Goal: Task Accomplishment & Management: Manage account settings

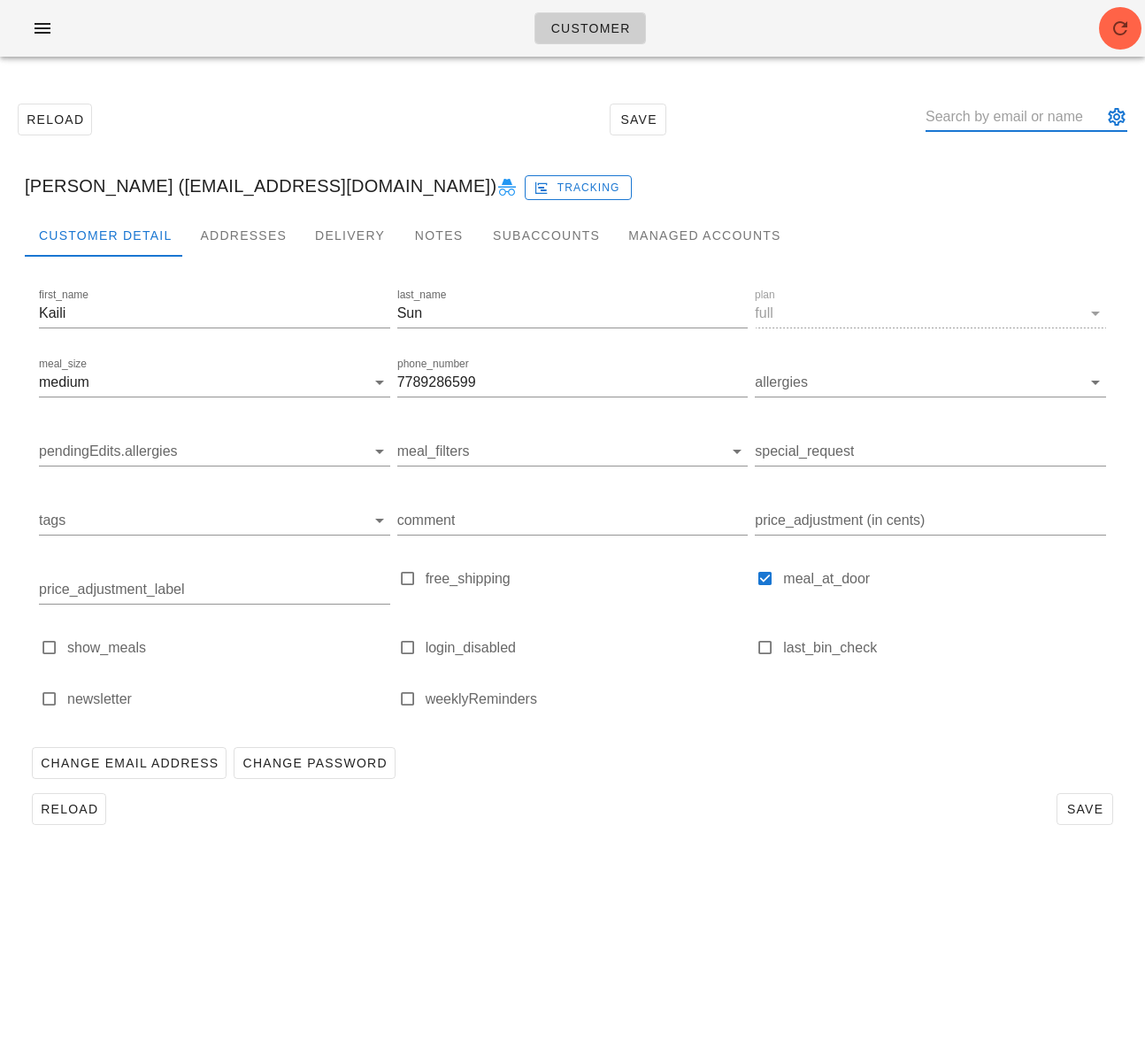
click at [979, 120] on input "text" at bounding box center [1014, 116] width 177 height 29
paste input "[EMAIL_ADDRESS][DOMAIN_NAME]"
type input "[EMAIL_ADDRESS][DOMAIN_NAME]"
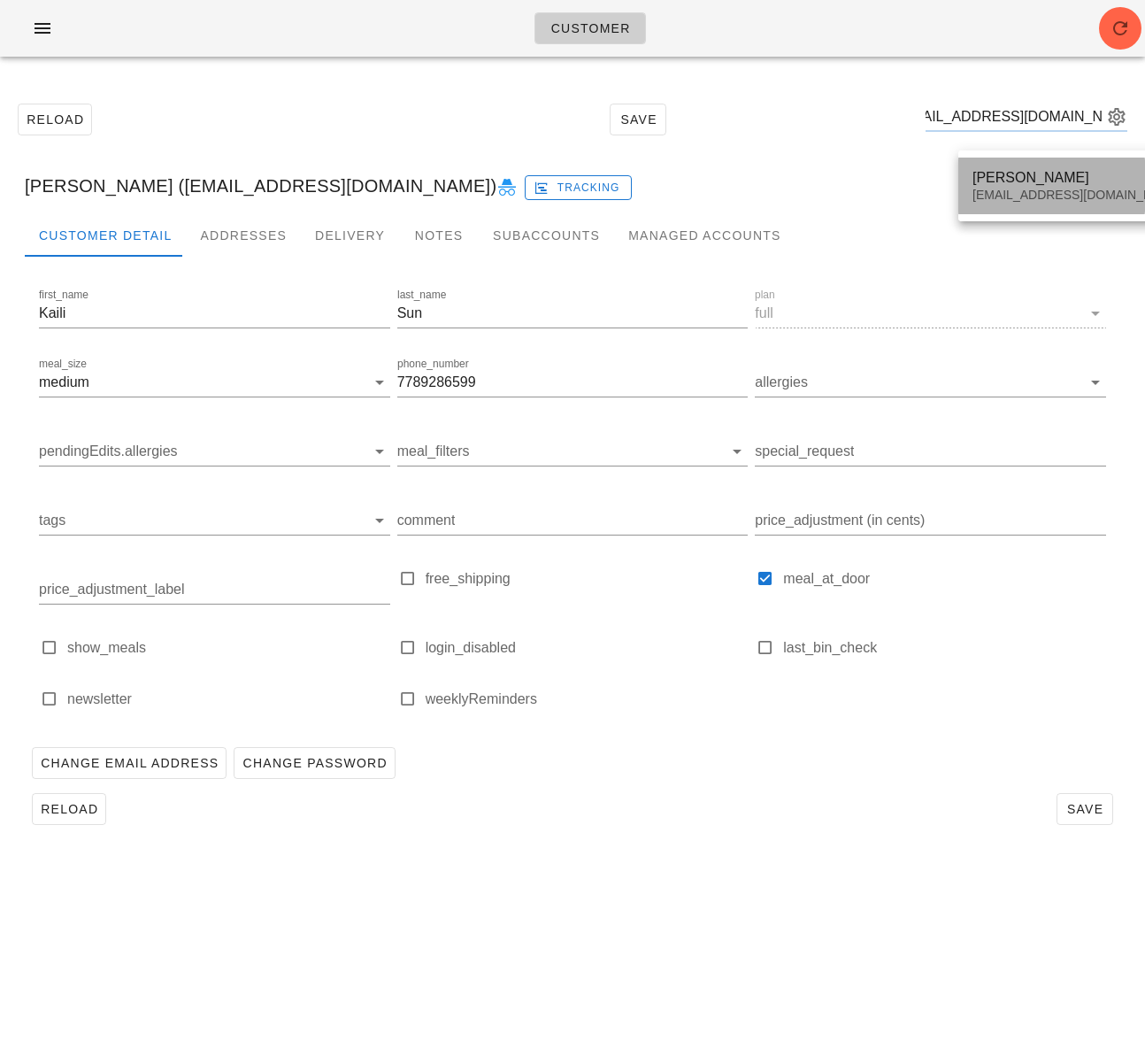
click at [991, 170] on div "Brenda Schedel" at bounding box center [1077, 177] width 209 height 17
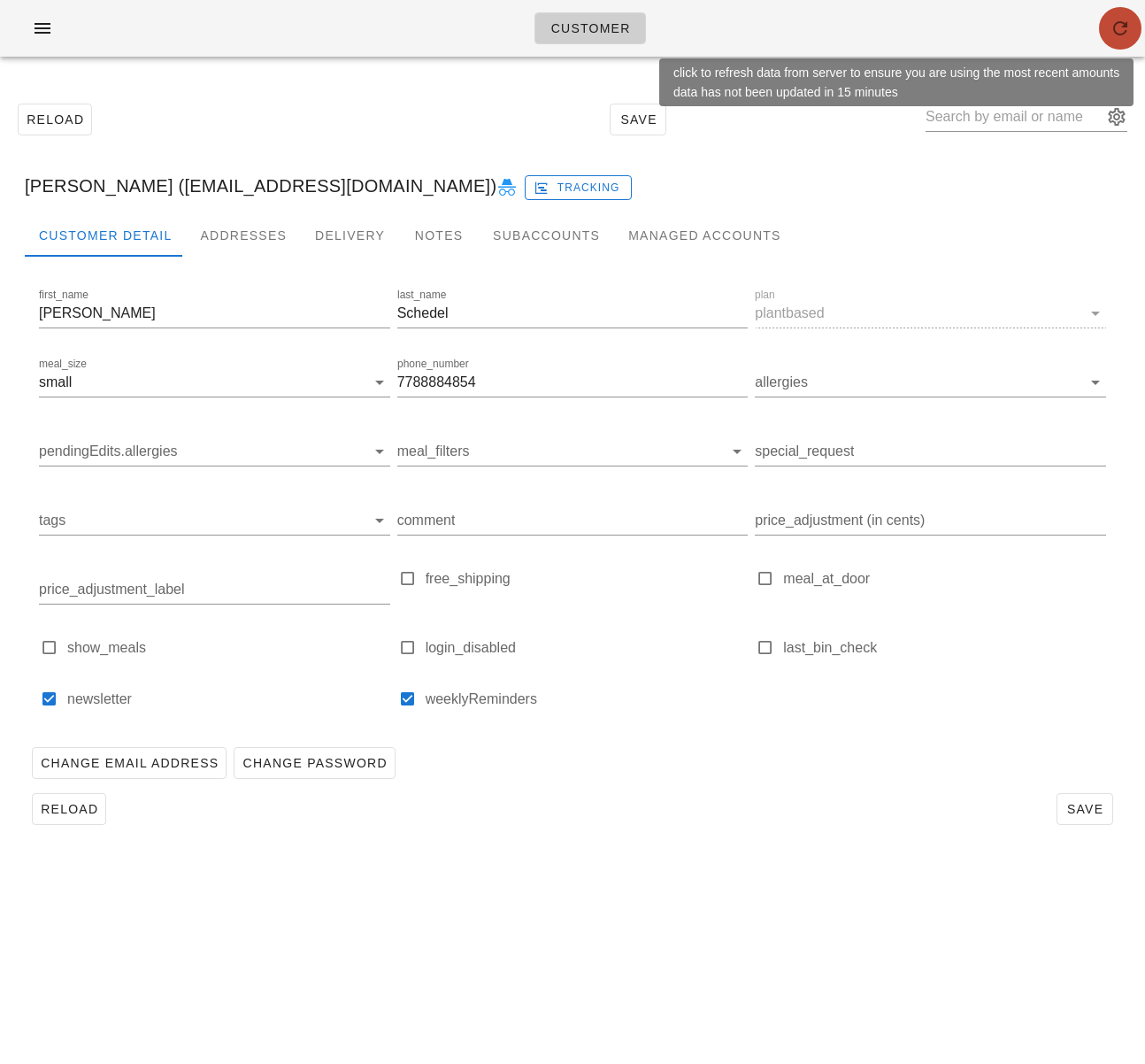
click at [1117, 18] on icon "button" at bounding box center [1120, 28] width 21 height 21
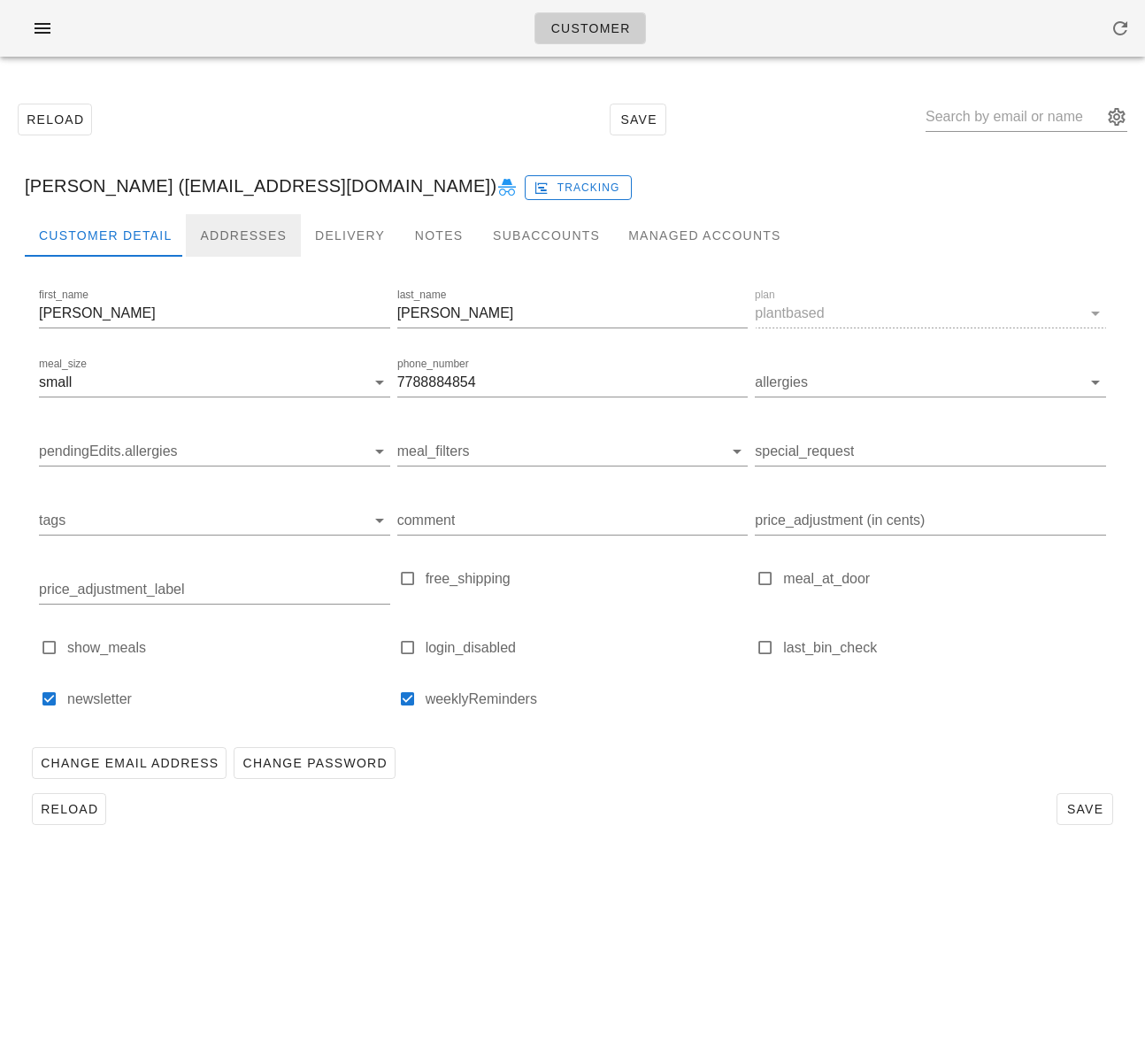
click at [233, 231] on div "Addresses" at bounding box center [243, 235] width 115 height 42
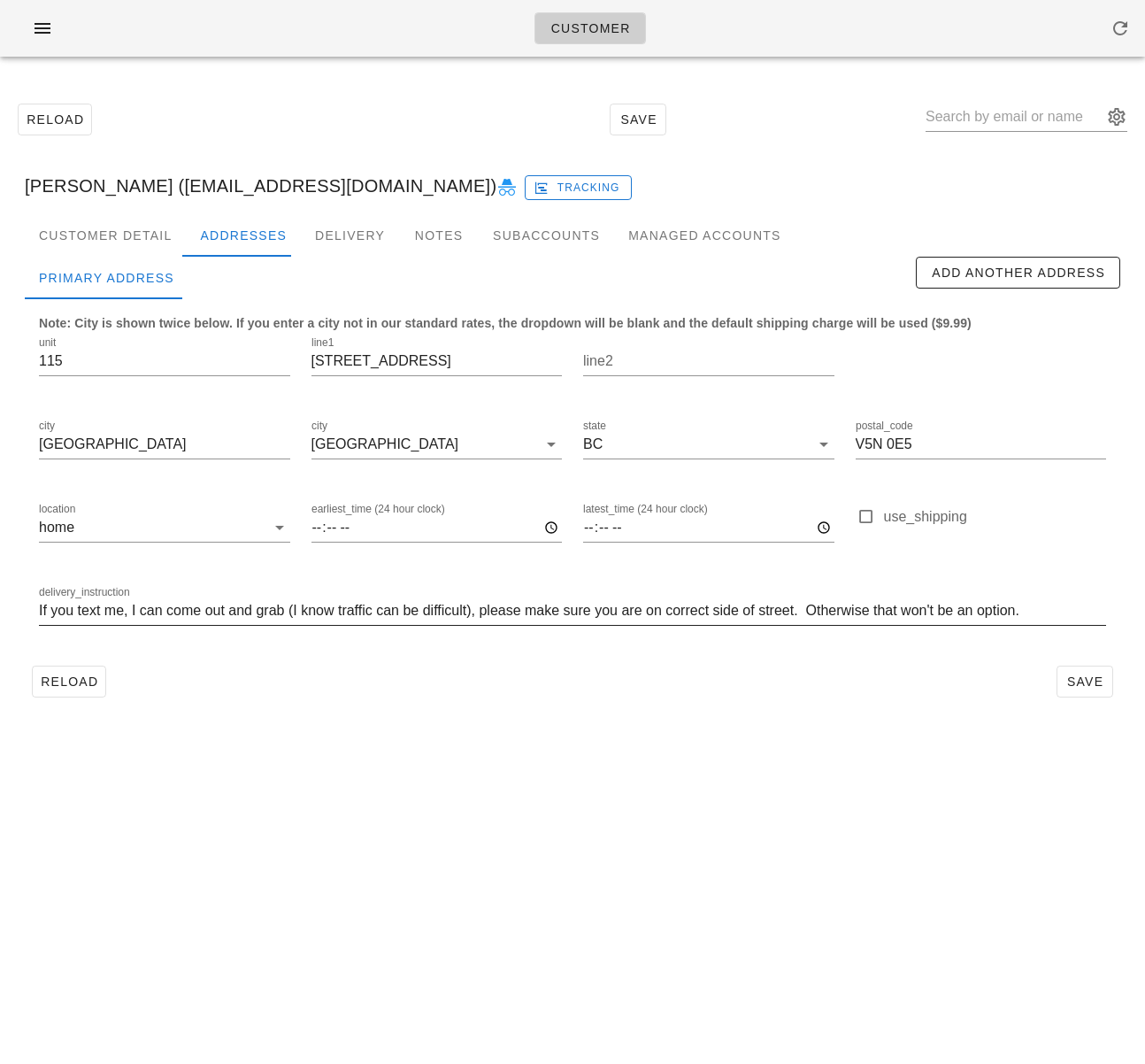
click at [229, 609] on input "If you text me, I can come out and grab (I know traffic can be difficult), plea…" at bounding box center [572, 611] width 1067 height 29
paste input "alley entrance, no front access, your drivers can drive right up to my unit 115"
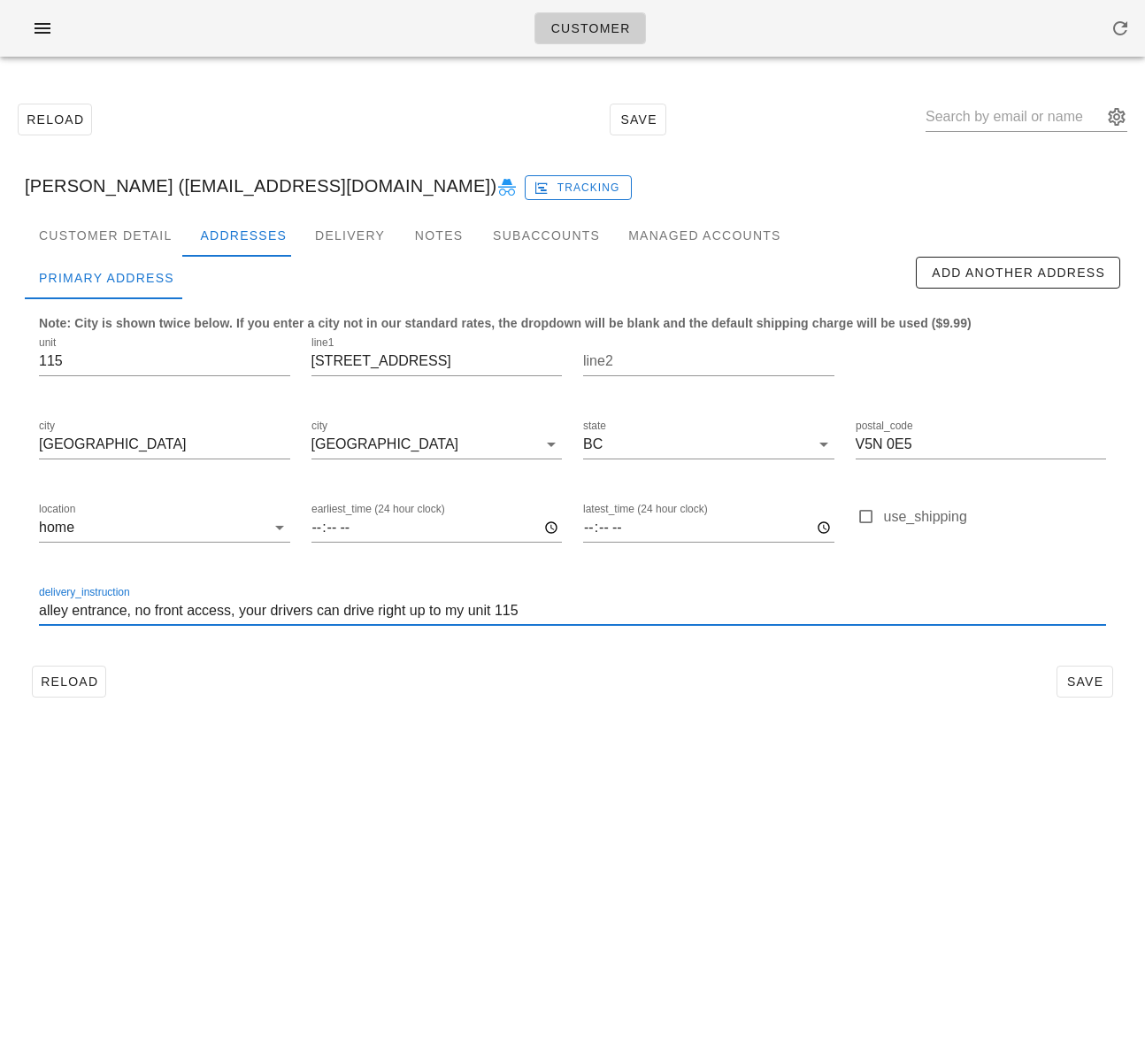
paste input "alley that is roughly behind Petrocan gas station. If they were driving up towa…"
click at [43, 614] on input "alley entrance, no front access, your drivers can drive right up to my unit 115…" at bounding box center [572, 611] width 1067 height 29
click at [250, 616] on input "Enter through the alley entrance, no front access, your drivers can drive right…" at bounding box center [572, 611] width 1067 height 29
click at [347, 617] on input "Enter through the alley entrance (no front access, your drivers can drive right…" at bounding box center [572, 611] width 1067 height 29
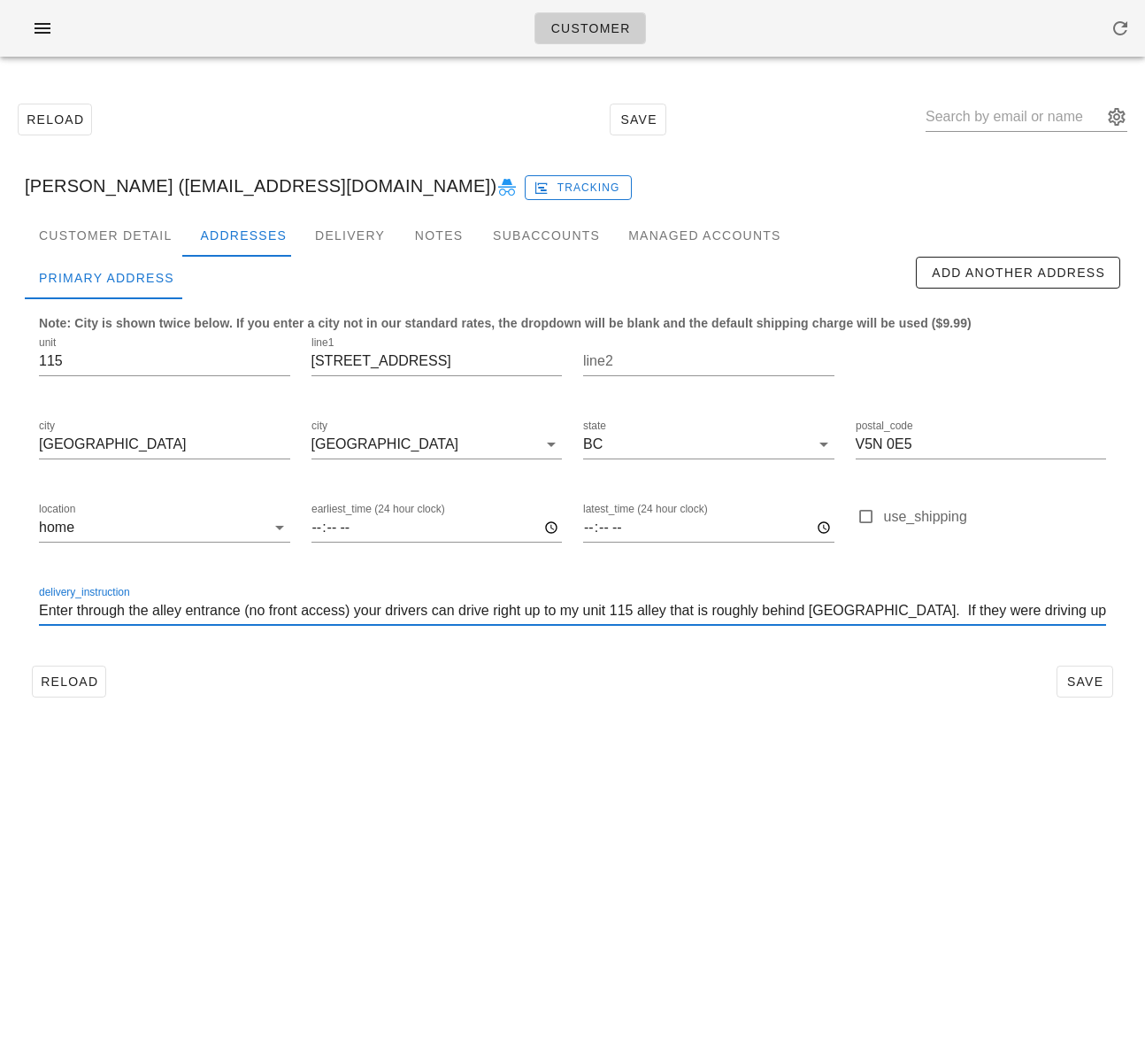
drag, startPoint x: 346, startPoint y: 616, endPoint x: 452, endPoint y: 614, distance: 106.0
click at [452, 614] on input "Enter through the alley entrance (no front access) your drivers can drive right…" at bounding box center [572, 611] width 1067 height 29
click at [508, 615] on input "Enter through the alley entrance (no front access) and drive right up to my uni…" at bounding box center [572, 611] width 1067 height 29
click at [541, 616] on input "Enter through the alley entrance (no front access) and drive right up to unit 1…" at bounding box center [572, 611] width 1067 height 29
click at [555, 616] on input "Enter through the alley entrance (no front access) and drive right up to unit 1…" at bounding box center [572, 611] width 1067 height 29
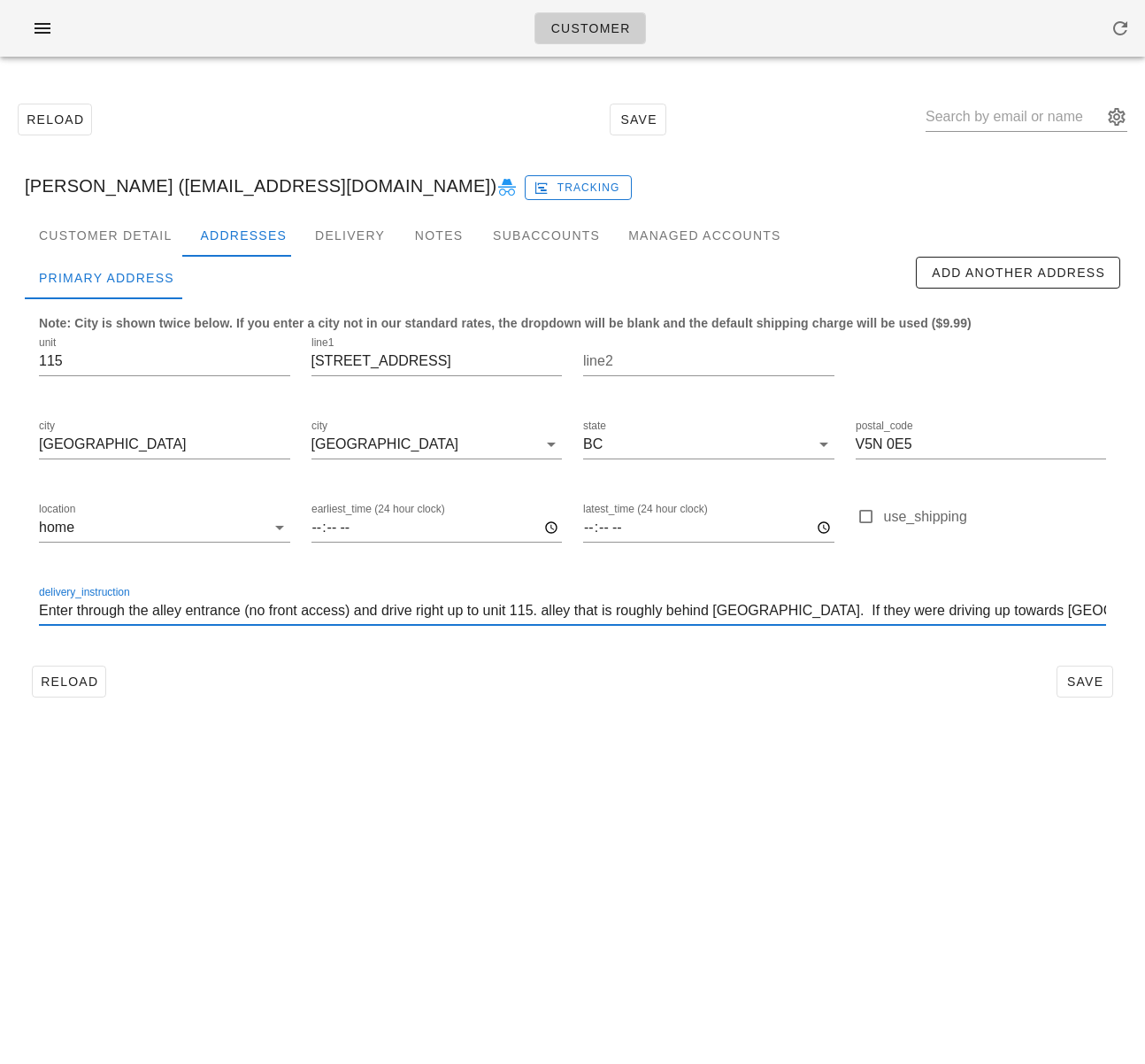
click at [551, 616] on input "Enter through the alley entrance (no front access) and drive right up to unit 1…" at bounding box center [572, 611] width 1067 height 29
drag, startPoint x: 325, startPoint y: 609, endPoint x: 918, endPoint y: 611, distance: 593.0
click at [918, 611] on input "Enter through the alley entrance (no front access) and drive right up to unit 1…" at bounding box center [572, 611] width 1067 height 29
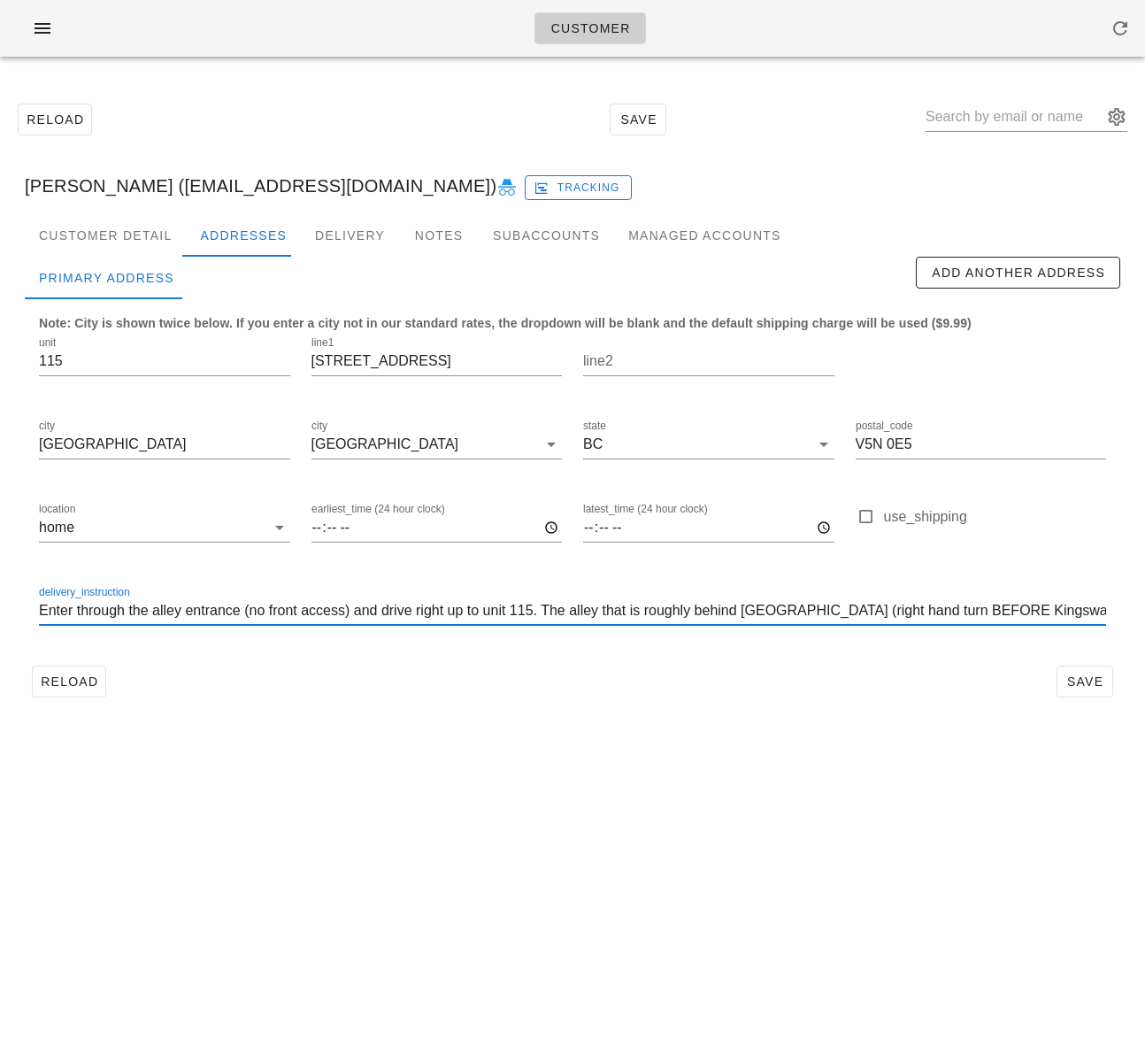
click at [1100, 612] on input "Enter through the alley entrance (no front access) and drive right up to unit 1…" at bounding box center [572, 611] width 1067 height 29
paste input "leave the box right at the door"
click at [919, 613] on input "Enter through the alley entrance (no front access) and drive right up to unit 1…" at bounding box center [572, 611] width 1067 height 29
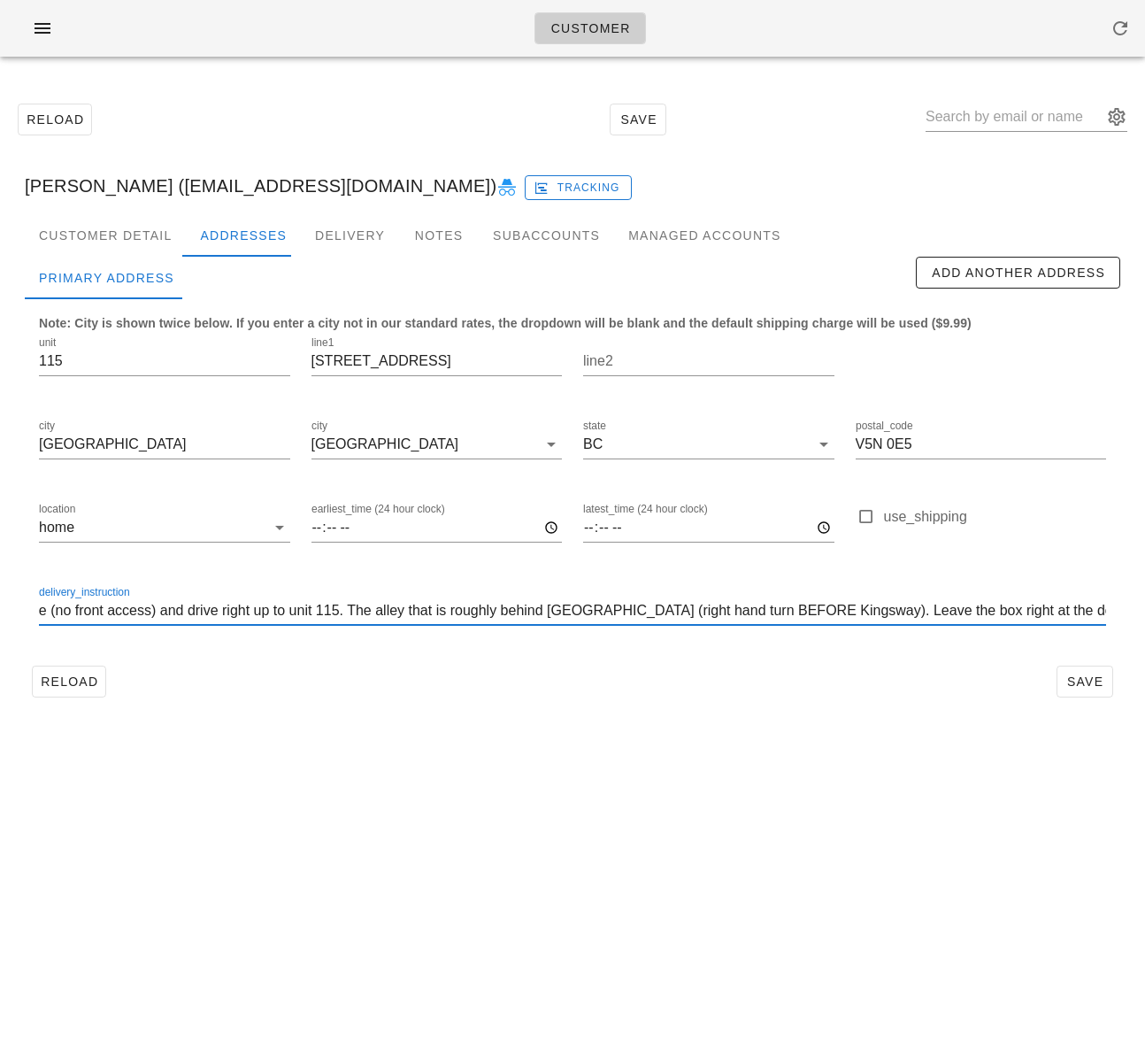
scroll to position [0, 201]
click at [1104, 613] on input "Enter through the alley entrance (no front access) and drive right up to unit 1…" at bounding box center [572, 611] width 1067 height 29
type input "Enter through the alley entrance (no front access) and drive right up to unit 1…"
drag, startPoint x: 429, startPoint y: 638, endPoint x: 499, endPoint y: 631, distance: 70.3
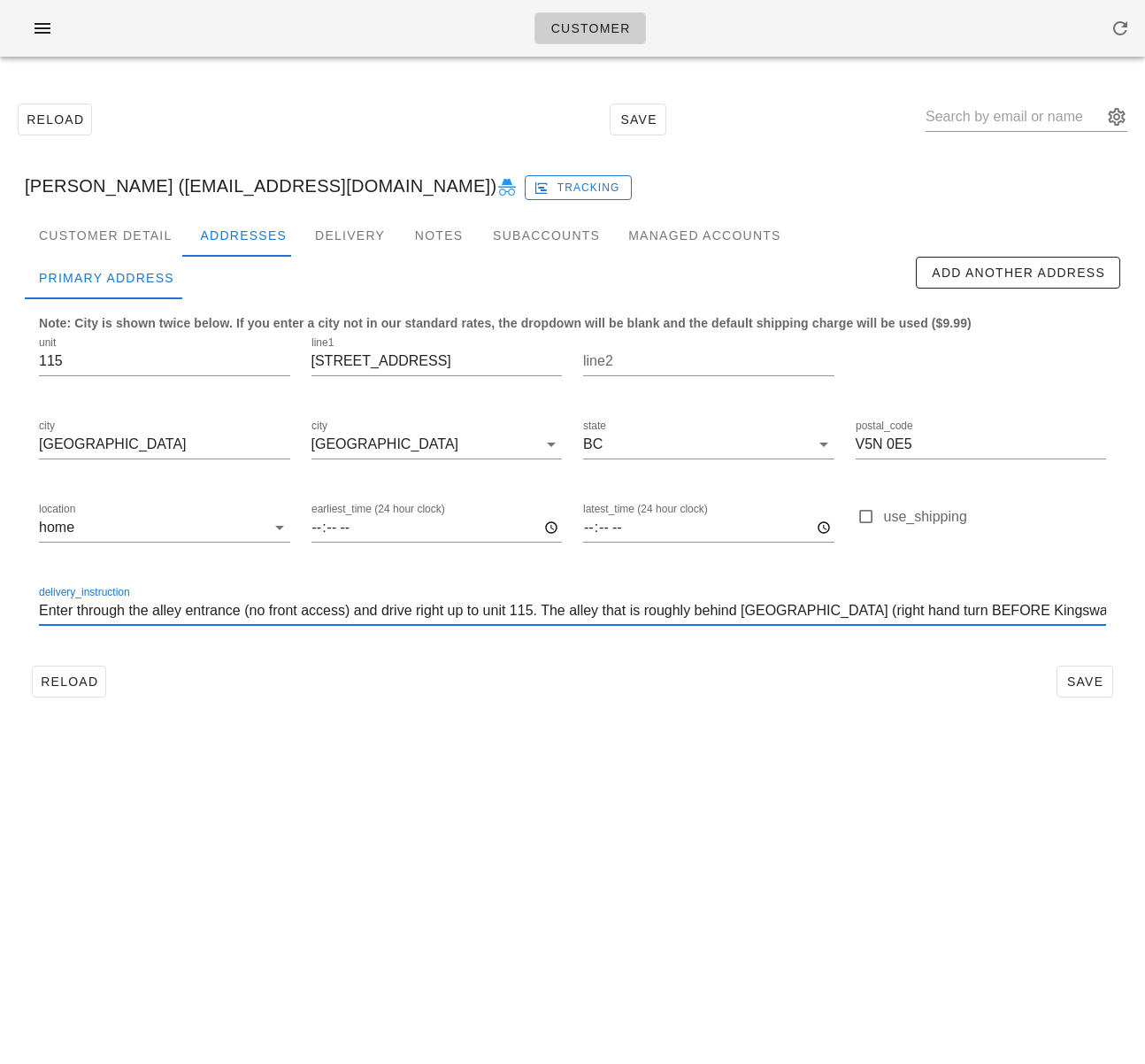
click at [429, 639] on div at bounding box center [572, 638] width 1067 height 12
click at [817, 615] on input "Enter through the alley entrance (no front access) and drive right up to unit 1…" at bounding box center [572, 611] width 1067 height 29
drag, startPoint x: 822, startPoint y: 675, endPoint x: 1084, endPoint y: 683, distance: 262.1
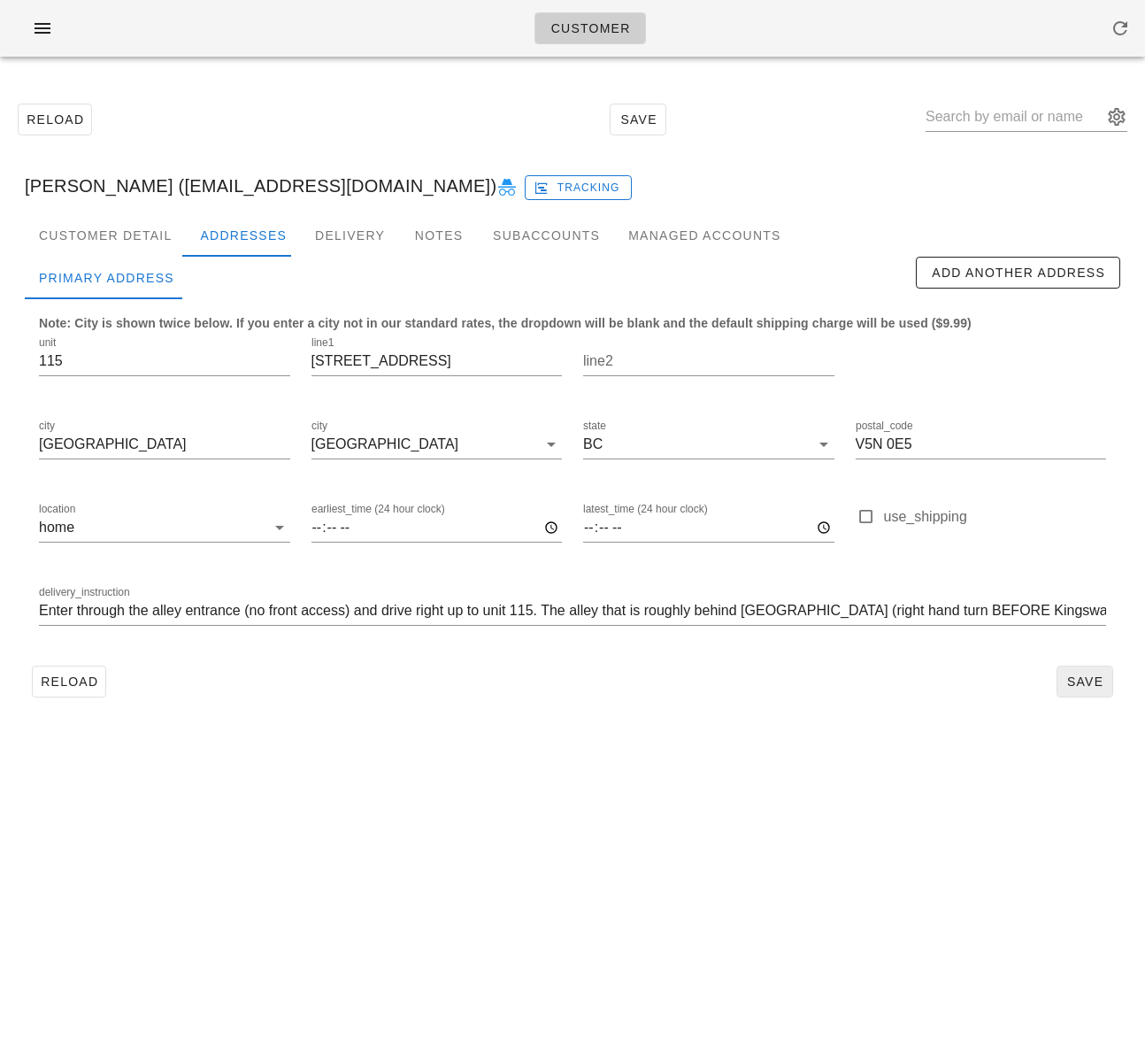
click at [822, 675] on div "Reload Save" at bounding box center [573, 682] width 1096 height 46
click at [1072, 680] on span "Save" at bounding box center [1085, 681] width 41 height 14
drag, startPoint x: 326, startPoint y: 740, endPoint x: 236, endPoint y: 714, distance: 93.7
click at [321, 735] on div "Customer Reload Save Brenda Schedel (brendaschedel@gmail.com) Brenda Schedel (b…" at bounding box center [572, 532] width 1145 height 1064
click at [76, 684] on span "Reload" at bounding box center [68, 681] width 58 height 14
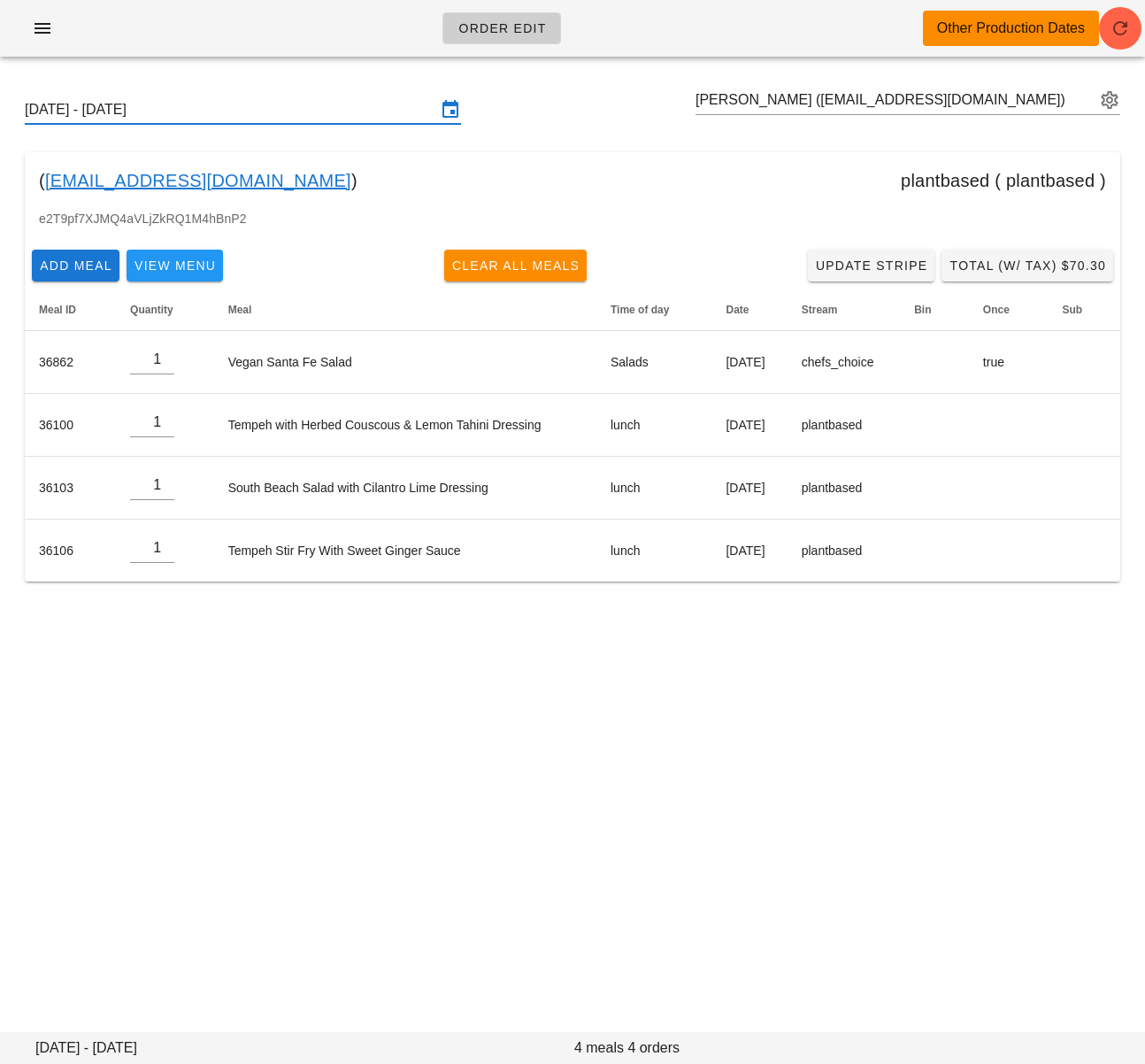
click at [318, 101] on input "[DATE] - [DATE]" at bounding box center [231, 110] width 411 height 29
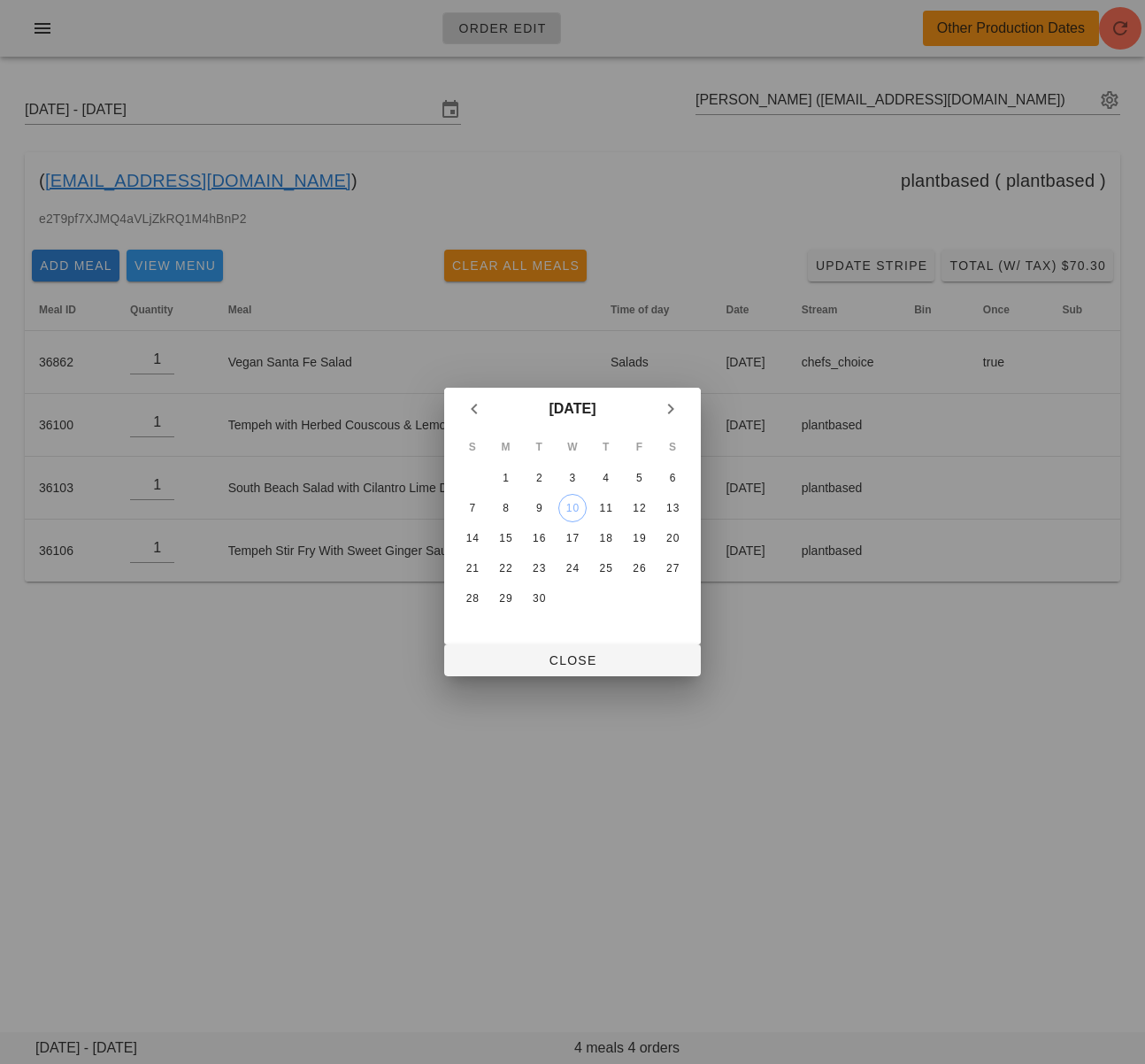
click at [315, 651] on div at bounding box center [572, 532] width 1145 height 1064
click at [539, 653] on span "Close" at bounding box center [572, 660] width 228 height 14
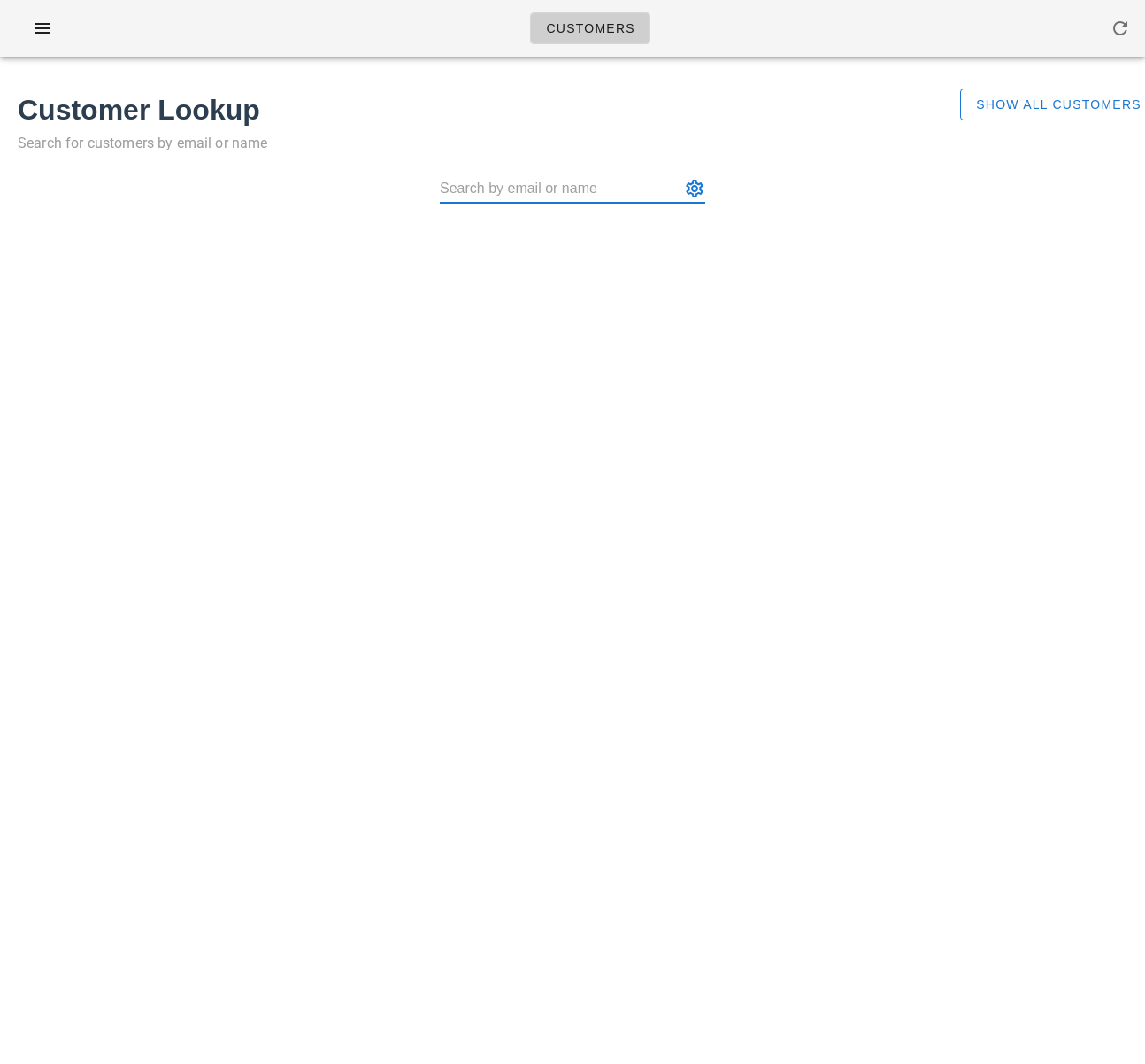
click at [621, 196] on input "text" at bounding box center [560, 188] width 241 height 29
click at [924, 240] on div "Customer Lookup Search for customers by email or name Show All Customers" at bounding box center [572, 158] width 1145 height 173
click at [581, 203] on div at bounding box center [573, 188] width 266 height 29
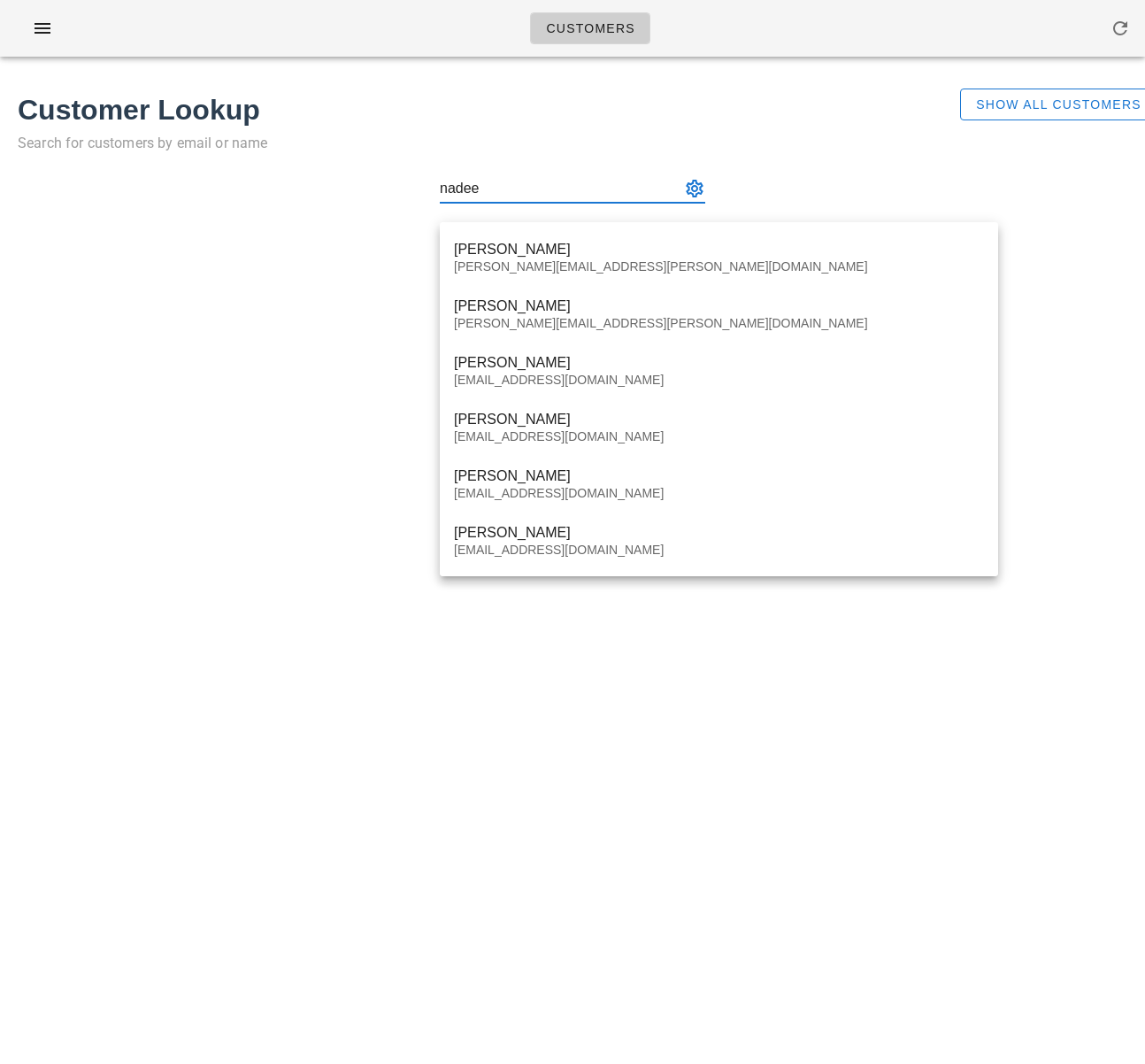
type input "nadeem"
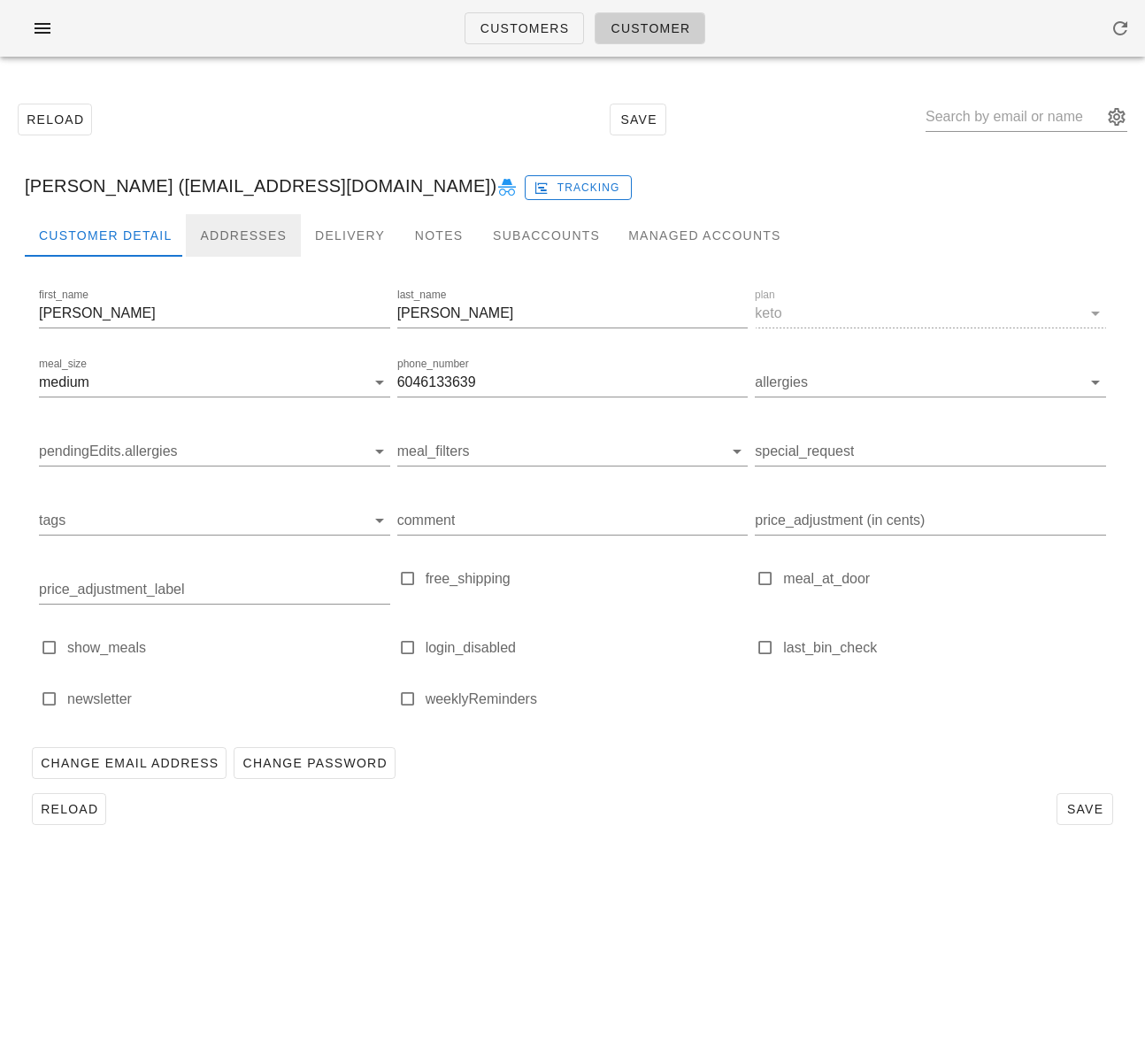
click at [240, 231] on div "Addresses" at bounding box center [243, 235] width 115 height 42
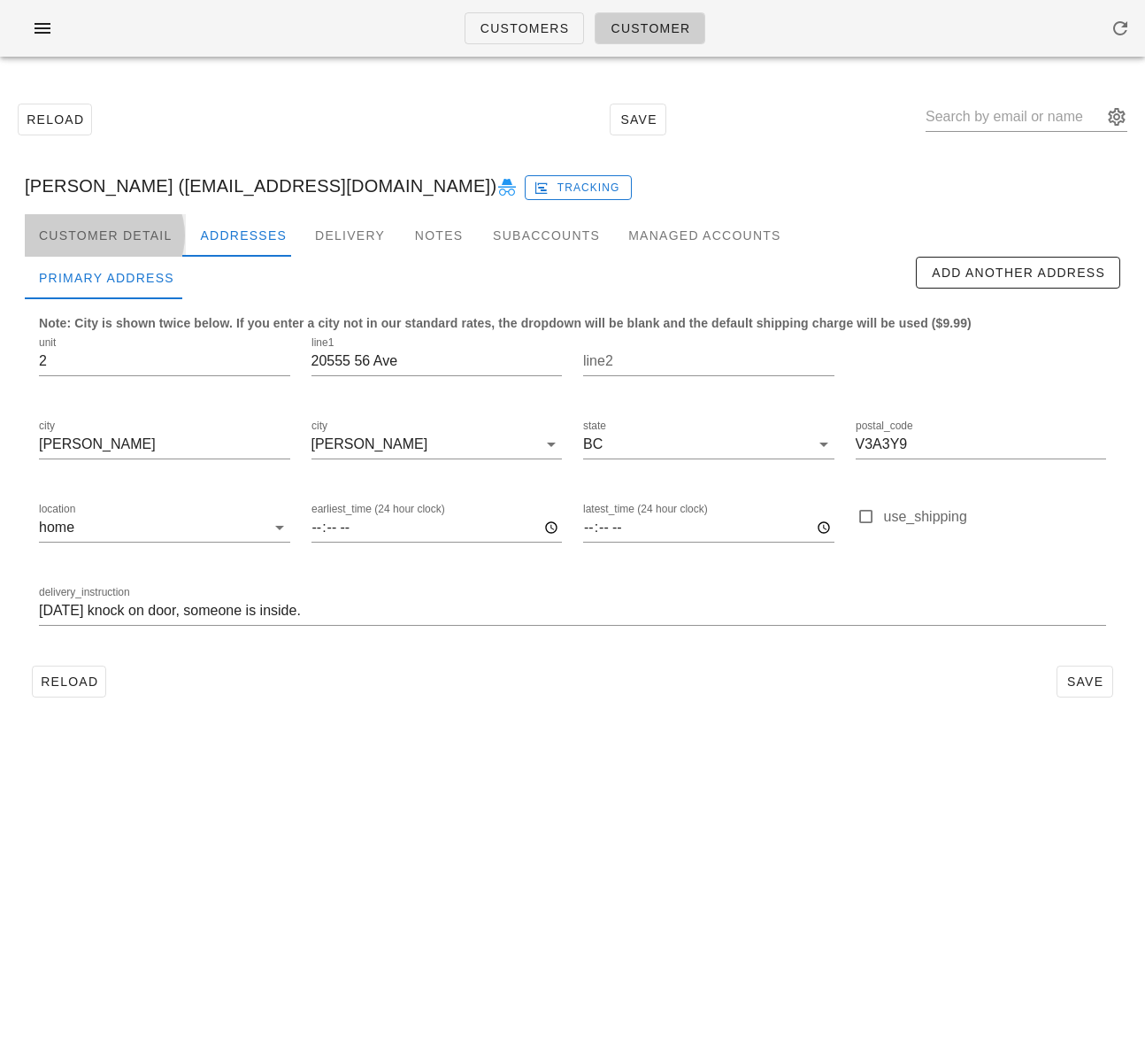
click at [129, 228] on div "Customer Detail" at bounding box center [105, 235] width 161 height 42
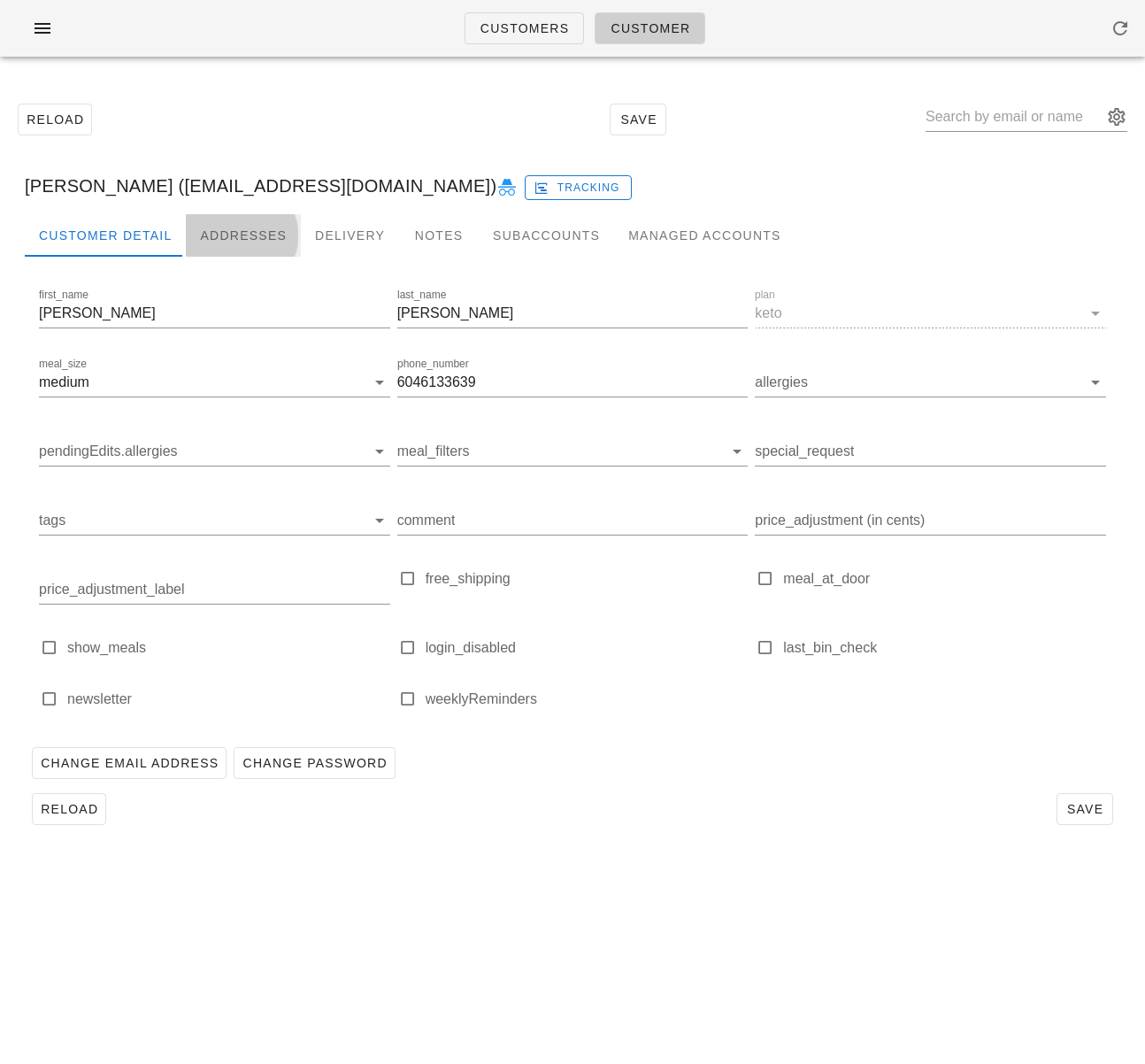
click at [229, 225] on div "Addresses" at bounding box center [243, 235] width 115 height 42
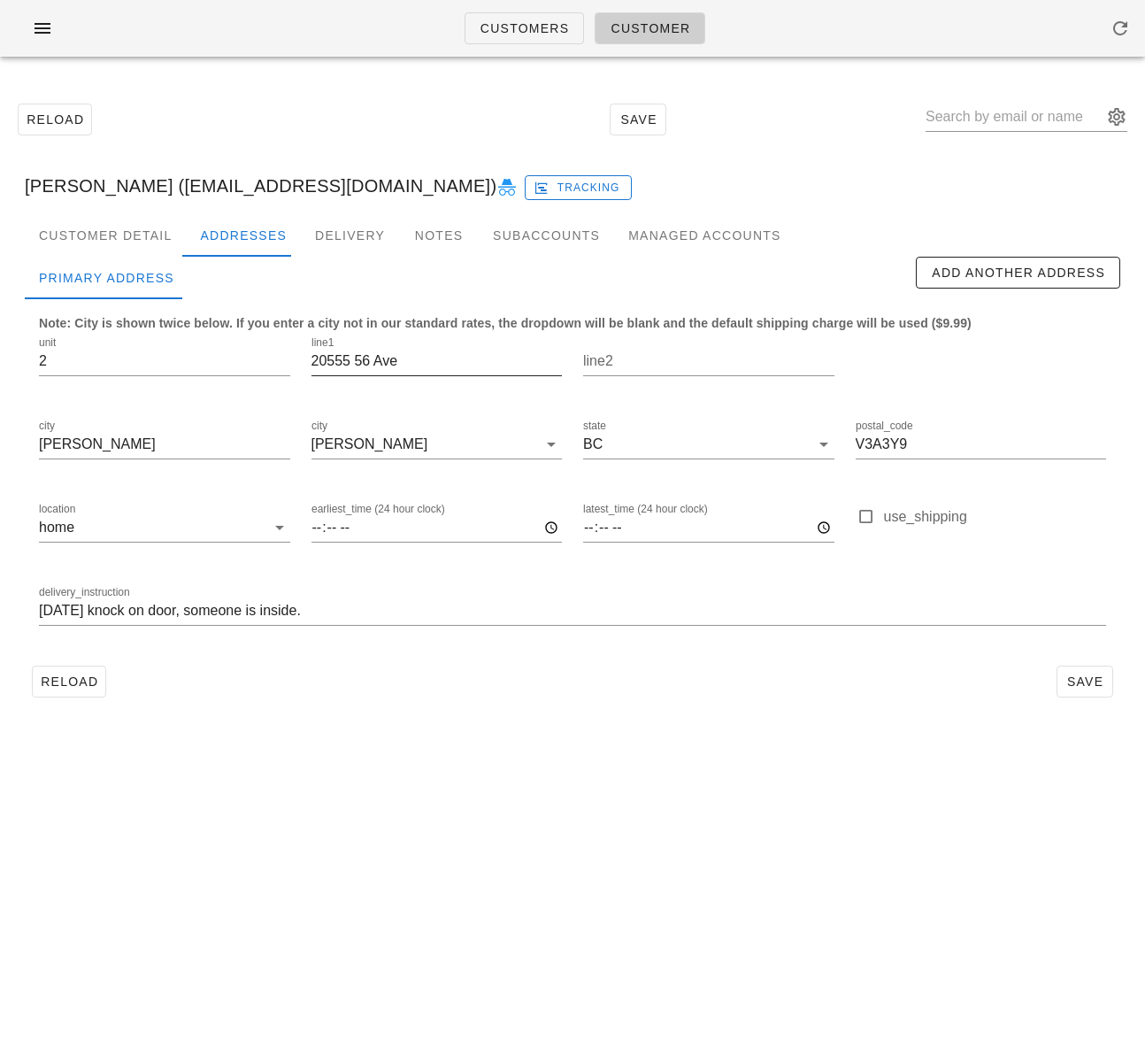
click at [370, 365] on input "20555 56 Ave" at bounding box center [437, 361] width 251 height 29
click at [375, 366] on input "20555 56 Ave" at bounding box center [437, 361] width 251 height 29
click at [252, 929] on div "Customers Customer Reload Save Nadeem Pourmokhtari (Eye.am.nadeem@gmail.com) Tr…" at bounding box center [572, 532] width 1145 height 1064
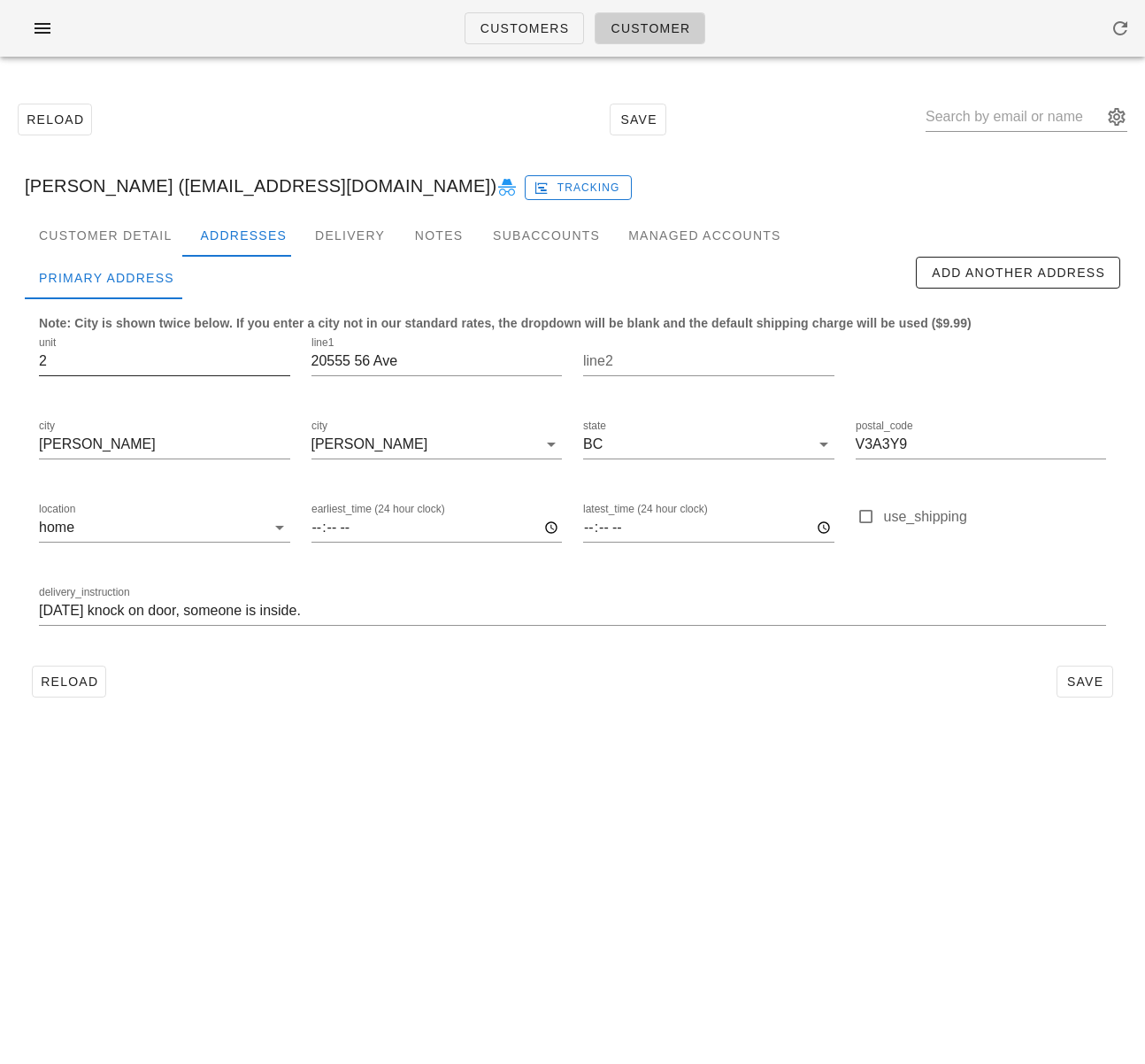
click at [54, 361] on input "2" at bounding box center [164, 361] width 251 height 29
click at [150, 361] on input "3 19299" at bounding box center [164, 361] width 251 height 29
drag, startPoint x: 85, startPoint y: 361, endPoint x: 54, endPoint y: 360, distance: 31.0
click at [54, 360] on input "3 19299" at bounding box center [164, 361] width 251 height 29
click at [155, 365] on input "3 19299" at bounding box center [164, 361] width 251 height 29
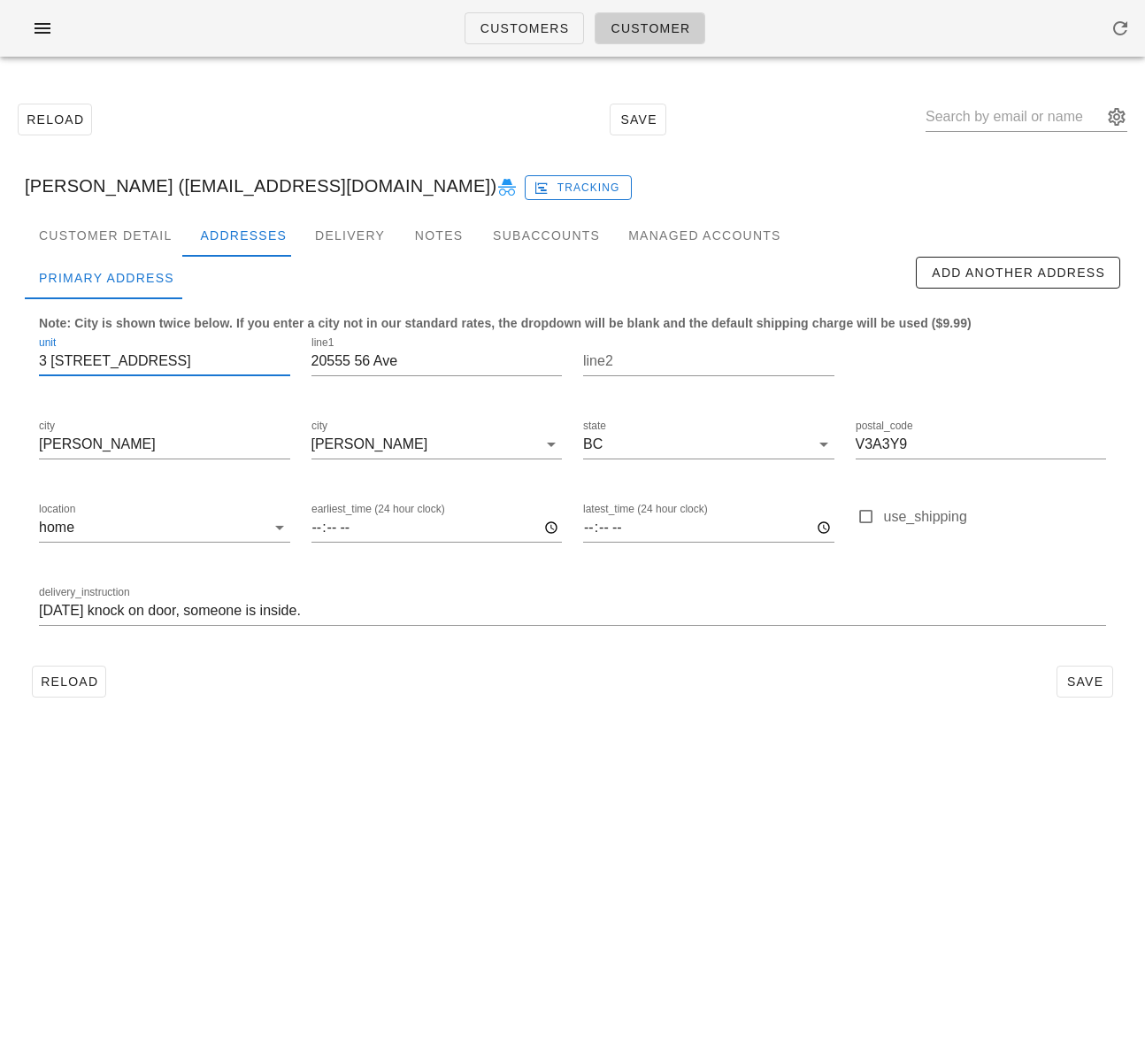
click at [119, 358] on input "3 19299 54 ave" at bounding box center [164, 361] width 251 height 29
drag, startPoint x: 140, startPoint y: 361, endPoint x: 29, endPoint y: 361, distance: 111.0
click at [29, 361] on div "unit 3 19299 54 ave" at bounding box center [164, 364] width 272 height 83
type input "3 19299 54 ave"
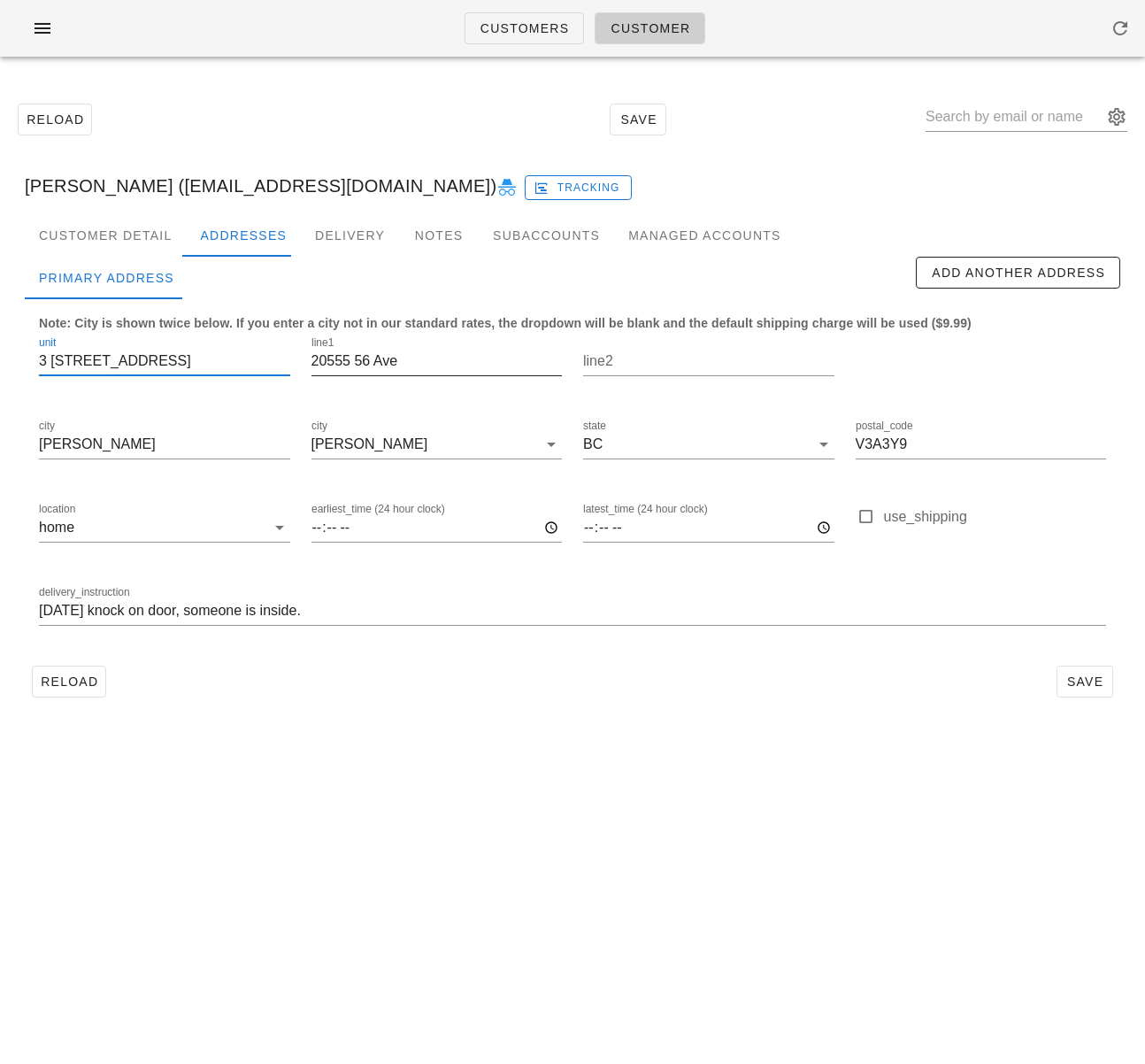
click at [349, 358] on input "20555 56 Ave" at bounding box center [437, 361] width 251 height 29
paste input "3 19299 54 a"
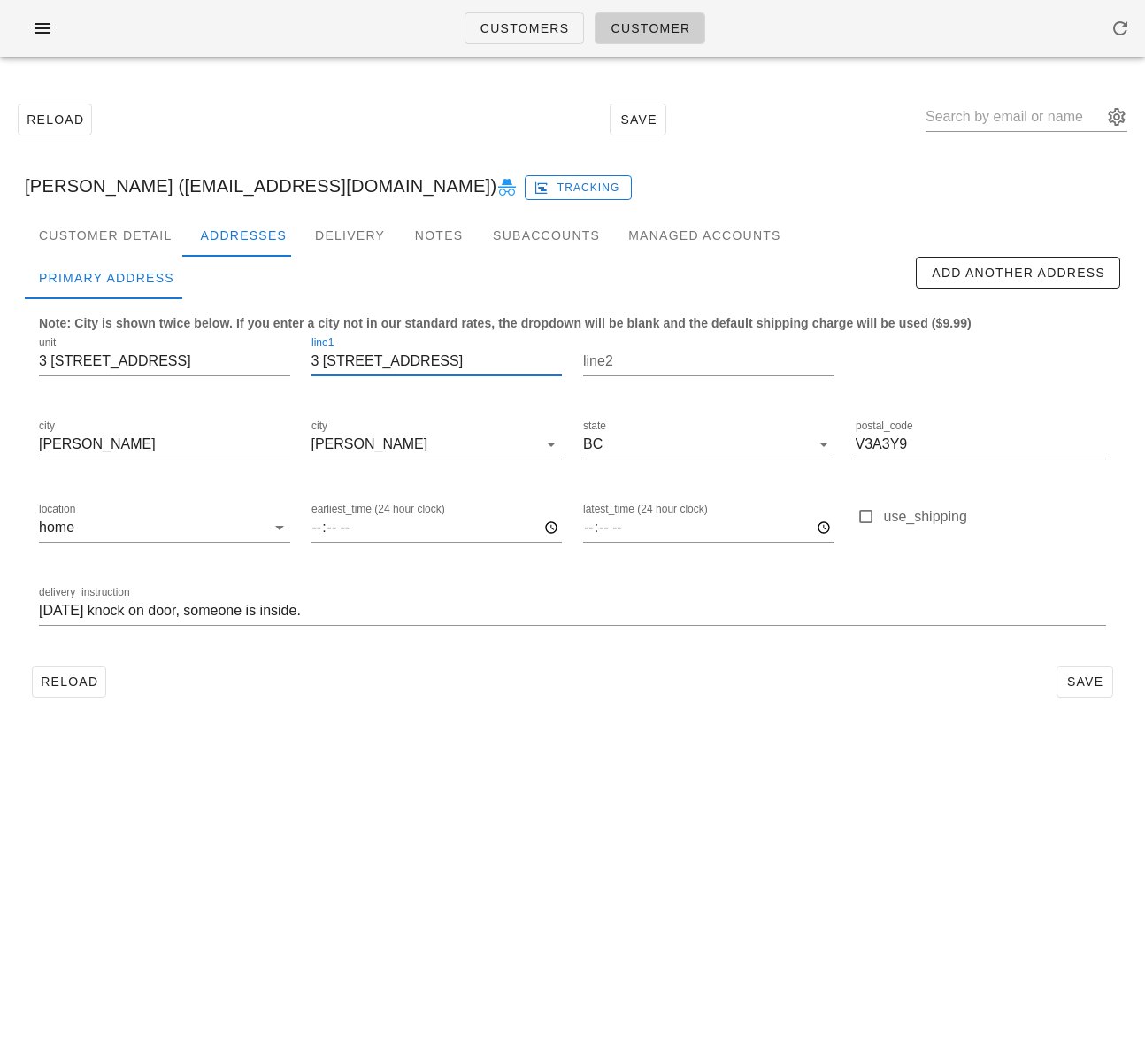
scroll to position [1, 0]
click at [312, 364] on input "3 19299 54 ave" at bounding box center [437, 361] width 251 height 29
click at [325, 360] on input "3 19299 54 ave" at bounding box center [437, 361] width 251 height 29
type input "19299 54 ave"
click at [151, 358] on input "3 19299 54 ave" at bounding box center [164, 361] width 251 height 29
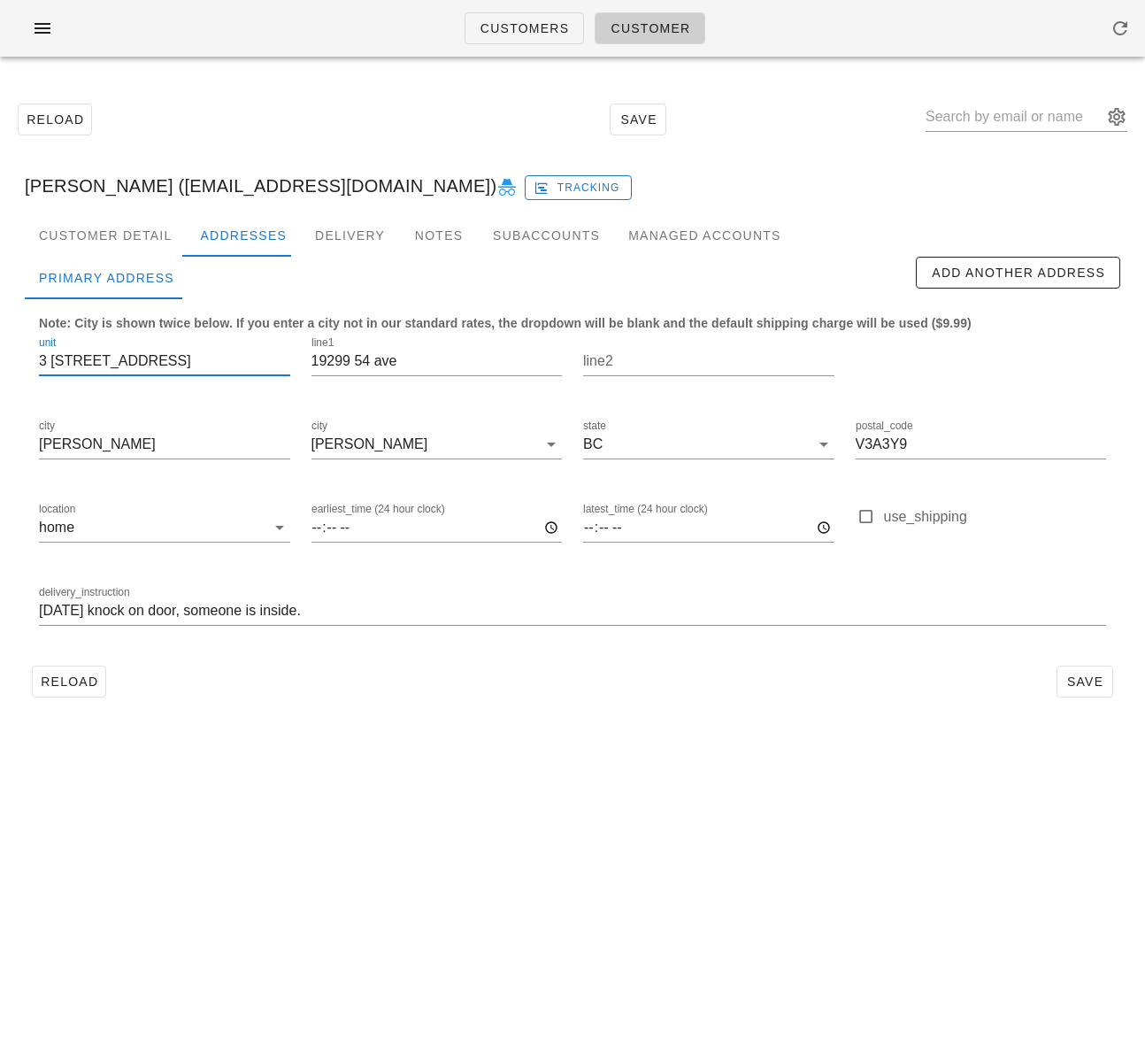
scroll to position [0, 0]
drag, startPoint x: 147, startPoint y: 359, endPoint x: 55, endPoint y: 359, distance: 92.0
click at [55, 359] on input "3 19299 54 ave" at bounding box center [164, 361] width 251 height 29
type input "3"
click at [86, 438] on input "Langley" at bounding box center [164, 444] width 251 height 29
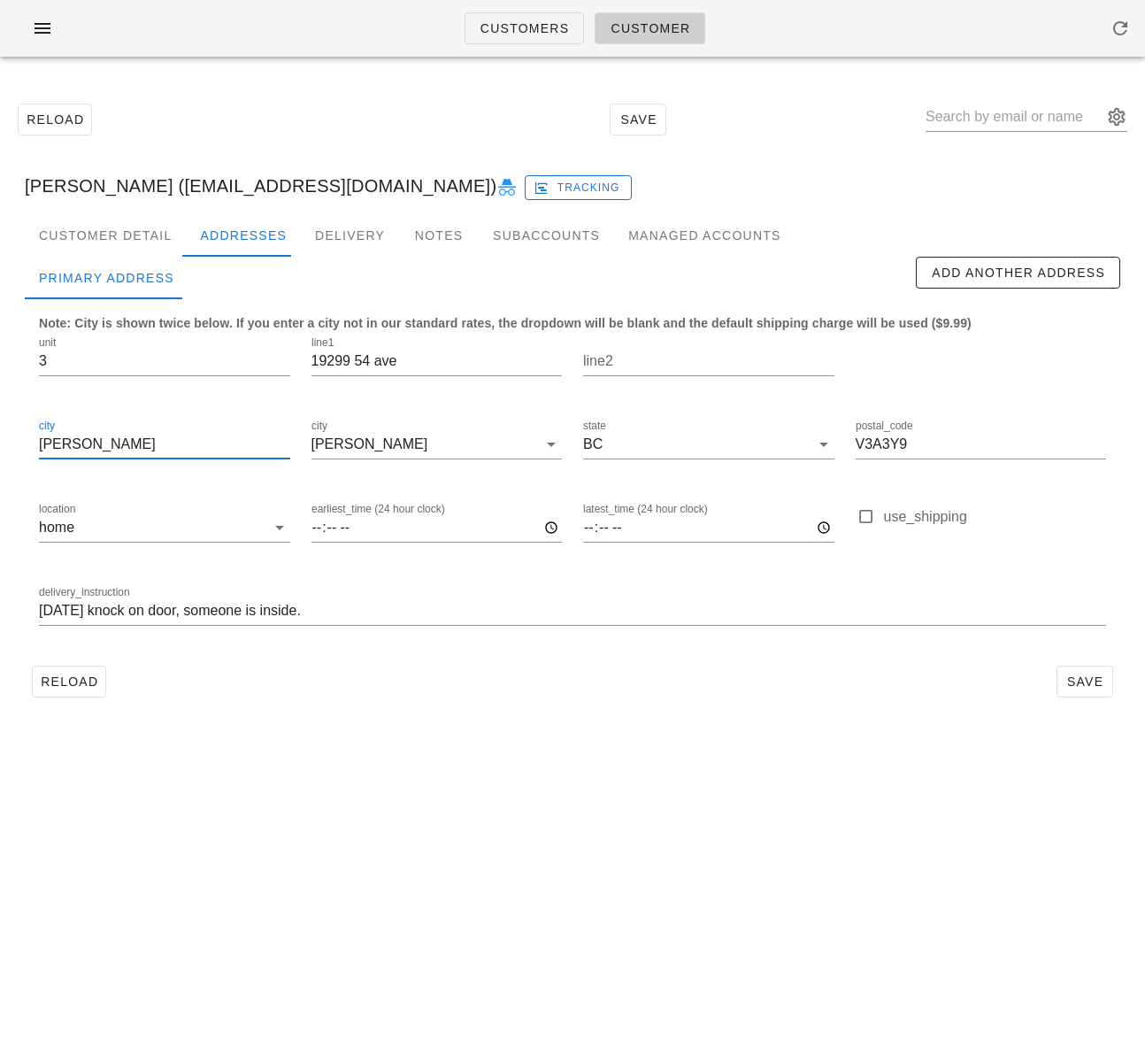
scroll to position [1, 0]
drag, startPoint x: 107, startPoint y: 448, endPoint x: 21, endPoint y: 446, distance: 86.0
click at [21, 446] on div "Customer Detail Addresses Delivery Notes Subaccounts Managed Accounts first_nam…" at bounding box center [573, 466] width 1124 height 505
type input "s"
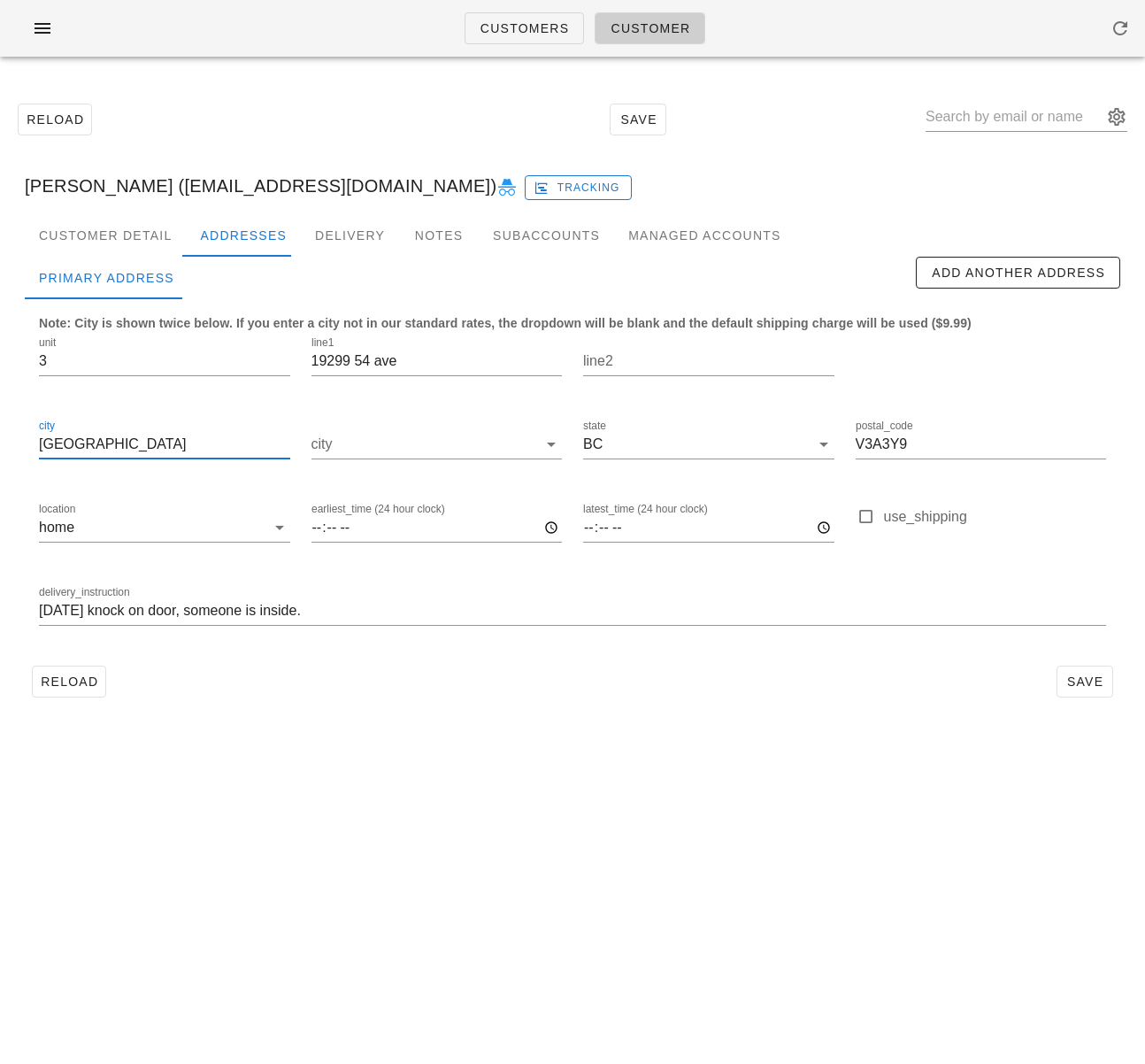
click at [44, 448] on input "surrey" at bounding box center [164, 444] width 251 height 29
type input "Surrey"
click at [379, 362] on input "19299 54 ave" at bounding box center [437, 361] width 251 height 29
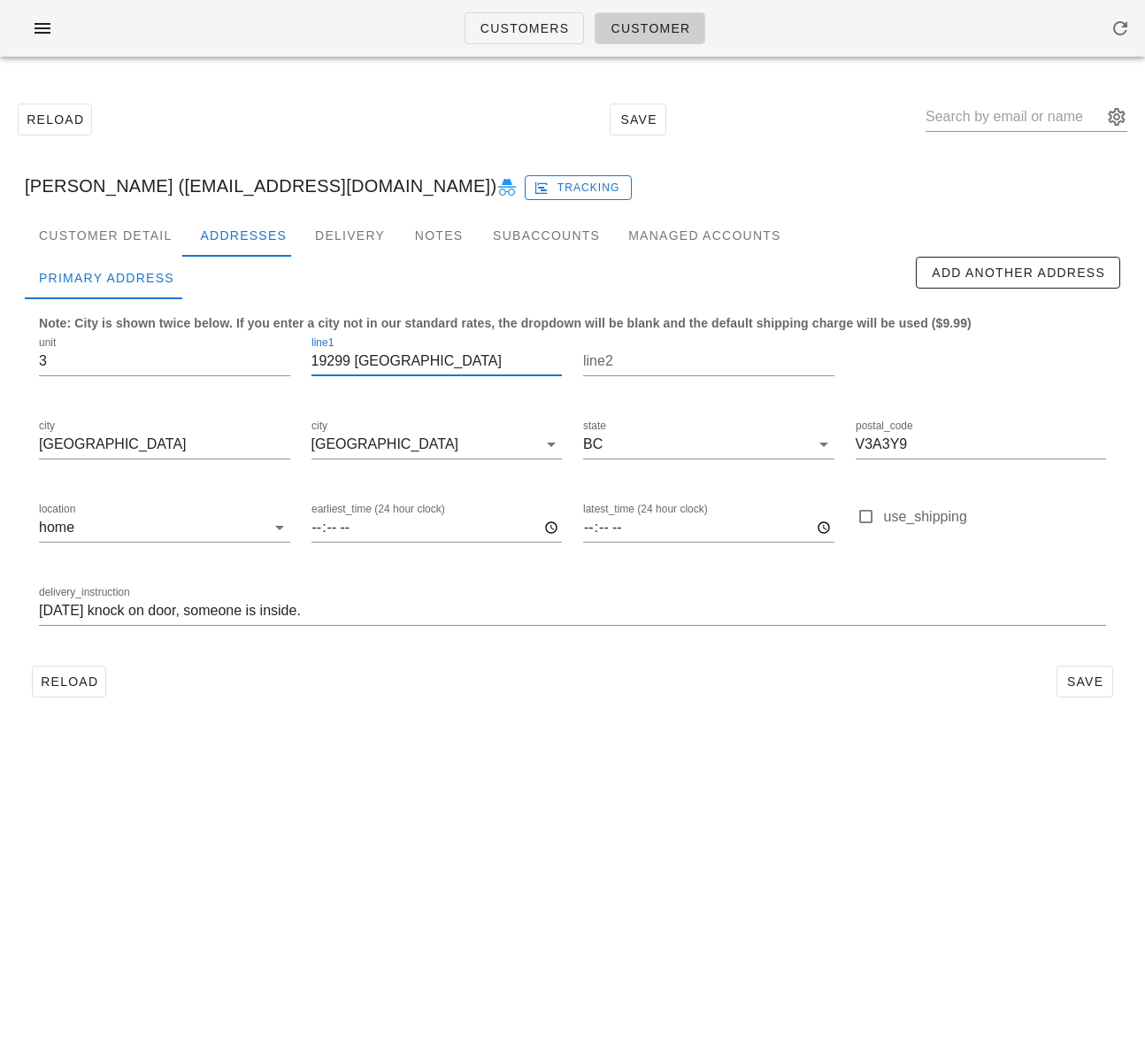
click at [343, 360] on input "19299 54 Ave" at bounding box center [437, 361] width 251 height 29
type input "19299 54 Ave"
click at [895, 440] on input "V3A3Y9" at bounding box center [982, 444] width 251 height 29
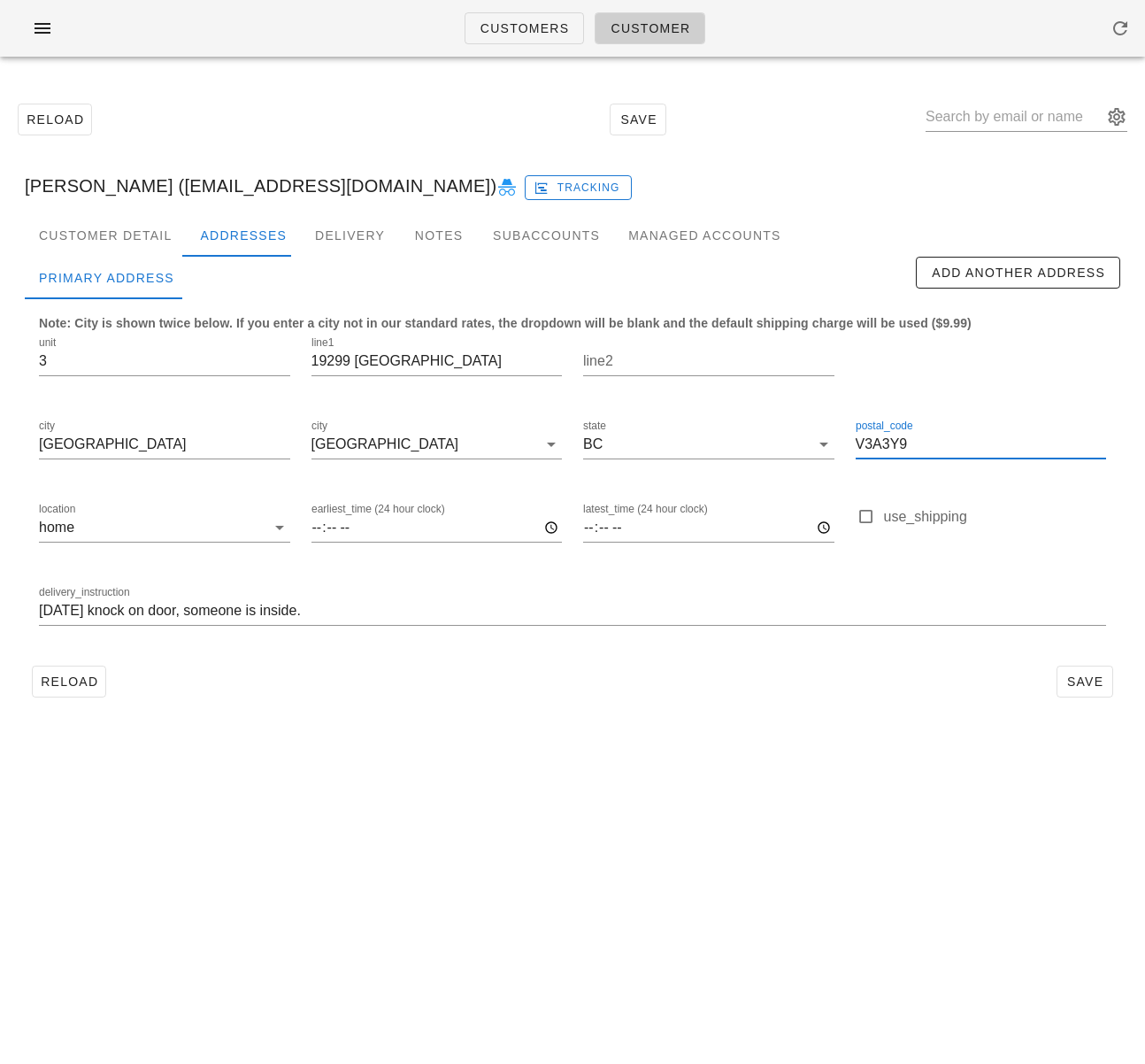
click at [895, 440] on input "V3A3Y9" at bounding box center [982, 444] width 251 height 29
drag, startPoint x: 895, startPoint y: 440, endPoint x: 891, endPoint y: 451, distance: 11.7
click at [895, 440] on input "V3A3Y9" at bounding box center [982, 444] width 251 height 29
paste input "S 1A1"
type input "V3S 1A1"
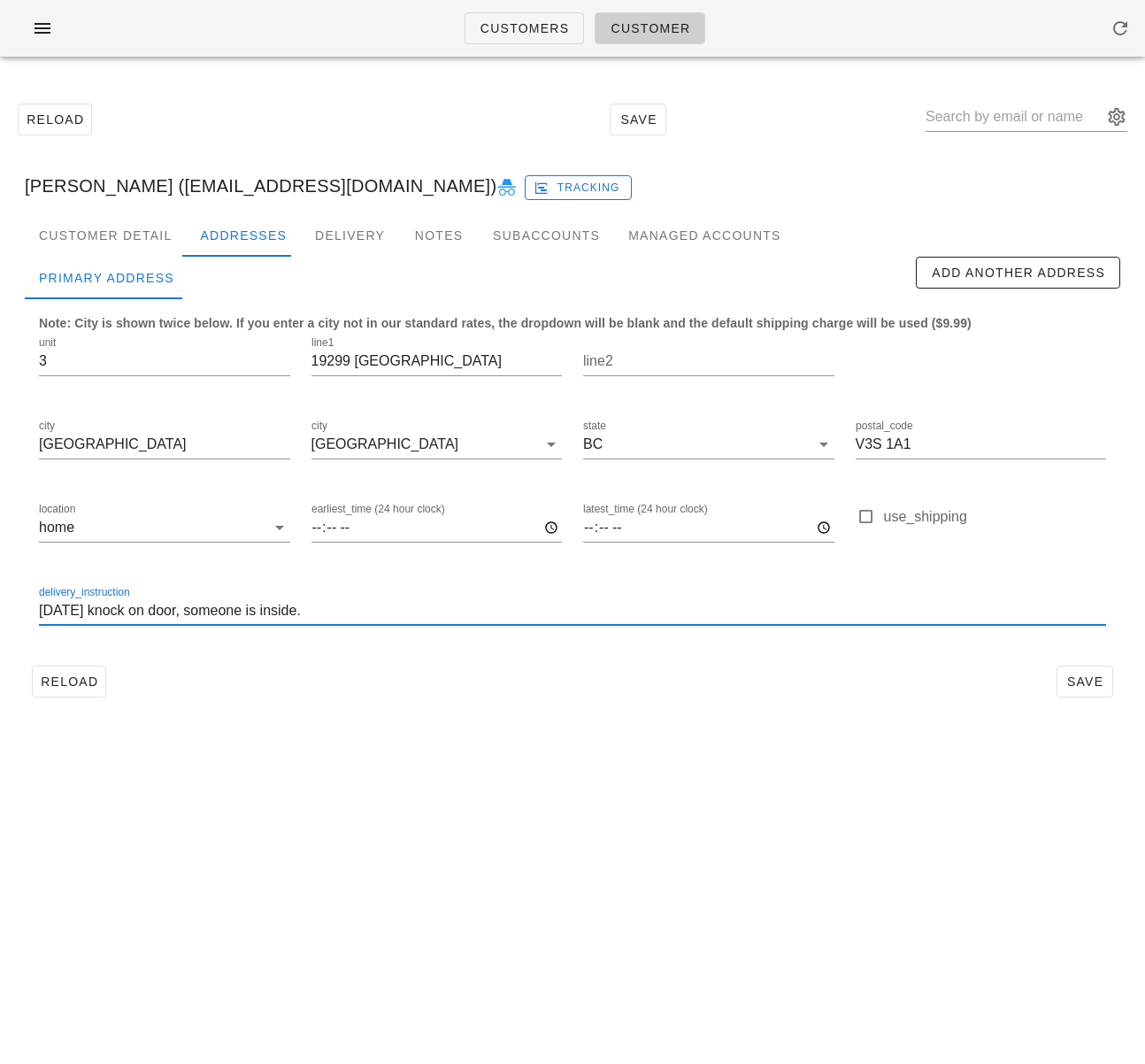
drag, startPoint x: 319, startPoint y: 611, endPoint x: 4, endPoint y: 602, distance: 315.1
click at [4, 602] on div "Reload Save Nadeem Pourmokhtari (Eye.am.nadeem@gmail.com) Tracking Customer Det…" at bounding box center [572, 400] width 1145 height 659
click at [43, 614] on input "Leave at door" at bounding box center [572, 611] width 1067 height 29
paste input "w"
type input "Townhouse 3. Leave at door"
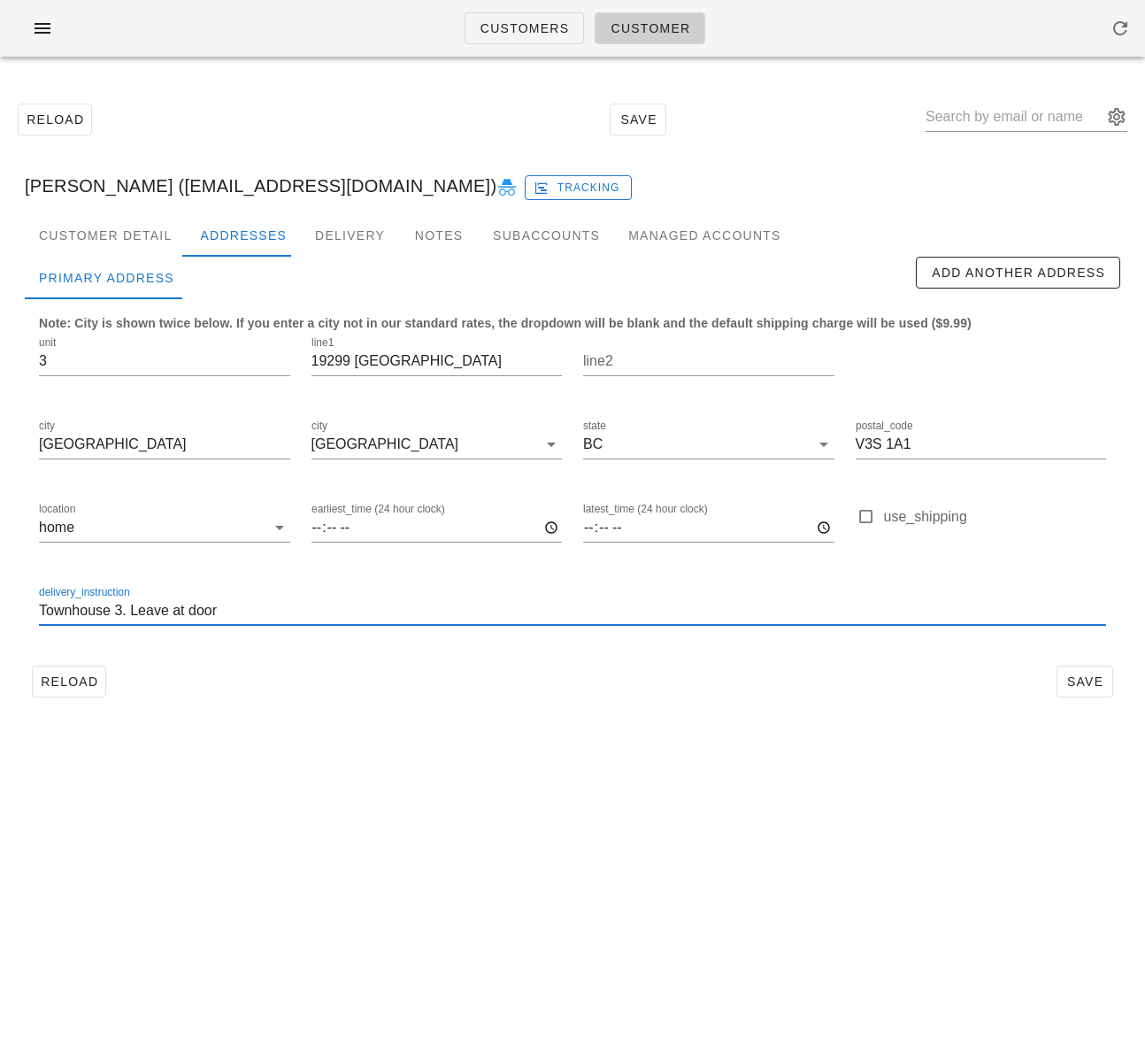
click at [280, 610] on input "Townhouse 3. Leave at door" at bounding box center [572, 611] width 1067 height 29
click at [1077, 679] on span "Save" at bounding box center [1085, 681] width 41 height 14
drag, startPoint x: 91, startPoint y: 730, endPoint x: 92, endPoint y: 712, distance: 18.0
click at [91, 725] on div "Customers Customer Reload Save Nadeem Pourmokhtari (Eye.am.nadeem@gmail.com) Na…" at bounding box center [572, 532] width 1145 height 1064
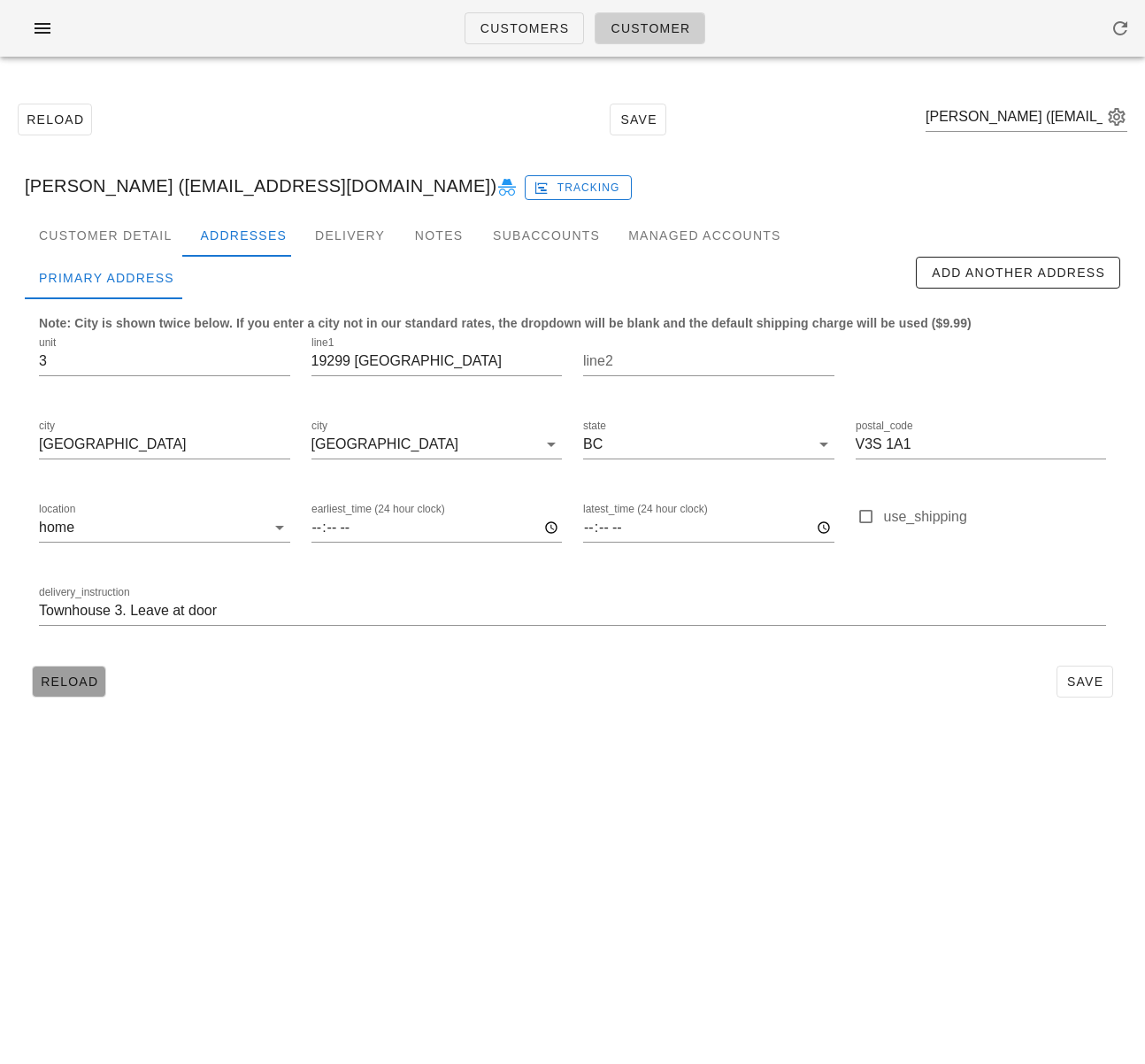
click at [77, 667] on button "Reload" at bounding box center [69, 681] width 75 height 32
click at [1011, 274] on span "Add Another Address" at bounding box center [1018, 272] width 174 height 14
click at [244, 274] on div "[NaN]new" at bounding box center [237, 278] width 99 height 42
type input "new"
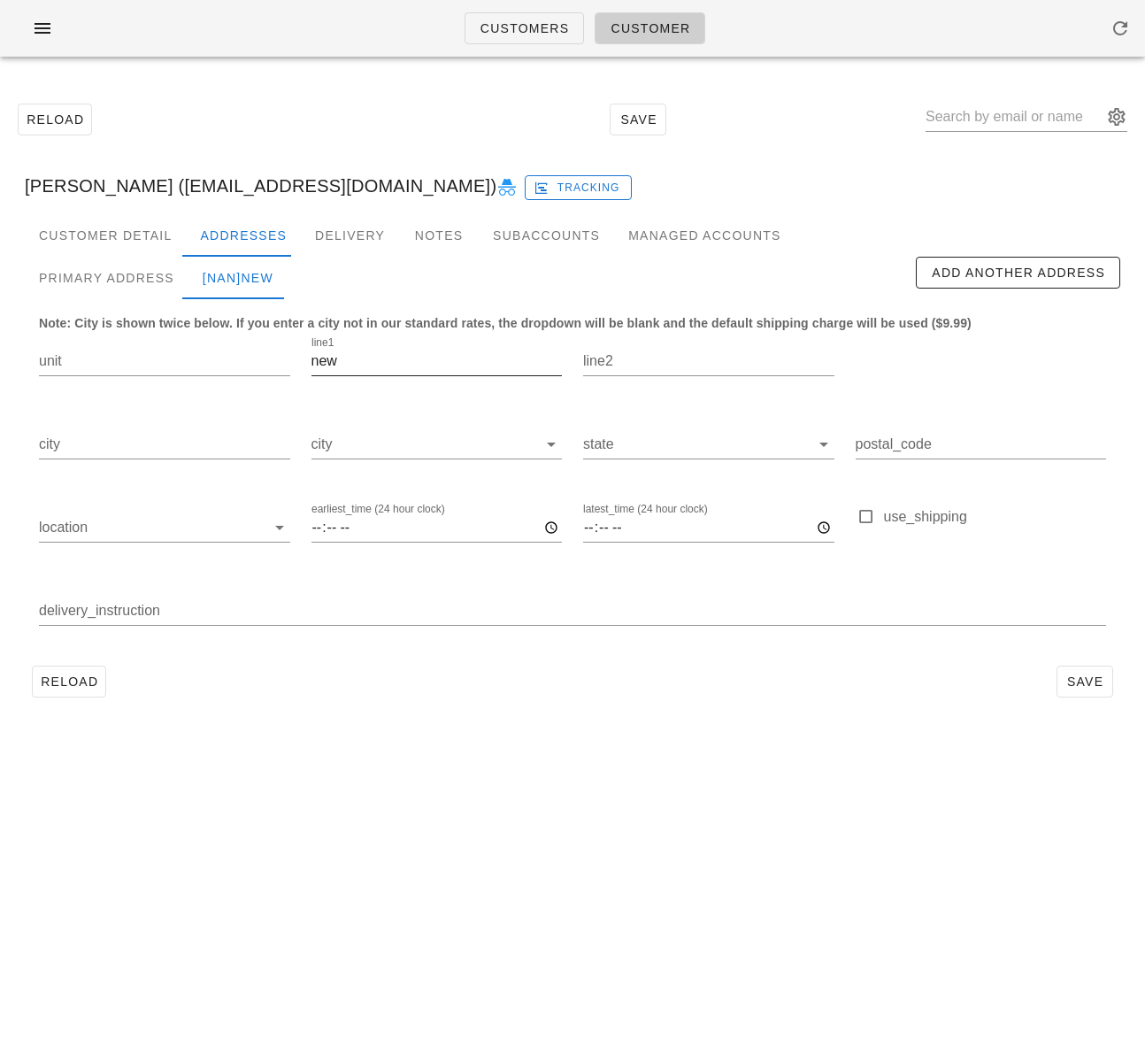
click at [352, 365] on input "new" at bounding box center [437, 361] width 251 height 29
type input "n"
type input "845 Terminal Ave"
click at [133, 449] on input "city" at bounding box center [164, 444] width 251 height 29
type input "[GEOGRAPHIC_DATA]"
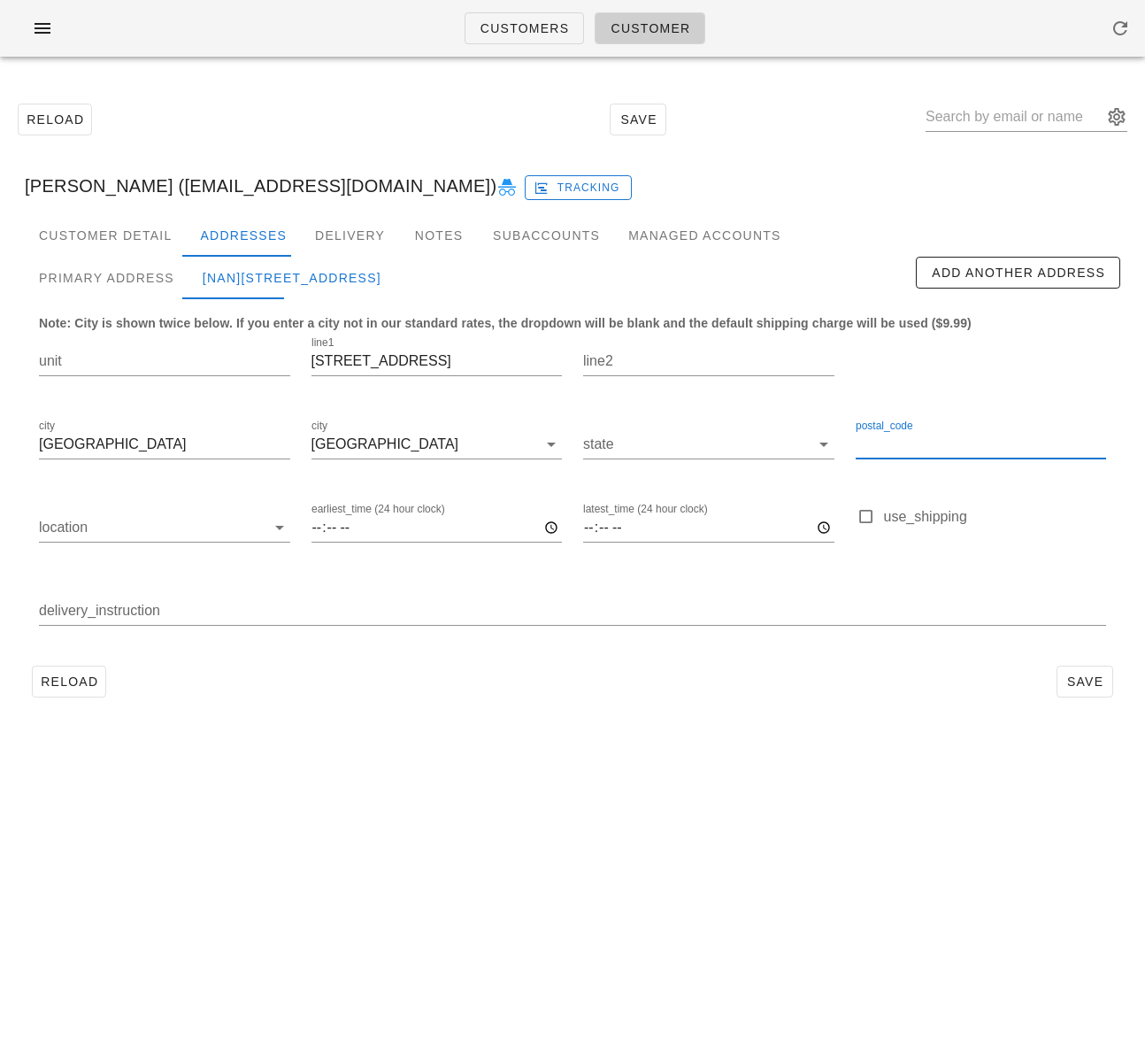
click at [890, 446] on input "postal_code" at bounding box center [982, 444] width 251 height 29
click at [705, 447] on input "state" at bounding box center [697, 444] width 227 height 29
click at [686, 459] on div "BC" at bounding box center [709, 458] width 223 height 17
click at [945, 456] on input "postal_code" at bounding box center [982, 444] width 251 height 29
type input "V6A 2M9"
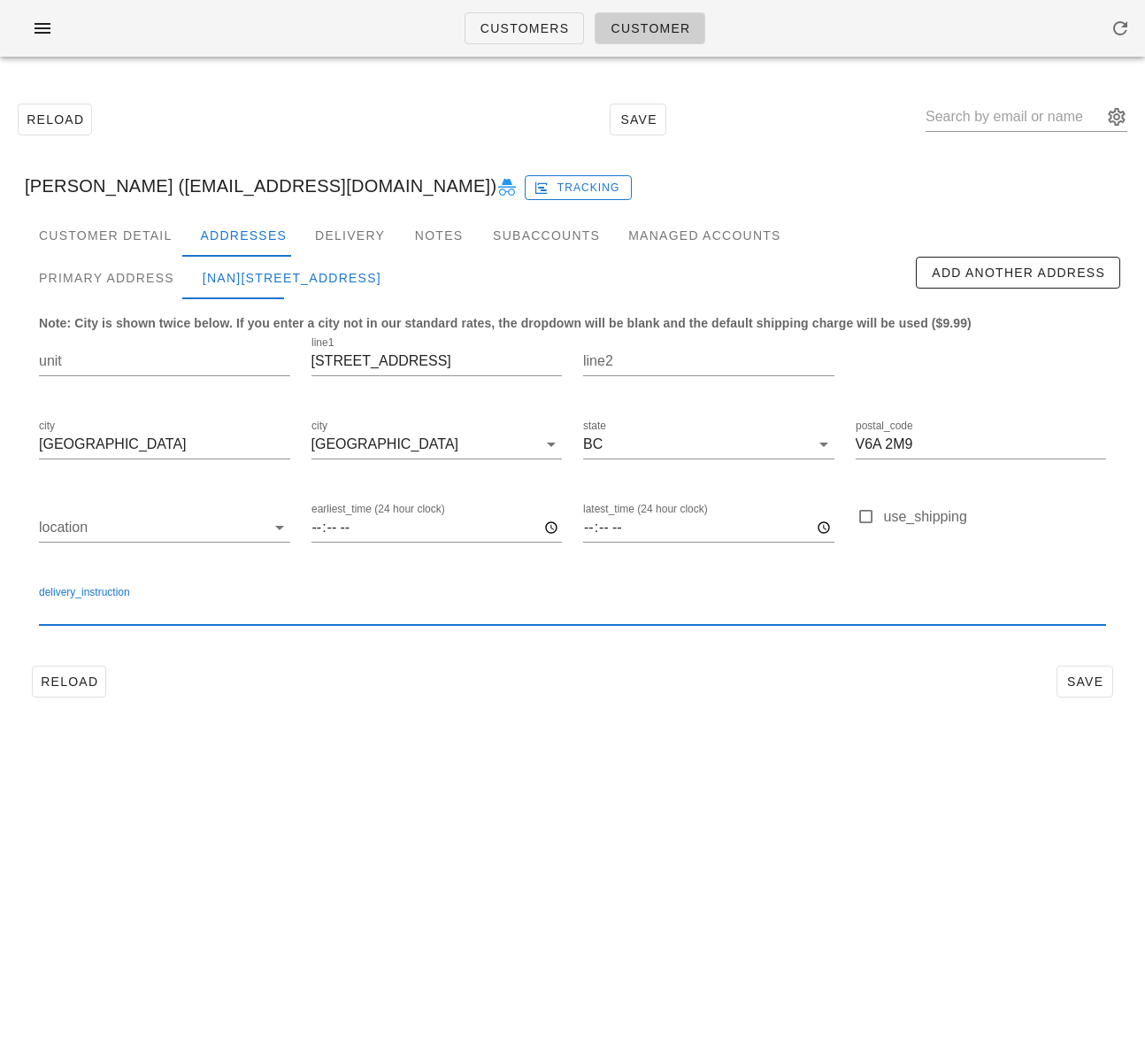
drag, startPoint x: 220, startPoint y: 614, endPoint x: 237, endPoint y: 618, distance: 17.5
click at [221, 614] on input "delivery_instruction" at bounding box center [572, 611] width 1067 height 29
type input "P"
click at [152, 536] on input "location" at bounding box center [152, 527] width 227 height 29
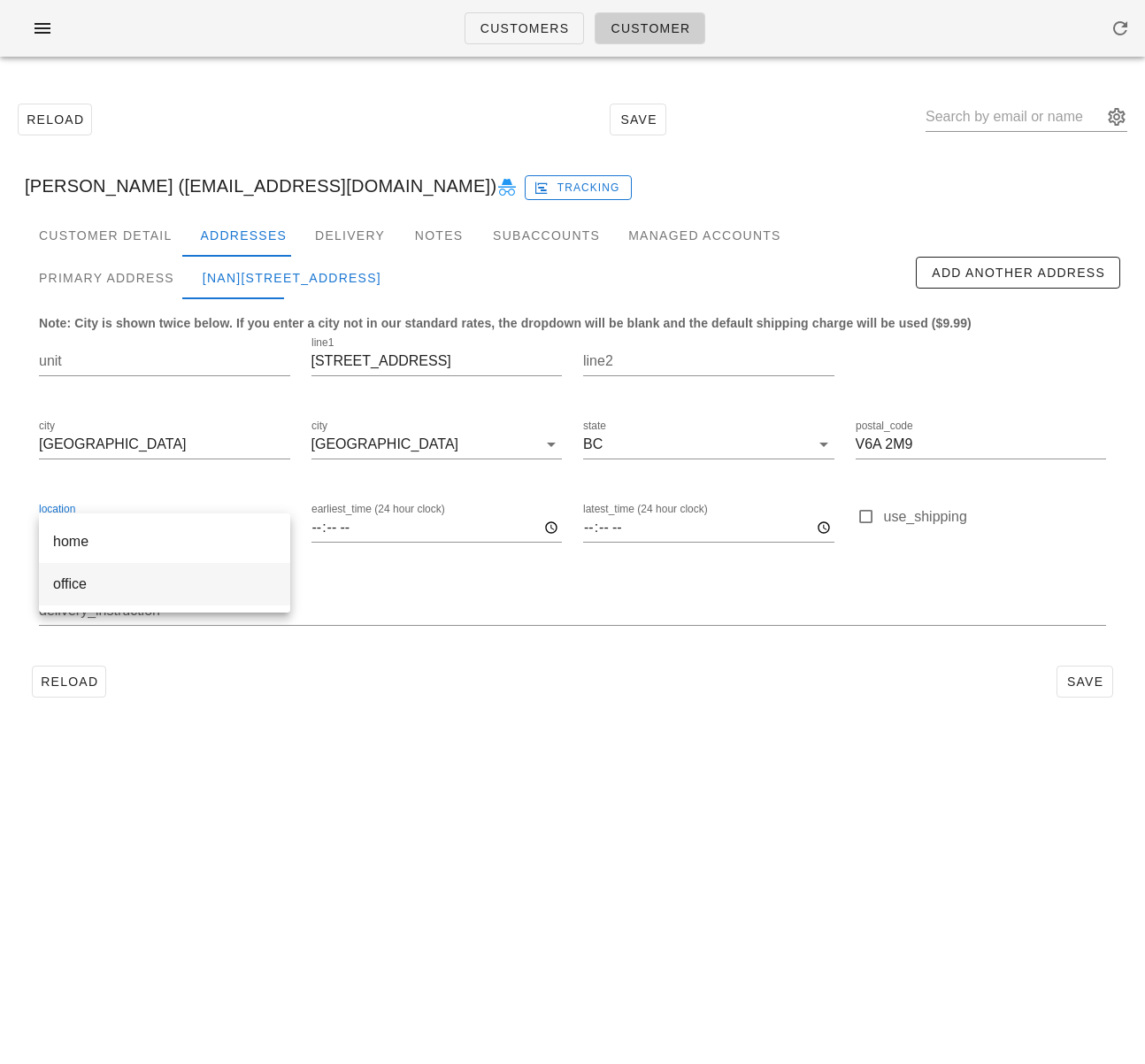
click at [151, 581] on div "office" at bounding box center [165, 584] width 223 height 17
click at [197, 532] on input "location" at bounding box center [170, 527] width 189 height 29
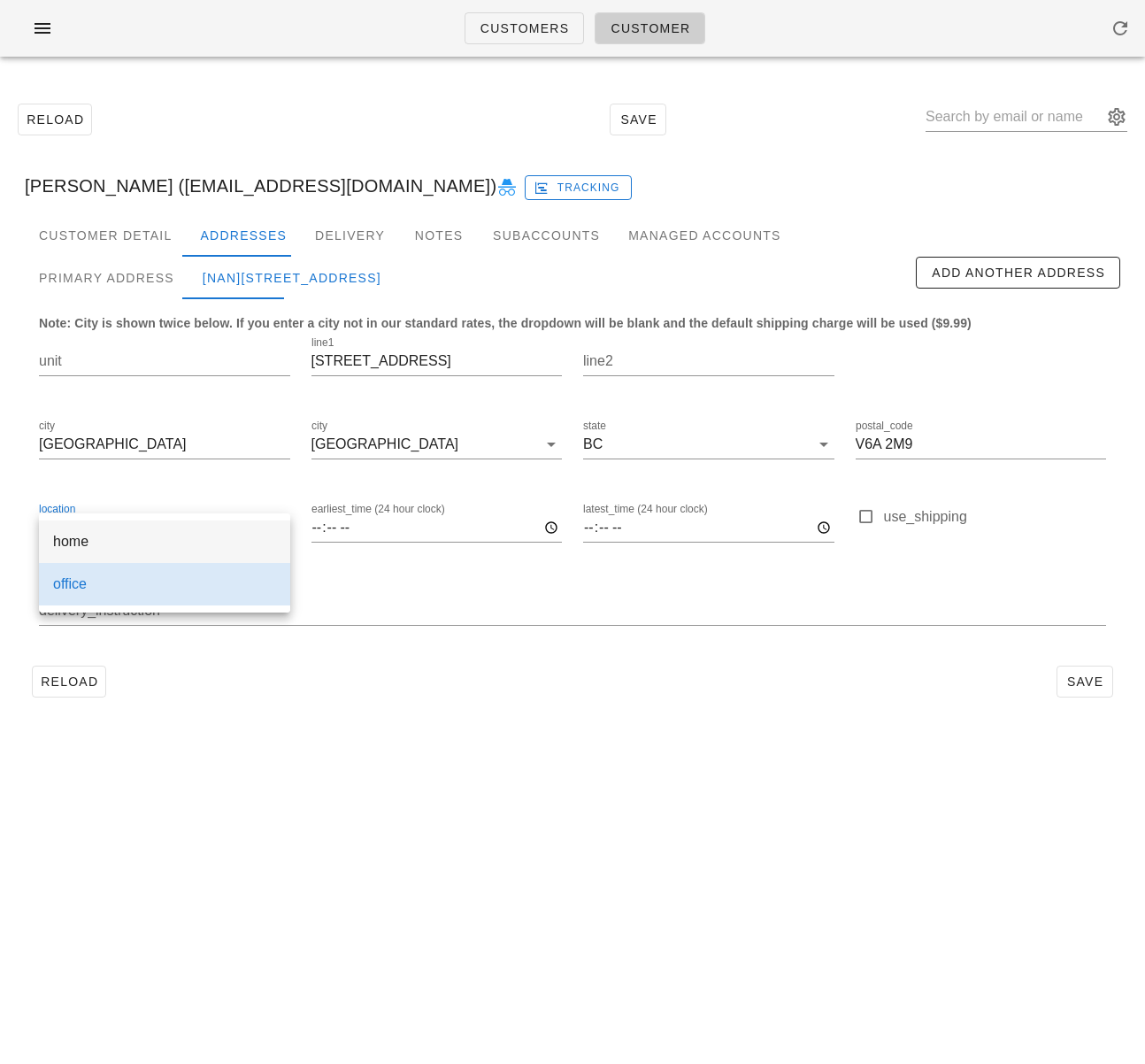
click at [174, 549] on div "home" at bounding box center [165, 541] width 223 height 17
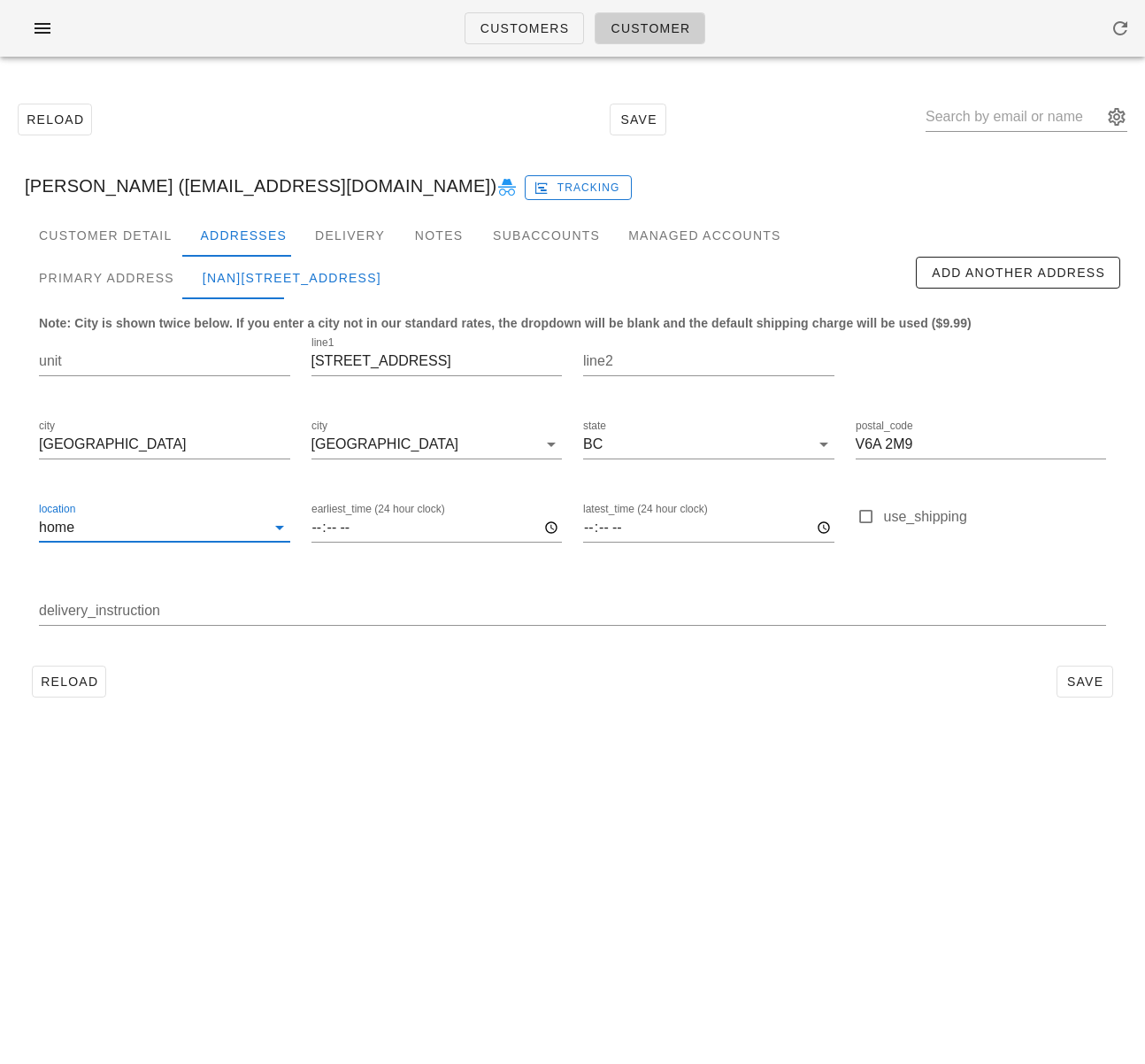
click at [260, 693] on div "Reload Save" at bounding box center [573, 682] width 1096 height 46
click at [1062, 684] on button "Save" at bounding box center [1084, 681] width 56 height 32
drag, startPoint x: 326, startPoint y: 758, endPoint x: 305, endPoint y: 748, distance: 23.3
click at [325, 757] on div "Customers Customer Reload Save Nadeem Pourmokhtari (Eye.am.nadeem@gmail.com) Na…" at bounding box center [572, 532] width 1145 height 1064
click at [80, 688] on span "Reload" at bounding box center [68, 681] width 58 height 14
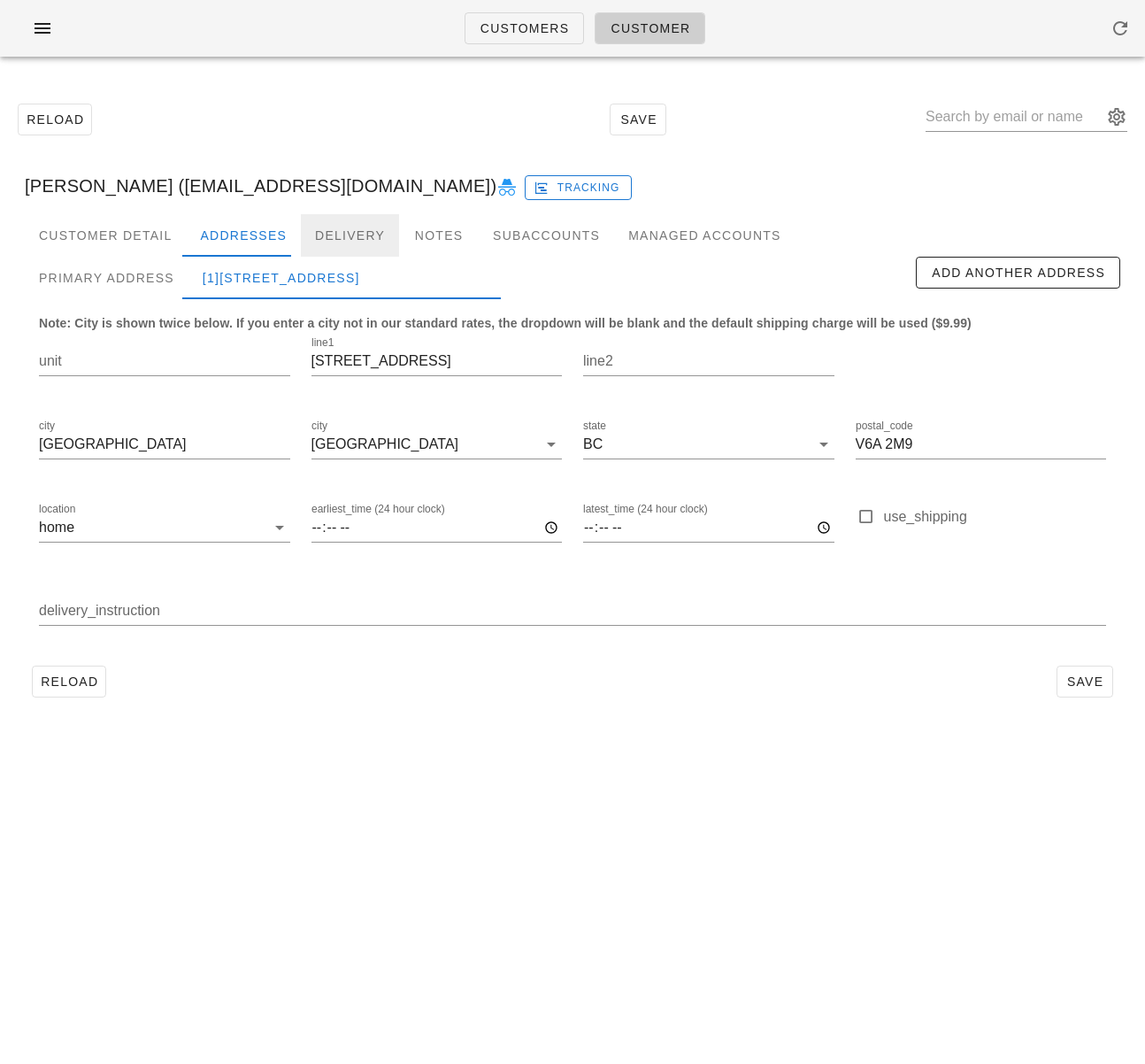
click at [349, 232] on div "Delivery" at bounding box center [350, 235] width 98 height 42
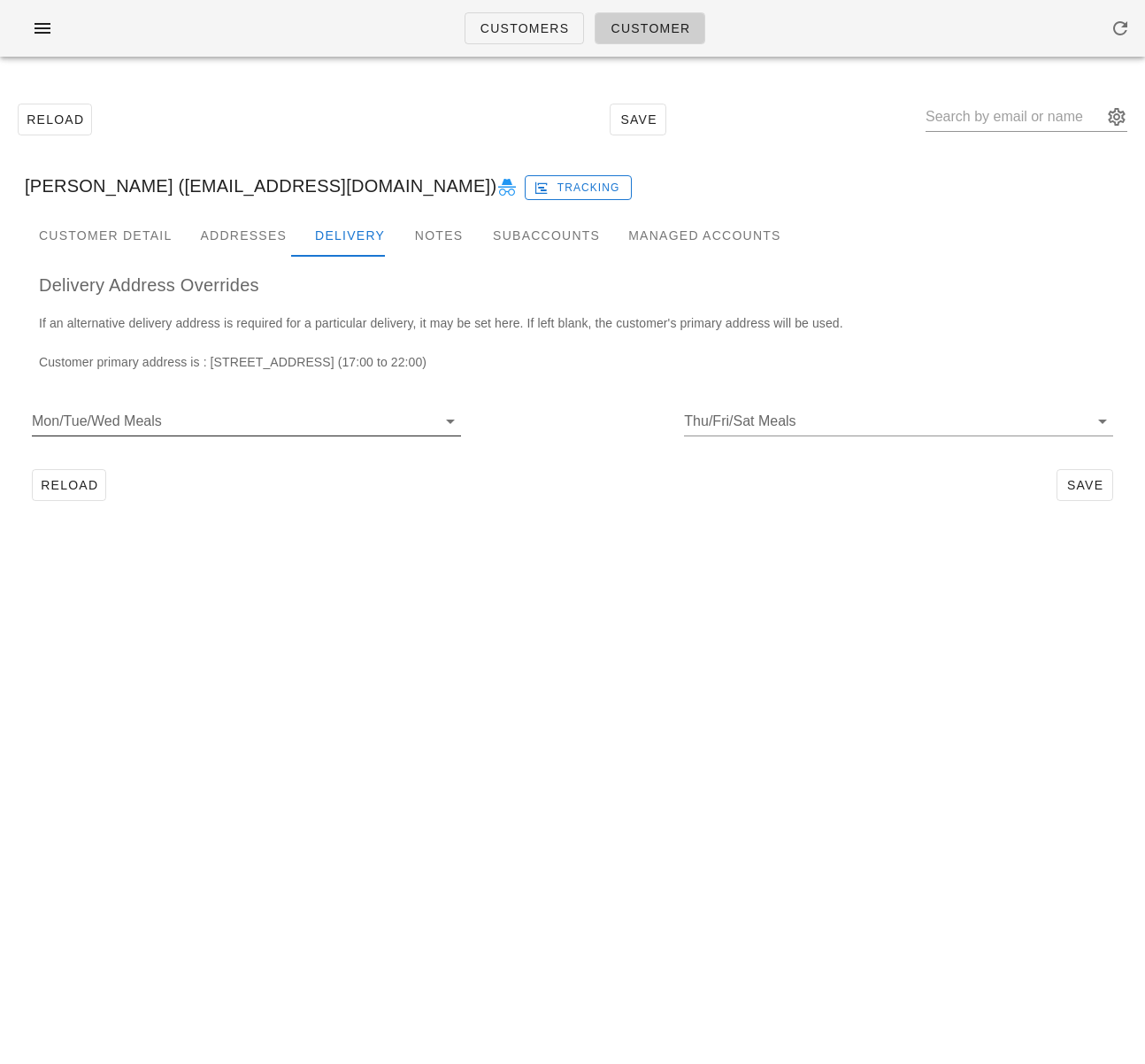
click at [228, 421] on input "Mon/Tue/Wed Meals" at bounding box center [233, 421] width 401 height 29
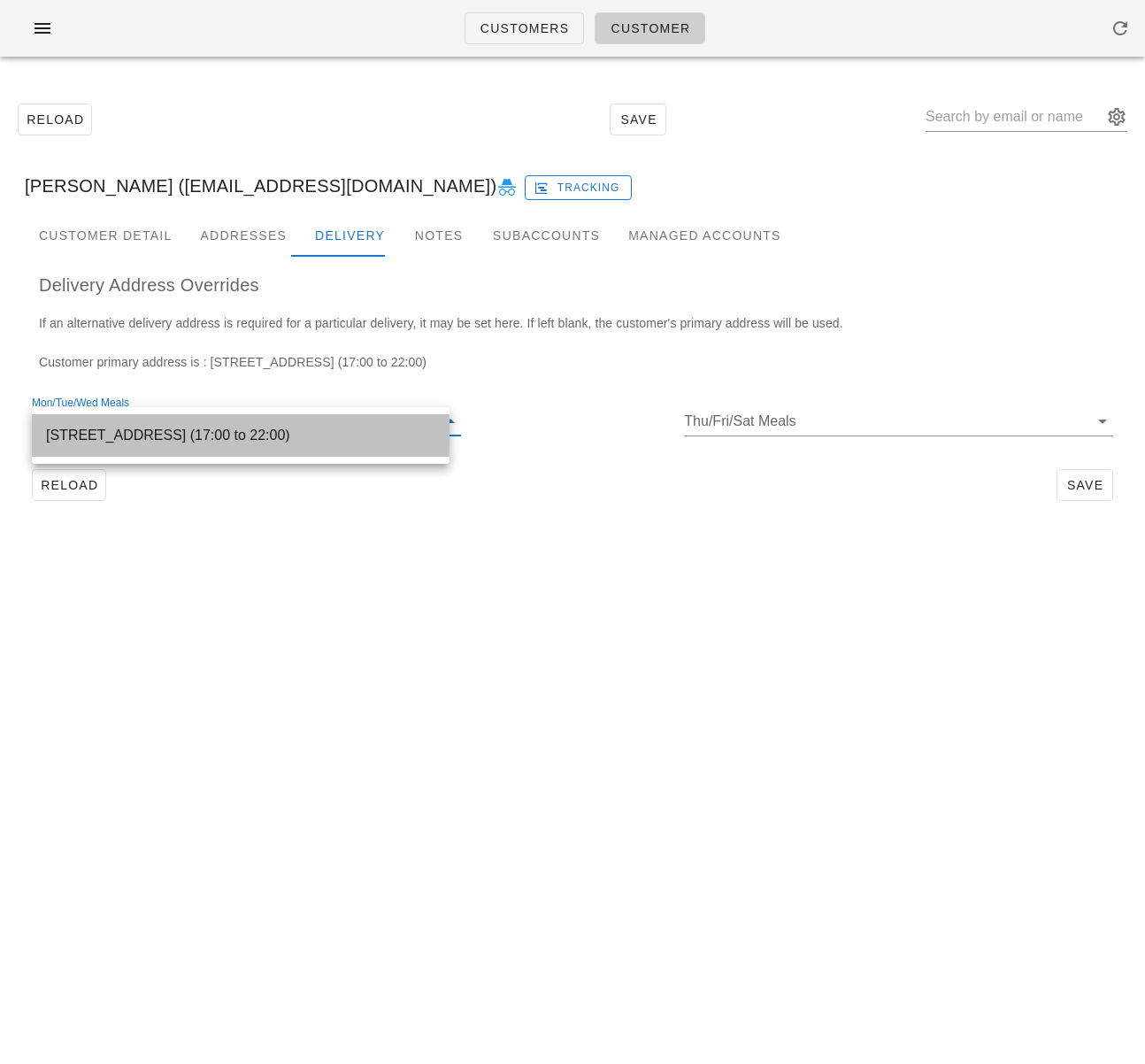
click at [235, 437] on div "845 Terminal Ave, Vancouver, V6A2M9 (17:00 to 22:00)" at bounding box center [241, 435] width 389 height 17
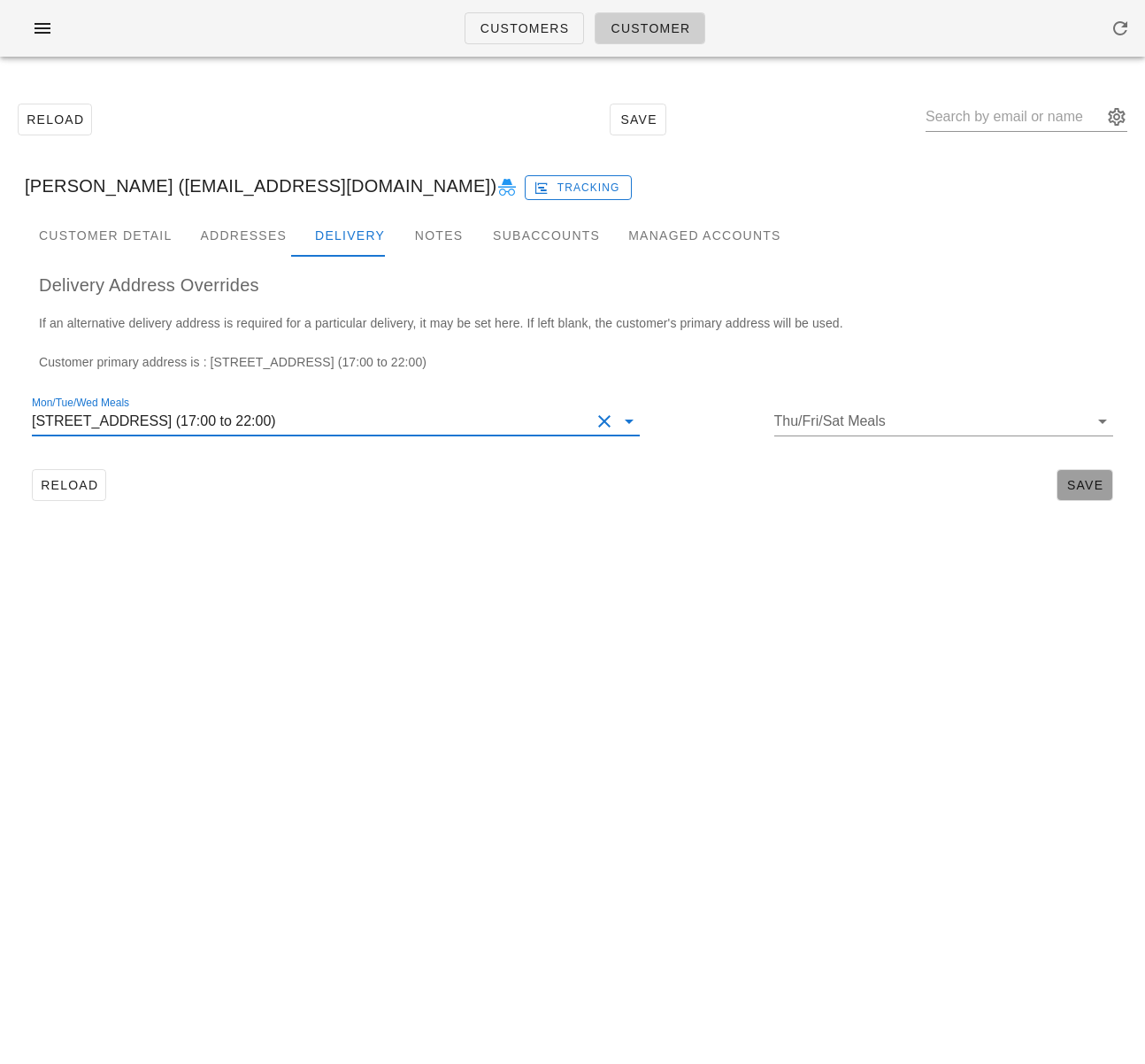
click at [1065, 484] on span "Save" at bounding box center [1085, 484] width 41 height 14
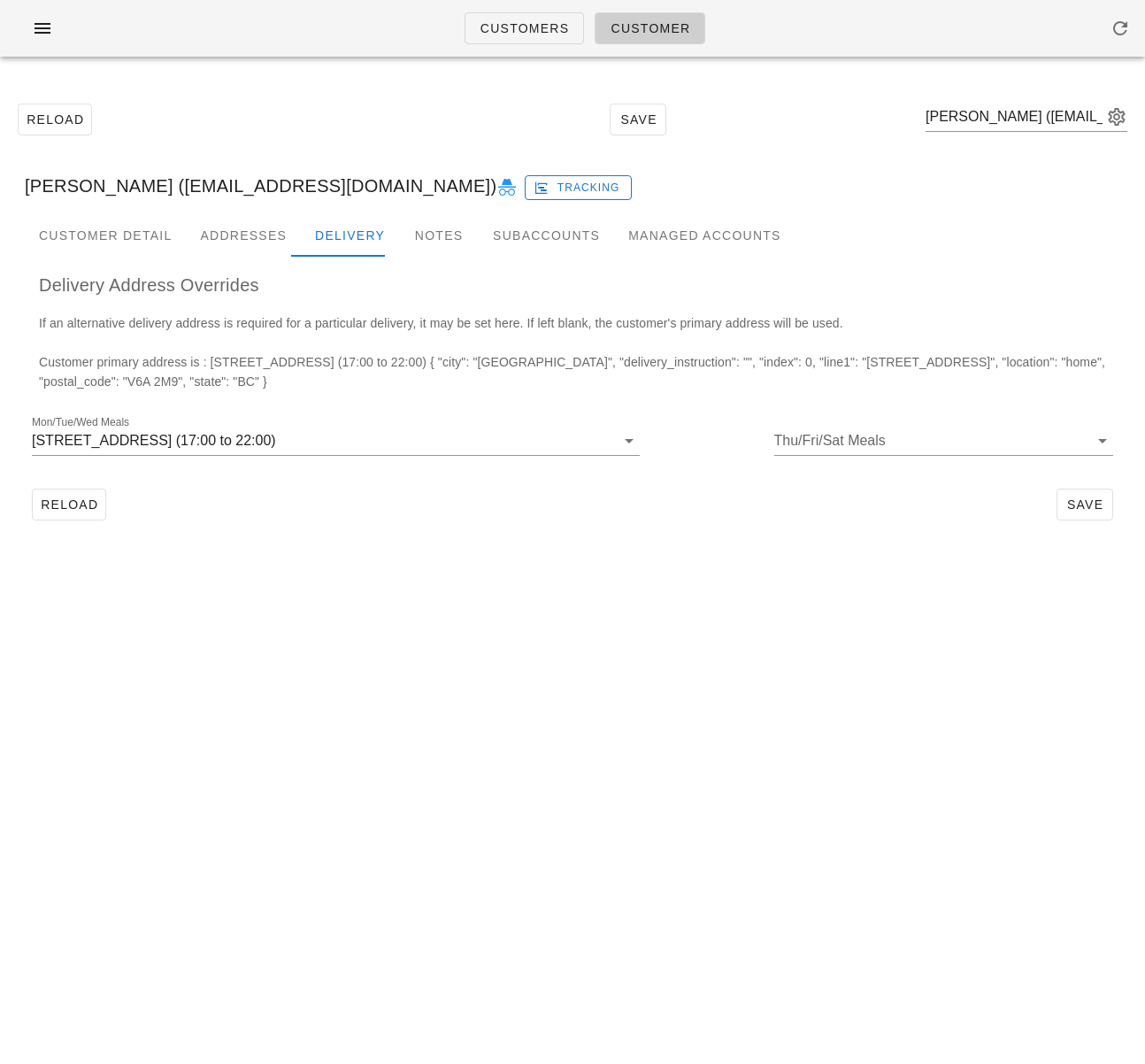
drag, startPoint x: 139, startPoint y: 650, endPoint x: 119, endPoint y: 597, distance: 56.6
click at [137, 640] on div "Customers Customer Reload Save Nadeem Pourmokhtari (Eye.am.nadeem@gmail.com) Na…" at bounding box center [572, 532] width 1145 height 1064
click at [57, 497] on span "Reload" at bounding box center [68, 504] width 58 height 14
drag, startPoint x: 289, startPoint y: 177, endPoint x: 266, endPoint y: 177, distance: 23.0
click at [289, 177] on div "Nadeem Pourmokhtari (Eye.am.nadeem@gmail.com) Tracking" at bounding box center [573, 185] width 1124 height 56
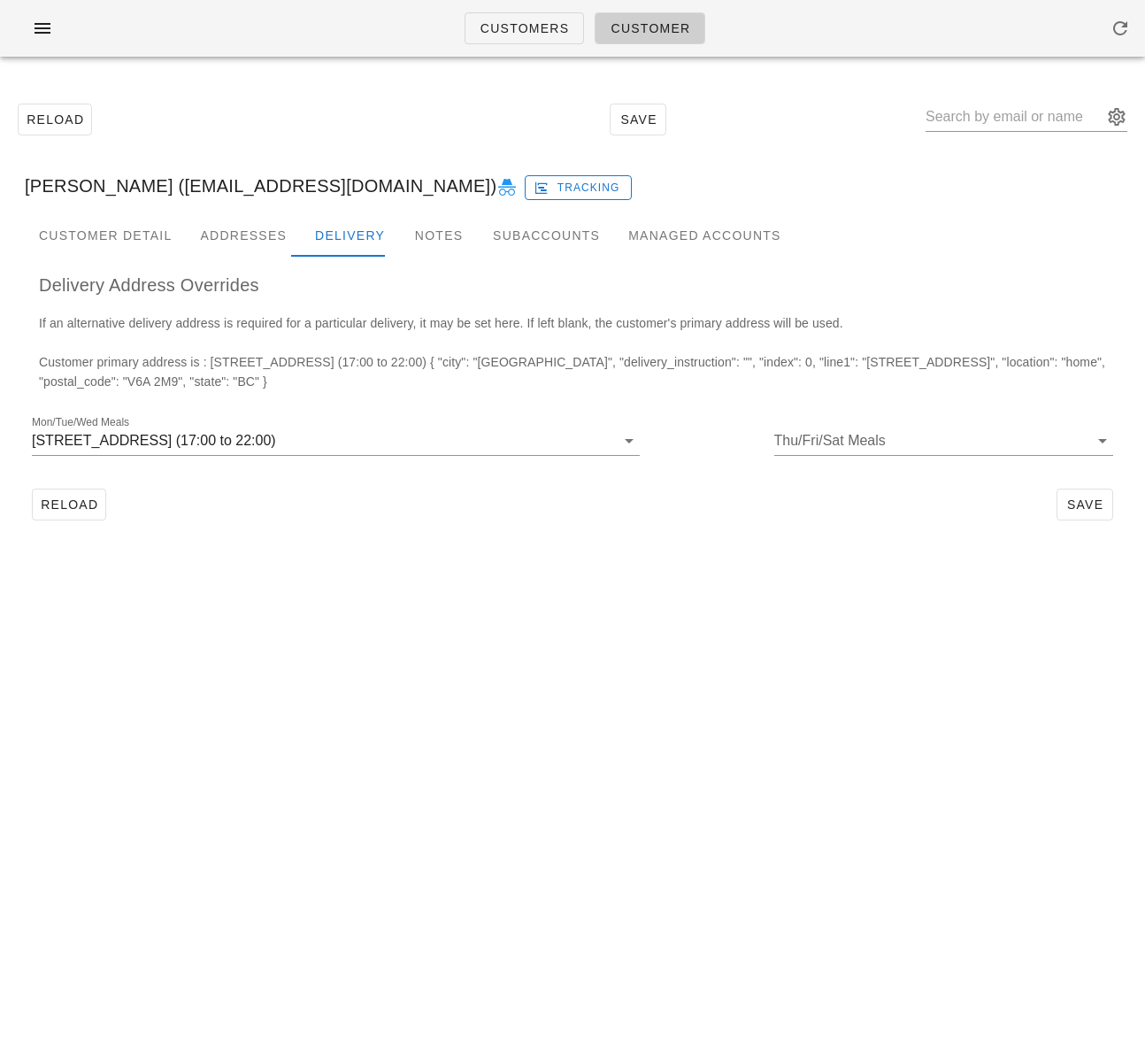
drag, startPoint x: 222, startPoint y: 189, endPoint x: 452, endPoint y: 190, distance: 230.0
click at [452, 190] on div "Nadeem Pourmokhtari (Eye.am.nadeem@gmail.com) Tracking" at bounding box center [573, 185] width 1124 height 56
copy div "Eye.am.nadeem@gmail.com"
click at [79, 507] on span "Reload" at bounding box center [68, 504] width 58 height 14
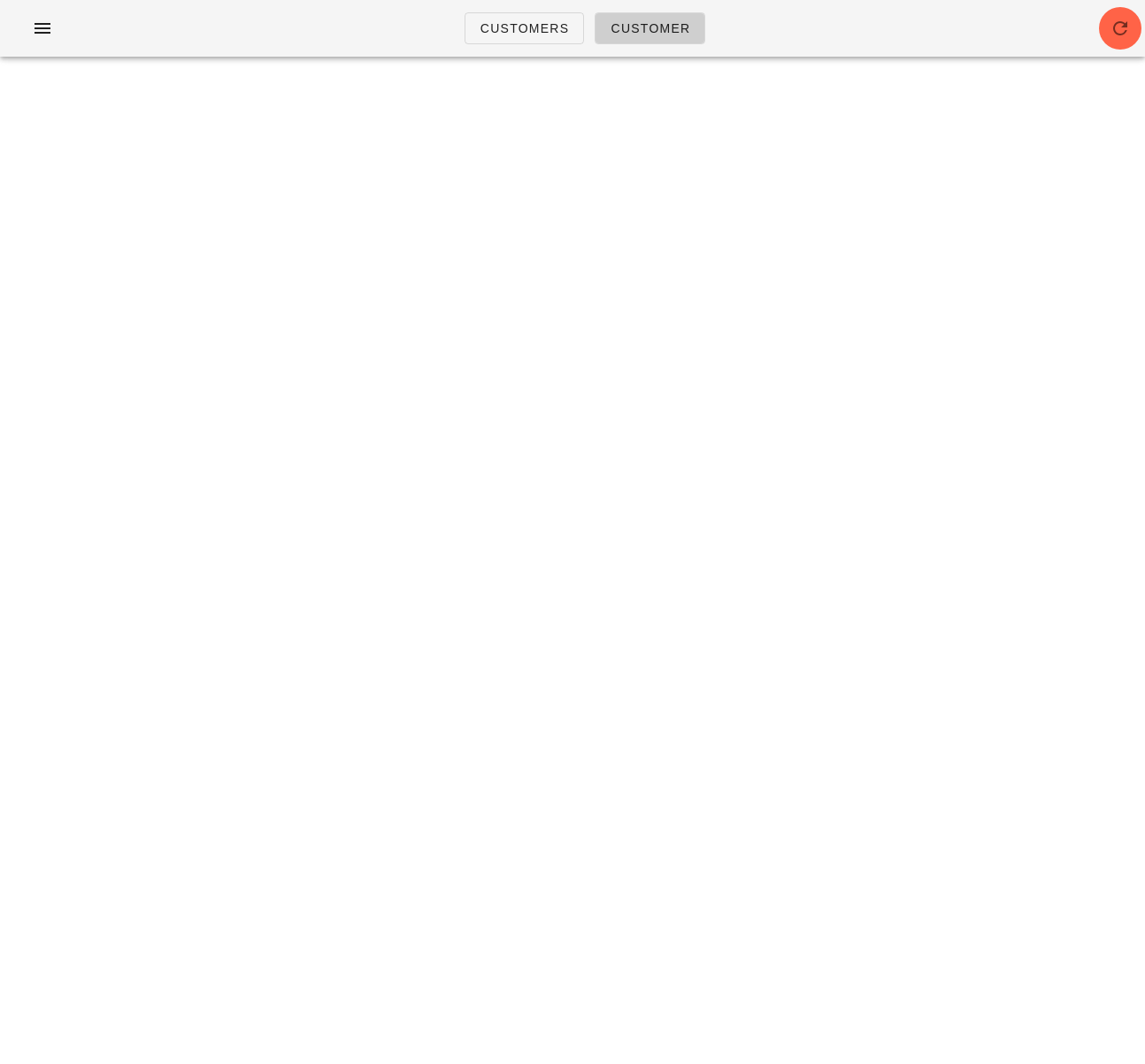
click at [1074, 27] on div "Customers Customer" at bounding box center [572, 28] width 1145 height 56
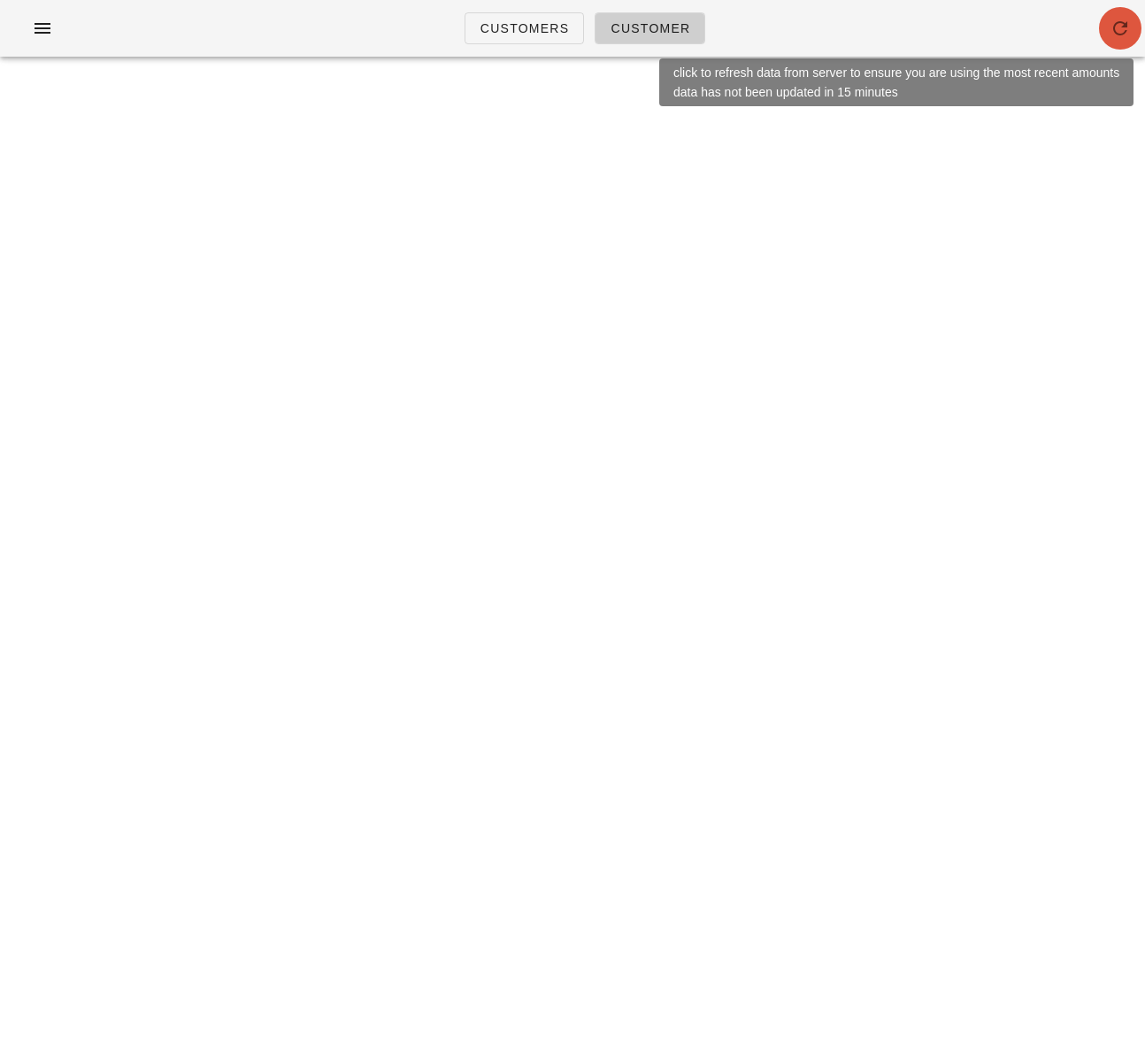
click at [1127, 30] on icon "button" at bounding box center [1120, 28] width 21 height 21
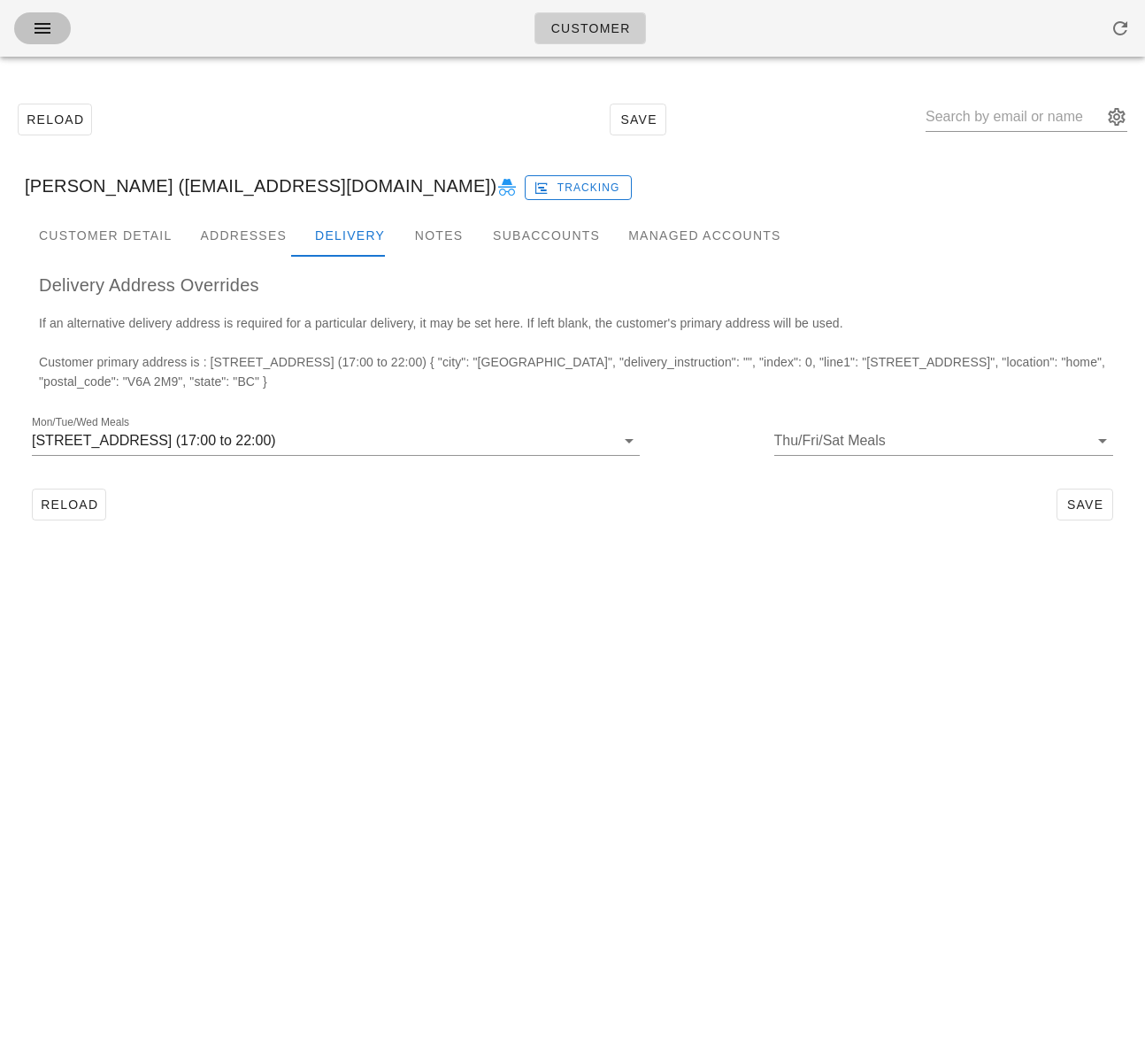
drag, startPoint x: 42, startPoint y: 30, endPoint x: 57, endPoint y: 60, distance: 33.5
click at [42, 30] on icon "button" at bounding box center [42, 28] width 21 height 21
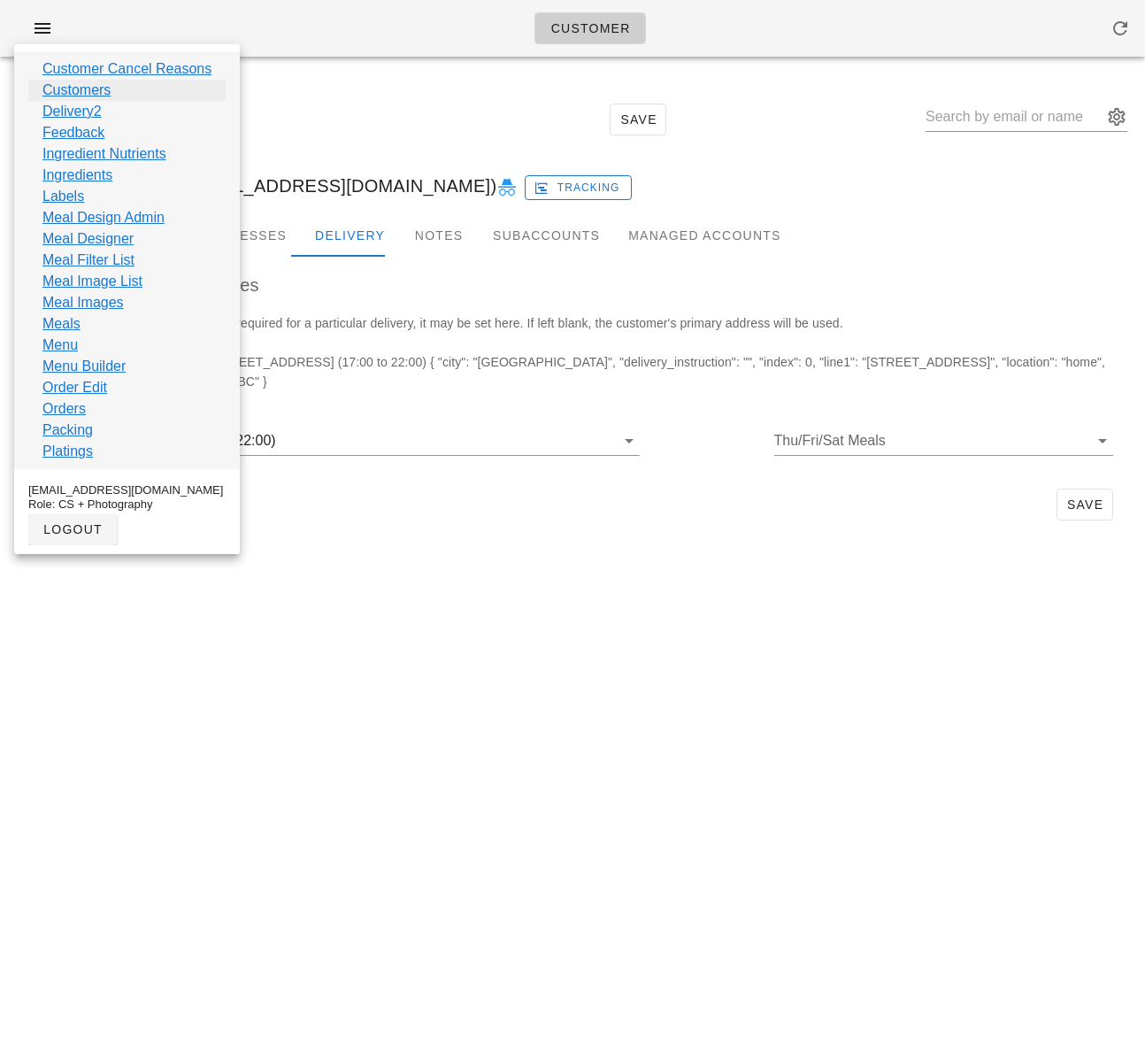
click at [87, 94] on link "Customers" at bounding box center [77, 90] width 68 height 21
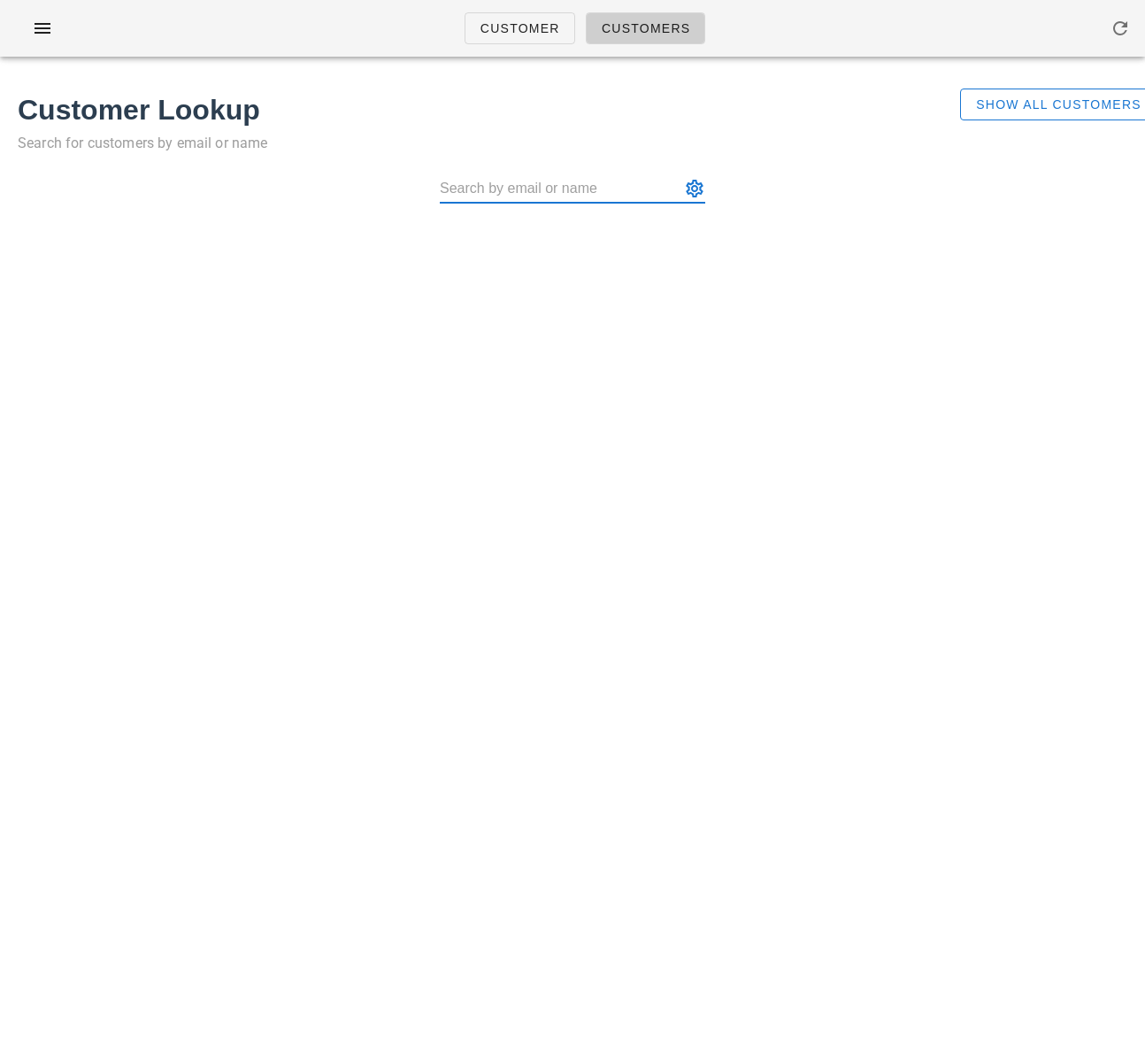
paste input "jpgclark@telus.net"
type input "jpgclark@telus.net"
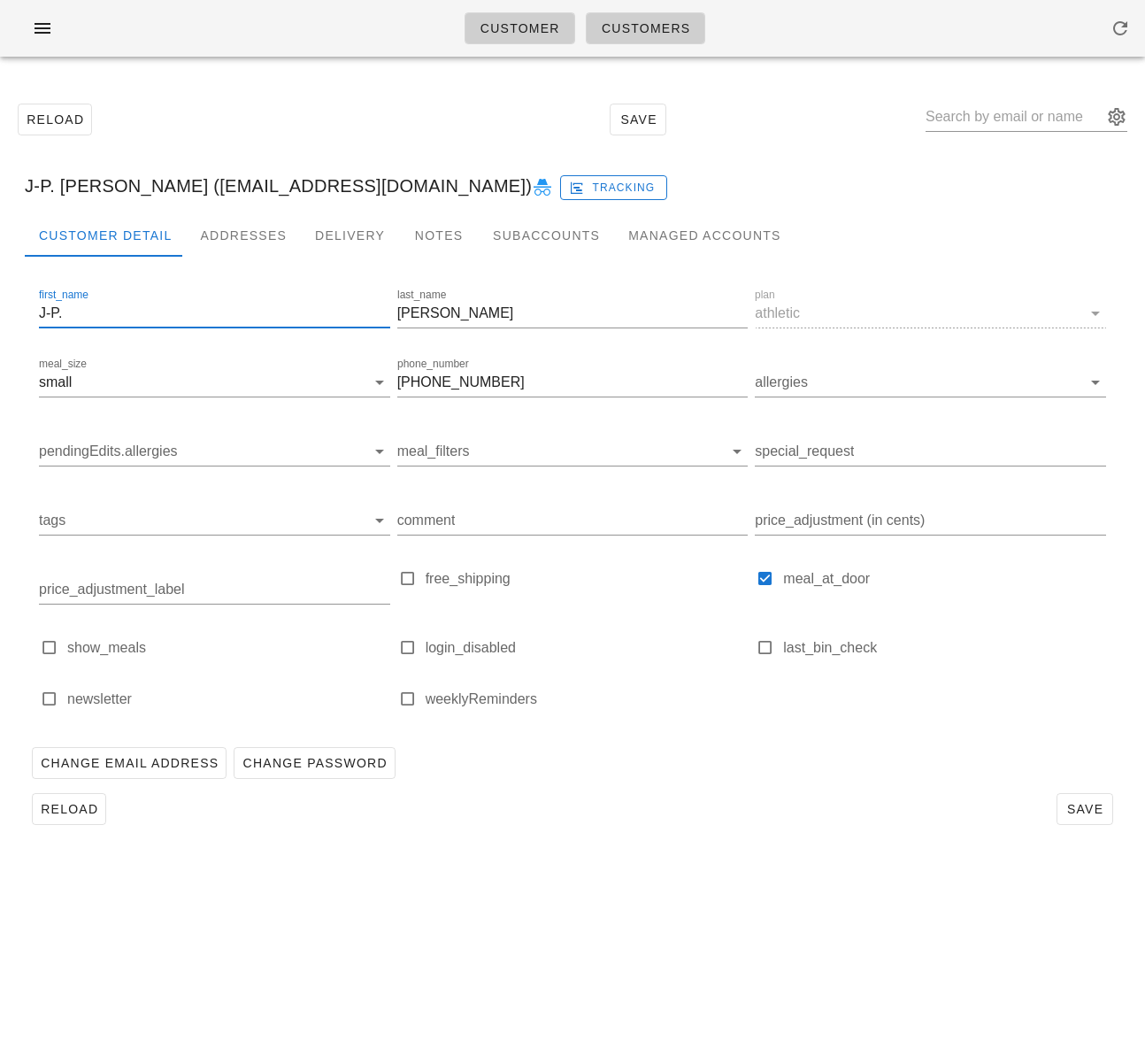
click at [65, 315] on input "J-P." at bounding box center [214, 313] width 352 height 29
drag, startPoint x: 55, startPoint y: 315, endPoint x: 20, endPoint y: 314, distance: 35.0
click at [20, 314] on div "Customer Detail Addresses Delivery Notes Subaccounts Managed Accounts first_nam…" at bounding box center [573, 530] width 1124 height 632
click at [88, 316] on input "J-P." at bounding box center [214, 313] width 352 height 29
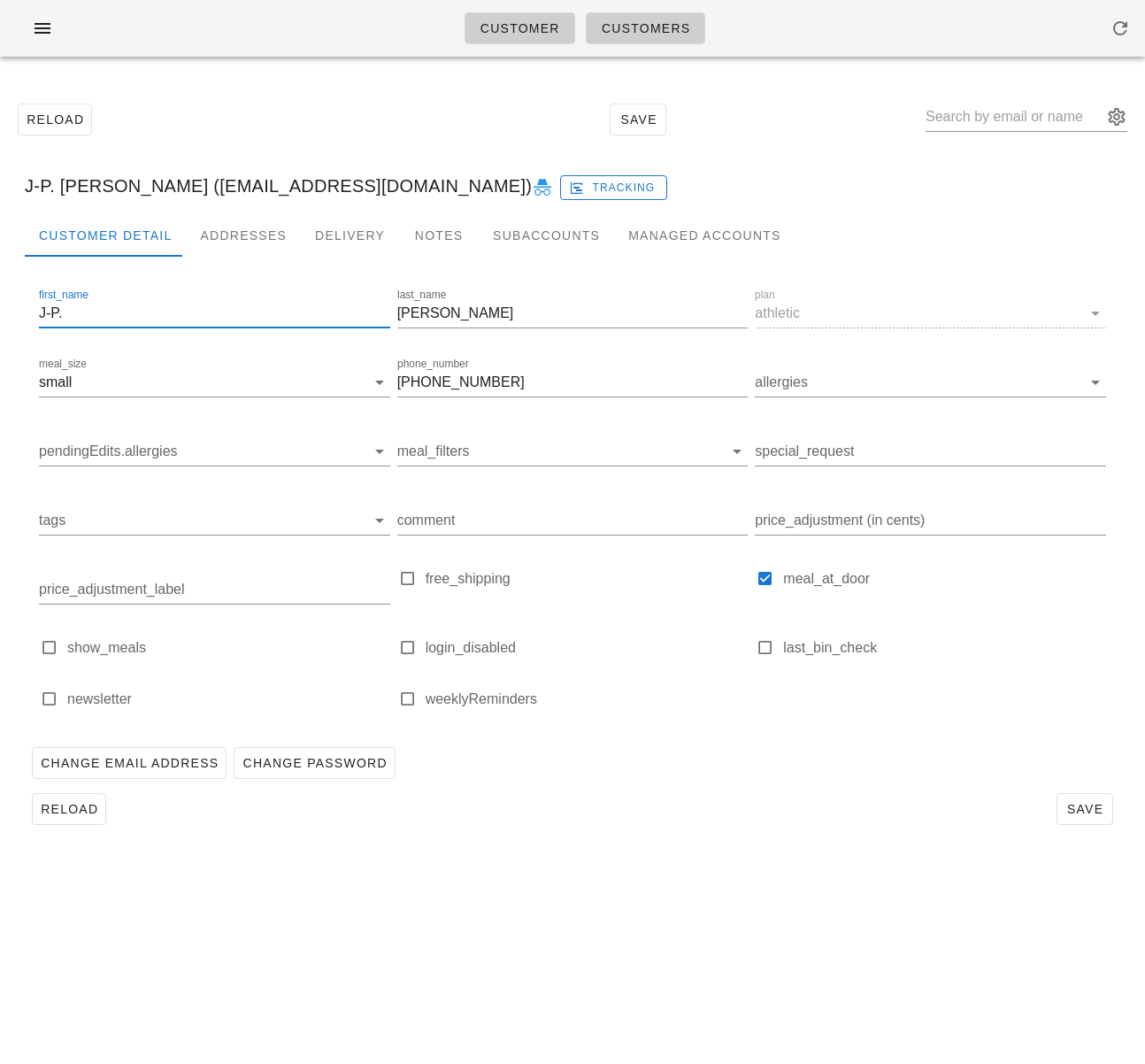
drag, startPoint x: 15, startPoint y: 315, endPoint x: 0, endPoint y: 315, distance: 15.0
click at [2, 315] on div "Reload Save J-P. Clark (jpgclark@telus.net) Tracking Customer Detail Addresses …" at bounding box center [572, 464] width 1145 height 786
click at [44, 30] on icon "button" at bounding box center [42, 28] width 21 height 21
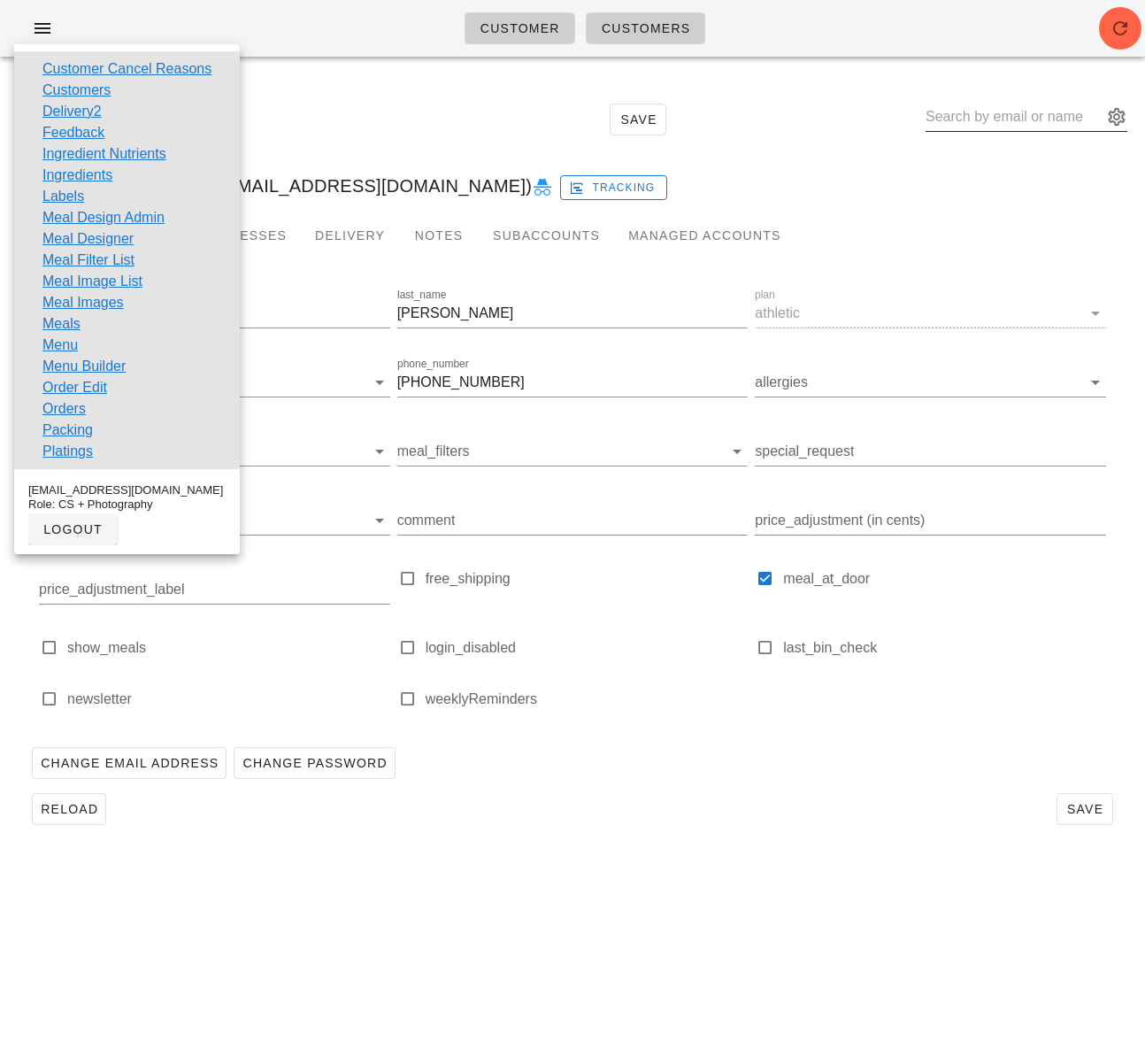
click at [982, 120] on input "text" at bounding box center [1014, 116] width 177 height 29
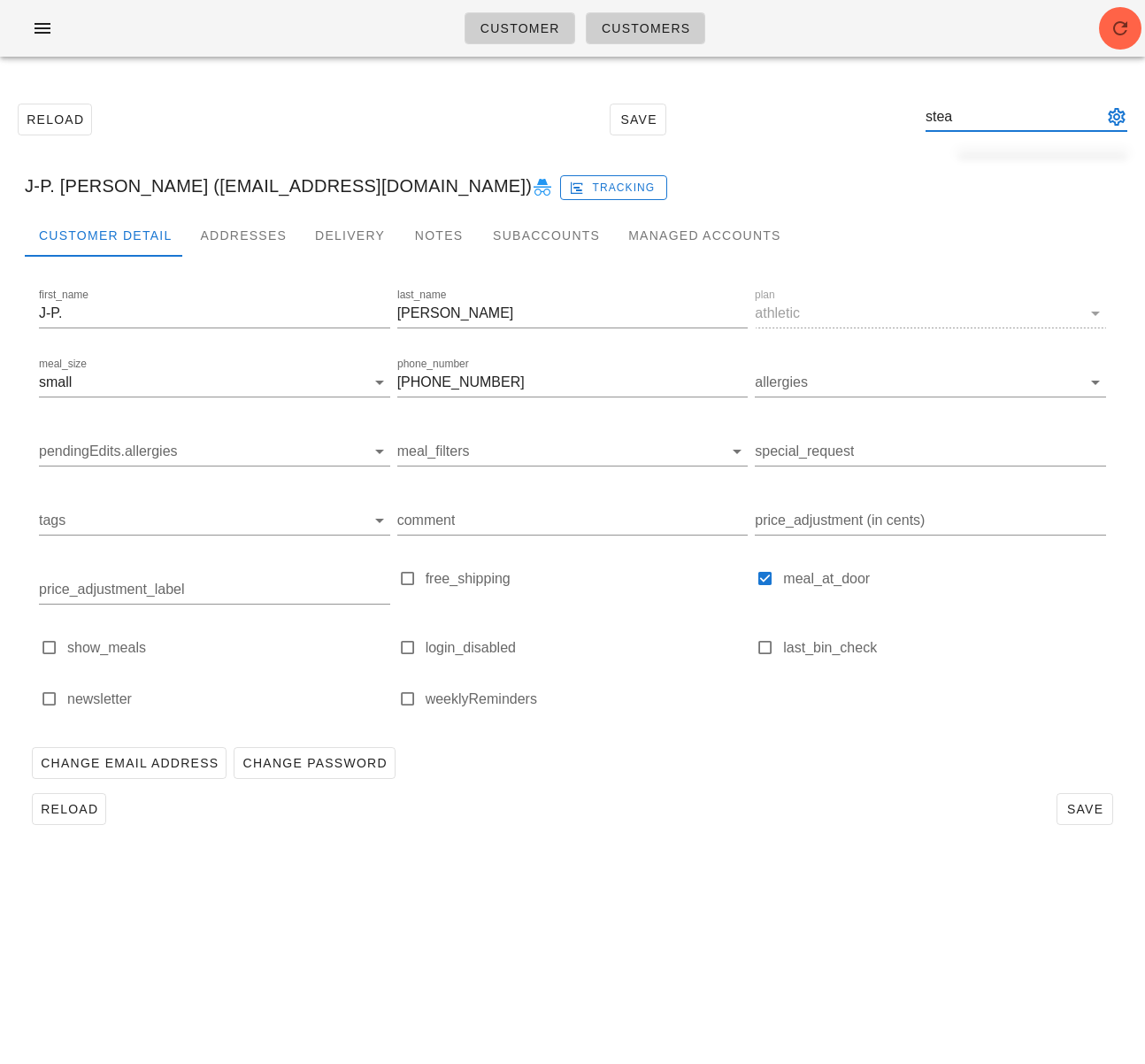
type input "steak"
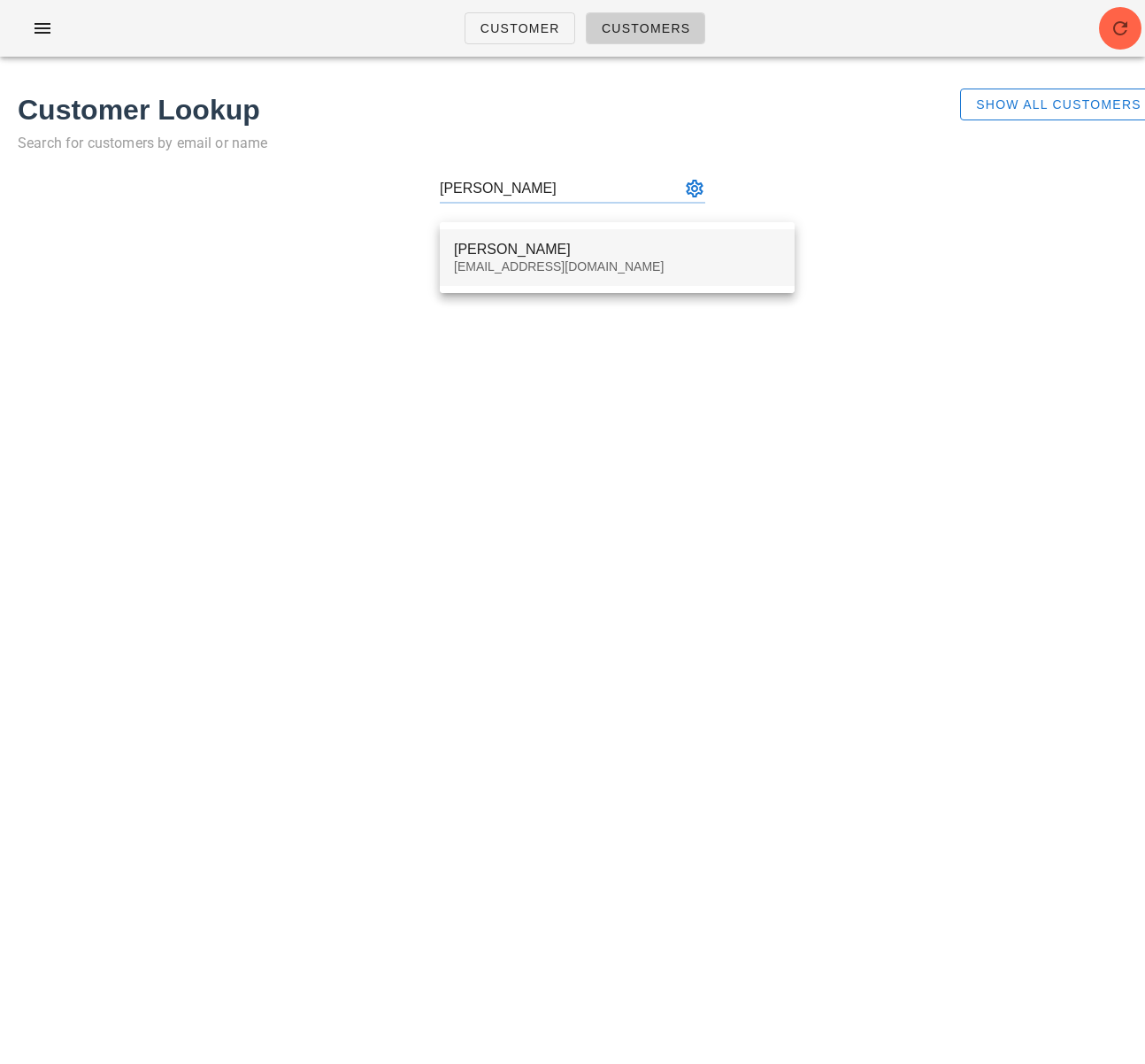
type input "justin de cha"
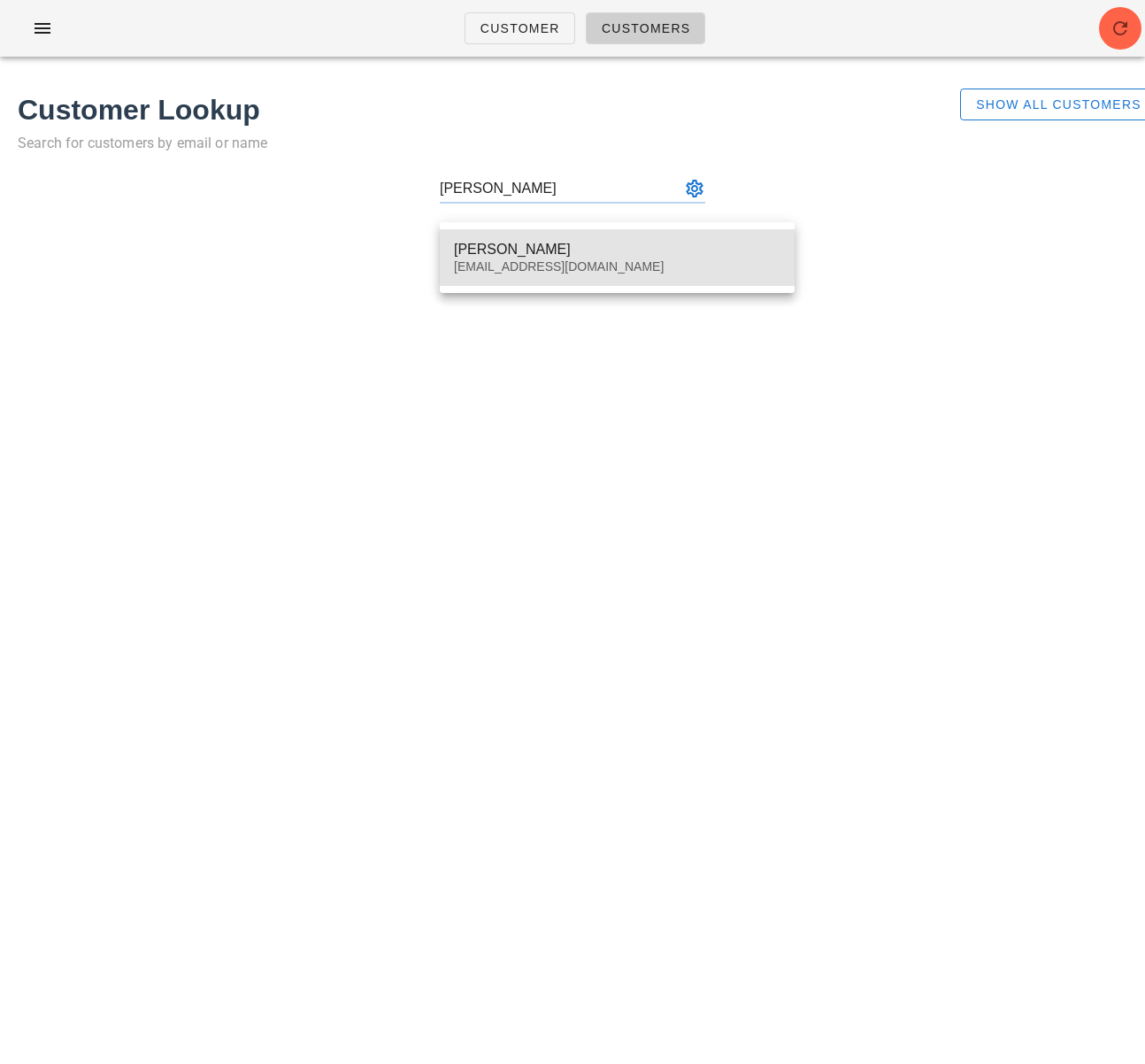
click at [526, 257] on div "Justin de Champlain" at bounding box center [617, 249] width 327 height 17
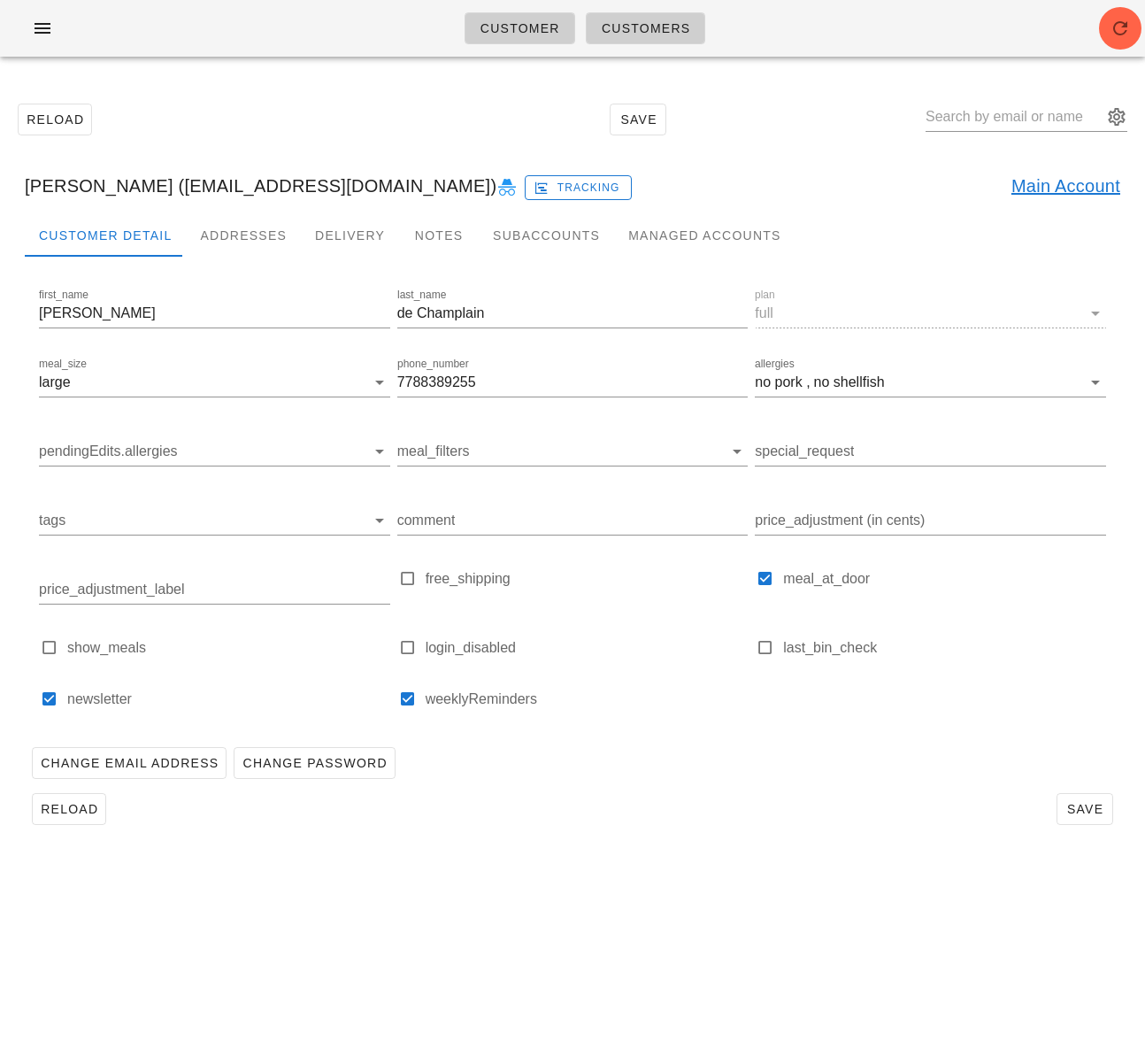
drag, startPoint x: 202, startPoint y: 186, endPoint x: 435, endPoint y: 190, distance: 233.0
click at [435, 190] on div "Justin de Champlain (thewooferwalker@gmail.com) Tracking Main Account" at bounding box center [573, 185] width 1124 height 56
copy div "thewooferwalker@gmail.com"
click at [27, 30] on button "button" at bounding box center [42, 28] width 56 height 32
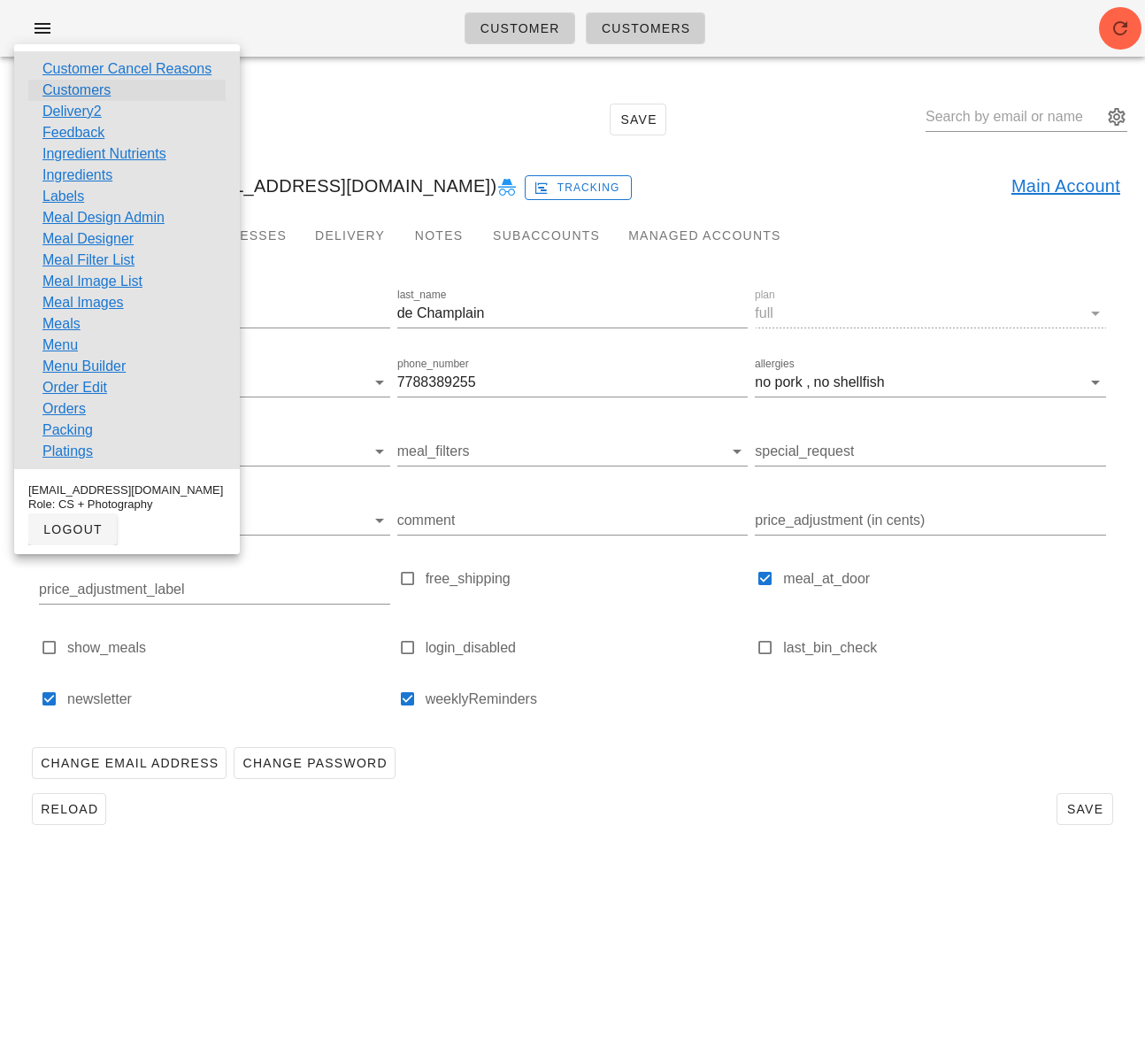
click at [85, 92] on link "Customers" at bounding box center [77, 90] width 68 height 21
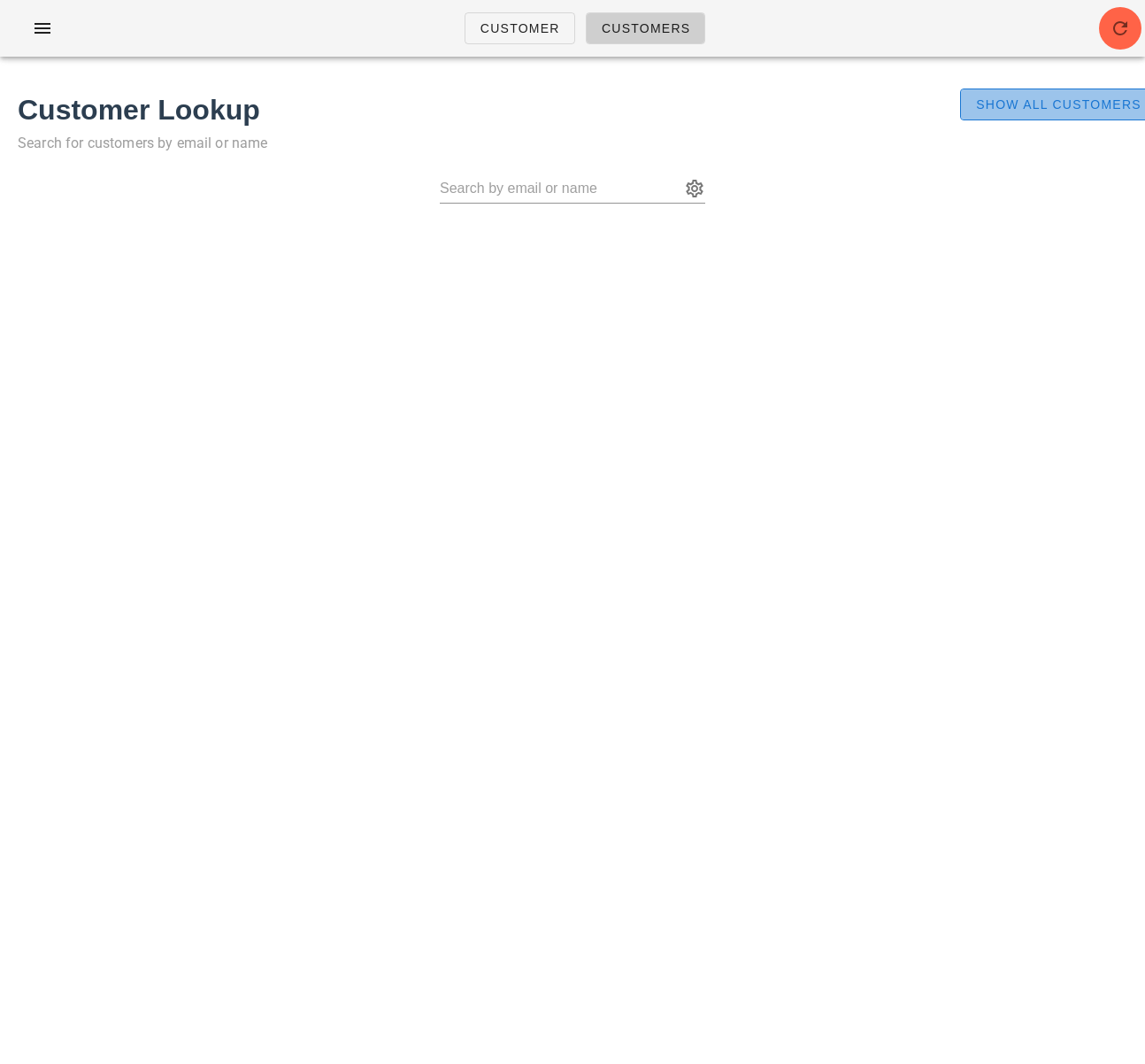
click at [1028, 106] on span "Show All Customers" at bounding box center [1058, 104] width 166 height 14
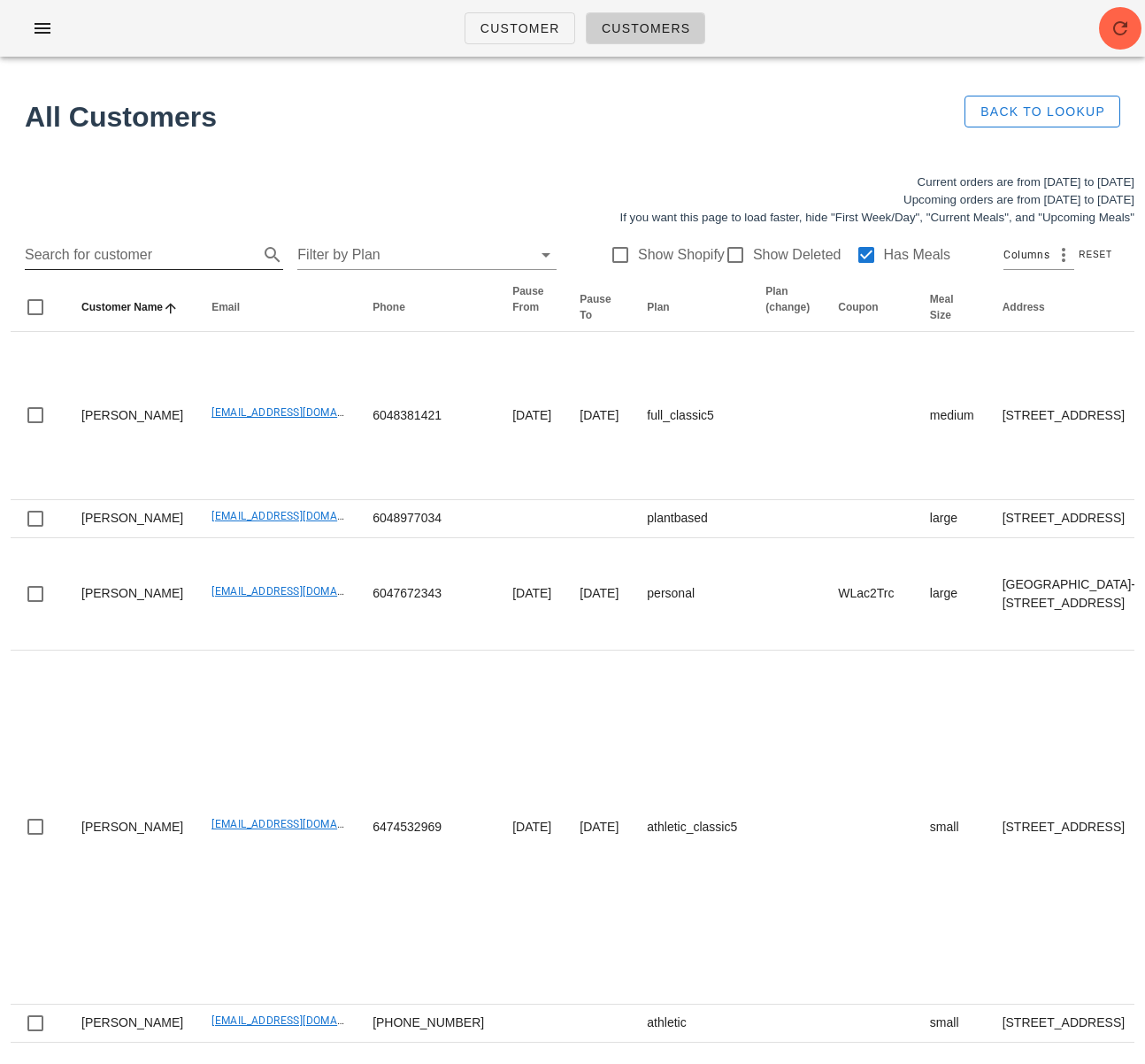
click at [185, 253] on input "Search for customer" at bounding box center [139, 255] width 230 height 29
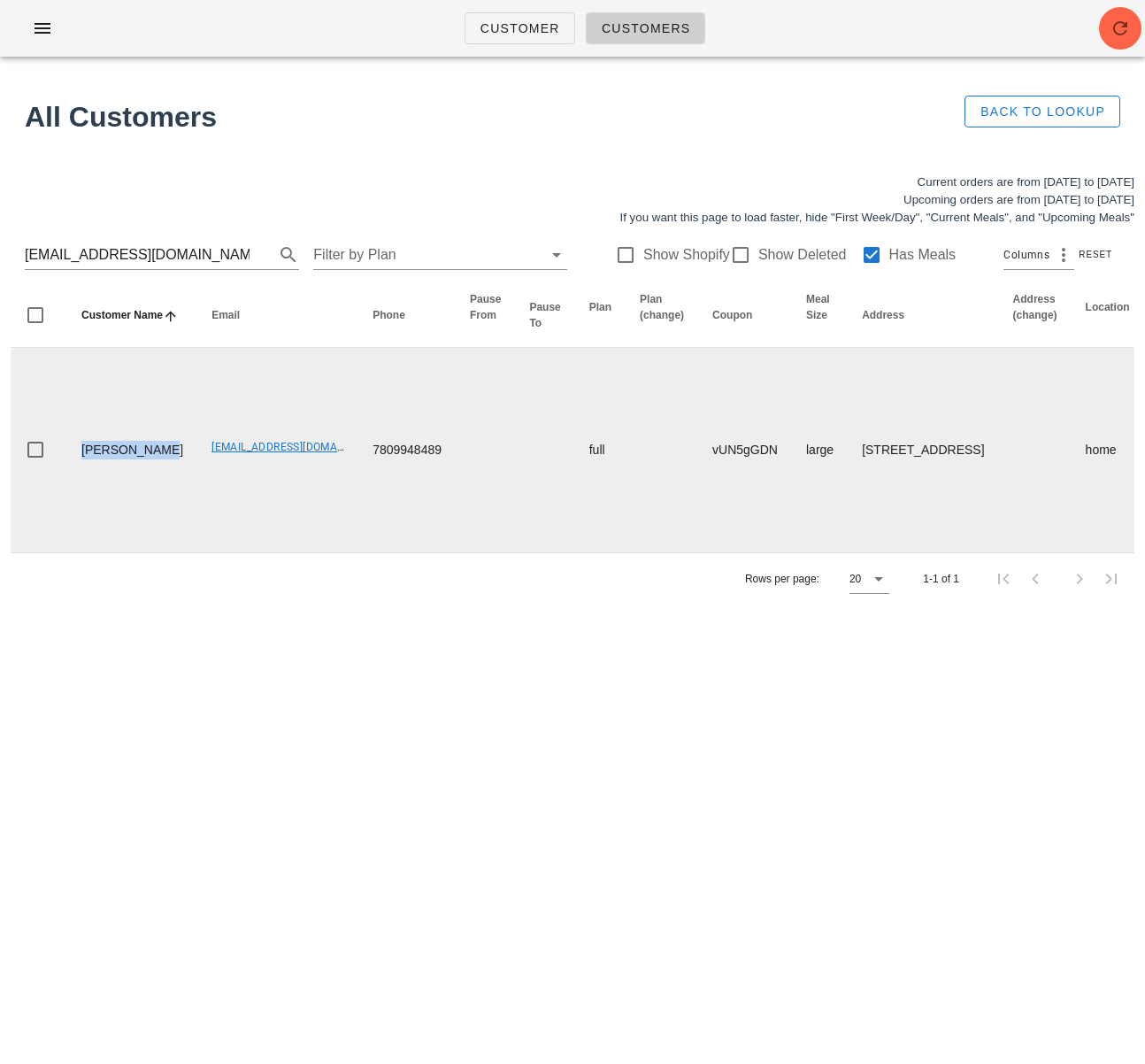
drag, startPoint x: 126, startPoint y: 481, endPoint x: 78, endPoint y: 441, distance: 62.5
click at [78, 442] on td "Baritu Yusuf" at bounding box center [132, 450] width 130 height 205
drag, startPoint x: 151, startPoint y: 460, endPoint x: 259, endPoint y: 458, distance: 108.0
click at [259, 458] on td "baritu@ualberta.ca" at bounding box center [278, 450] width 161 height 205
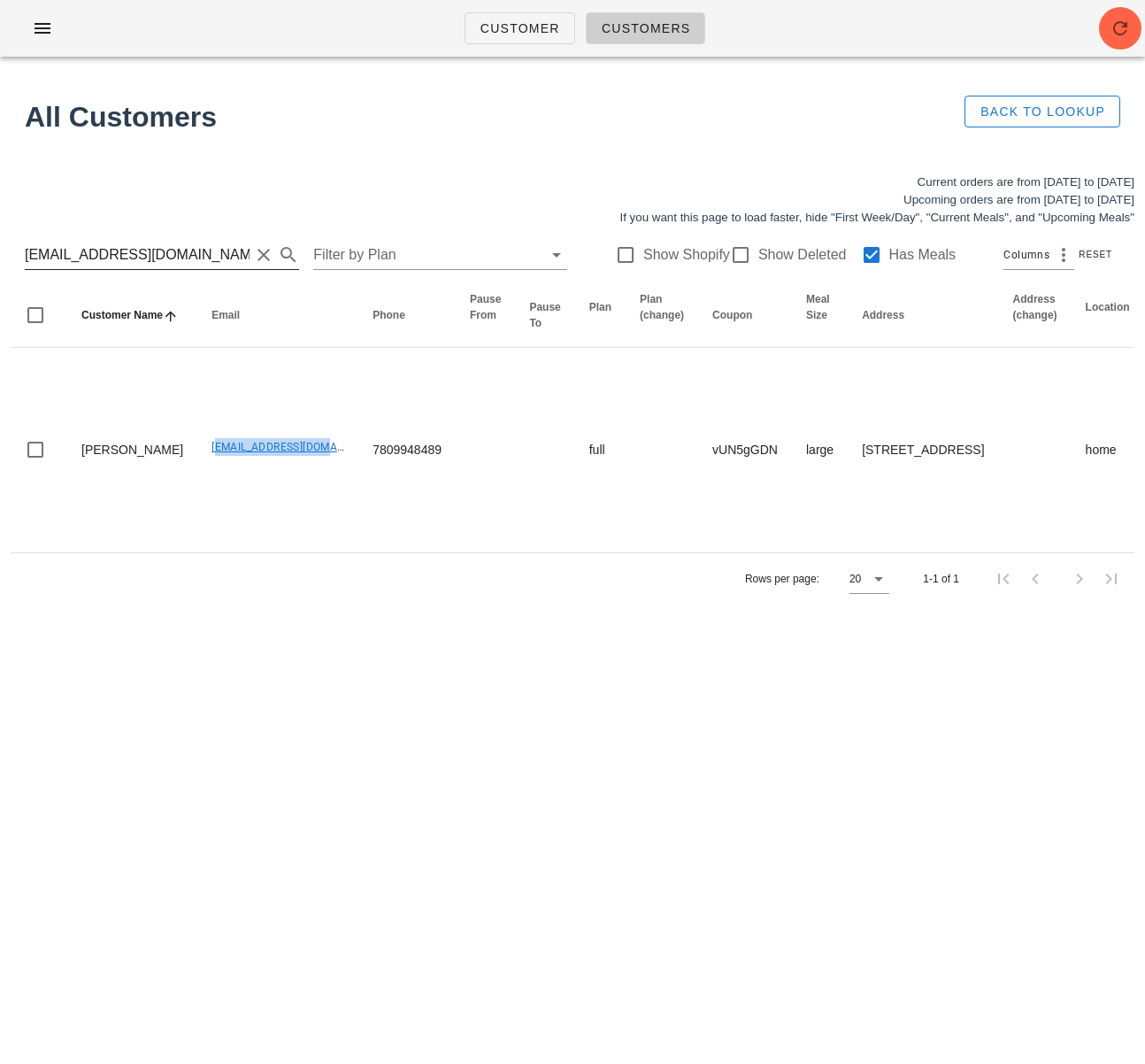
copy link "baritu@ualberta.ca"
click at [105, 256] on input "baritu@ualberta.ca" at bounding box center [137, 255] width 225 height 29
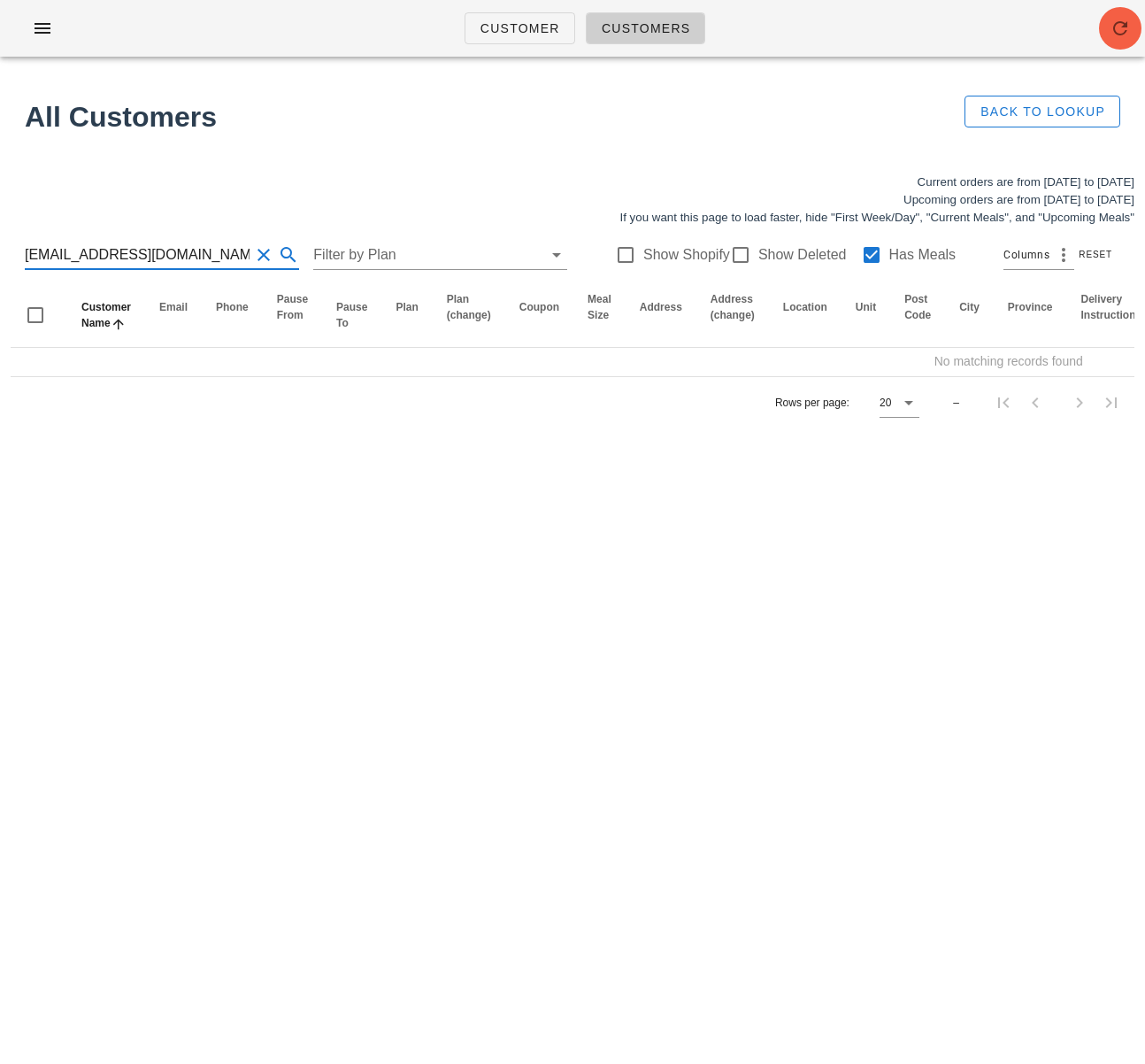
type input "mosi.saneii@gmail.com"
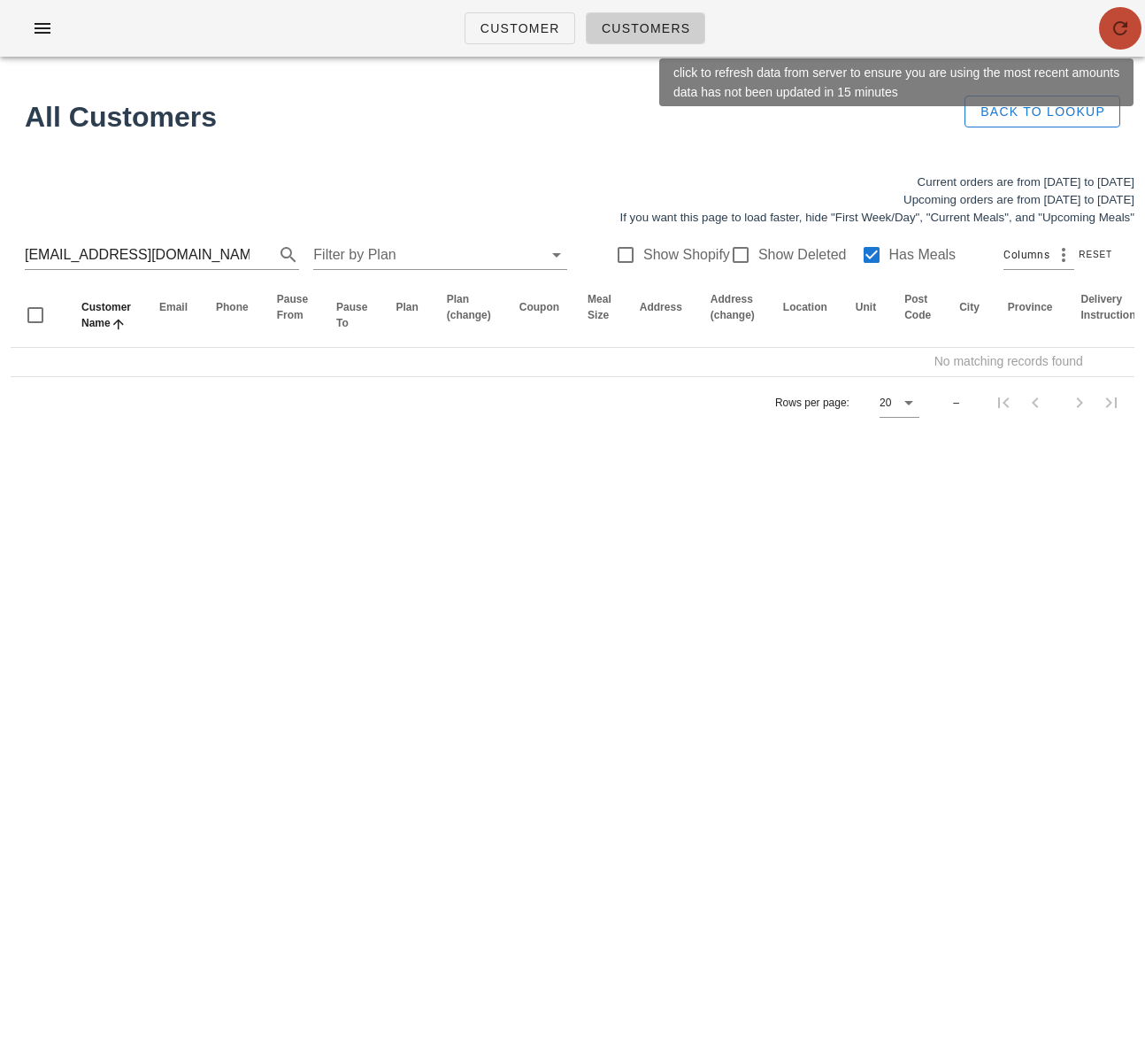
drag, startPoint x: 1123, startPoint y: 25, endPoint x: 1058, endPoint y: 87, distance: 89.8
click at [1124, 25] on icon "button" at bounding box center [1120, 28] width 21 height 21
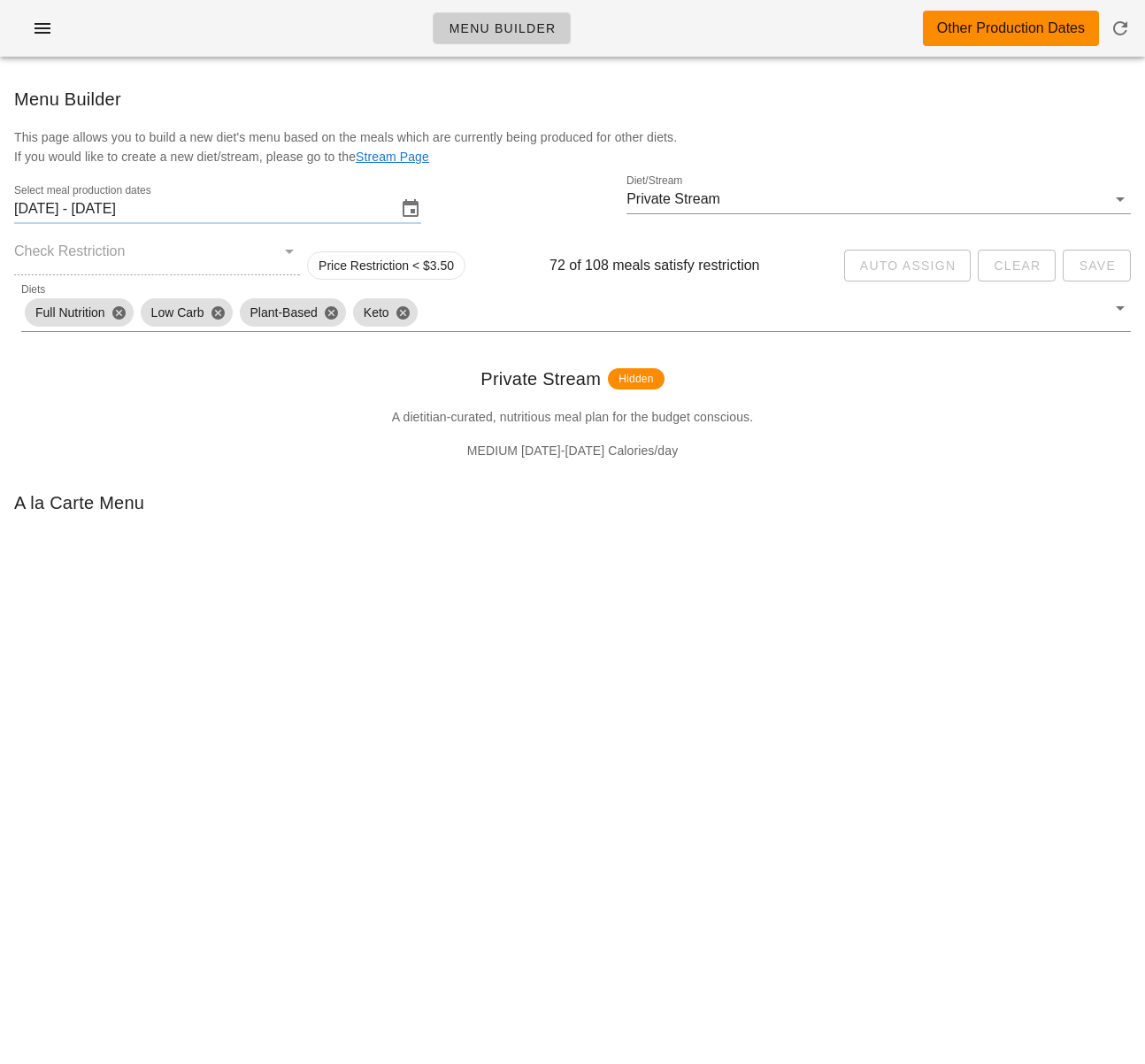
click at [145, 212] on input "[DATE] - [DATE]" at bounding box center [205, 209] width 382 height 29
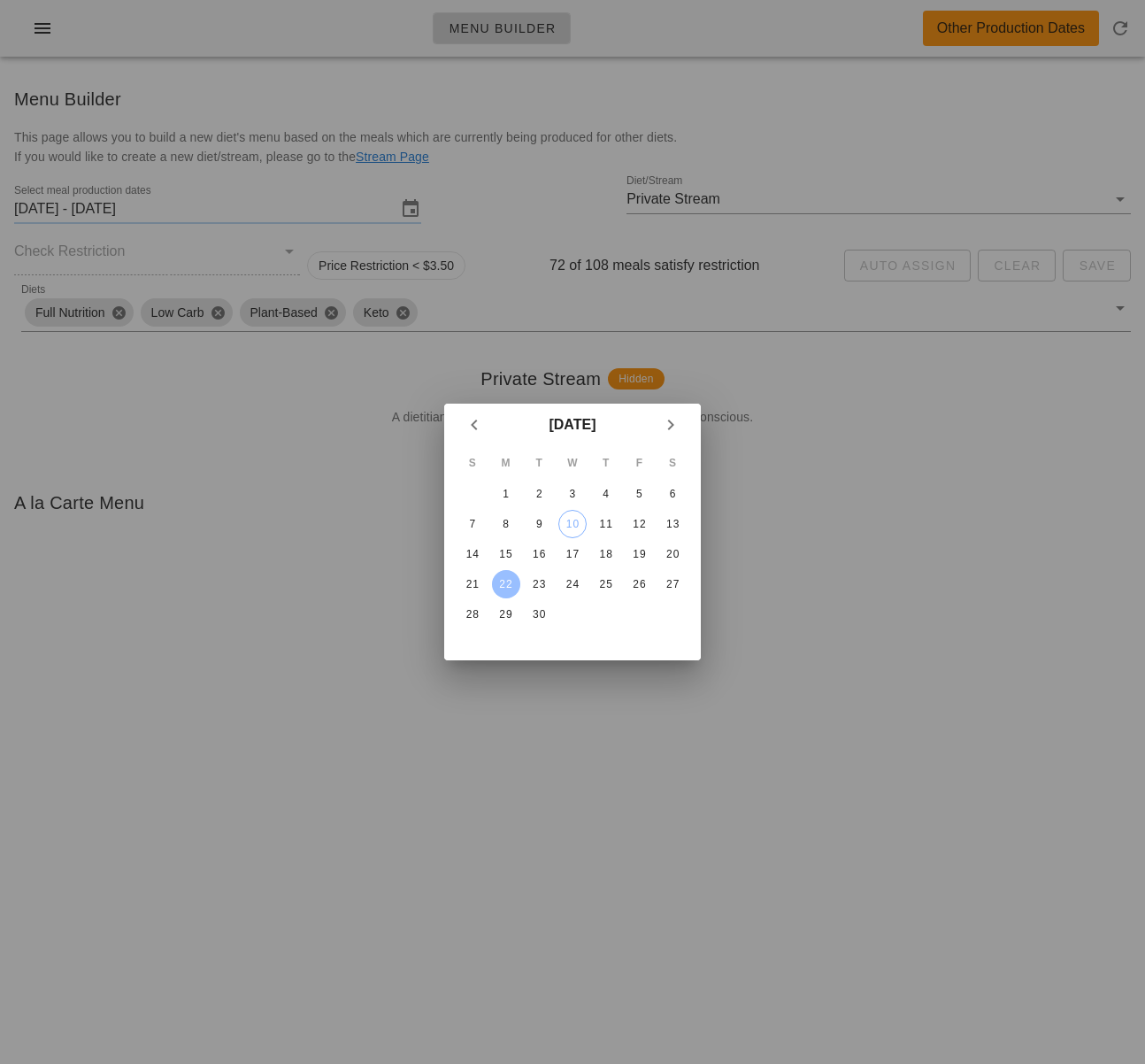
drag, startPoint x: 233, startPoint y: 547, endPoint x: 142, endPoint y: 117, distance: 439.5
click at [233, 547] on div at bounding box center [572, 532] width 1145 height 1064
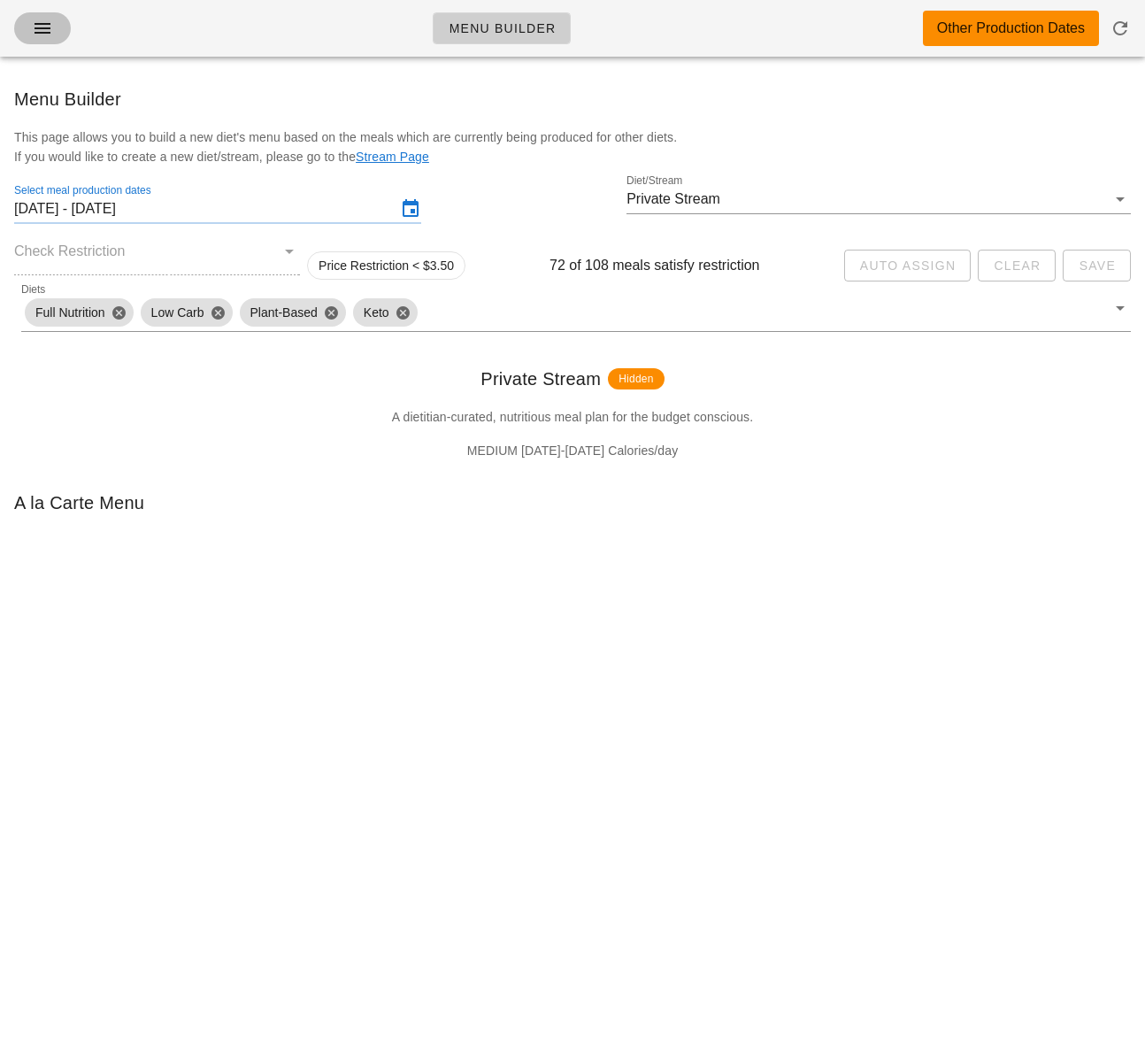
click at [27, 24] on button "button" at bounding box center [42, 28] width 56 height 32
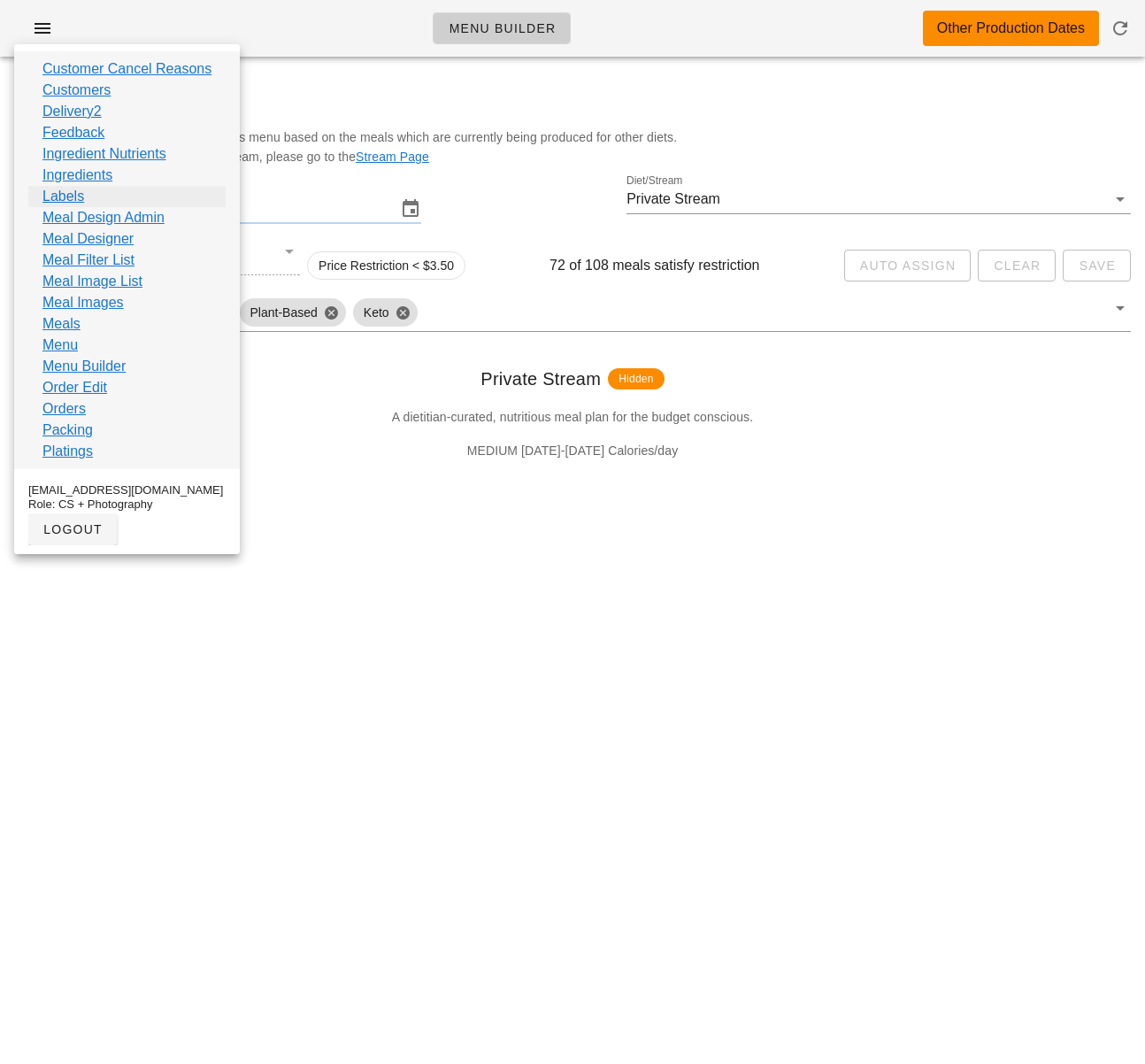
click at [79, 196] on link "Labels" at bounding box center [63, 196] width 42 height 21
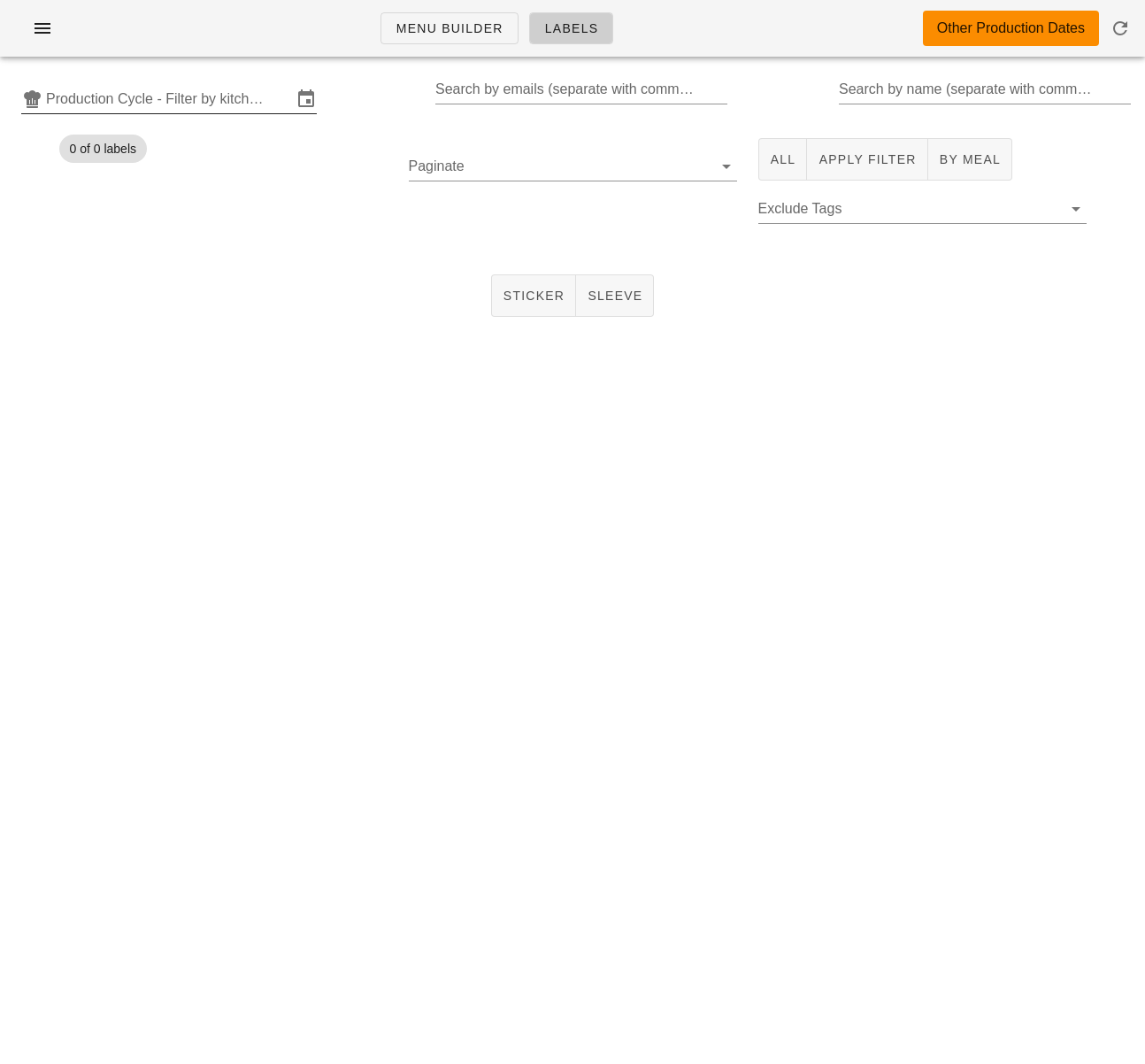
click at [263, 105] on input "Production Cycle - Filter by kitchen production schedules" at bounding box center [169, 99] width 246 height 29
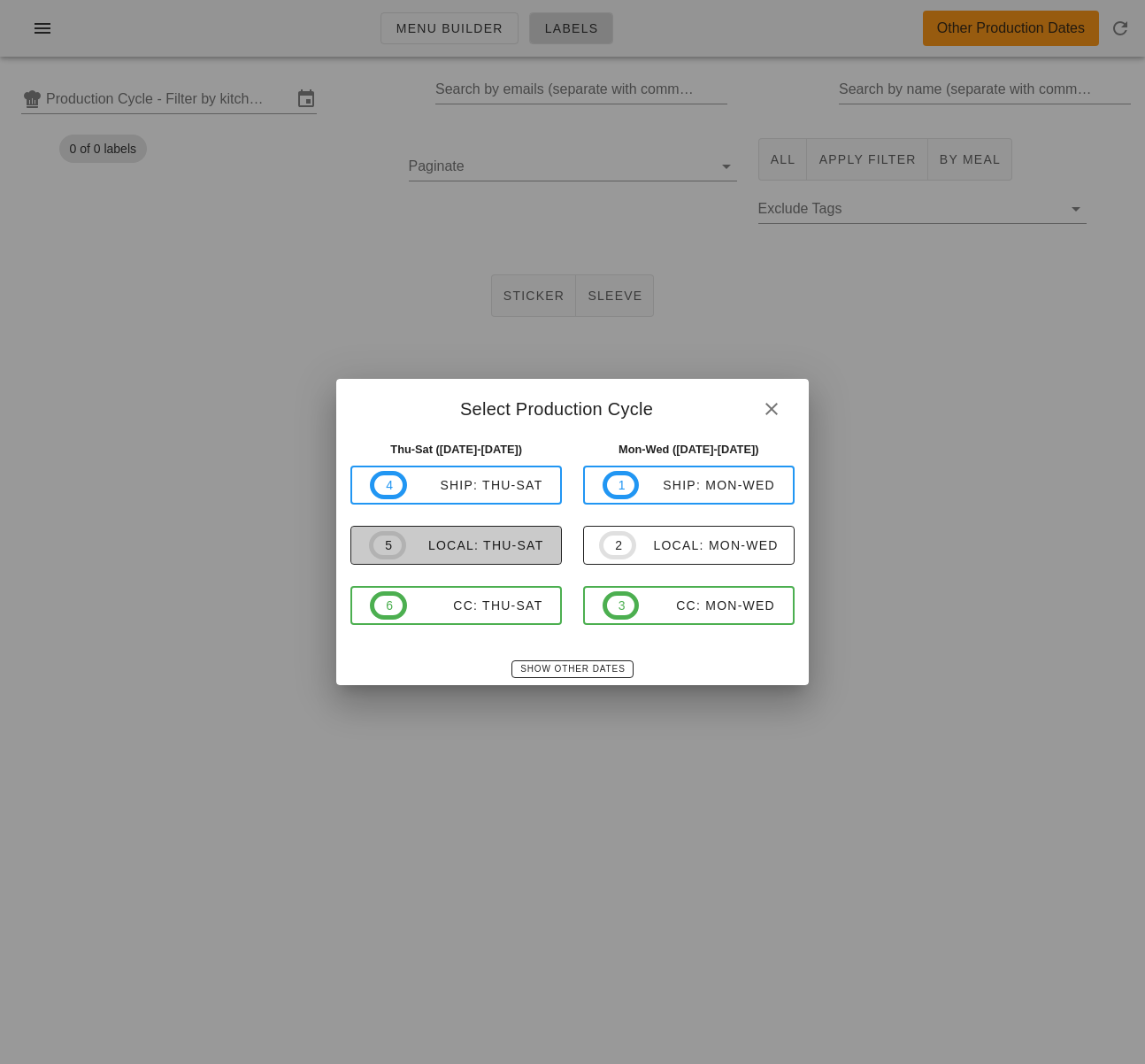
click at [510, 552] on div "local: Thu-Sat" at bounding box center [475, 544] width 138 height 14
type input "local: Thu-Sat ([DATE]-[DATE])"
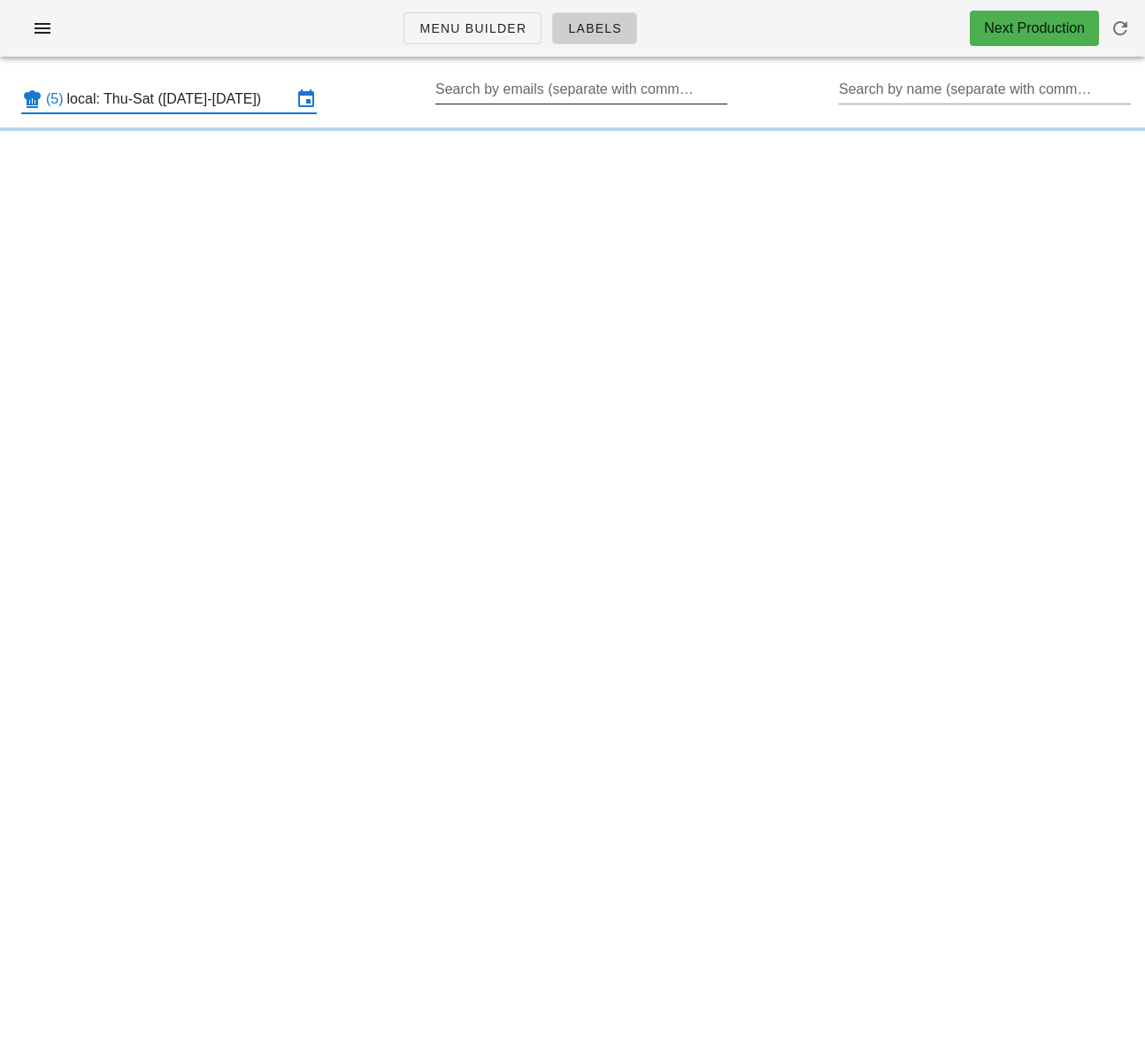
click at [552, 92] on input "Search by emails (separate with comma, can be partial)" at bounding box center [579, 90] width 289 height 29
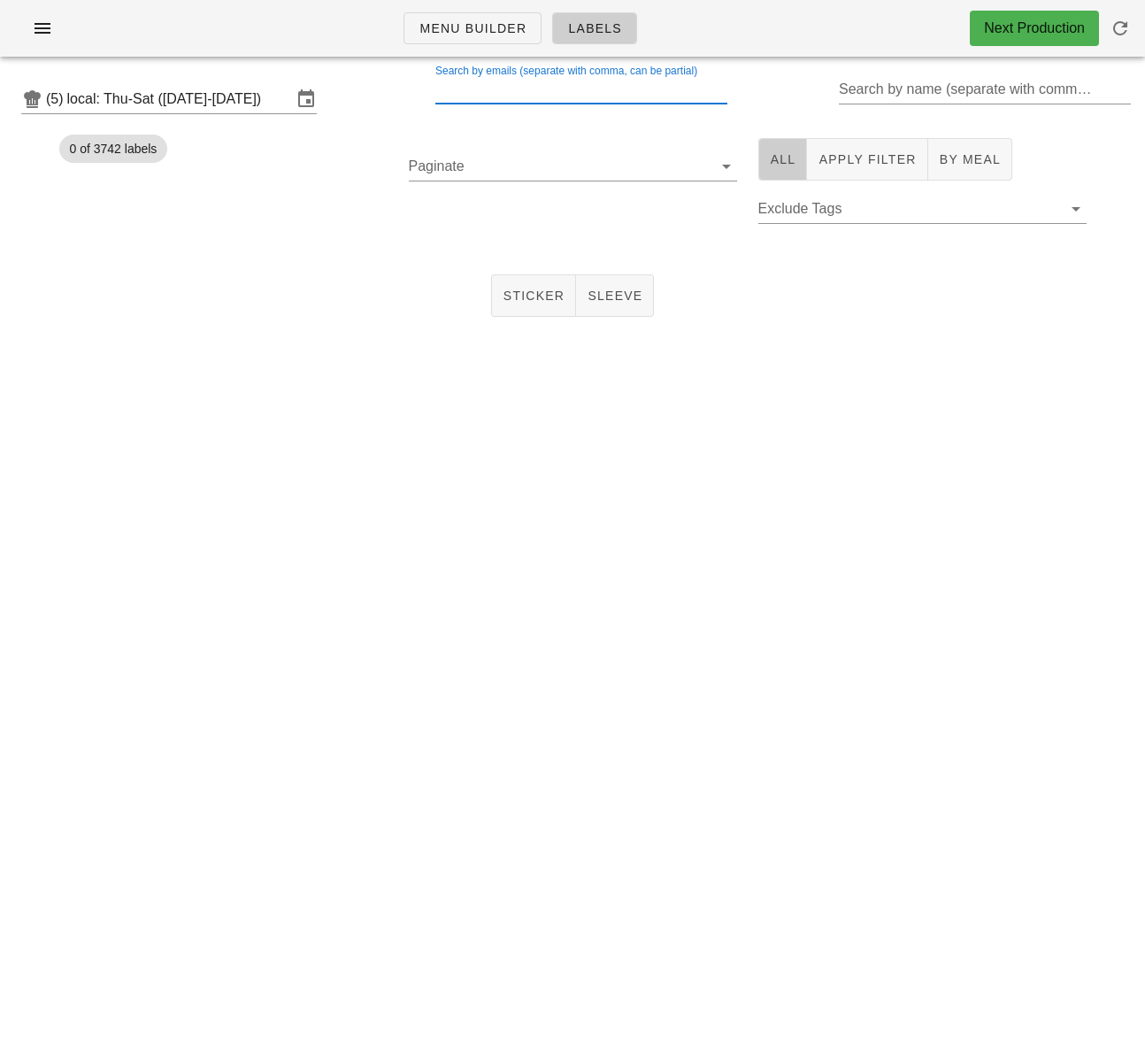
click at [785, 163] on span "All" at bounding box center [783, 159] width 27 height 14
click at [496, 93] on input "Search by emails (separate with comma, can be partial)" at bounding box center [579, 90] width 289 height 29
type input "[EMAIL_ADDRESS][DOMAIN_NAME]"
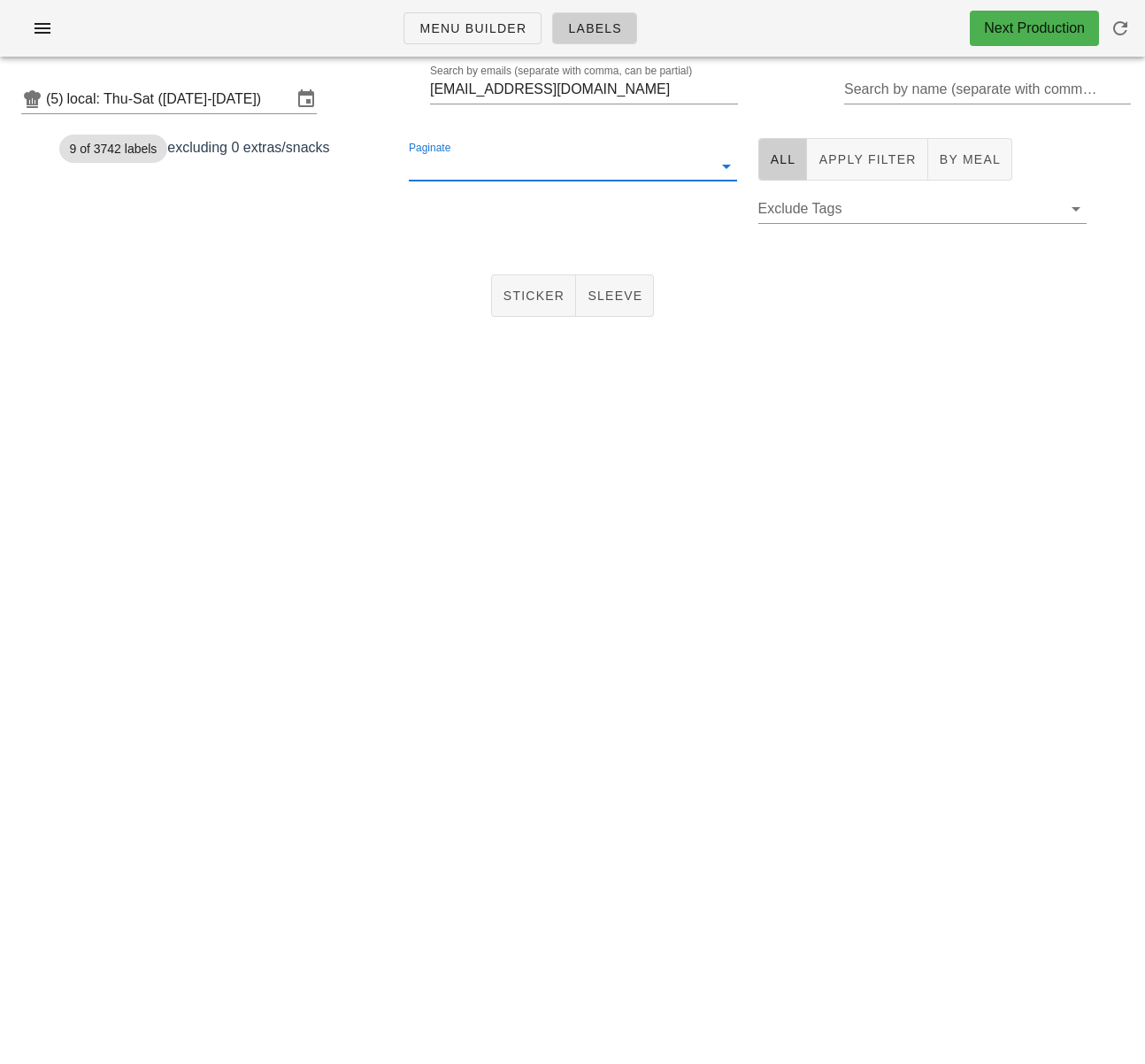
click at [686, 168] on input "Paginate" at bounding box center [558, 166] width 300 height 29
drag, startPoint x: 553, startPoint y: 177, endPoint x: 541, endPoint y: 183, distance: 13.4
click at [553, 177] on div "250" at bounding box center [573, 180] width 300 height 17
drag, startPoint x: 438, startPoint y: 220, endPoint x: 481, endPoint y: 269, distance: 65.2
click at [439, 220] on span "1" at bounding box center [430, 221] width 19 height 14
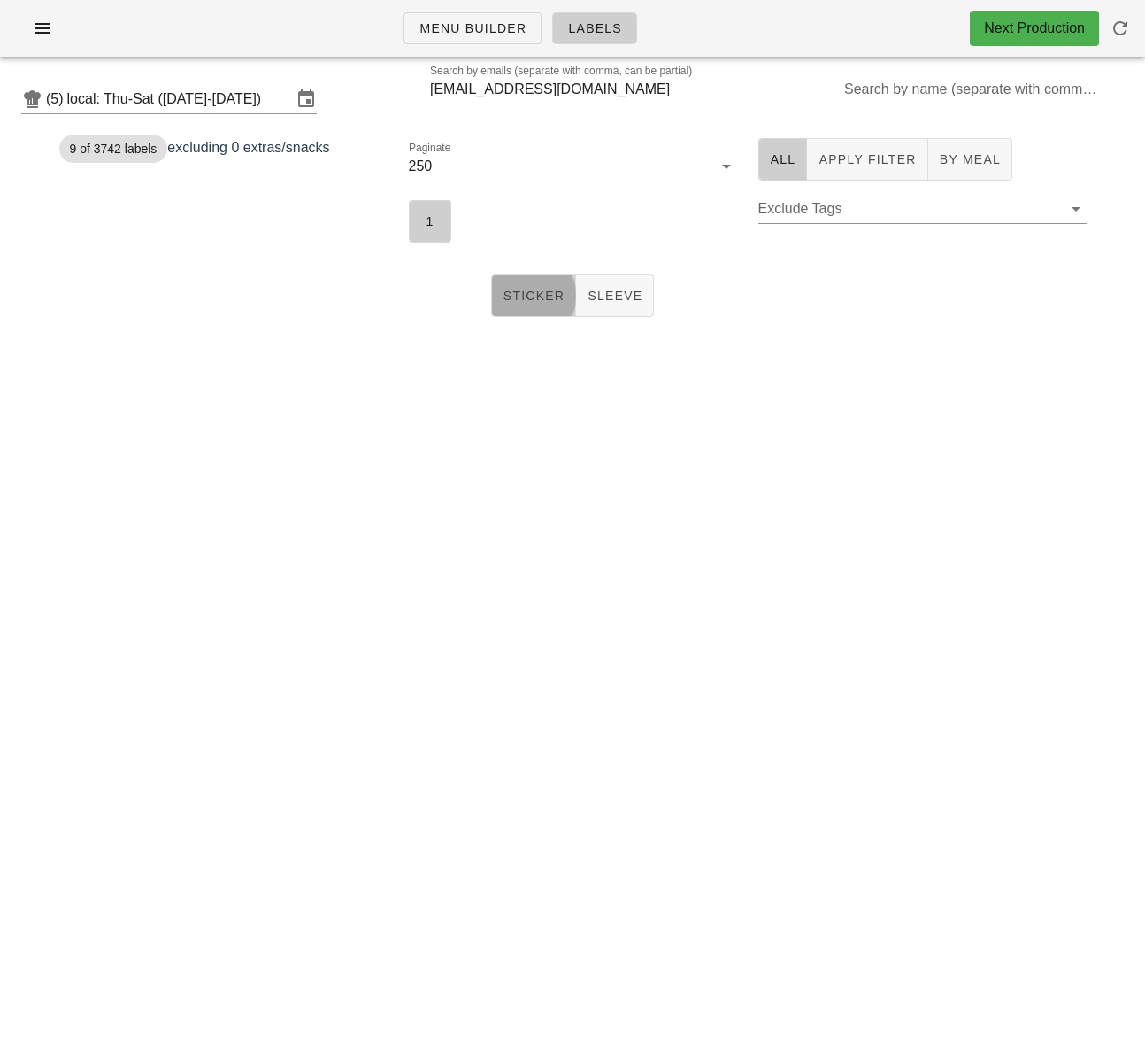
drag, startPoint x: 519, startPoint y: 293, endPoint x: 339, endPoint y: 275, distance: 180.9
click at [518, 293] on span "Sticker" at bounding box center [534, 295] width 63 height 14
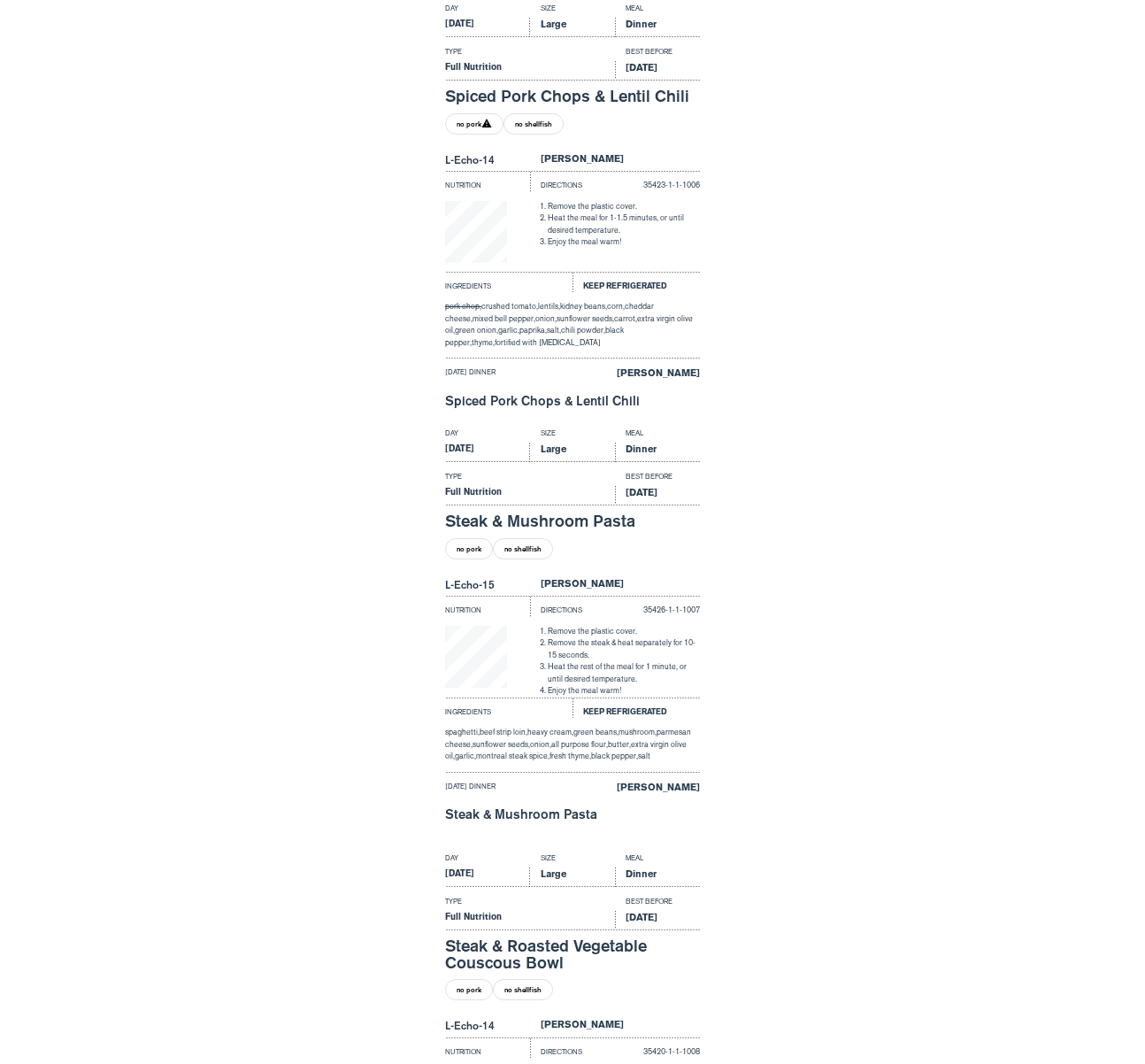
scroll to position [2480, 0]
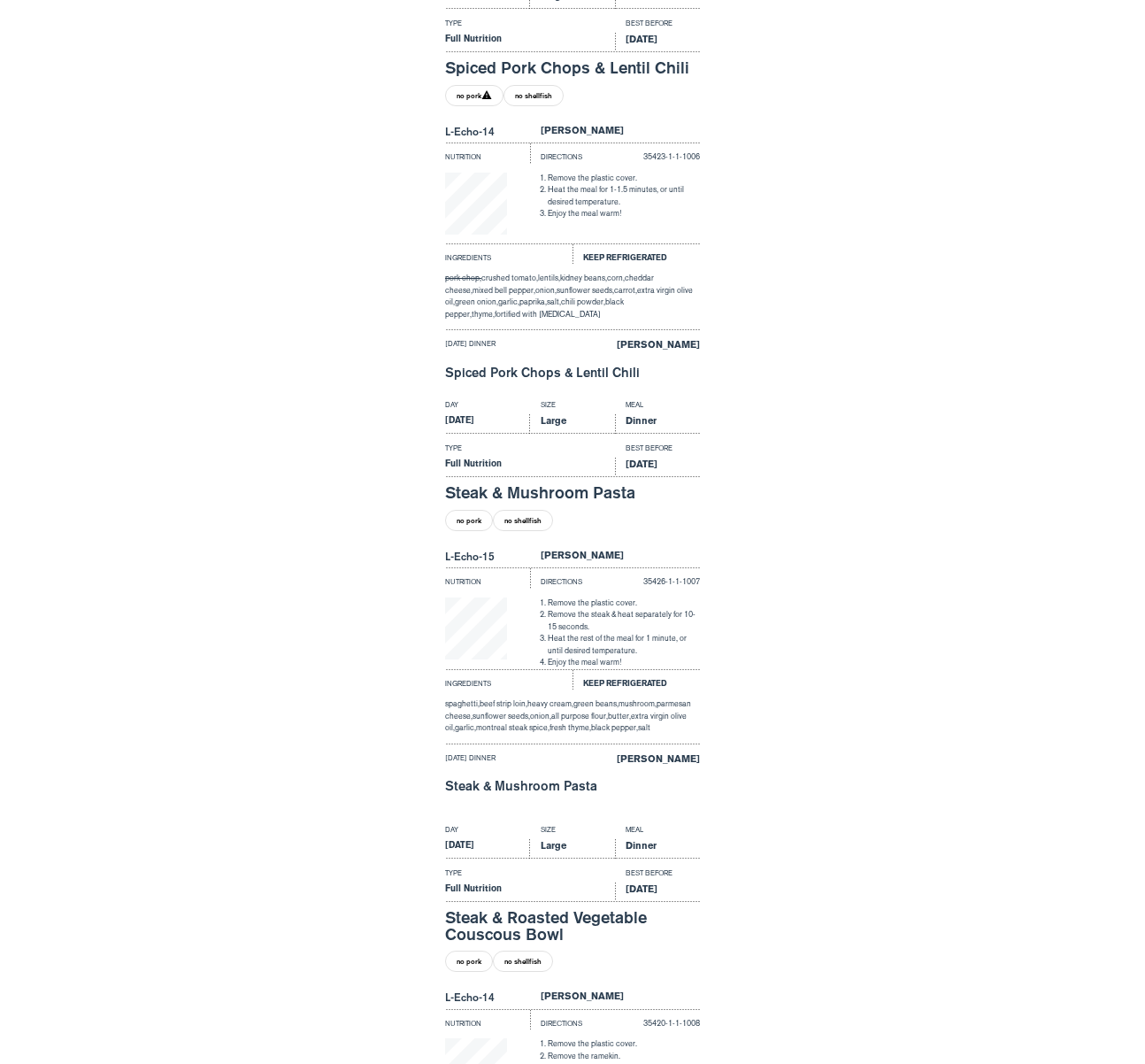
click at [268, 600] on div "Day Size Meal [DATE] Large Dinner Type Best Before Full Nutrition [DATE] Steak …" at bounding box center [572, 606] width 1145 height 424
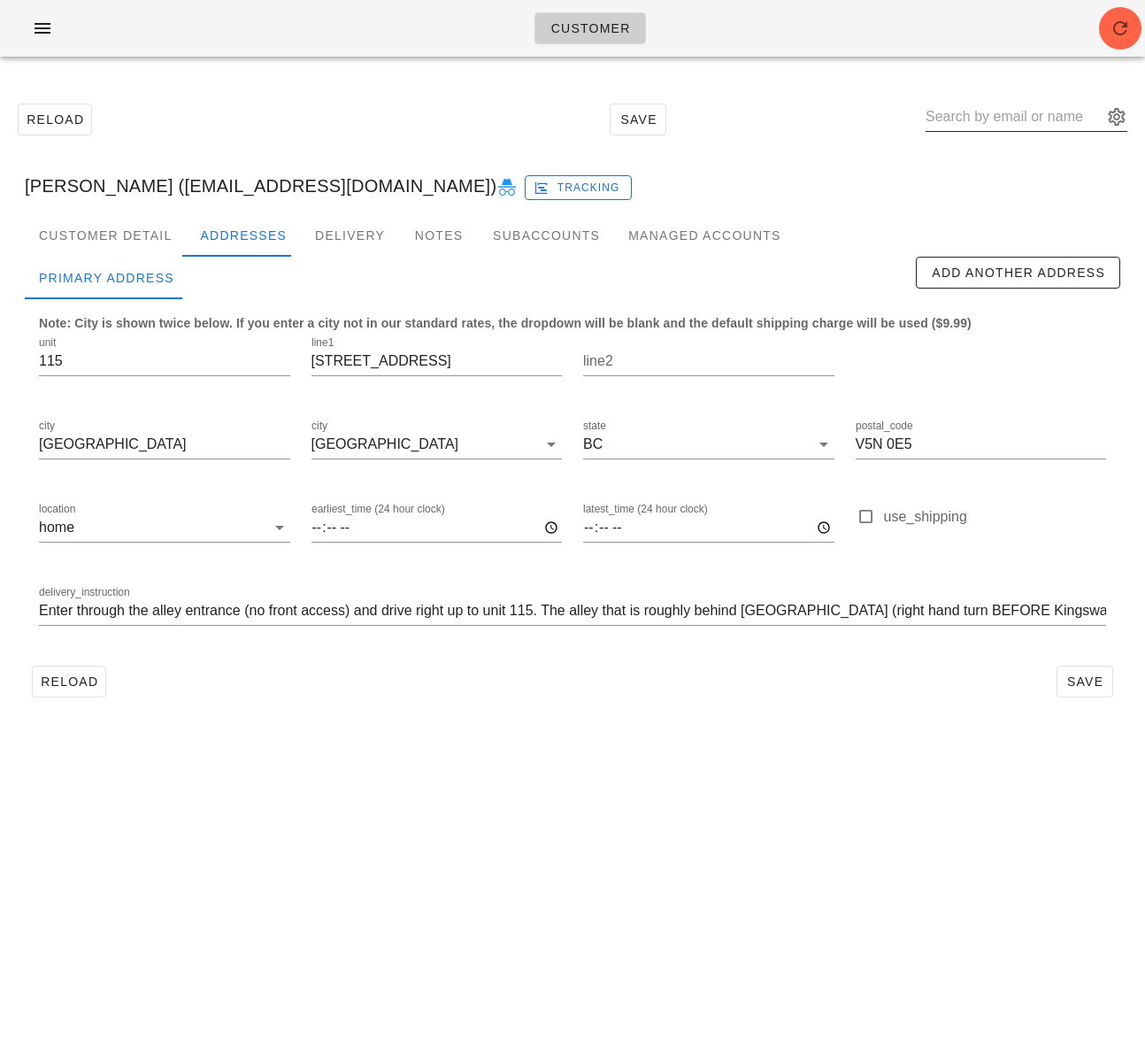
click at [1025, 118] on input "text" at bounding box center [1014, 116] width 177 height 29
paste input "[EMAIL_ADDRESS][DOMAIN_NAME]"
type input "[EMAIL_ADDRESS][DOMAIN_NAME]"
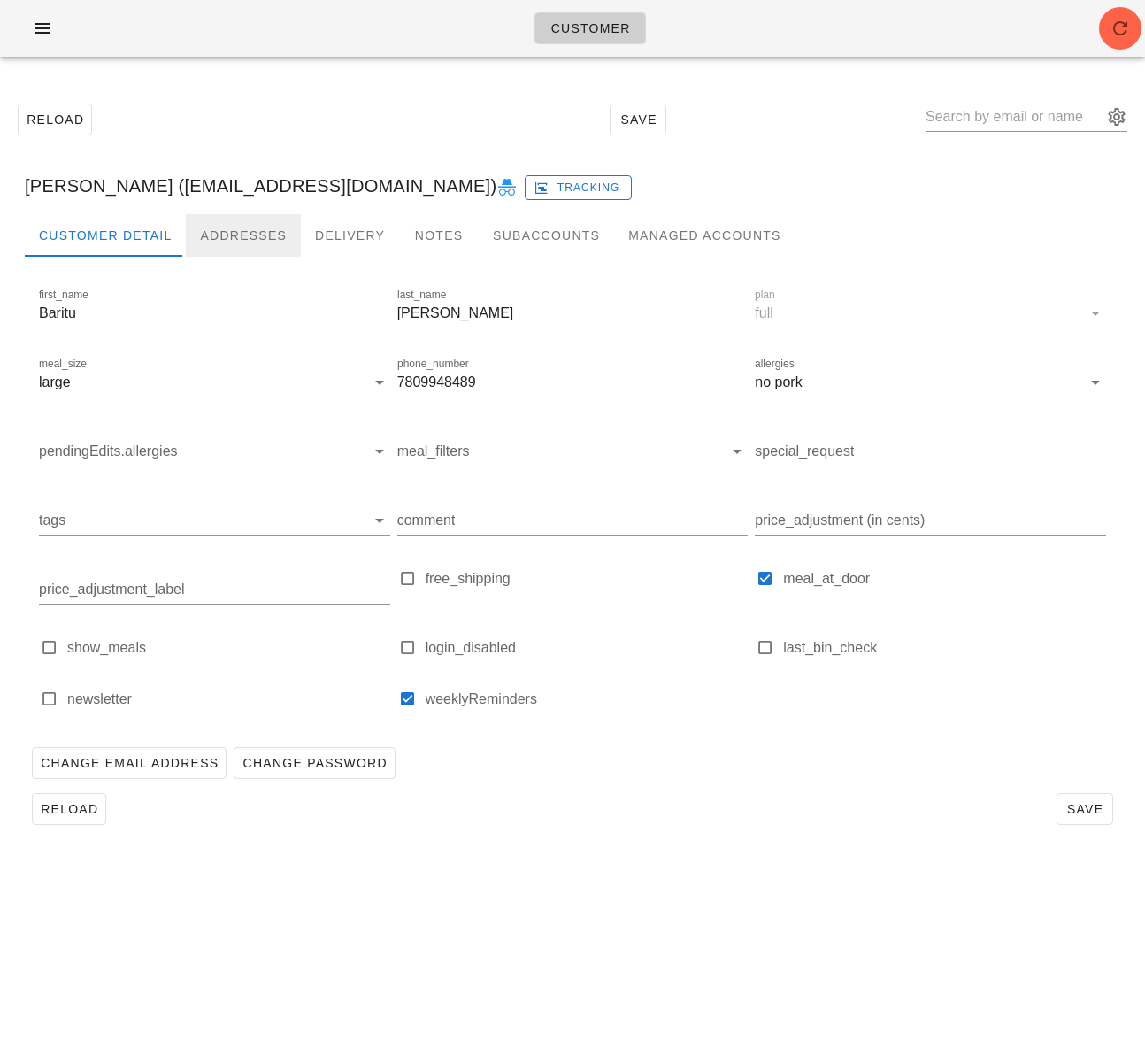
click at [207, 229] on div "Addresses" at bounding box center [243, 235] width 115 height 42
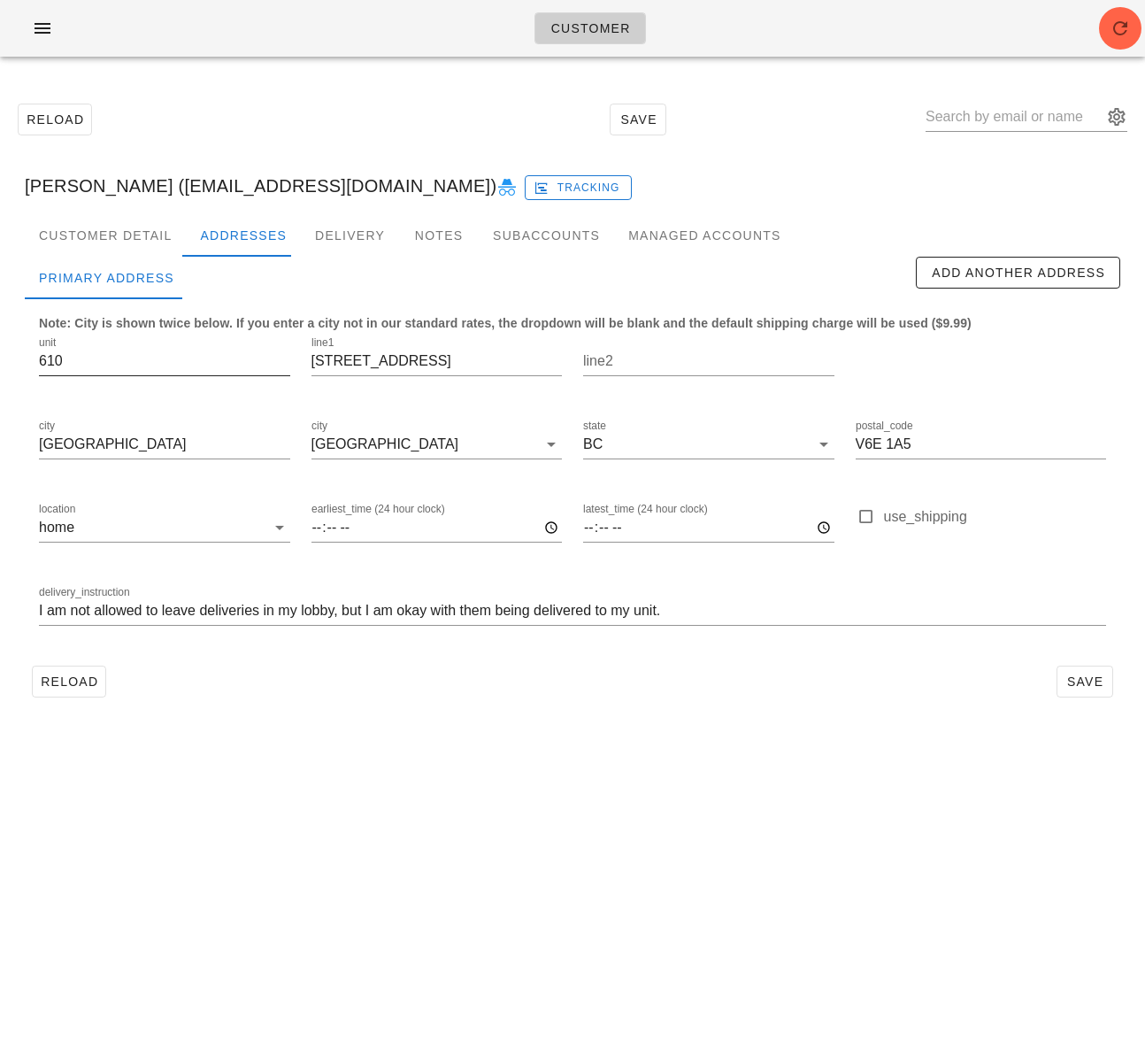
click at [74, 365] on input "610" at bounding box center [164, 361] width 251 height 29
drag, startPoint x: 70, startPoint y: 362, endPoint x: 20, endPoint y: 357, distance: 50.2
click at [20, 357] on div "Customer Detail Addresses Delivery Notes Subaccounts Managed Accounts first_nam…" at bounding box center [573, 466] width 1124 height 505
click at [724, 608] on input "I am not allowed to leave deliveries in my lobby, but I am okay with them being…" at bounding box center [572, 611] width 1067 height 29
paste input "610"
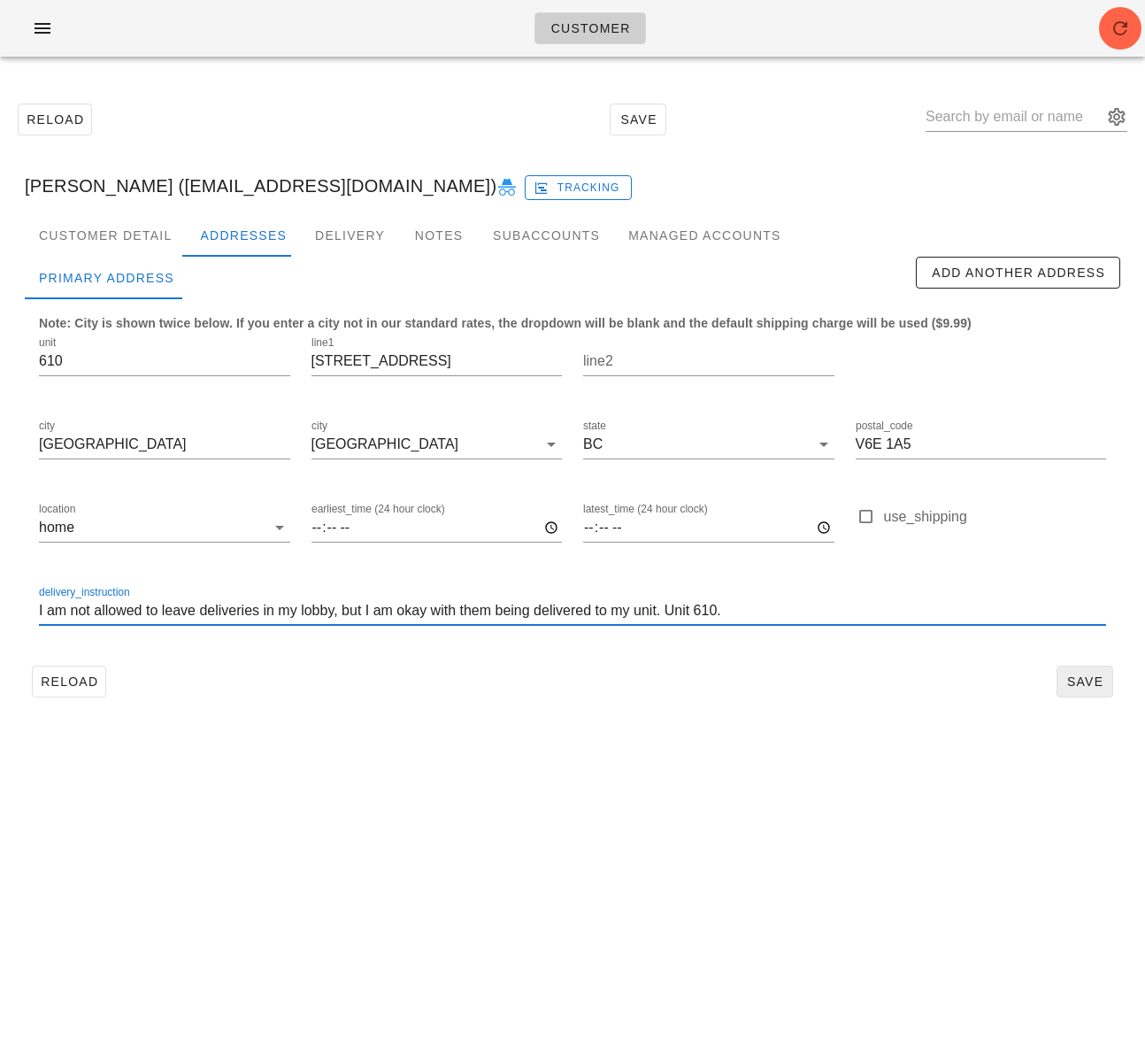
type input "I am not allowed to leave deliveries in my lobby, but I am okay with them being…"
click at [1091, 680] on span "Save" at bounding box center [1085, 681] width 41 height 14
click at [141, 184] on div "Baritu Yusuf (baritu@ualberta.ca) Tracking" at bounding box center [573, 185] width 1124 height 56
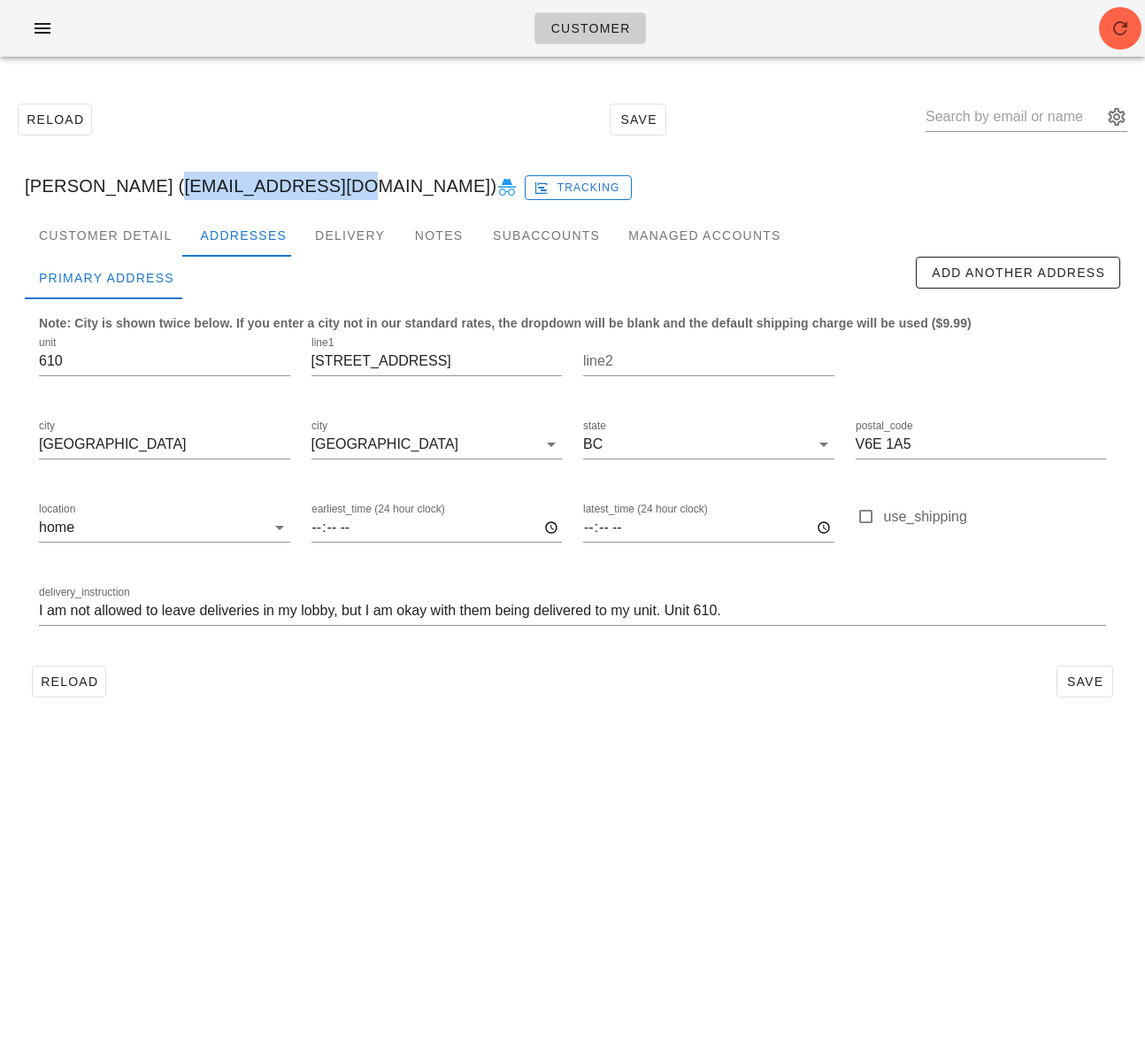
drag, startPoint x: 136, startPoint y: 185, endPoint x: 288, endPoint y: 188, distance: 152.0
click at [288, 188] on div "Baritu Yusuf (baritu@ualberta.ca) Tracking" at bounding box center [573, 185] width 1124 height 56
copy div "[EMAIL_ADDRESS][DOMAIN_NAME]"
click at [262, 826] on div "Customer Reload Save Baritu Yusuf (baritu@ualberta.ca) Baritu Yusuf (baritu@ual…" at bounding box center [572, 532] width 1145 height 1064
click at [75, 699] on div "Reload Save" at bounding box center [573, 682] width 1096 height 46
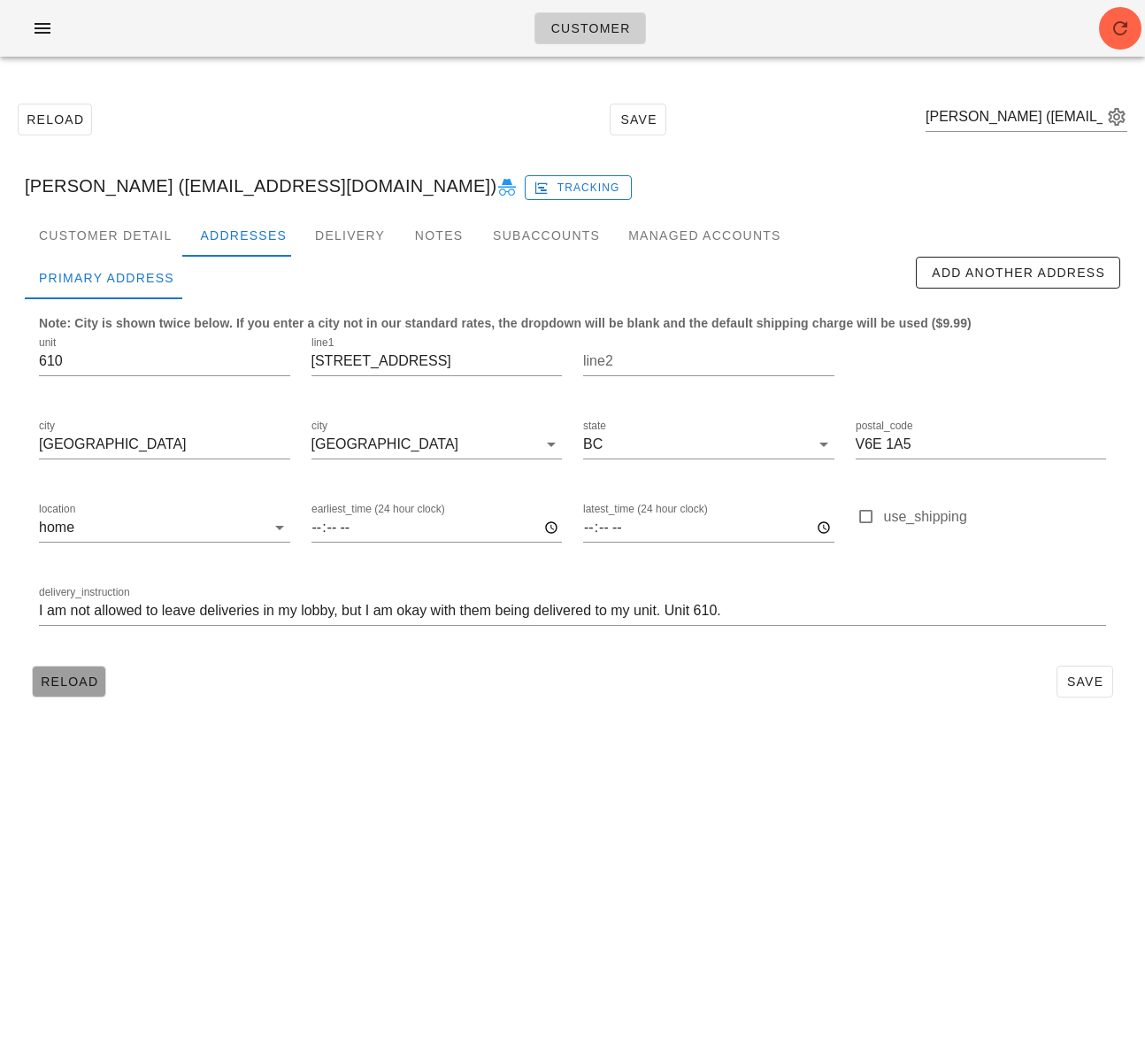
click at [72, 689] on button "Reload" at bounding box center [69, 681] width 75 height 32
drag, startPoint x: 135, startPoint y: 185, endPoint x: 288, endPoint y: 195, distance: 153.3
click at [288, 195] on div "Baritu Yusuf (baritu@ualberta.ca) Tracking" at bounding box center [573, 185] width 1124 height 56
copy div "baritu@ualberta.ca"
click at [294, 707] on div "Customer Detail Addresses Delivery Notes Subaccounts Managed Accounts Primary A…" at bounding box center [573, 466] width 1124 height 505
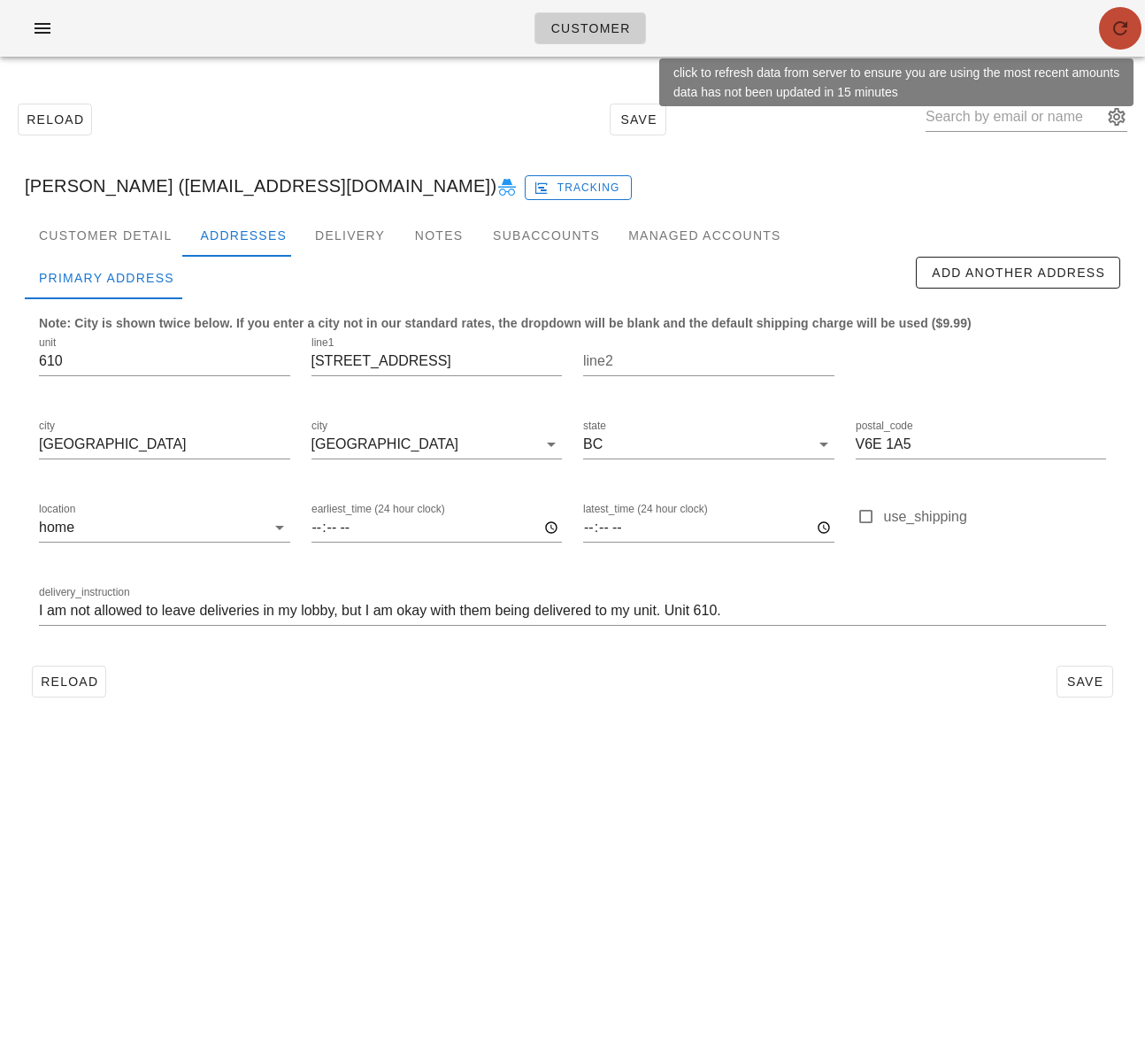
click at [1118, 42] on button "button" at bounding box center [1120, 29] width 42 height 42
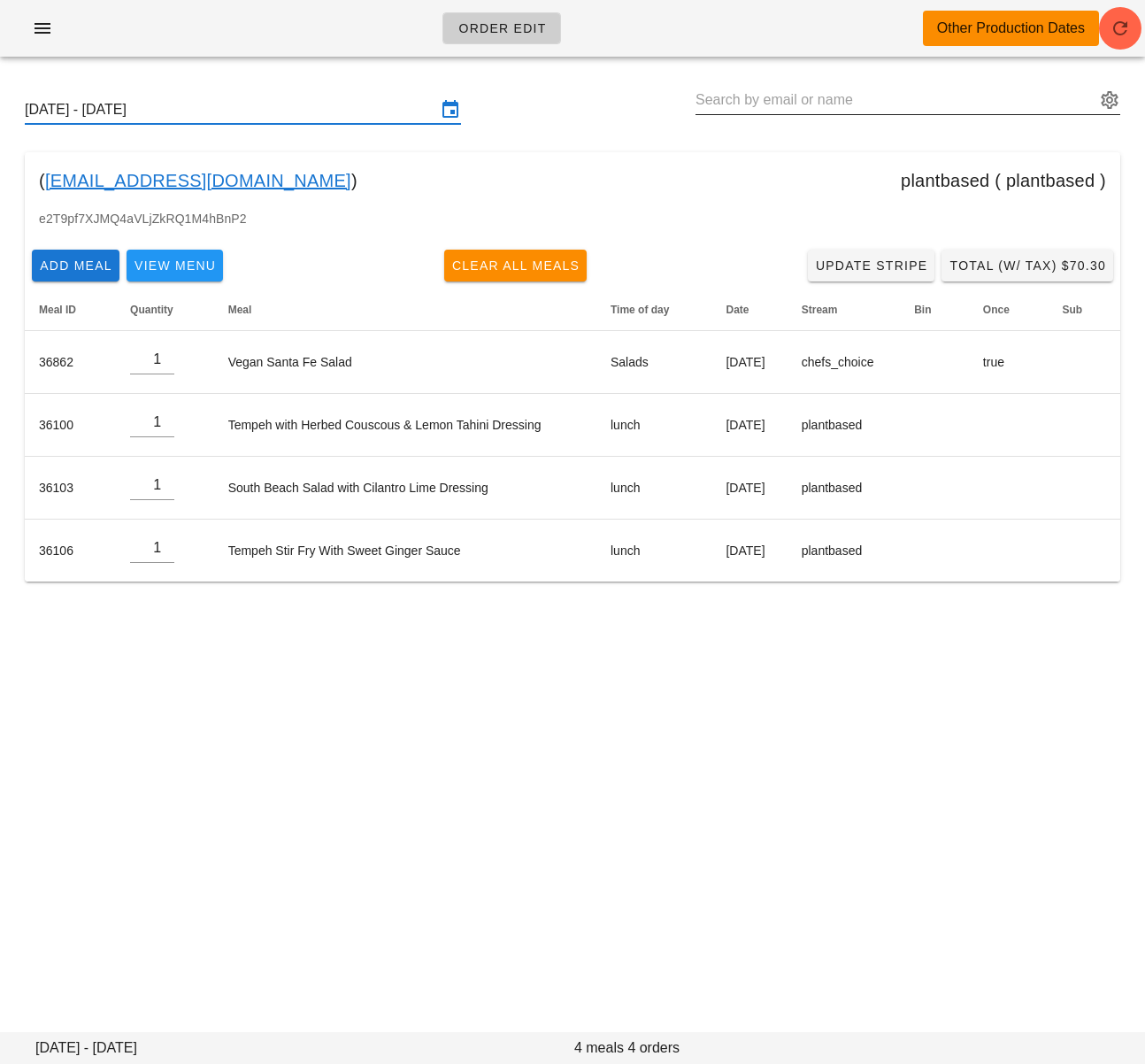
click at [848, 93] on input "text" at bounding box center [896, 100] width 400 height 29
paste input "[EMAIL_ADDRESS][DOMAIN_NAME]"
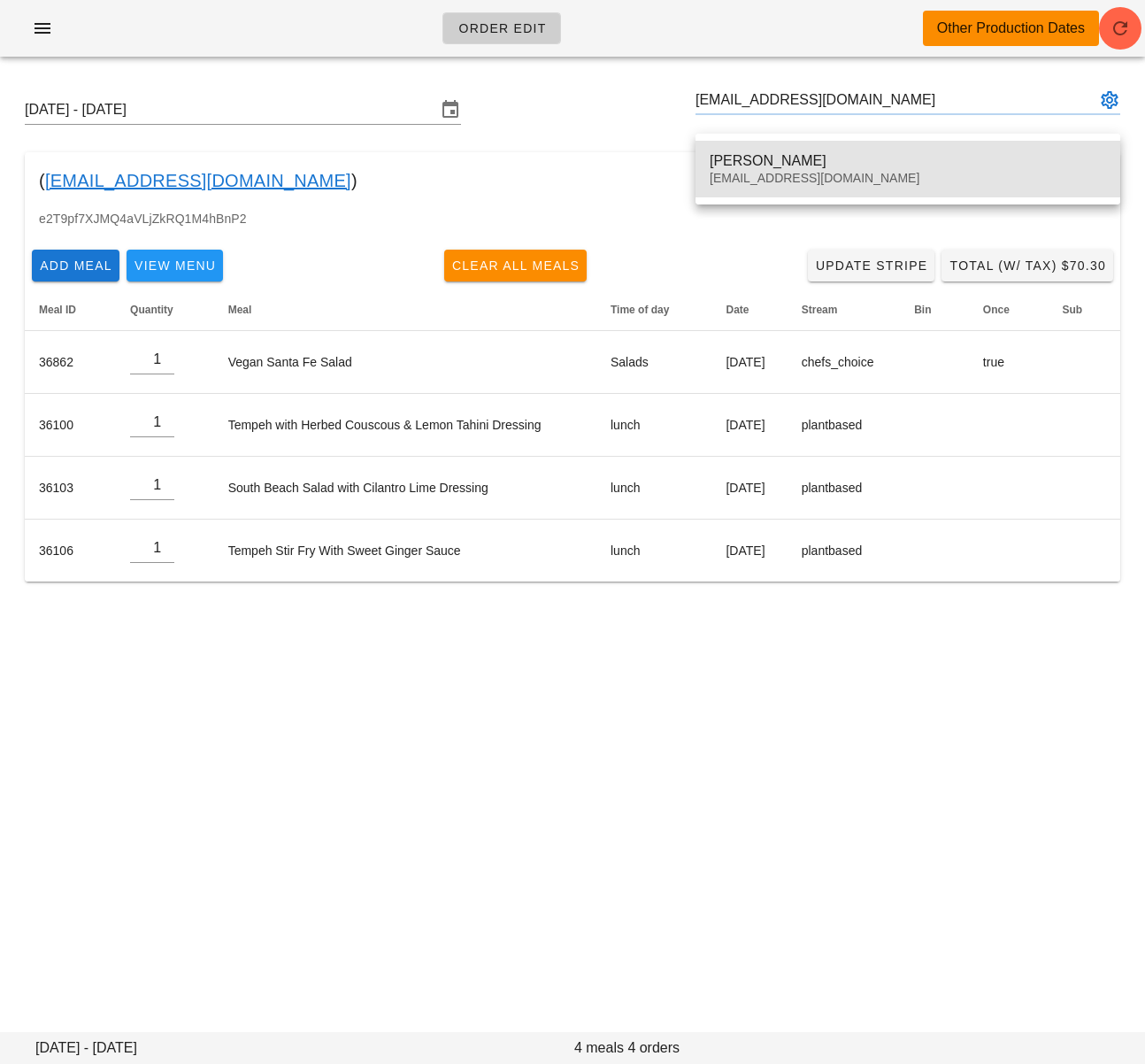
click at [835, 154] on div "[PERSON_NAME]" at bounding box center [908, 161] width 397 height 17
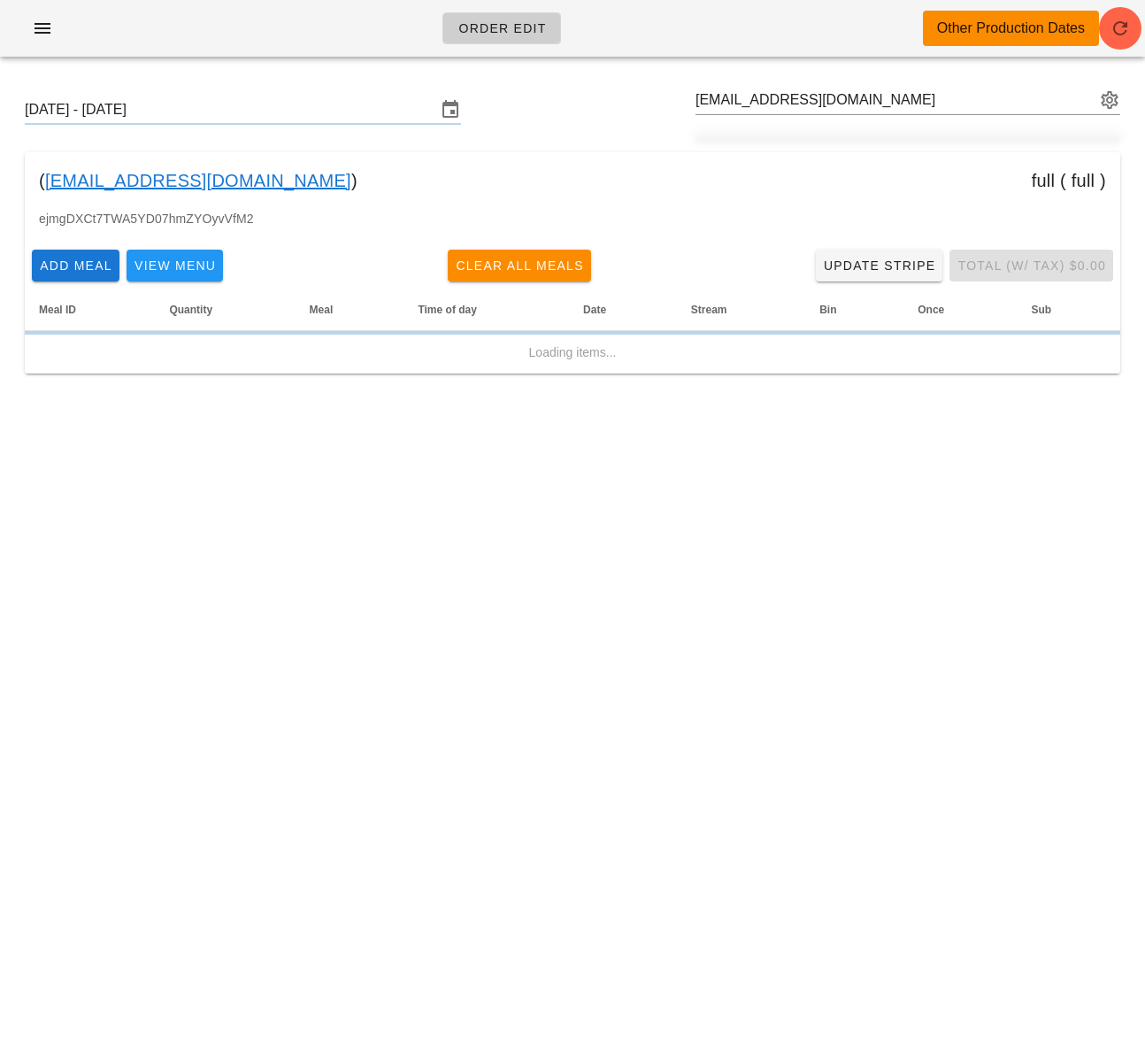
type input "[PERSON_NAME] ([EMAIL_ADDRESS][DOMAIN_NAME])"
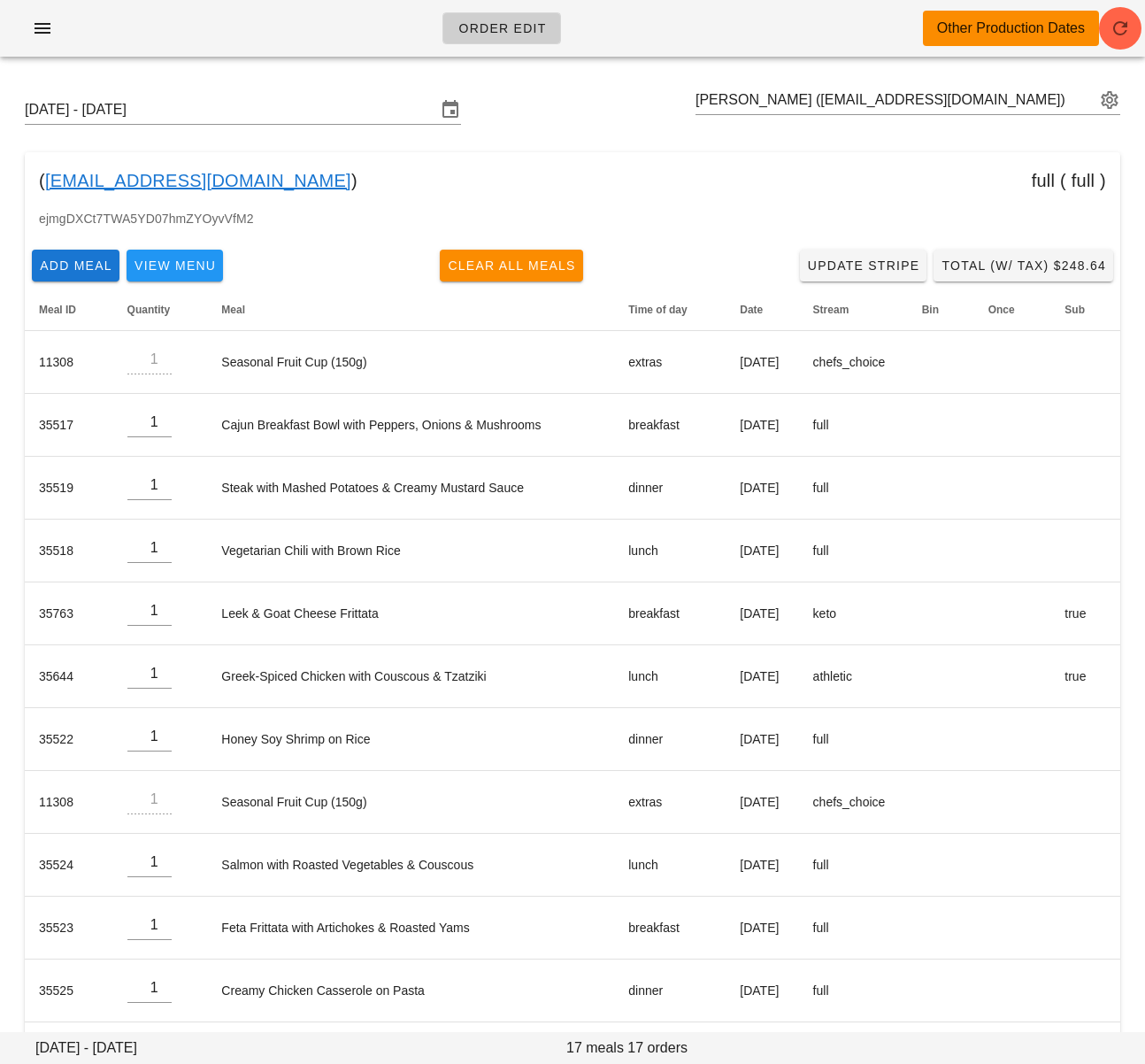
click at [626, 109] on div "Sunday September 14 - Saturday September 20 Baritu Yusuf (baritu@ualberta.ca)" at bounding box center [573, 109] width 1124 height 56
click at [754, 100] on input "text" at bounding box center [896, 100] width 400 height 29
paste input "[EMAIL_ADDRESS][DOMAIN_NAME]"
type input "[EMAIL_ADDRESS][DOMAIN_NAME]"
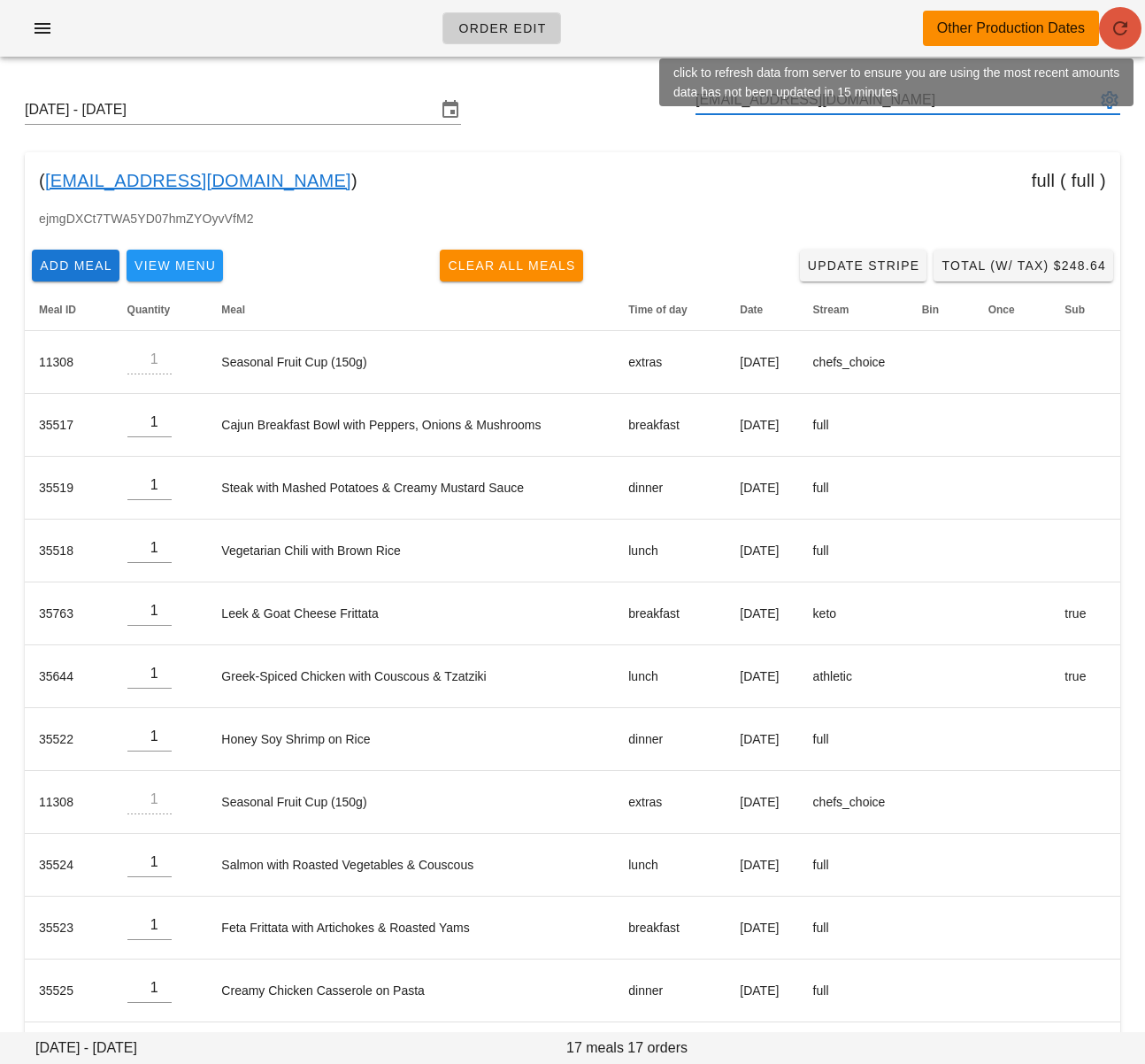
click at [1123, 27] on icon "button" at bounding box center [1120, 28] width 21 height 21
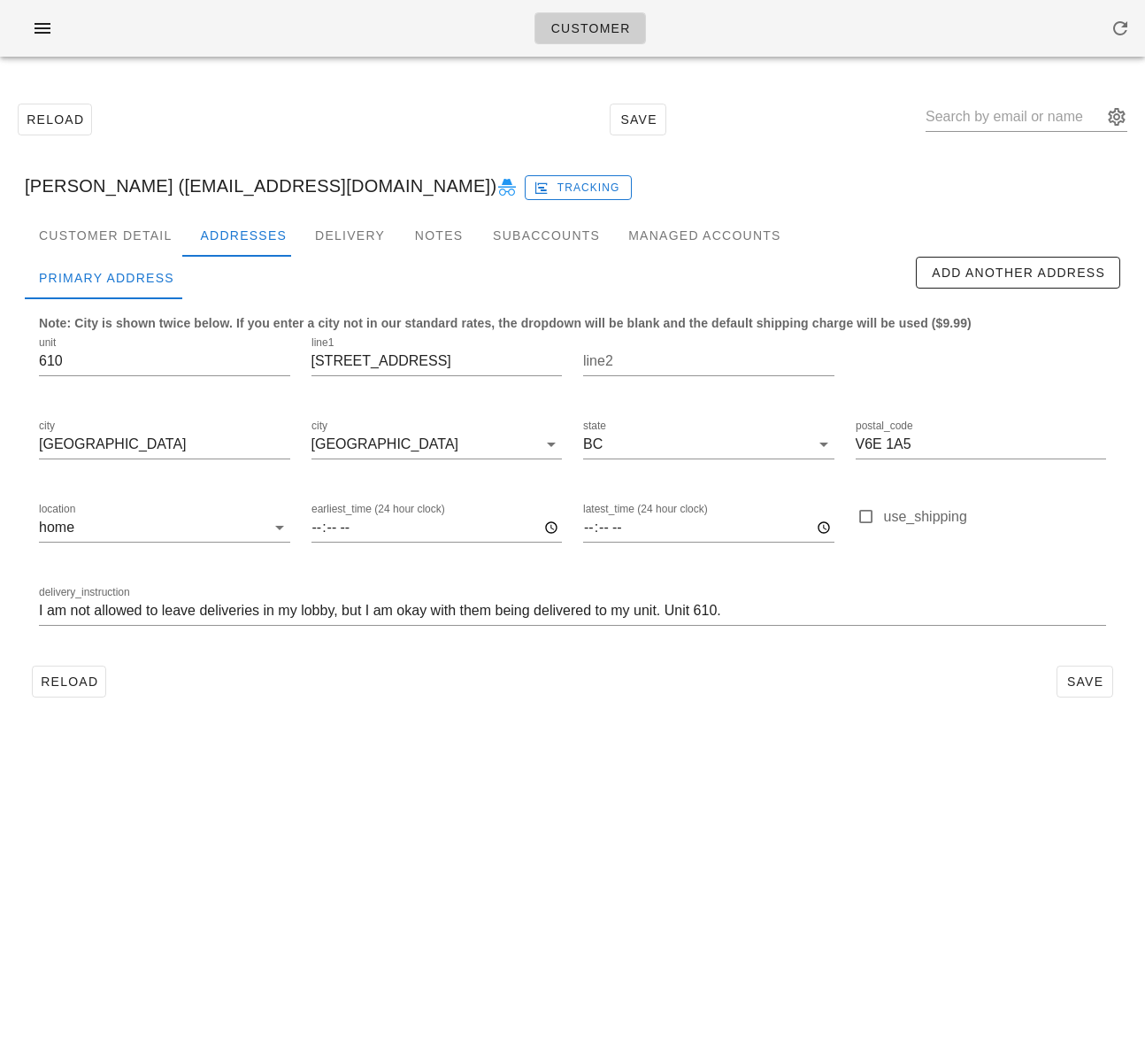
drag, startPoint x: 295, startPoint y: 132, endPoint x: 330, endPoint y: 120, distance: 37.0
click at [296, 132] on div "Reload Save" at bounding box center [573, 119] width 1124 height 76
click at [45, 30] on icon "button" at bounding box center [42, 28] width 21 height 21
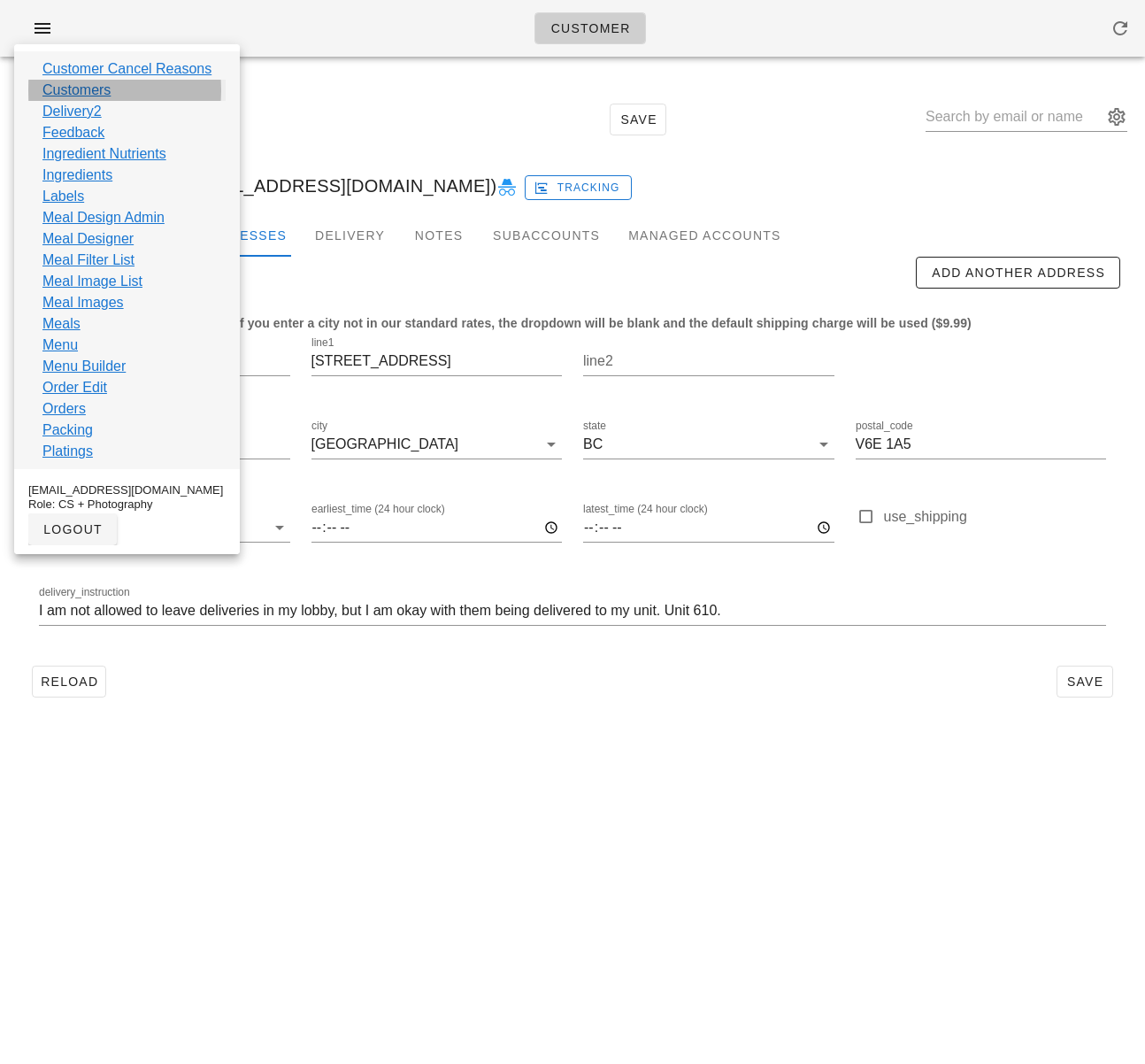
click at [69, 86] on link "Customers" at bounding box center [77, 90] width 68 height 21
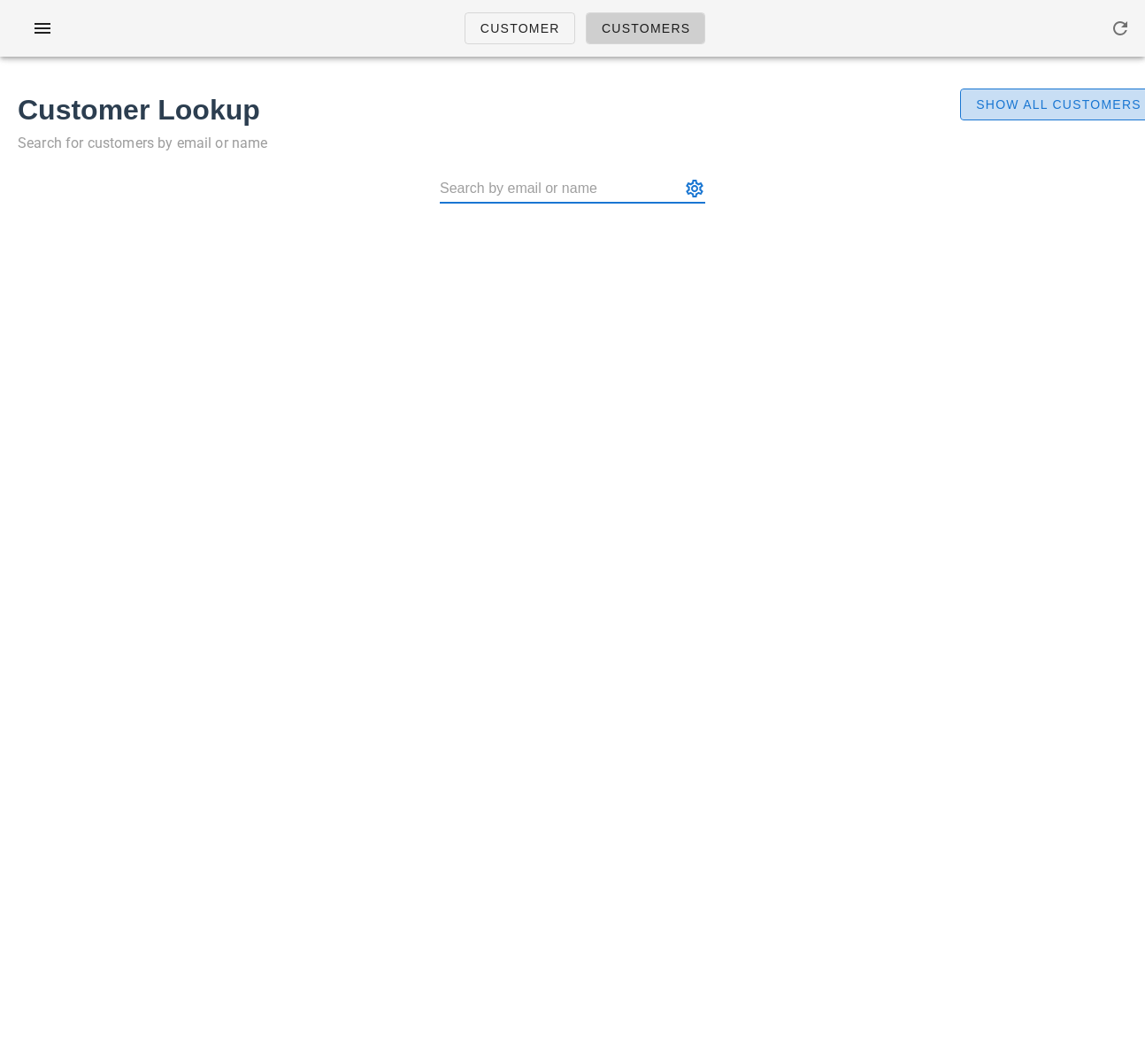
click at [1067, 93] on button "Show All Customers" at bounding box center [1058, 104] width 197 height 32
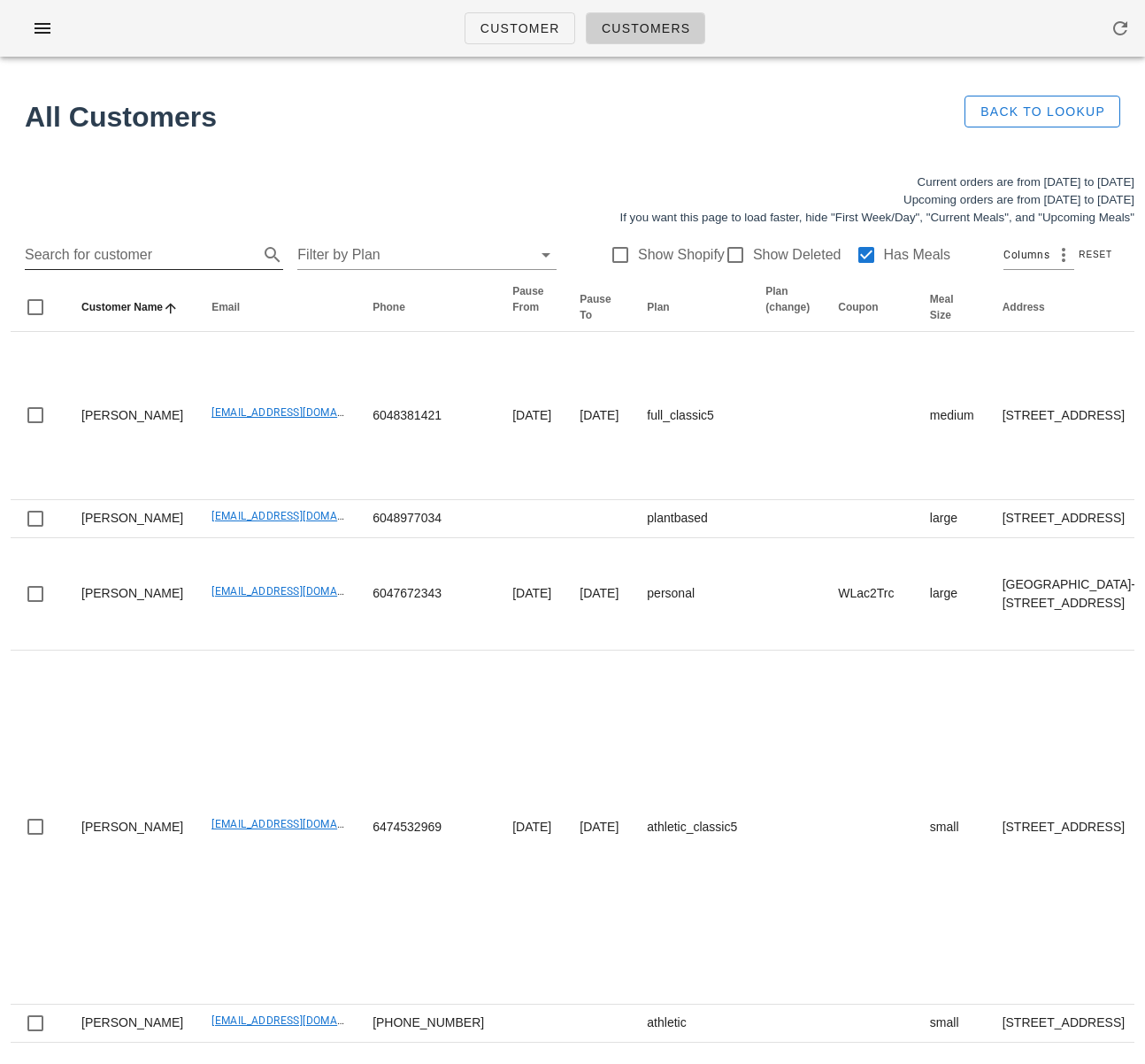
click at [122, 257] on input "Search for customer" at bounding box center [139, 255] width 230 height 29
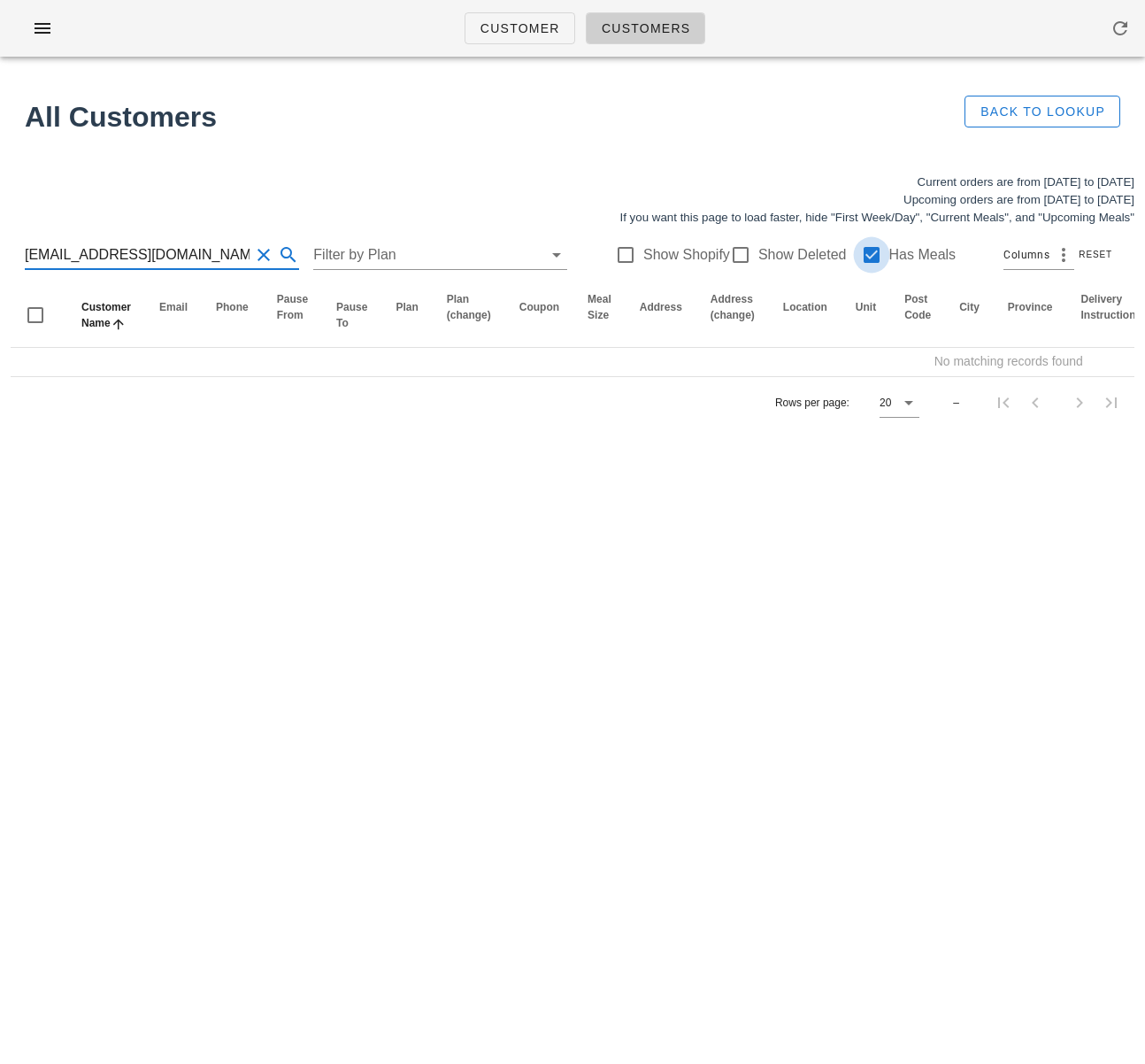
type input "mosi.saneii@gmail.com"
click at [857, 254] on div at bounding box center [872, 255] width 30 height 30
drag, startPoint x: 18, startPoint y: 254, endPoint x: -63, endPoint y: 253, distance: 81.0
click at [0, 253] on html "Customer Customers All Customers Back to Lookup Current orders are from Sunday …" at bounding box center [572, 532] width 1145 height 1064
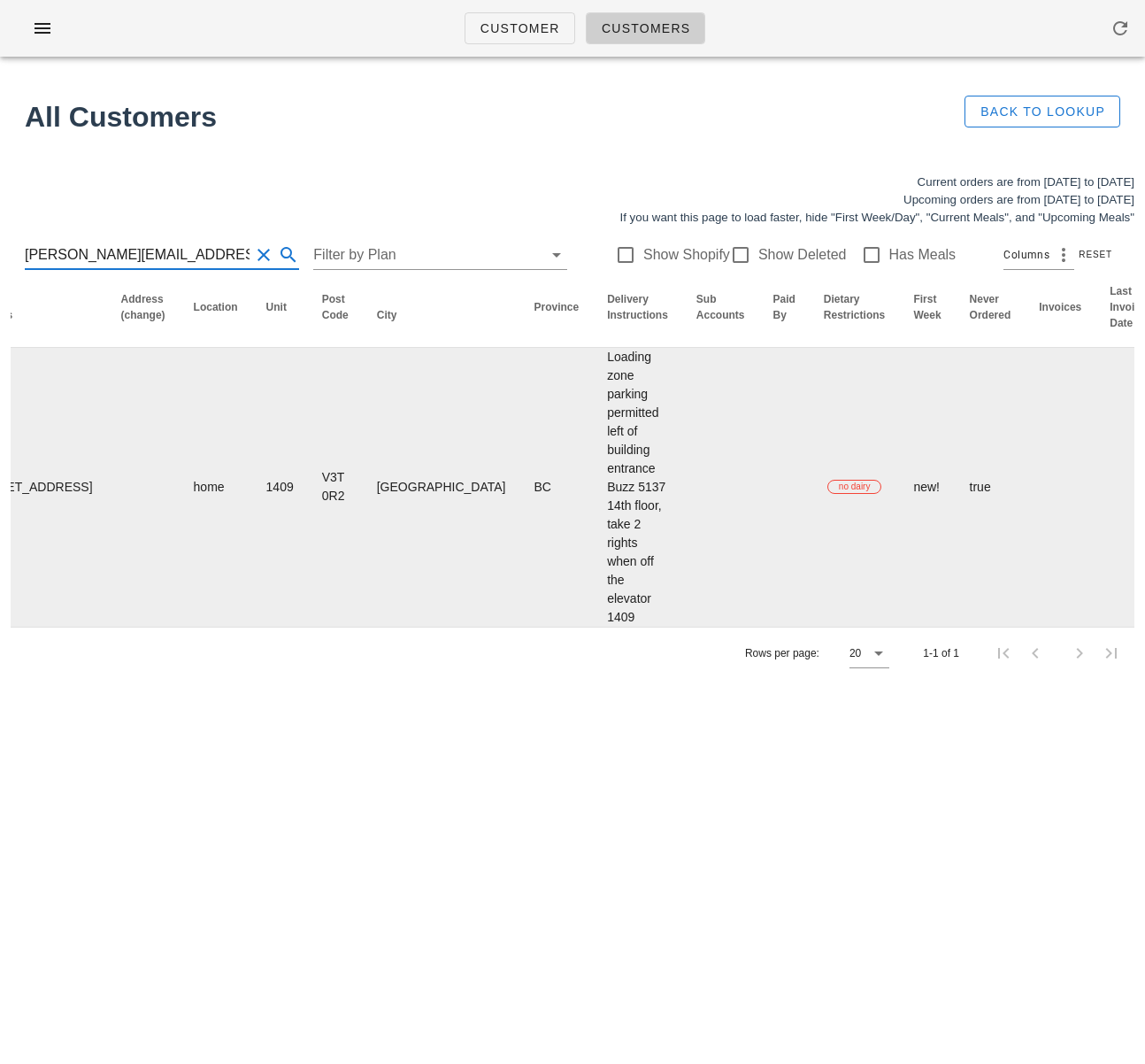
scroll to position [0, 552]
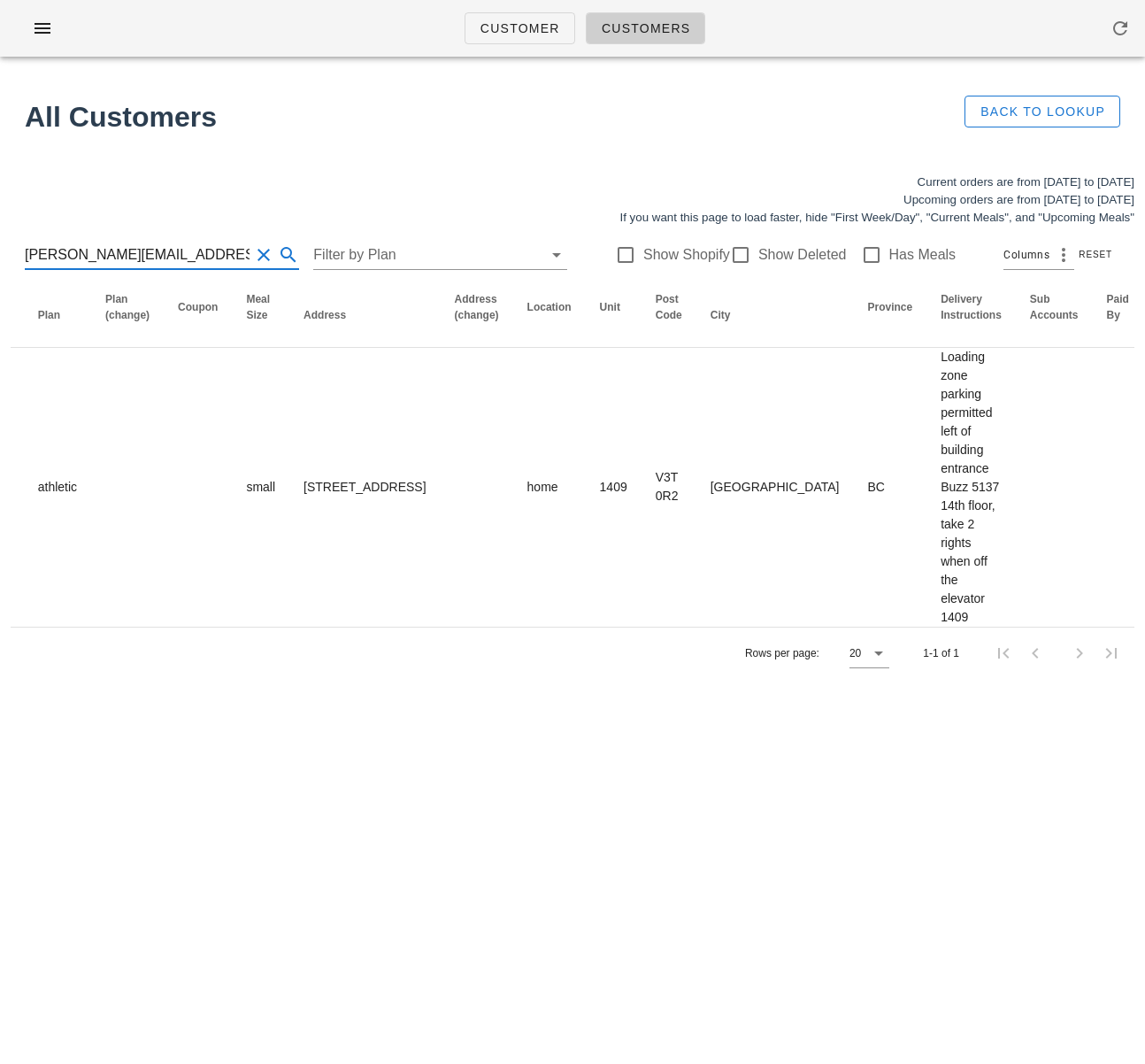
drag, startPoint x: 54, startPoint y: 251, endPoint x: -27, endPoint y: 249, distance: 81.0
click at [0, 249] on html "Customer Customers All Customers Back to Lookup Current orders are from Sunday …" at bounding box center [572, 532] width 1145 height 1064
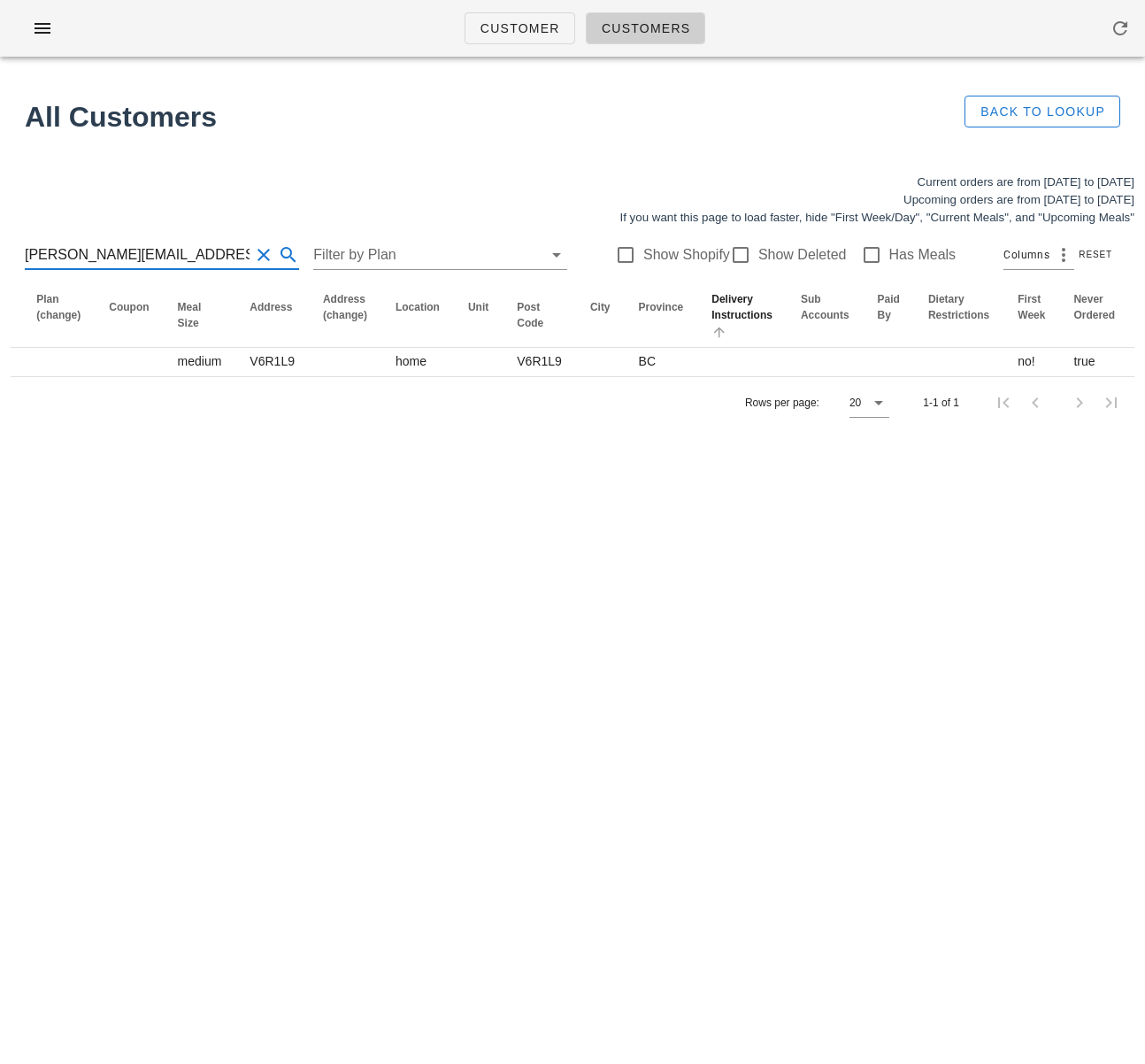
scroll to position [0, 1004]
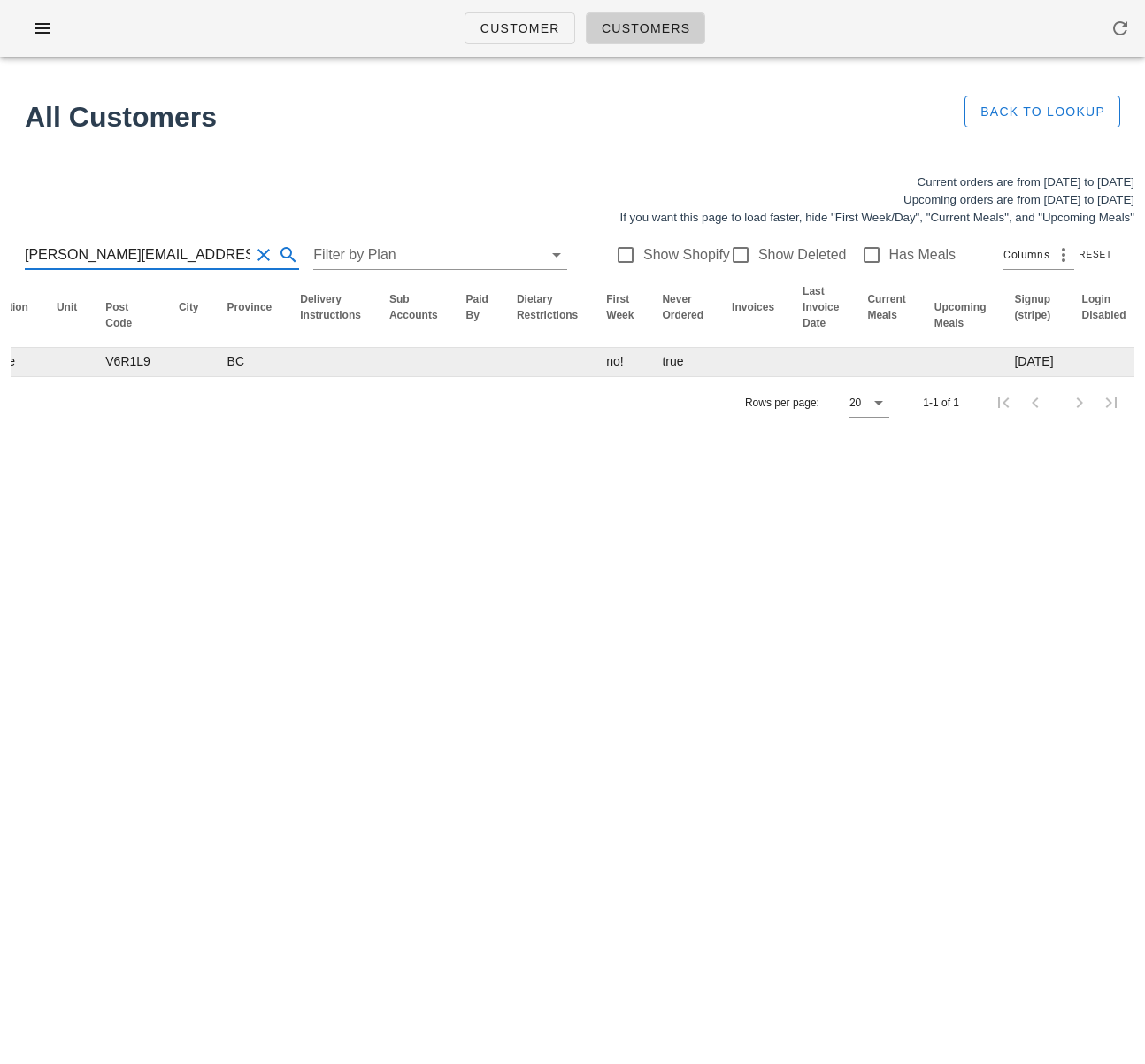
type input "katerina.perlova@gmail.com"
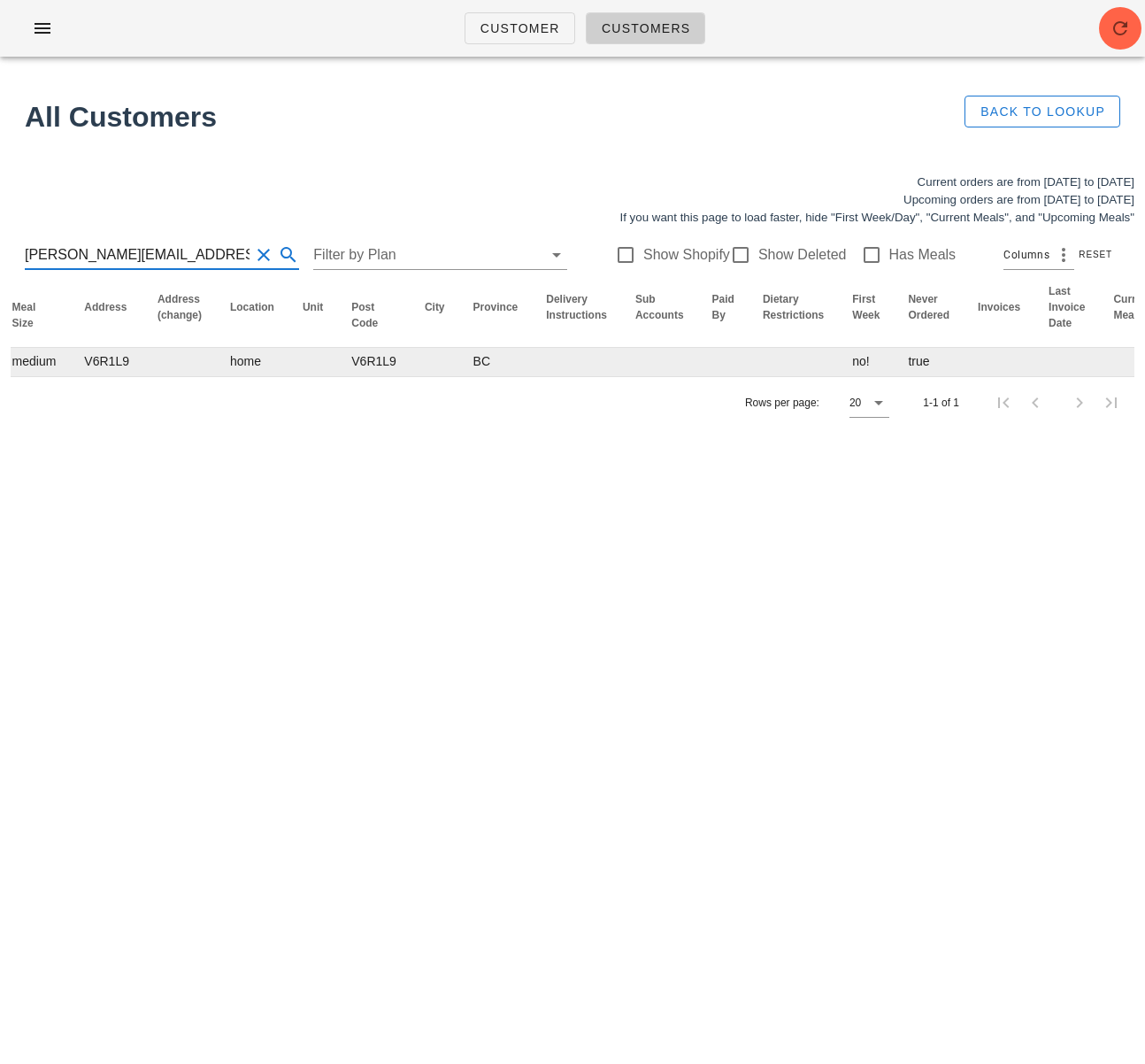
scroll to position [0, 921]
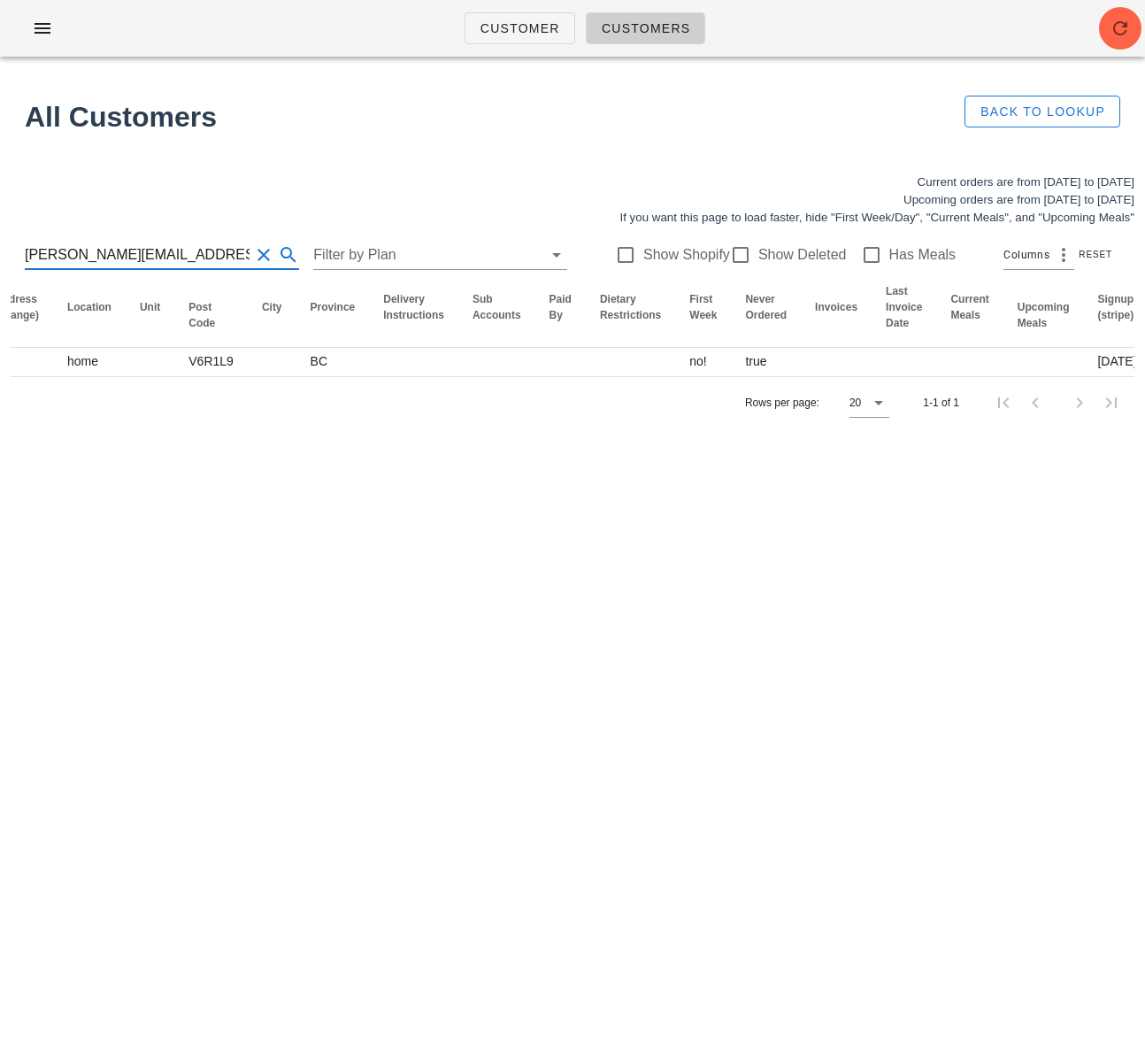
click at [161, 256] on input "katerina.perlova@gmail.com" at bounding box center [137, 255] width 225 height 29
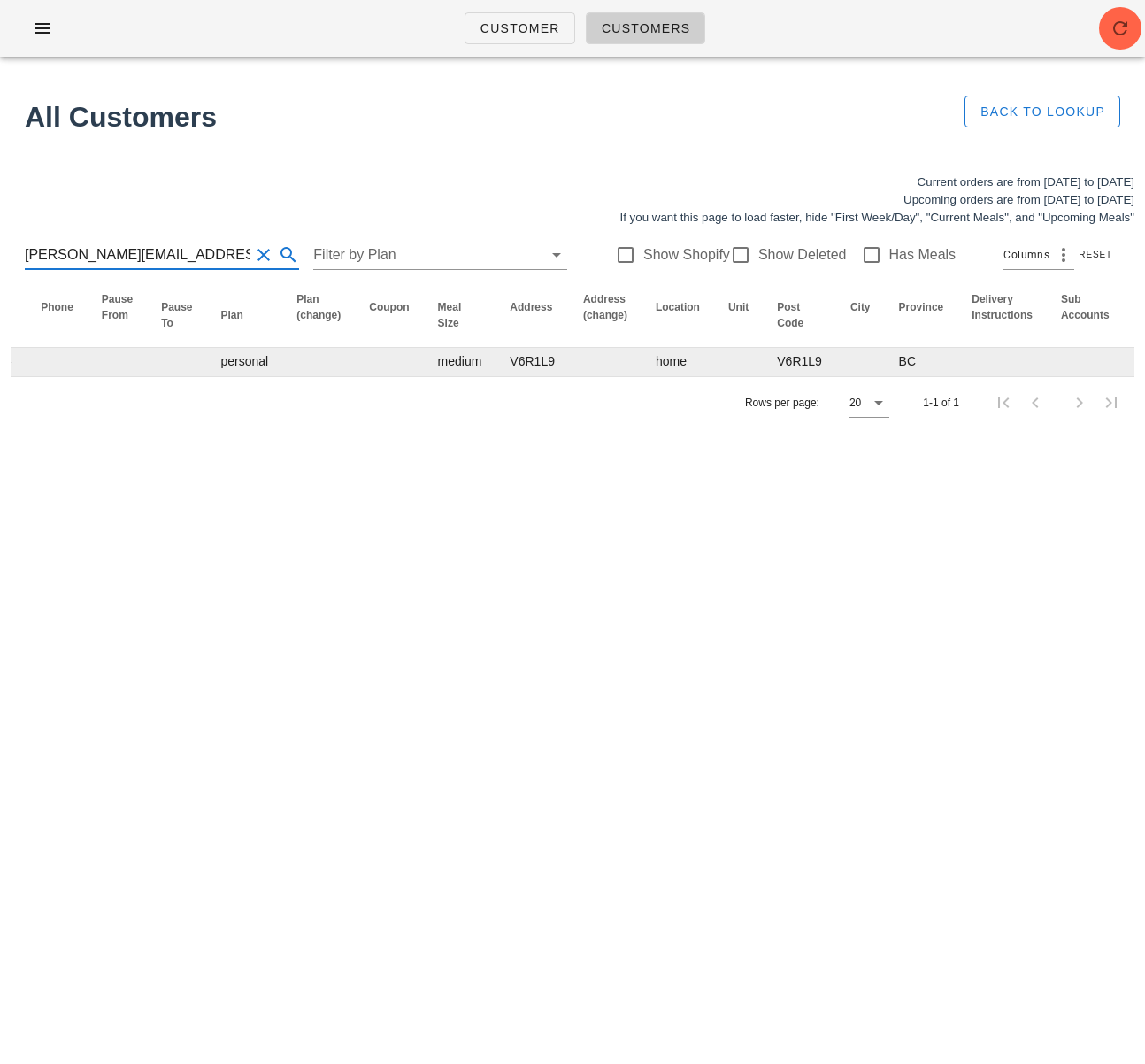
scroll to position [0, 0]
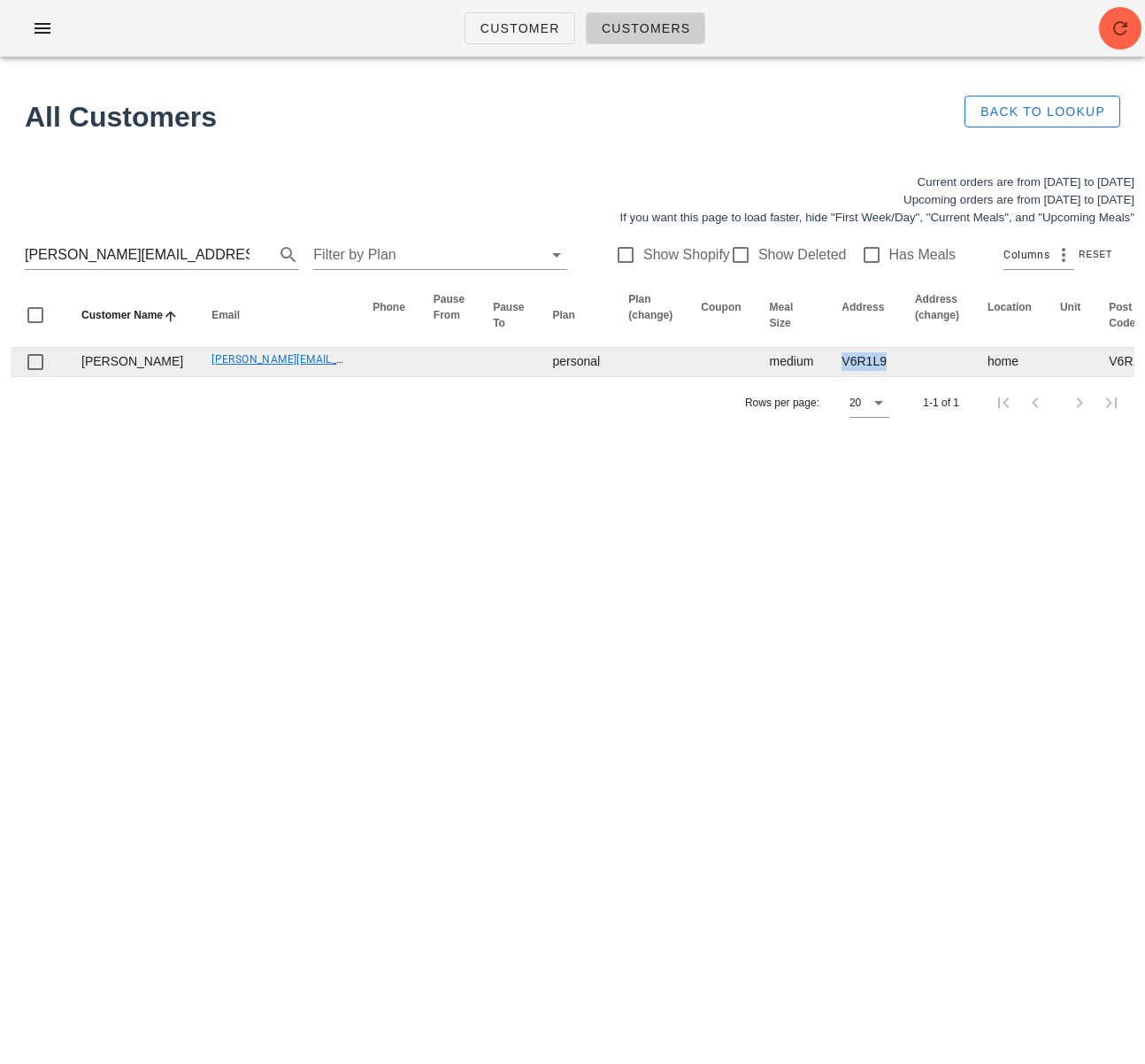
drag, startPoint x: 798, startPoint y: 366, endPoint x: 775, endPoint y: 365, distance: 23.0
click at [828, 367] on td "V6R1L9" at bounding box center [865, 362] width 74 height 29
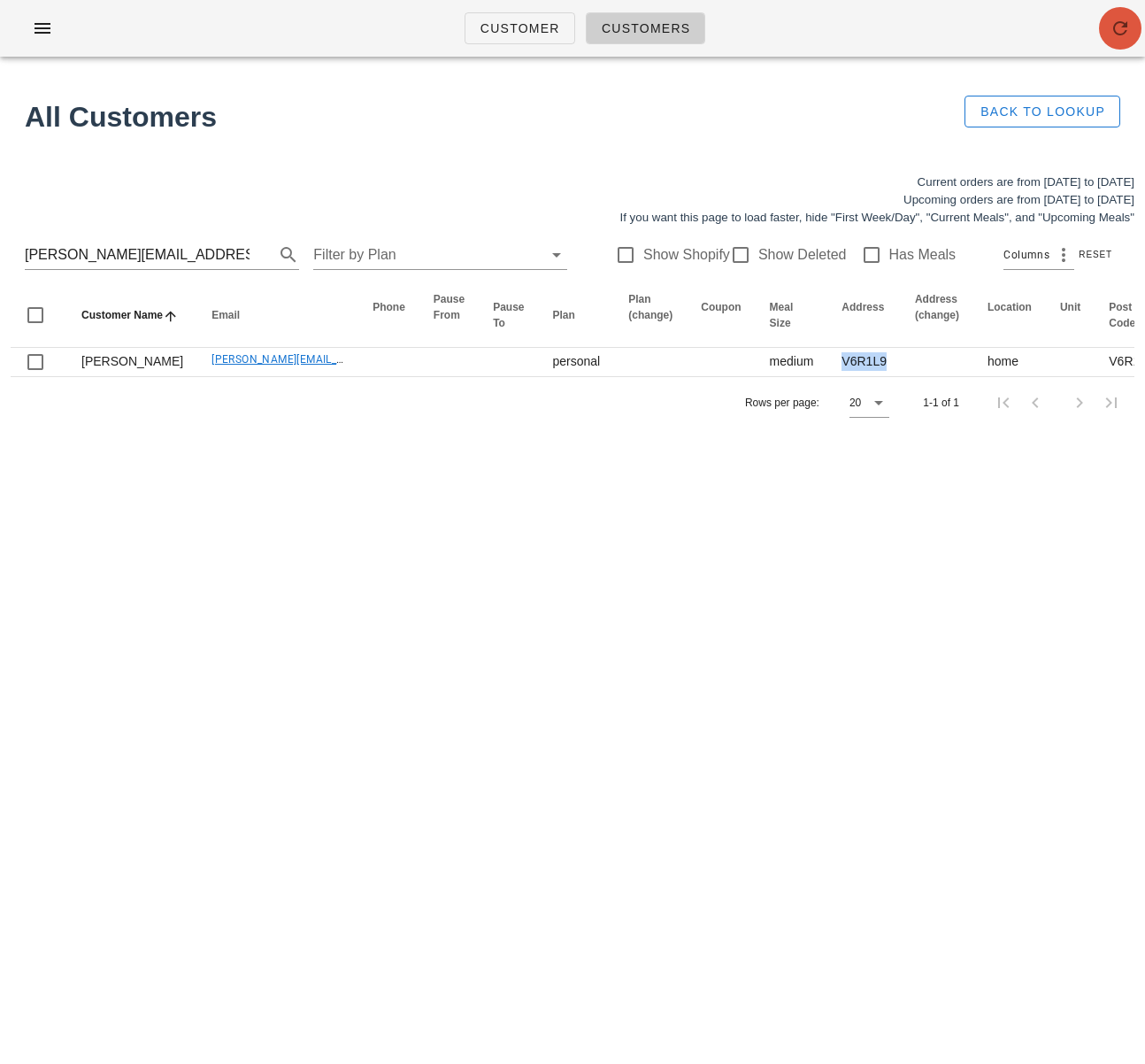
click at [1118, 26] on icon "button" at bounding box center [1120, 28] width 21 height 21
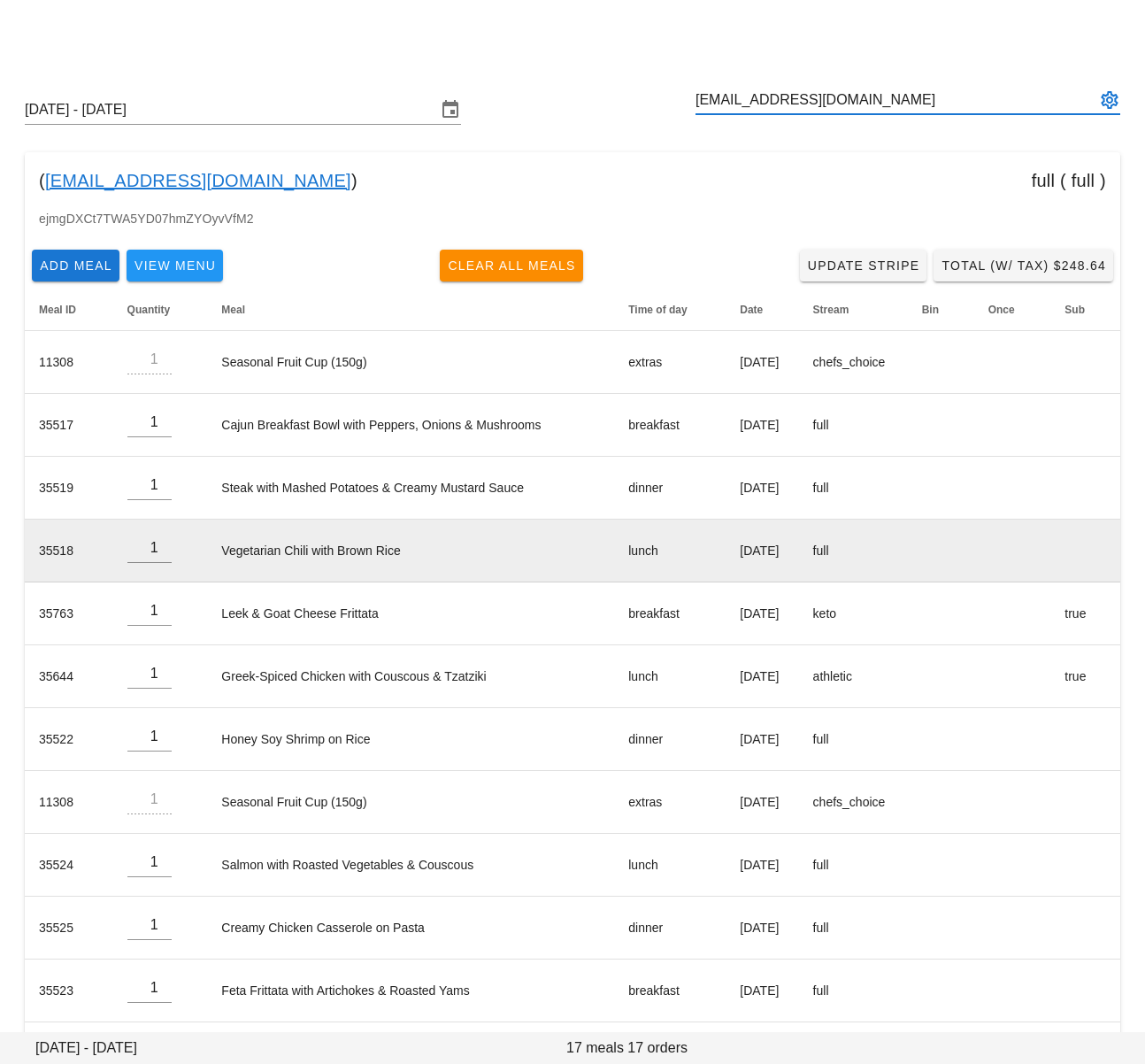
scroll to position [388, 0]
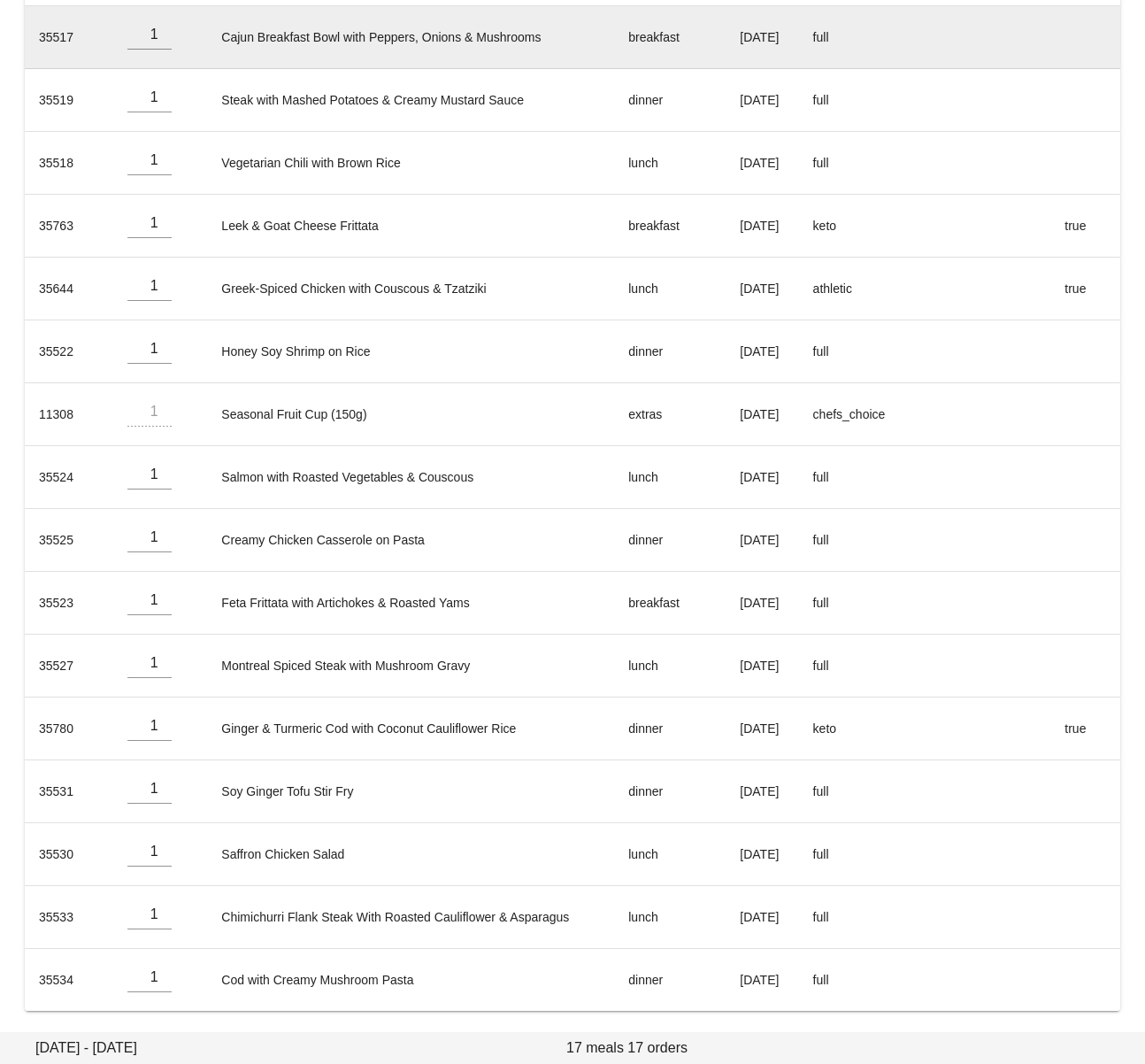
type input "[EMAIL_ADDRESS][DOMAIN_NAME]"
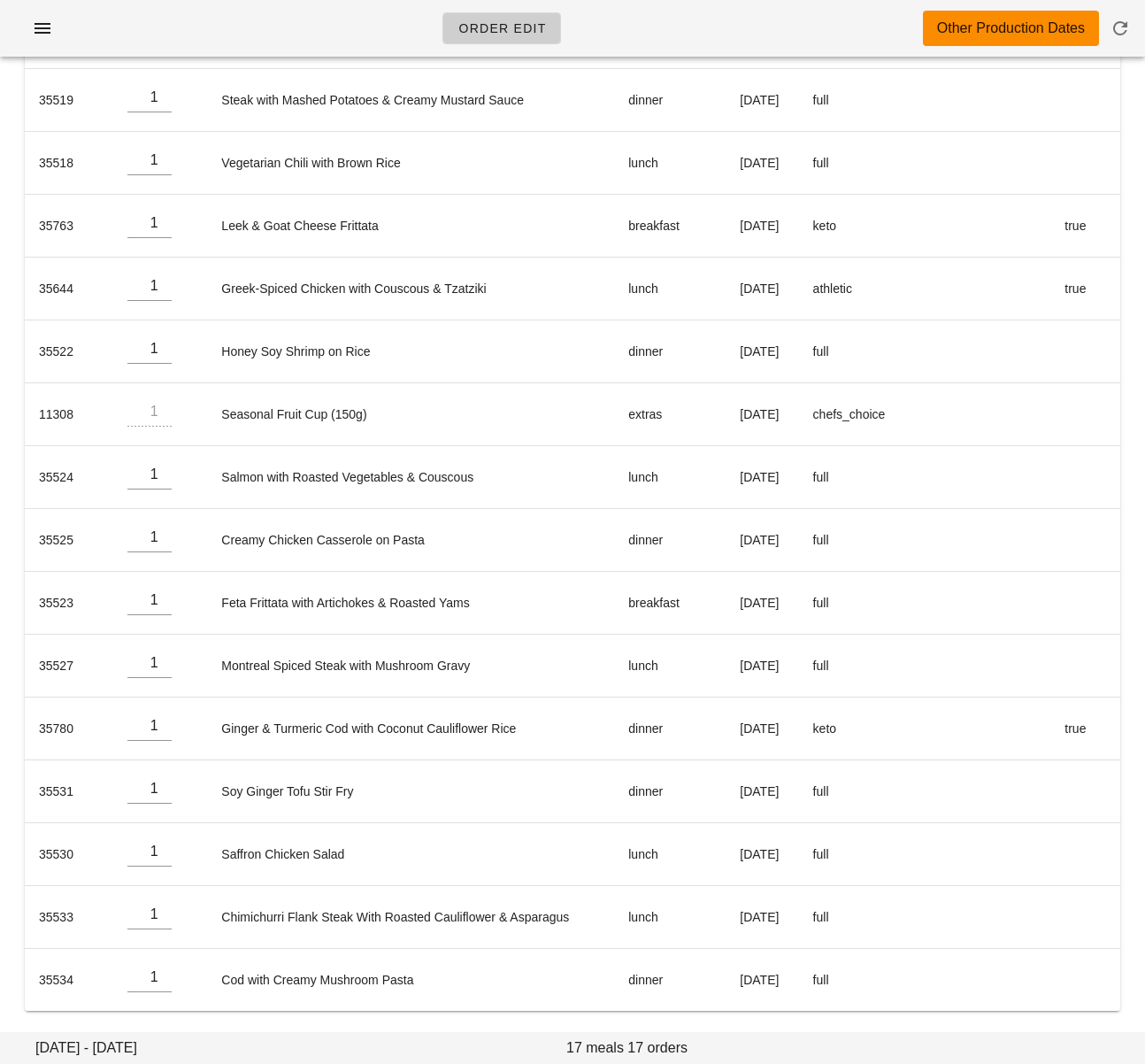
scroll to position [0, 0]
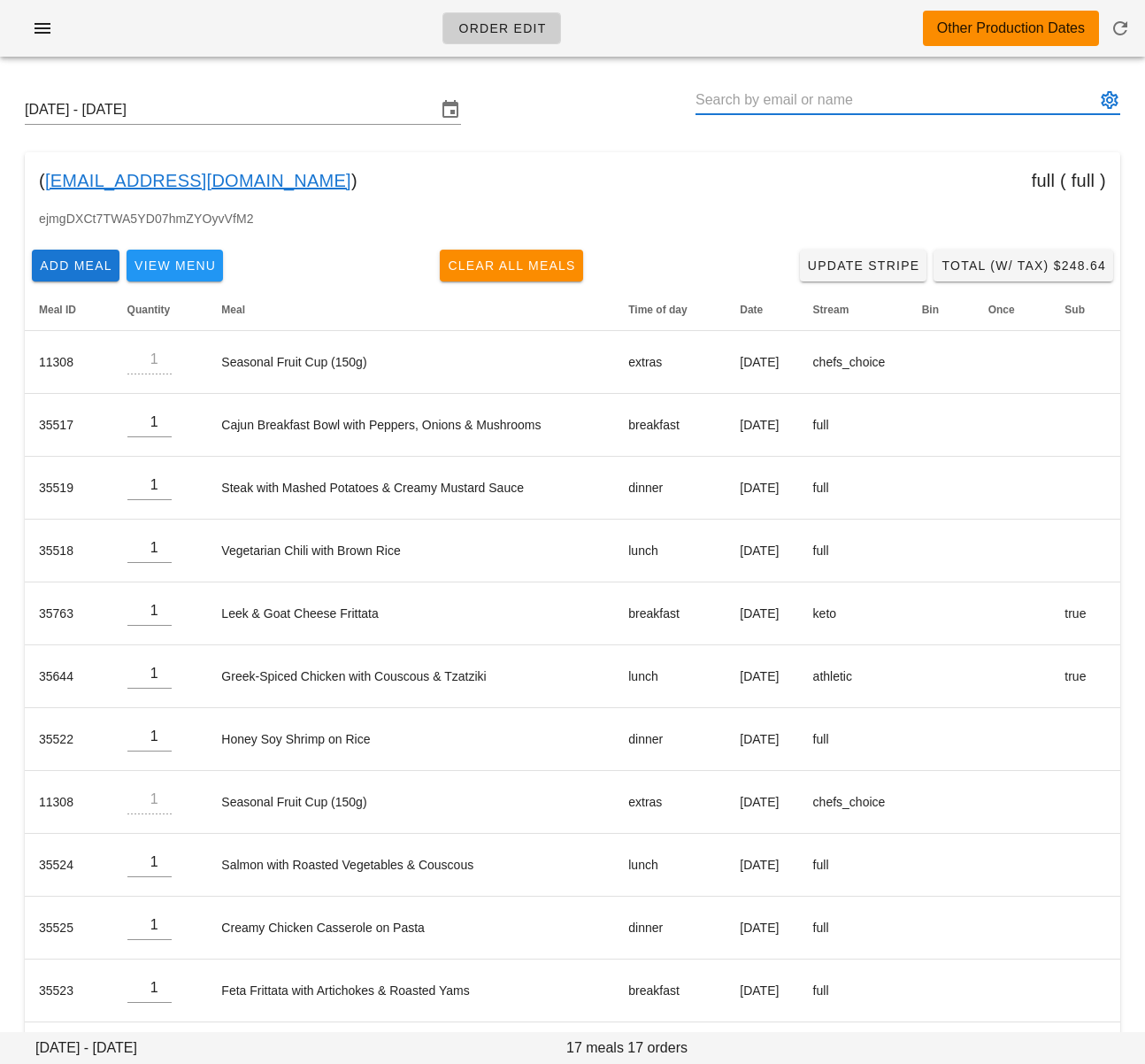
click at [751, 106] on input "text" at bounding box center [896, 100] width 400 height 29
paste input "[EMAIL_ADDRESS][DOMAIN_NAME]"
type input "[EMAIL_ADDRESS][DOMAIN_NAME]"
click at [755, 127] on div at bounding box center [908, 126] width 424 height 12
click at [607, 110] on div "Sunday September 14 - Saturday September 20 mosi.saneii@gmail.com" at bounding box center [573, 109] width 1124 height 56
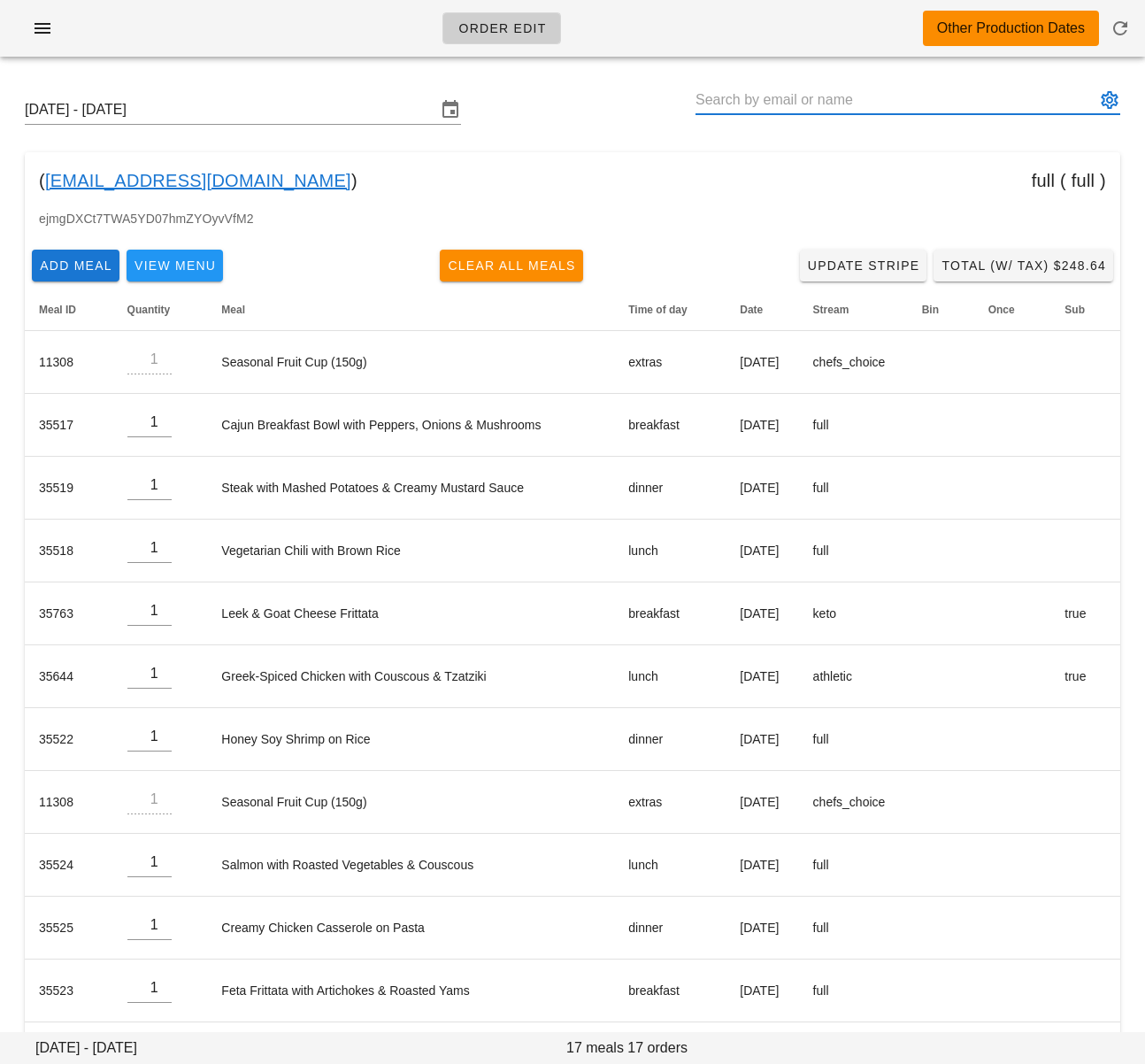
click at [772, 99] on input "text" at bounding box center [896, 100] width 400 height 29
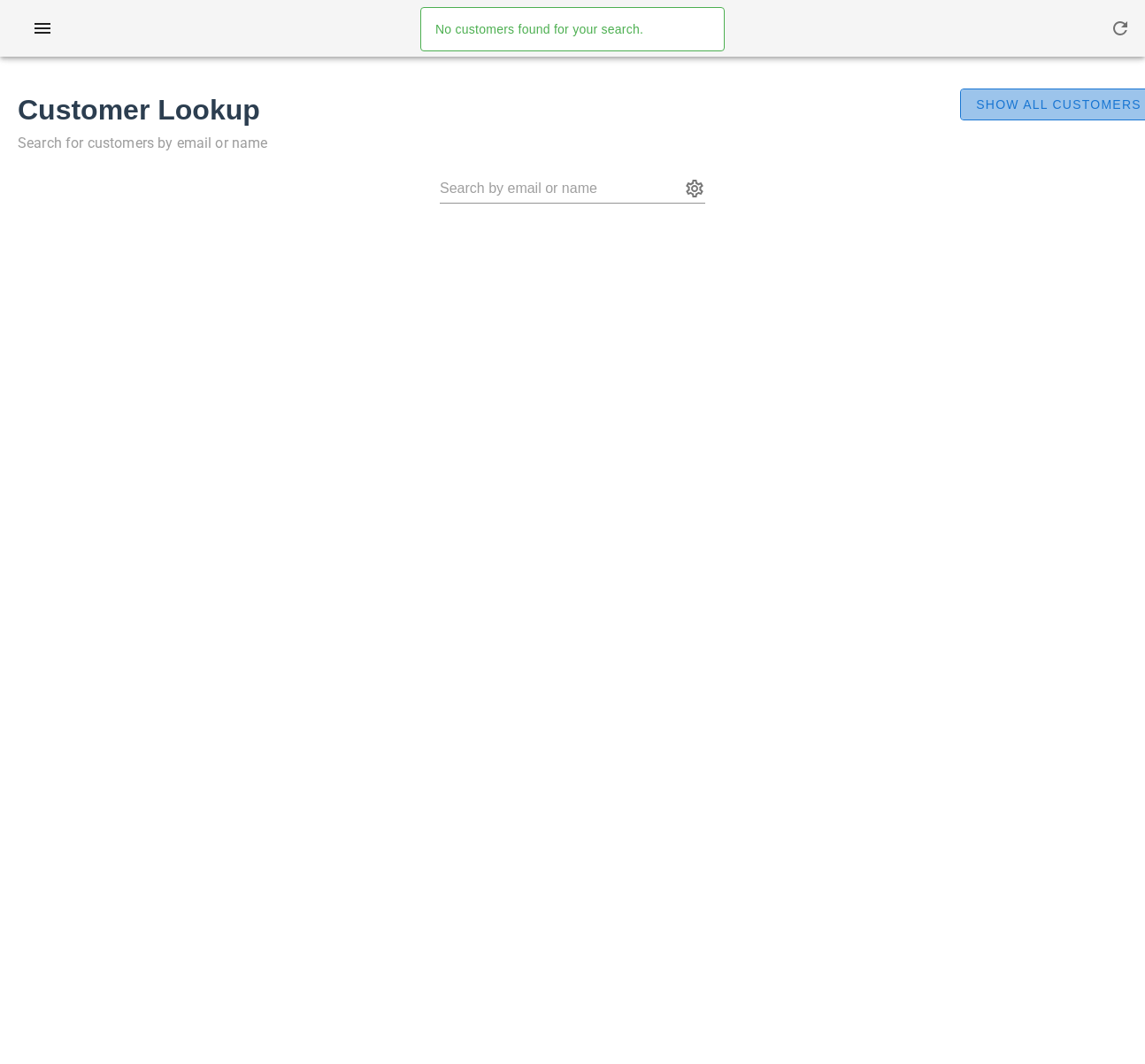
click at [979, 108] on span "Show All Customers" at bounding box center [1058, 104] width 166 height 14
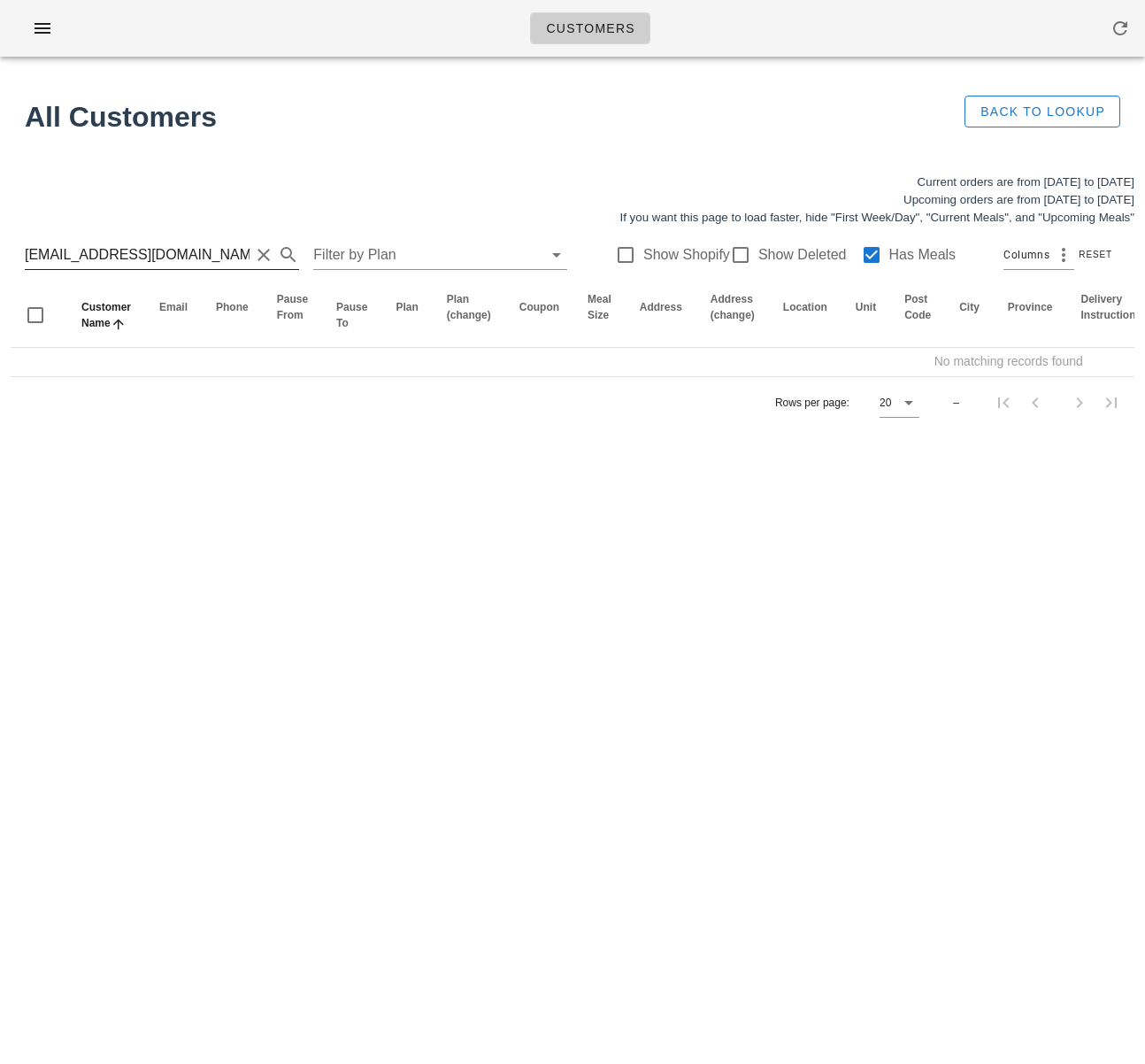
click at [189, 253] on input "[EMAIL_ADDRESS][DOMAIN_NAME]" at bounding box center [137, 255] width 225 height 29
drag, startPoint x: 185, startPoint y: 257, endPoint x: 100, endPoint y: 257, distance: 85.0
click at [100, 257] on input "[EMAIL_ADDRESS][DOMAIN_NAME]" at bounding box center [137, 255] width 225 height 29
type input "mosi.saneii"
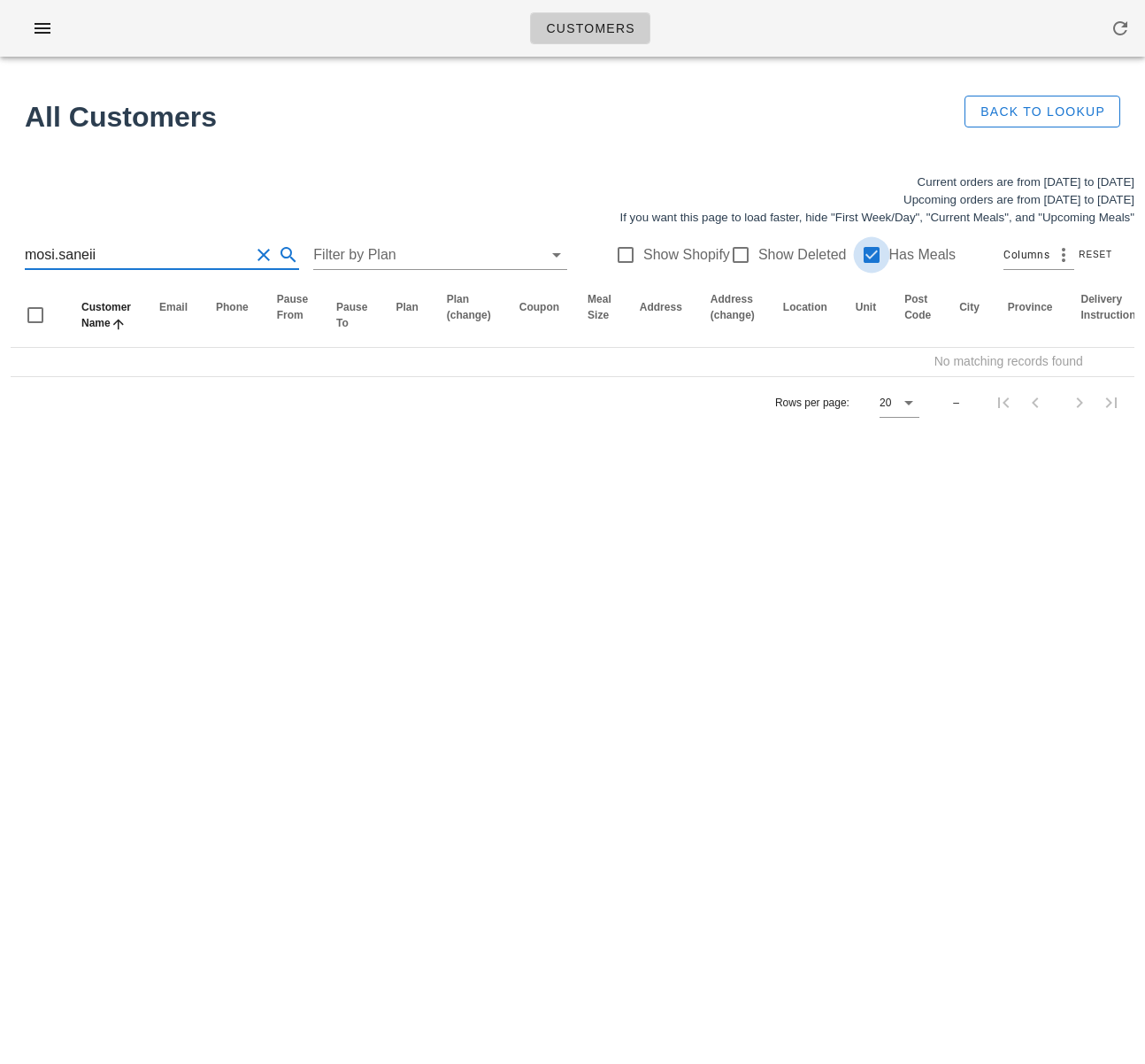
click at [857, 250] on div at bounding box center [872, 255] width 30 height 30
click at [734, 255] on div at bounding box center [741, 255] width 30 height 30
checkbox input "true"
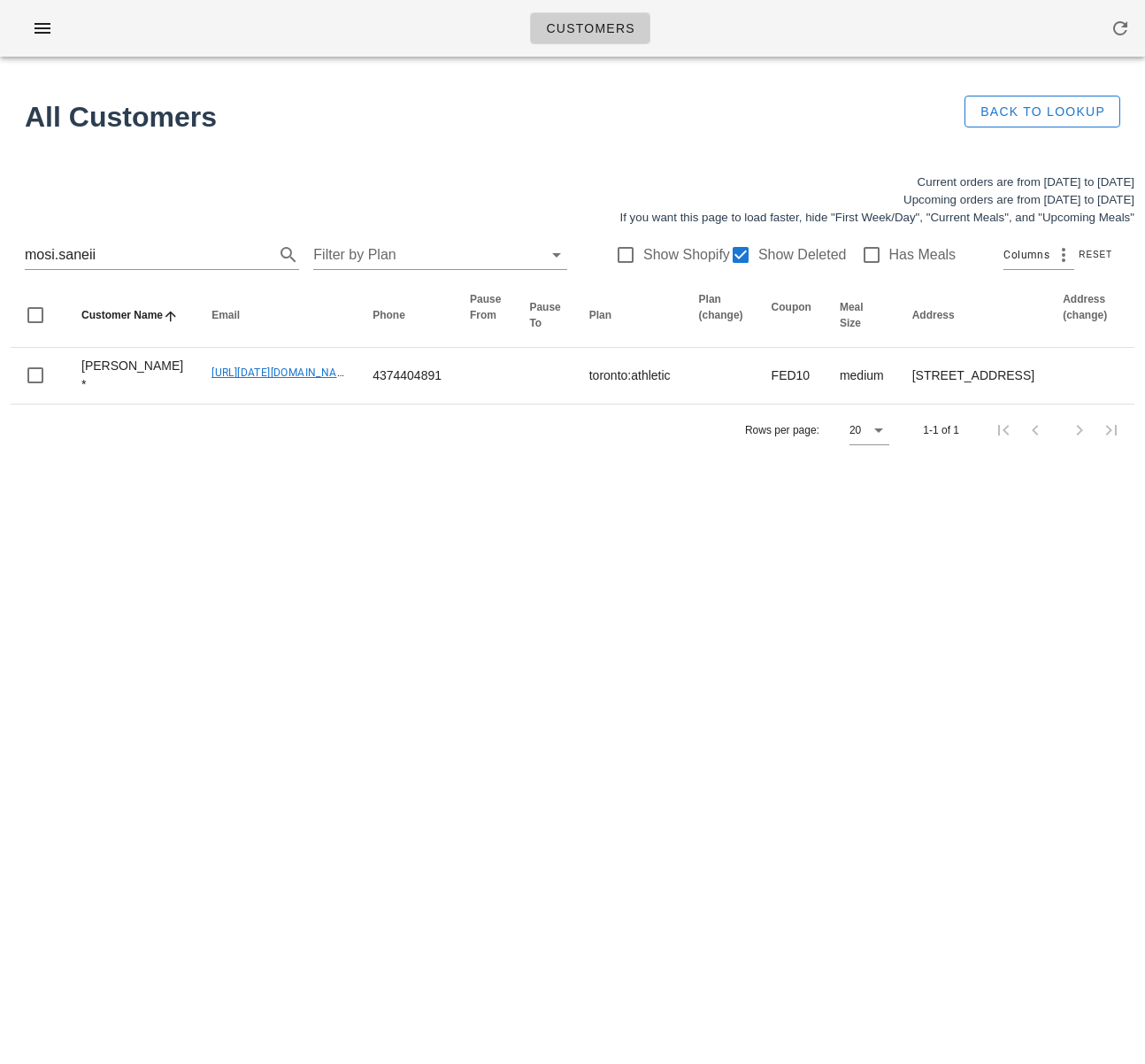
drag, startPoint x: 146, startPoint y: 254, endPoint x: -35, endPoint y: 248, distance: 181.1
click at [0, 248] on html "Customers No customers found for your search. All Customers Back to Lookup Curr…" at bounding box center [572, 532] width 1145 height 1064
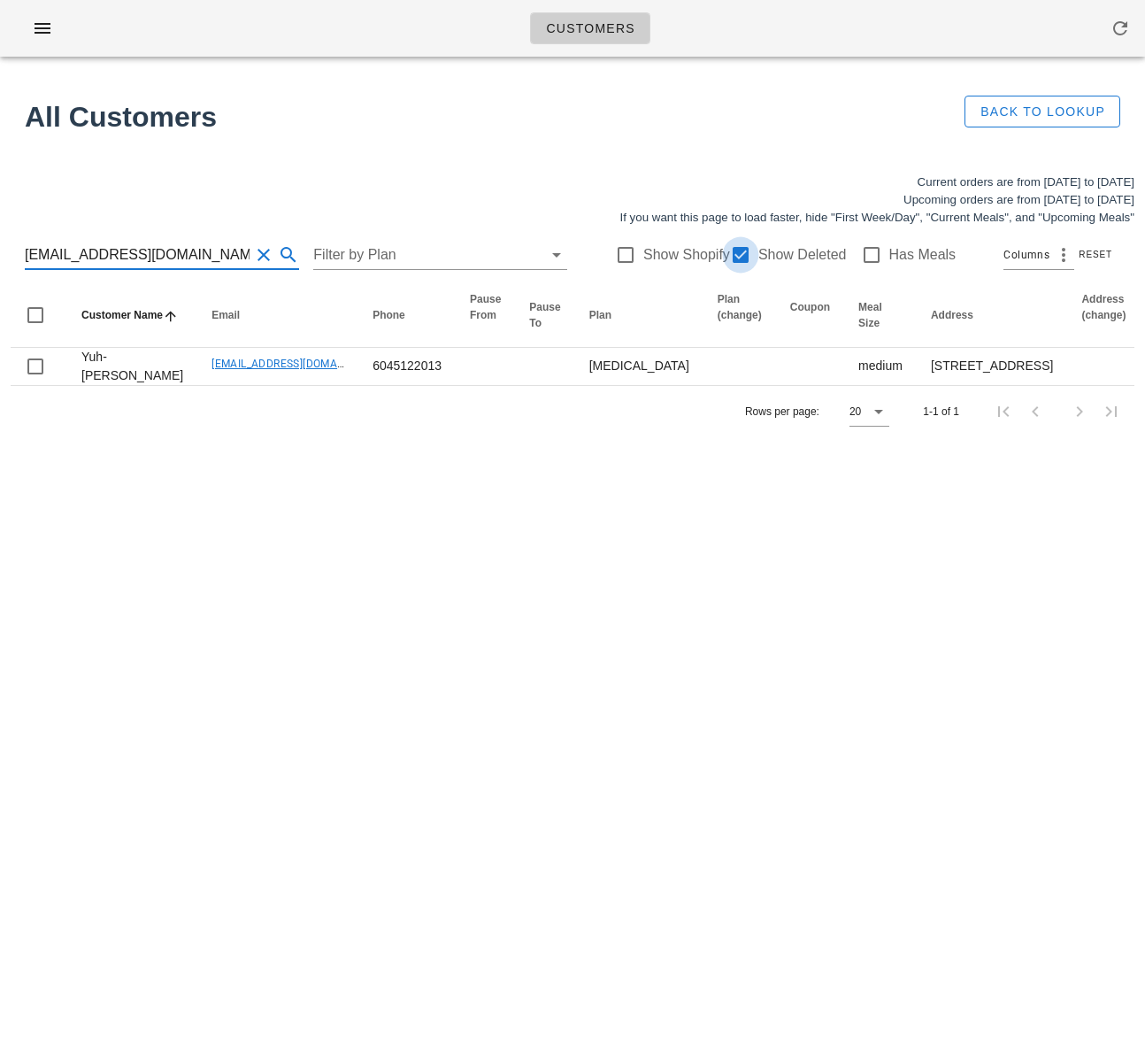
type input "yujia84@gmail.com"
click at [727, 258] on div at bounding box center [741, 255] width 30 height 30
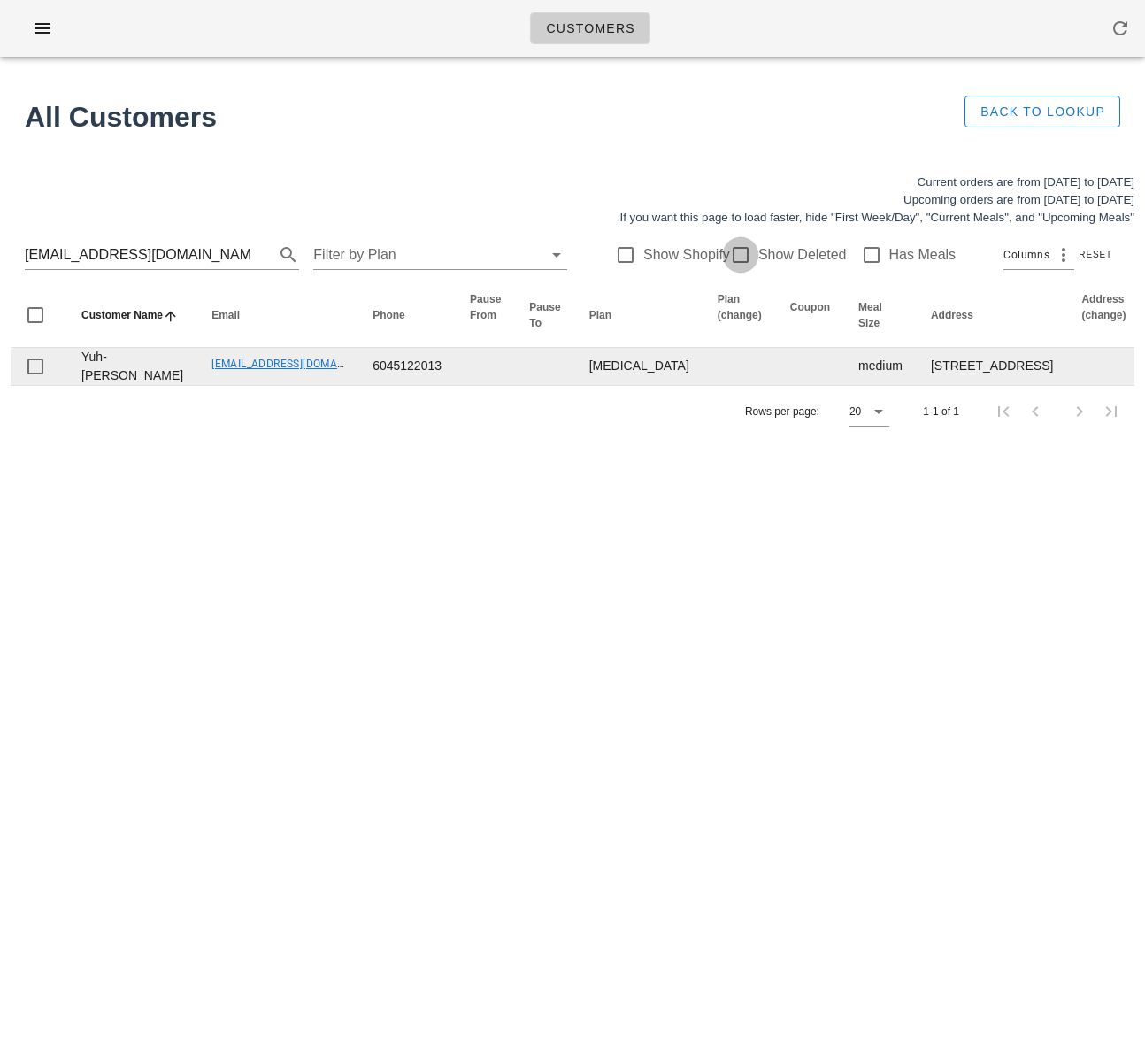
checkbox input "false"
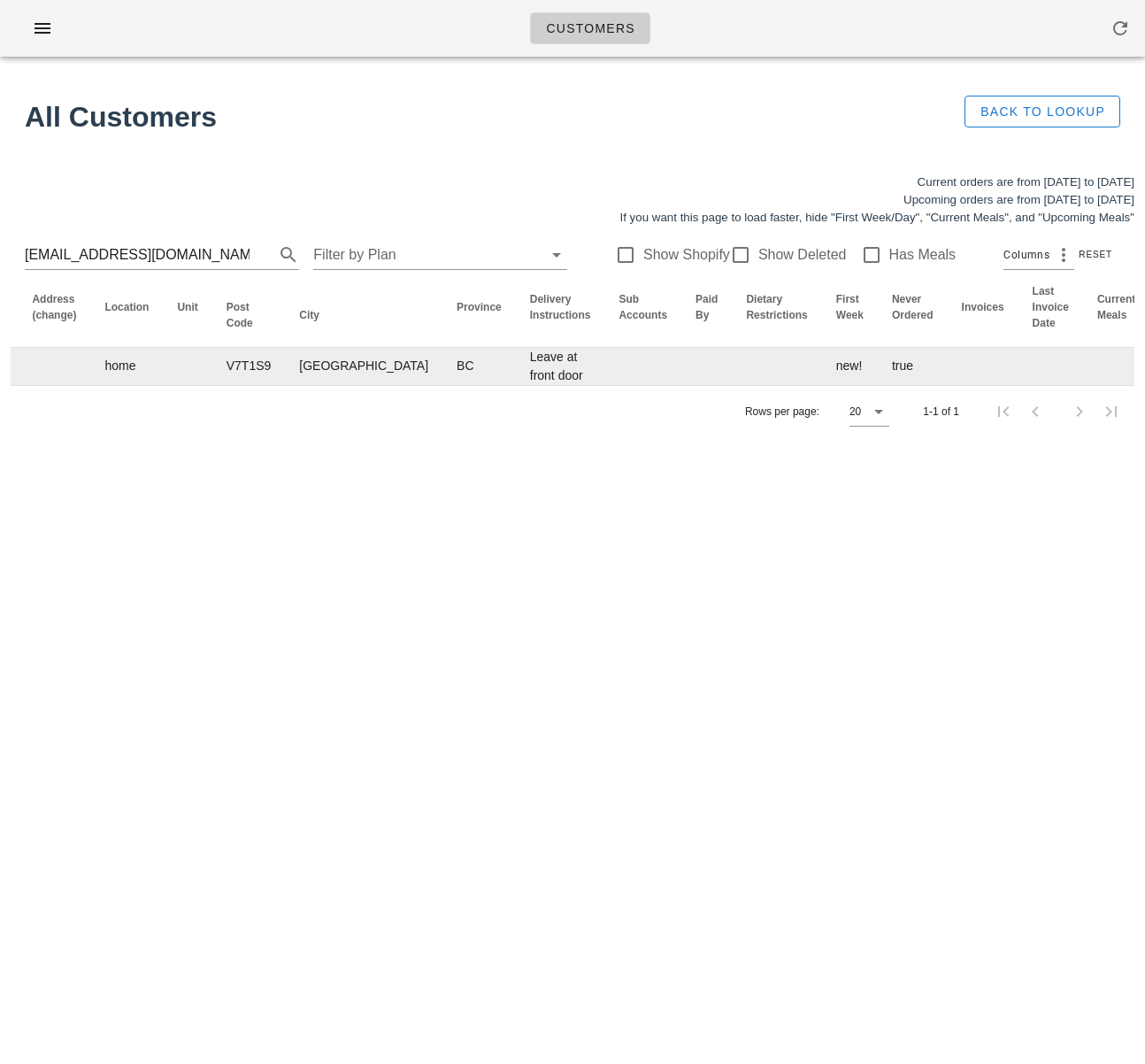
scroll to position [0, 1064]
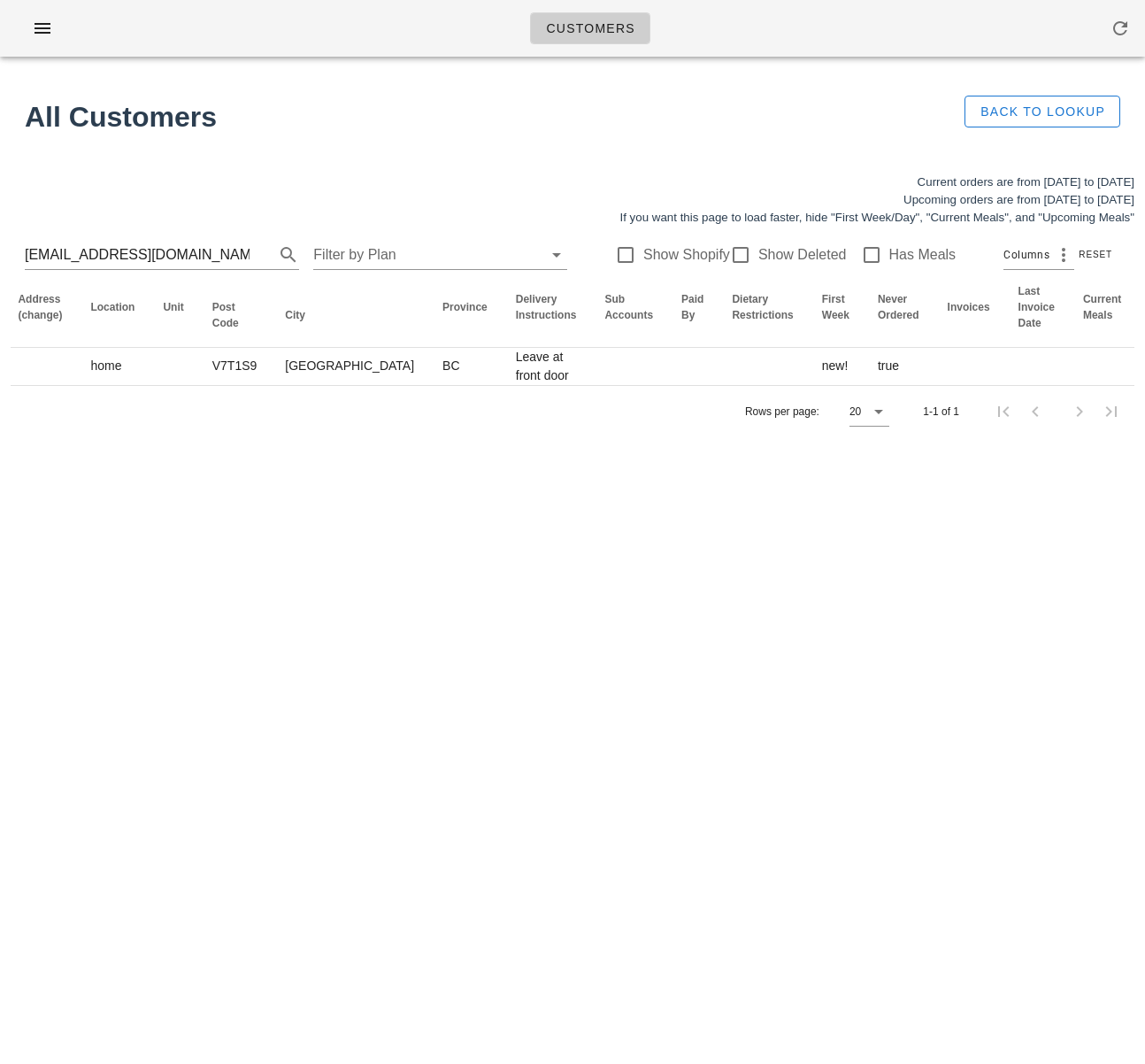
drag, startPoint x: 1081, startPoint y: 406, endPoint x: 5, endPoint y: 510, distance: 1081.0
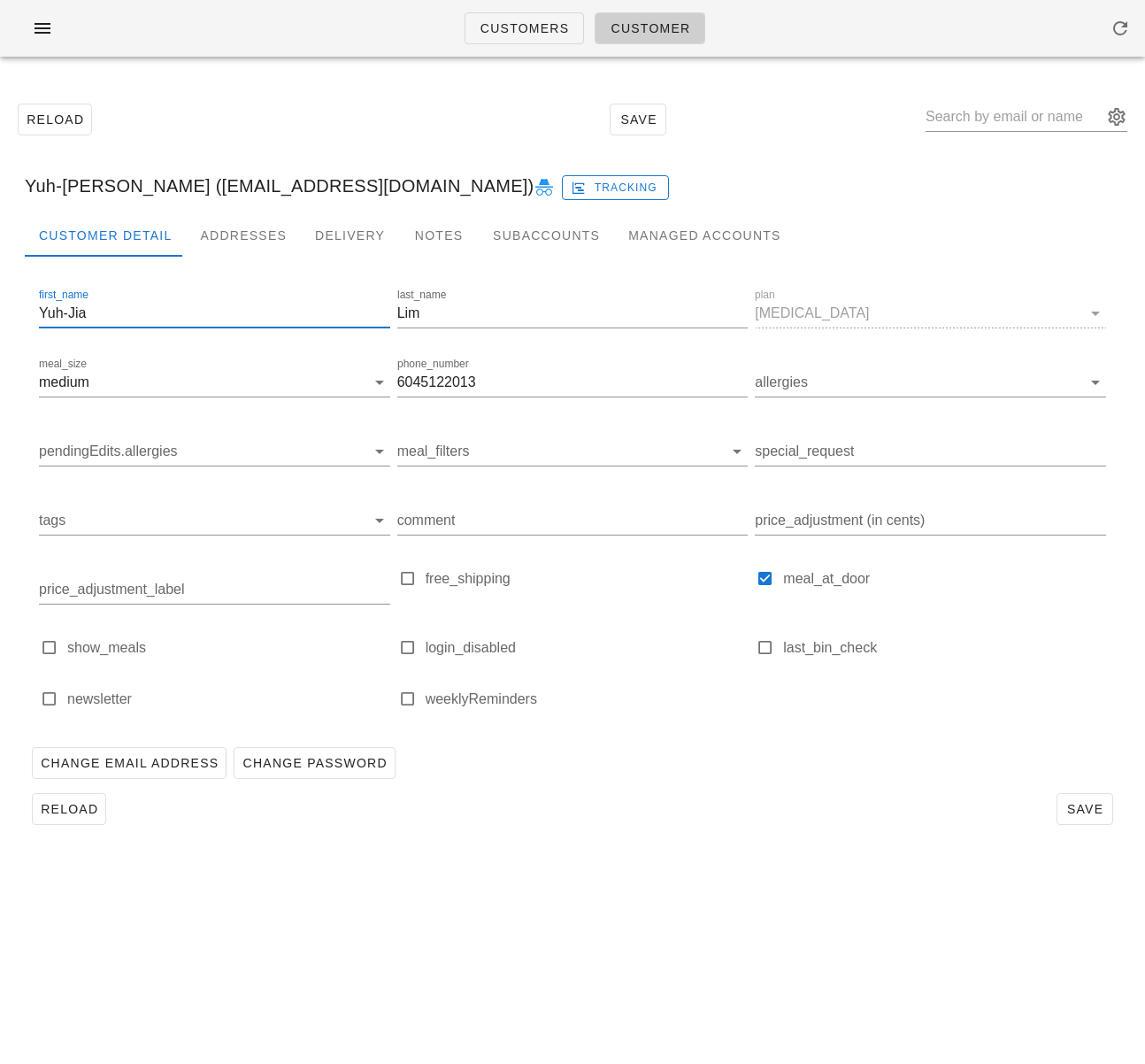
drag, startPoint x: 102, startPoint y: 313, endPoint x: 28, endPoint y: 312, distance: 74.0
click at [28, 312] on div "first_name Yuh-Jia last_name Lim plan diabetes meal_size medium phone_number 60…" at bounding box center [573, 510] width 1096 height 459
click at [228, 233] on div "Addresses" at bounding box center [243, 235] width 115 height 42
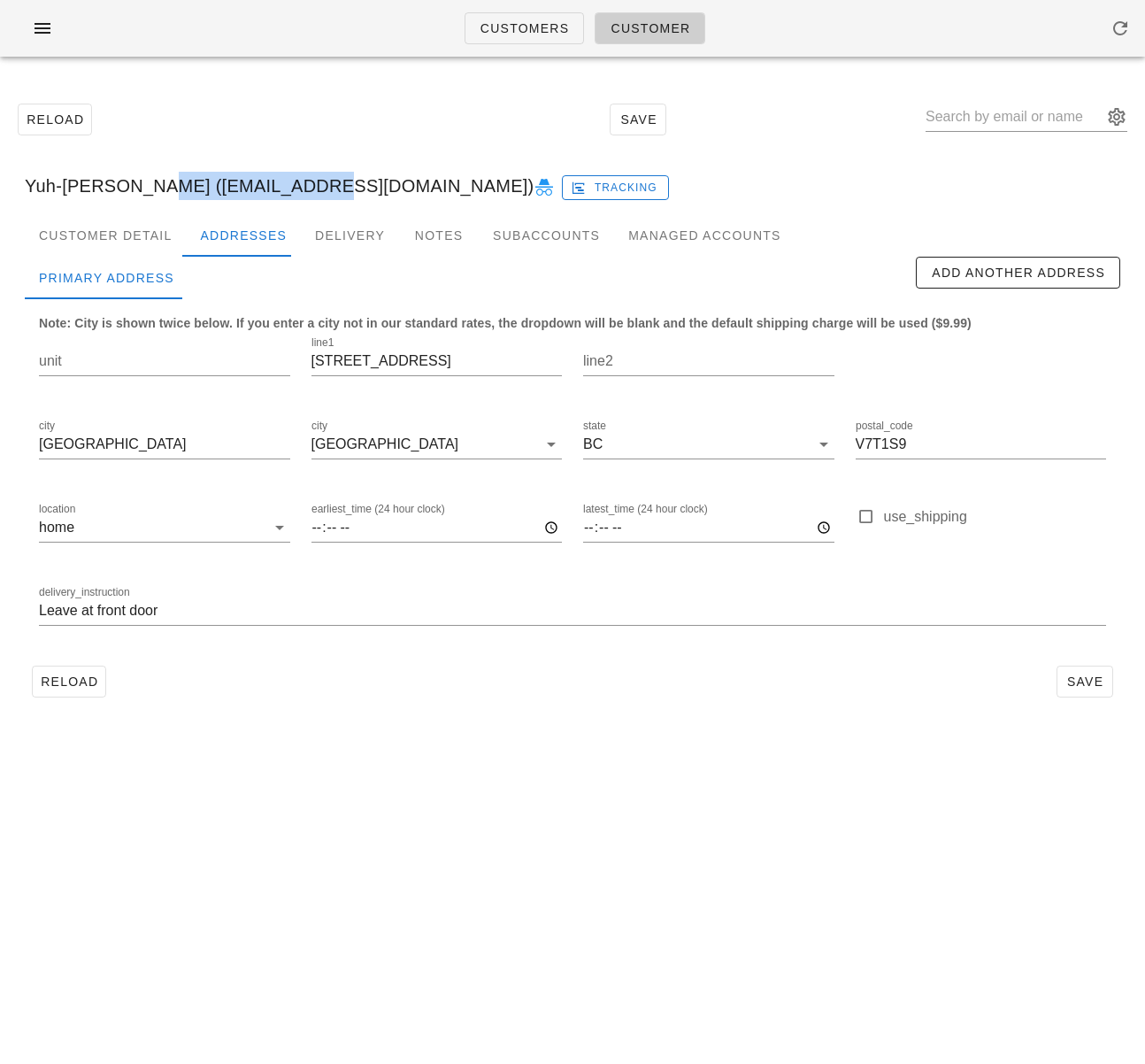
drag, startPoint x: 128, startPoint y: 187, endPoint x: 280, endPoint y: 186, distance: 152.0
click at [280, 186] on div "Yuh-Jia Lim (yujia84@gmail.com) Tracking" at bounding box center [573, 185] width 1124 height 56
copy div "yujia84@gmail.com"
click at [972, 117] on input "text" at bounding box center [1014, 116] width 177 height 29
paste input "ana.carvalho@live.com"
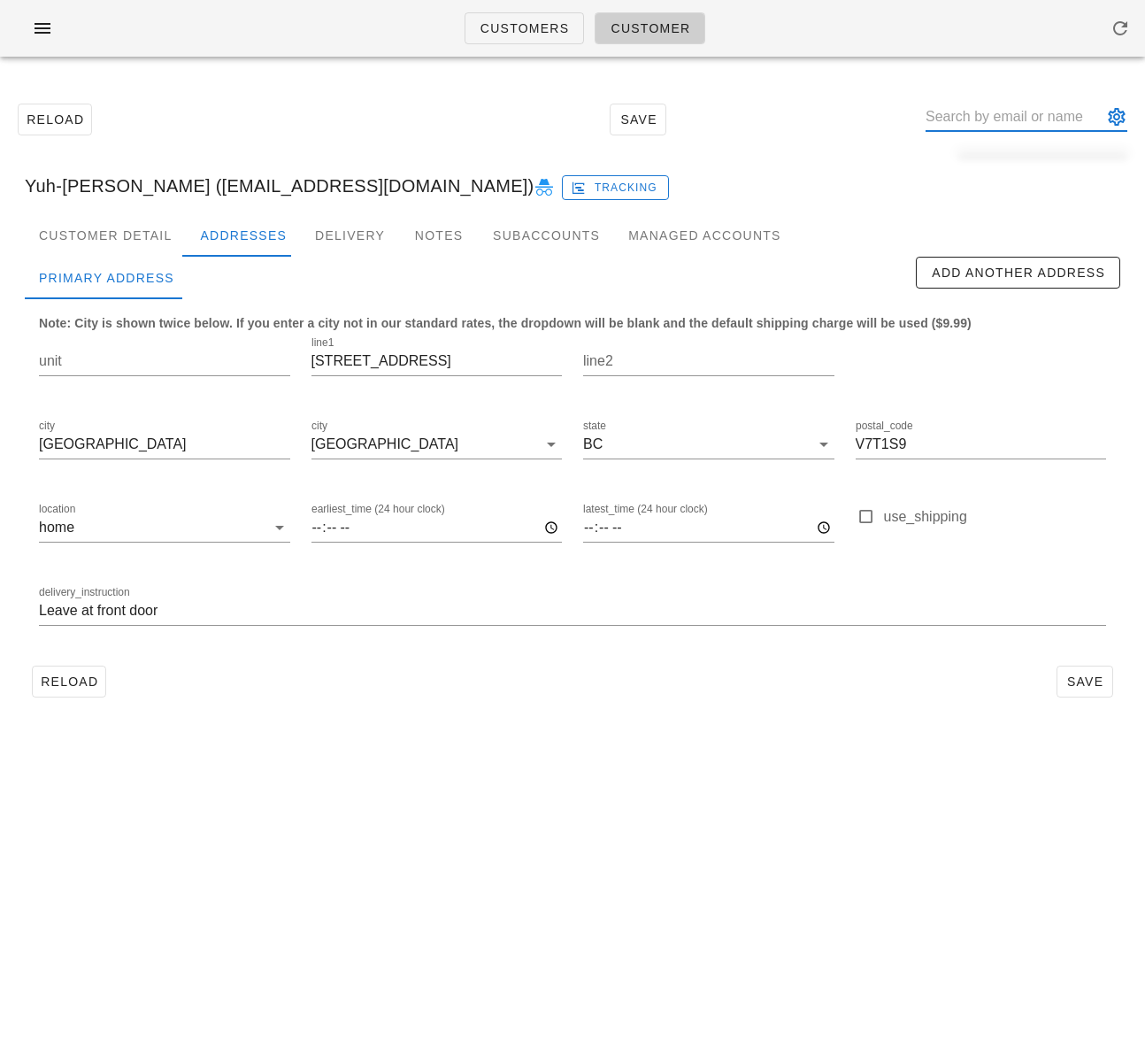
type input "ana.carvalho@live.com"
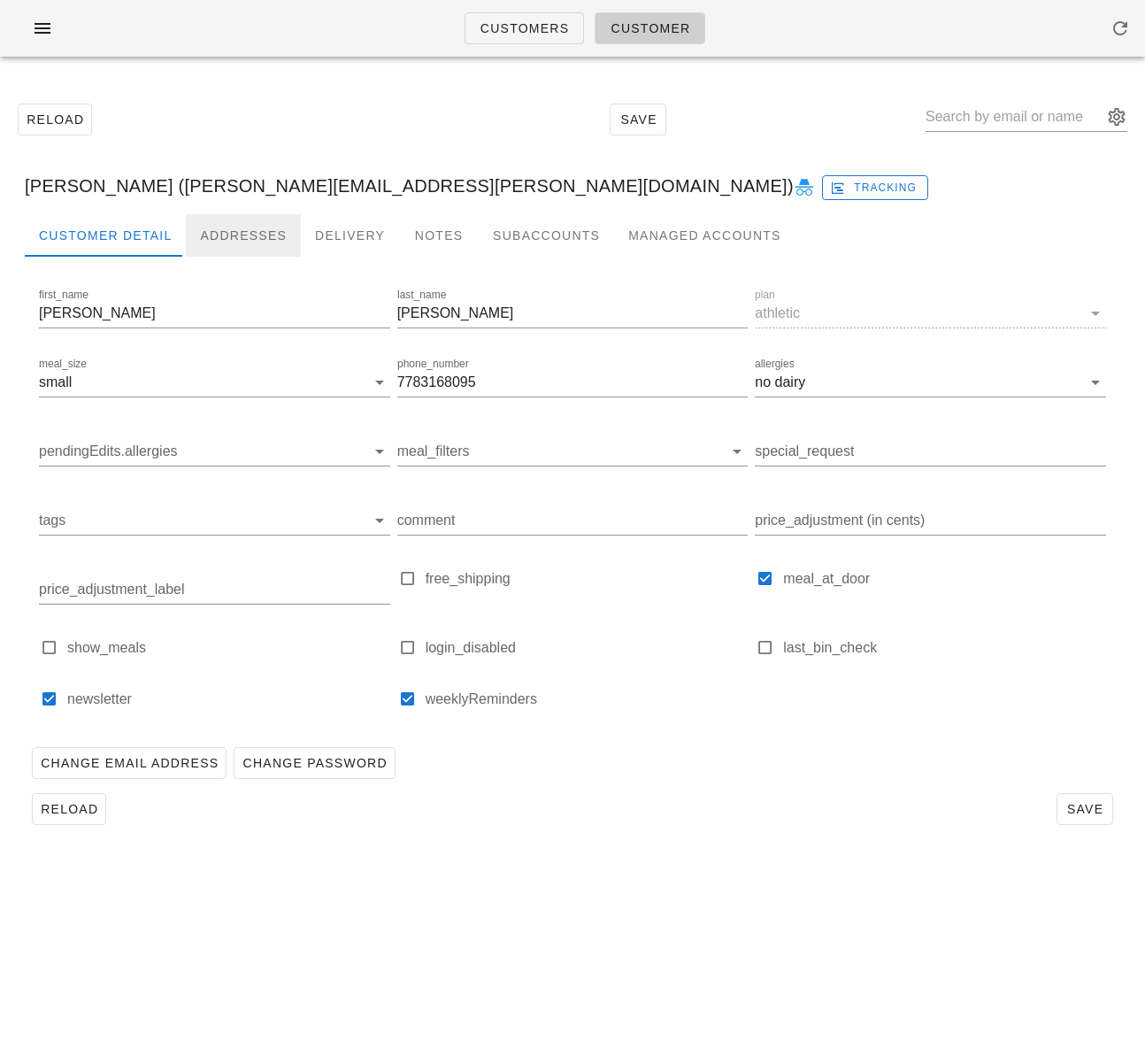
click at [238, 233] on div "Addresses" at bounding box center [243, 235] width 115 height 42
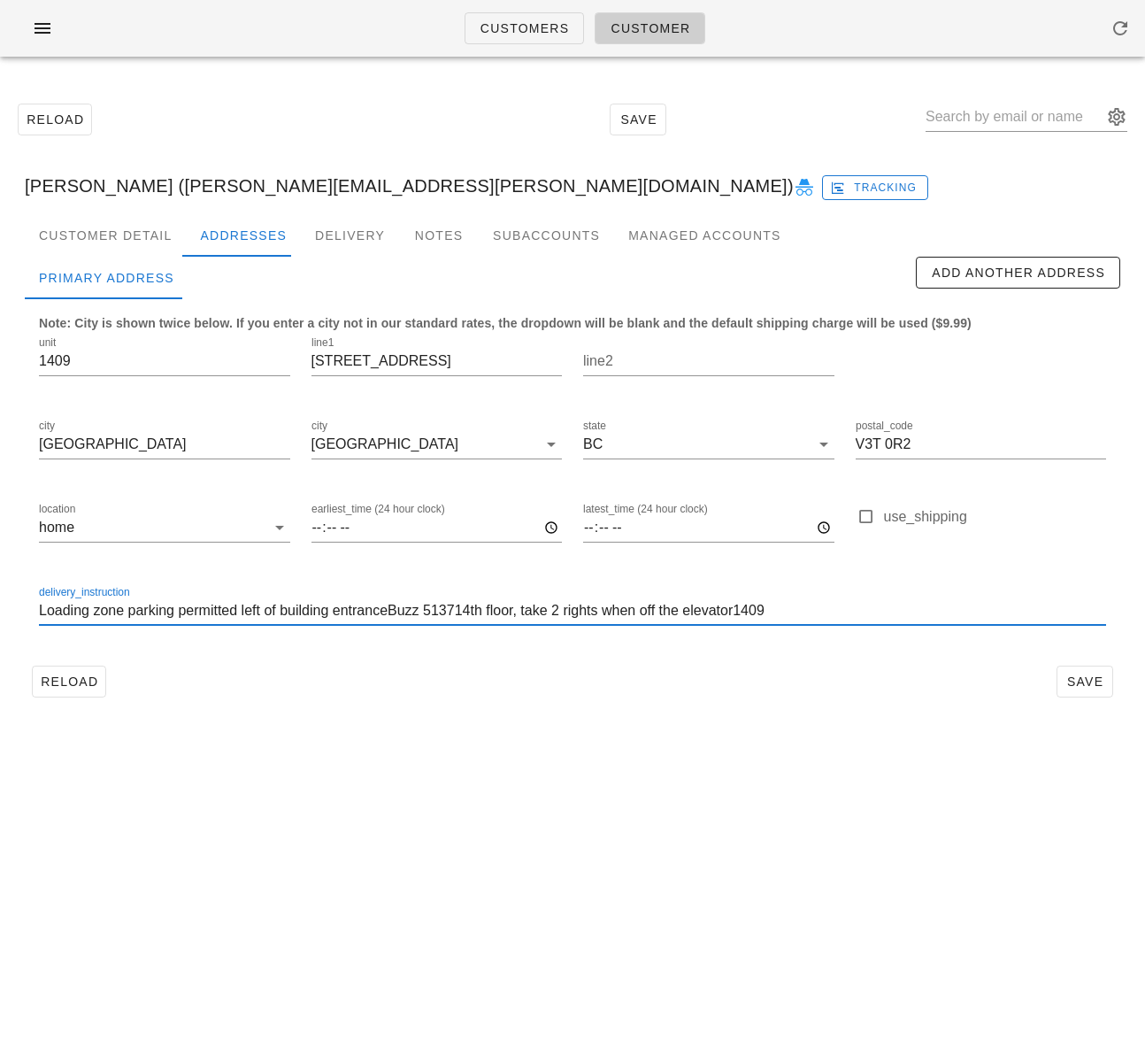
click at [399, 610] on input "Loading zone parking permitted left of building entranceBuzz 513714th floor, ta…" at bounding box center [572, 611] width 1067 height 29
click at [470, 614] on input "Loading zone parking permitted left of building entrance. Buzz 513714th floor, …" at bounding box center [572, 611] width 1067 height 29
click at [763, 617] on input "Loading zone parking permitted left of building entrance. Buzz 5137, 14th floor…" at bounding box center [572, 611] width 1067 height 29
type input "Loading zone parking permitted left of building entrance. Buzz 5137, 14th floor…"
click at [1088, 676] on span "Save" at bounding box center [1085, 681] width 41 height 14
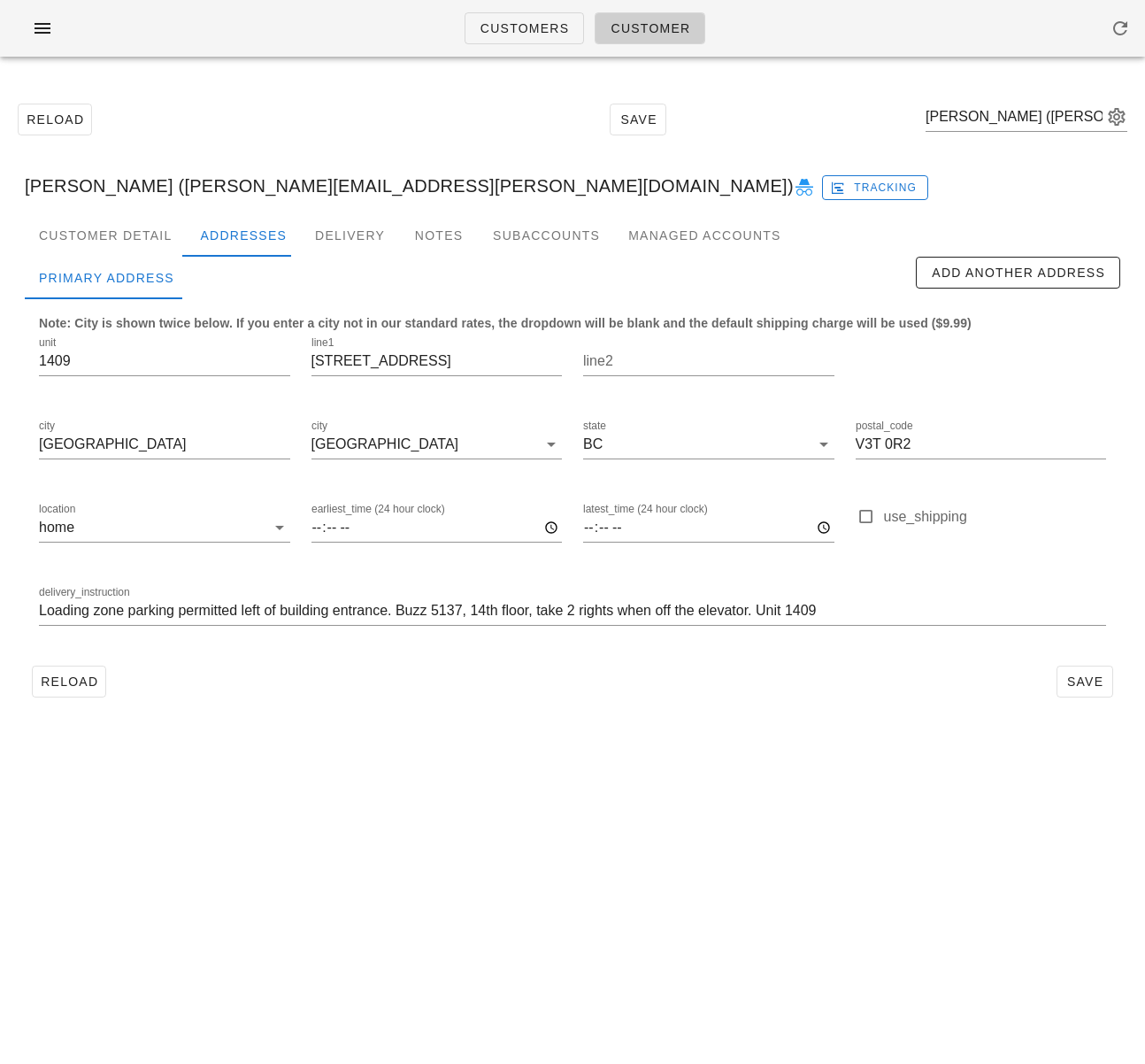
click at [446, 723] on div "Reload Save Ana Carvalho (ana.carvalho@live.com) Ana Carvalho (ana.carvalho@liv…" at bounding box center [572, 400] width 1145 height 659
click at [76, 690] on button "Reload" at bounding box center [69, 681] width 75 height 32
click at [114, 236] on div "Customer Detail" at bounding box center [105, 235] width 161 height 42
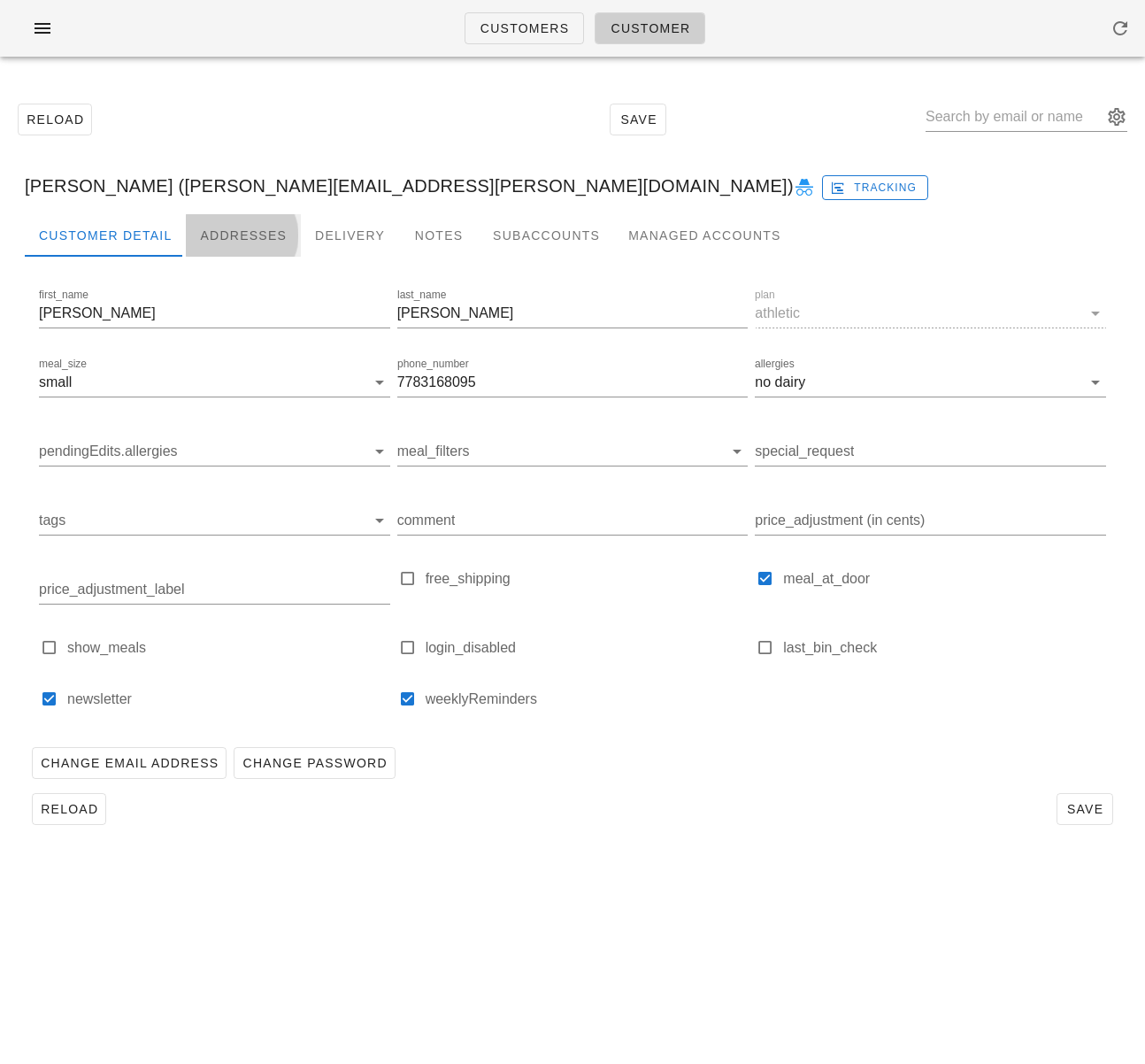
click at [207, 230] on div "Addresses" at bounding box center [243, 235] width 115 height 42
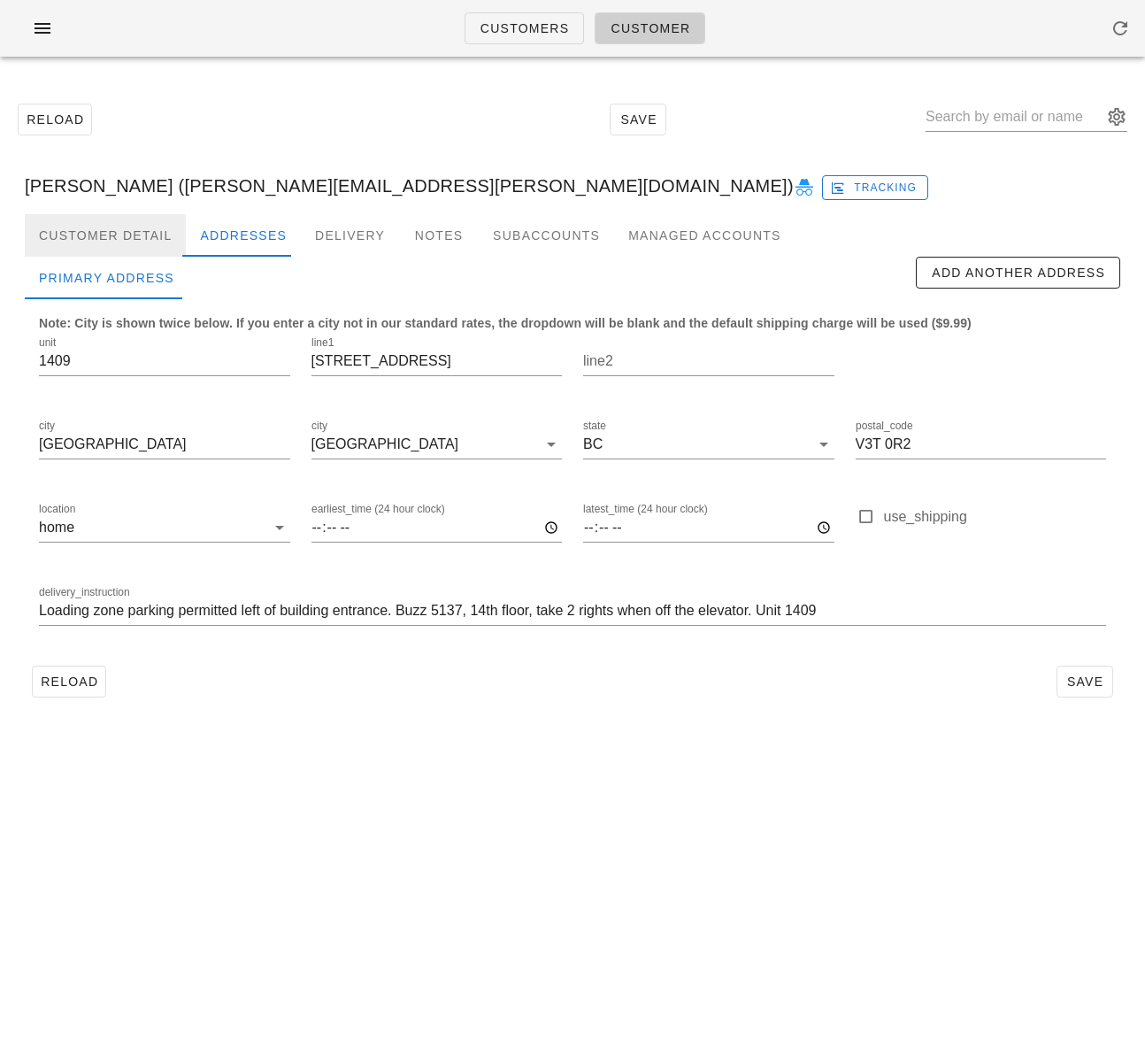
click at [98, 233] on div "Customer Detail" at bounding box center [105, 235] width 161 height 42
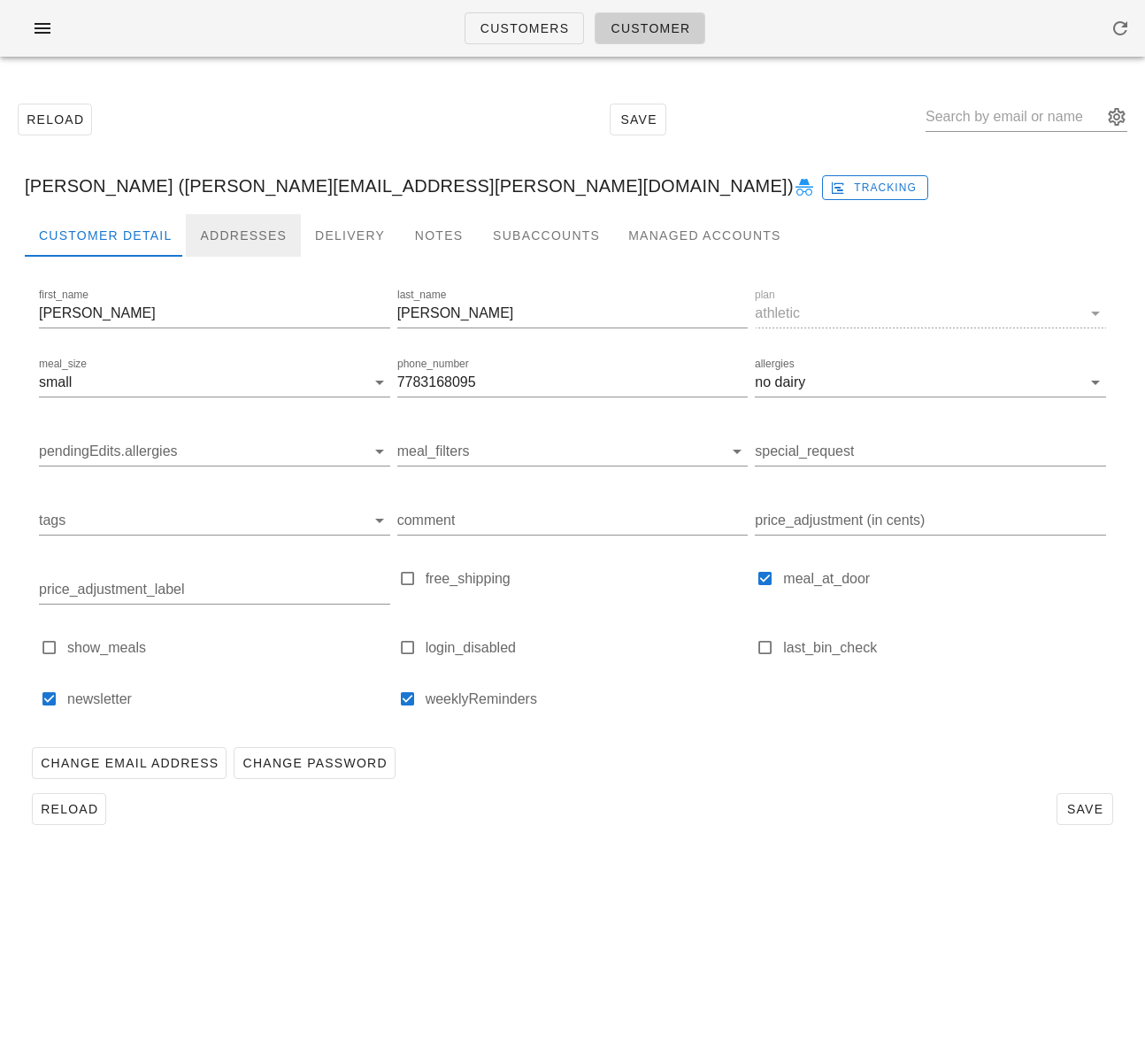
click at [221, 228] on div "Addresses" at bounding box center [243, 235] width 115 height 42
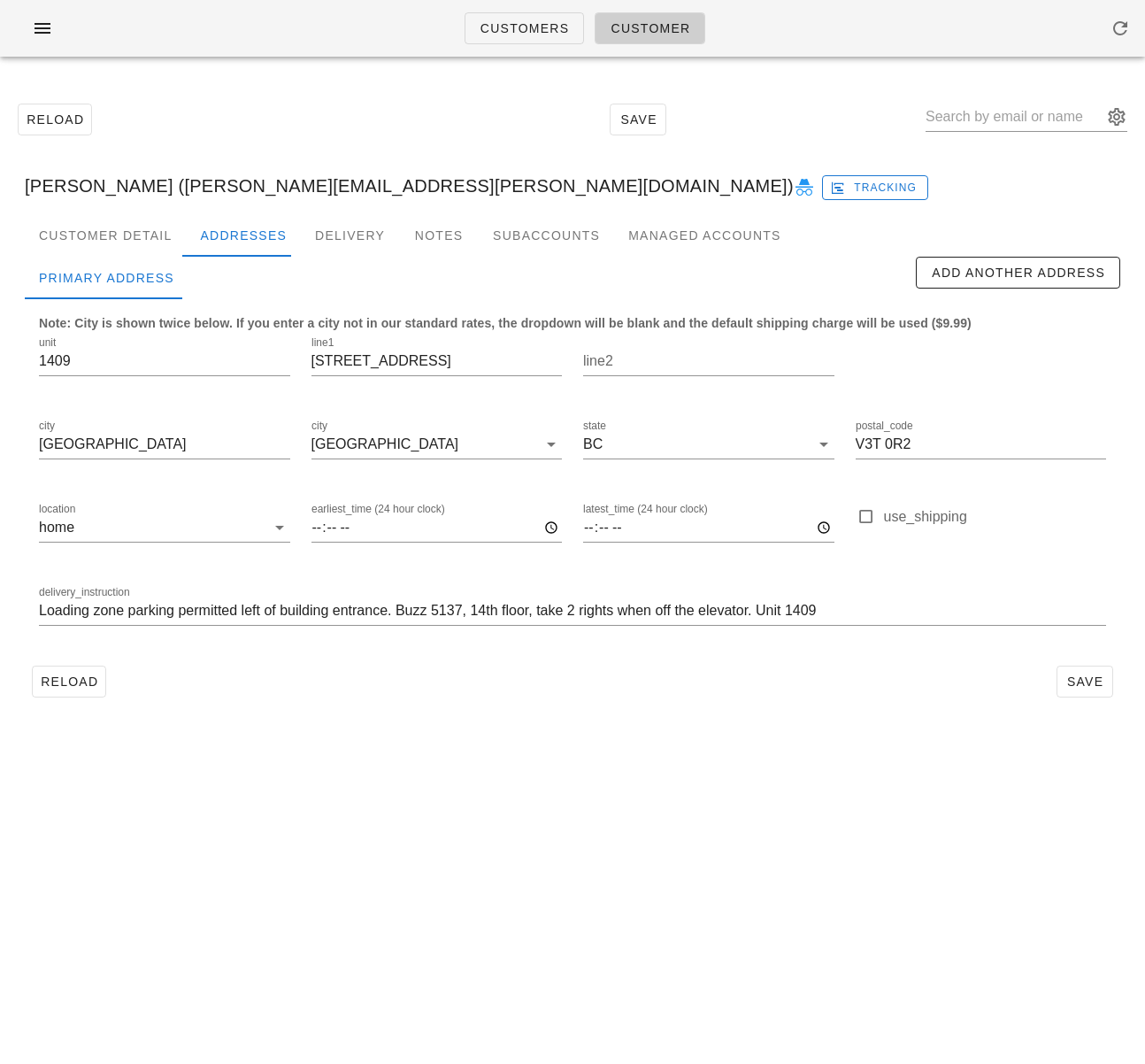
drag, startPoint x: 177, startPoint y: 191, endPoint x: 159, endPoint y: 185, distance: 19.0
click at [177, 190] on div "Ana Carvalho (ana.carvalho@live.com) Tracking" at bounding box center [573, 185] width 1124 height 56
drag, startPoint x: 144, startPoint y: 187, endPoint x: 322, endPoint y: 184, distance: 178.0
click at [327, 184] on div "Ana Carvalho (ana.carvalho@live.com) Tracking" at bounding box center [573, 185] width 1124 height 56
copy div "ana.carvalho@live.com"
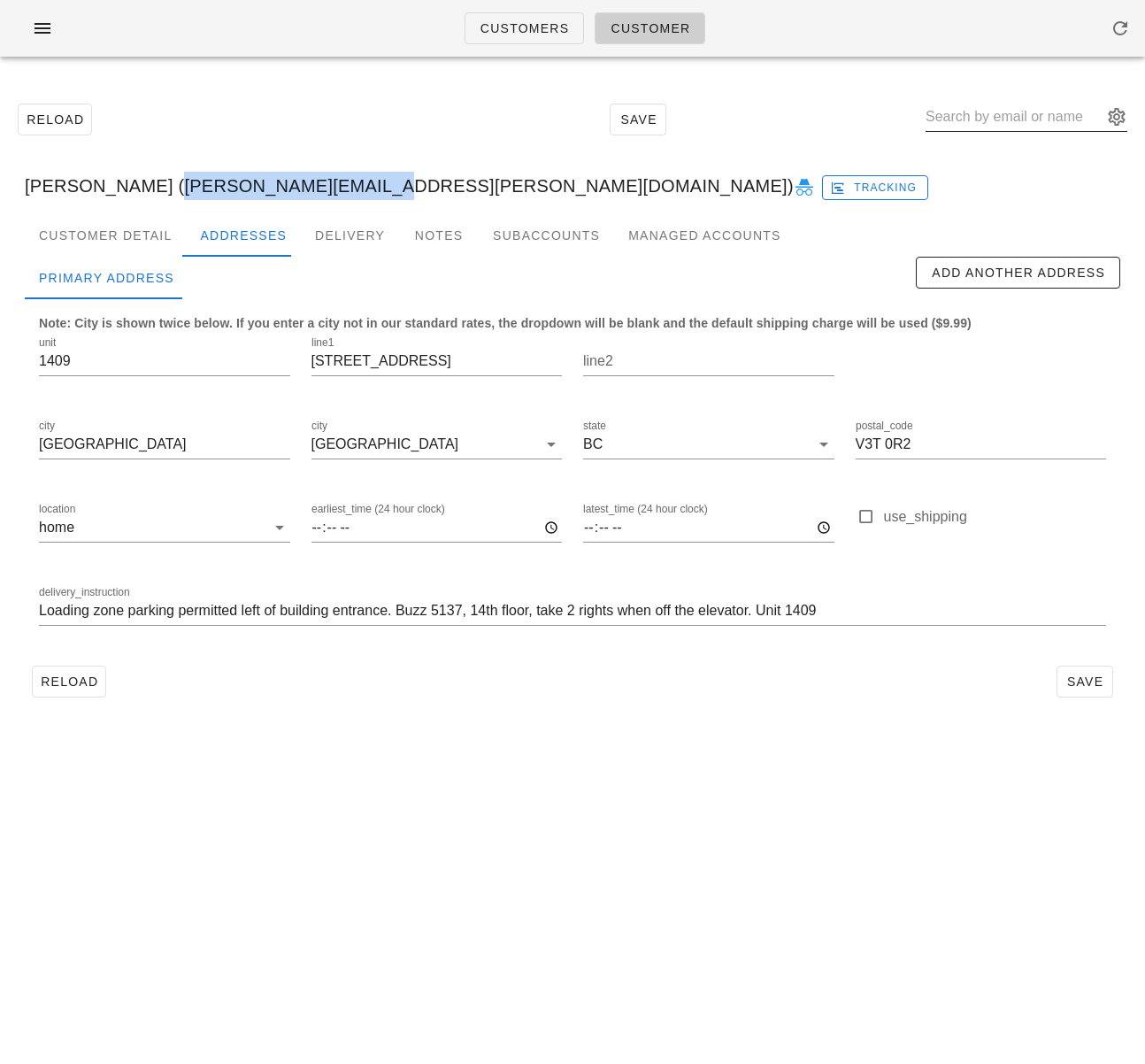
click at [984, 114] on input "text" at bounding box center [1014, 116] width 177 height 29
paste input "katerina.perlova@gmail.com"
type input "katerina.perlova@gmail.com"
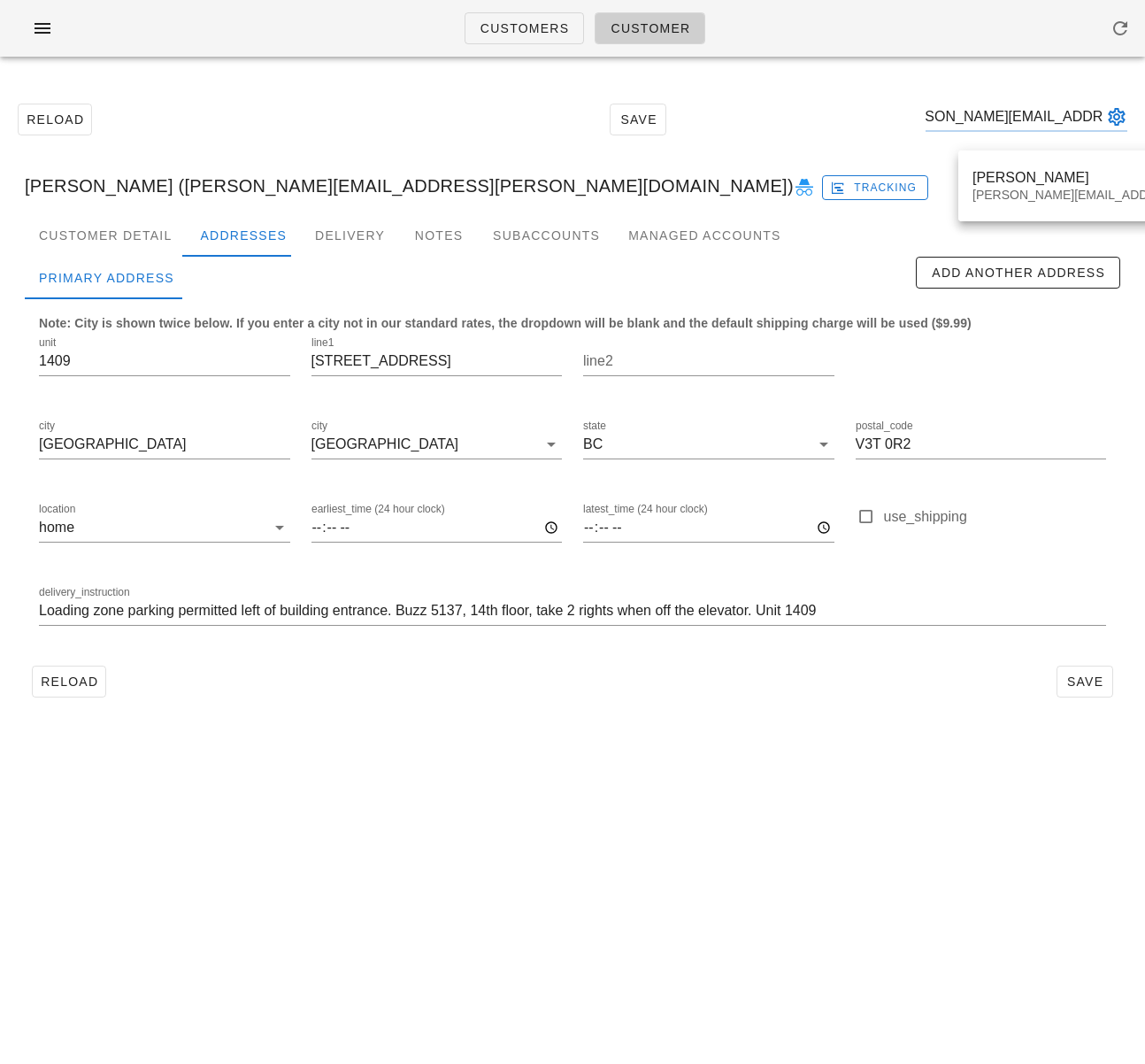
click at [989, 191] on div "Customers Customer Reload Save katerina.perlova@gmail.com Ana Carvalho (ana.car…" at bounding box center [572, 532] width 1145 height 1064
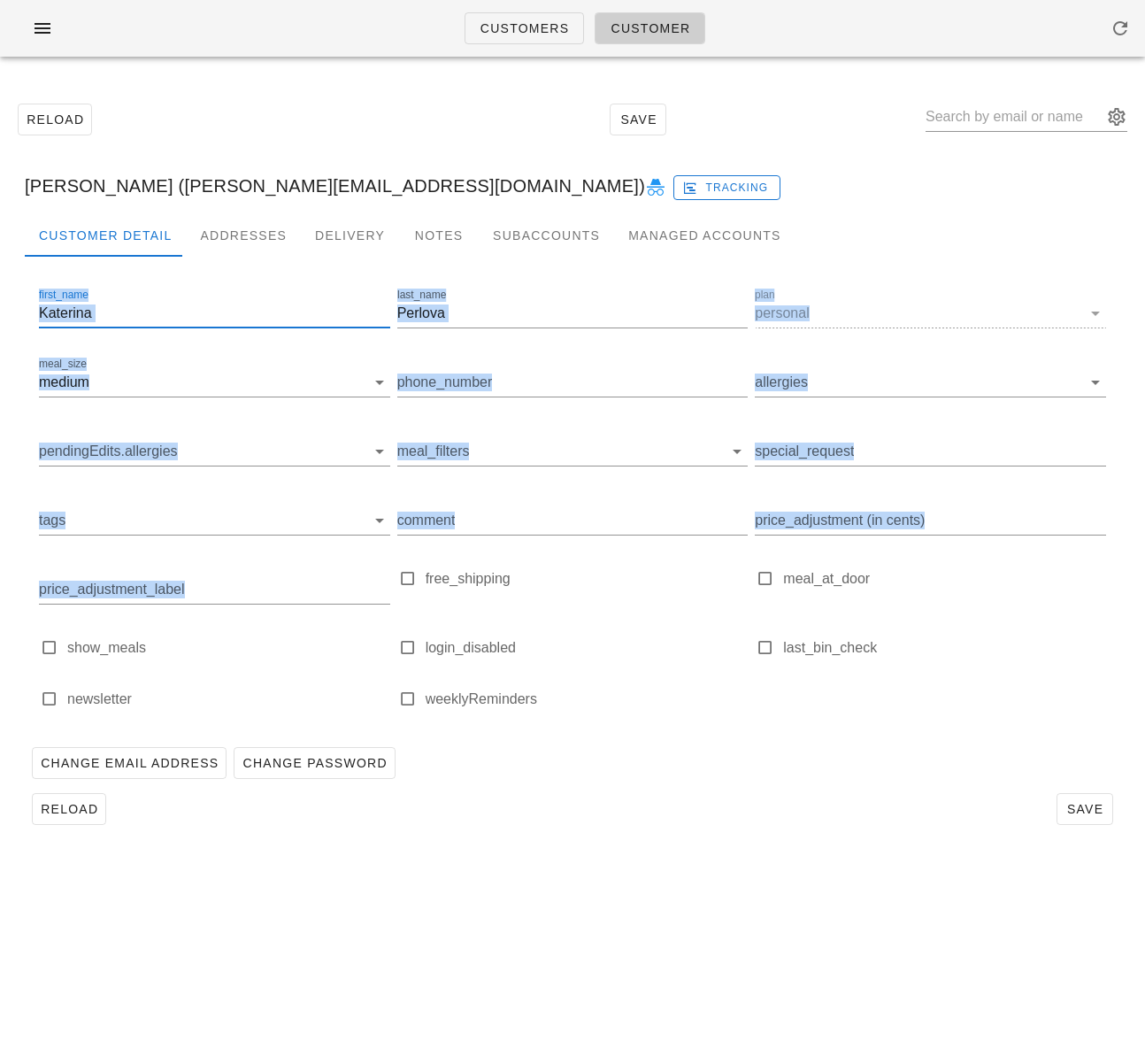
click at [111, 314] on input "Katerina" at bounding box center [214, 313] width 352 height 29
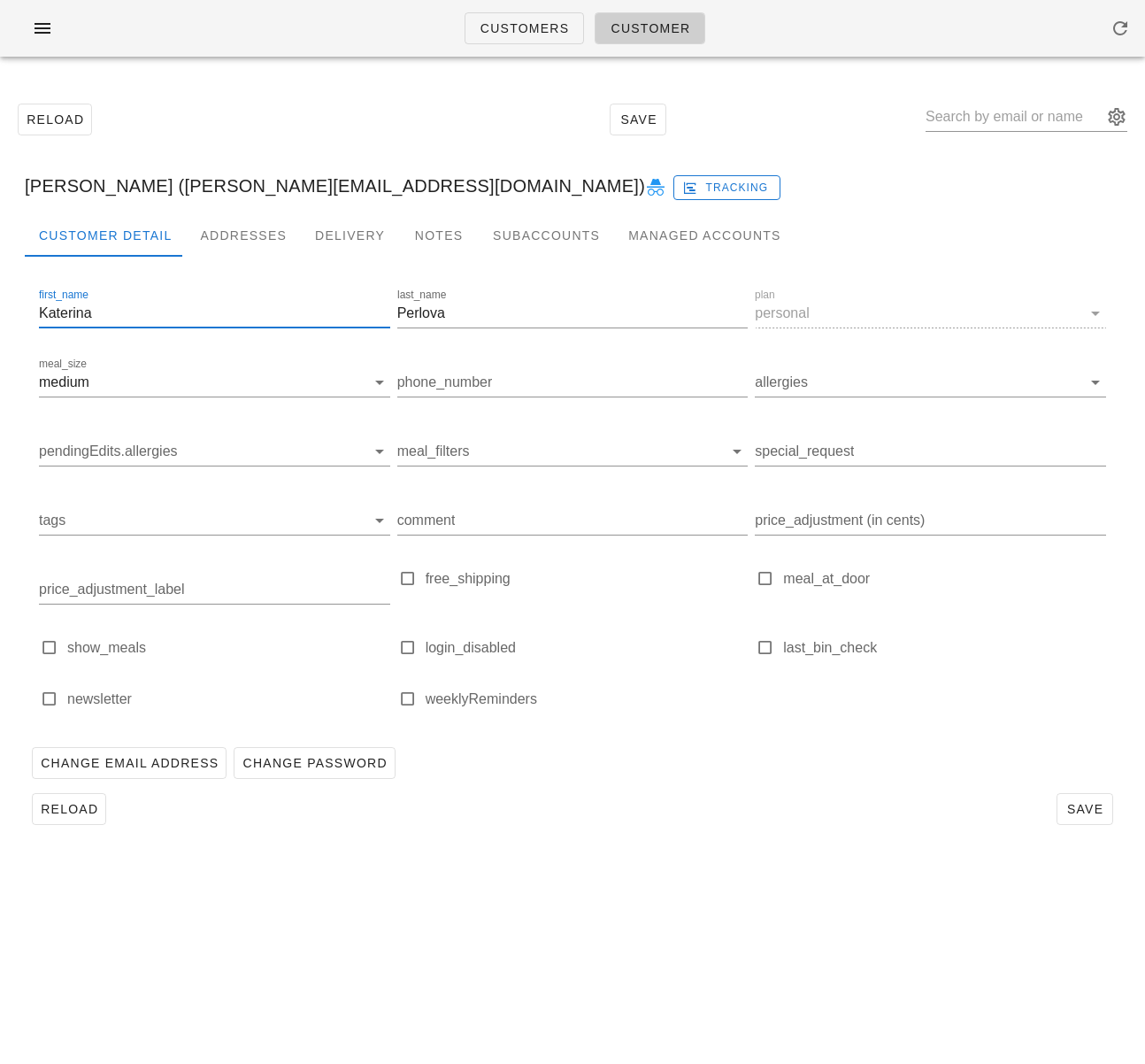
scroll to position [1, 0]
drag, startPoint x: 101, startPoint y: 315, endPoint x: -26, endPoint y: 319, distance: 127.1
click at [0, 319] on html "Customers Customer Reload Save Katerina Perlova (katerina.perlova@gmail.com) Tr…" at bounding box center [572, 532] width 1145 height 1064
click at [203, 233] on div "Addresses" at bounding box center [243, 235] width 115 height 42
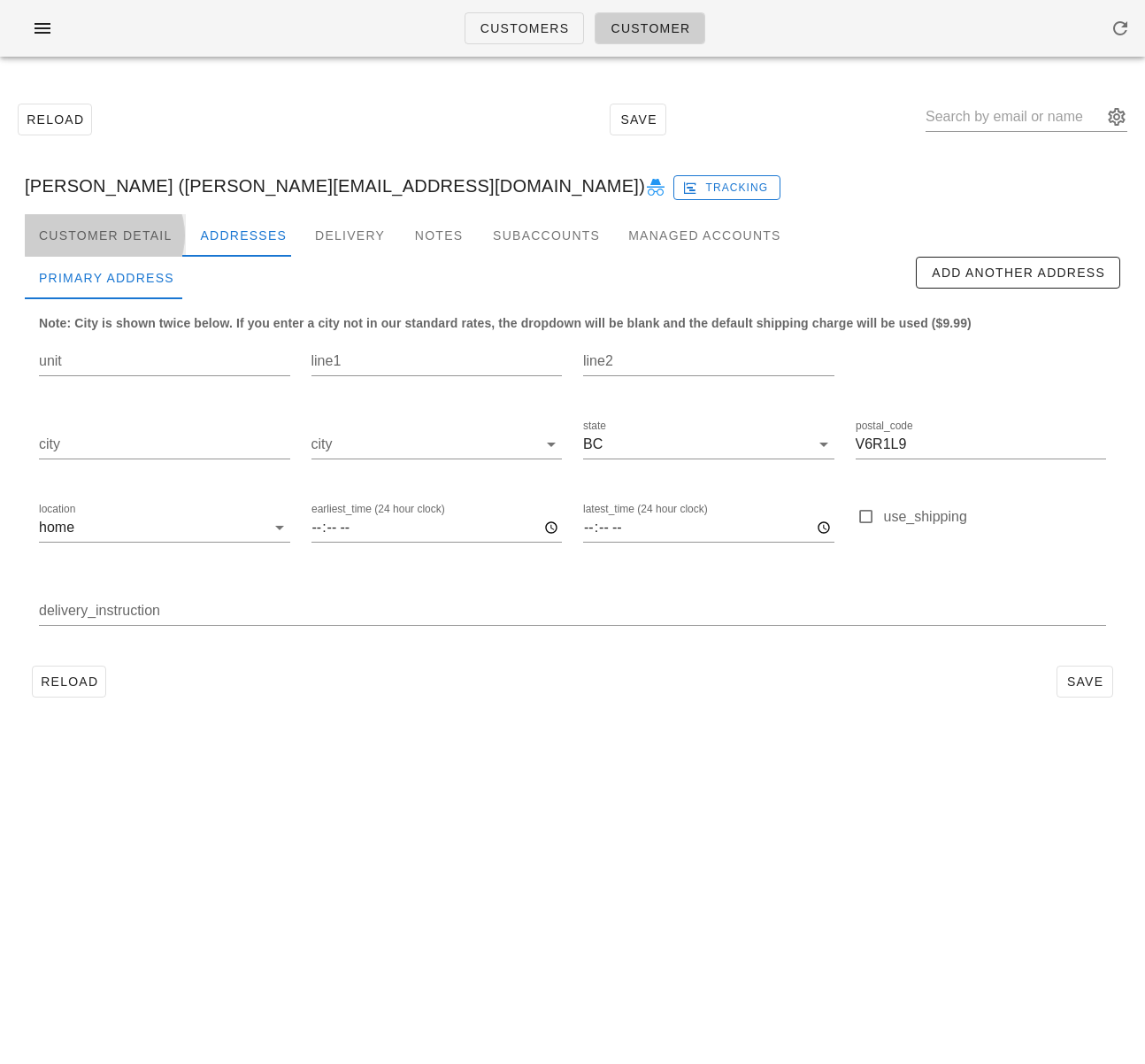
click at [112, 235] on div "Customer Detail" at bounding box center [105, 235] width 161 height 42
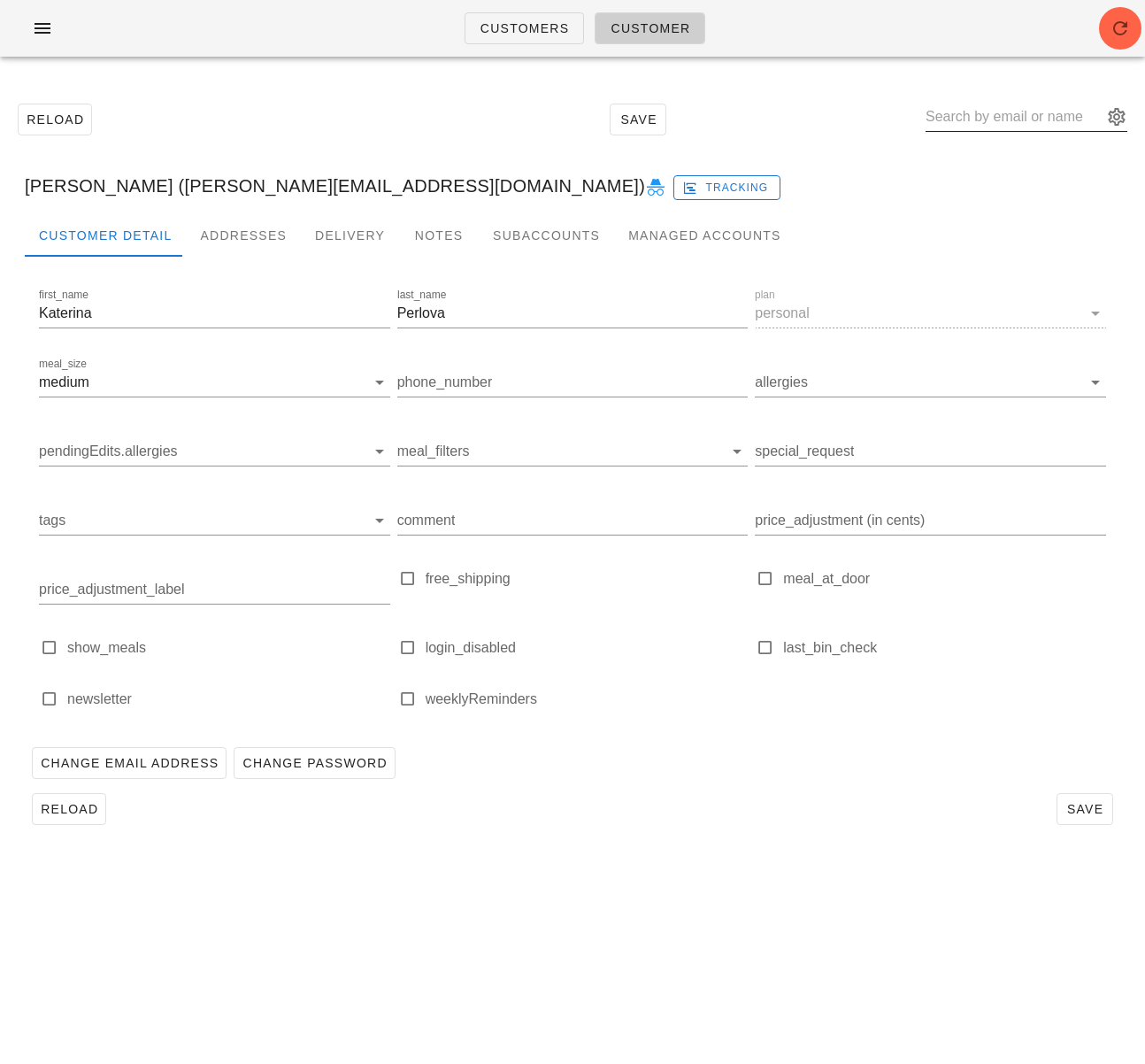
click at [994, 122] on input "text" at bounding box center [1014, 116] width 177 height 29
paste input "officer_skein_9s@icloud.com"
type input "officer_skein_9s@icloud.com"
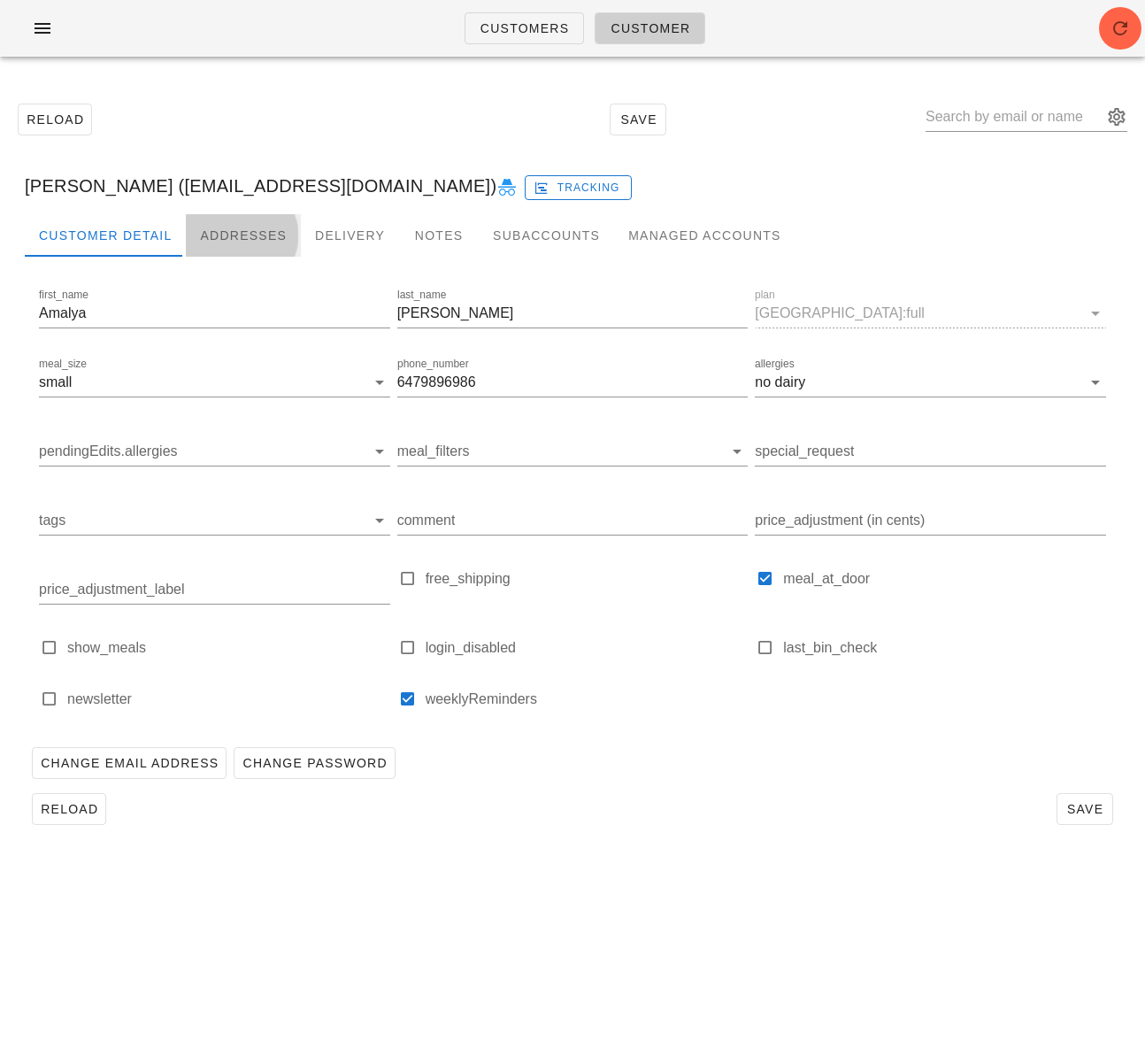
click at [222, 240] on div "Addresses" at bounding box center [243, 235] width 115 height 42
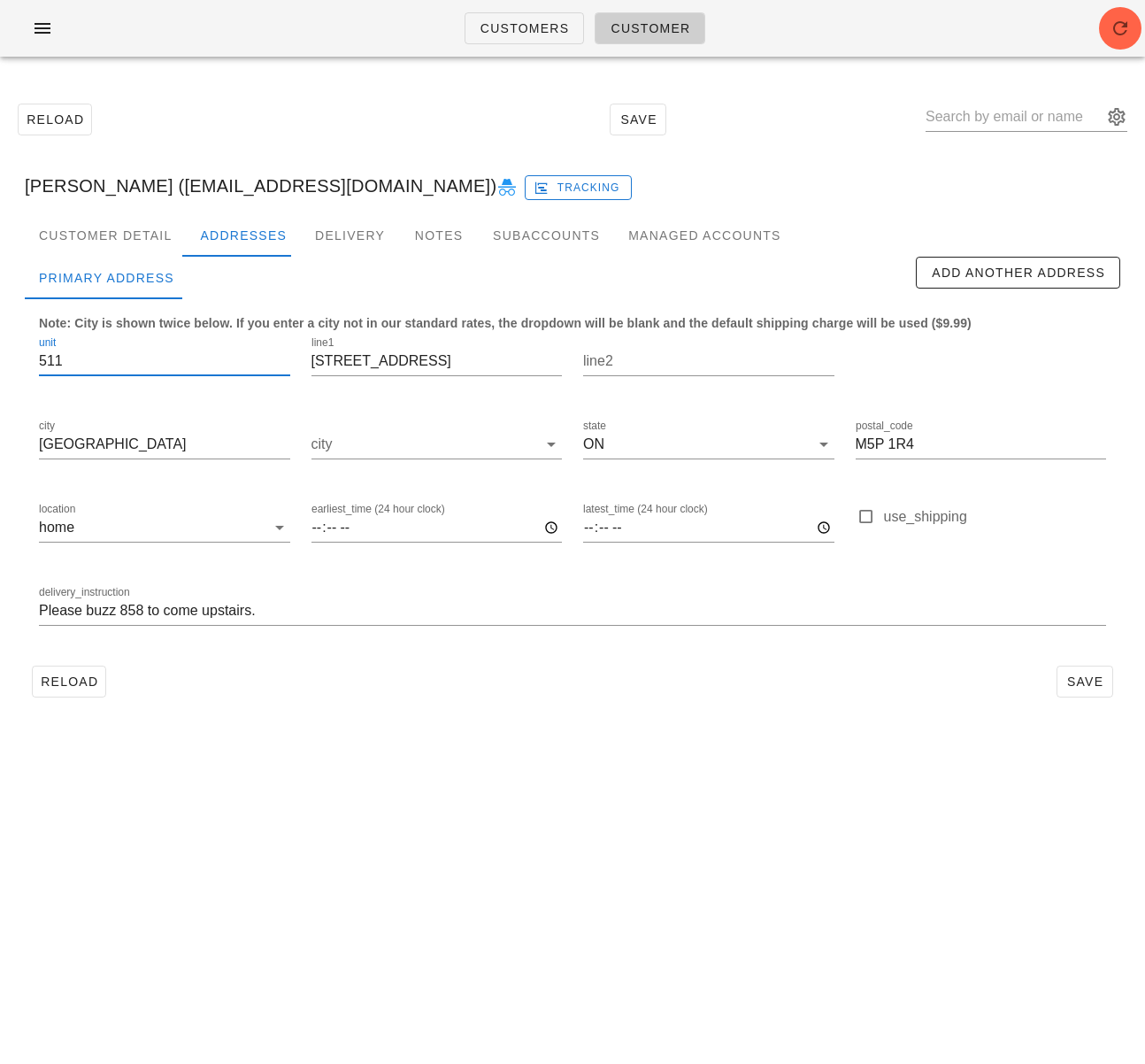
drag, startPoint x: 77, startPoint y: 358, endPoint x: 32, endPoint y: 357, distance: 45.0
click at [37, 357] on div "unit 511" at bounding box center [164, 364] width 272 height 83
click at [290, 610] on input "Please buzz 858 to come upstairs." at bounding box center [572, 611] width 1067 height 29
paste input "511"
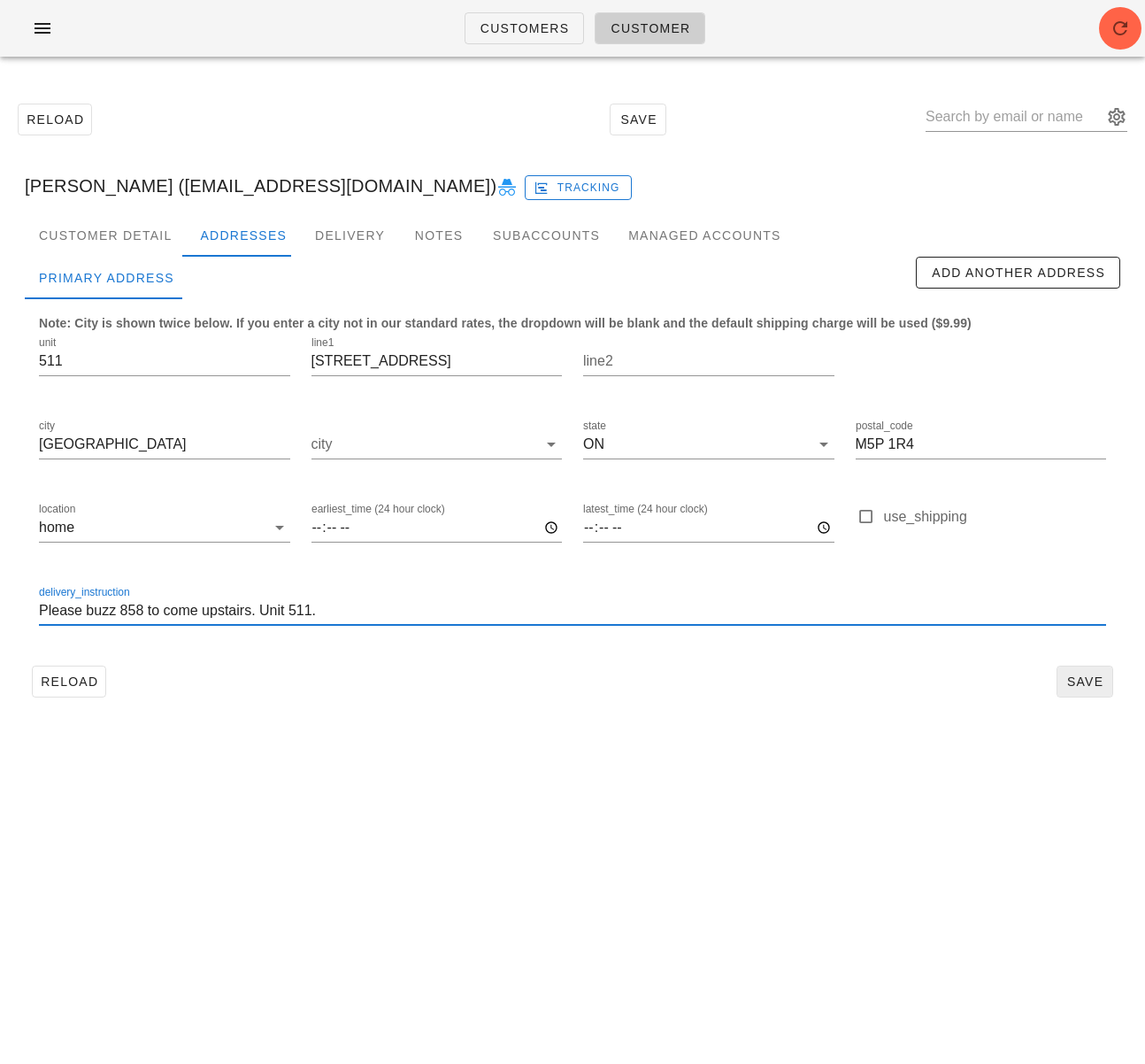
type input "Please buzz 858 to come upstairs. Unit 511."
click at [1082, 679] on span "Save" at bounding box center [1085, 681] width 41 height 14
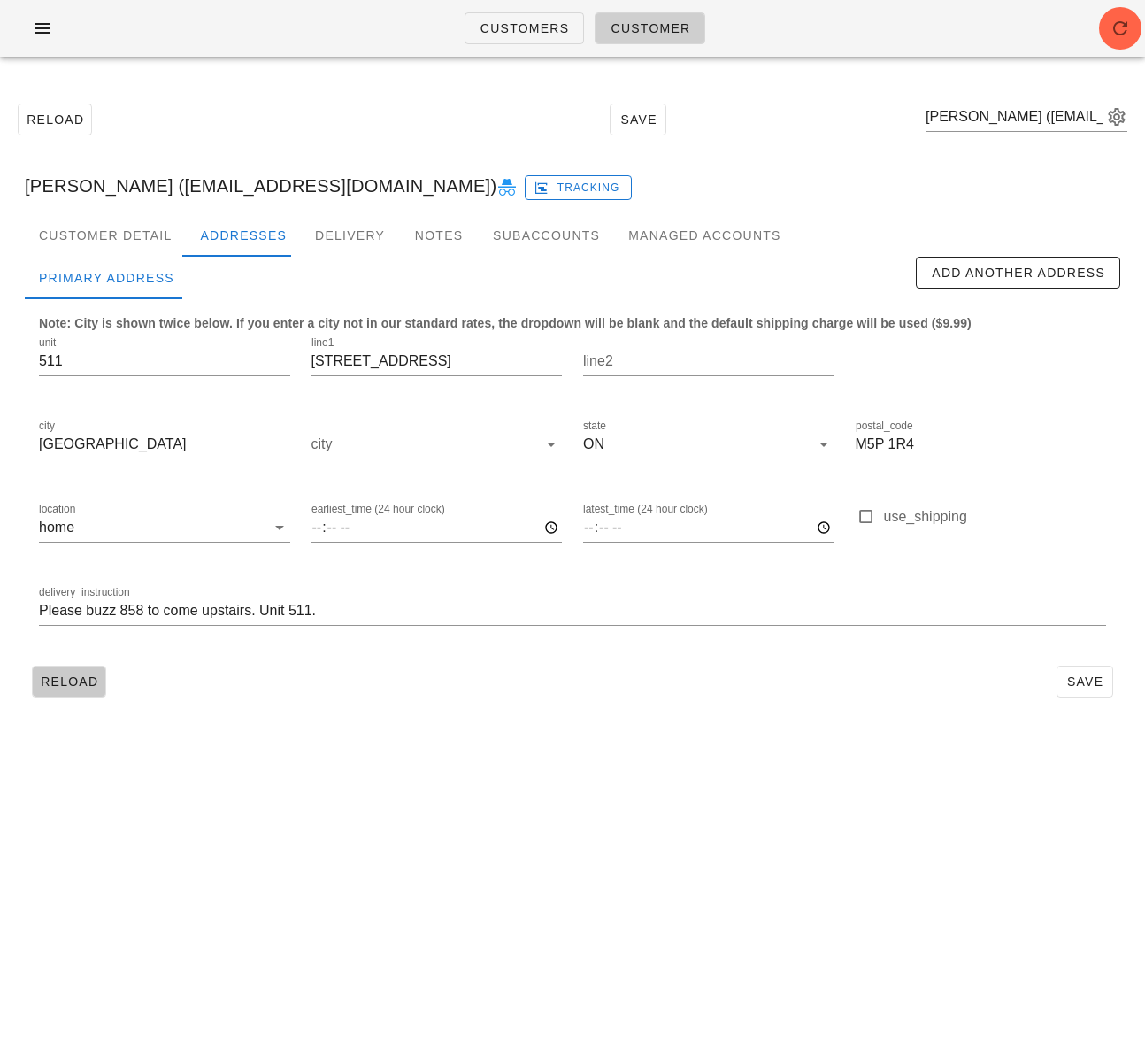
click at [51, 693] on button "Reload" at bounding box center [69, 681] width 75 height 32
drag, startPoint x: 196, startPoint y: 185, endPoint x: 400, endPoint y: 184, distance: 204.0
click at [400, 184] on div "Amalya Feldman (officer_skein_9s@icloud.com) Tracking" at bounding box center [573, 185] width 1124 height 56
copy div "officer_skein_9s@icloud.com"
click at [989, 118] on input "text" at bounding box center [1014, 116] width 177 height 29
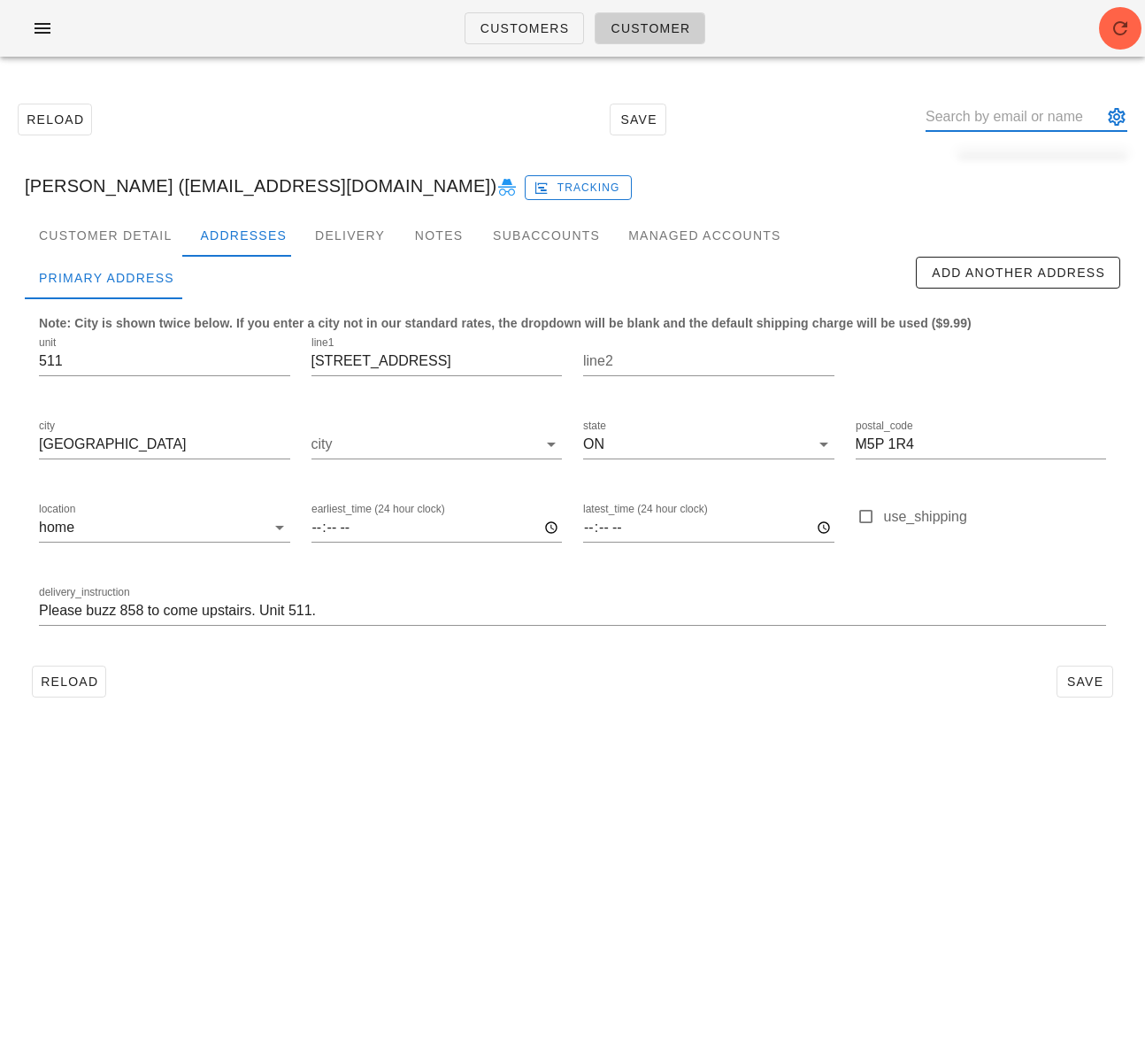
paste input "soniagill.6767@gmail.com"
type input "soniagill.6767@gmail.com"
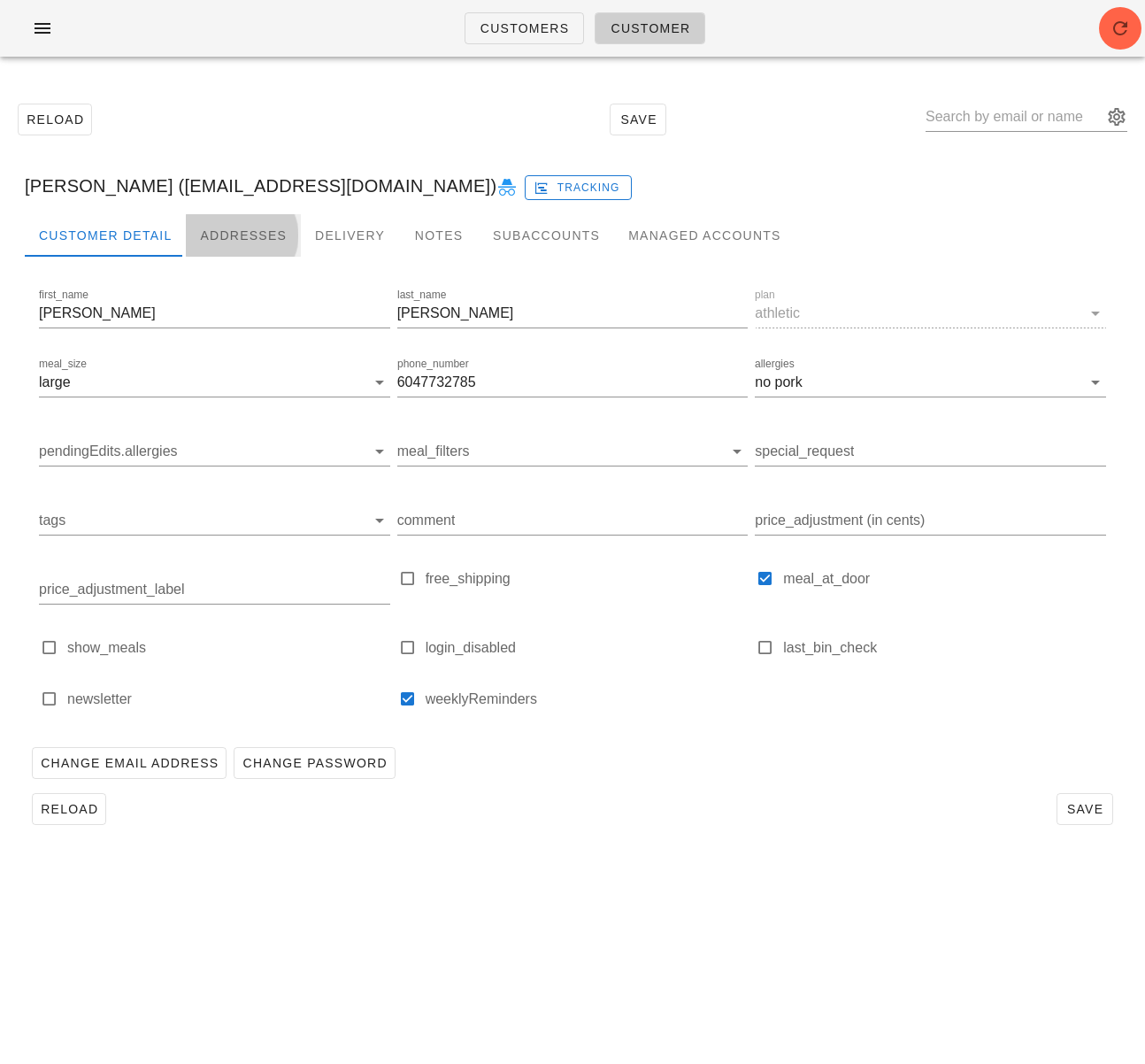
click at [222, 234] on div "Addresses" at bounding box center [243, 235] width 115 height 42
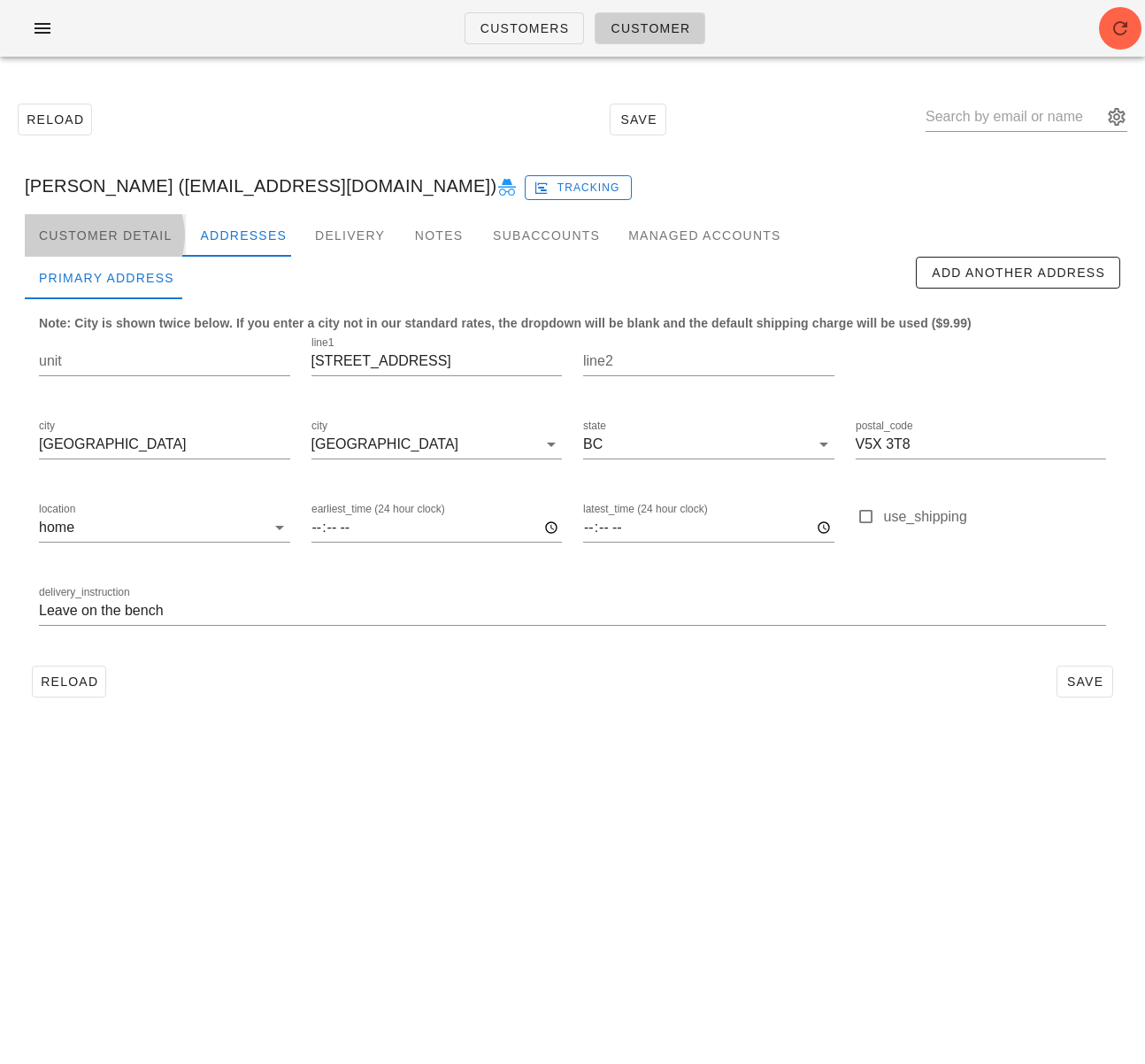
click at [130, 245] on div "Customer Detail" at bounding box center [105, 235] width 161 height 42
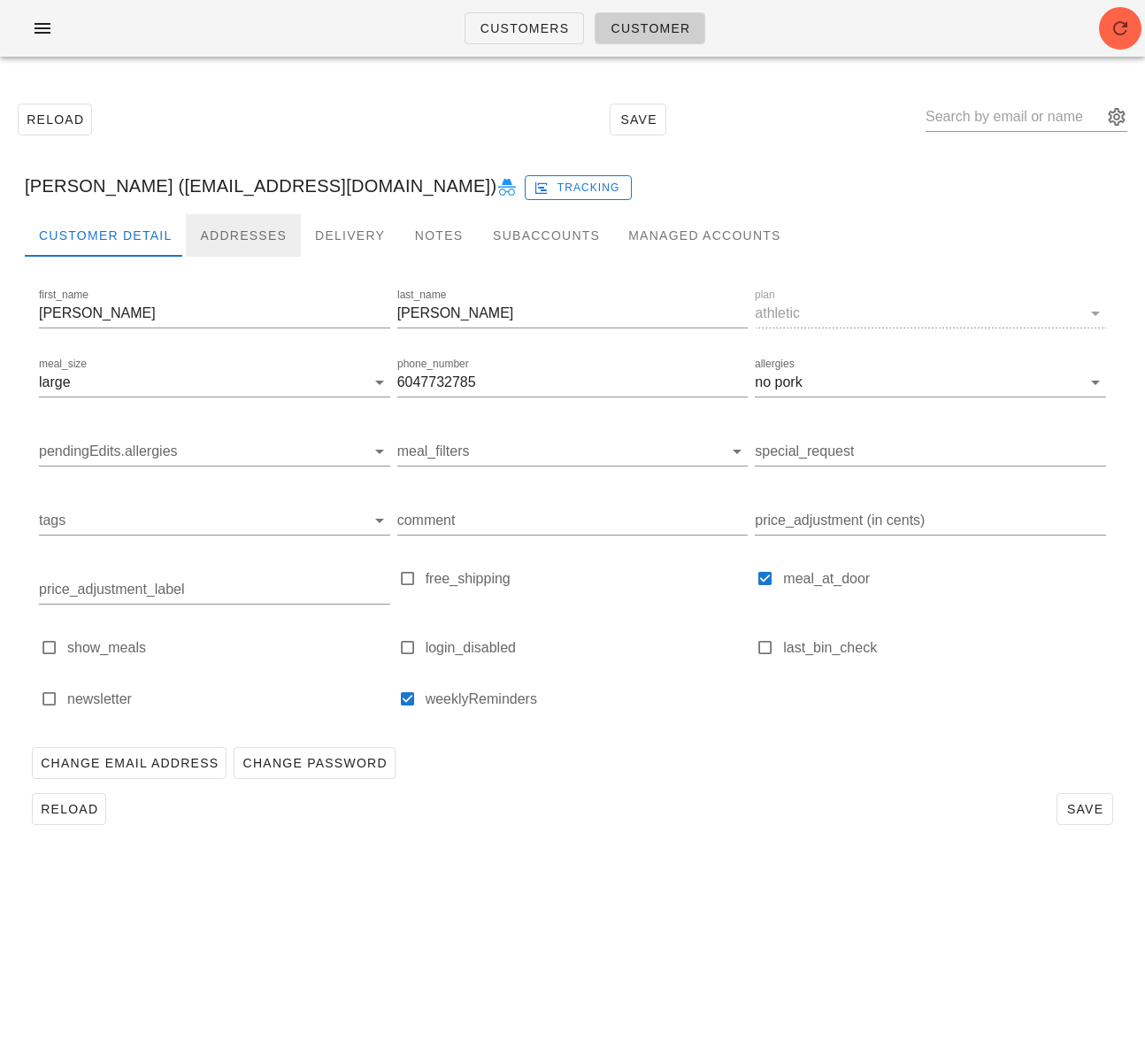
click at [230, 241] on div "Addresses" at bounding box center [243, 235] width 115 height 42
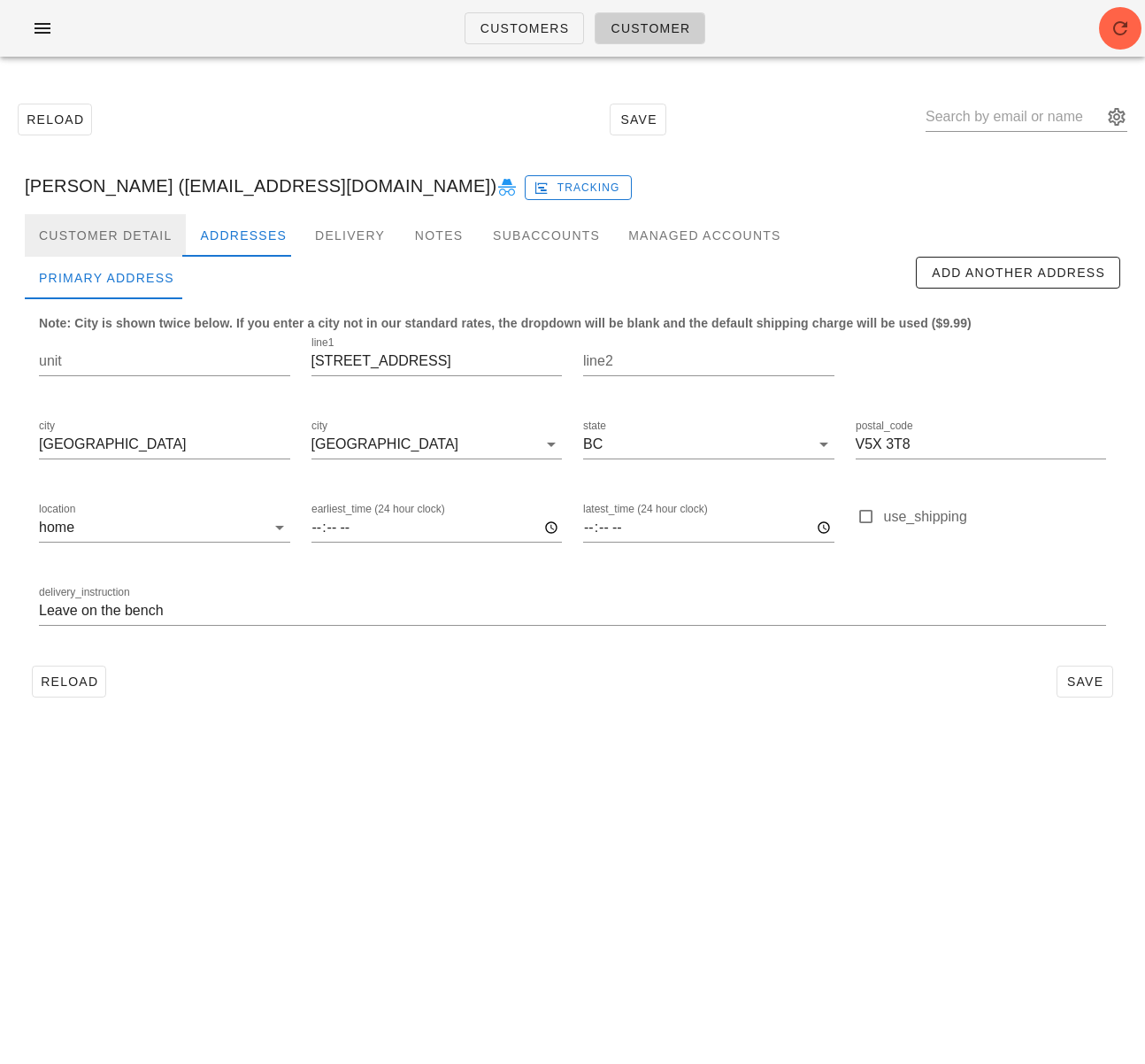
click at [139, 236] on div "Customer Detail" at bounding box center [105, 235] width 161 height 42
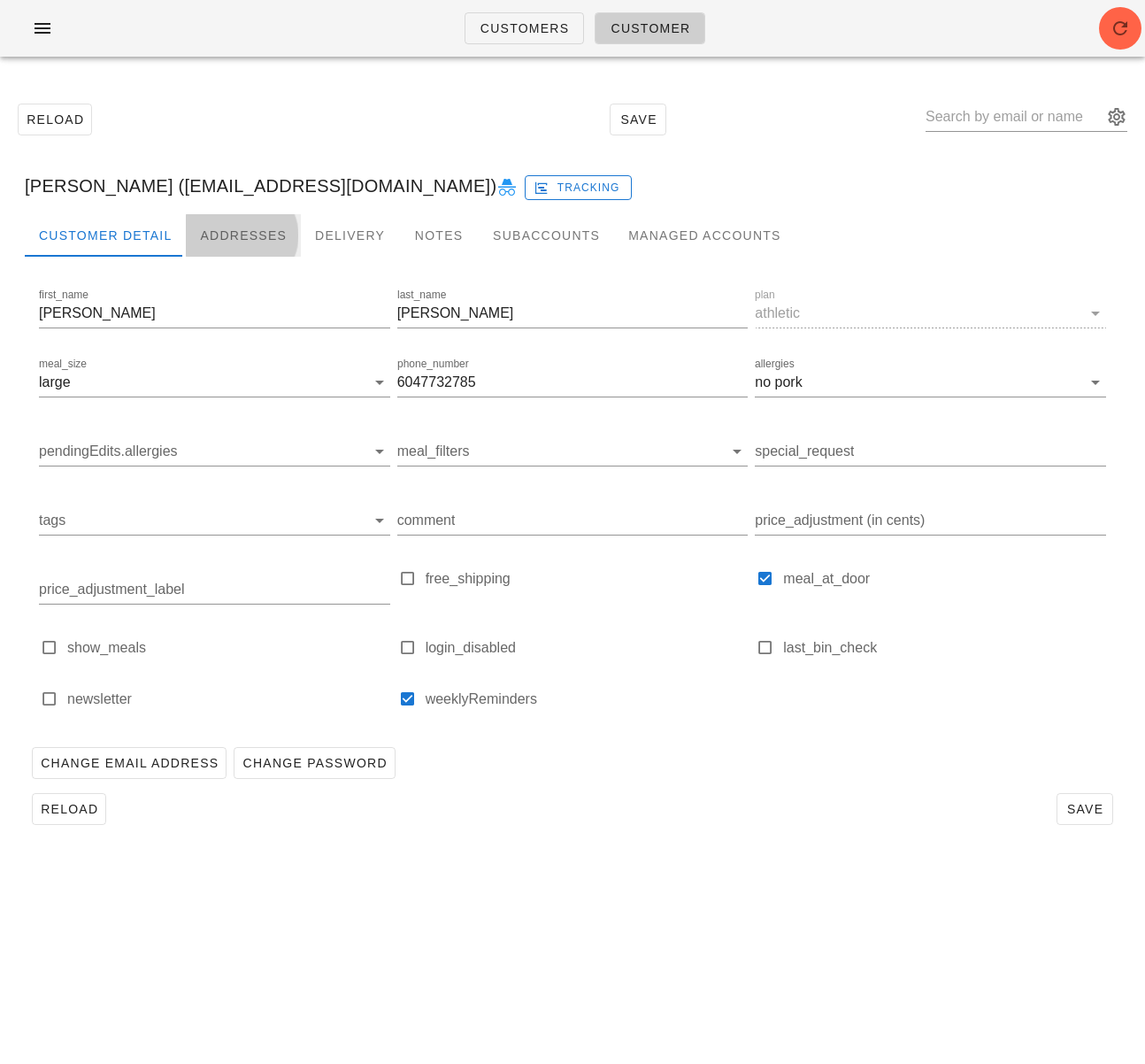
click at [216, 234] on div "Addresses" at bounding box center [243, 235] width 115 height 42
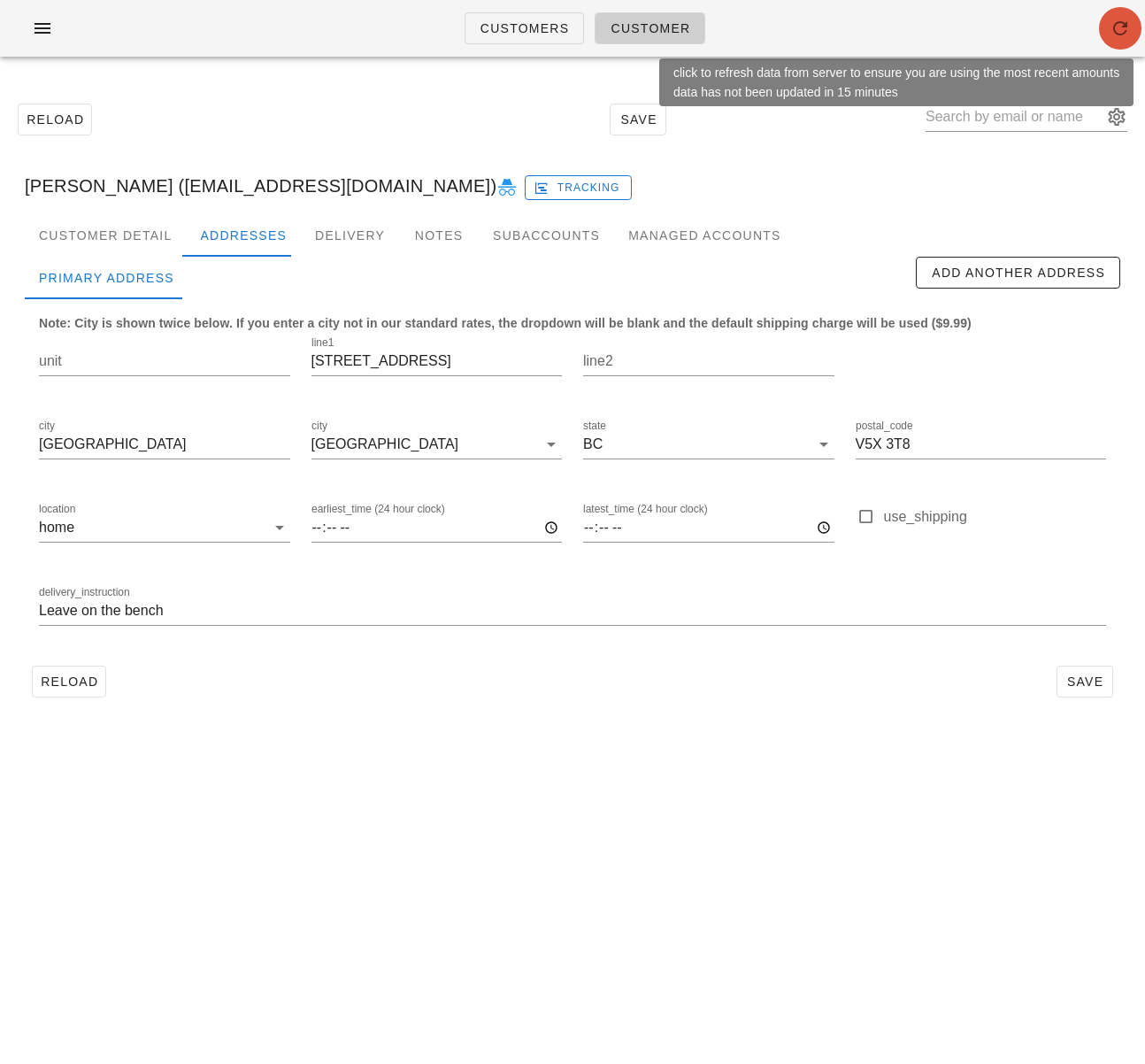
click at [1122, 35] on icon "button" at bounding box center [1120, 28] width 21 height 21
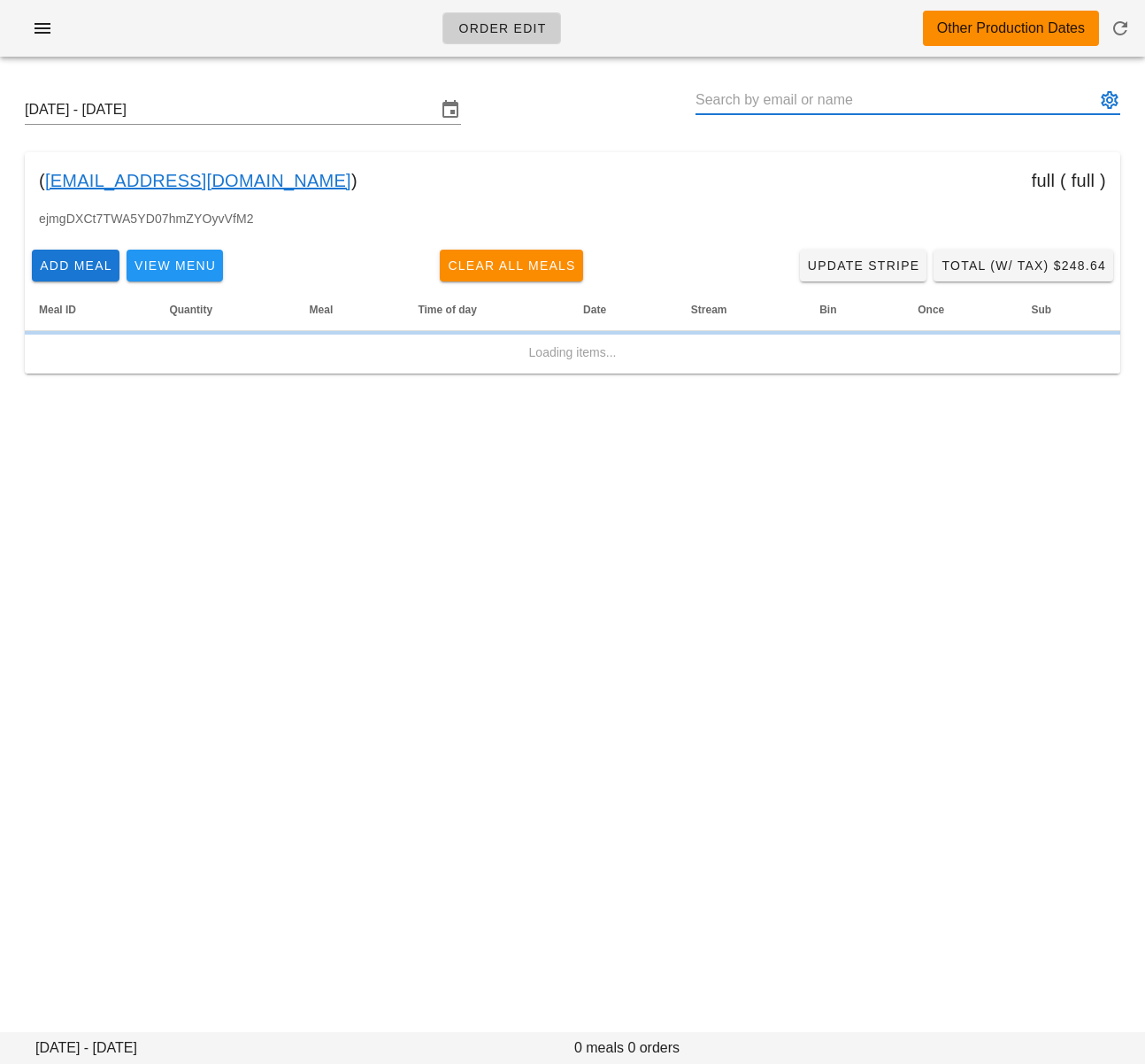
click at [714, 101] on input "text" at bounding box center [896, 100] width 400 height 29
paste input "[EMAIL_ADDRESS][DOMAIN_NAME]"
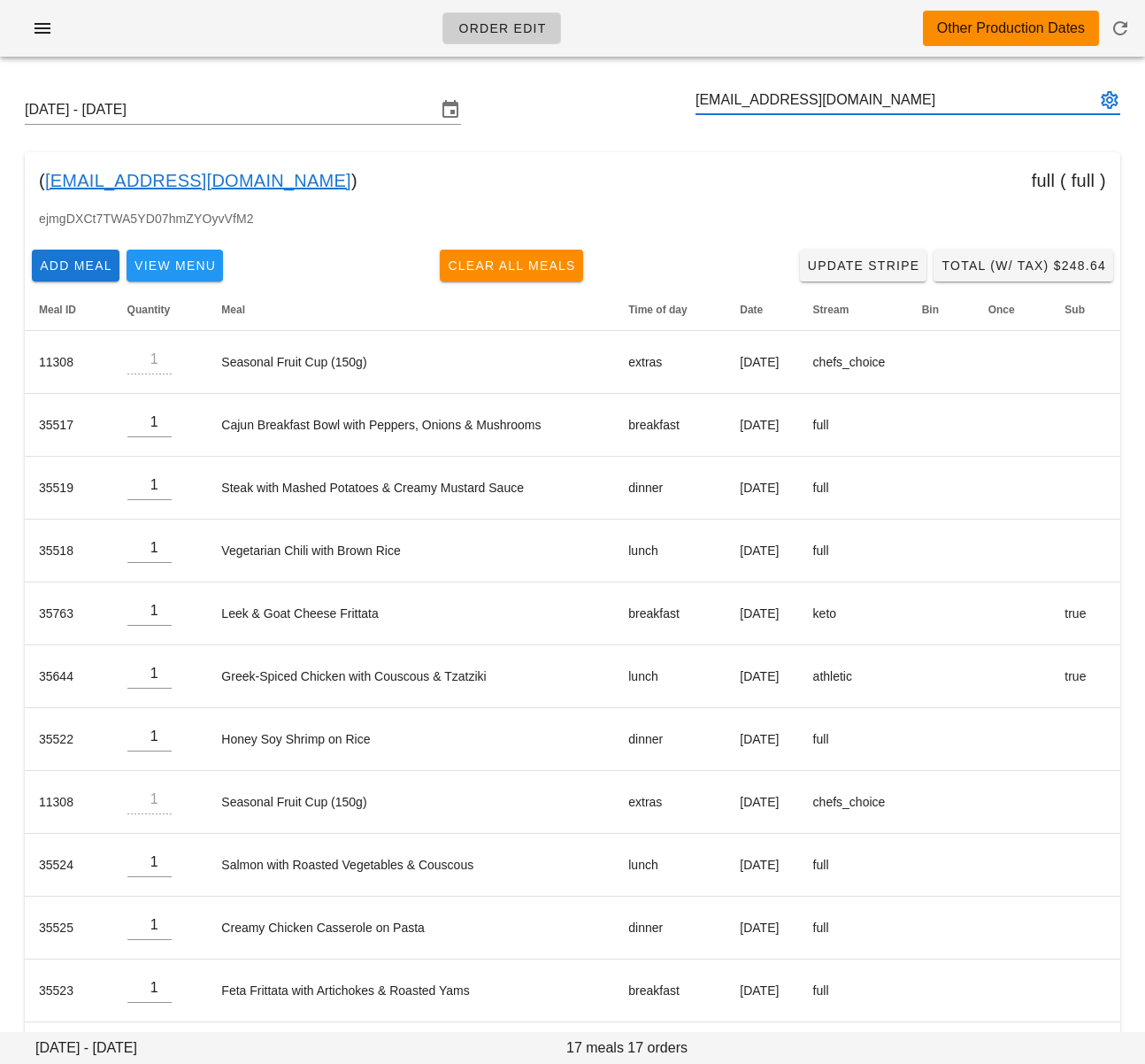
type input "[EMAIL_ADDRESS][DOMAIN_NAME]"
click at [791, 98] on input "text" at bounding box center [896, 100] width 400 height 29
paste input "[EMAIL_ADDRESS][DOMAIN_NAME]"
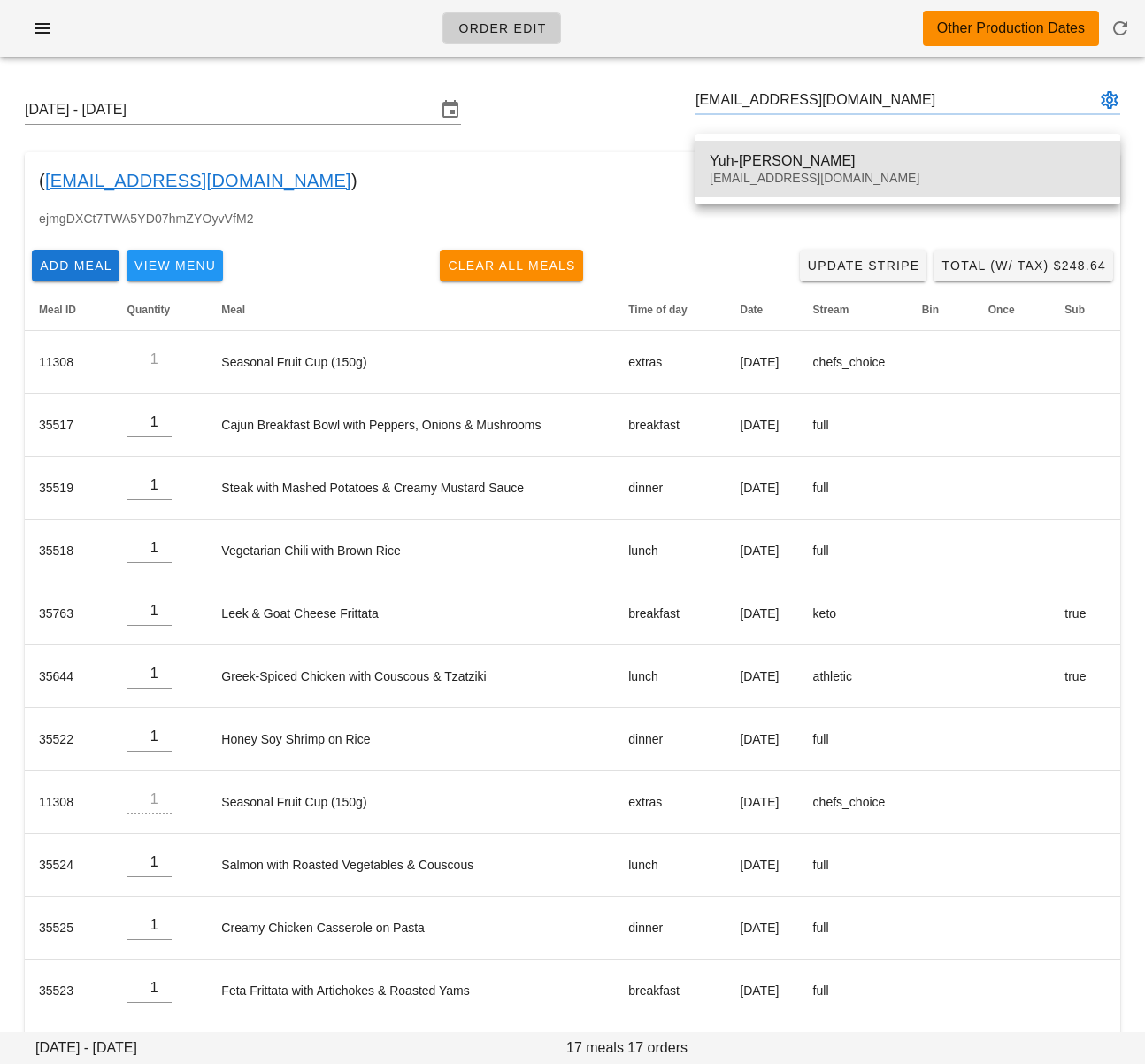
click at [800, 156] on div "Yuh-[PERSON_NAME]" at bounding box center [908, 161] width 397 height 17
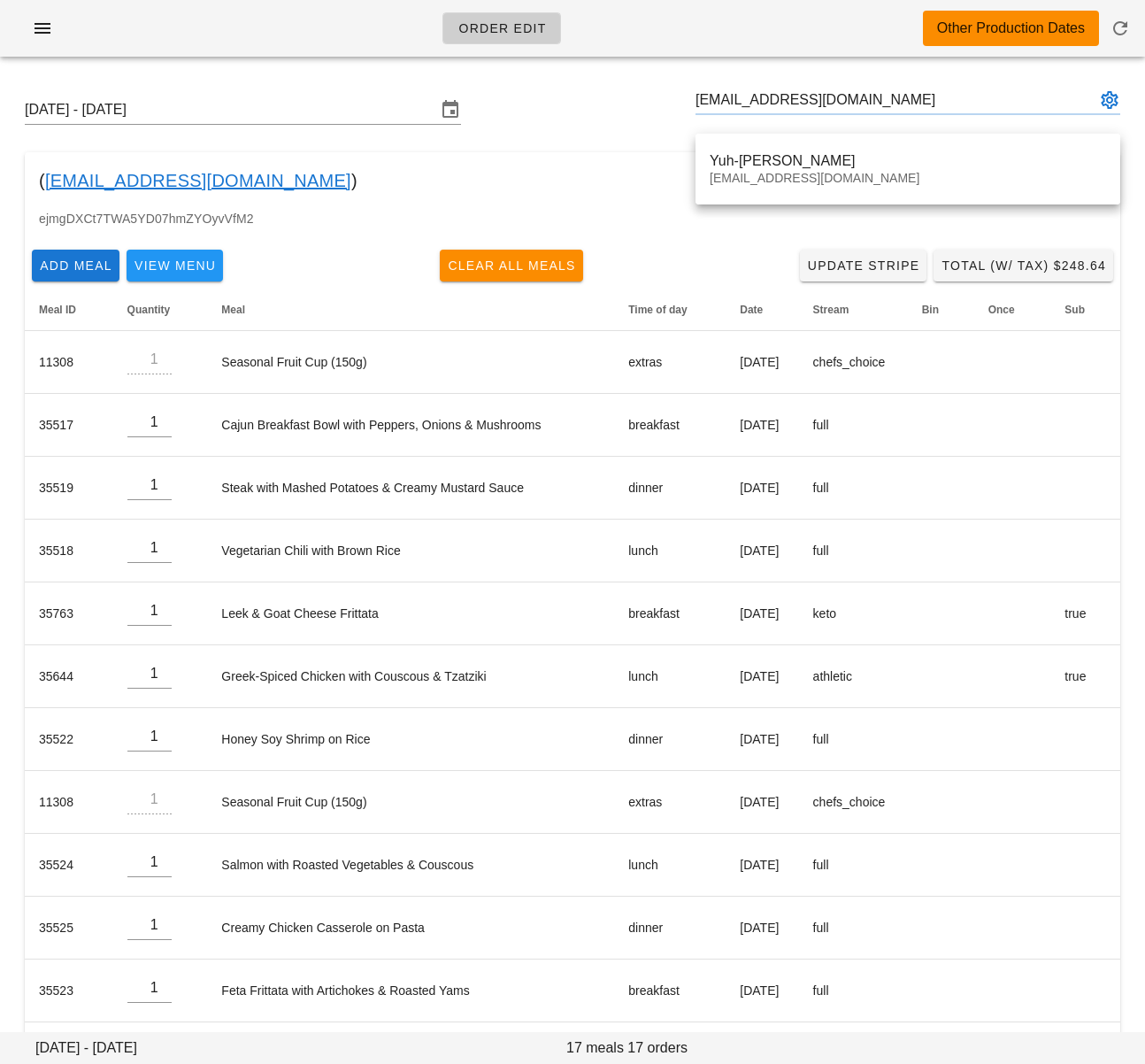
type input "Yuh-[PERSON_NAME] ([EMAIL_ADDRESS][DOMAIN_NAME])"
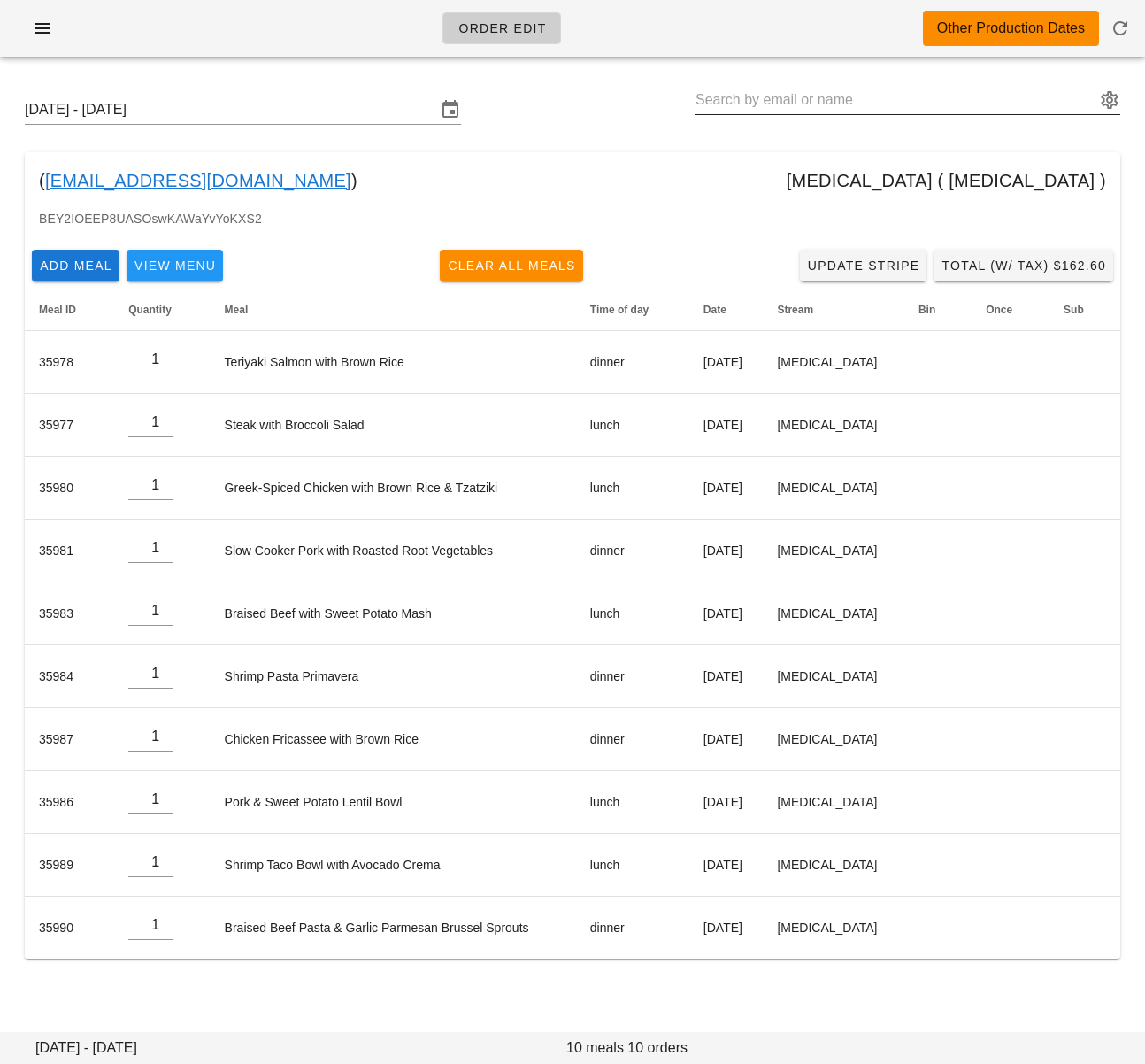
click at [736, 99] on input "text" at bounding box center [896, 100] width 400 height 29
paste input "[PERSON_NAME][EMAIL_ADDRESS][PERSON_NAME][DOMAIN_NAME]"
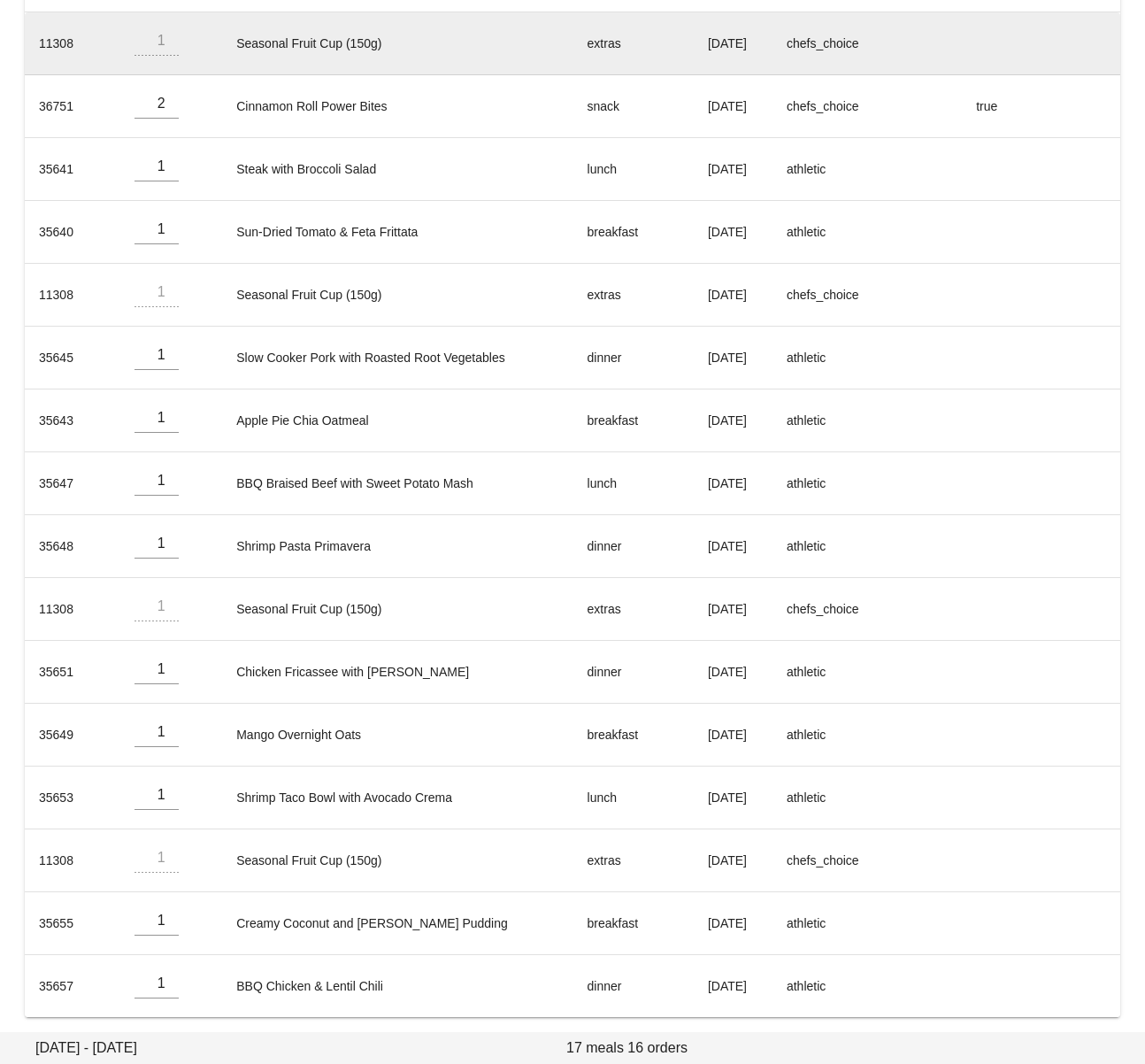
scroll to position [325, 0]
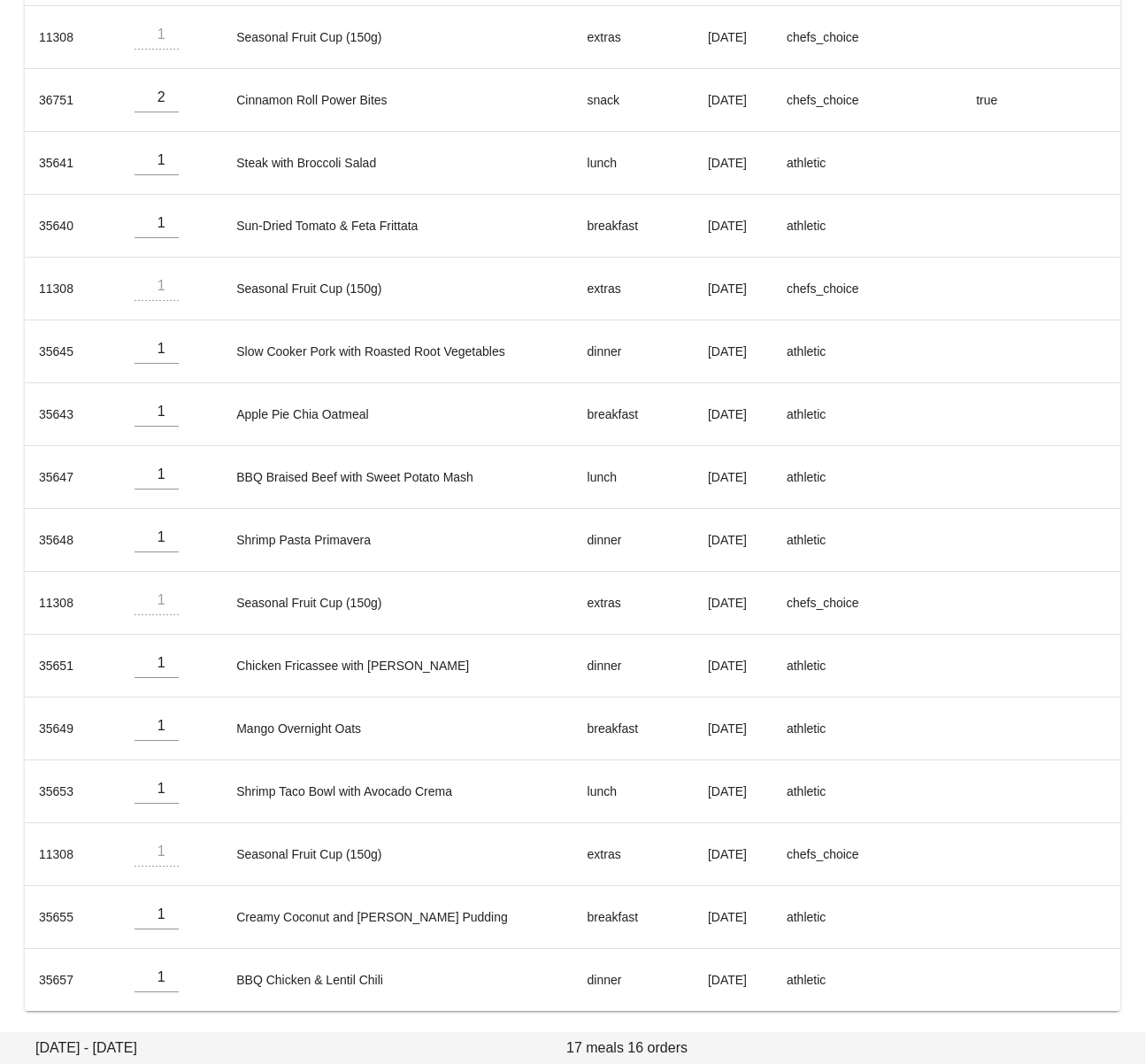
type input "[PERSON_NAME] ([PERSON_NAME][EMAIL_ADDRESS][PERSON_NAME][DOMAIN_NAME])"
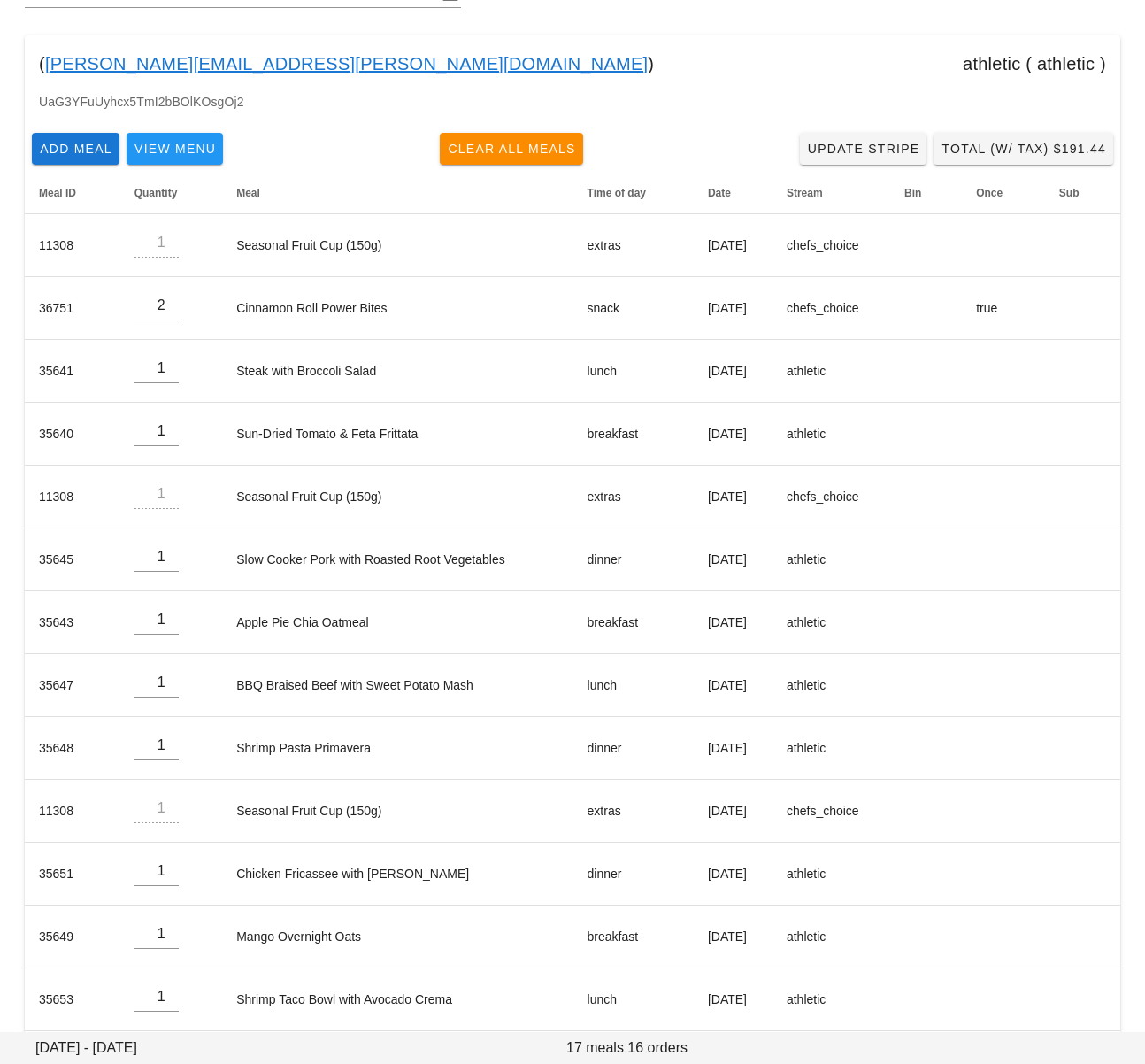
scroll to position [0, 0]
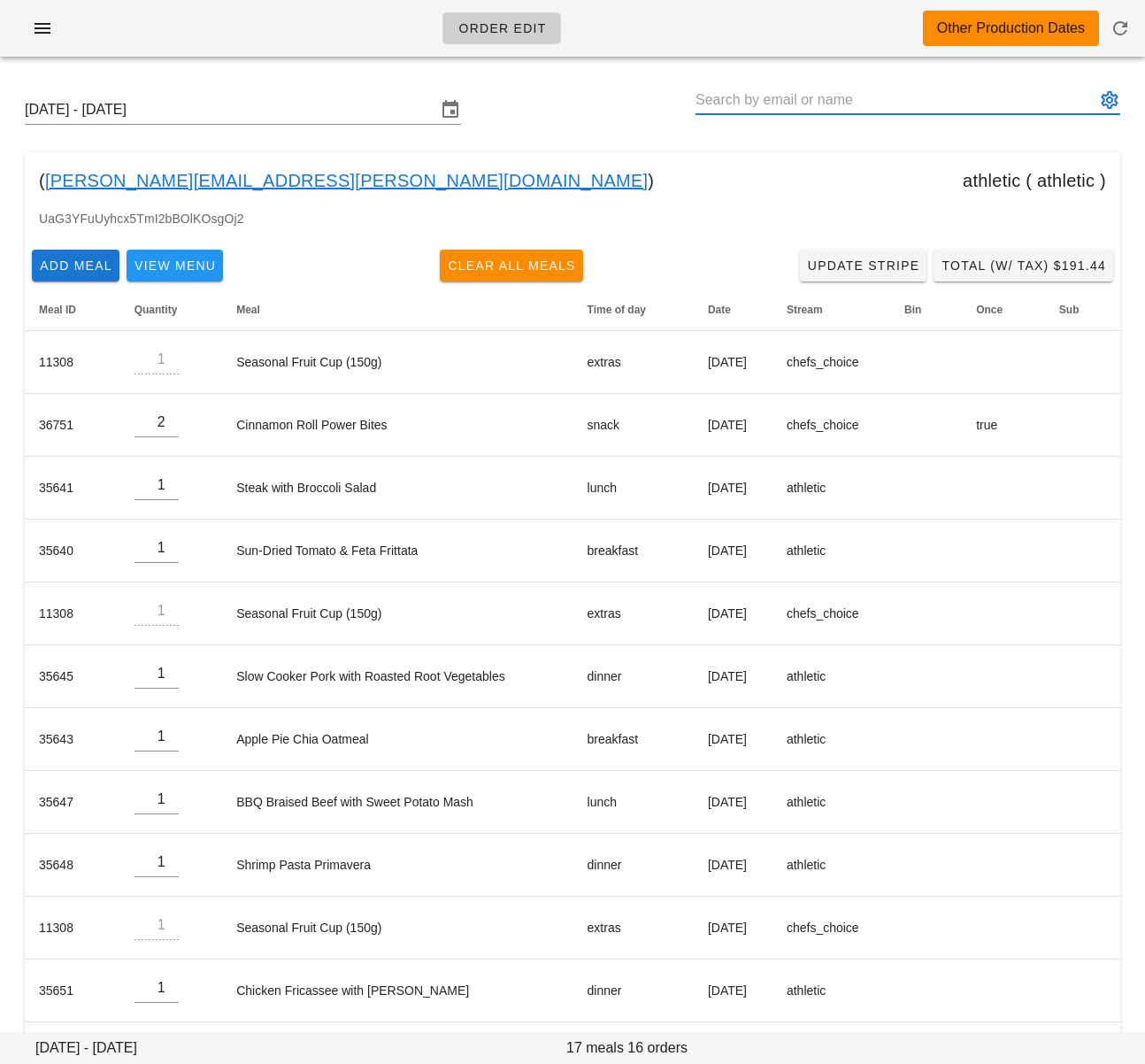
click at [758, 100] on input "text" at bounding box center [896, 100] width 400 height 29
paste input "[PERSON_NAME][EMAIL_ADDRESS][DOMAIN_NAME]"
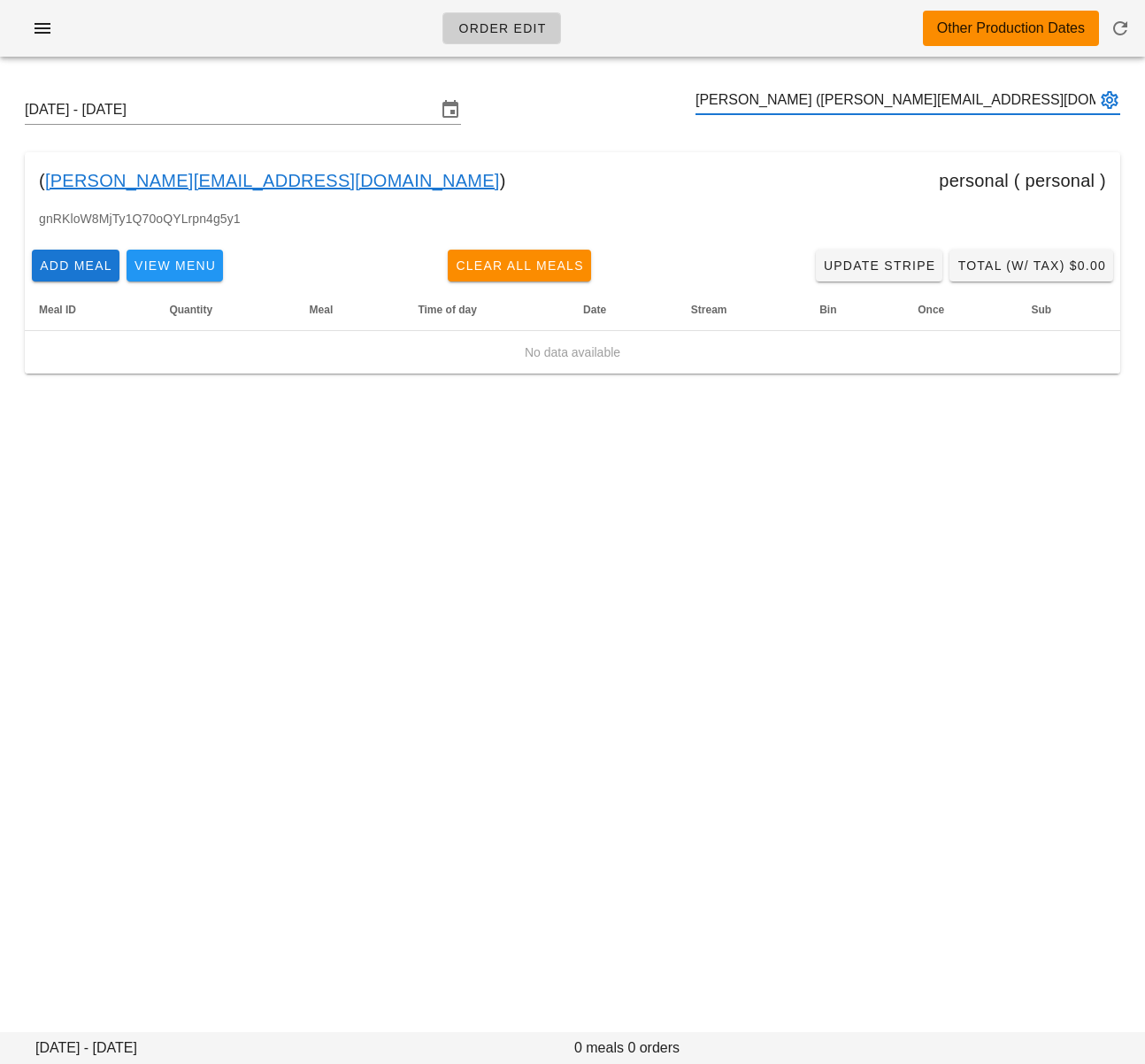
type input "[PERSON_NAME] ([PERSON_NAME][EMAIL_ADDRESS][DOMAIN_NAME])"
paste input "[EMAIL_ADDRESS][DOMAIN_NAME]"
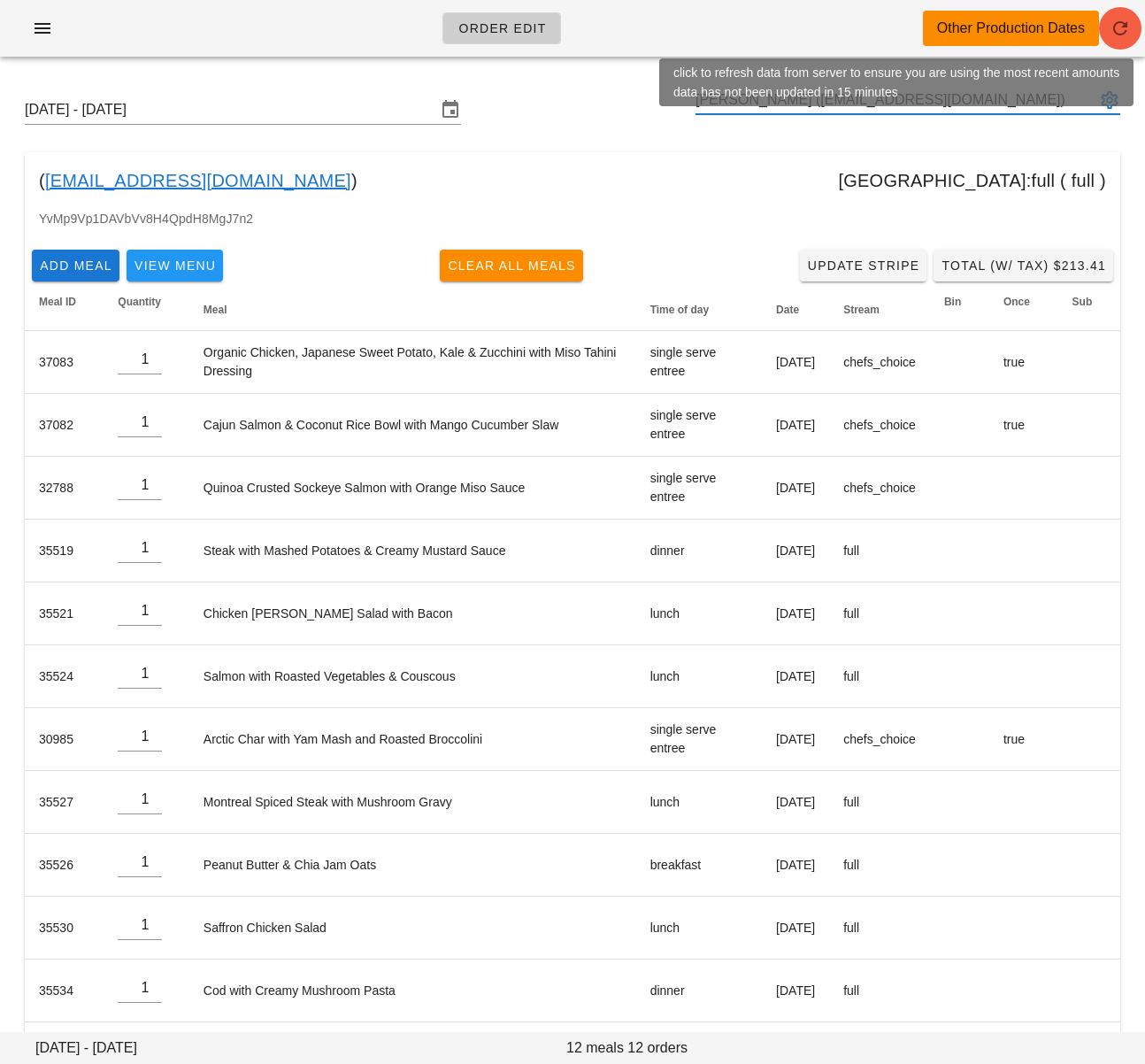
type input "[PERSON_NAME] ([EMAIL_ADDRESS][DOMAIN_NAME])"
click at [1118, 33] on icon "button" at bounding box center [1120, 28] width 21 height 21
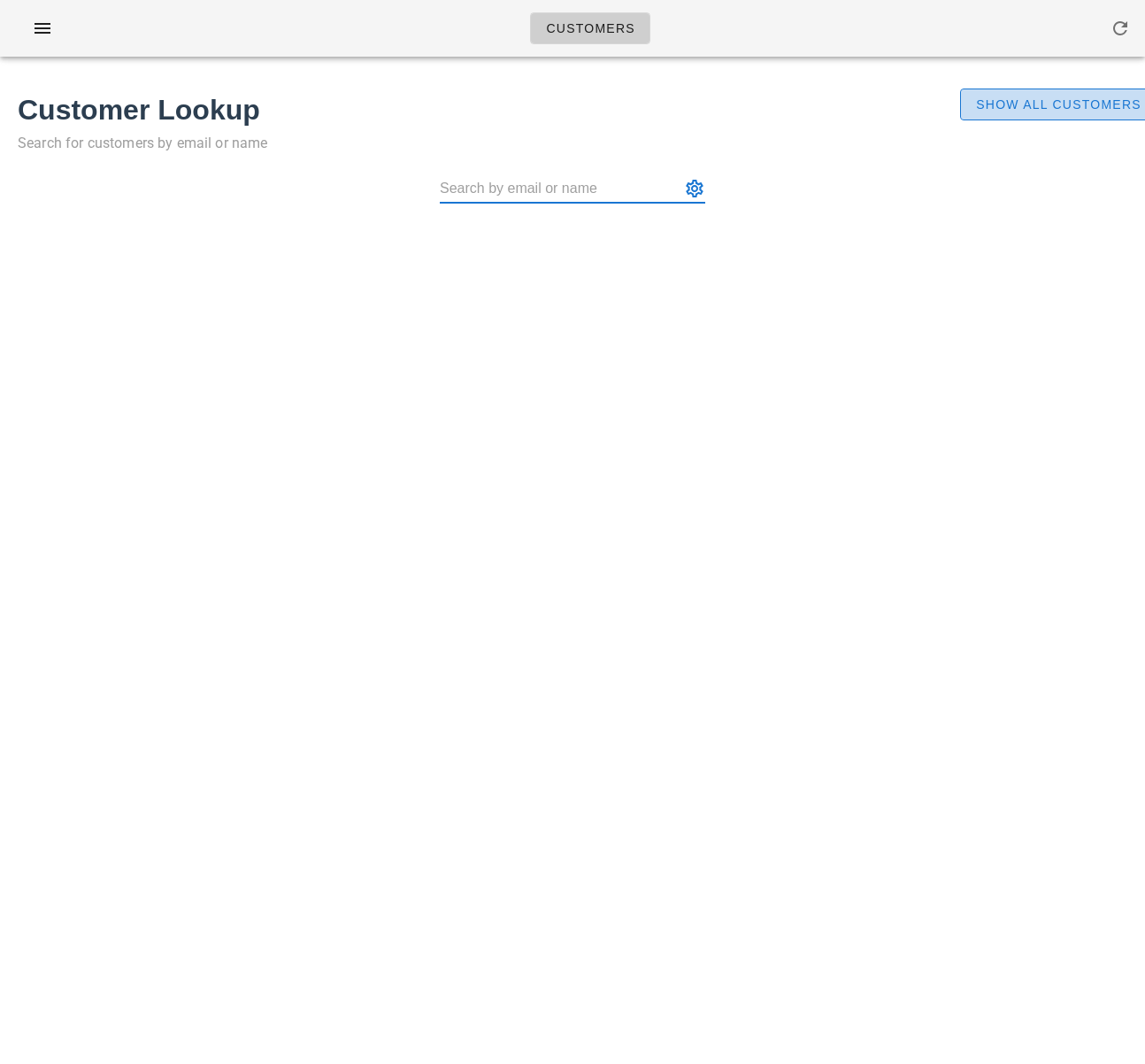
click at [984, 98] on span "Show All Customers" at bounding box center [1058, 104] width 166 height 14
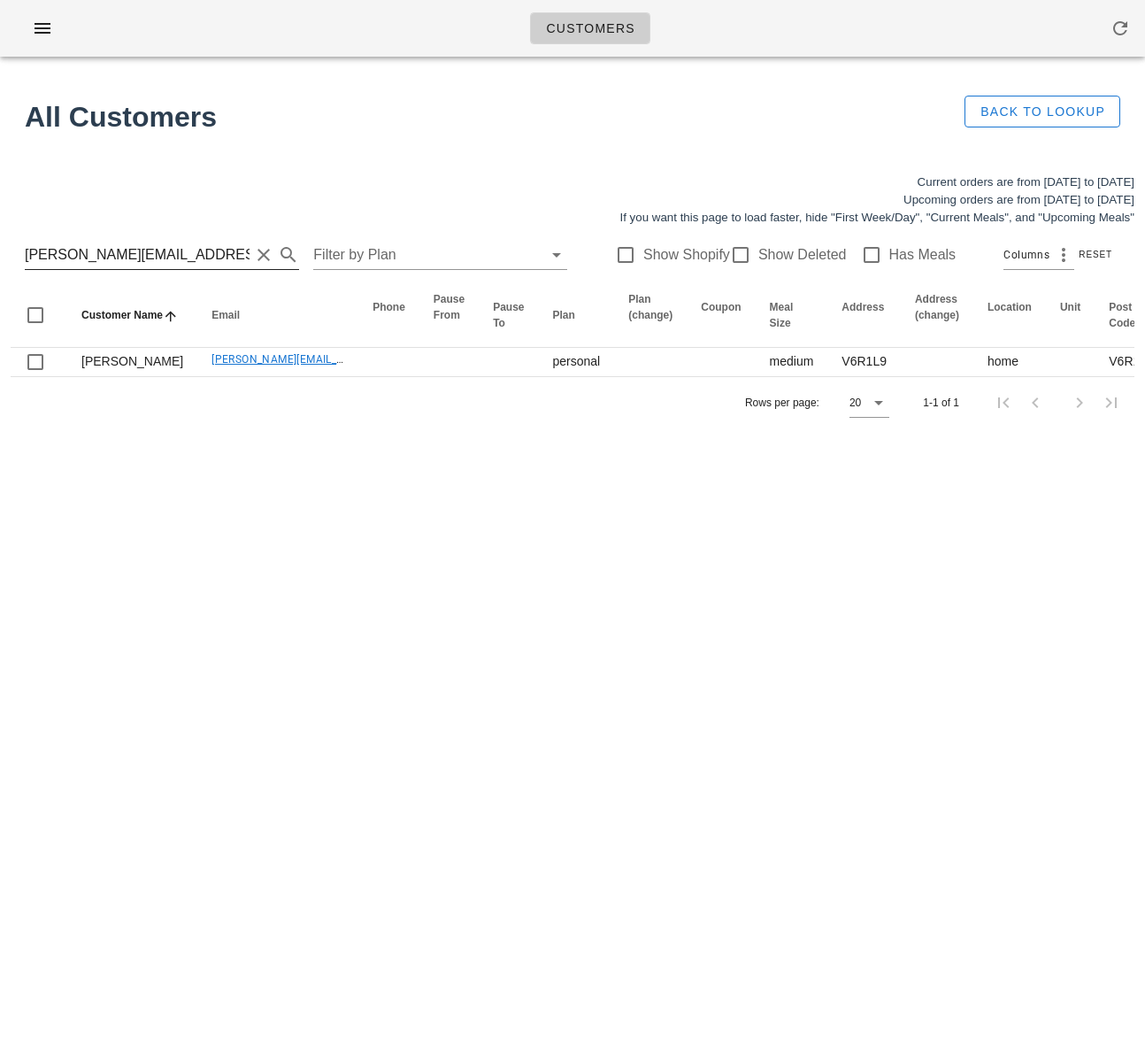
click at [137, 260] on input "[PERSON_NAME][EMAIL_ADDRESS][DOMAIN_NAME]" at bounding box center [137, 255] width 225 height 29
click at [137, 260] on input "katerina.perlova@gmail.com" at bounding box center [137, 255] width 225 height 29
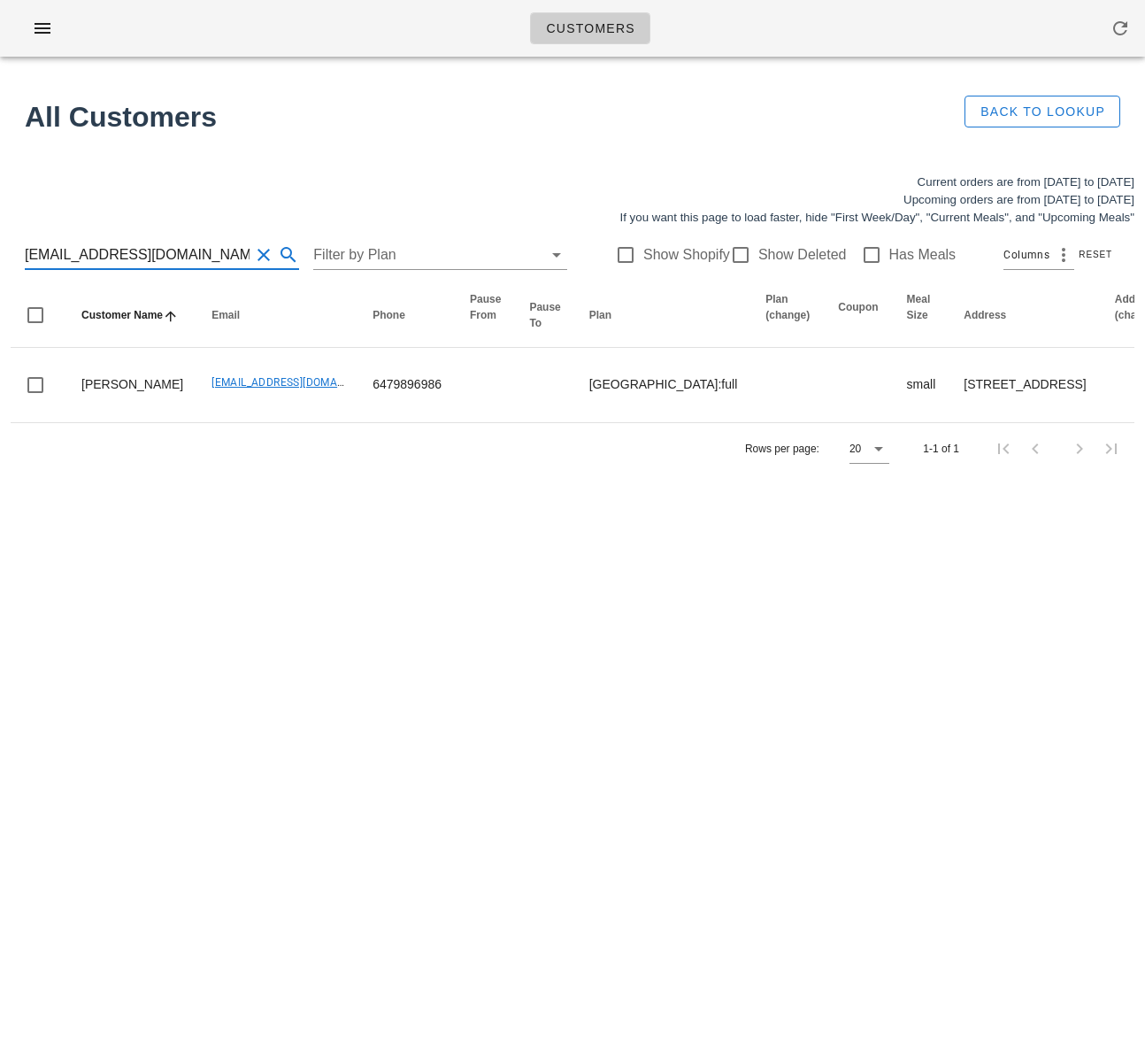
drag, startPoint x: 274, startPoint y: 708, endPoint x: 384, endPoint y: 730, distance: 112.2
click at [274, 708] on div "Customers Found 1 customer All Customers Back to Lookup Current orders are from…" at bounding box center [572, 532] width 1145 height 1064
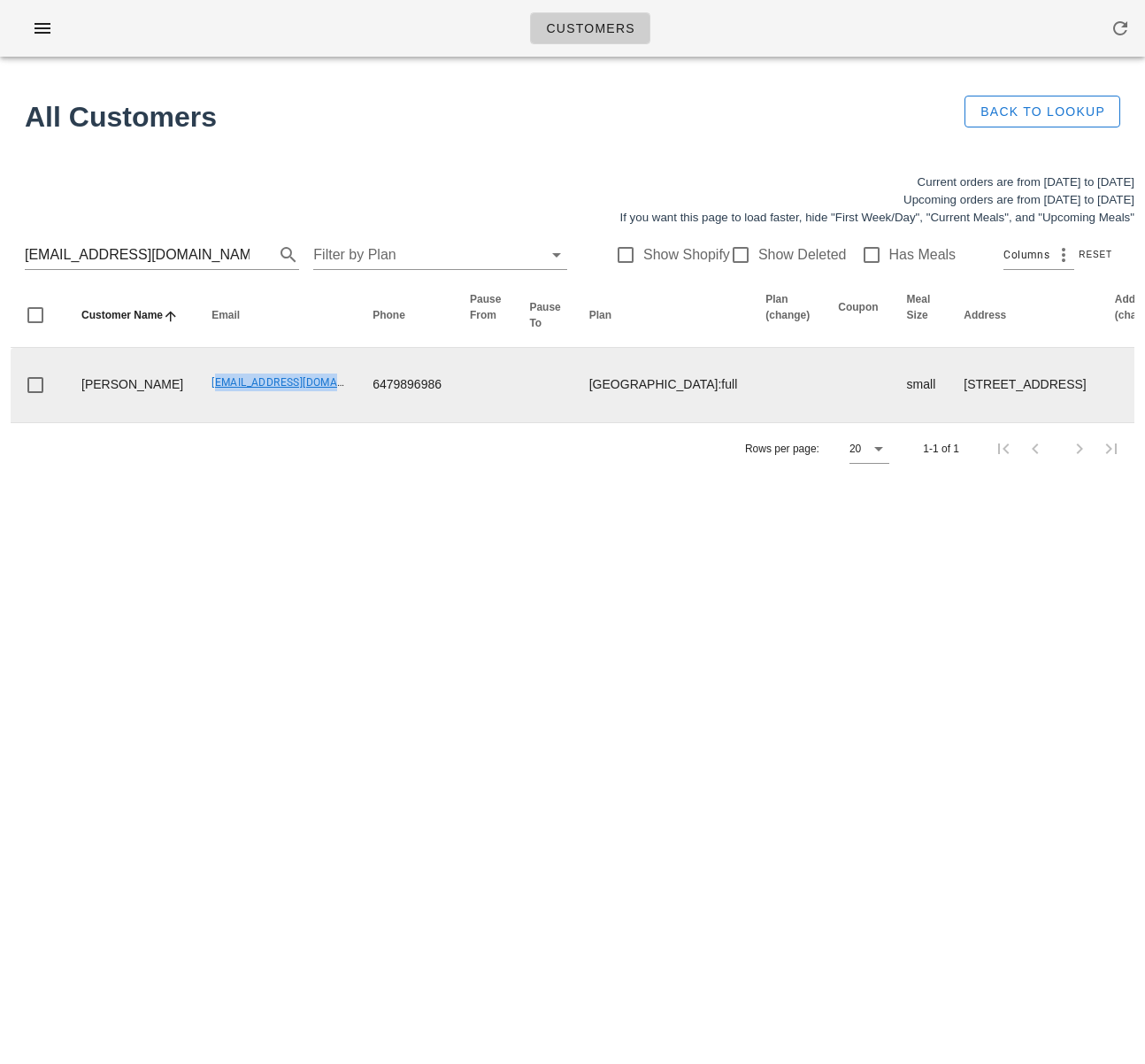
drag, startPoint x: 149, startPoint y: 390, endPoint x: 310, endPoint y: 392, distance: 161.0
copy link "officer_skein_9s@icloud.com"
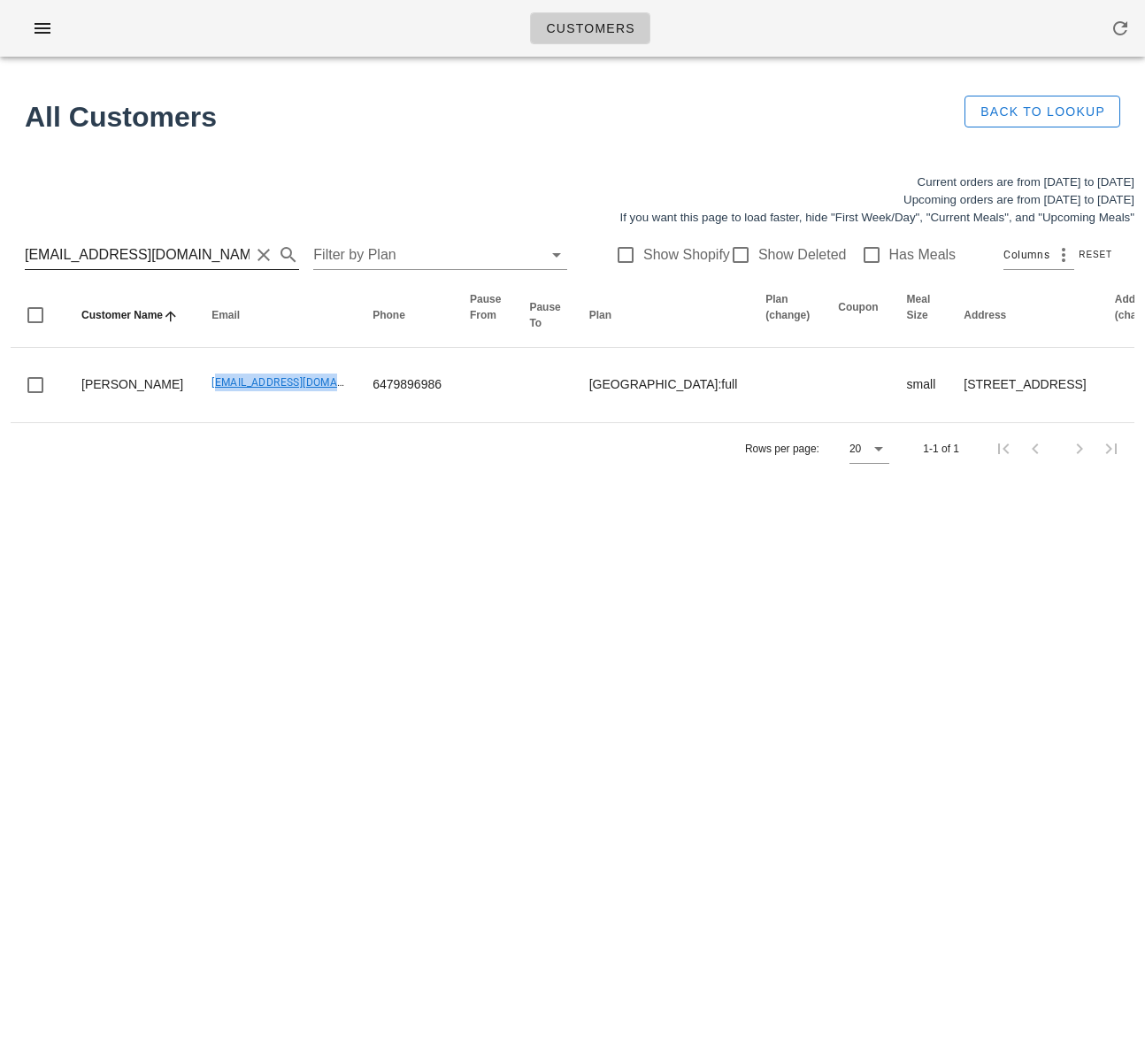
click at [187, 256] on input "officer_skein_9s@icloud.com" at bounding box center [137, 255] width 225 height 29
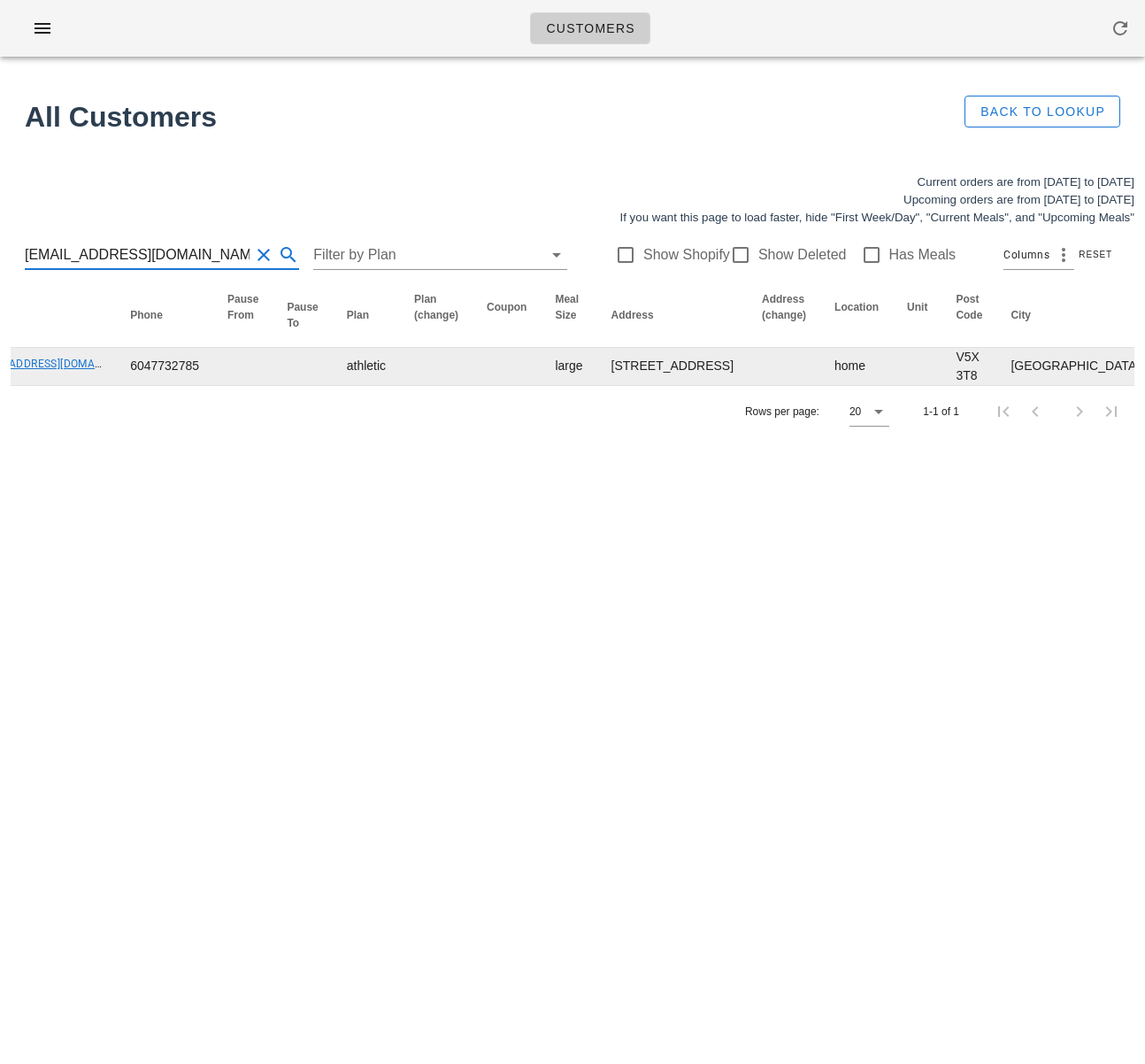
scroll to position [0, 1059]
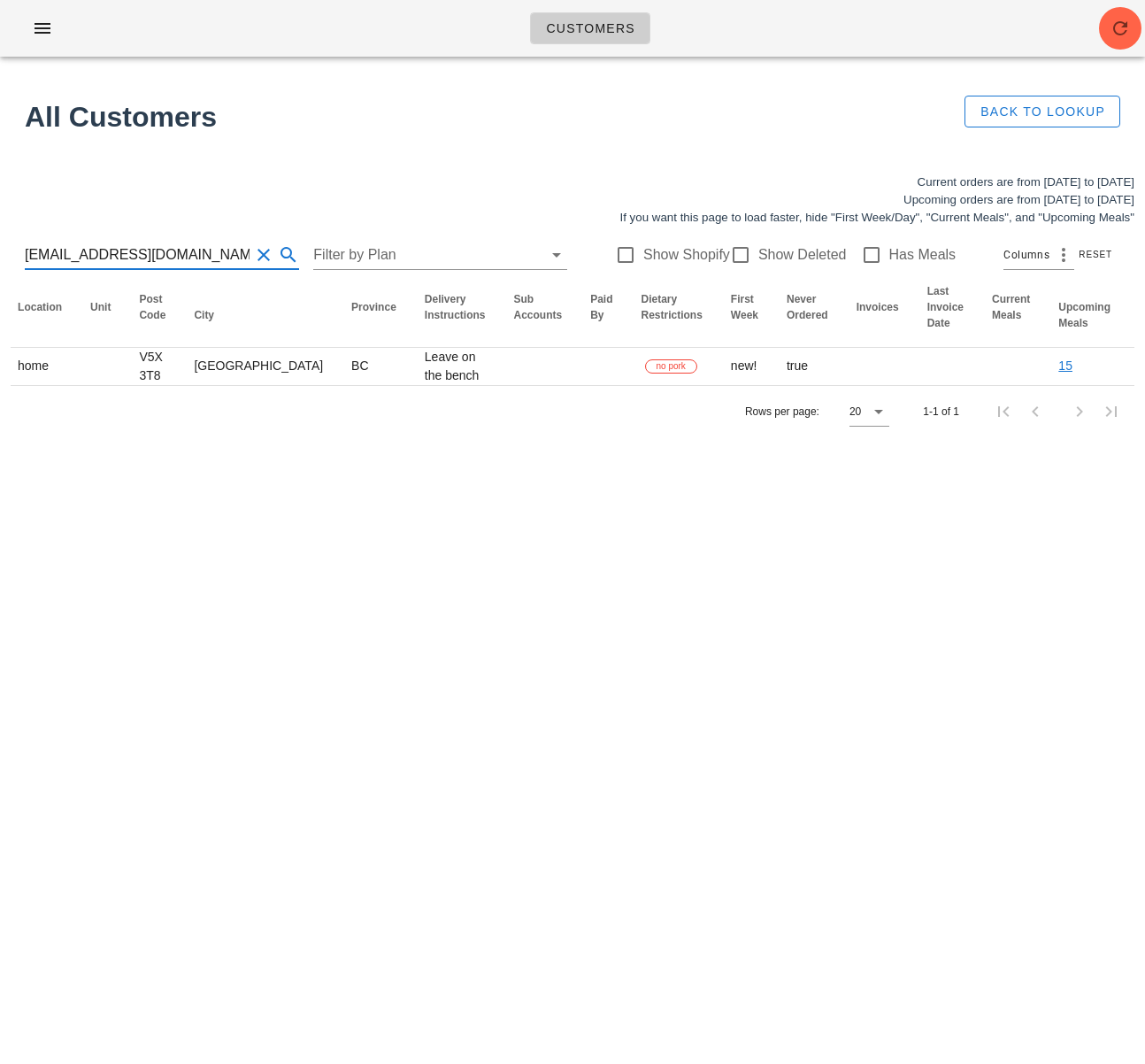
click at [173, 253] on input "soniagill.6767@gmail.com" at bounding box center [137, 255] width 225 height 29
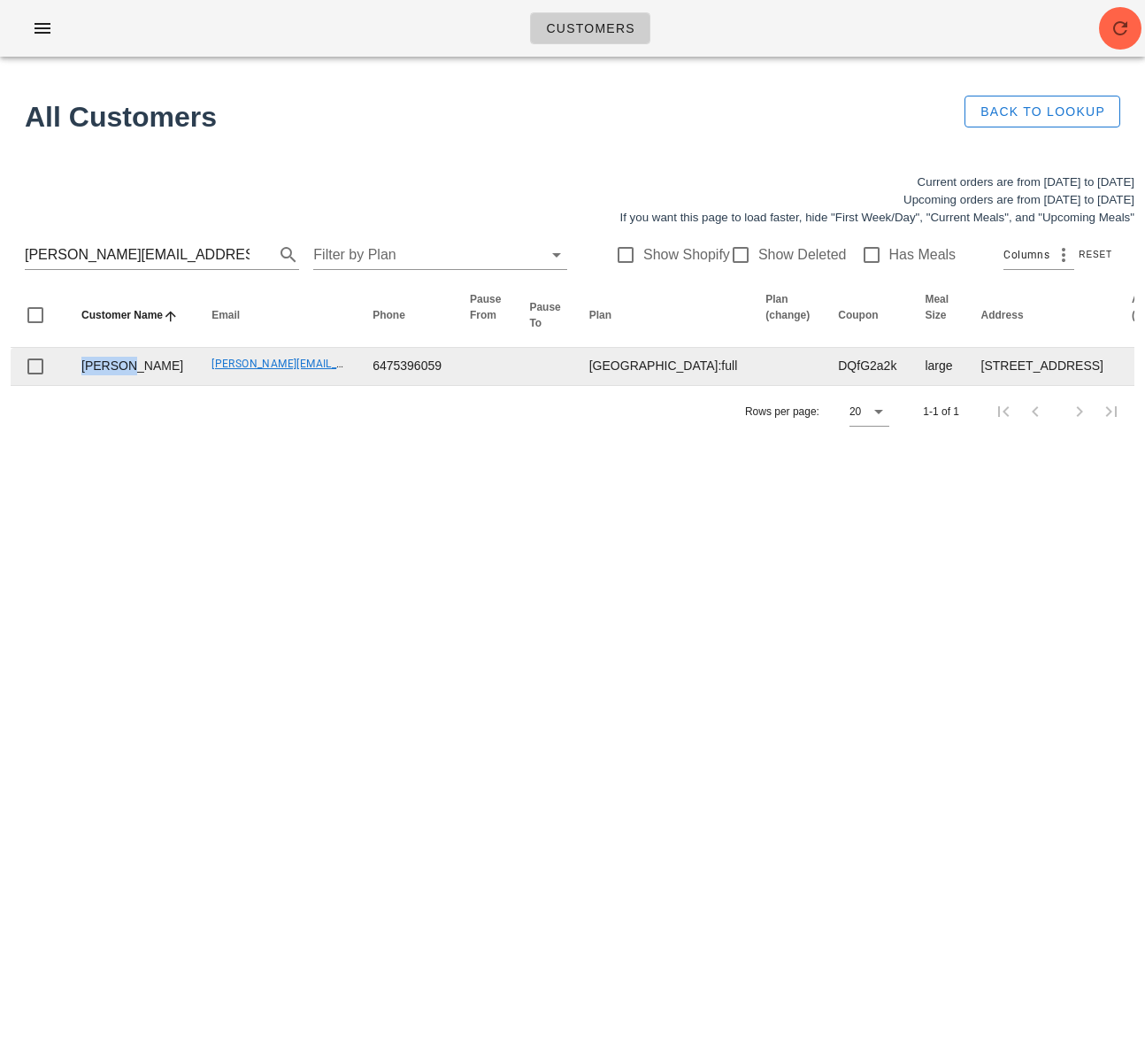
drag, startPoint x: 121, startPoint y: 380, endPoint x: 80, endPoint y: 382, distance: 41.0
click at [80, 382] on td "Russell Kho" at bounding box center [132, 366] width 130 height 37
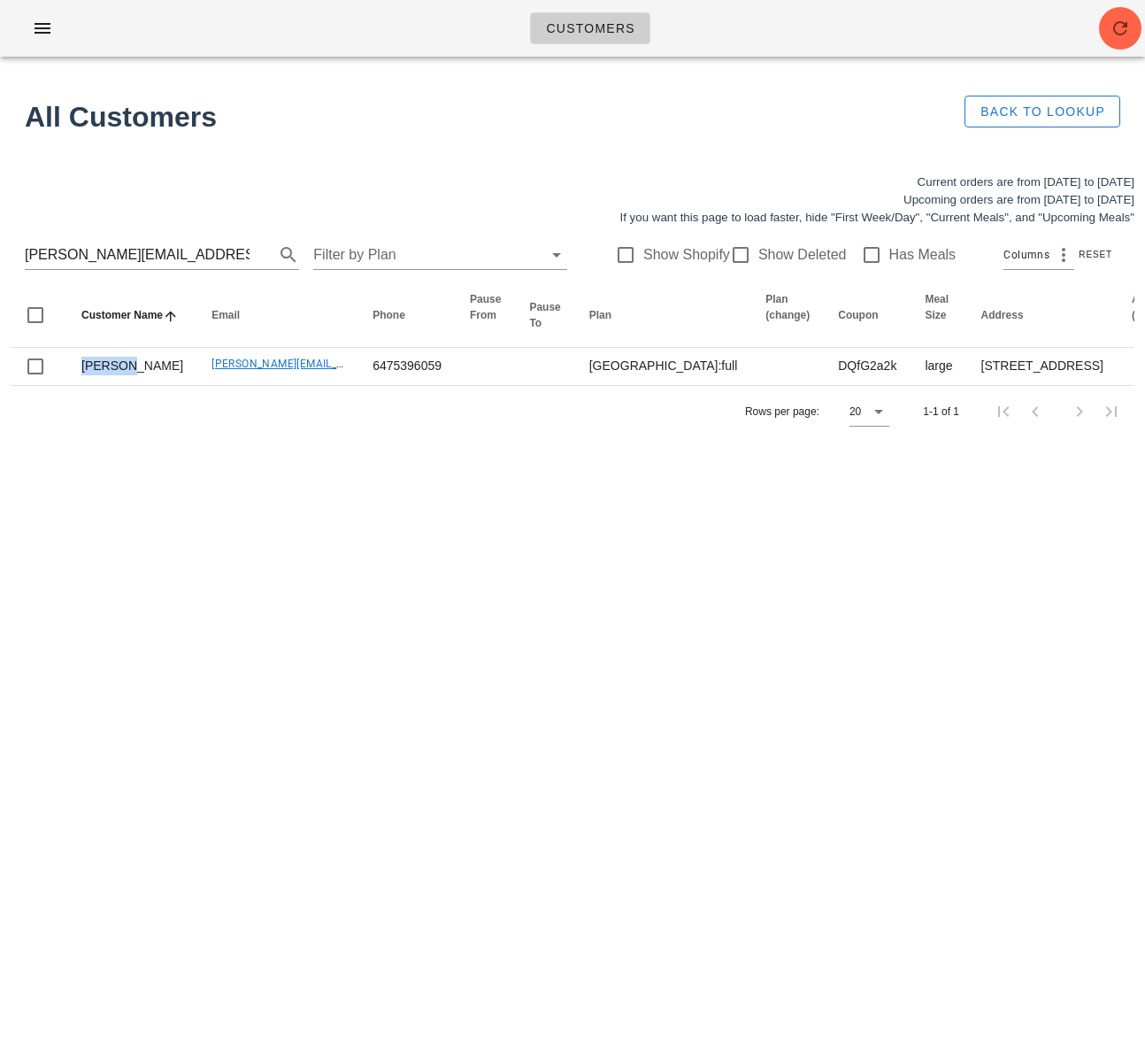
copy td "Russell"
click at [170, 703] on div "Customers Found 1 customer All Customers Back to Lookup Current orders are from…" at bounding box center [572, 532] width 1145 height 1064
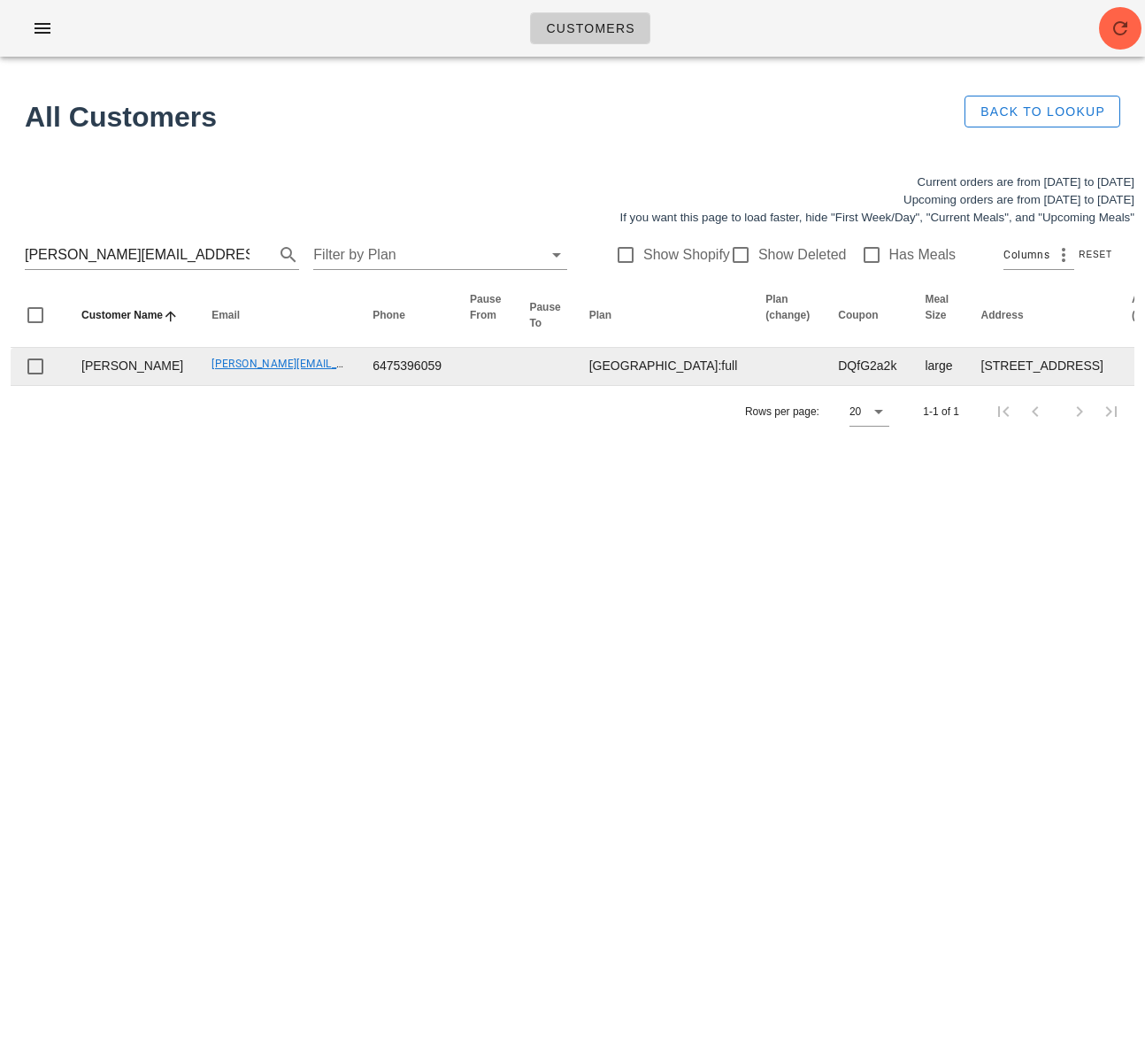
drag, startPoint x: 367, startPoint y: 542, endPoint x: 437, endPoint y: 420, distance: 140.7
click at [367, 541] on div "Customers Found 1 customer All Customers Back to Lookup Current orders are from…" at bounding box center [572, 532] width 1145 height 1064
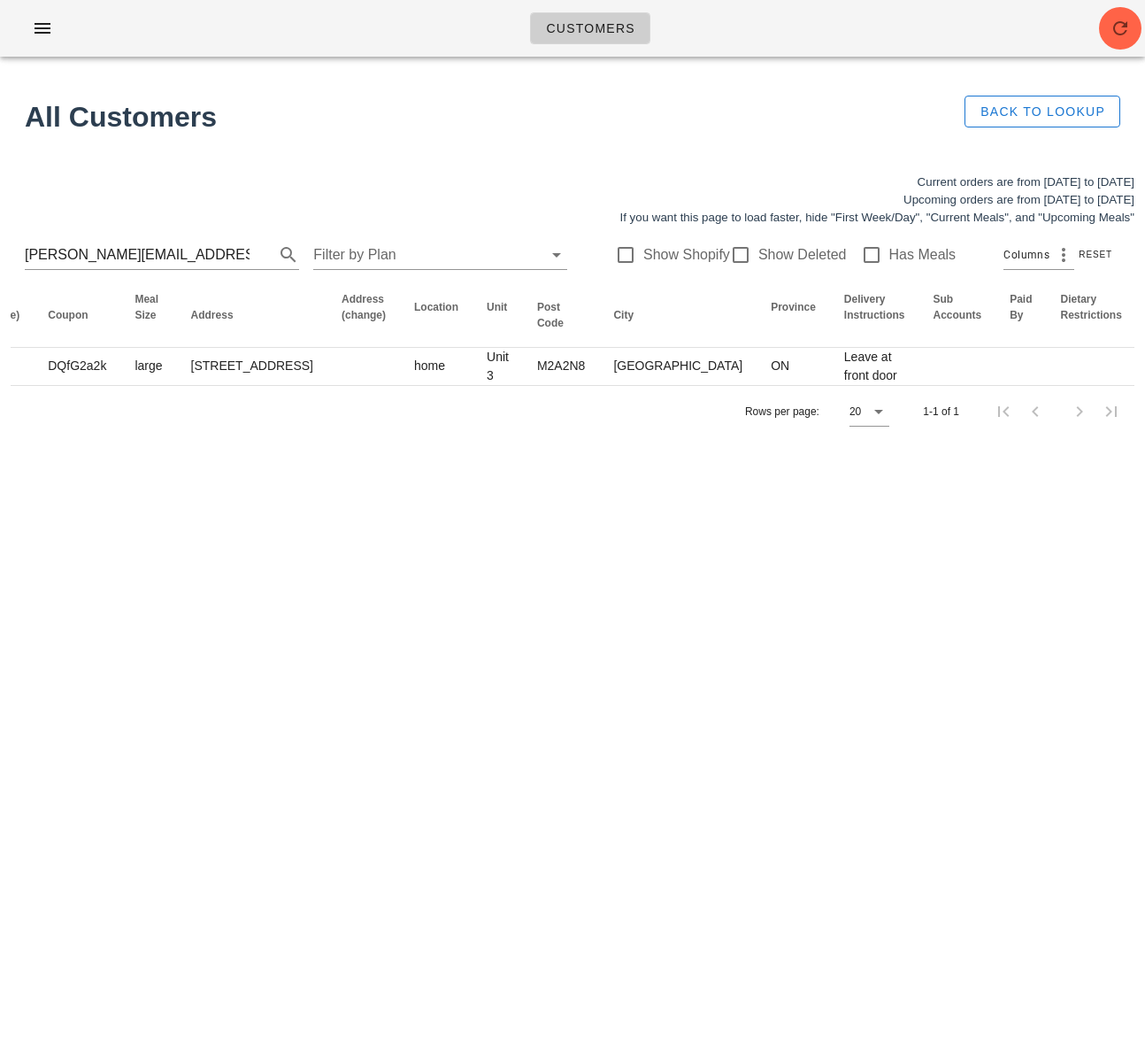
scroll to position [0, 1104]
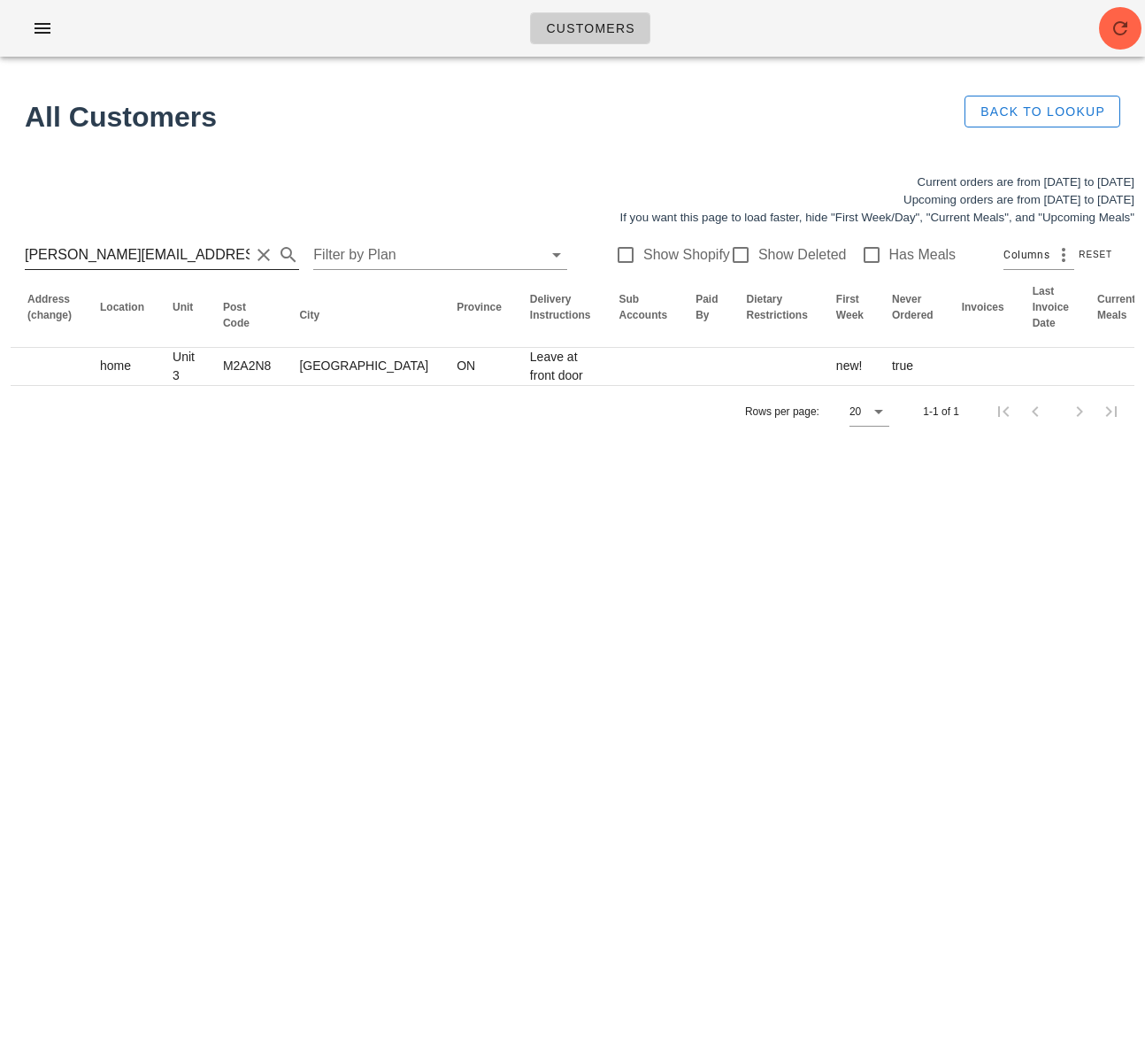
click at [143, 254] on input "RUSSELL.KHO02@GMAIL.COM" at bounding box center [137, 255] width 225 height 29
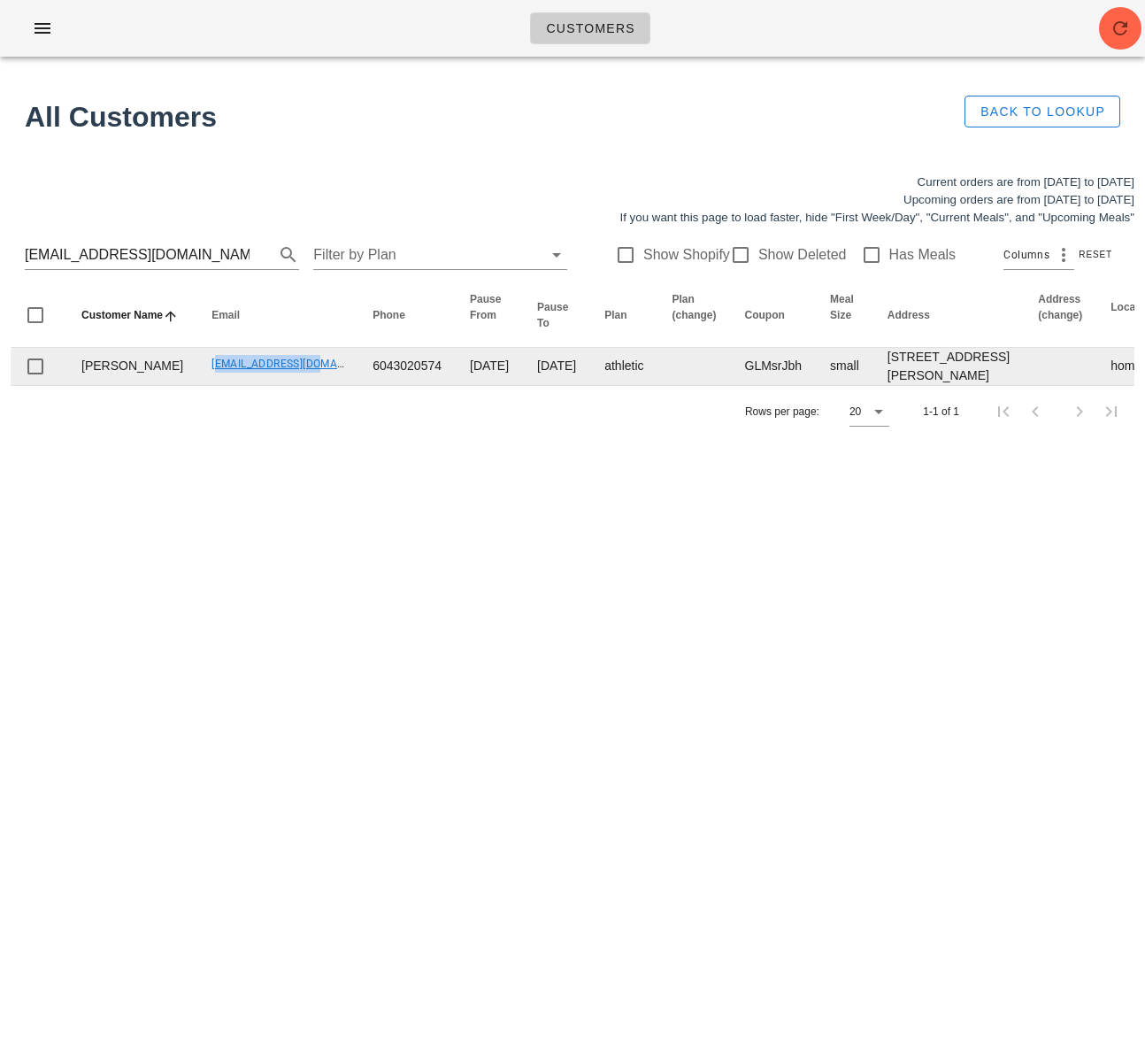
drag, startPoint x: 163, startPoint y: 389, endPoint x: 277, endPoint y: 398, distance: 114.4
click at [277, 385] on td "sirenka@gmail.com" at bounding box center [278, 366] width 161 height 37
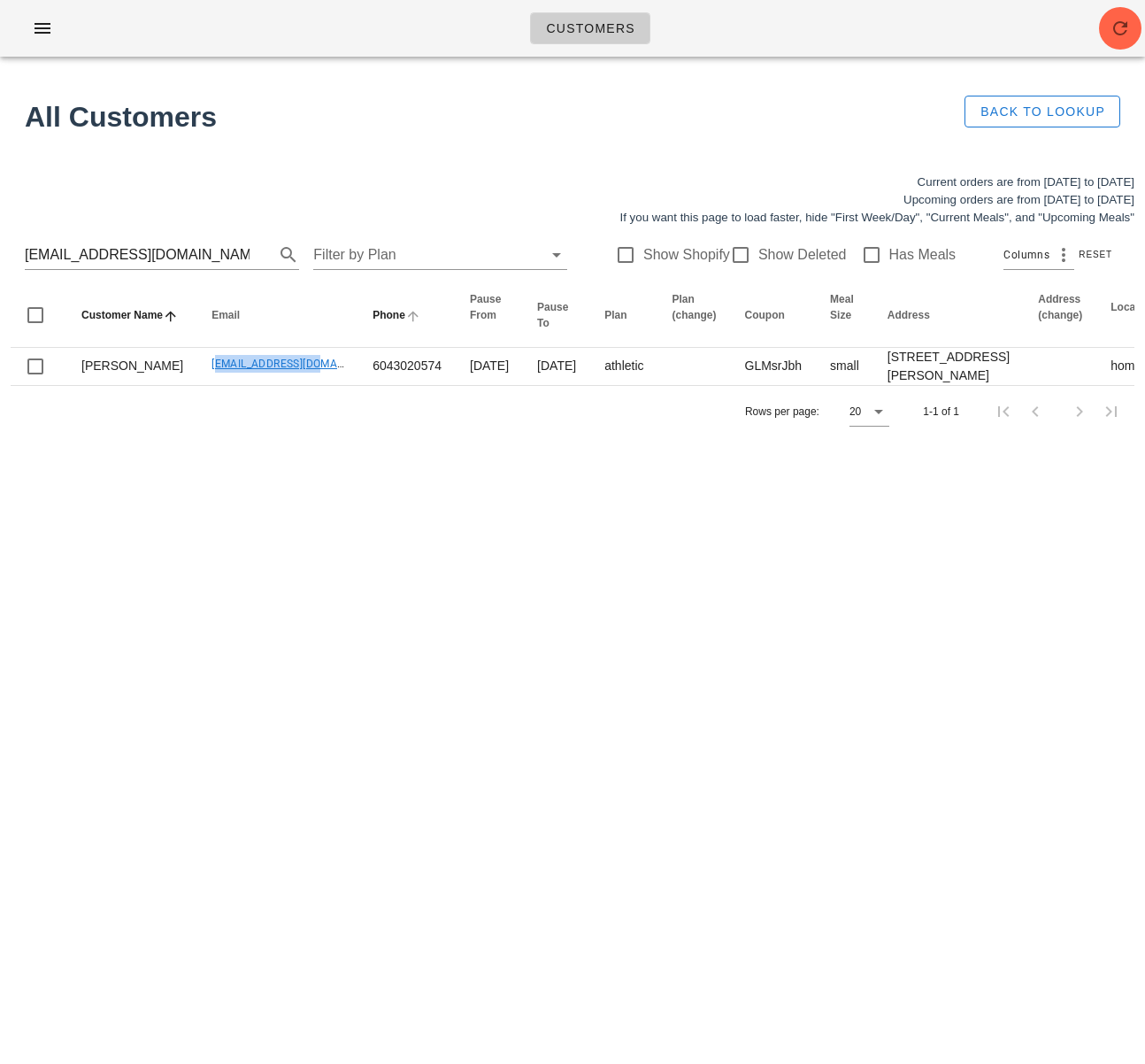
copy link "sirenka@gmail.com"
click at [159, 260] on input "sirenka@gmail.com" at bounding box center [137, 255] width 225 height 29
click at [161, 261] on input "sirenka@gmail.com" at bounding box center [137, 255] width 225 height 29
click at [161, 260] on input "sirenka@gmail.com" at bounding box center [137, 255] width 225 height 29
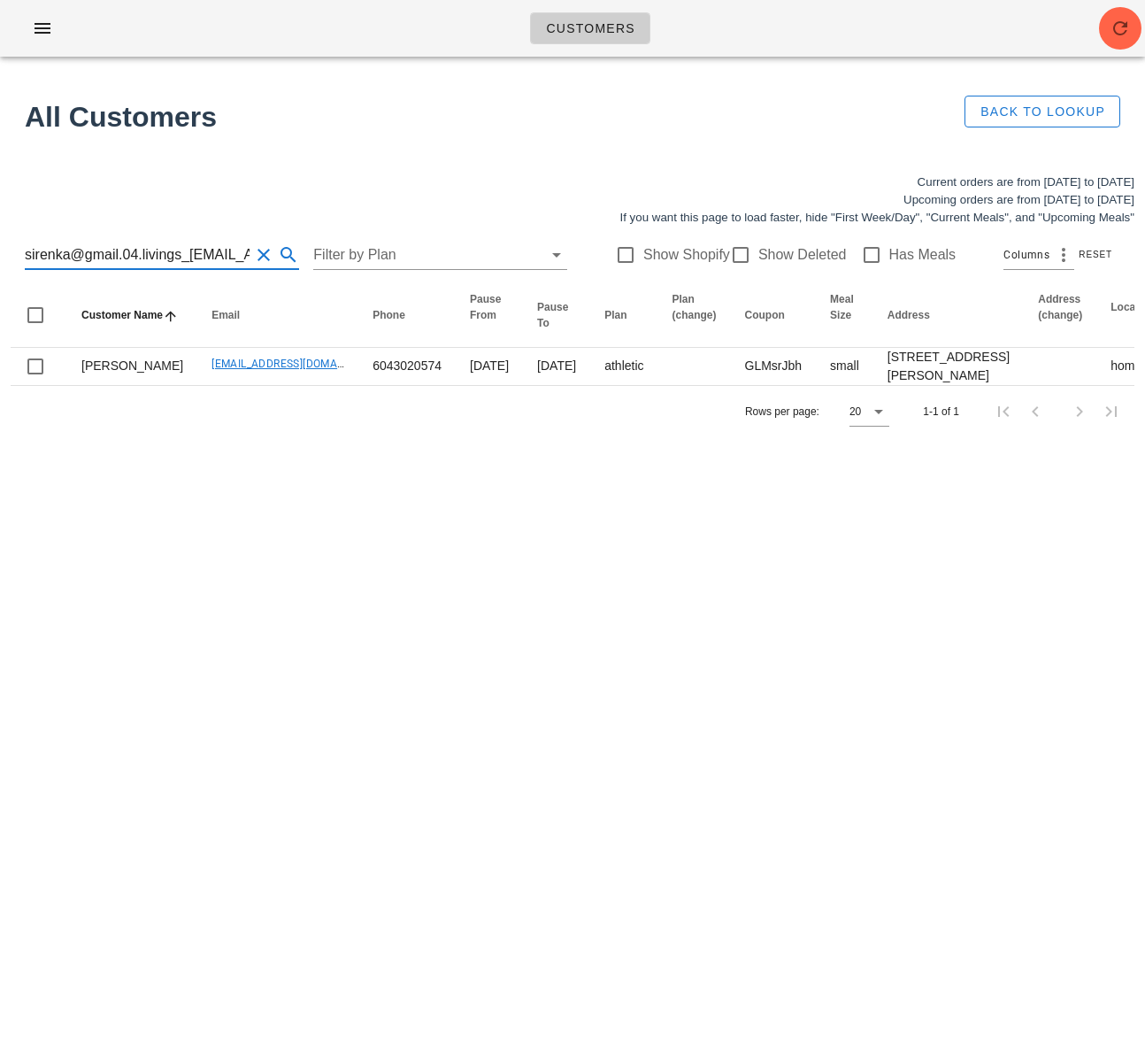
drag, startPoint x: 161, startPoint y: 260, endPoint x: 111, endPoint y: 257, distance: 50.1
click at [161, 260] on input "sirenka@gmail.04.livings_eaten@icloud.com" at bounding box center [137, 255] width 225 height 29
click at [160, 260] on input "sirenka@gmail.04.livings_eaten@icloud.com" at bounding box center [137, 255] width 225 height 29
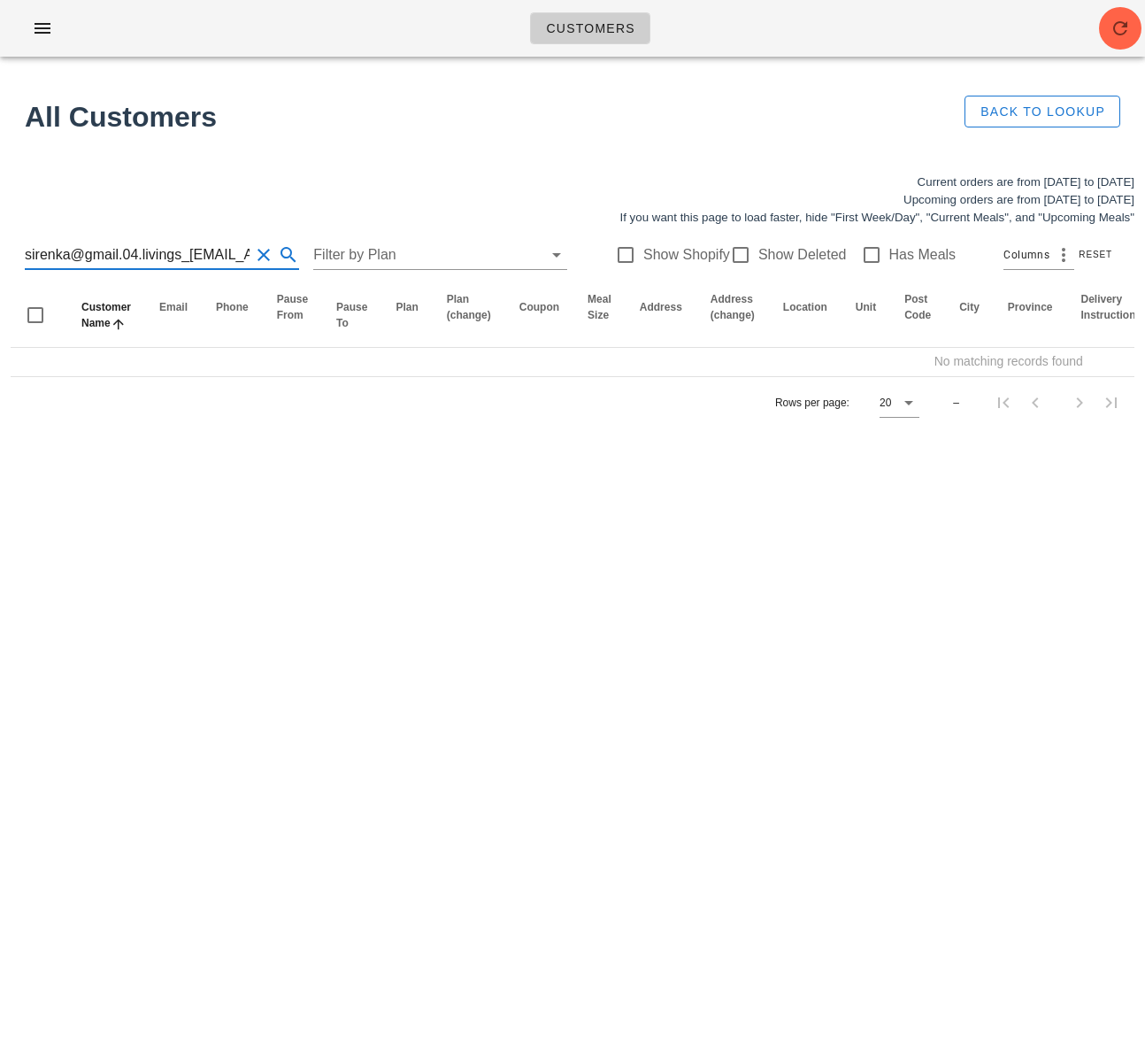
scroll to position [1, 66]
click at [103, 254] on input "sirenka@gmail.04.livings_eaten@icloud.com" at bounding box center [137, 255] width 225 height 29
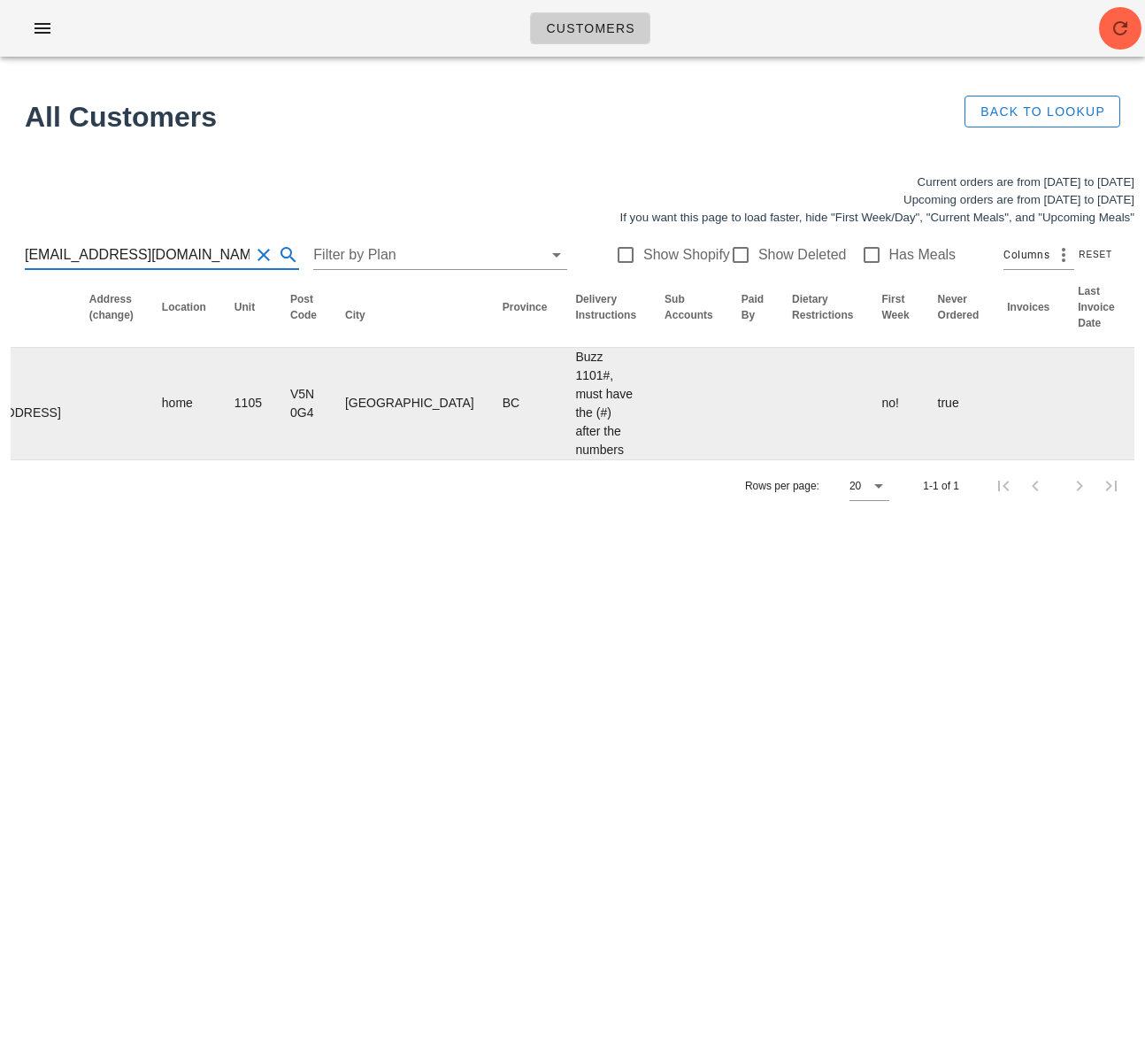
scroll to position [0, 1069]
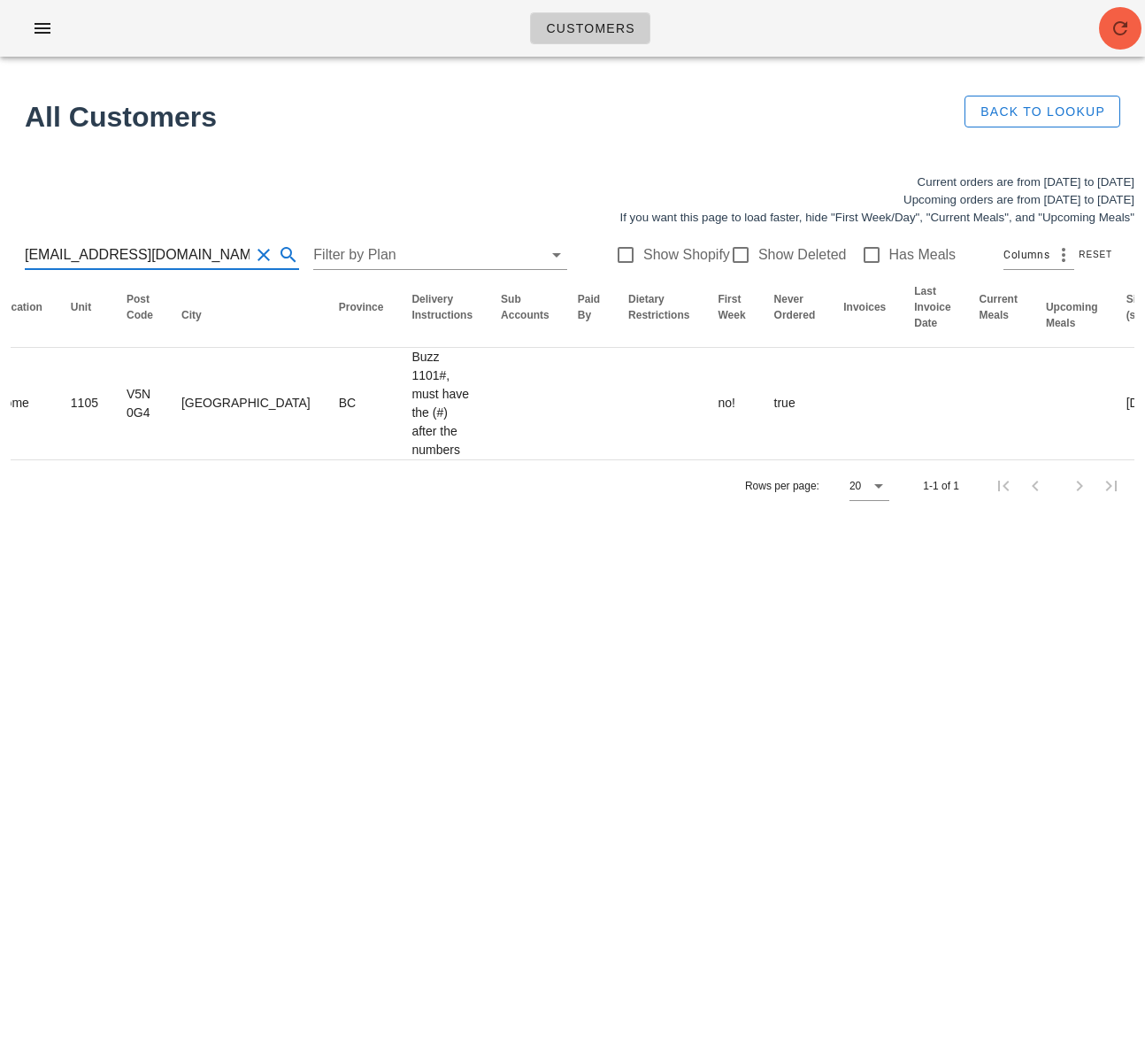
type input "04.livings_eaten@icloud.com"
click at [1108, 37] on span "button" at bounding box center [1120, 28] width 42 height 21
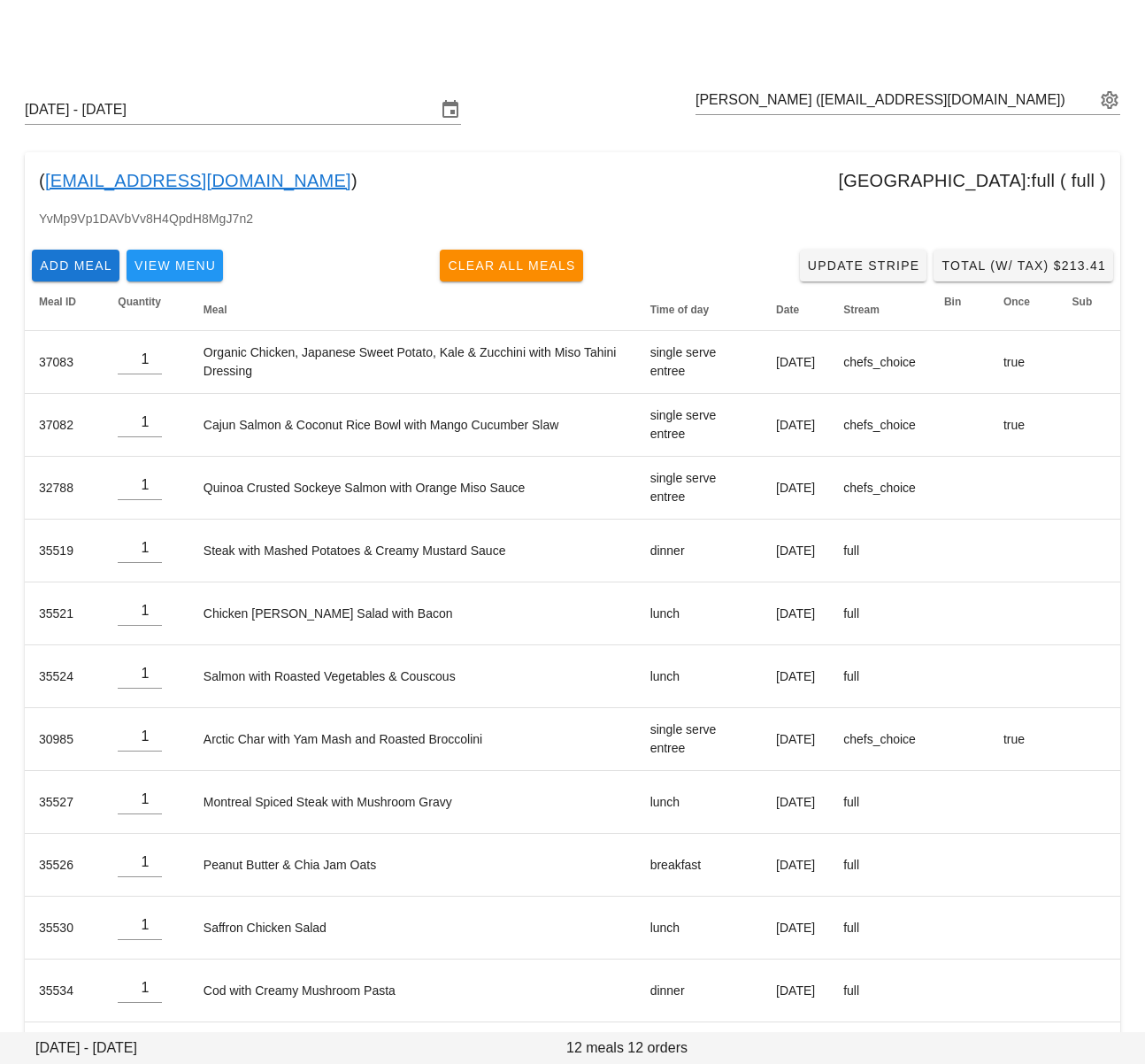
scroll to position [74, 0]
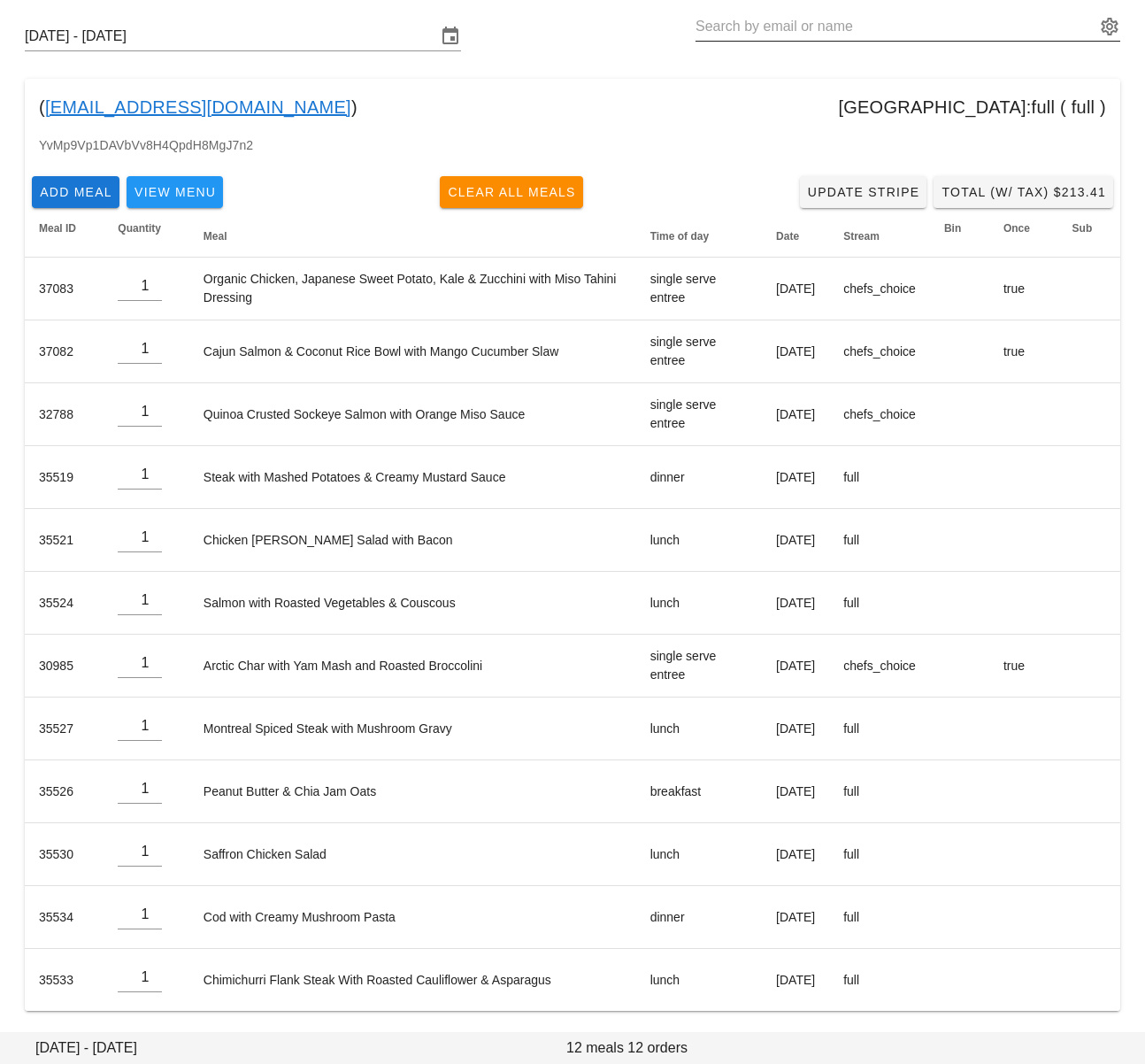
click at [753, 21] on input "text" at bounding box center [896, 26] width 400 height 29
paste input "[EMAIL_ADDRESS][DOMAIN_NAME]"
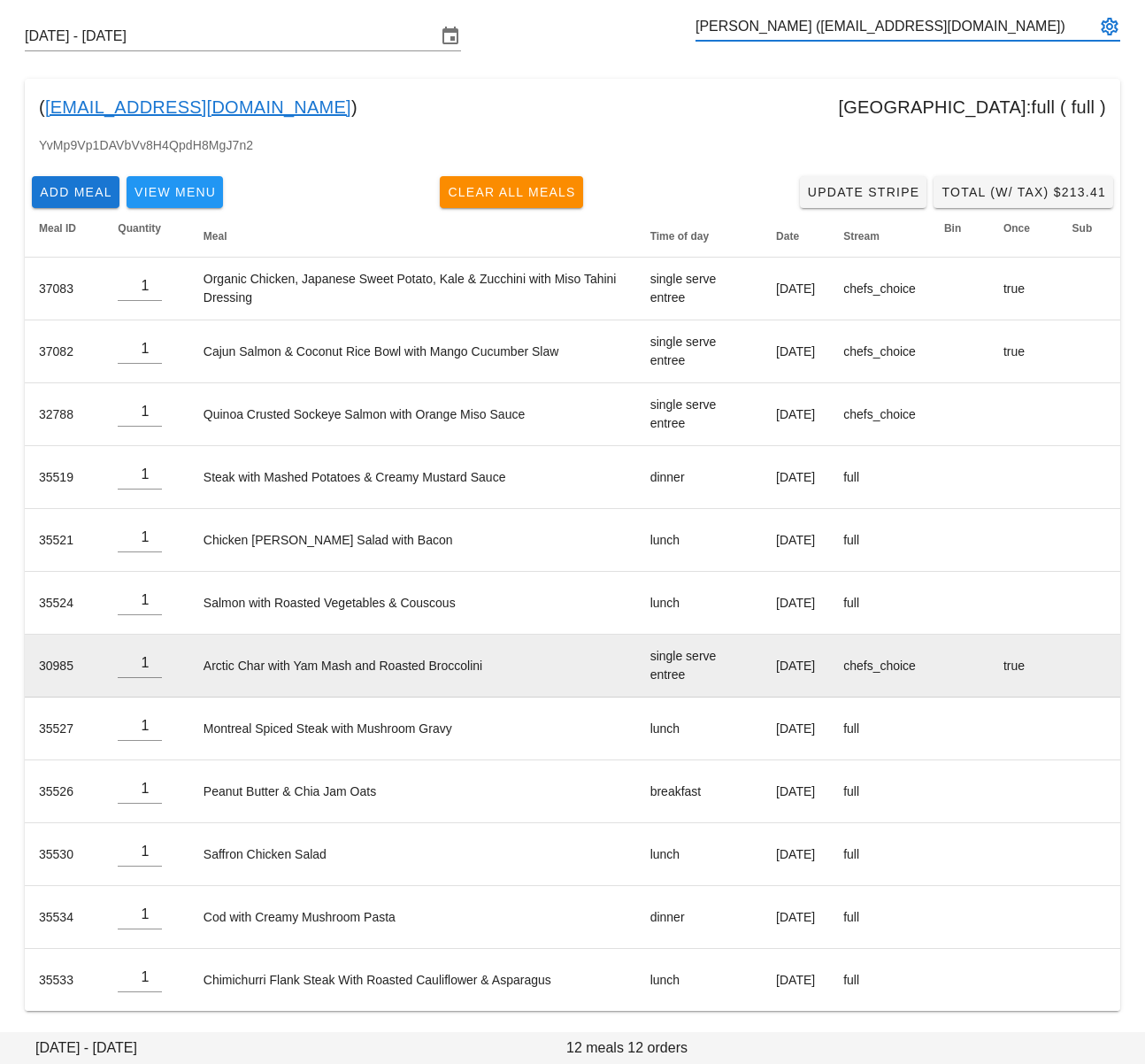
type input "[PERSON_NAME] ([EMAIL_ADDRESS][DOMAIN_NAME])"
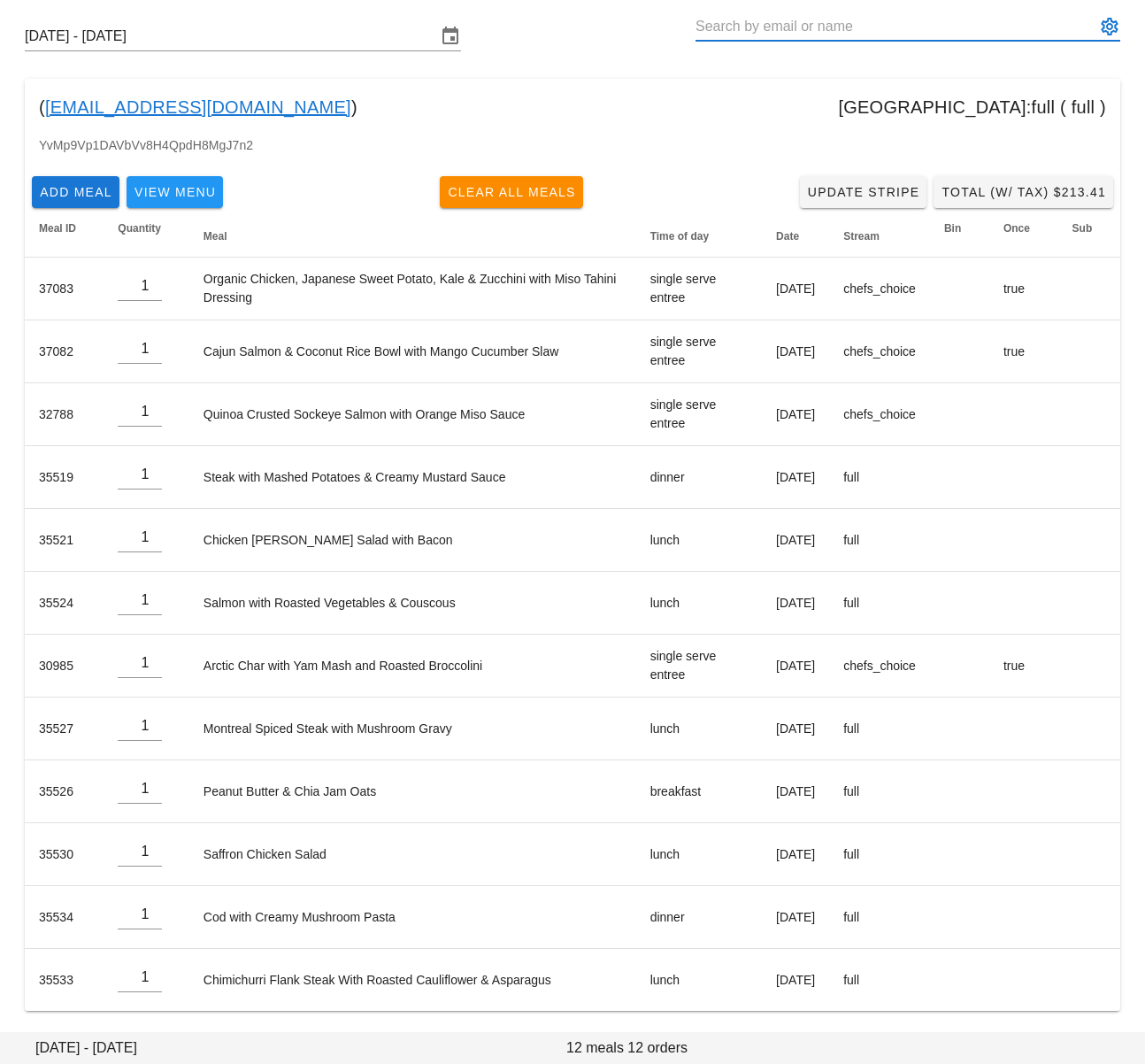
paste input "[EMAIL_ADDRESS][DOMAIN_NAME]"
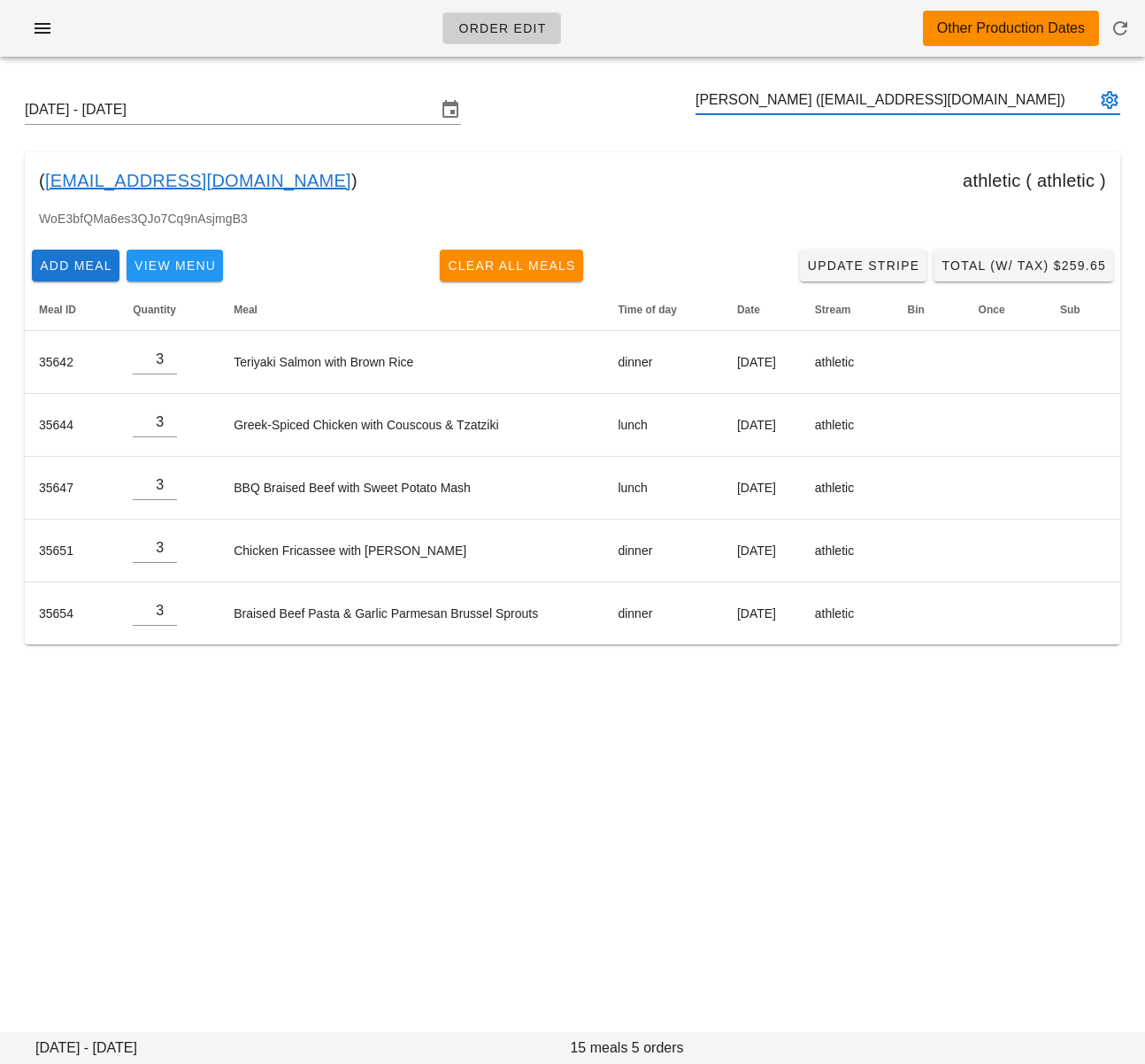
type input "[PERSON_NAME] ([EMAIL_ADDRESS][DOMAIN_NAME])"
paste input "[PERSON_NAME][EMAIL_ADDRESS][DOMAIN_NAME]"
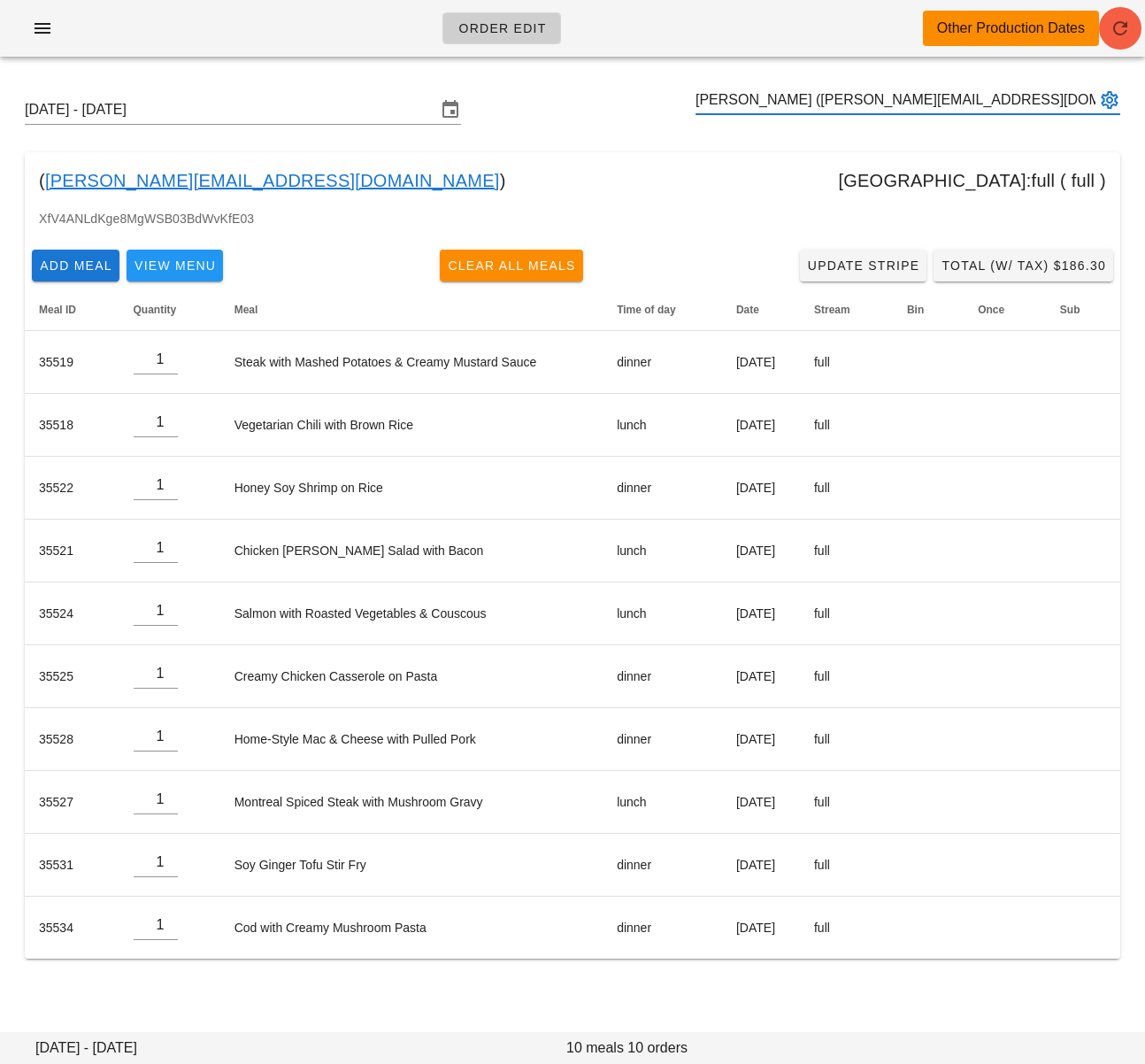
type input "[PERSON_NAME] ([PERSON_NAME][EMAIL_ADDRESS][DOMAIN_NAME])"
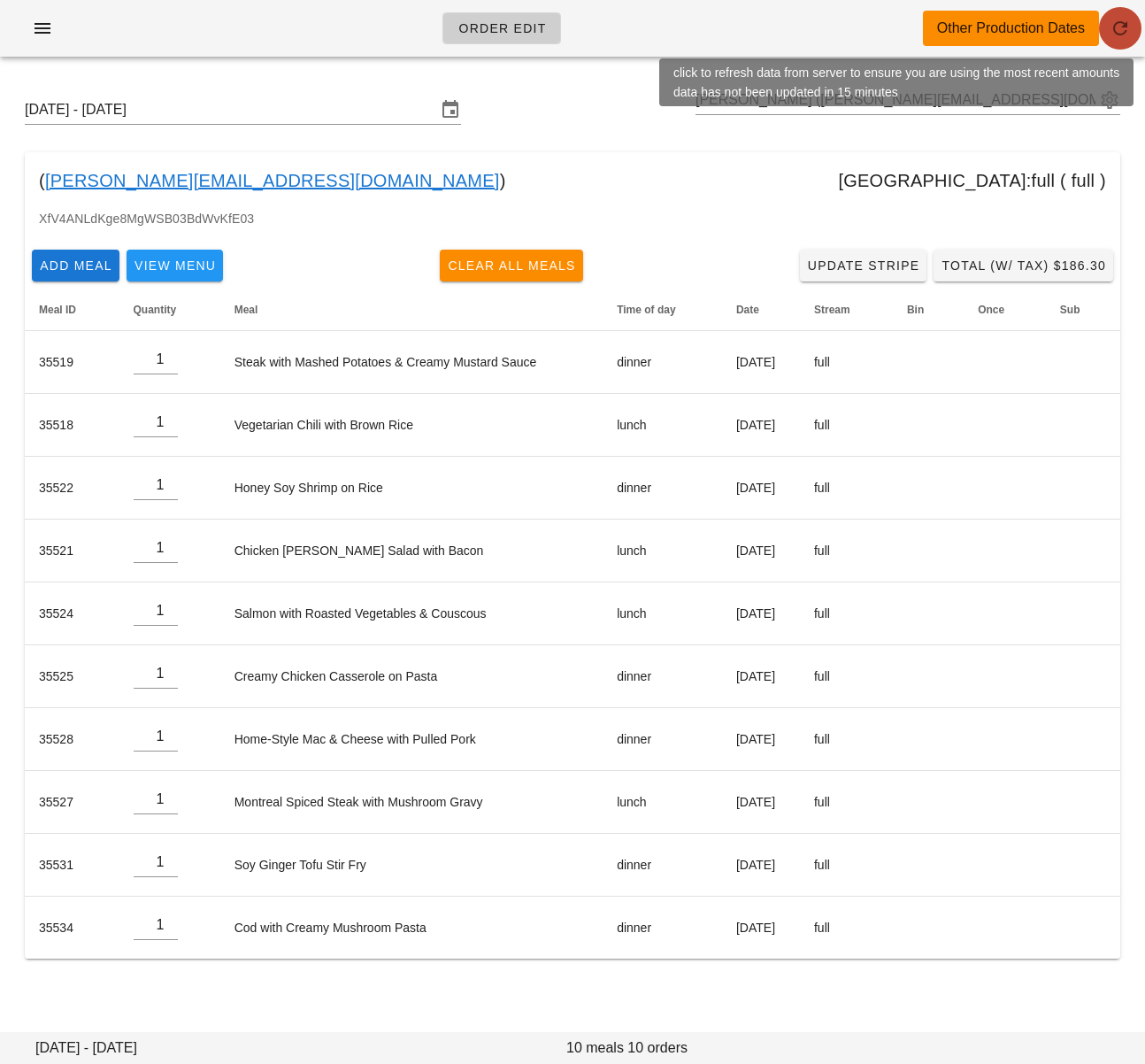
click at [1116, 28] on icon "button" at bounding box center [1120, 28] width 21 height 21
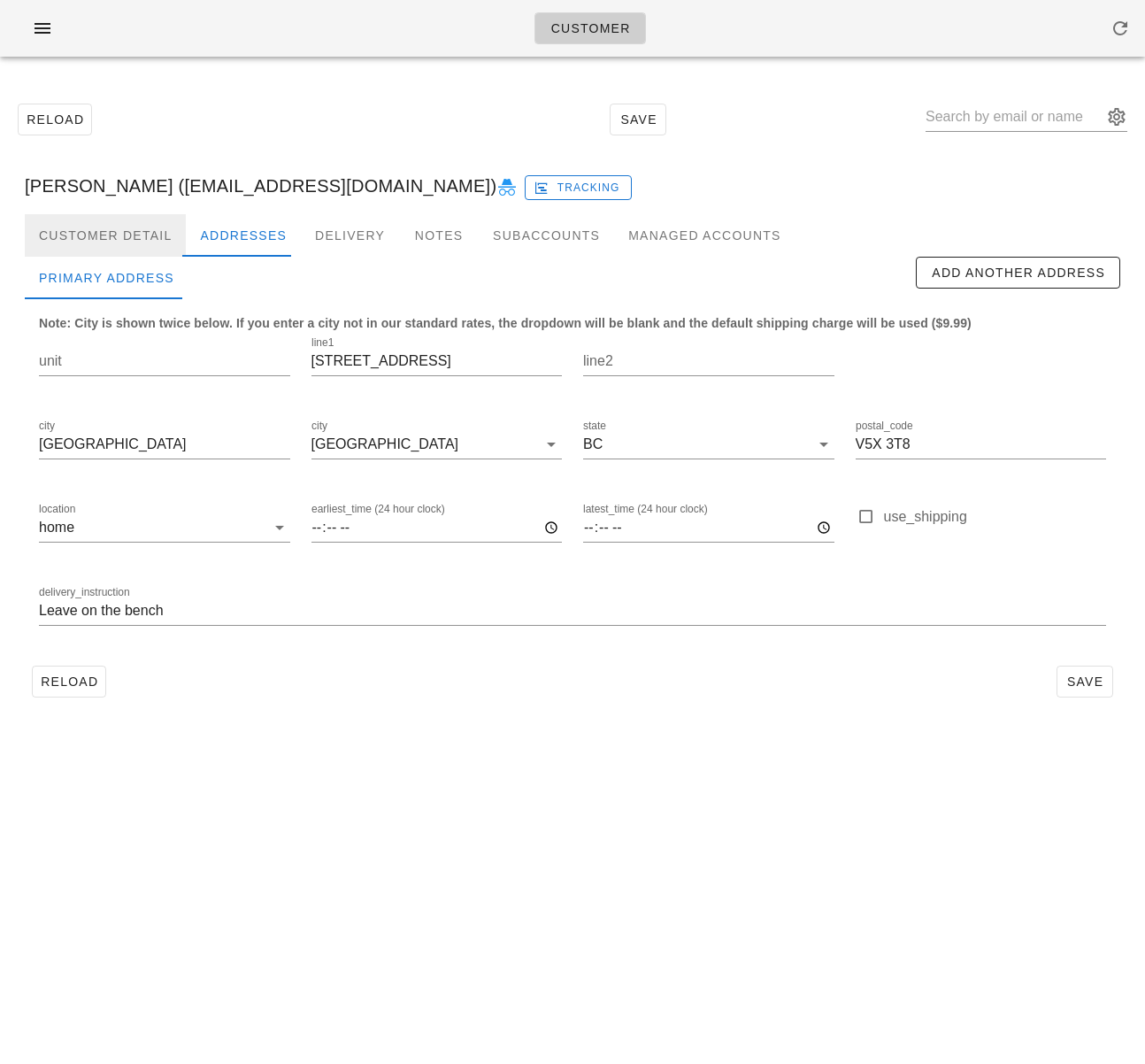
click at [91, 246] on div "Customer Detail" at bounding box center [105, 235] width 161 height 42
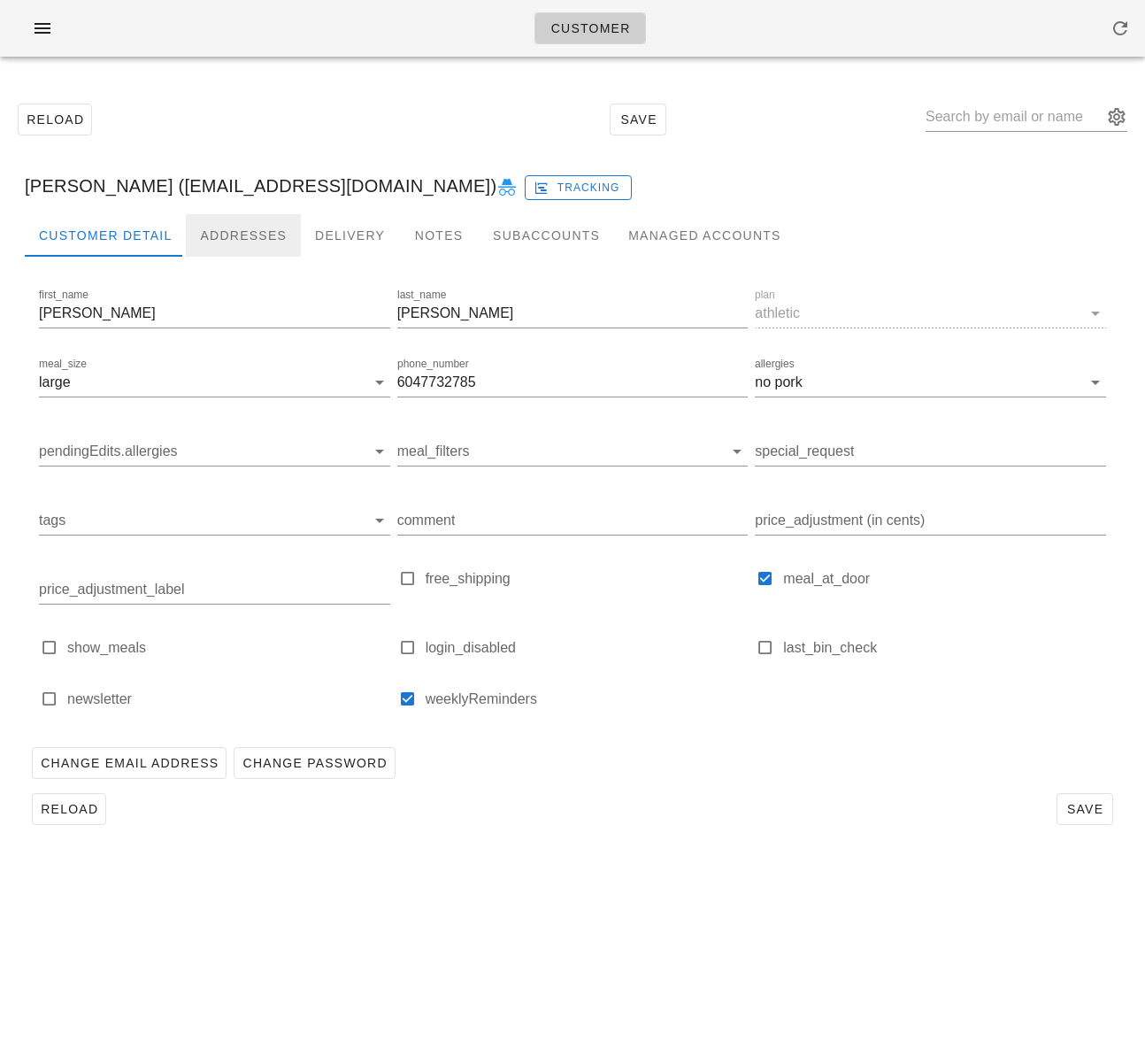
click at [219, 237] on div "Addresses" at bounding box center [243, 235] width 115 height 42
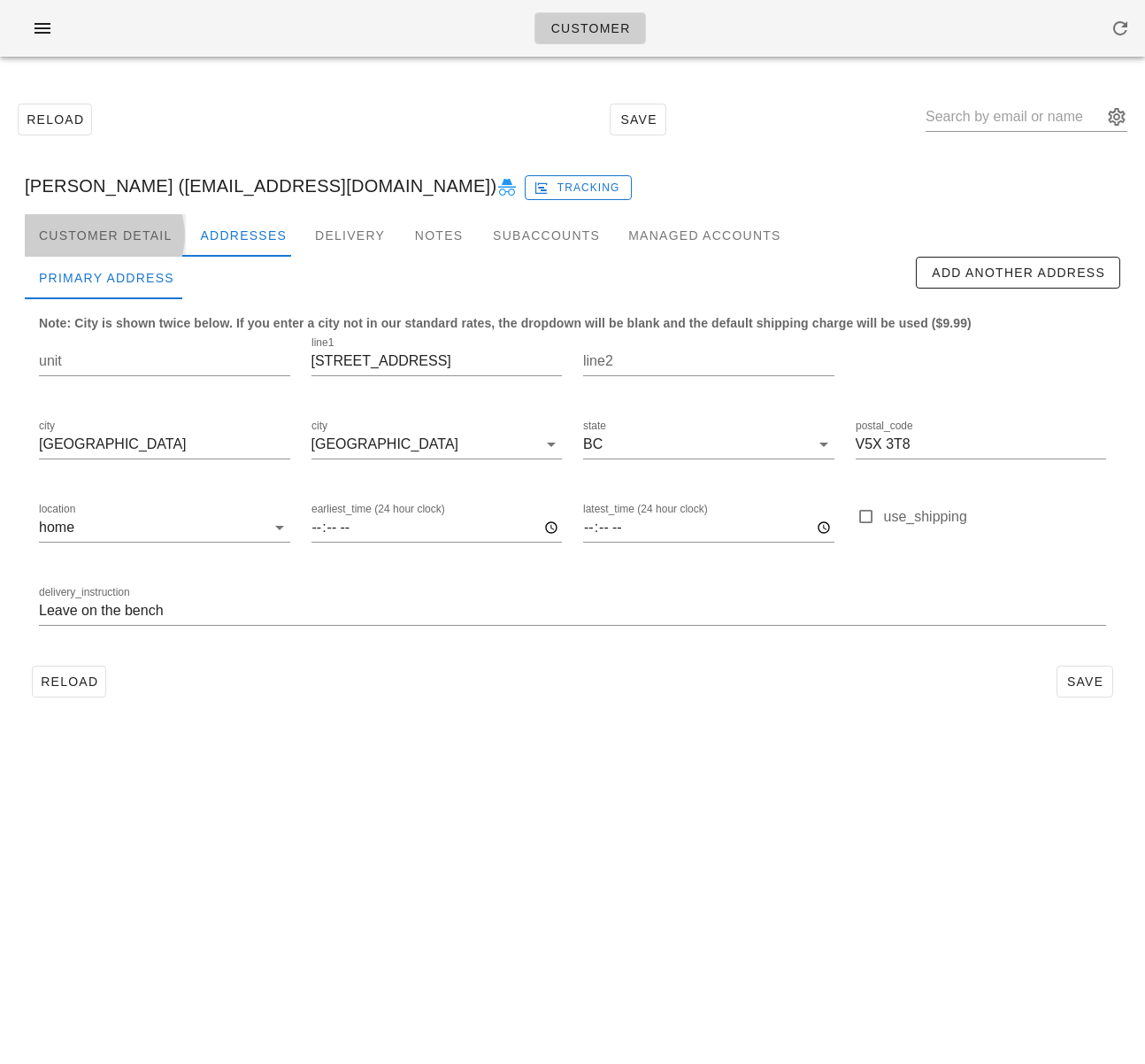
click at [136, 236] on div "Customer Detail" at bounding box center [105, 235] width 161 height 42
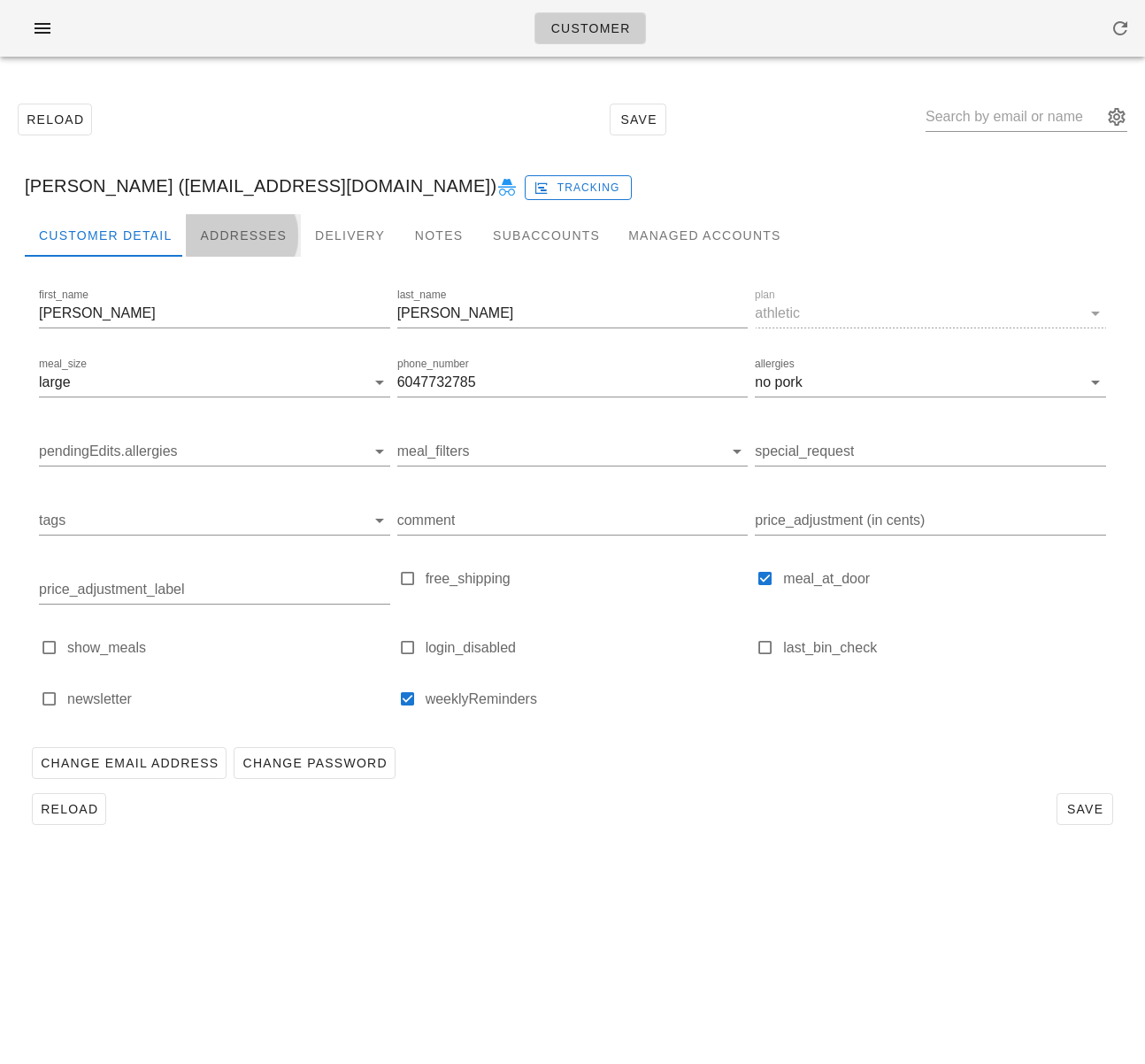
click at [209, 233] on div "Addresses" at bounding box center [243, 235] width 115 height 42
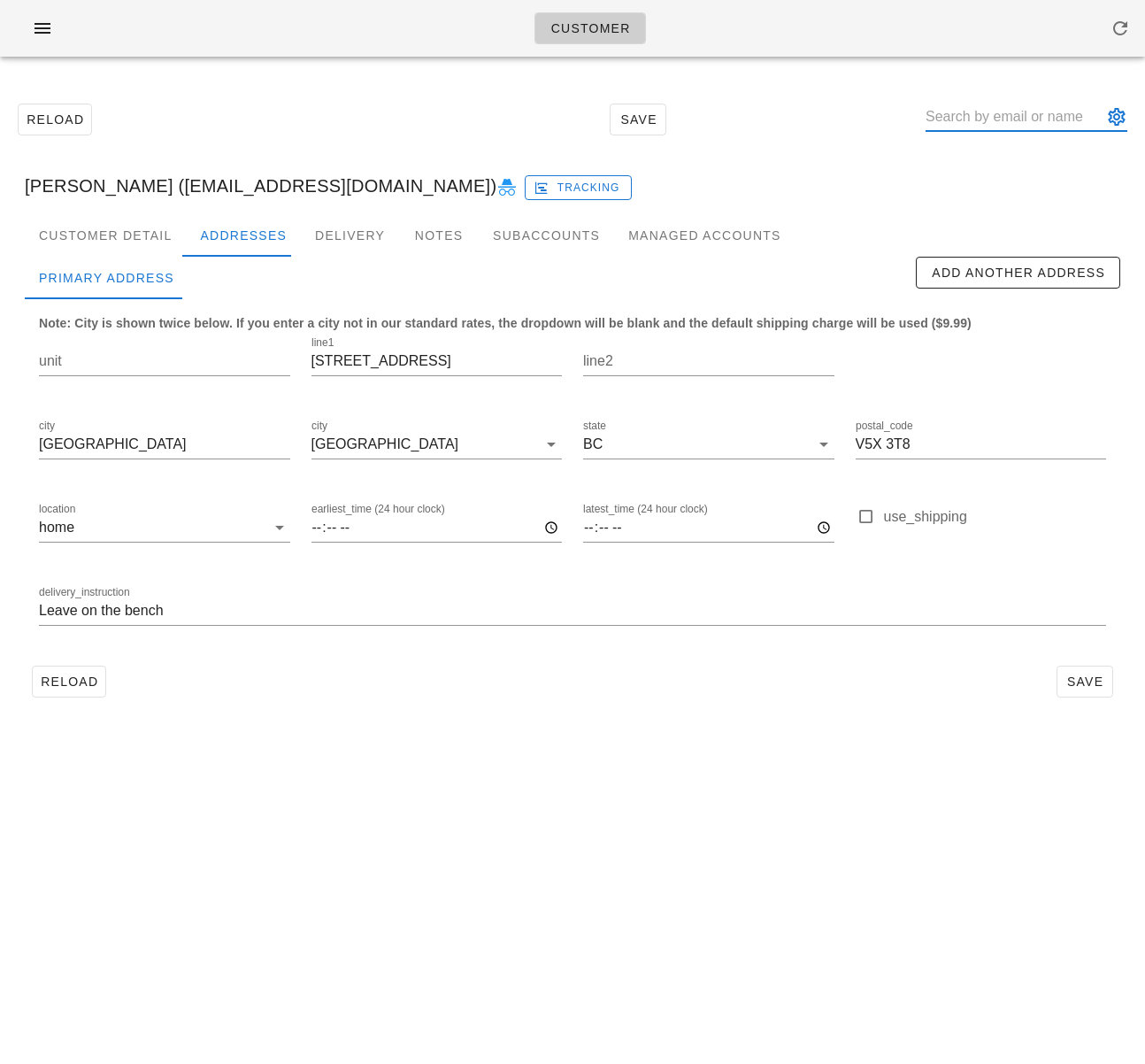
click at [1001, 118] on input "text" at bounding box center [1014, 116] width 177 height 29
paste input "[PERSON_NAME][EMAIL_ADDRESS][DOMAIN_NAME]"
type input "[PERSON_NAME][EMAIL_ADDRESS][DOMAIN_NAME]"
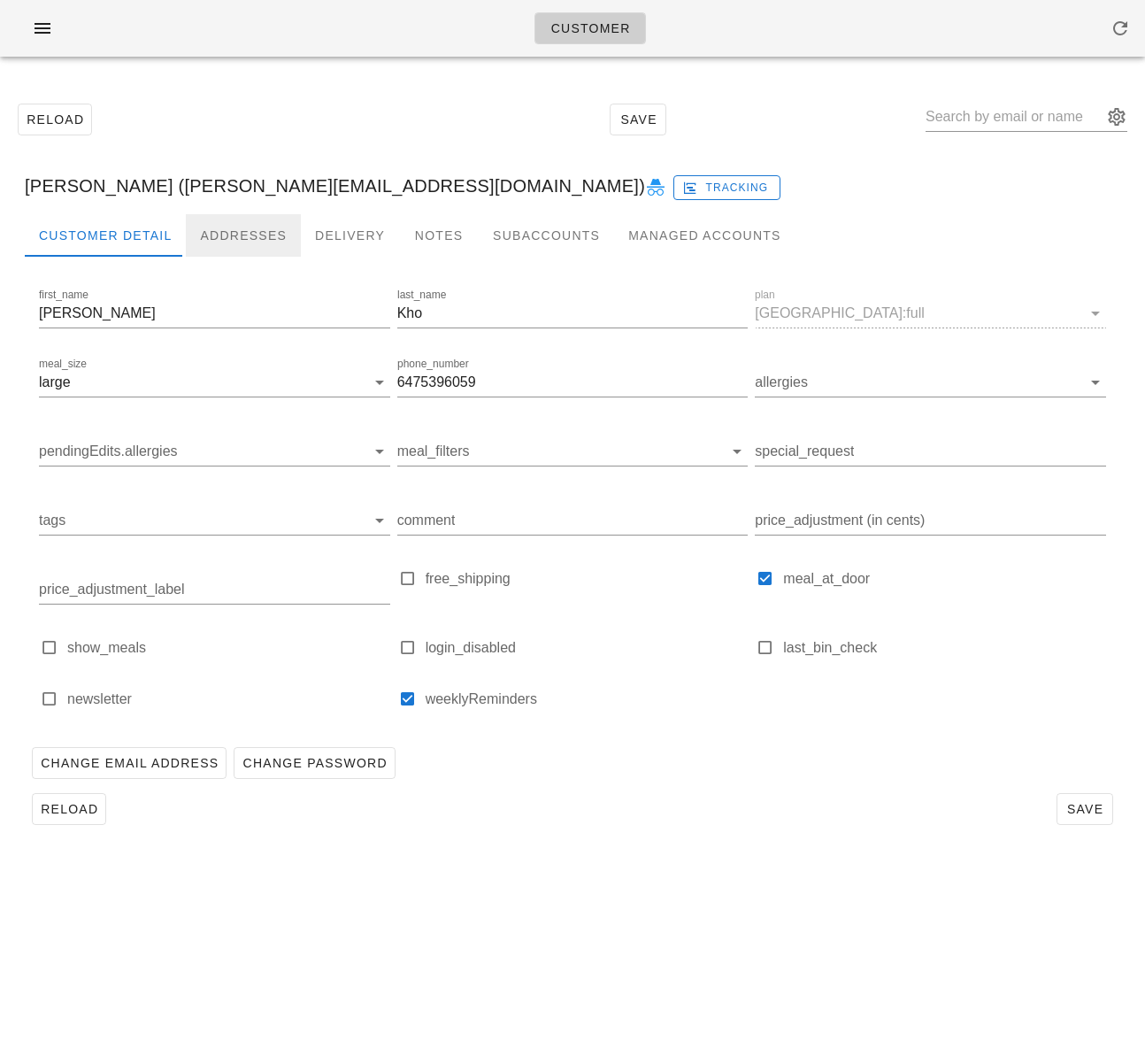
click at [227, 229] on div "Addresses" at bounding box center [243, 235] width 115 height 42
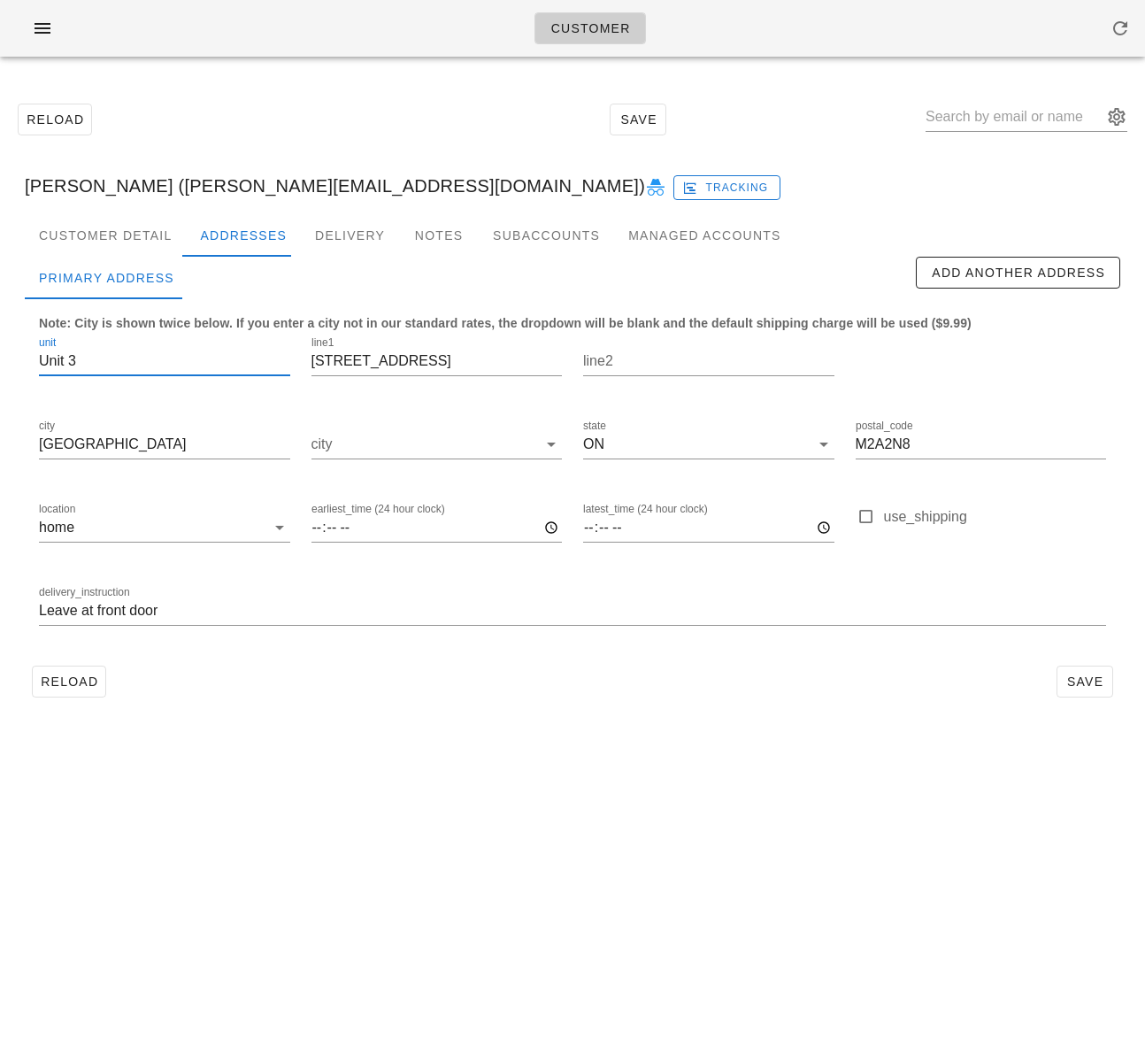
drag, startPoint x: 69, startPoint y: 359, endPoint x: 29, endPoint y: 359, distance: 40.0
click at [29, 359] on div "unit Unit 3" at bounding box center [164, 364] width 272 height 83
click at [66, 364] on input "3" at bounding box center [164, 361] width 251 height 29
drag, startPoint x: 56, startPoint y: 362, endPoint x: 21, endPoint y: 361, distance: 35.0
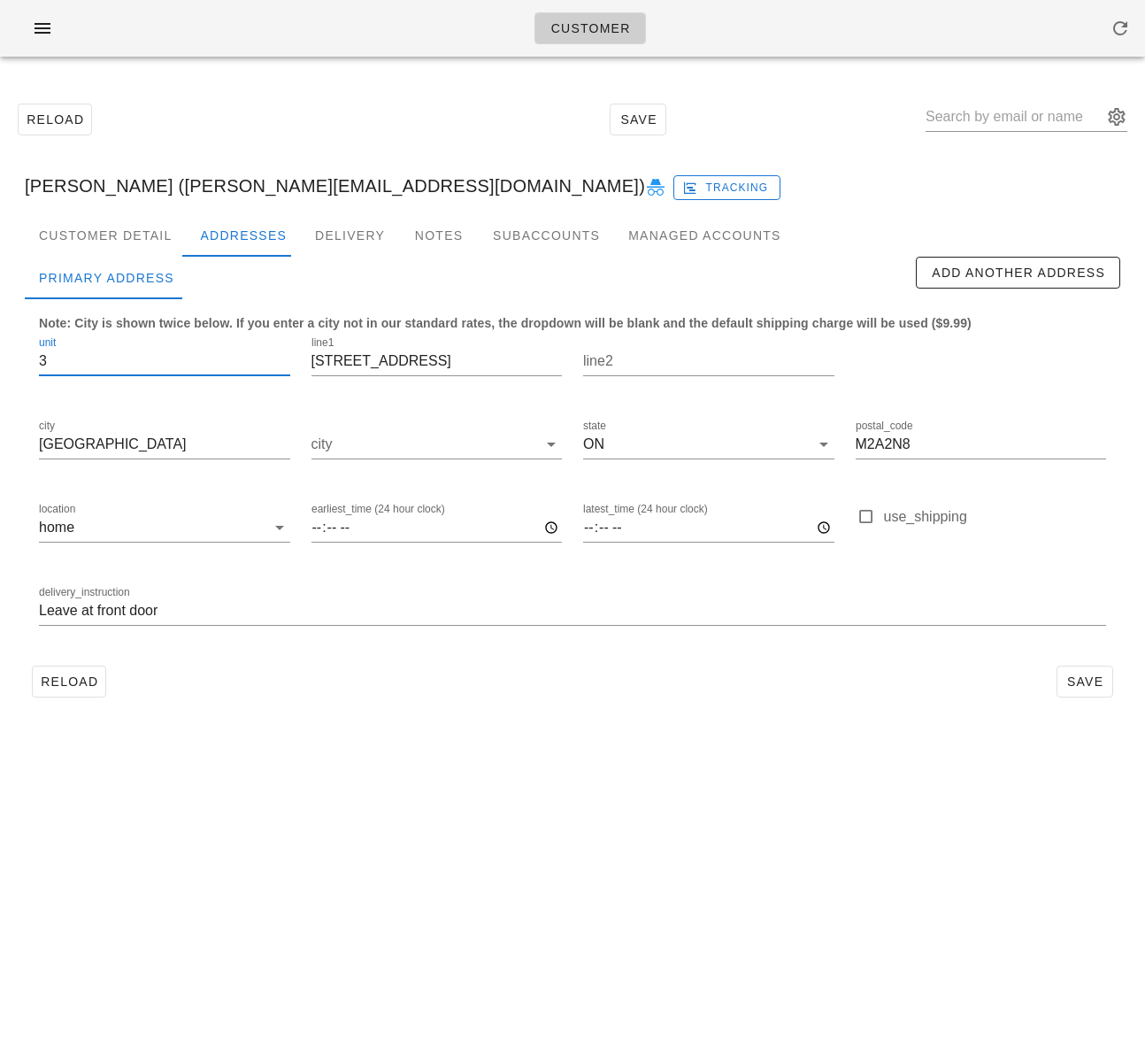
click at [21, 361] on div "Customer Detail Addresses Delivery Notes Subaccounts Managed Accounts first_nam…" at bounding box center [573, 466] width 1124 height 505
type input "3"
click at [47, 609] on input "Leave at front door" at bounding box center [572, 611] width 1067 height 29
click at [39, 613] on input "Leave at front door" at bounding box center [572, 611] width 1067 height 29
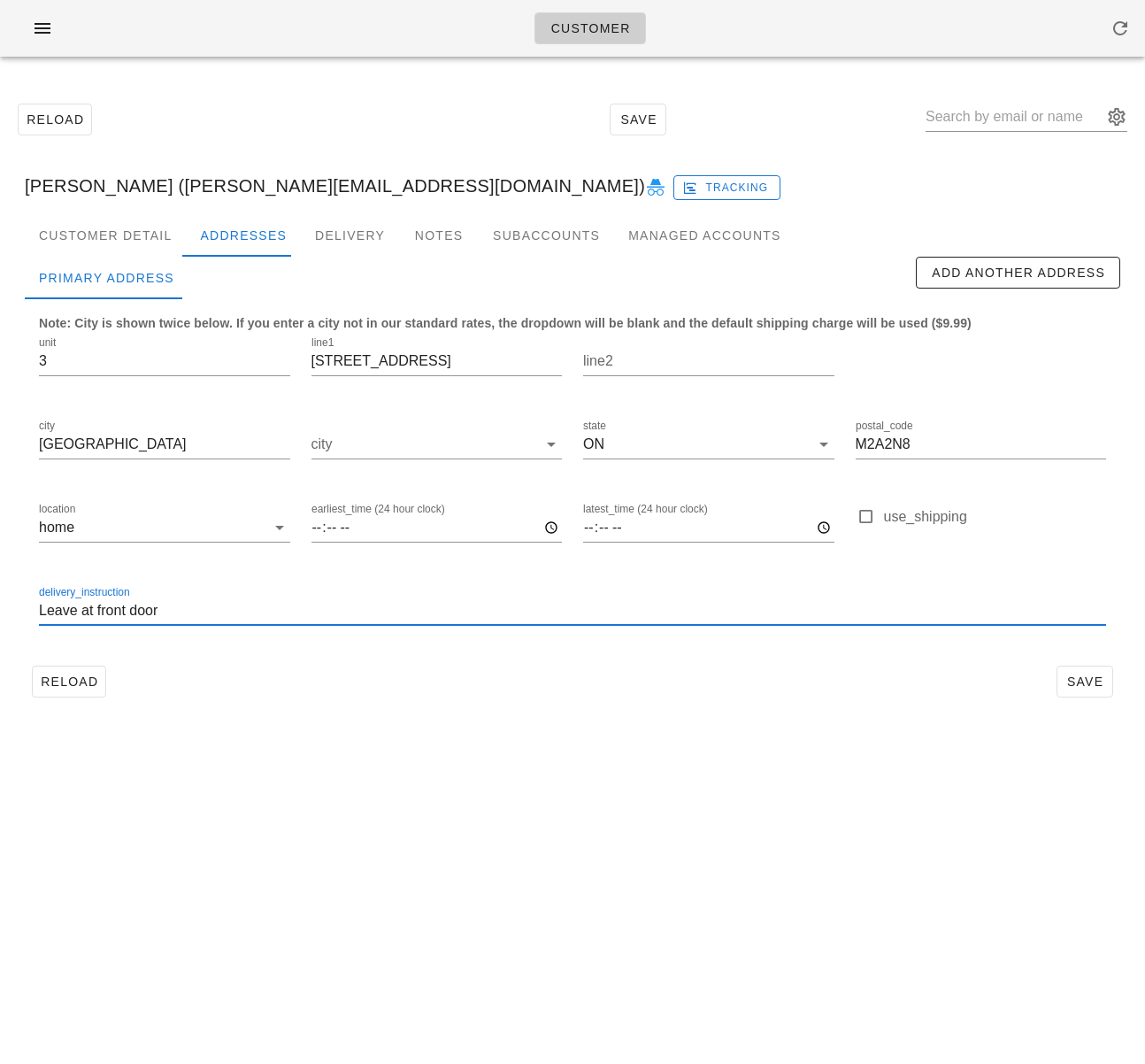
paste input "Unit"
type input "Unit 3. Leave at front door"
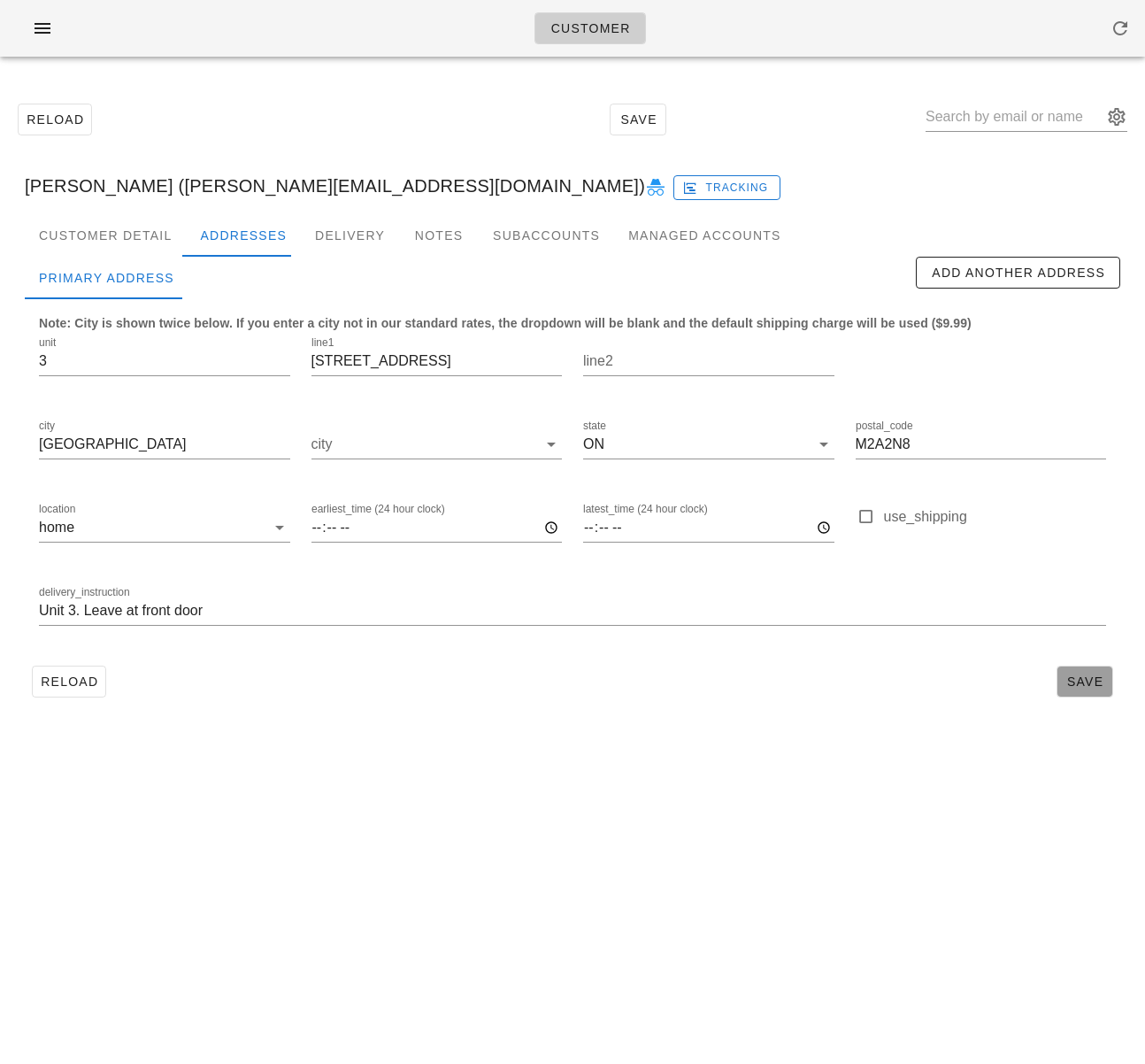
click at [1090, 681] on span "Save" at bounding box center [1085, 681] width 41 height 14
click at [74, 681] on span "Reload" at bounding box center [68, 681] width 58 height 14
click at [364, 353] on input "[STREET_ADDRESS]" at bounding box center [437, 361] width 251 height 29
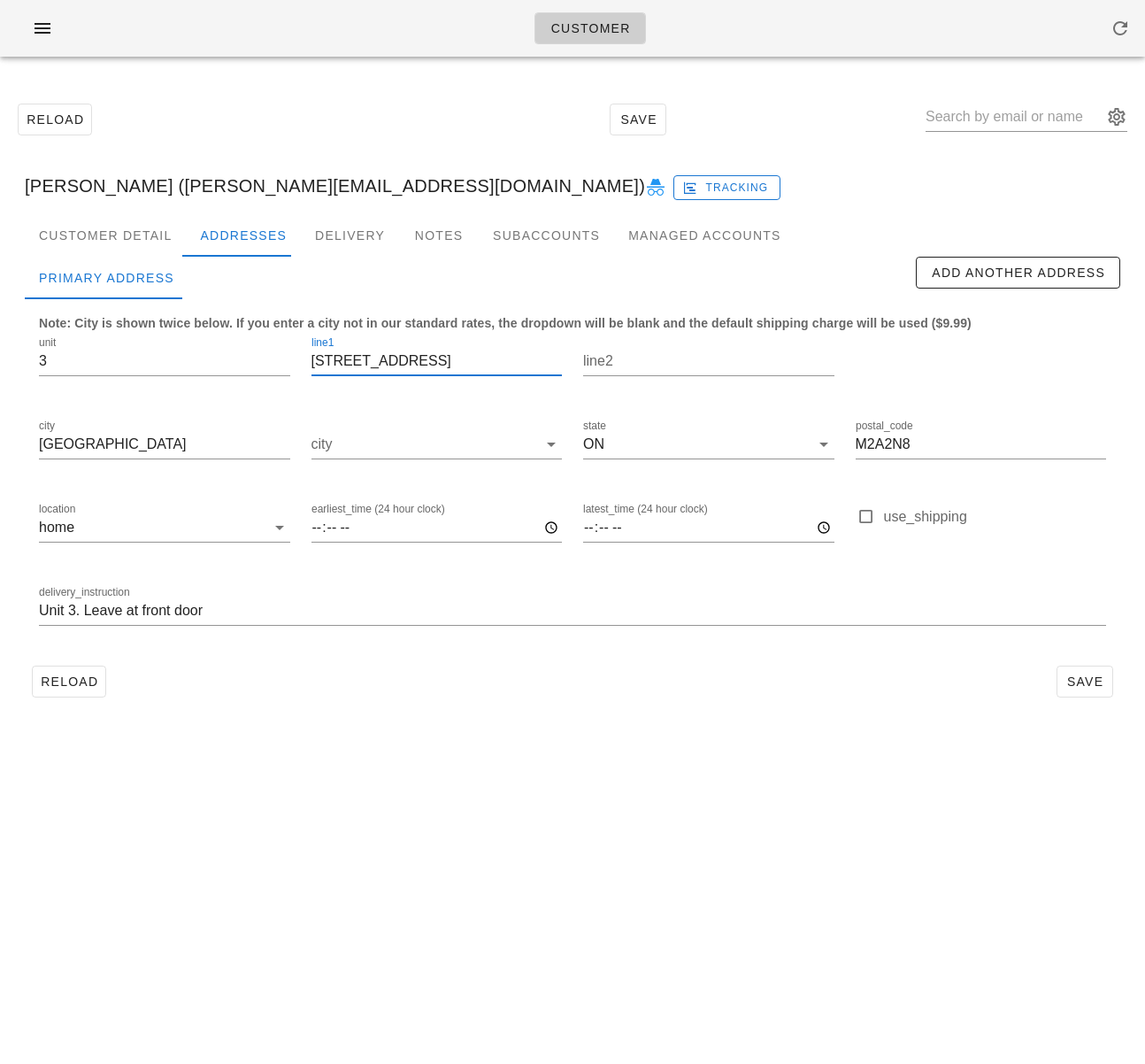
drag, startPoint x: 532, startPoint y: 789, endPoint x: 530, endPoint y: 777, distance: 12.2
click at [532, 788] on div "Customer Reload Save [PERSON_NAME] ([PERSON_NAME][EMAIL_ADDRESS][DOMAIN_NAME]) …" at bounding box center [572, 532] width 1145 height 1064
click at [997, 118] on input "text" at bounding box center [1014, 116] width 177 height 29
paste input "[EMAIL_ADDRESS][DOMAIN_NAME]"
type input "[EMAIL_ADDRESS][DOMAIN_NAME]"
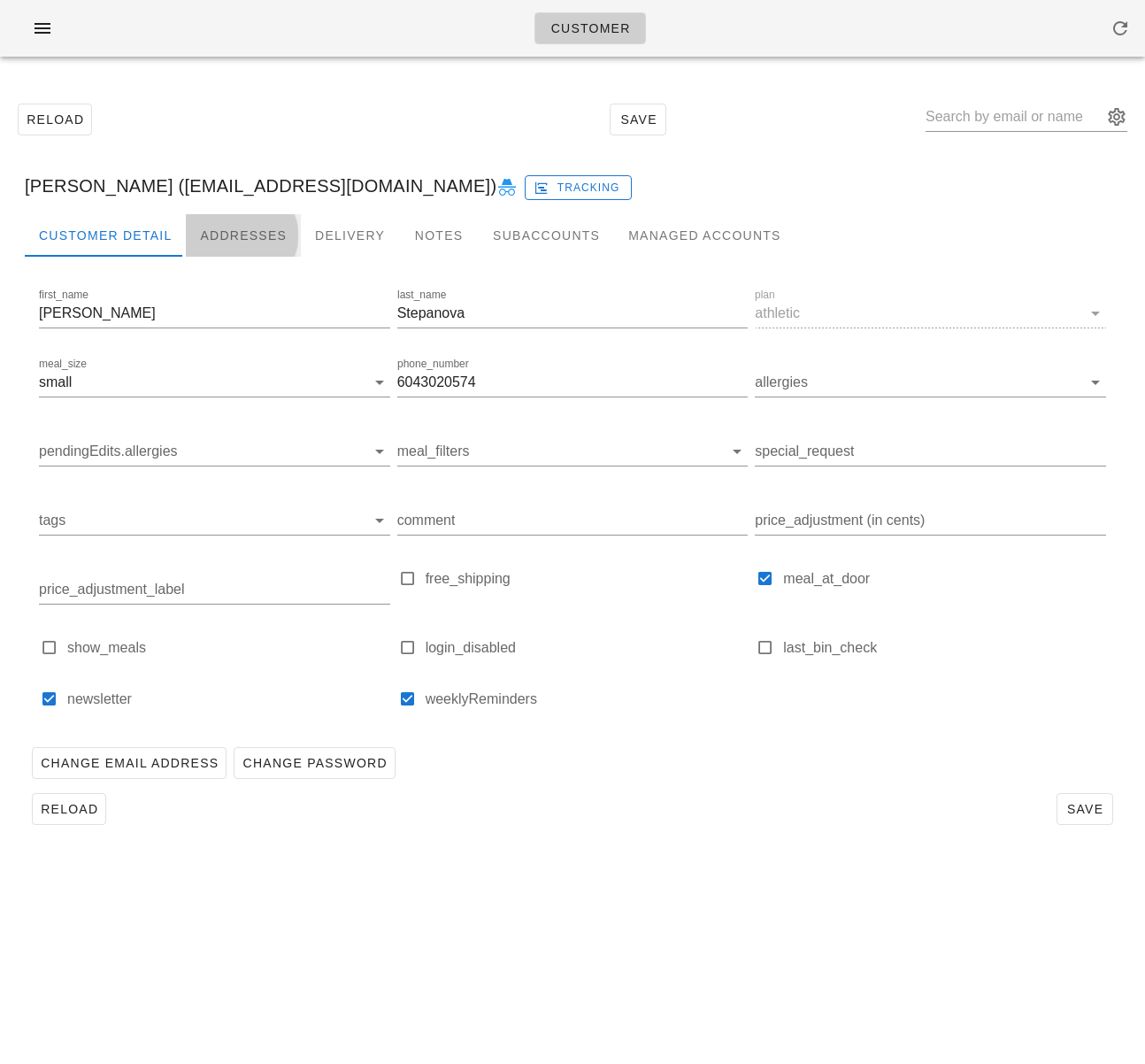
click at [236, 234] on div "Addresses" at bounding box center [243, 235] width 115 height 42
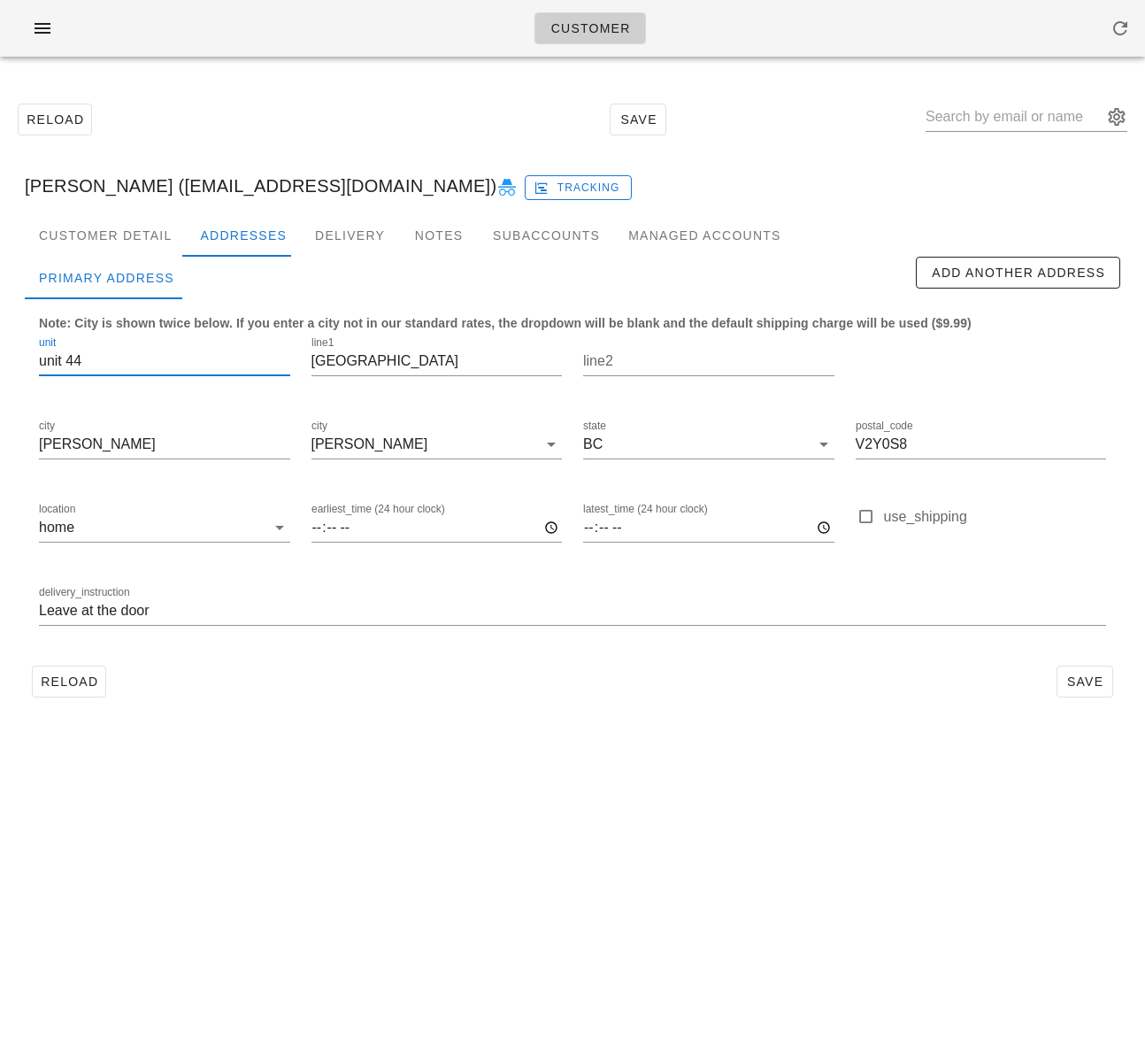
click at [86, 363] on input "unit 44" at bounding box center [164, 361] width 251 height 29
drag, startPoint x: 81, startPoint y: 363, endPoint x: 11, endPoint y: 356, distance: 70.3
click at [11, 356] on div "Customer Detail Addresses Delivery Notes Subaccounts Managed Accounts first_nam…" at bounding box center [573, 466] width 1124 height 505
click at [40, 609] on input "Leave at the door" at bounding box center [572, 611] width 1067 height 29
paste input "unit 44"
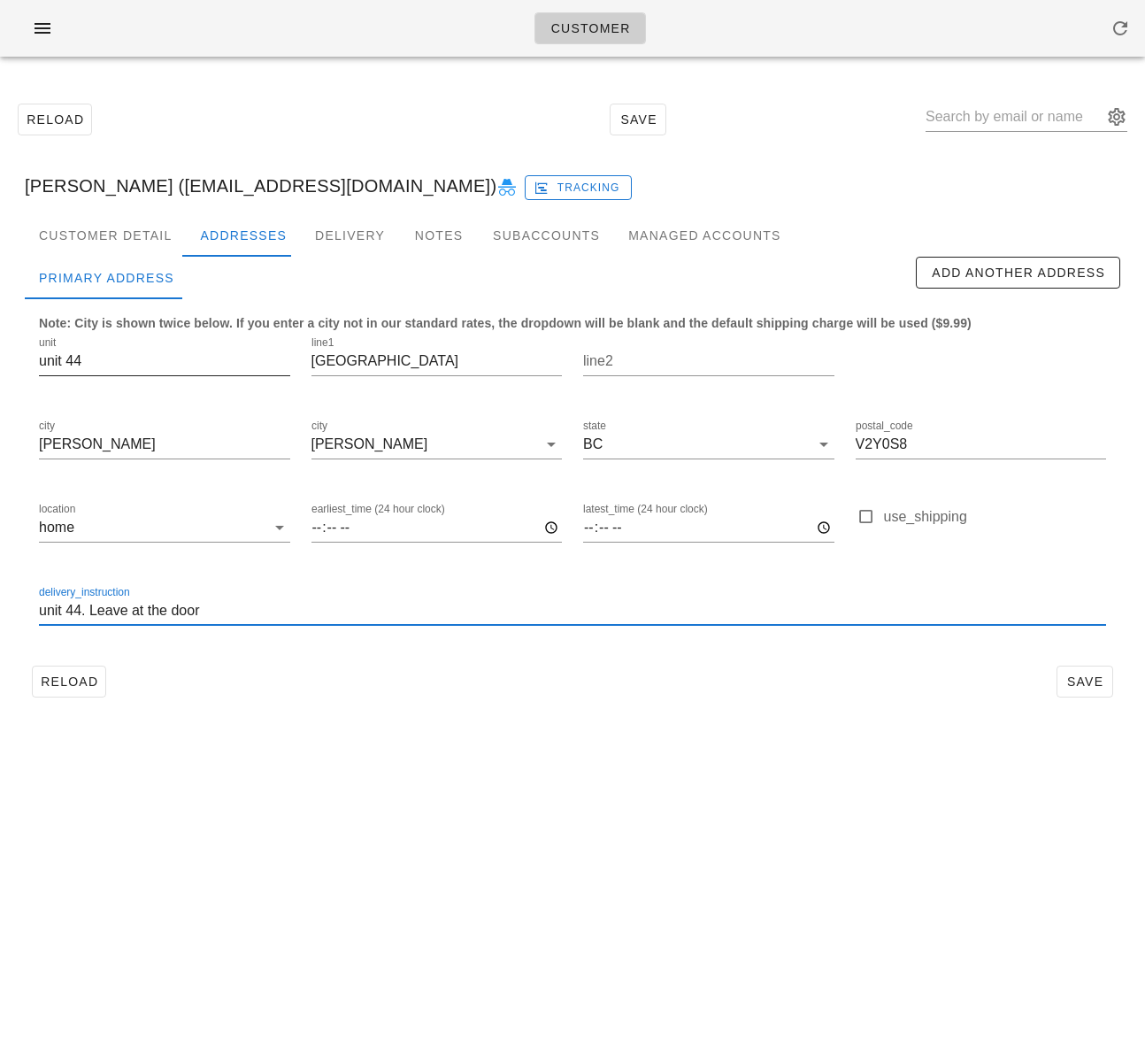
type input "unit 44. Leave at the door"
drag, startPoint x: 67, startPoint y: 363, endPoint x: 5, endPoint y: 359, distance: 62.1
click at [12, 360] on div "Customer Detail Addresses Delivery Notes Subaccounts Managed Accounts first_nam…" at bounding box center [573, 466] width 1124 height 505
type input "44"
drag, startPoint x: 632, startPoint y: 773, endPoint x: 750, endPoint y: 727, distance: 126.6
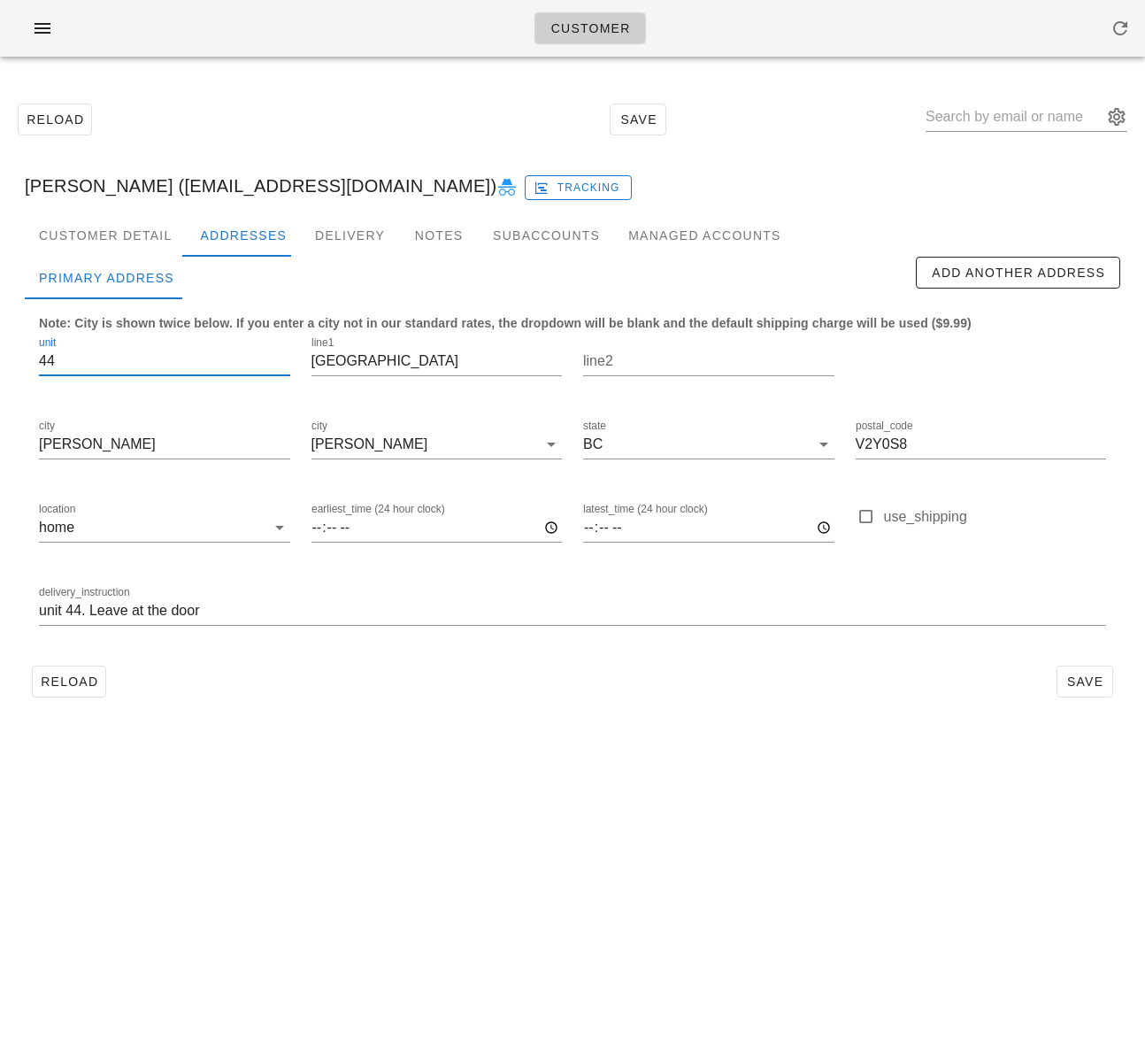
click at [632, 772] on div "Customer Reload Save [PERSON_NAME] ([EMAIL_ADDRESS][DOMAIN_NAME]) Tracking Cust…" at bounding box center [572, 532] width 1145 height 1064
click at [1081, 684] on span "Save" at bounding box center [1085, 681] width 41 height 14
drag, startPoint x: 96, startPoint y: 675, endPoint x: 108, endPoint y: 676, distance: 12.0
click at [95, 675] on span "Reload" at bounding box center [68, 681] width 58 height 14
click at [983, 126] on input "text" at bounding box center [1014, 116] width 177 height 29
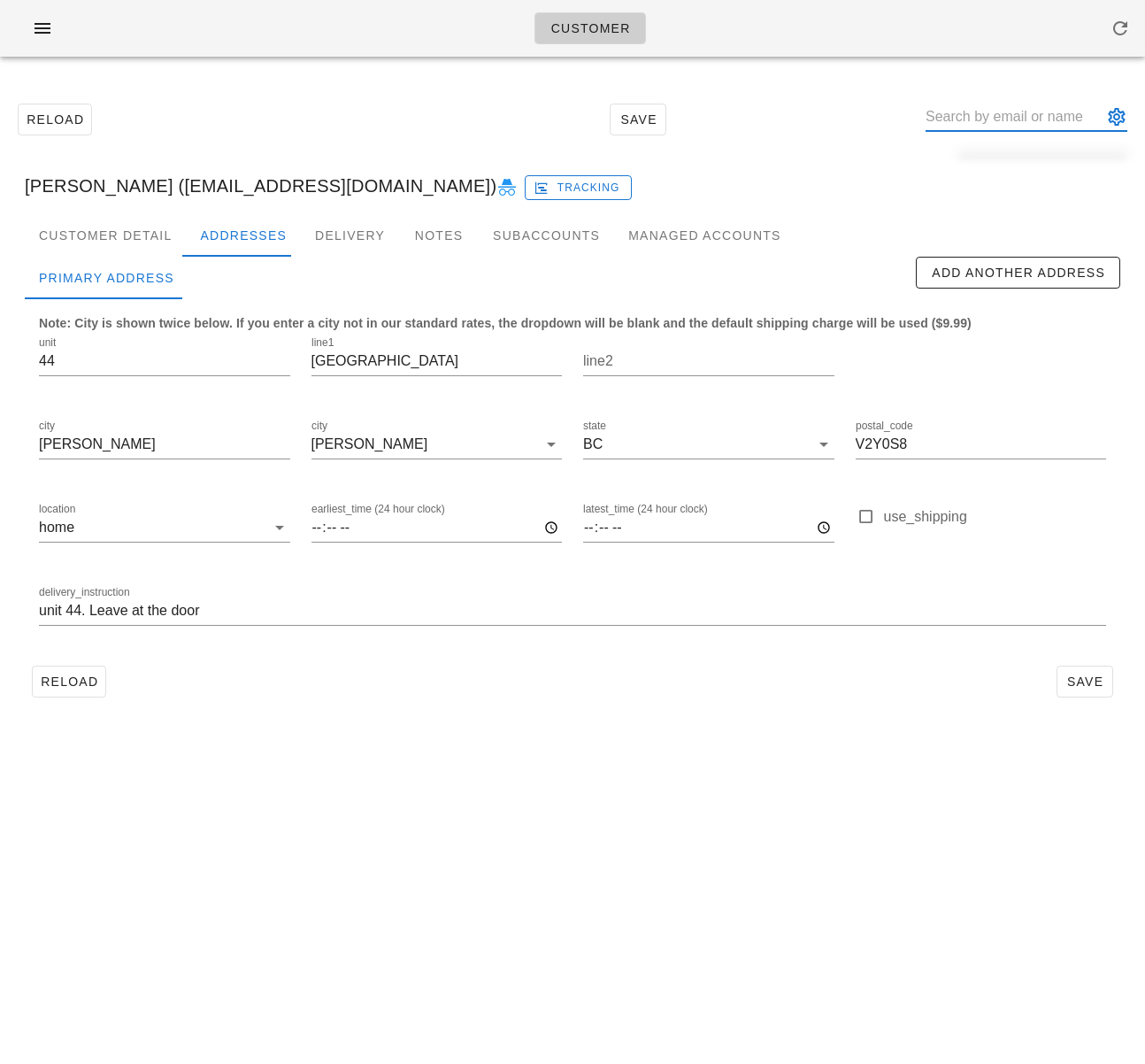
paste input "test!@[DOMAIN_NAME]"
type input "test!@[DOMAIN_NAME]"
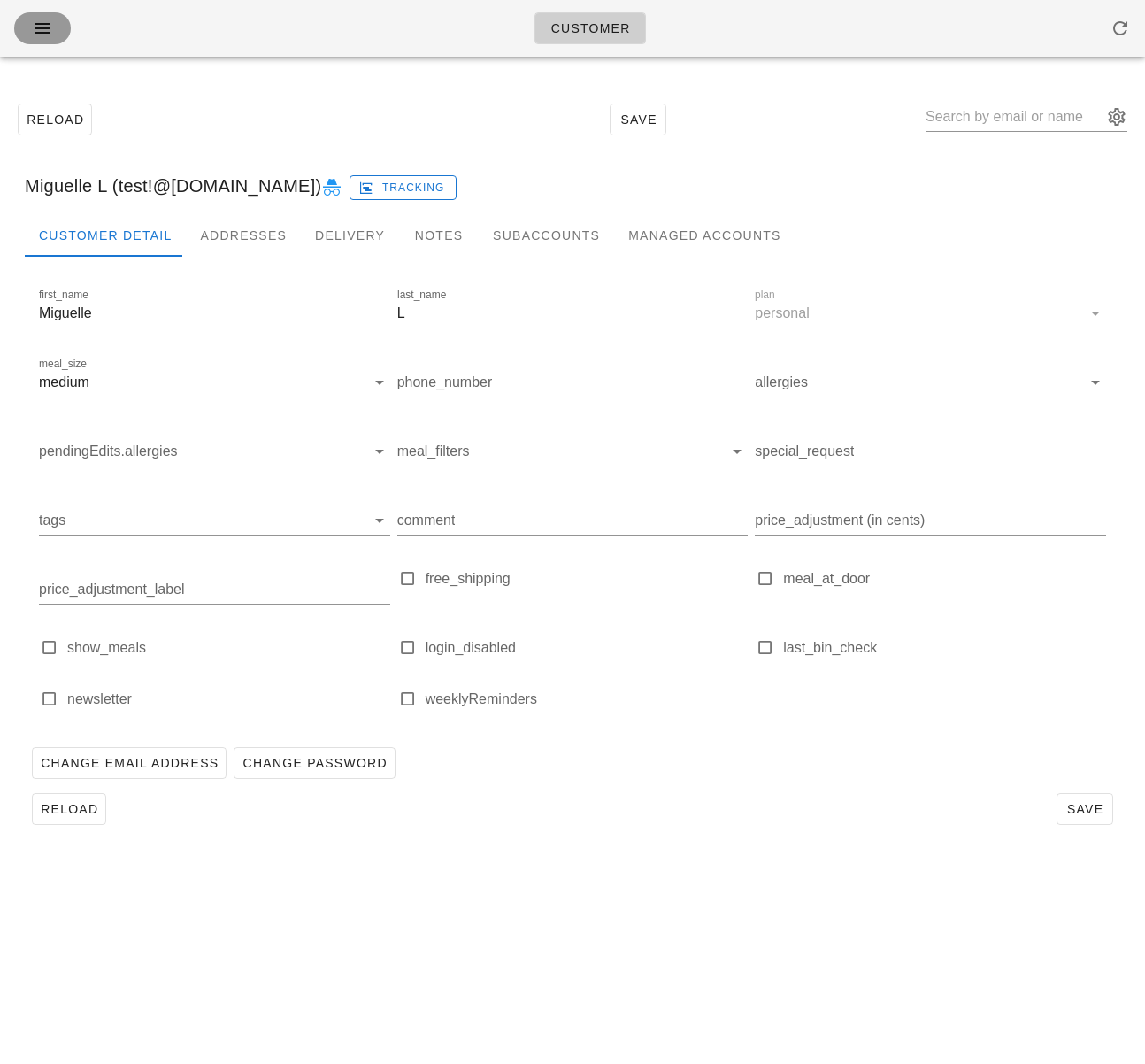
click at [45, 43] on button "button" at bounding box center [42, 28] width 56 height 32
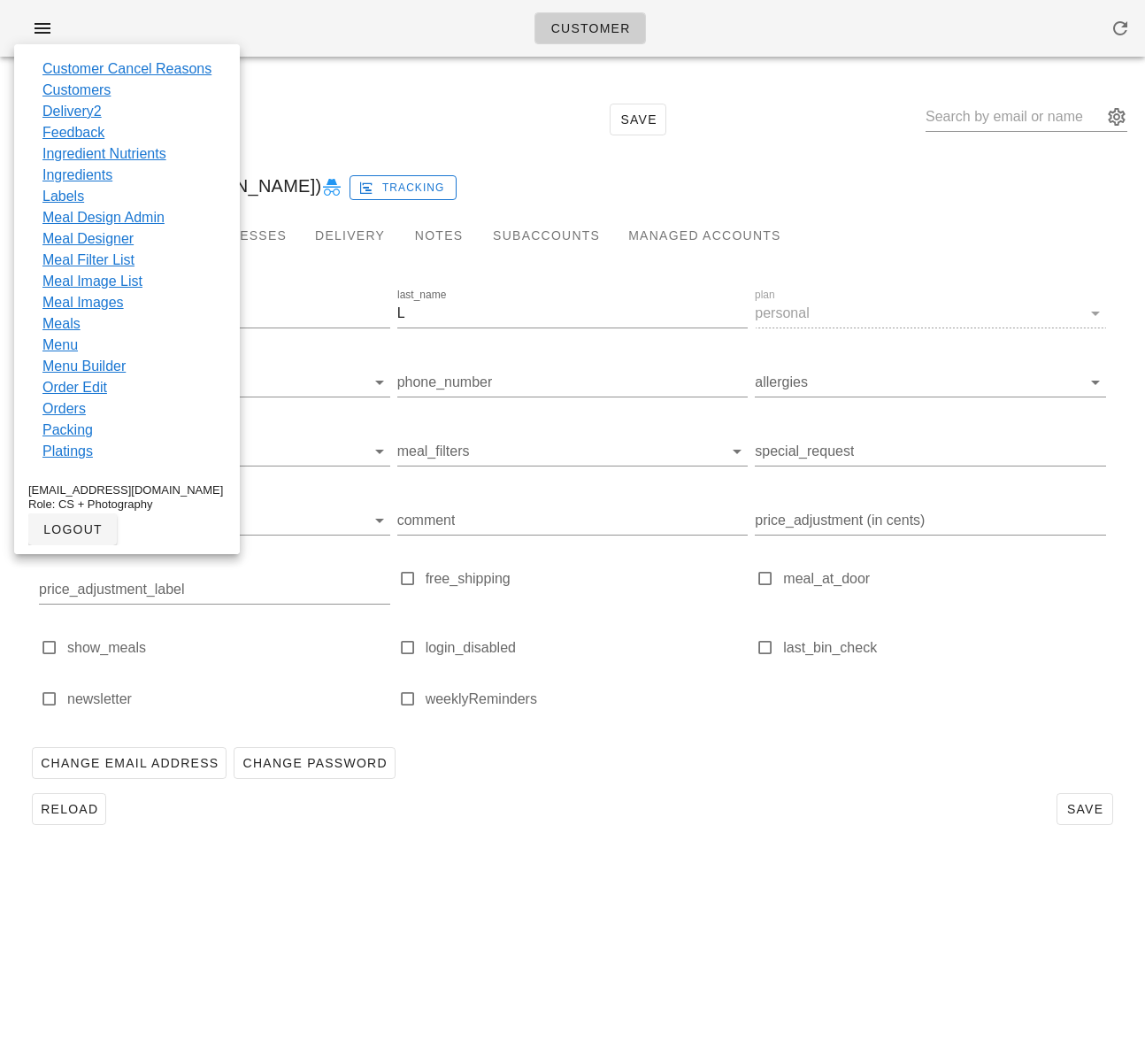
click at [304, 104] on div "Reload Save" at bounding box center [573, 119] width 1124 height 76
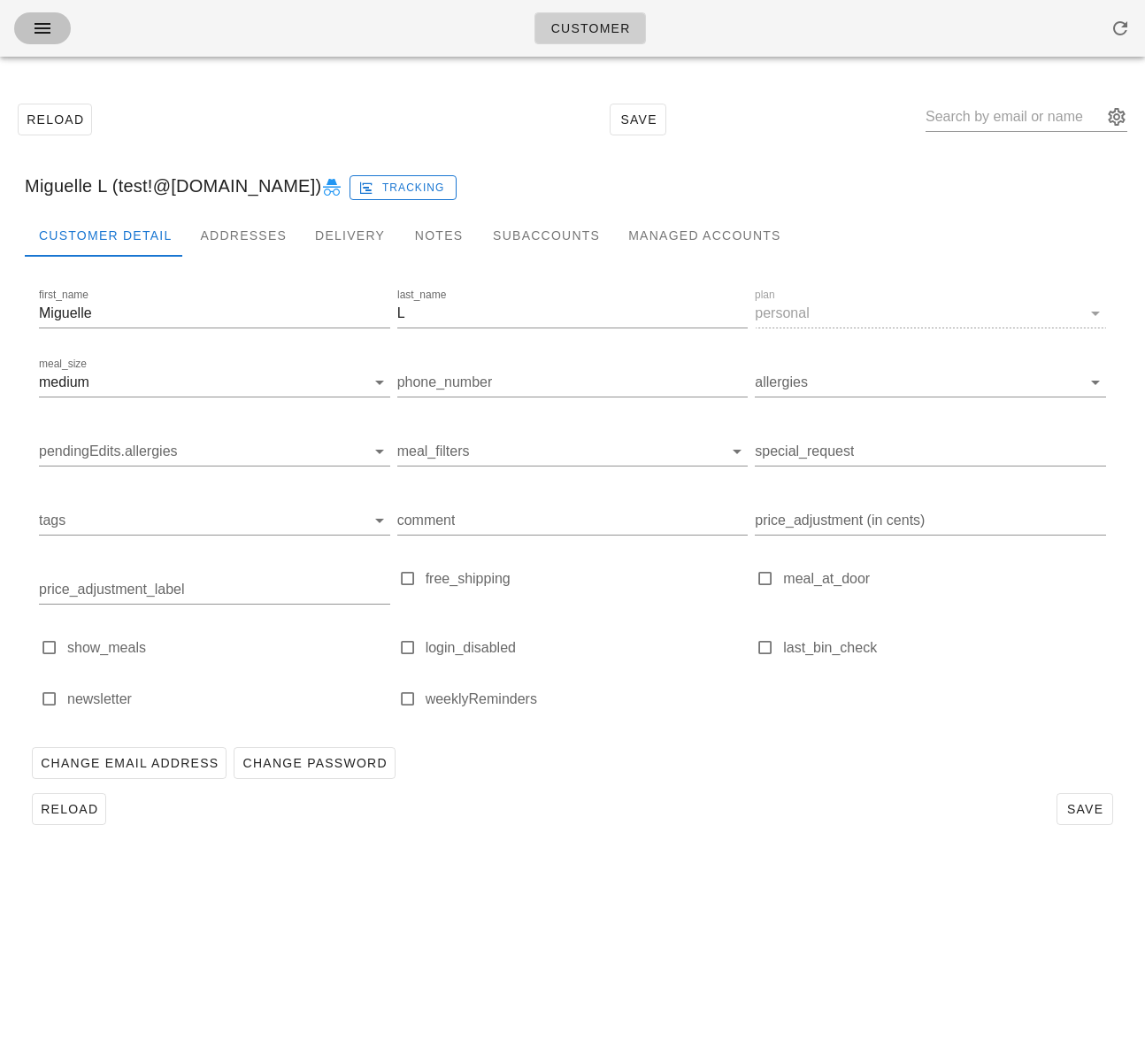
click at [40, 34] on icon "button" at bounding box center [42, 28] width 21 height 21
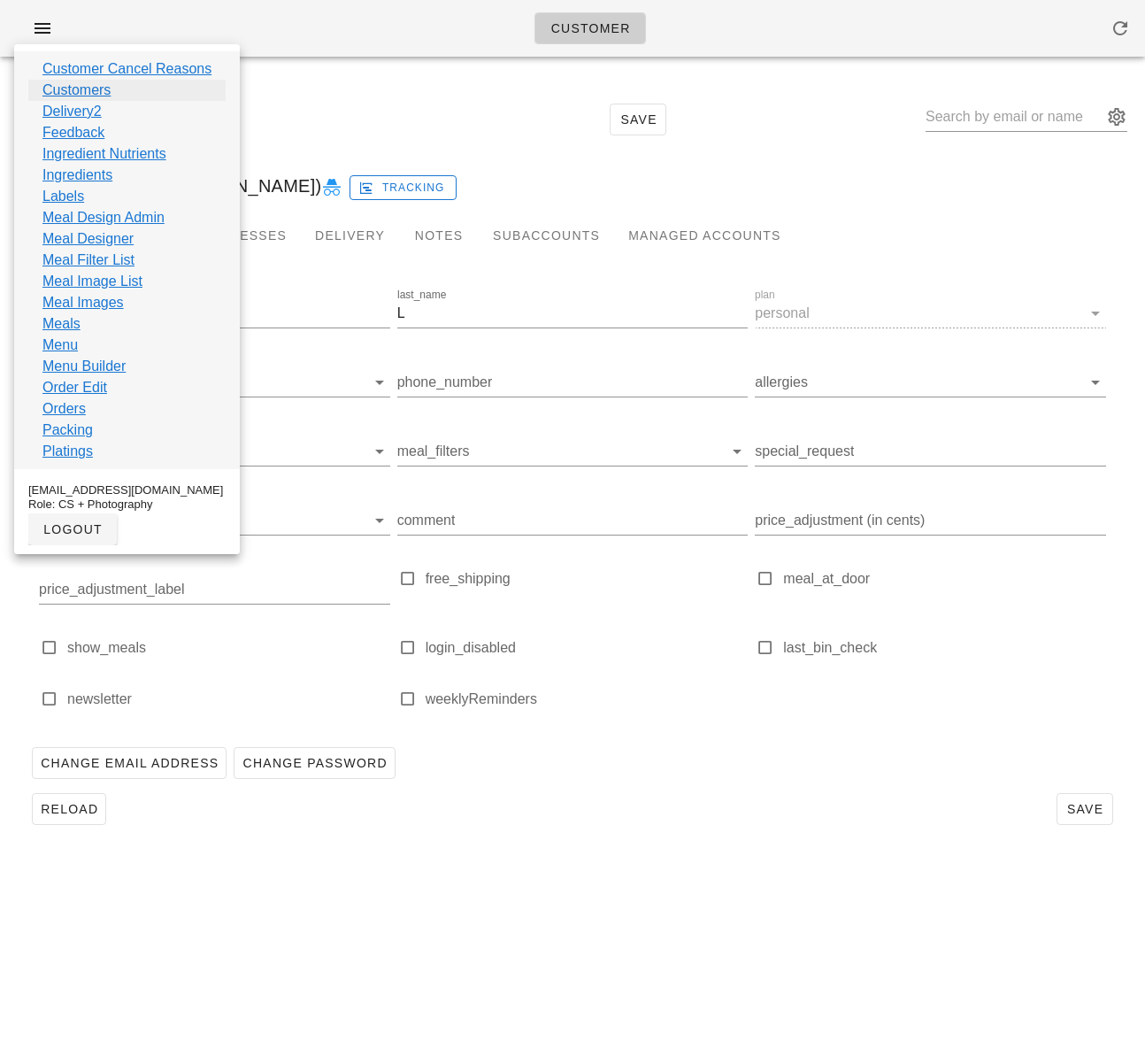
click at [109, 92] on link "Customers" at bounding box center [77, 90] width 68 height 21
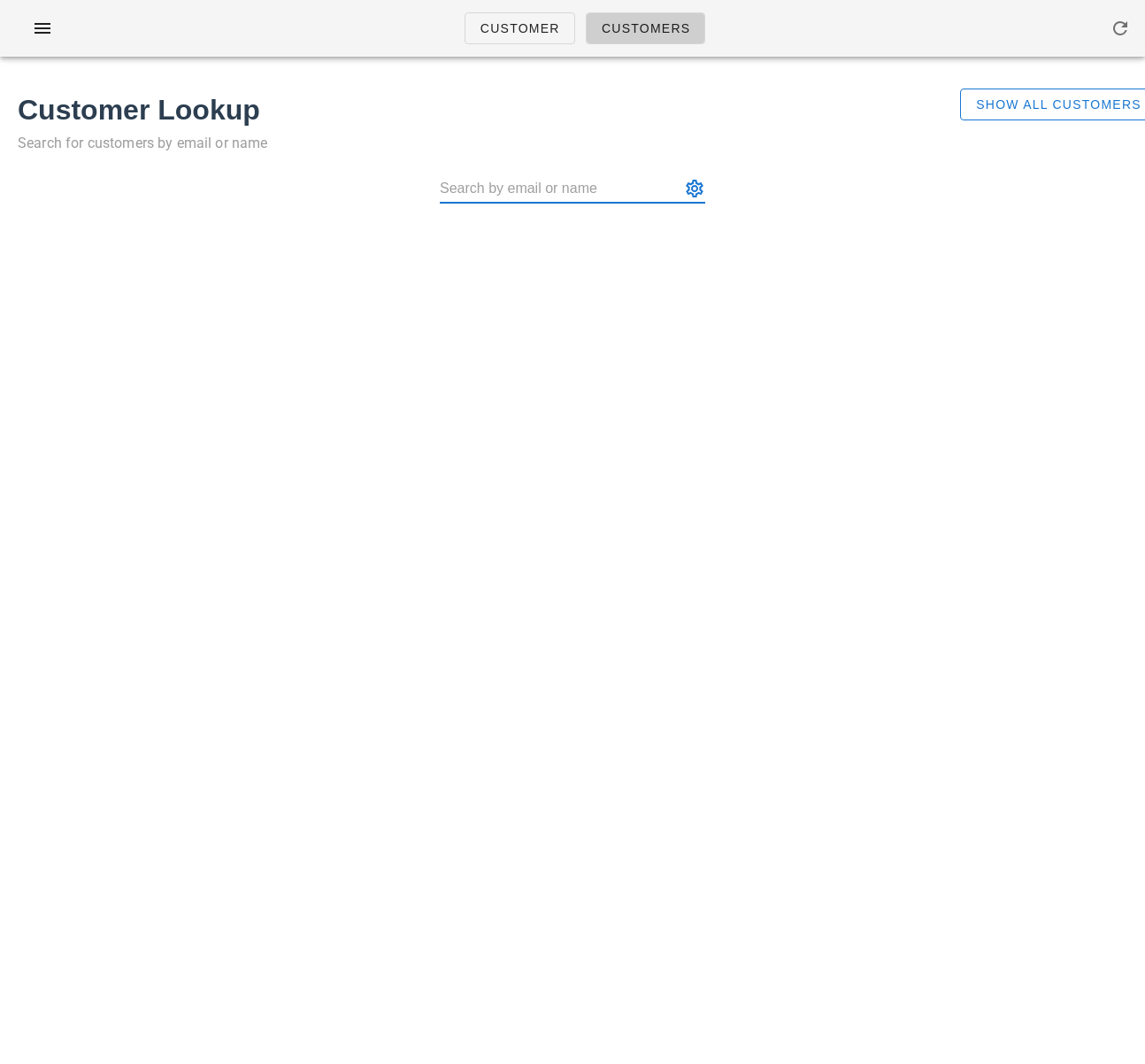
type input "[EMAIL_ADDRESS][DOMAIN_NAME]"
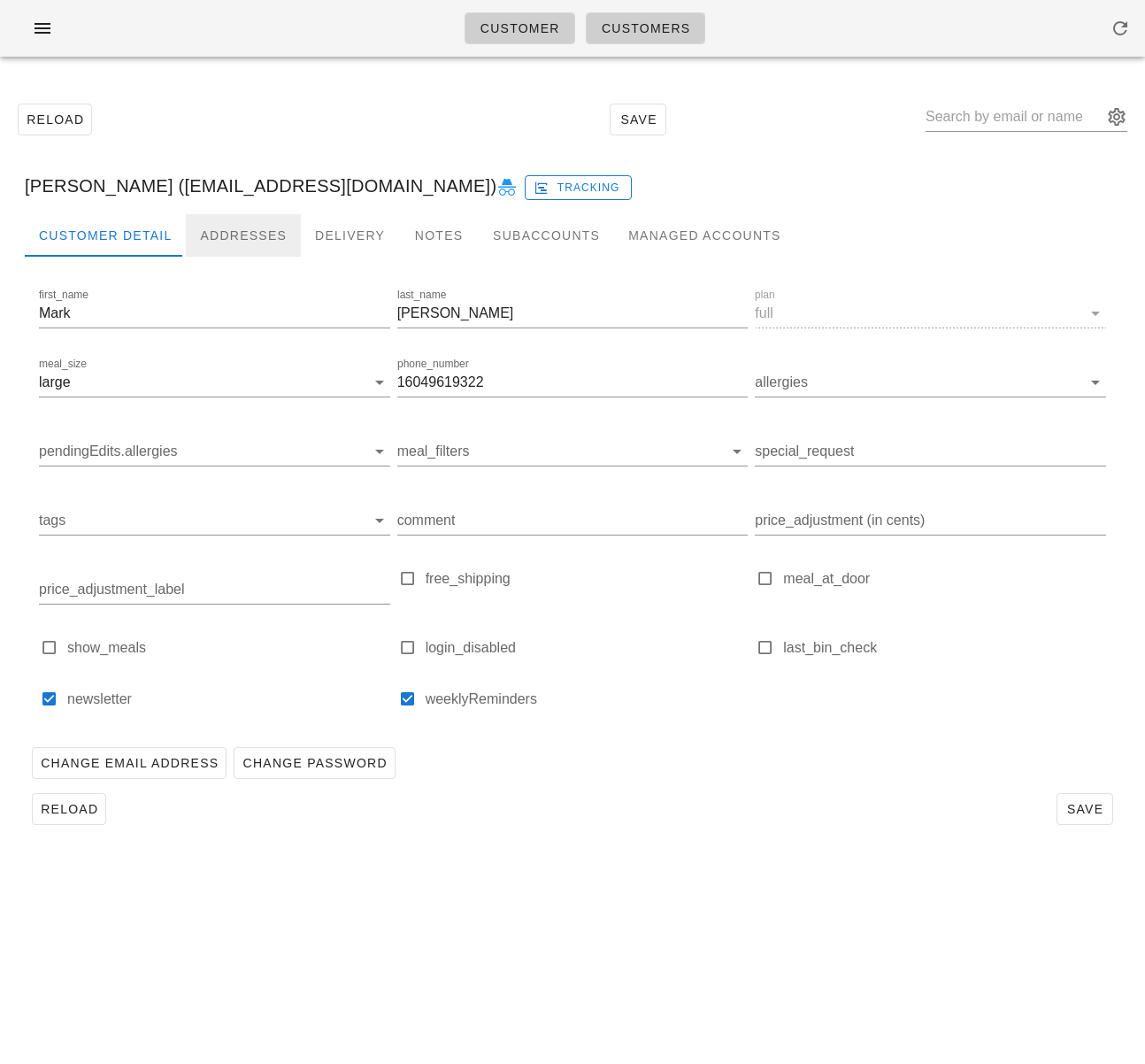
click at [220, 231] on div "Addresses" at bounding box center [243, 235] width 115 height 42
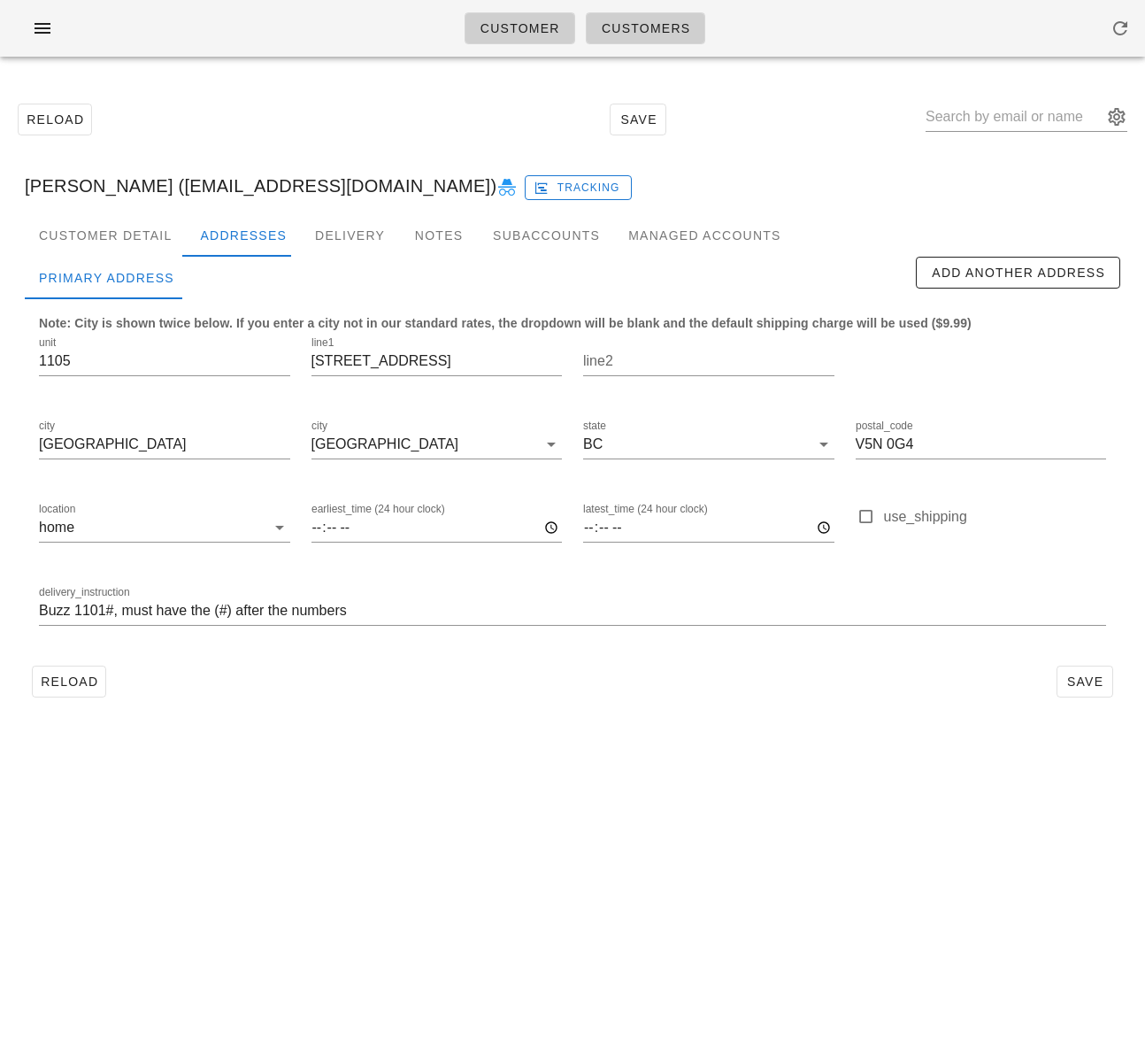
drag, startPoint x: 181, startPoint y: 185, endPoint x: 411, endPoint y: 182, distance: 230.0
click at [411, 182] on div "[PERSON_NAME] ([EMAIL_ADDRESS][DOMAIN_NAME]) Tracking" at bounding box center [573, 185] width 1124 height 56
copy div "[EMAIL_ADDRESS][DOMAIN_NAME]"
click at [992, 119] on input "text" at bounding box center [1014, 116] width 177 height 29
paste input "[EMAIL_ADDRESS][DOMAIN_NAME]"
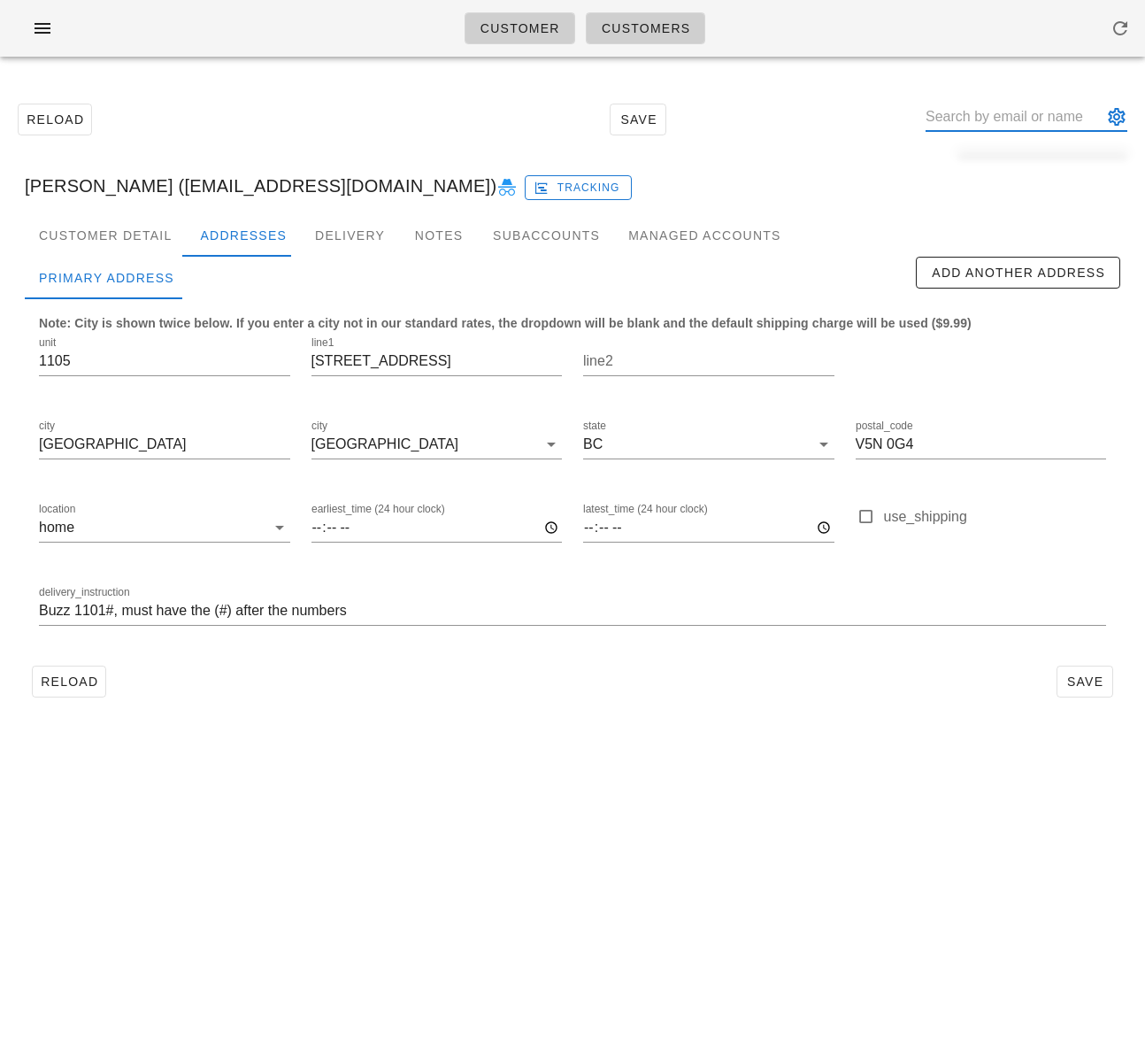
type input "[EMAIL_ADDRESS][DOMAIN_NAME]"
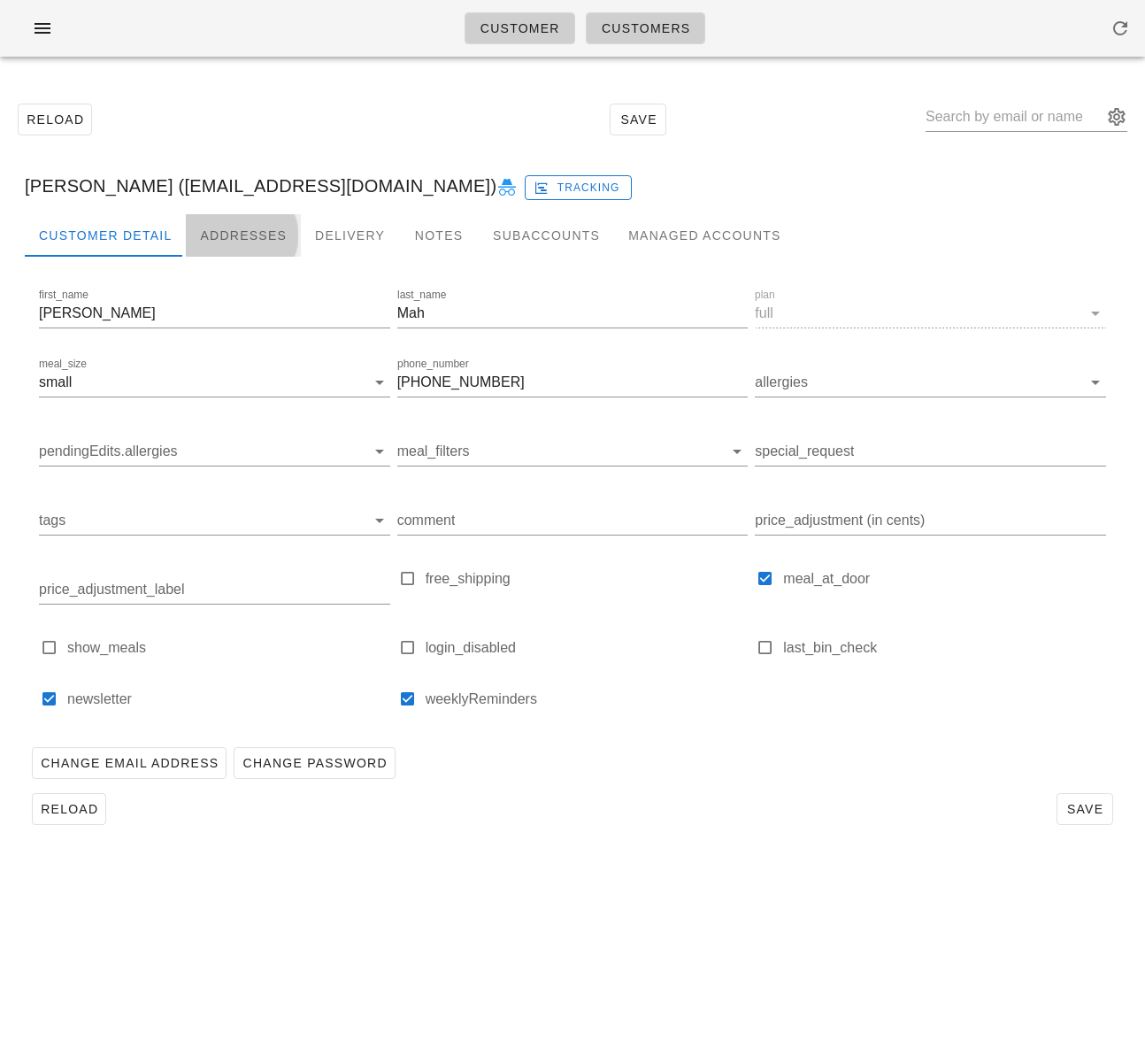
click at [240, 234] on div "Addresses" at bounding box center [243, 235] width 115 height 42
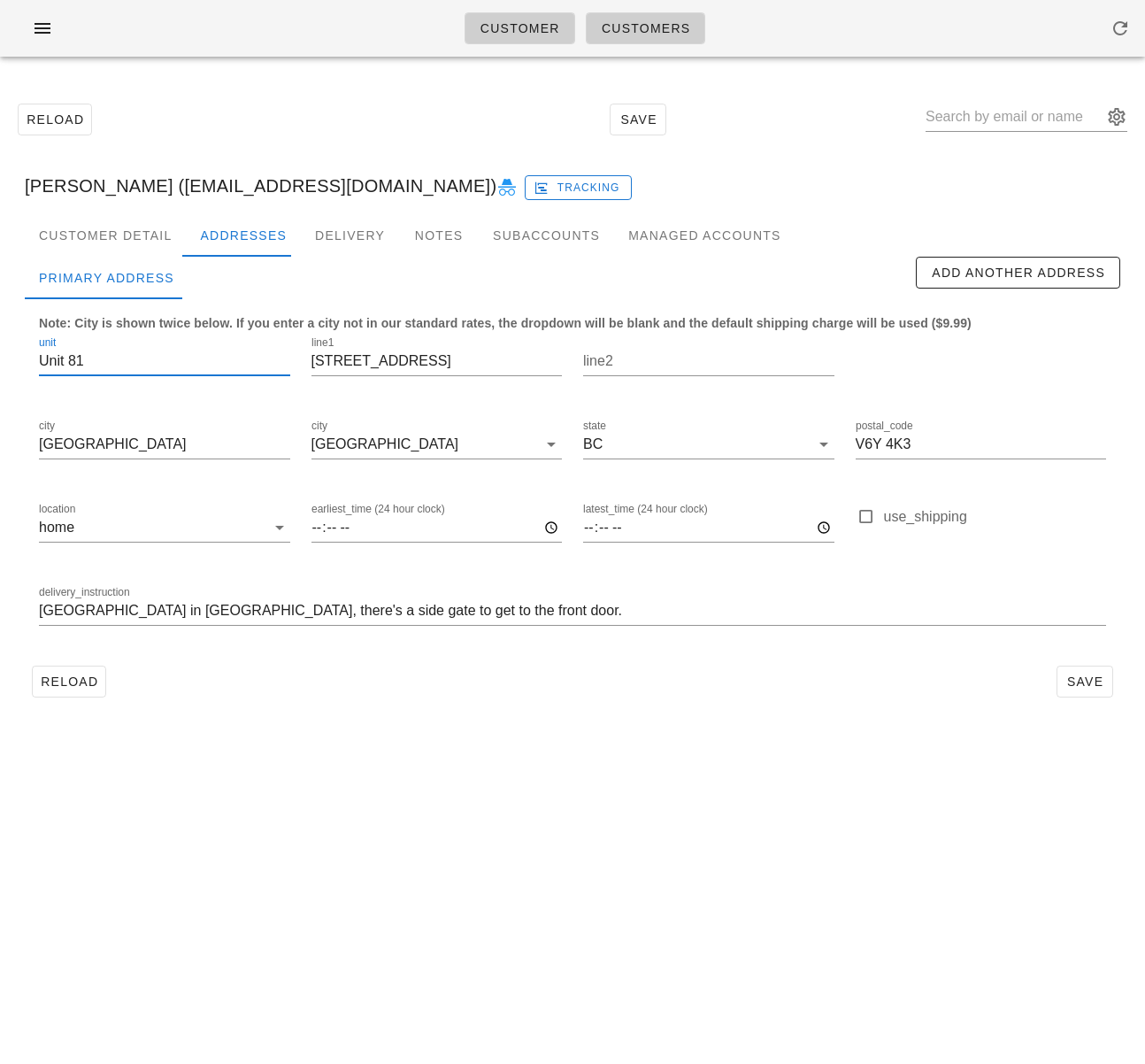
drag, startPoint x: 98, startPoint y: 366, endPoint x: 15, endPoint y: 360, distance: 83.2
click at [15, 360] on div "Customer Detail Addresses Delivery Notes Subaccounts Managed Accounts first_nam…" at bounding box center [573, 466] width 1124 height 505
click at [39, 611] on input "[GEOGRAPHIC_DATA] in [GEOGRAPHIC_DATA], there's a side gate to get to the front…" at bounding box center [572, 611] width 1067 height 29
paste input "Unit 81"
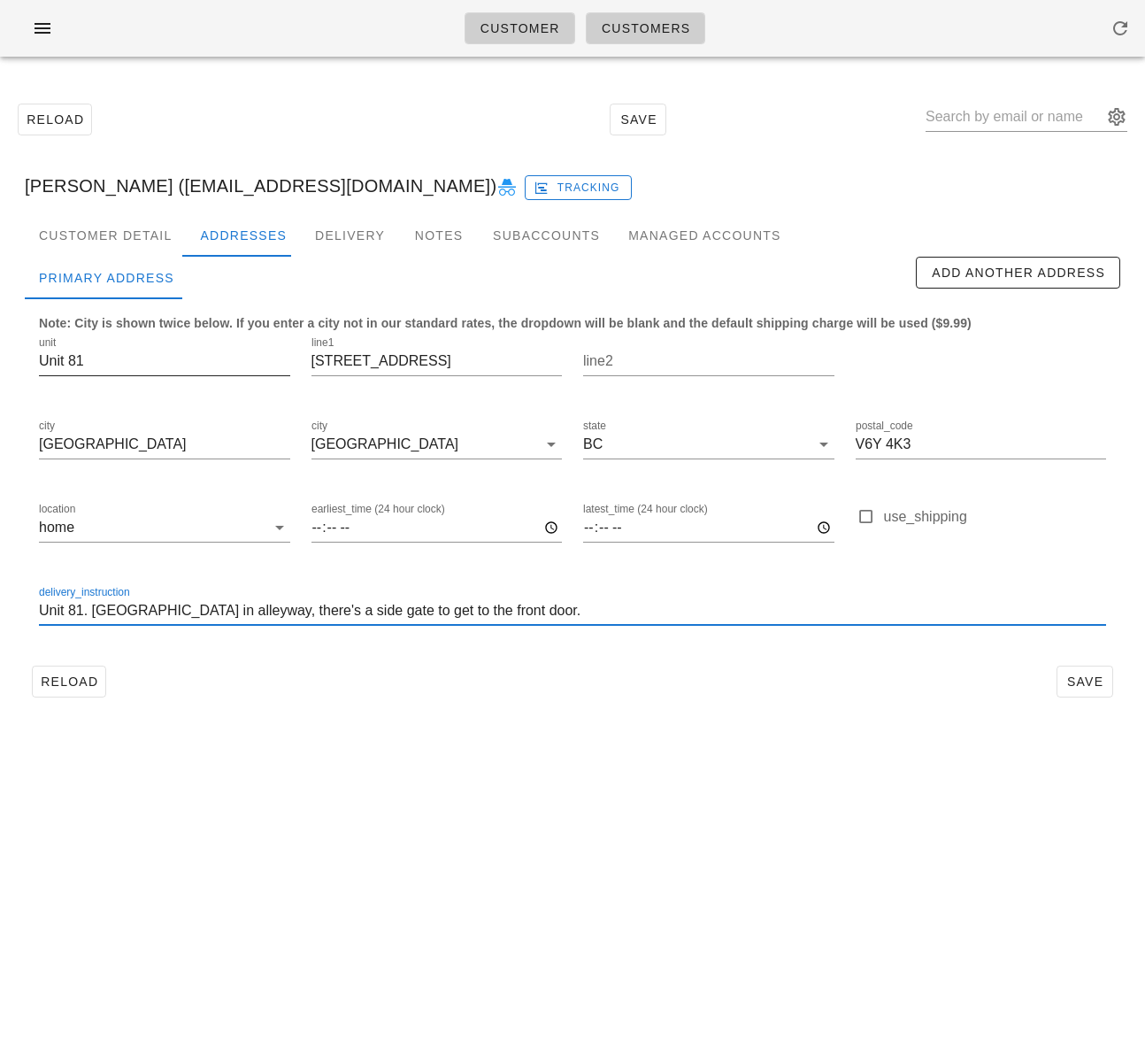
type input "Unit 81. [GEOGRAPHIC_DATA] in alleyway, there's a side gate to get to the front…"
click at [70, 363] on input "Unit 81" at bounding box center [164, 361] width 251 height 29
type input "81"
drag, startPoint x: 504, startPoint y: 653, endPoint x: 480, endPoint y: 643, distance: 26.0
click at [504, 653] on div "delivery_instruction Unit 81. [GEOGRAPHIC_DATA] in alleyway, there's a side gat…" at bounding box center [573, 614] width 1089 height 83
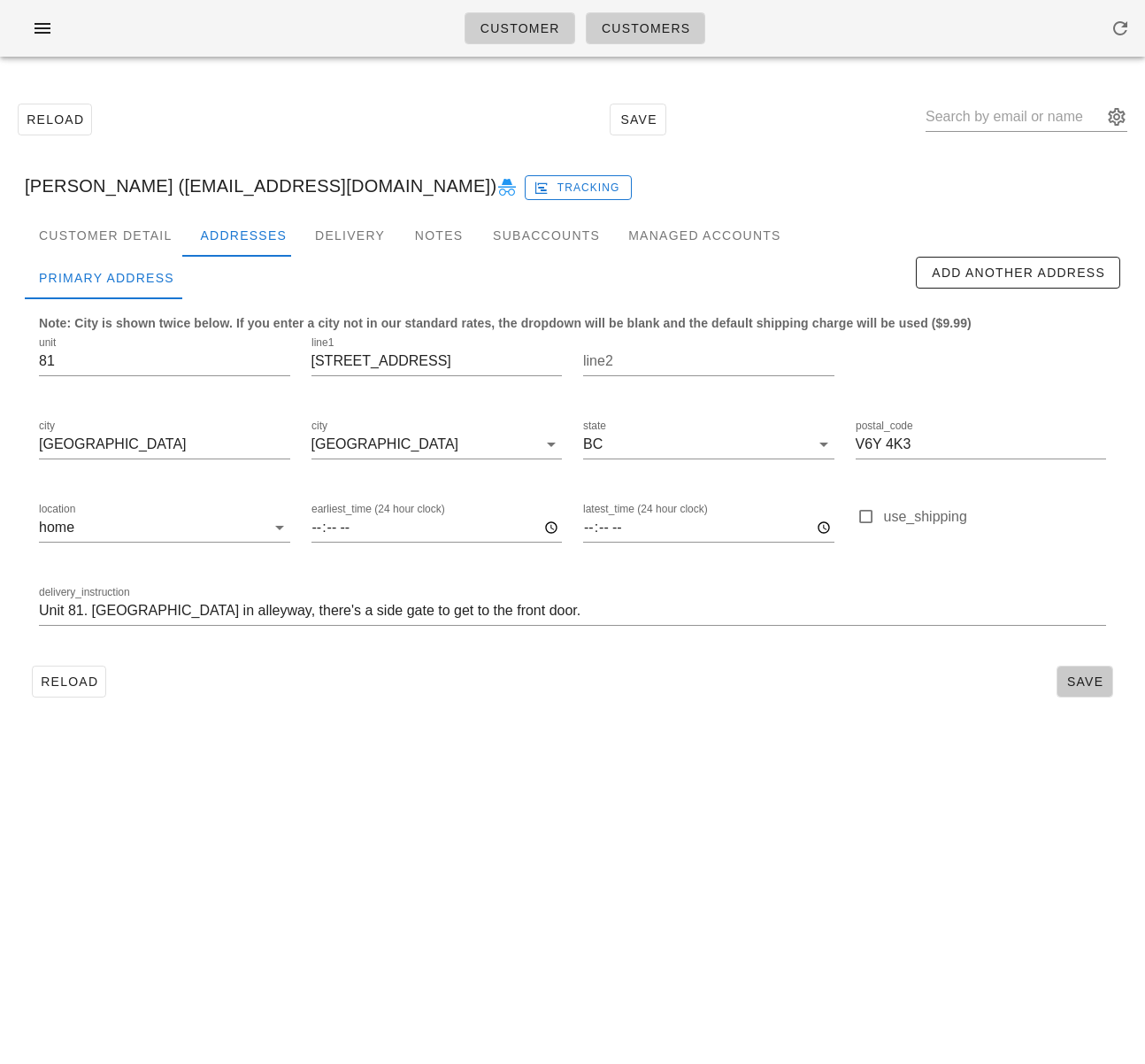
drag, startPoint x: 1069, startPoint y: 679, endPoint x: 1017, endPoint y: 675, distance: 52.2
click at [1071, 680] on span "Save" at bounding box center [1085, 681] width 41 height 14
drag, startPoint x: 134, startPoint y: 188, endPoint x: 341, endPoint y: 64, distance: 241.3
click at [301, 183] on div "[PERSON_NAME] ([EMAIL_ADDRESS][DOMAIN_NAME]) Tracking" at bounding box center [573, 185] width 1124 height 56
copy div "[EMAIL_ADDRESS][DOMAIN_NAME]"
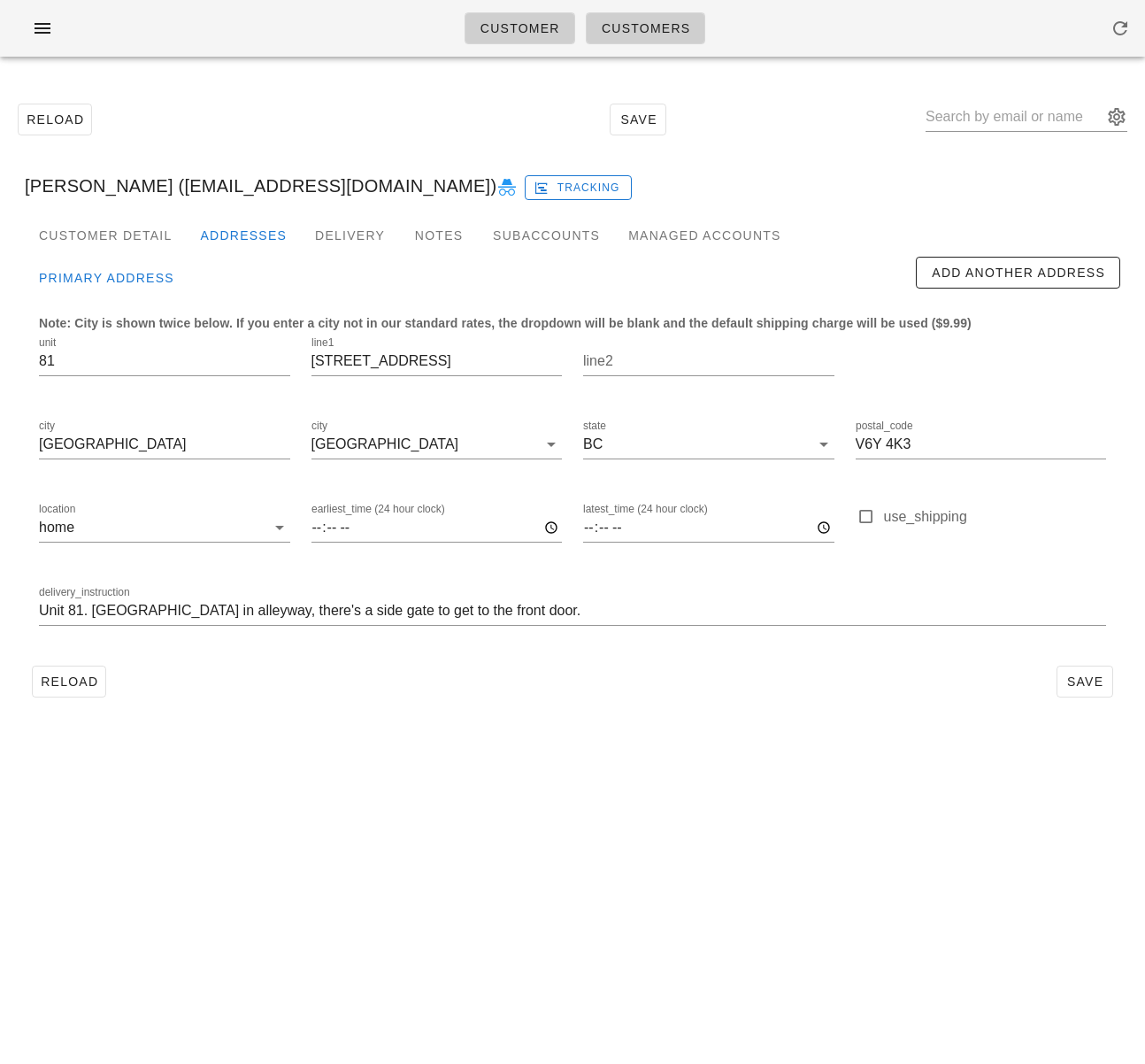
type input "[PERSON_NAME] ([EMAIL_ADDRESS][DOMAIN_NAME])"
drag, startPoint x: 516, startPoint y: 816, endPoint x: 360, endPoint y: 723, distance: 181.6
click at [512, 805] on div "Customer Customers Reload Save [PERSON_NAME] ([EMAIL_ADDRESS][DOMAIN_NAME]) [PE…" at bounding box center [572, 532] width 1145 height 1064
click at [94, 687] on span "Reload" at bounding box center [68, 681] width 58 height 14
click at [132, 237] on div "Customer Detail" at bounding box center [105, 235] width 161 height 42
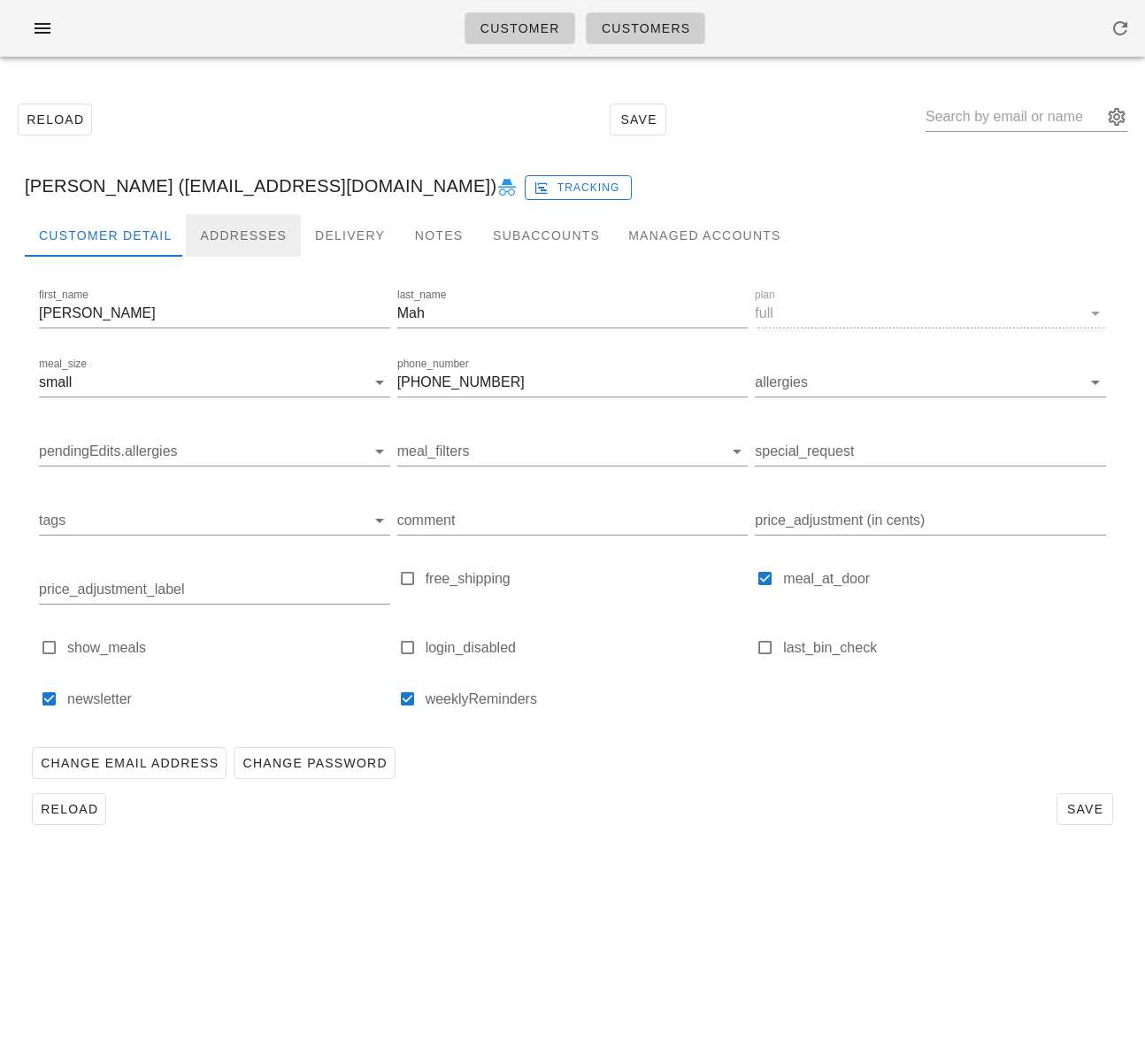
click at [253, 233] on div "Addresses" at bounding box center [243, 235] width 115 height 42
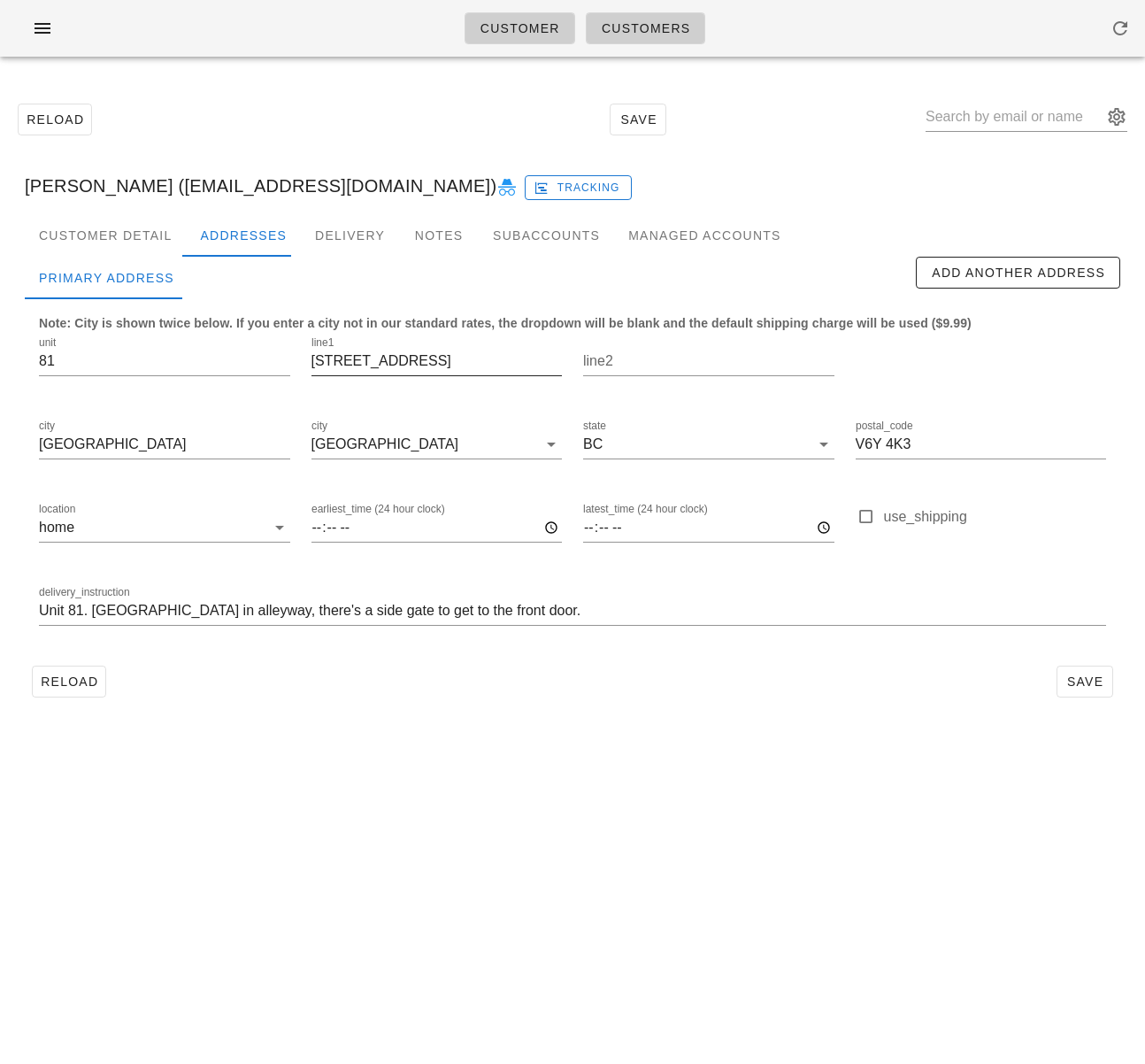
click at [398, 365] on input "[STREET_ADDRESS]" at bounding box center [437, 361] width 251 height 29
click at [398, 365] on input "[STREET_ADDRESS]" at bounding box center [437, 361] width 251 height 29
click at [989, 116] on input "text" at bounding box center [1014, 116] width 177 height 29
paste input "[EMAIL_ADDRESS][DOMAIN_NAME]"
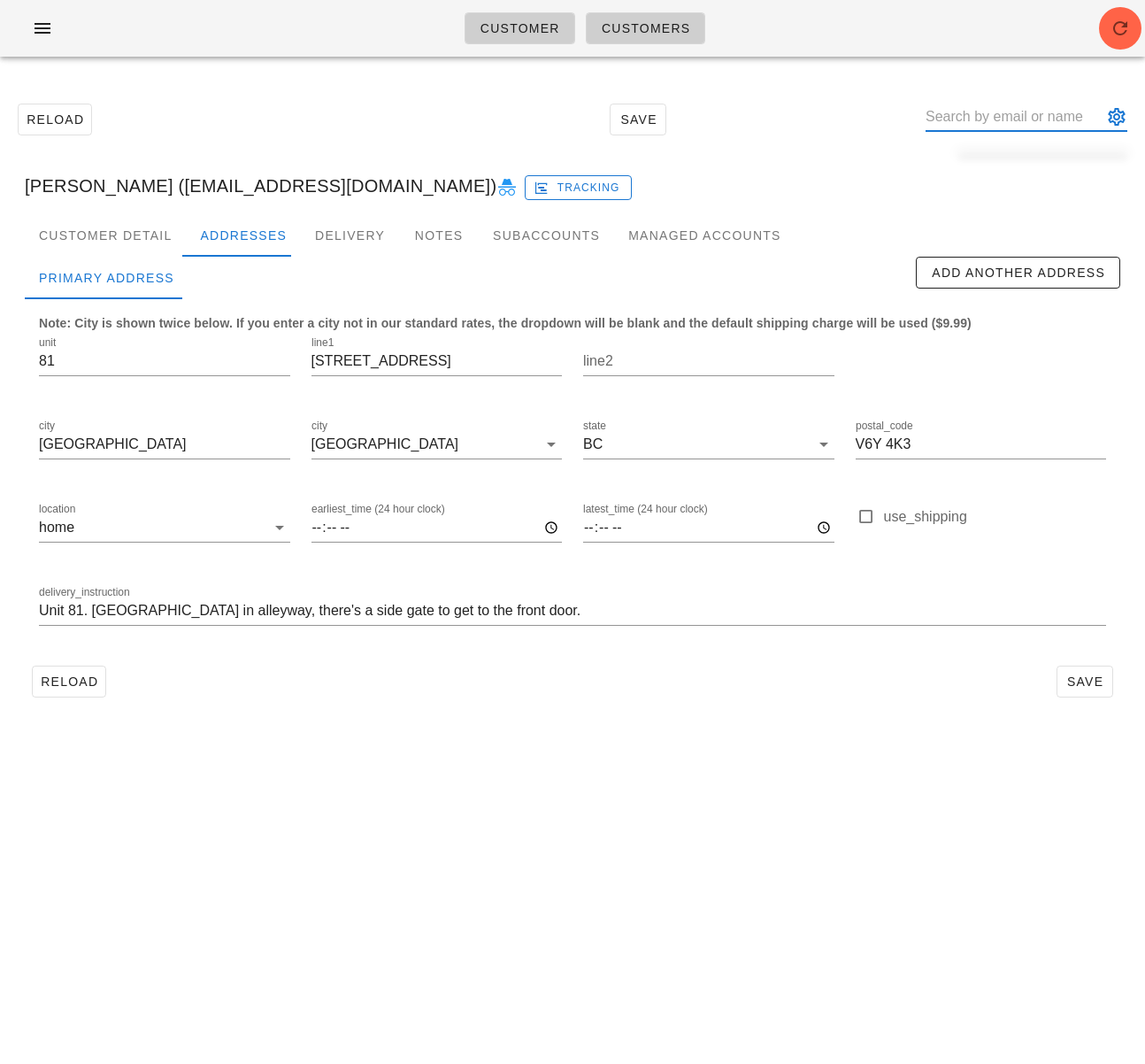
type input "[EMAIL_ADDRESS][DOMAIN_NAME]"
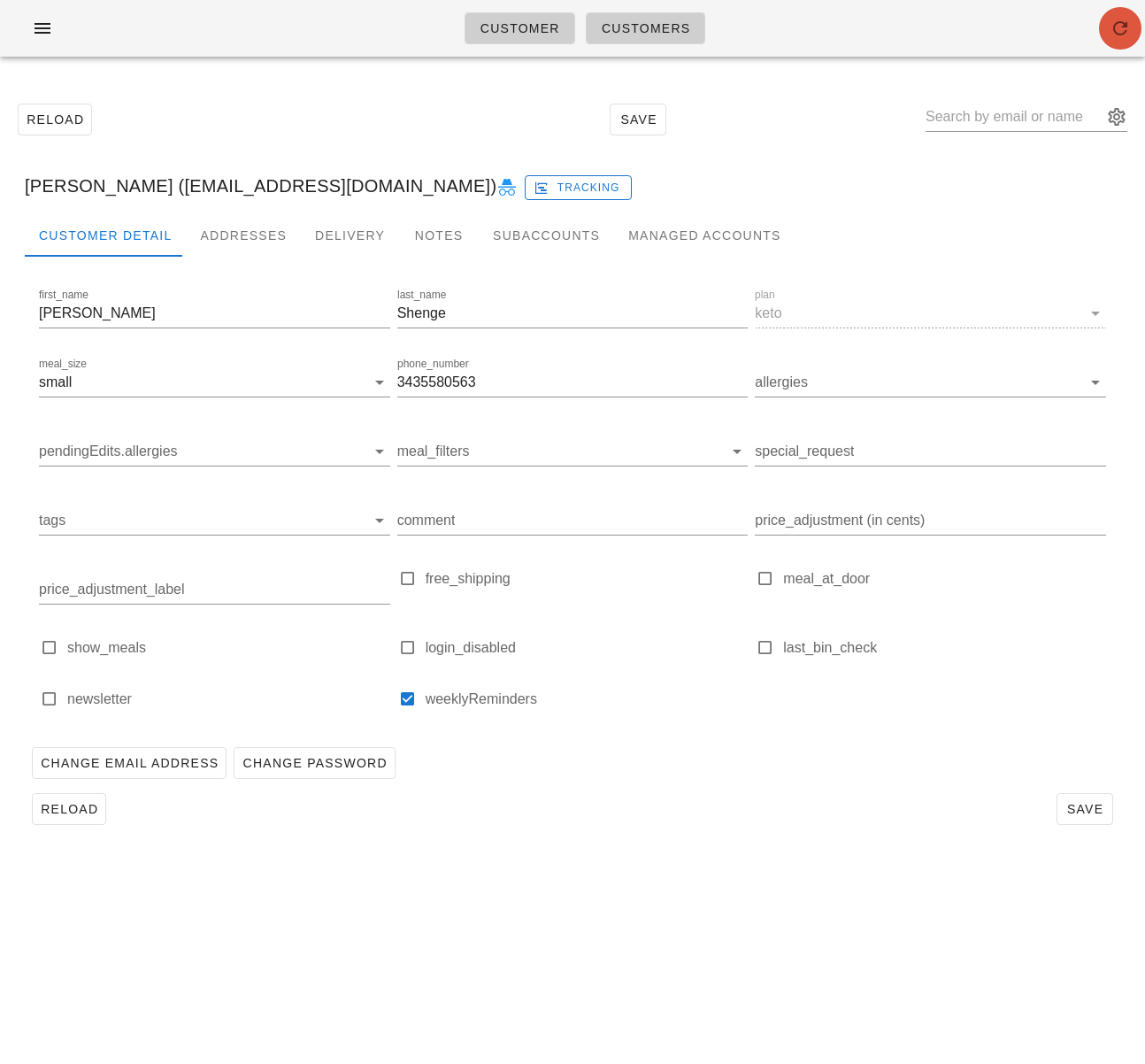
click at [1117, 36] on icon "button" at bounding box center [1120, 28] width 21 height 21
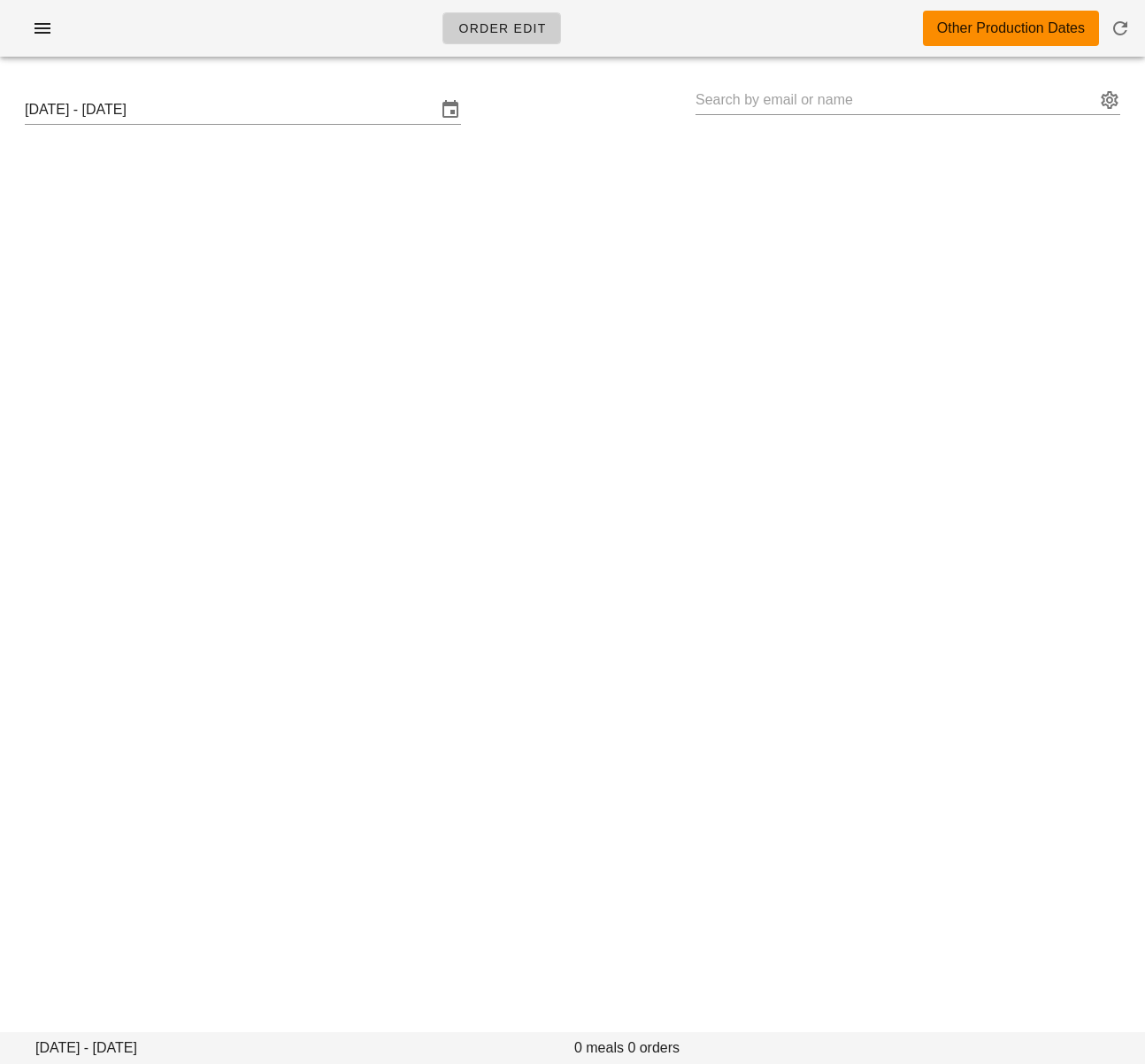
type input "[PERSON_NAME] ([PERSON_NAME][EMAIL_ADDRESS][DOMAIN_NAME])"
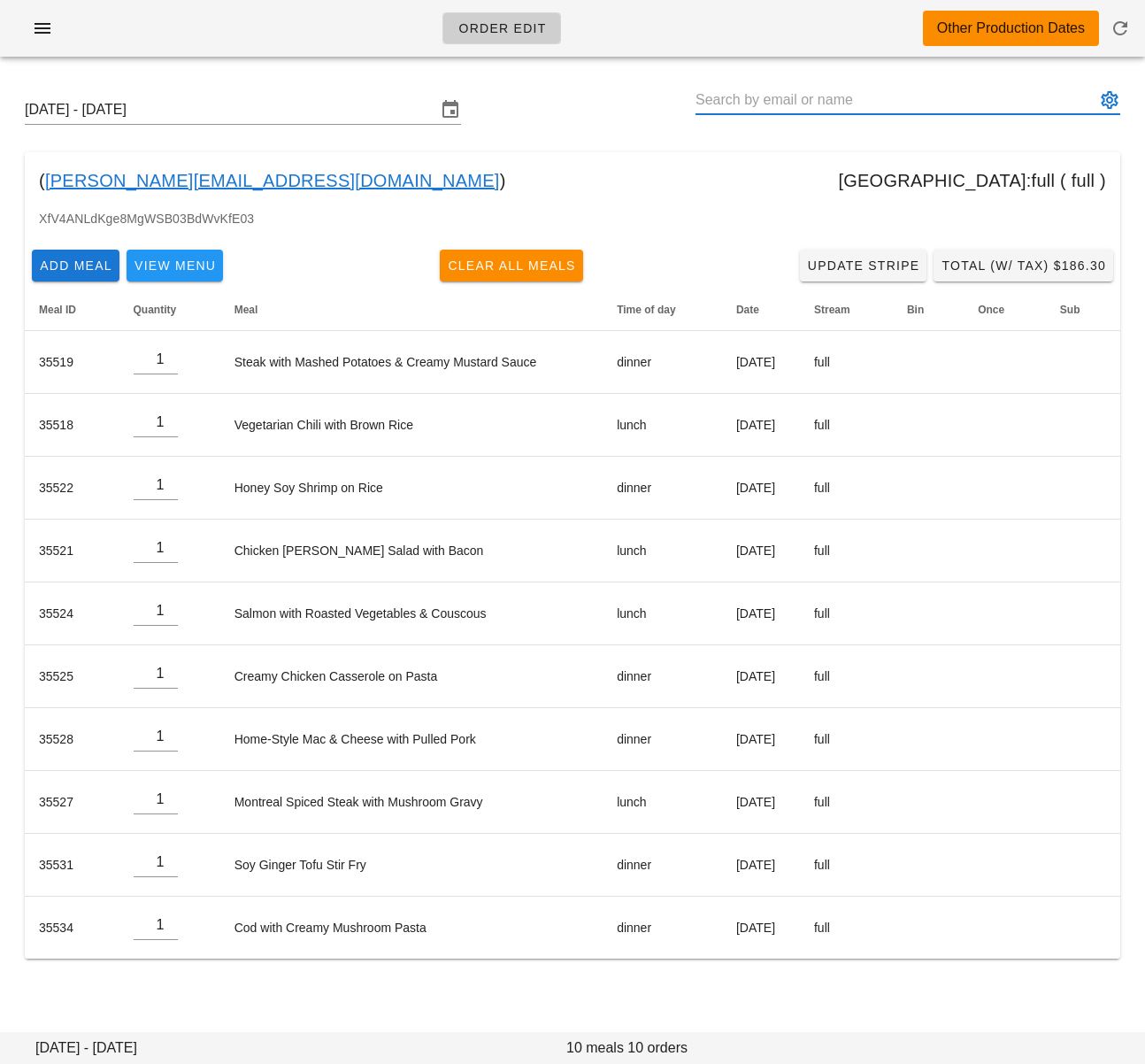
click at [732, 101] on input "text" at bounding box center [896, 100] width 400 height 29
paste input "[EMAIL_ADDRESS][DOMAIN_NAME]"
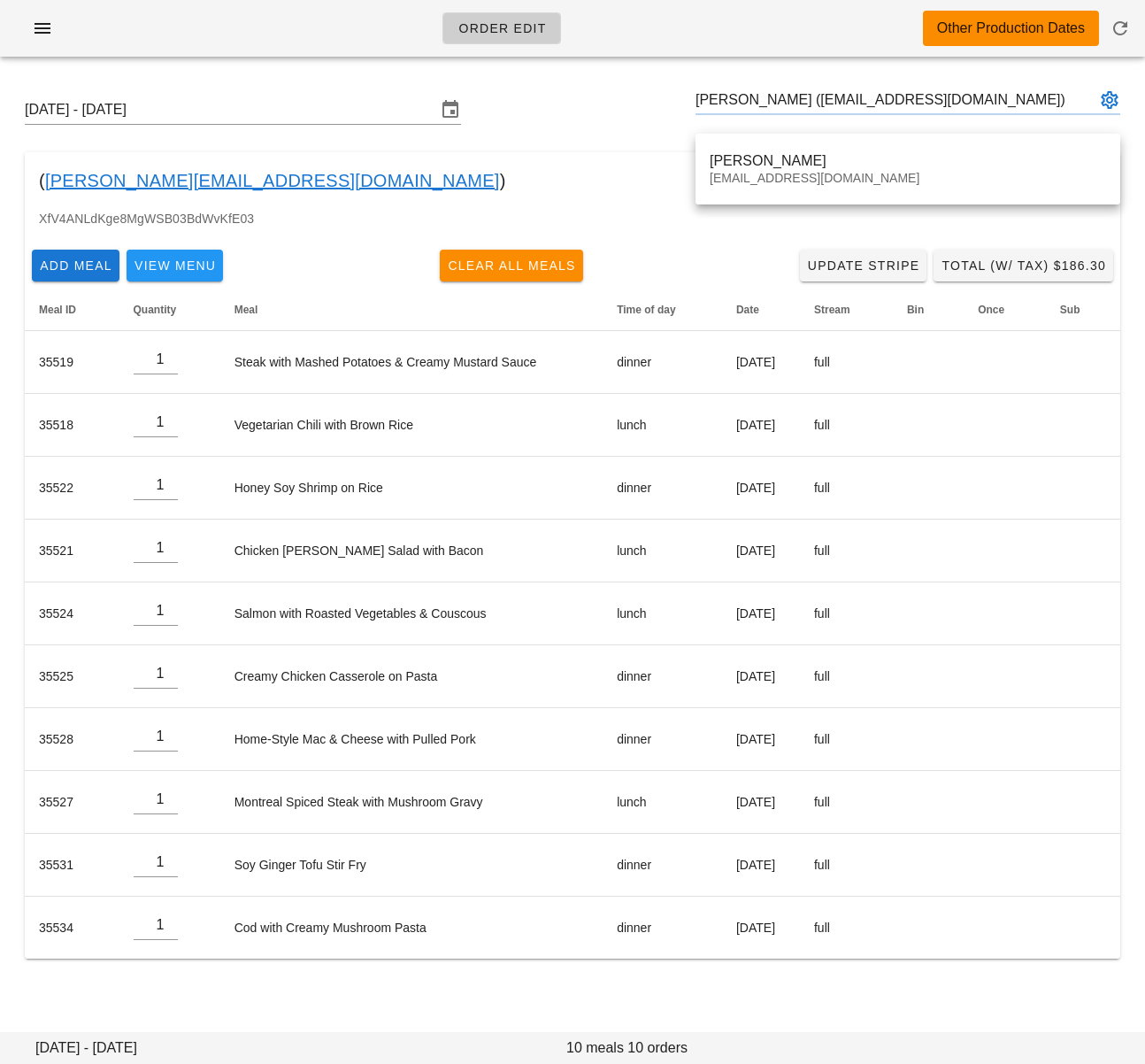
type input "[PERSON_NAME] ([EMAIL_ADDRESS][DOMAIN_NAME])"
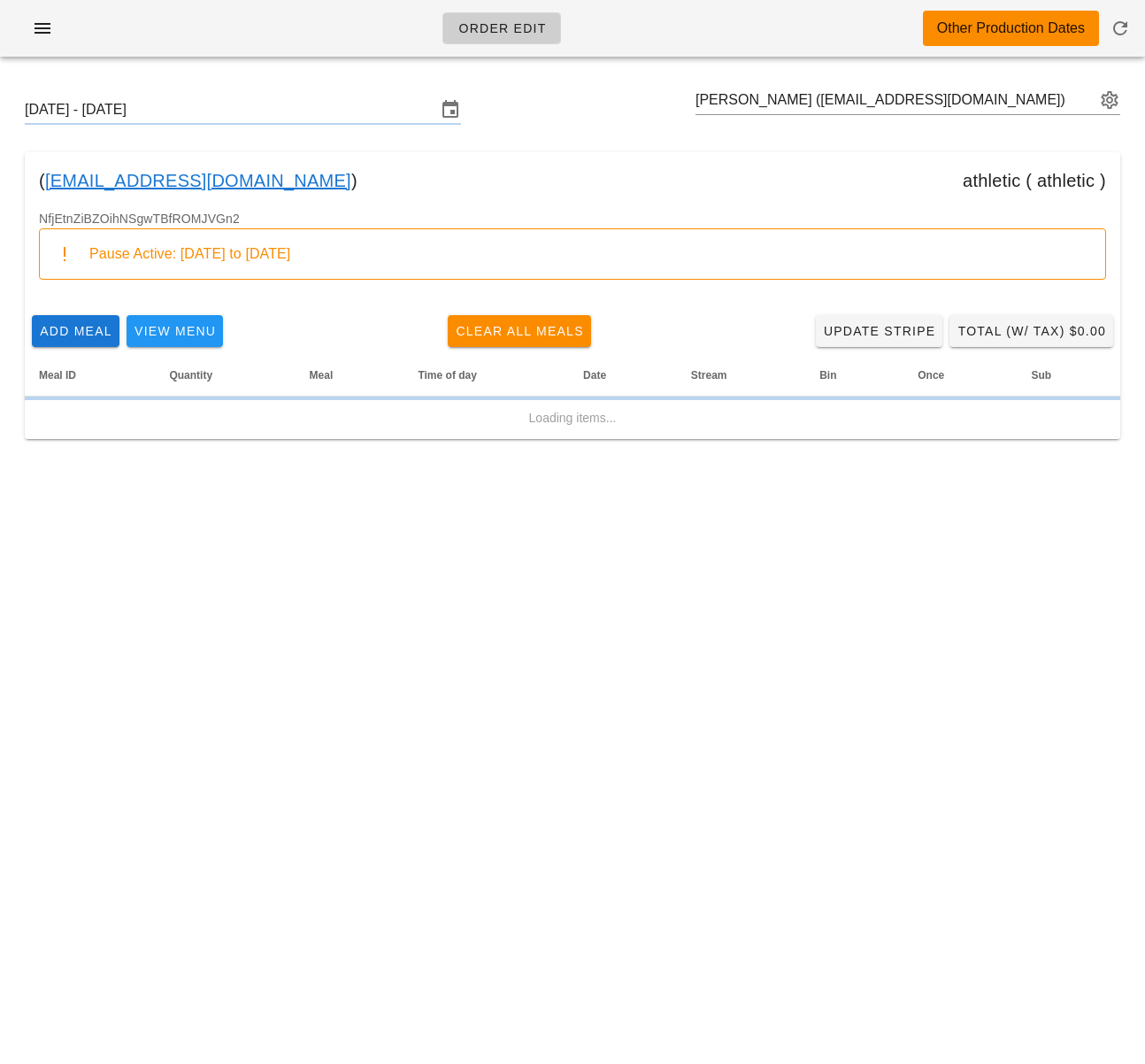
click at [736, 154] on div "( [EMAIL_ADDRESS][DOMAIN_NAME] ) athletic ( athletic )" at bounding box center [573, 180] width 1096 height 56
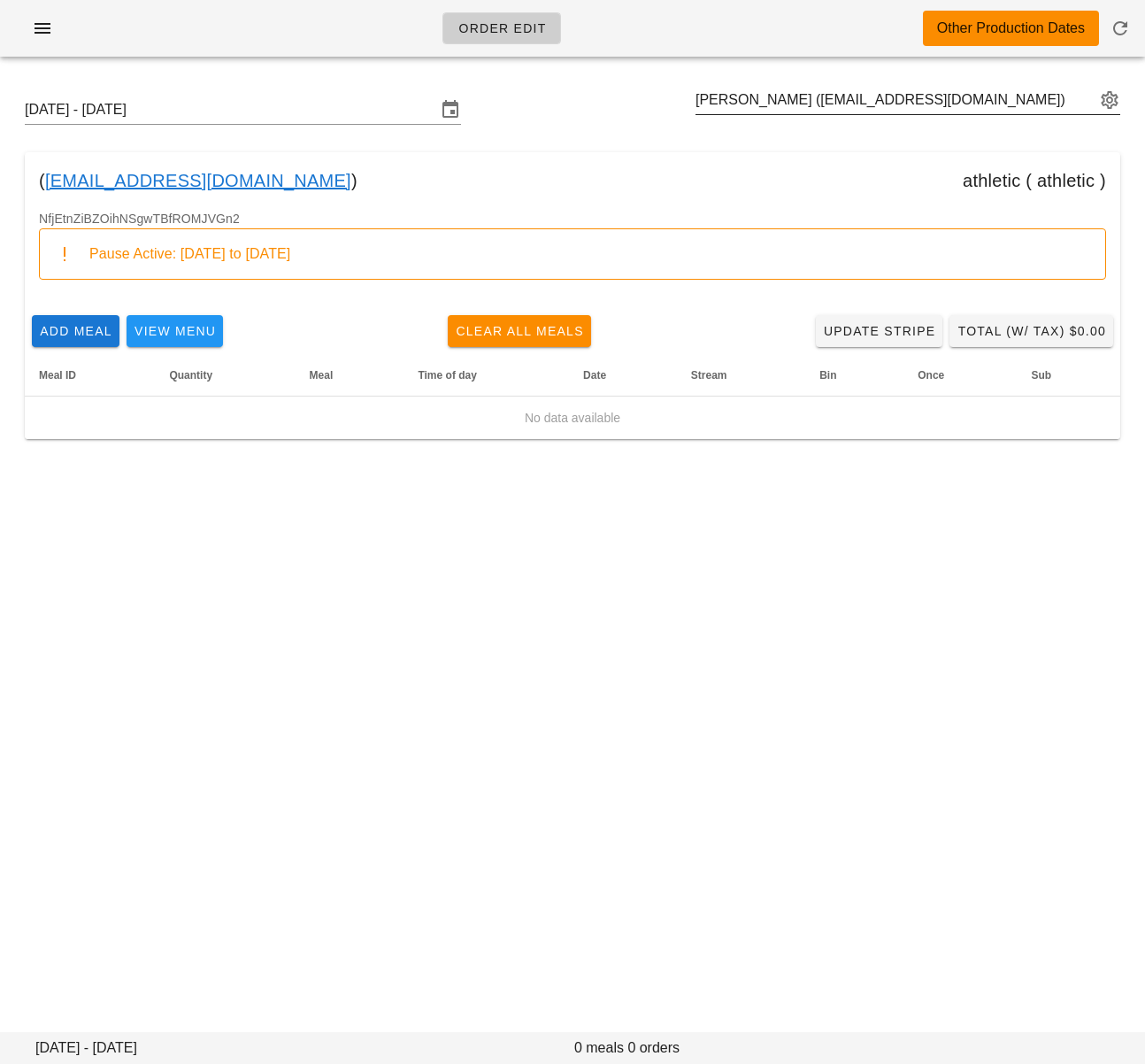
click at [738, 110] on input "[PERSON_NAME] ([EMAIL_ADDRESS][DOMAIN_NAME])" at bounding box center [896, 100] width 400 height 29
paste input "[EMAIL_ADDRESS][DOMAIN_NAME]"
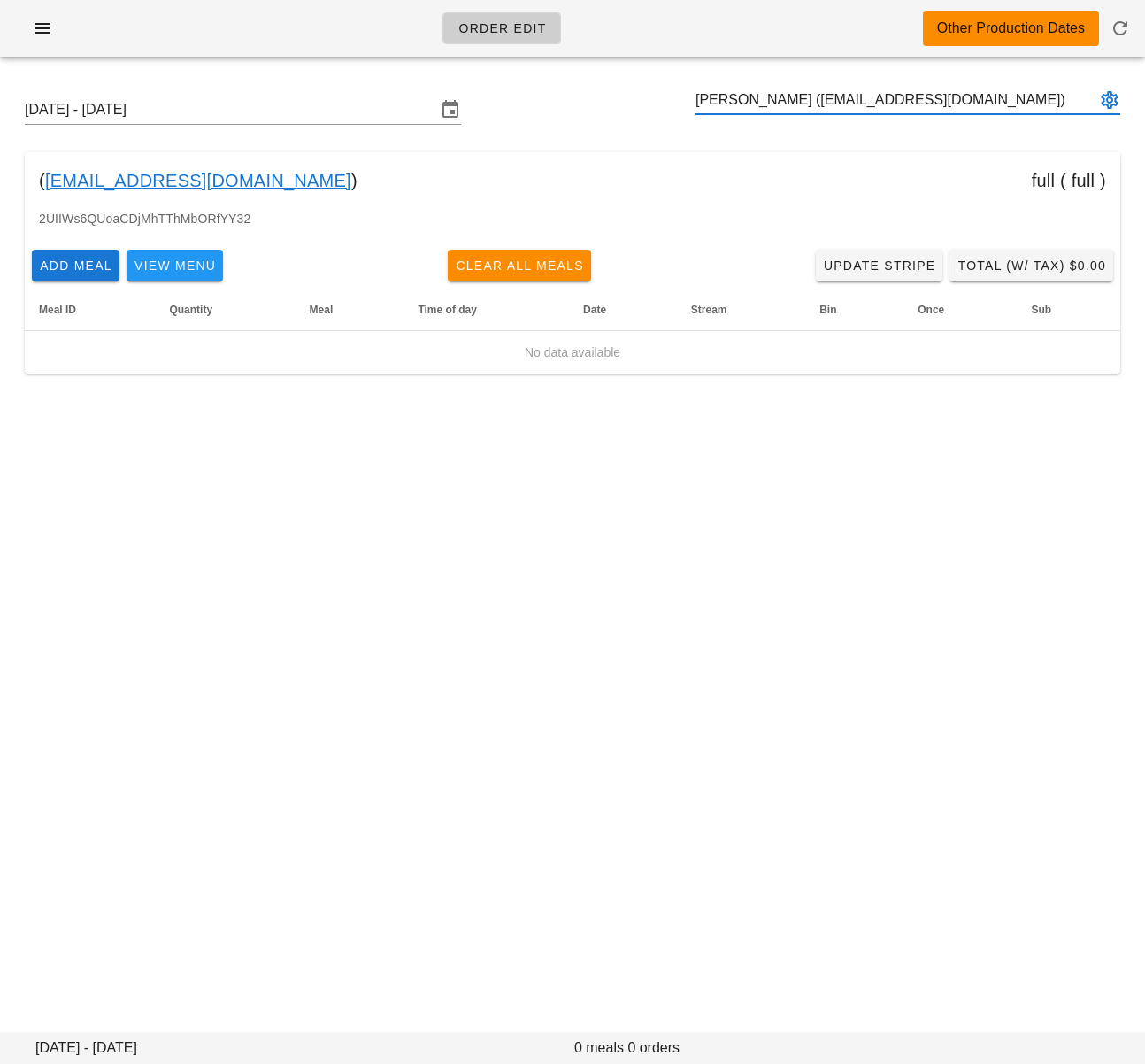
type input "[PERSON_NAME] ([EMAIL_ADDRESS][DOMAIN_NAME])"
paste input "[EMAIL_ADDRESS][DOMAIN_NAME]"
type input "[PERSON_NAME] ([EMAIL_ADDRESS][DOMAIN_NAME])"
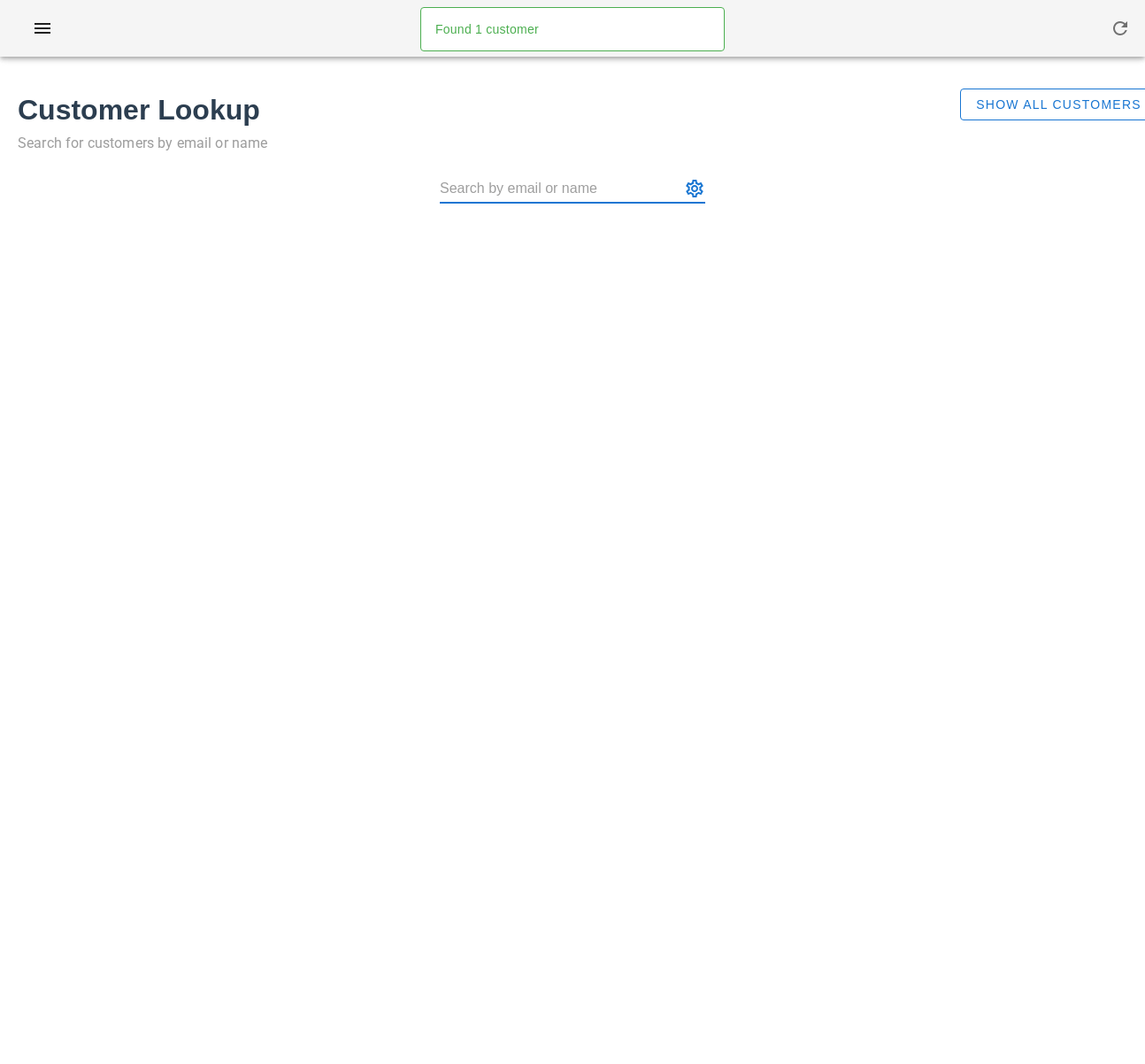
type input "[EMAIL_ADDRESS][DOMAIN_NAME]"
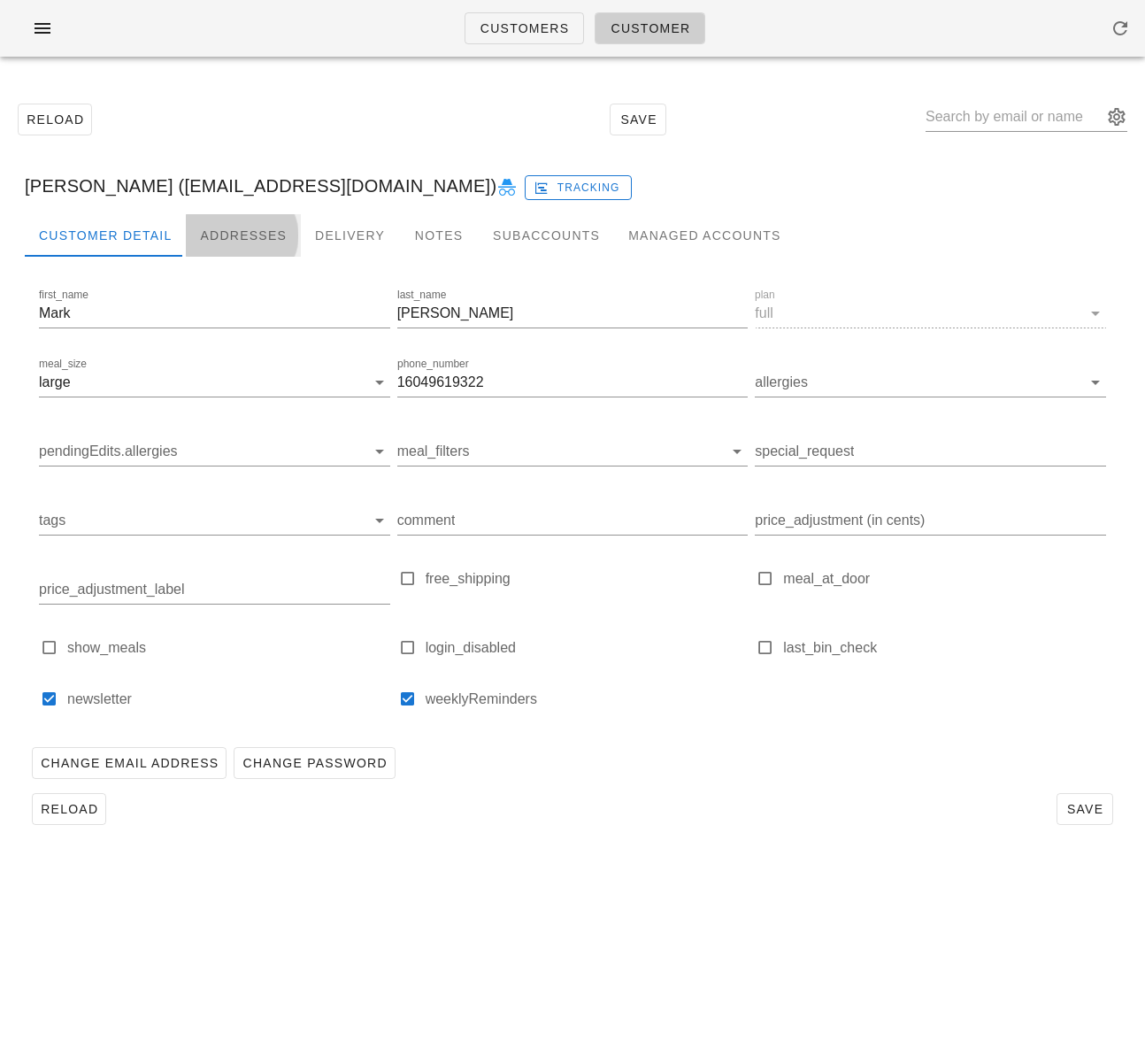
click at [243, 222] on div "Addresses" at bounding box center [243, 235] width 115 height 42
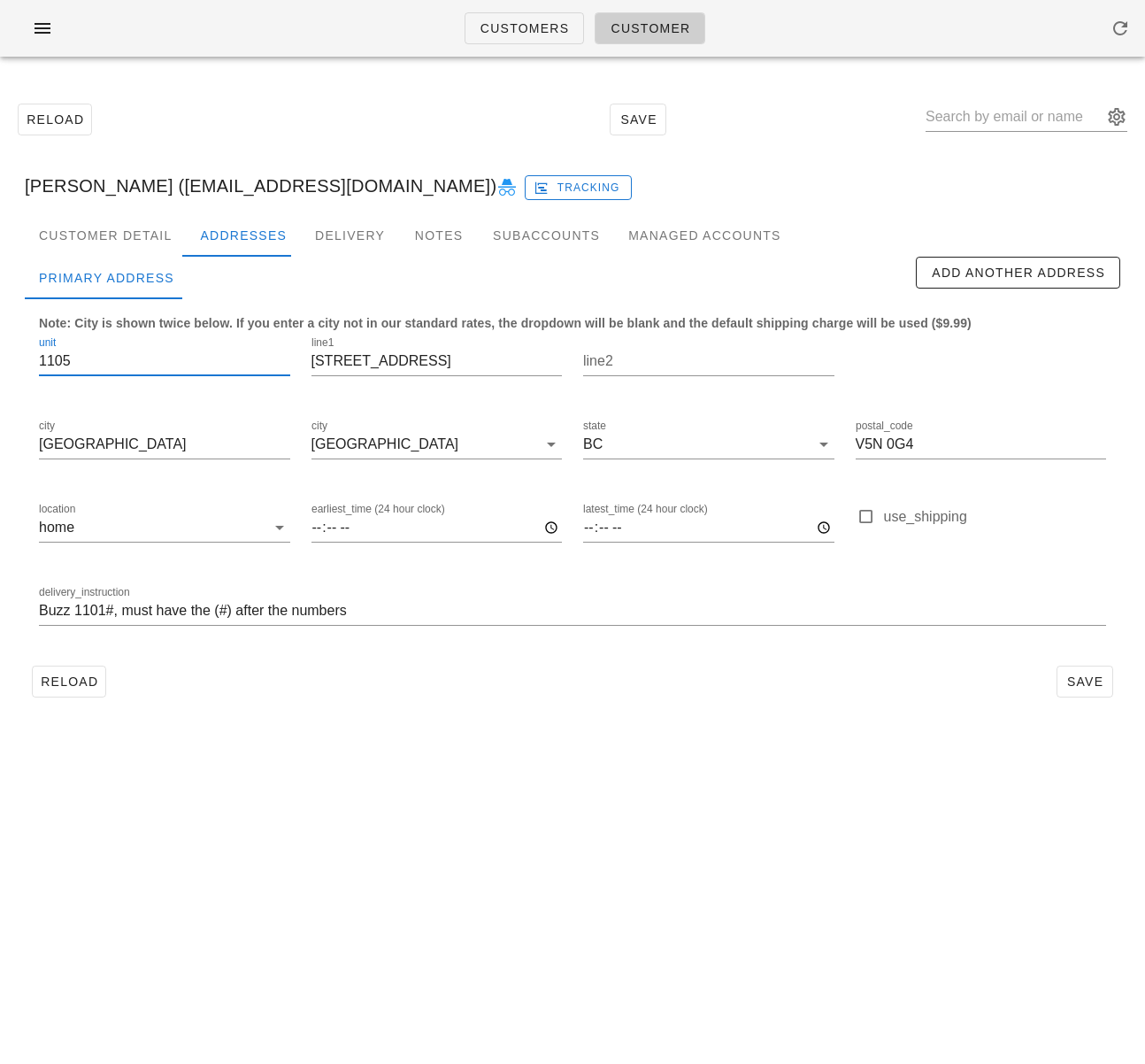
drag, startPoint x: 85, startPoint y: 356, endPoint x: 20, endPoint y: 354, distance: 65.0
click at [30, 356] on div "unit 1105" at bounding box center [164, 364] width 272 height 83
click at [367, 604] on input "Buzz 1101#, must have the (#) after the numbers" at bounding box center [572, 611] width 1067 height 29
paste input "1105"
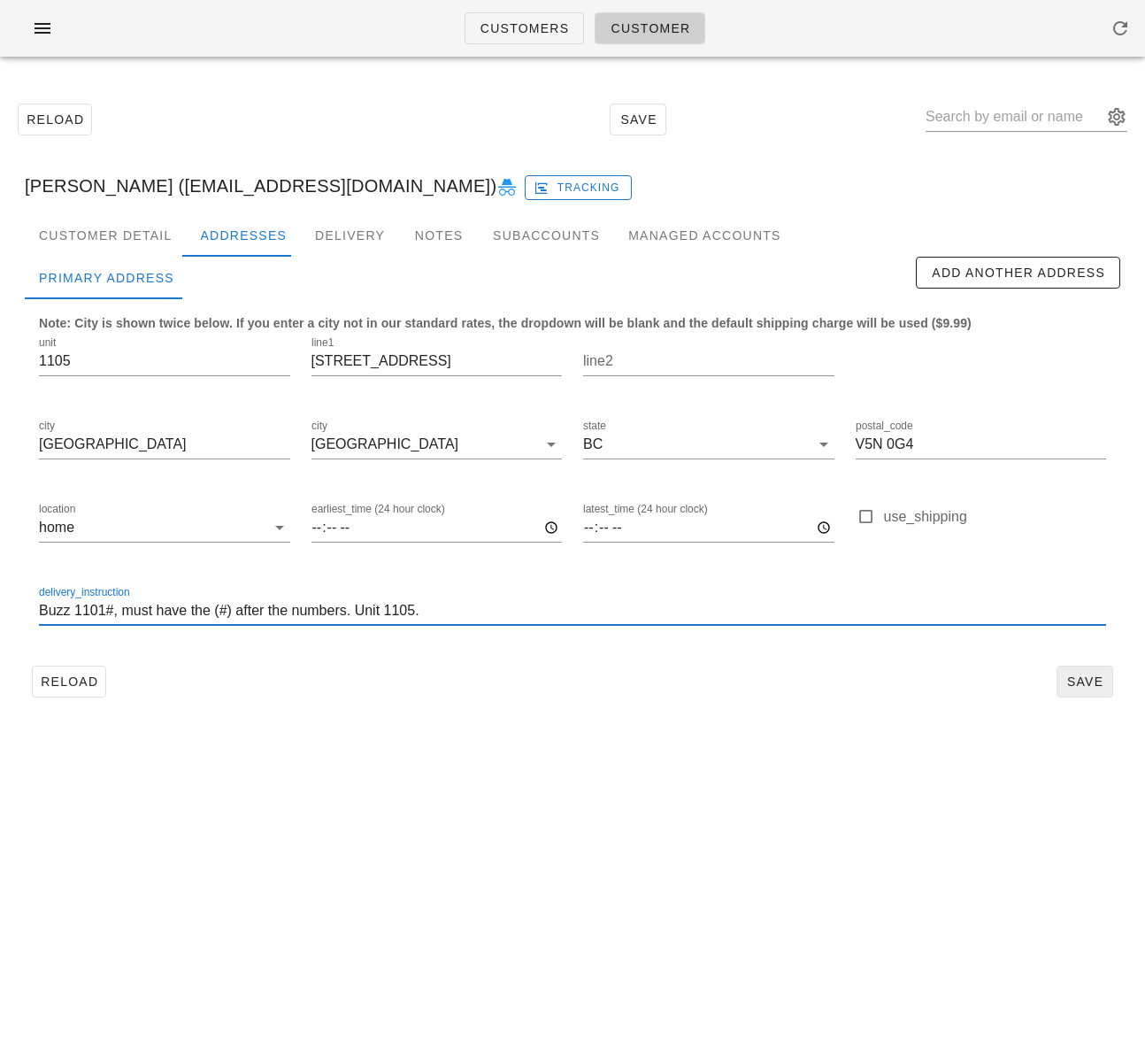
type input "Buzz 1101#, must have the (#) after the numbers. Unit 1105."
drag, startPoint x: 1081, startPoint y: 675, endPoint x: 1036, endPoint y: 668, distance: 45.5
click at [1081, 675] on span "Save" at bounding box center [1085, 681] width 41 height 14
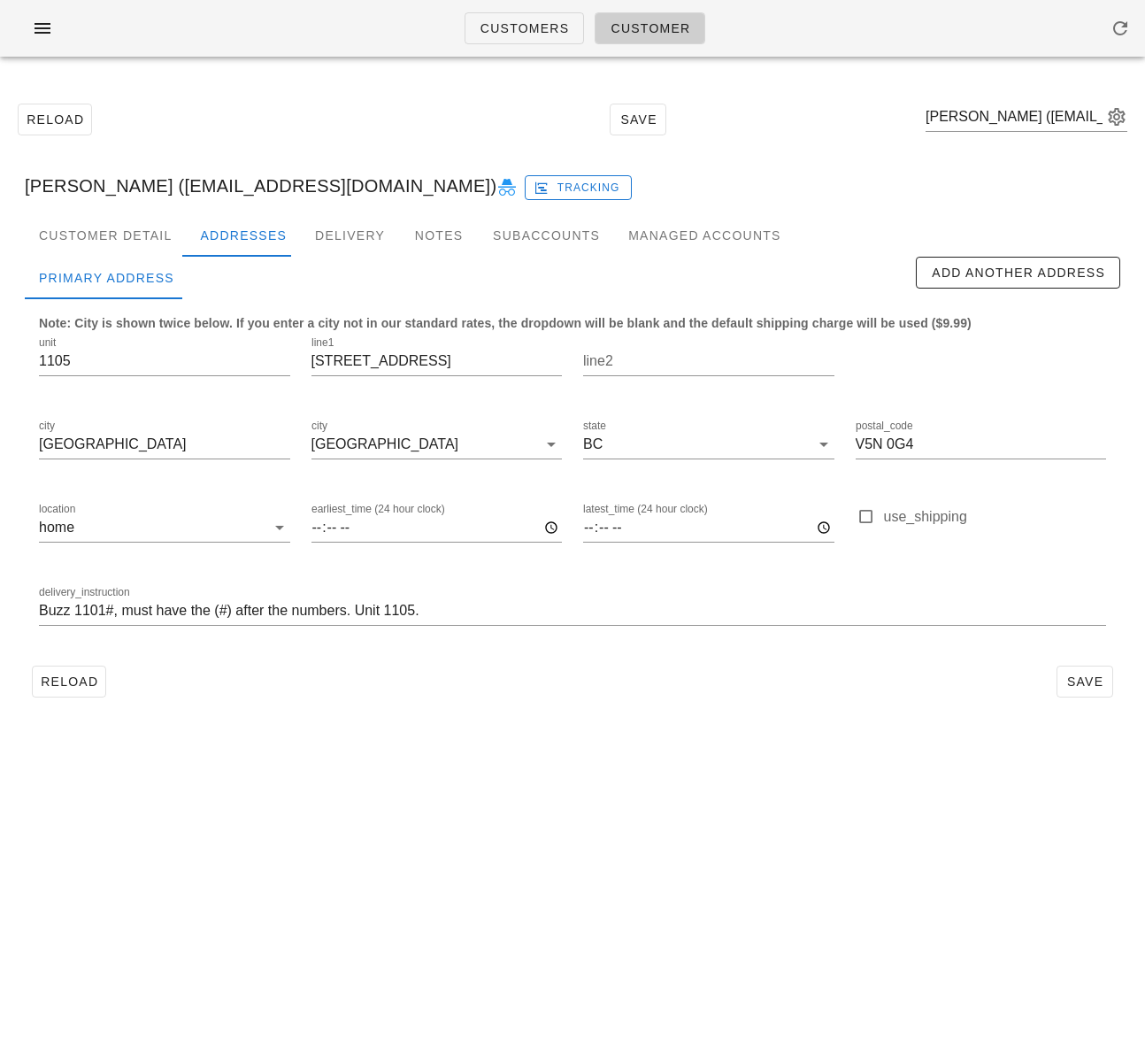
drag, startPoint x: 289, startPoint y: 706, endPoint x: 137, endPoint y: 692, distance: 152.6
click at [286, 706] on div "Customer Detail Addresses Delivery Notes Subaccounts Managed Accounts Primary A…" at bounding box center [573, 466] width 1124 height 505
click at [96, 692] on button "Reload" at bounding box center [69, 681] width 75 height 32
click at [111, 242] on div "Customer Detail" at bounding box center [105, 235] width 161 height 42
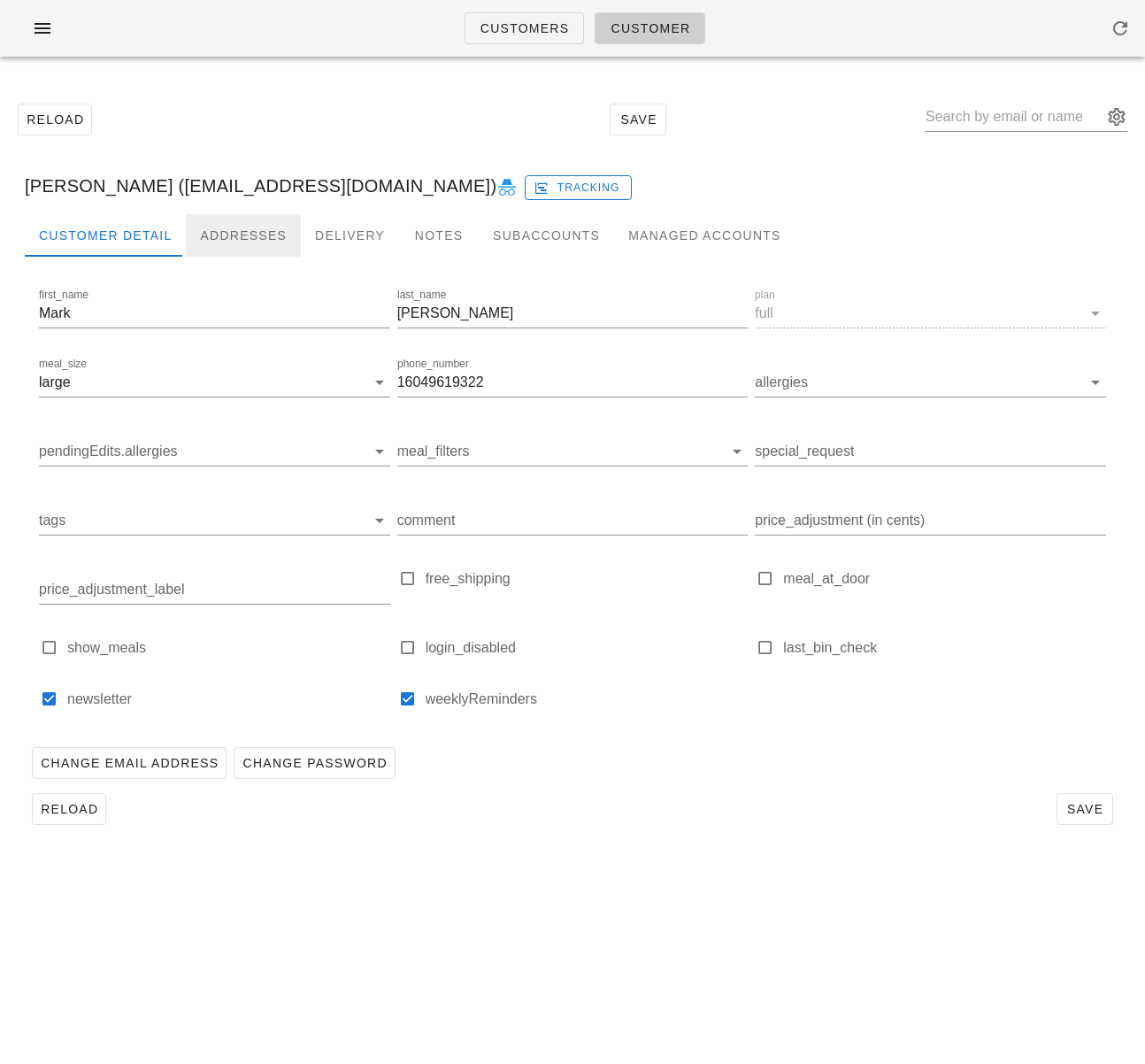
click at [226, 232] on div "Addresses" at bounding box center [243, 235] width 115 height 42
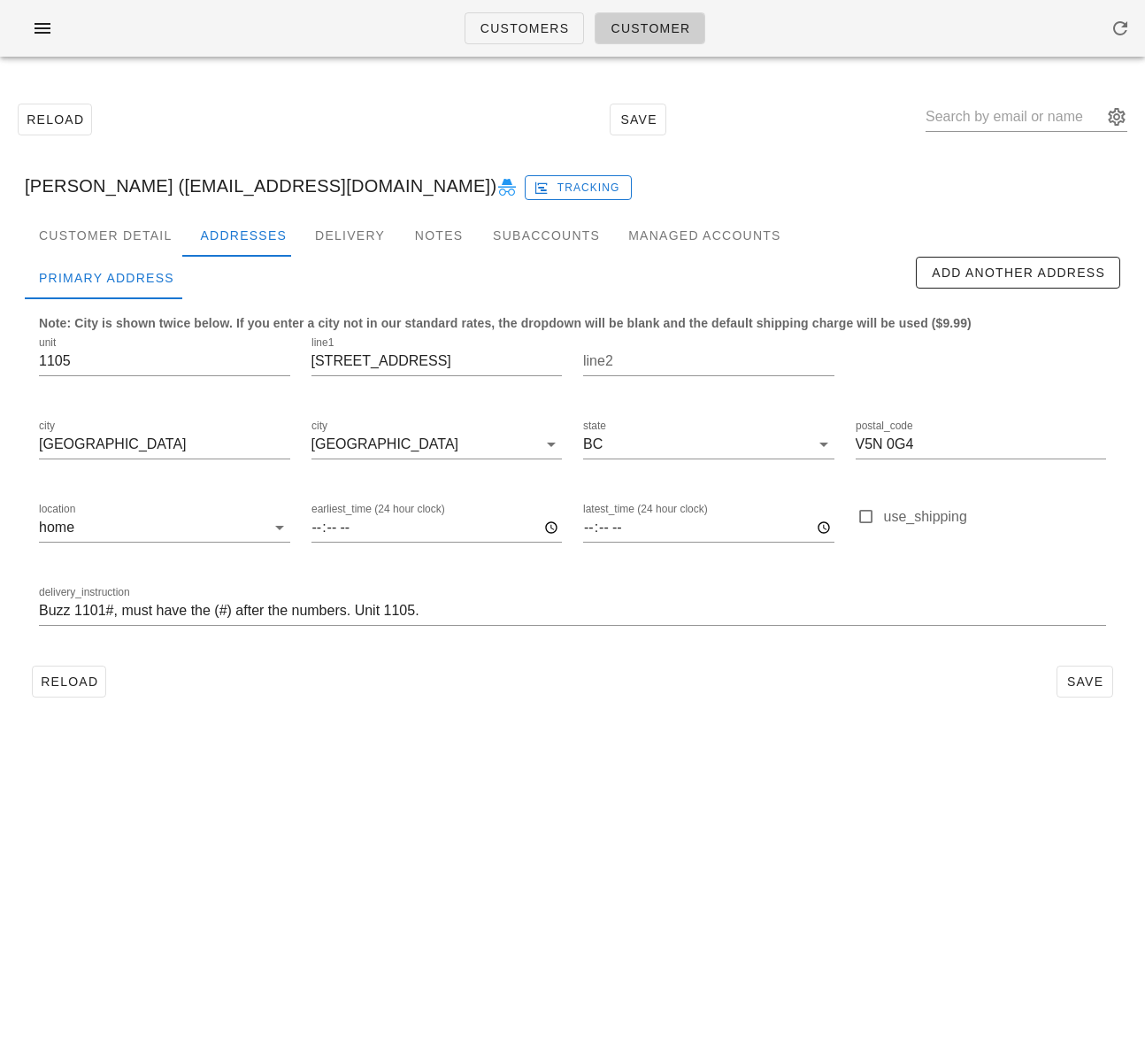
drag, startPoint x: 183, startPoint y: 185, endPoint x: 417, endPoint y: 180, distance: 234.1
click at [417, 180] on div "[PERSON_NAME] ([EMAIL_ADDRESS][DOMAIN_NAME]) Tracking" at bounding box center [573, 185] width 1124 height 56
copy div "[EMAIL_ADDRESS][DOMAIN_NAME]"
click at [93, 675] on span "Reload" at bounding box center [68, 681] width 58 height 14
click at [483, 23] on span "Customers" at bounding box center [525, 28] width 90 height 14
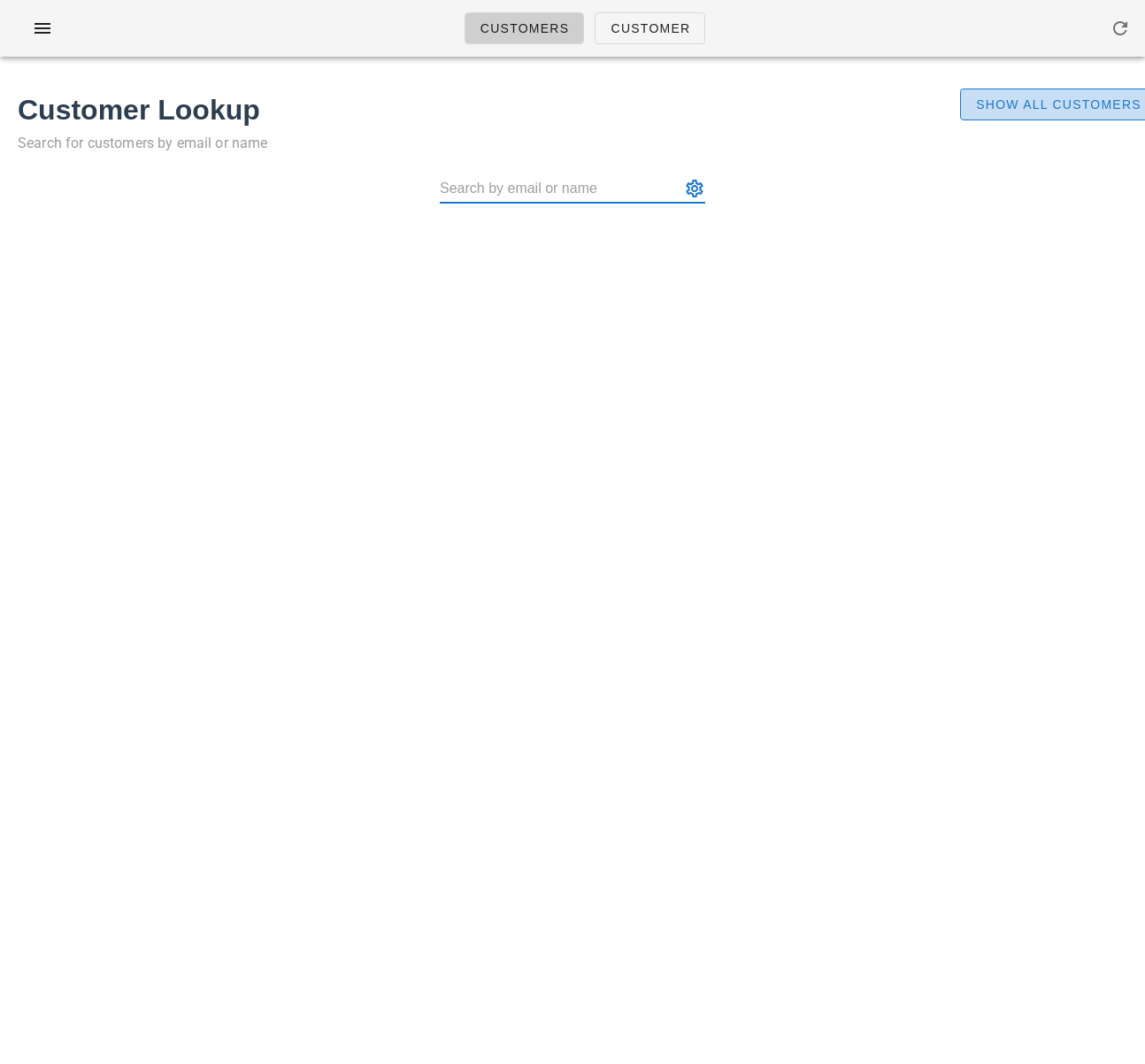
click at [1000, 114] on button "Show All Customers" at bounding box center [1058, 104] width 197 height 32
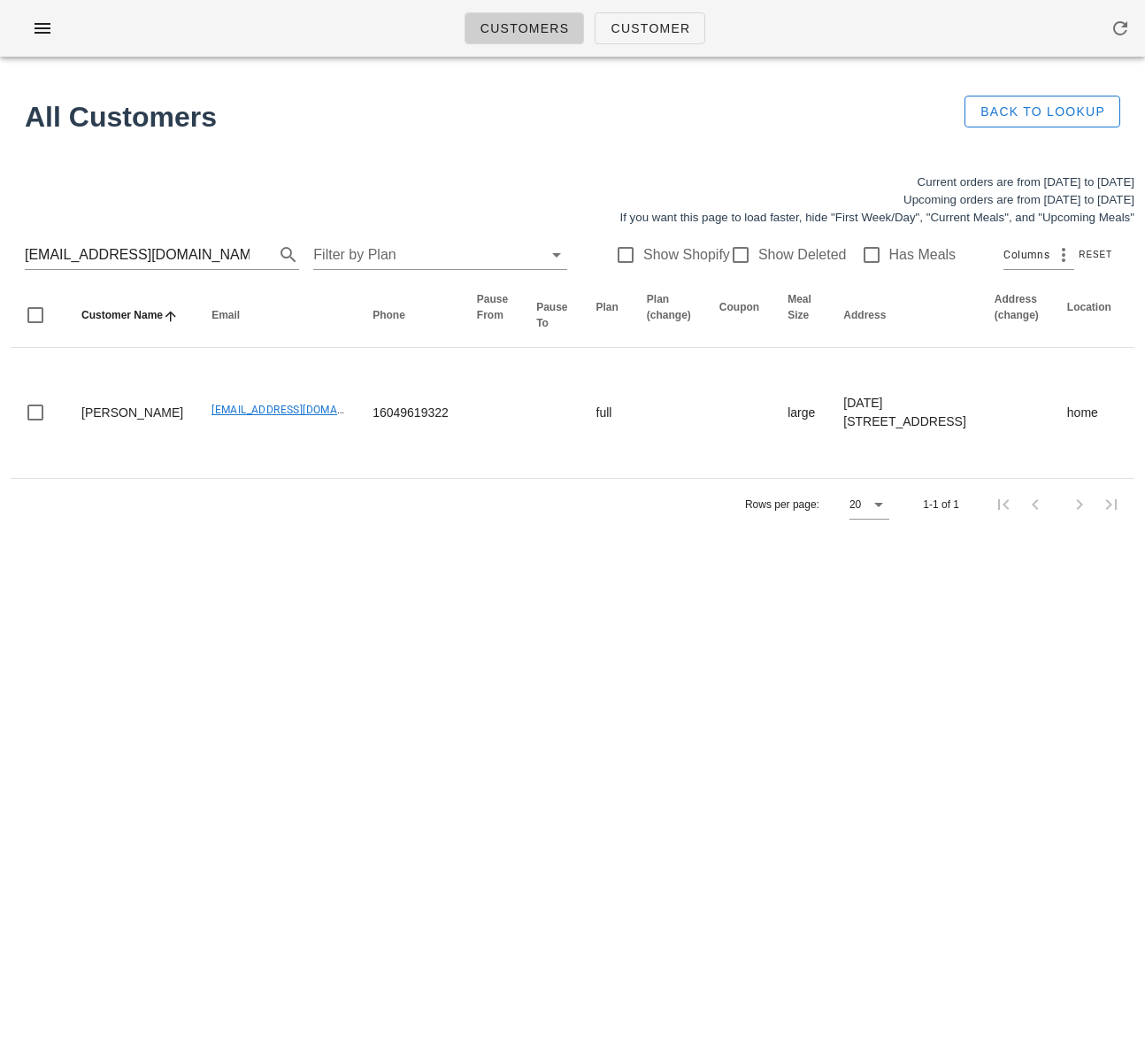
drag, startPoint x: 337, startPoint y: 673, endPoint x: 379, endPoint y: 601, distance: 83.4
click at [337, 673] on div "Customers Customer Found 1 customer All Customers Back to Lookup Current orders…" at bounding box center [572, 532] width 1145 height 1064
click at [118, 255] on input "[EMAIL_ADDRESS][DOMAIN_NAME]" at bounding box center [137, 255] width 225 height 29
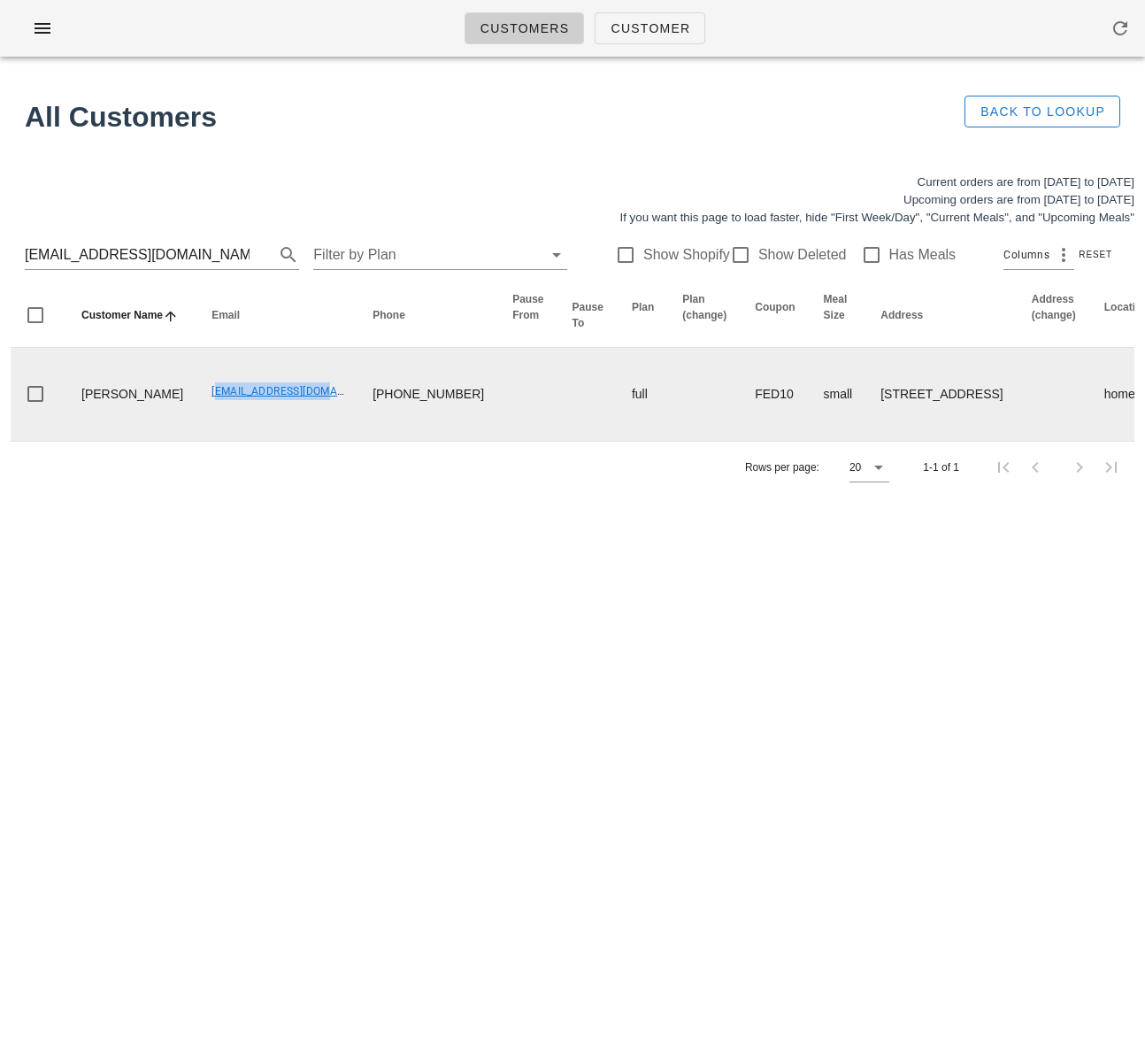
drag, startPoint x: 269, startPoint y: 421, endPoint x: 150, endPoint y: 421, distance: 119.0
click at [197, 421] on td "[EMAIL_ADDRESS][DOMAIN_NAME]" at bounding box center [278, 394] width 161 height 93
copy link "[EMAIL_ADDRESS][DOMAIN_NAME]"
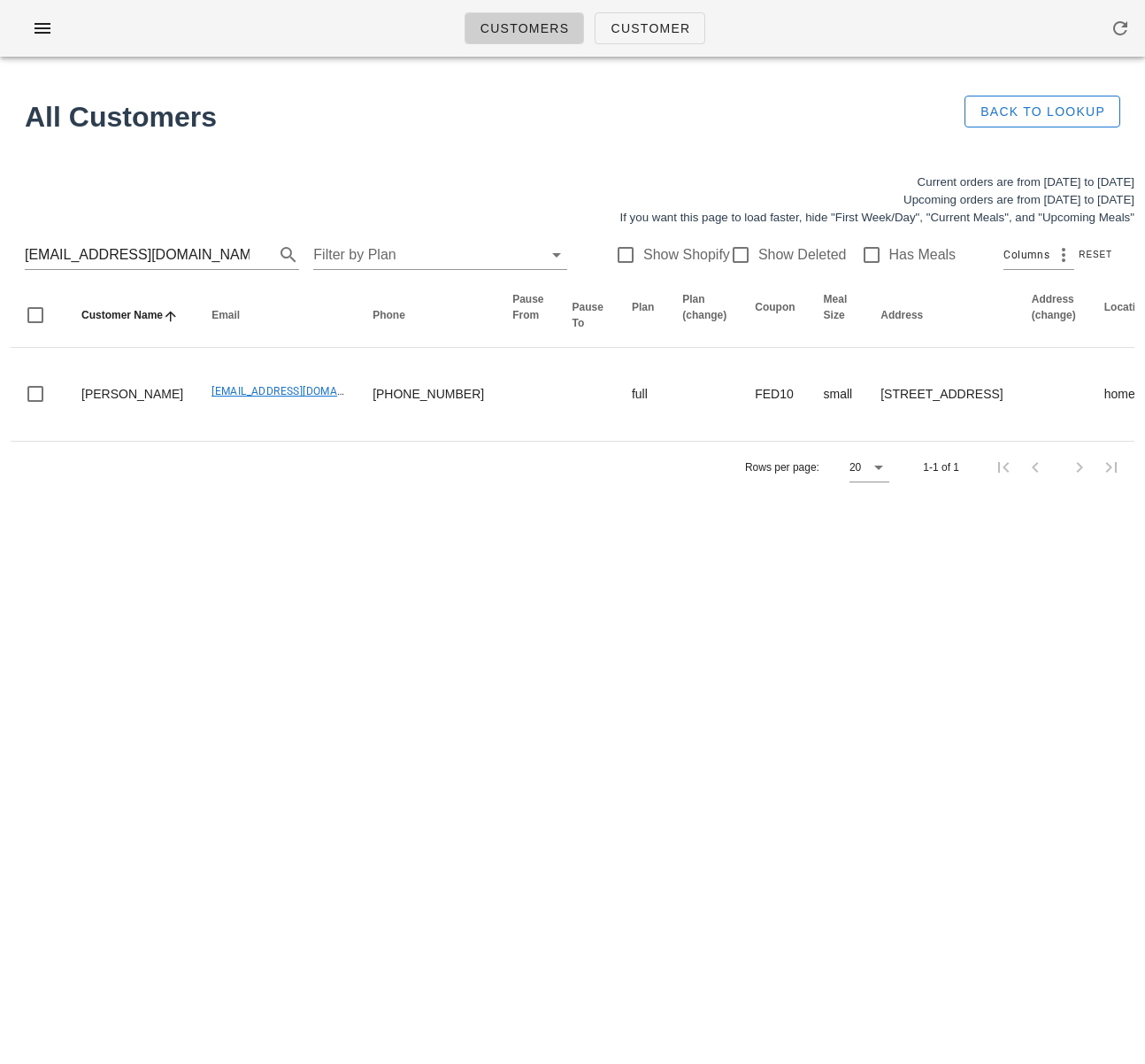
click at [425, 597] on div "Customers Customer Found 1 customer All Customers Back to Lookup Current orders…" at bounding box center [572, 532] width 1145 height 1064
drag, startPoint x: 141, startPoint y: 259, endPoint x: -29, endPoint y: 253, distance: 170.1
click at [0, 253] on html "Customers Customer Found 1 customer All Customers Back to Lookup Current orders…" at bounding box center [572, 532] width 1145 height 1064
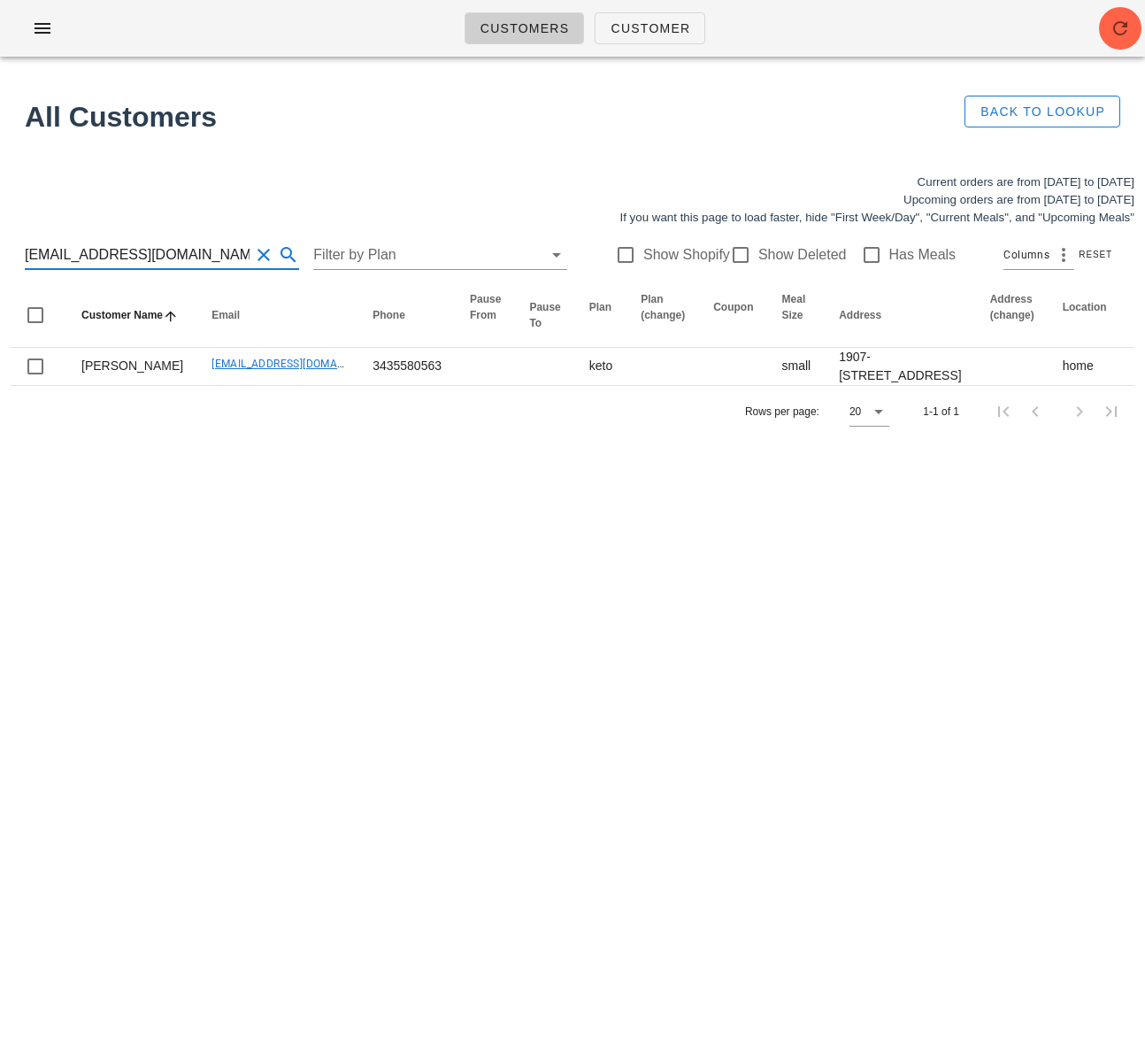
click at [97, 257] on input "[EMAIL_ADDRESS][DOMAIN_NAME]" at bounding box center [137, 255] width 225 height 29
click at [128, 252] on input "[EMAIL_ADDRESS][DOMAIN_NAME]" at bounding box center [137, 255] width 225 height 29
click at [129, 252] on input "[EMAIL_ADDRESS][DOMAIN_NAME]" at bounding box center [137, 255] width 225 height 29
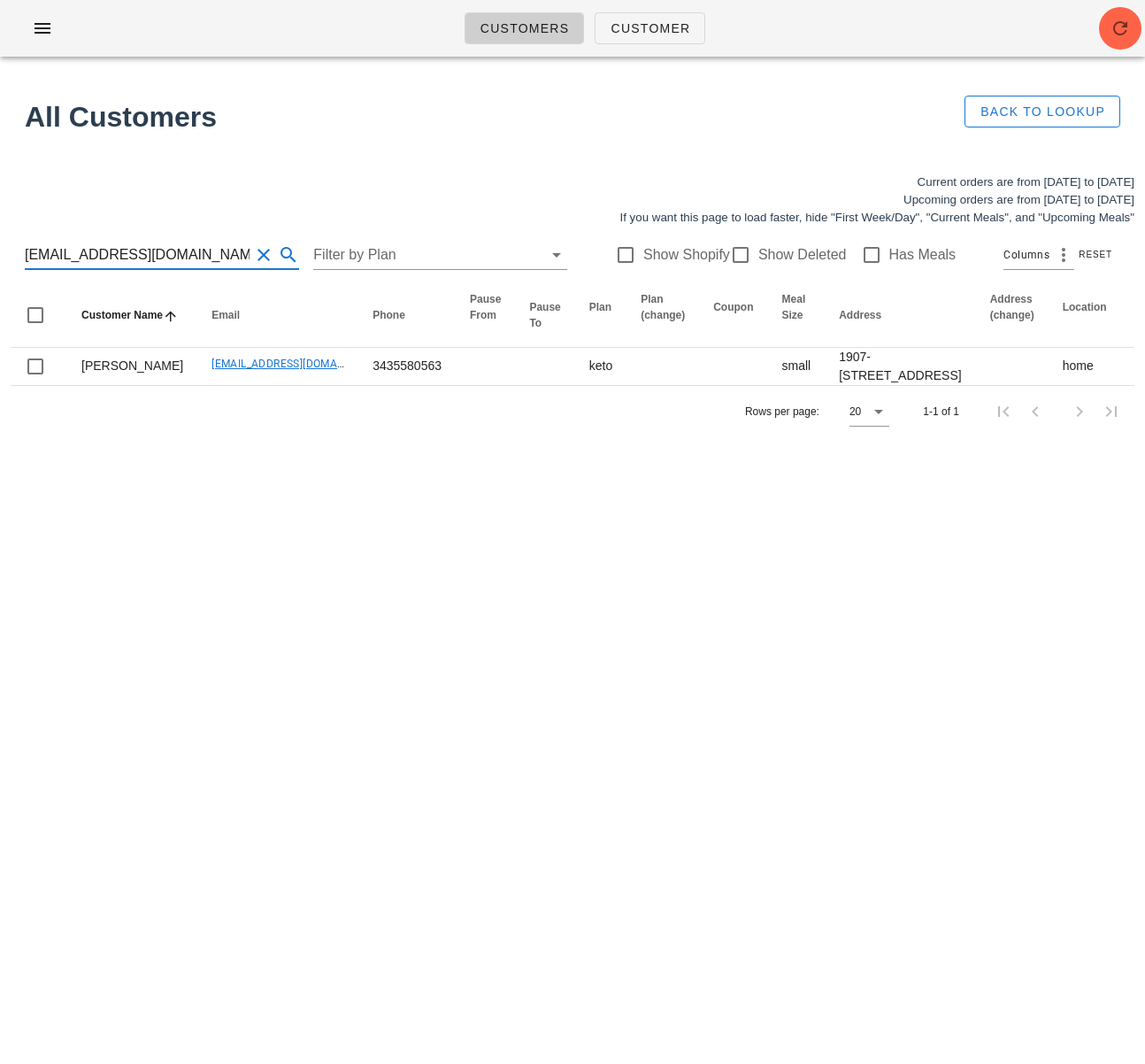
click at [129, 252] on input "[EMAIL_ADDRESS][DOMAIN_NAME]" at bounding box center [137, 255] width 225 height 29
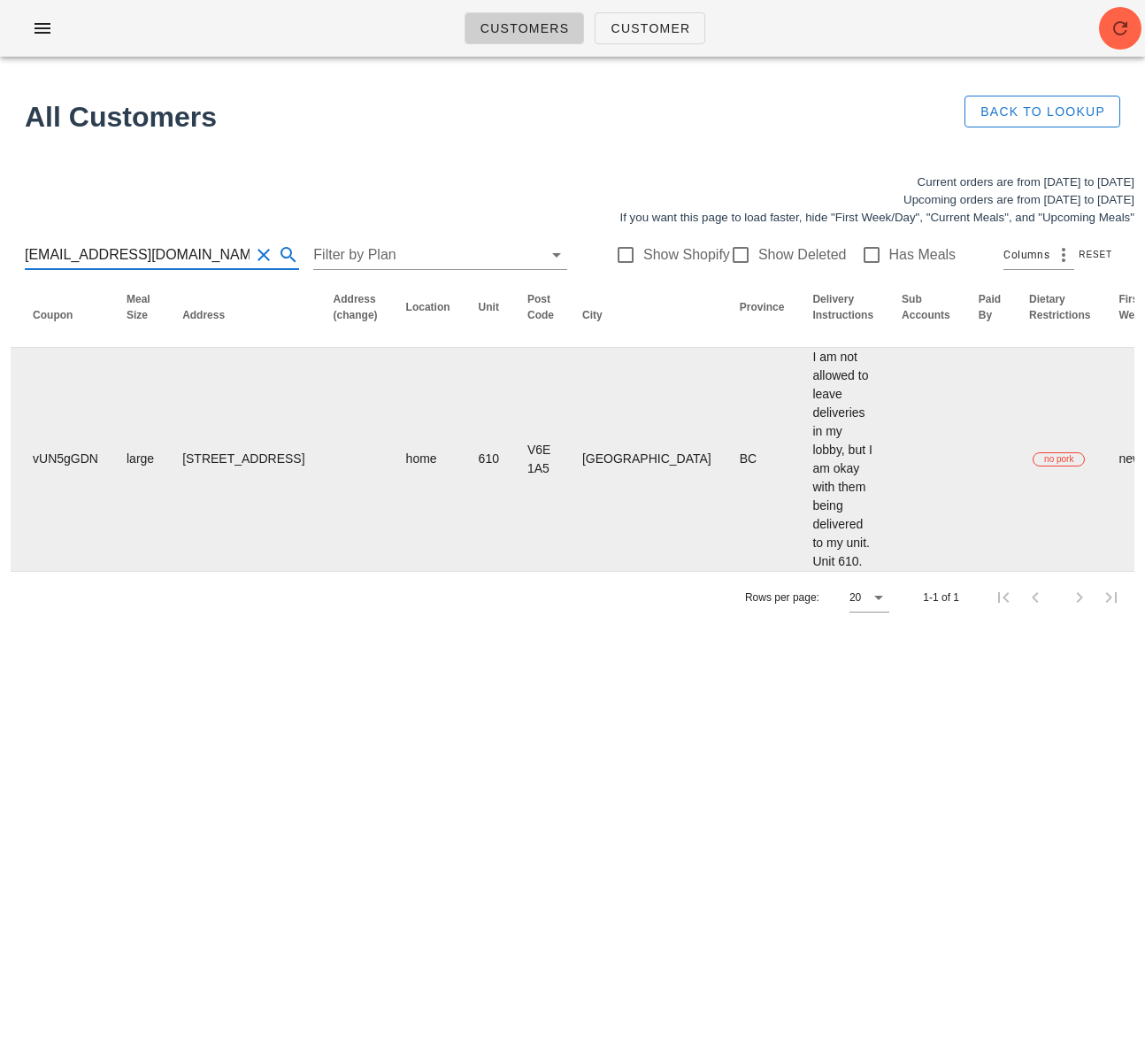
scroll to position [0, 1032]
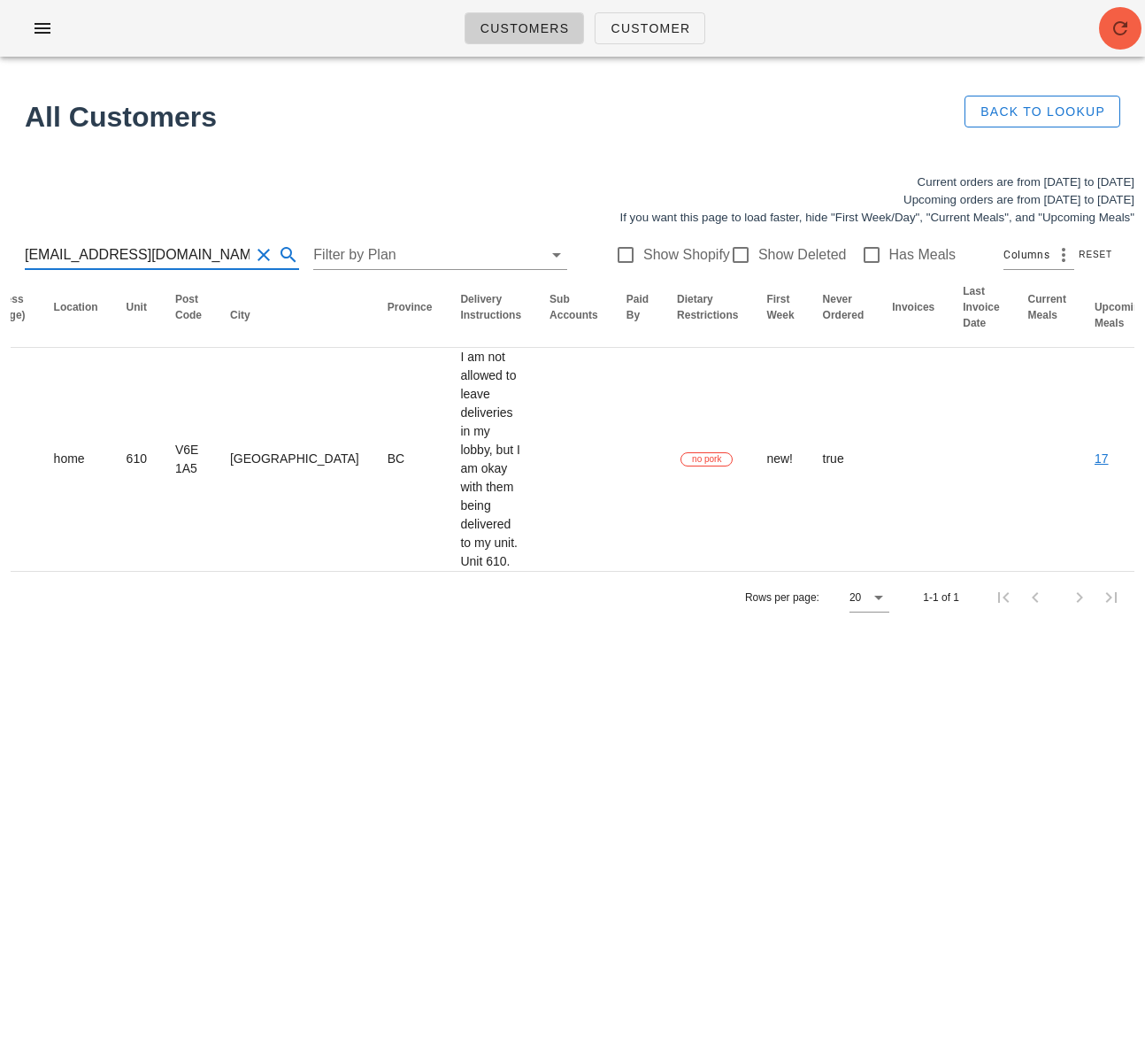
type input "[EMAIL_ADDRESS][DOMAIN_NAME]"
click at [1115, 22] on icon "button" at bounding box center [1120, 28] width 21 height 21
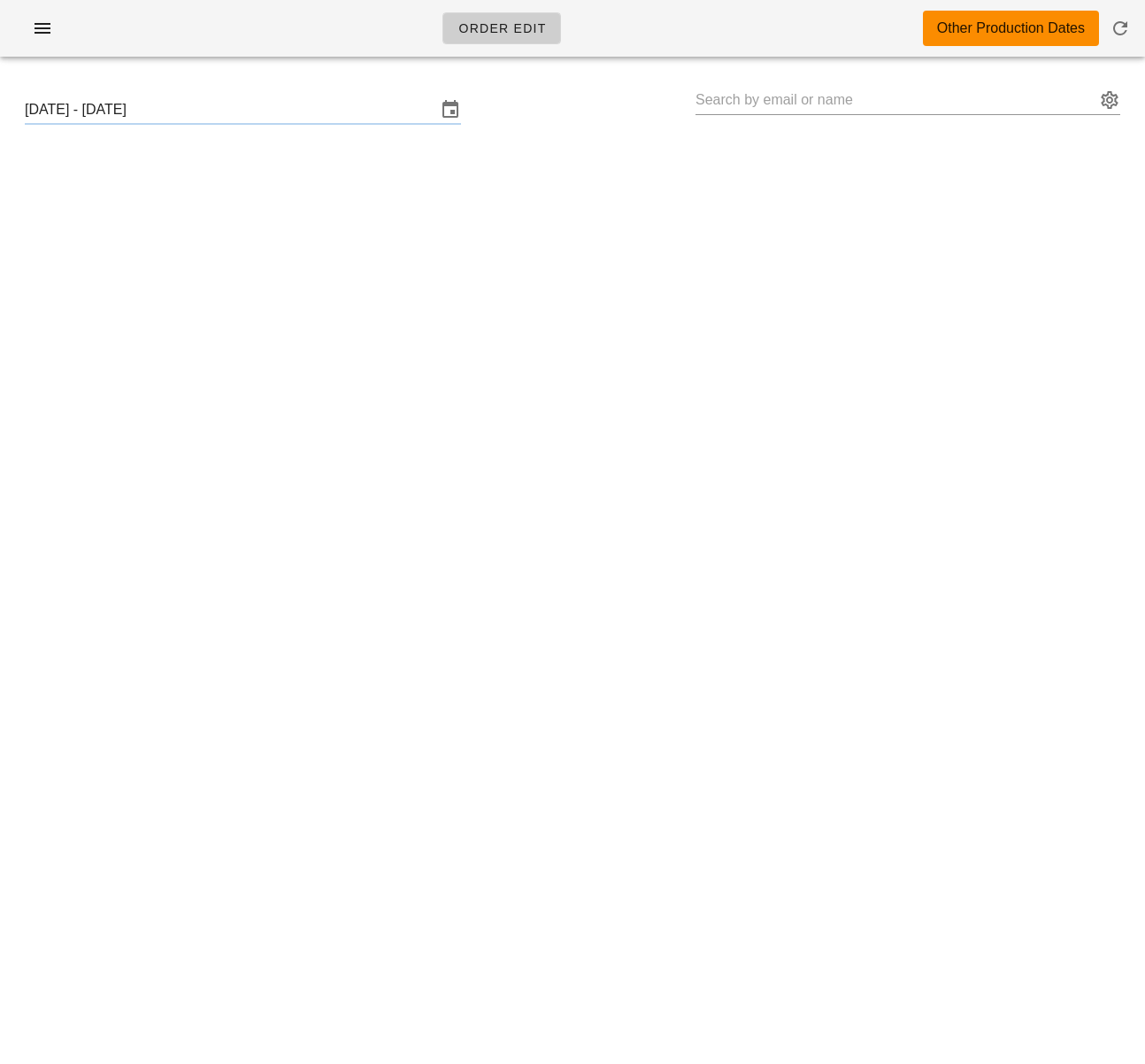
type input "[PERSON_NAME] ([EMAIL_ADDRESS][DOMAIN_NAME])"
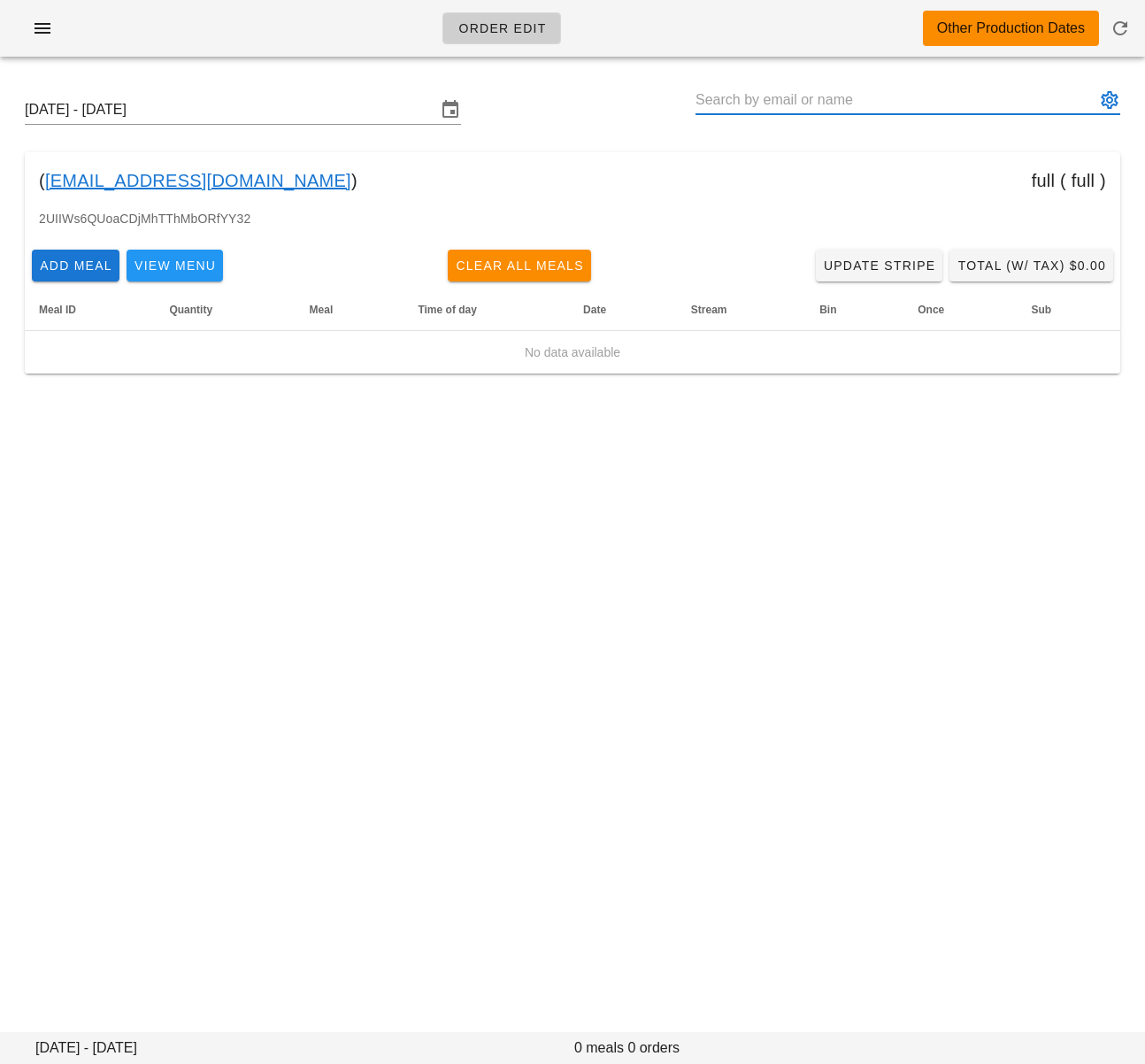
click at [750, 102] on input "text" at bounding box center [896, 100] width 400 height 29
paste input "[EMAIL_ADDRESS][DOMAIN_NAME]"
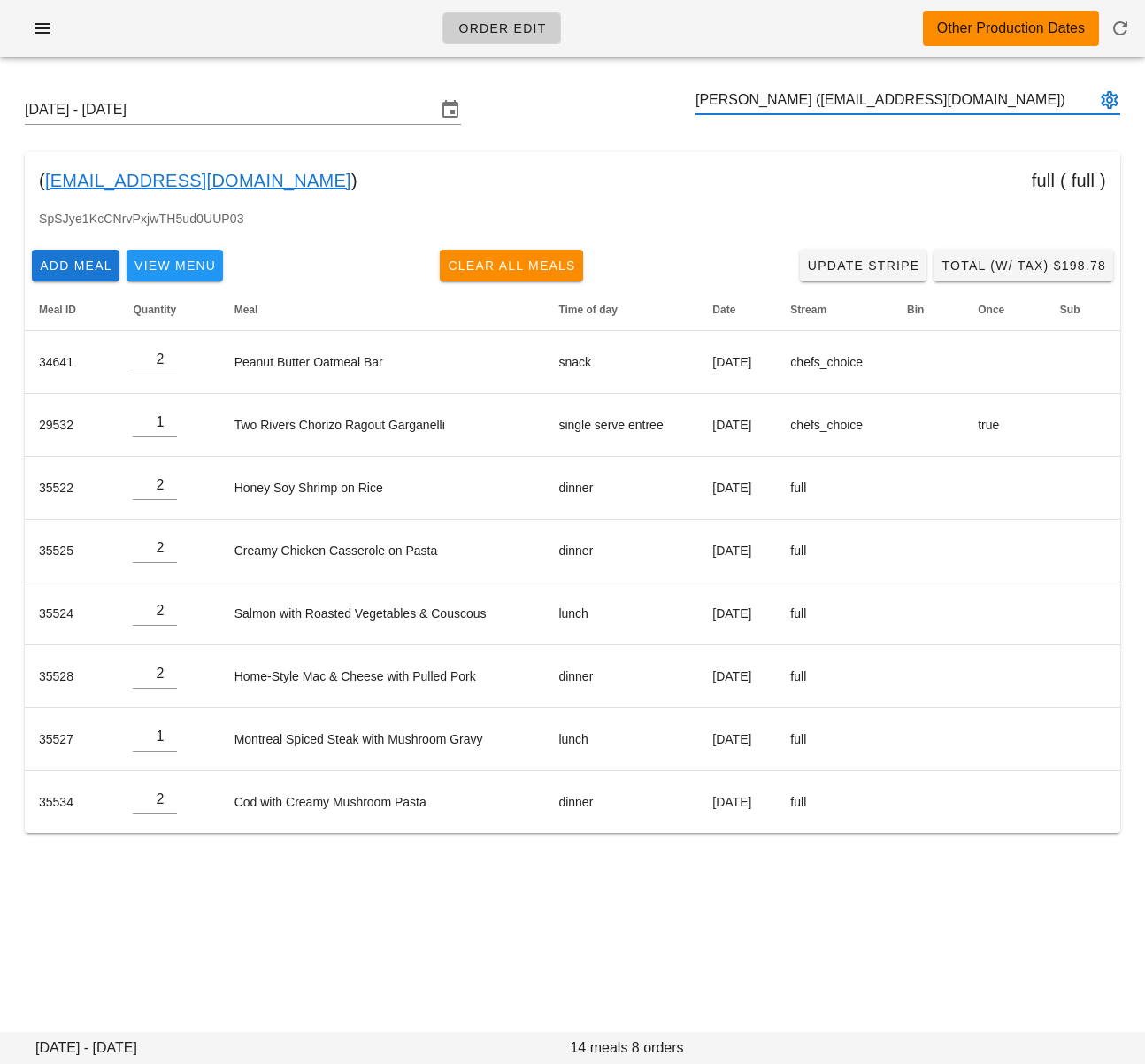
type input "[PERSON_NAME] ([EMAIL_ADDRESS][DOMAIN_NAME])"
paste input "[EMAIL_ADDRESS][DOMAIN_NAME]"
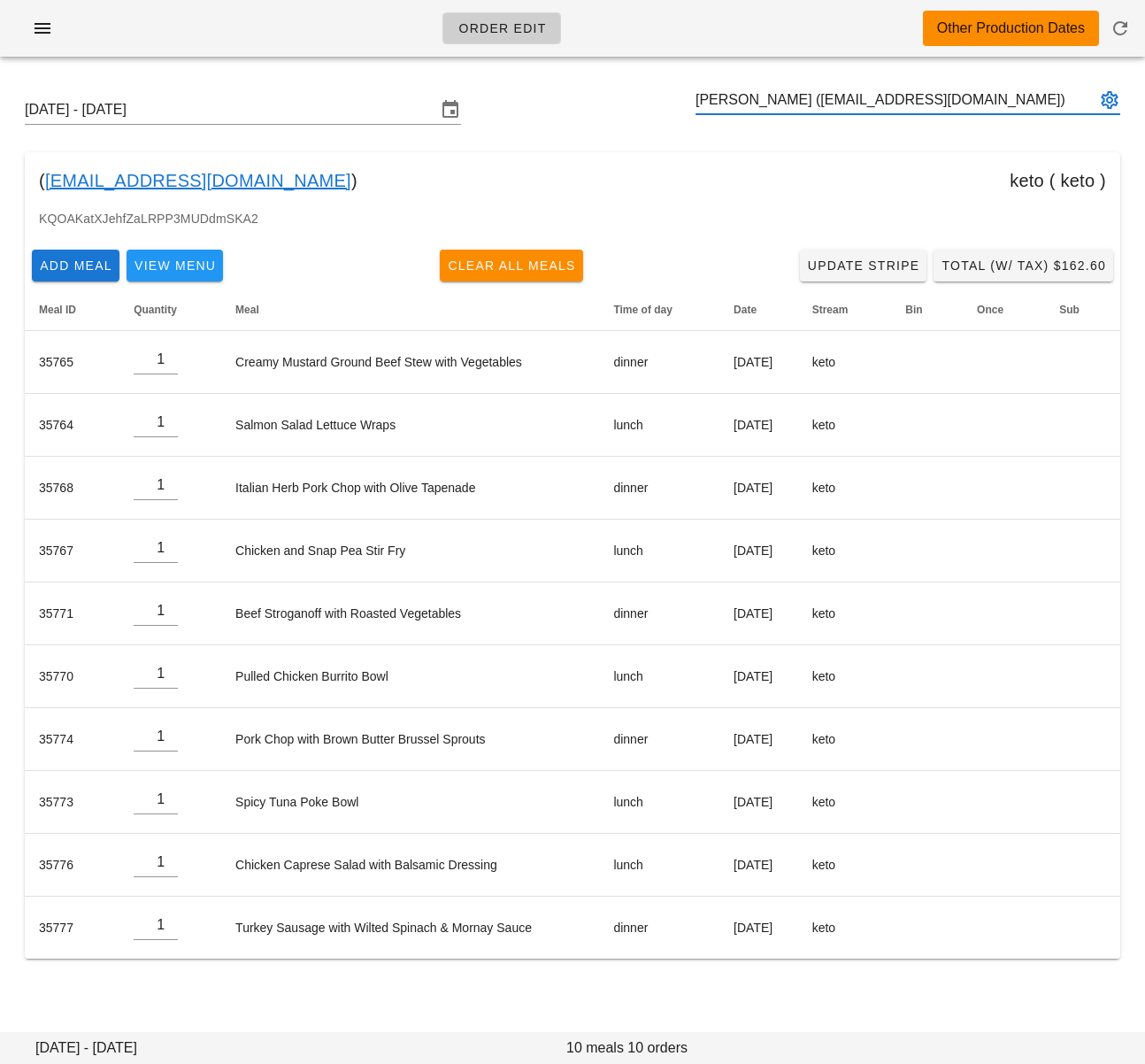
type input "[PERSON_NAME] ([EMAIL_ADDRESS][DOMAIN_NAME])"
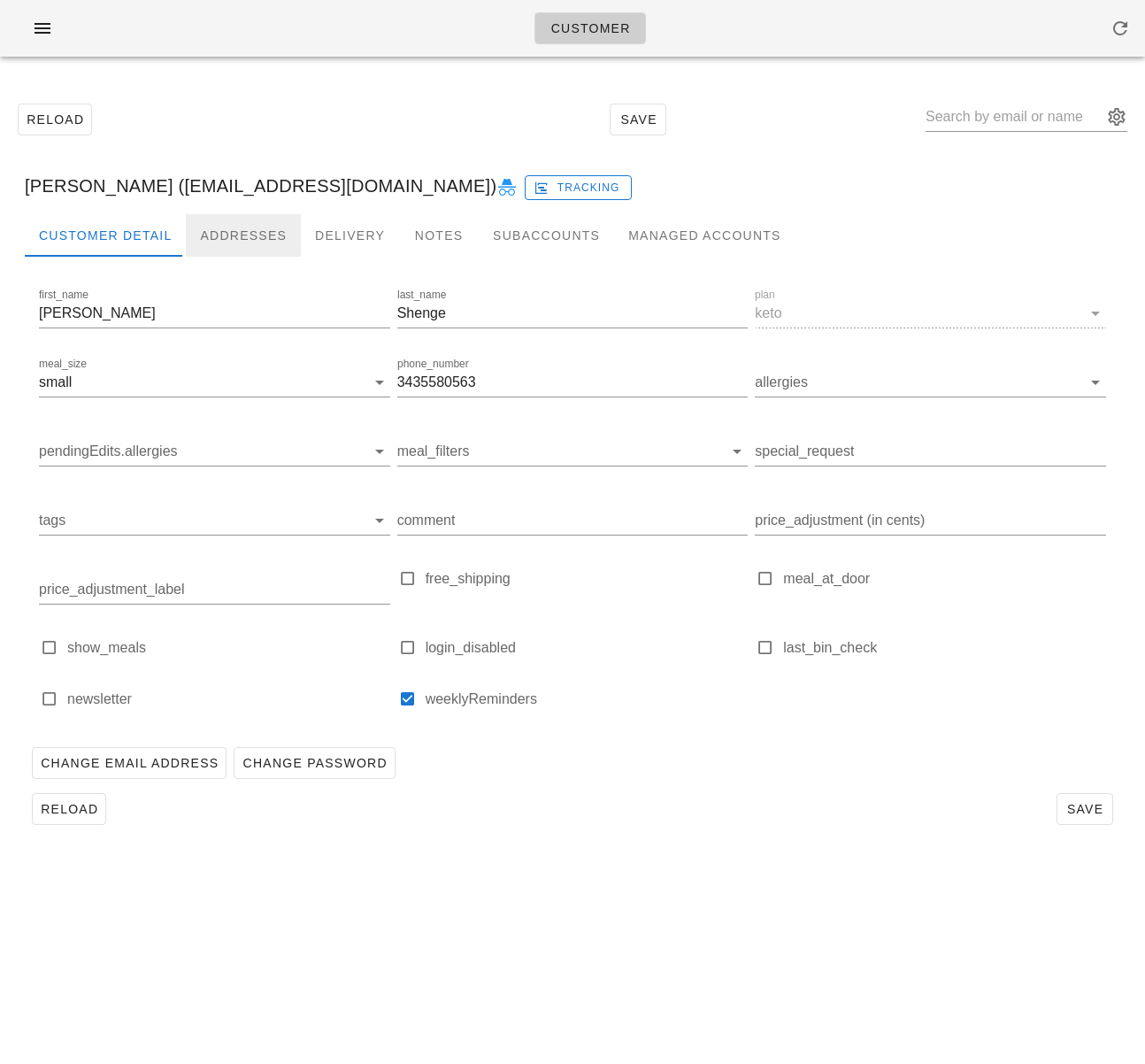
click at [238, 233] on div "Addresses" at bounding box center [243, 235] width 115 height 42
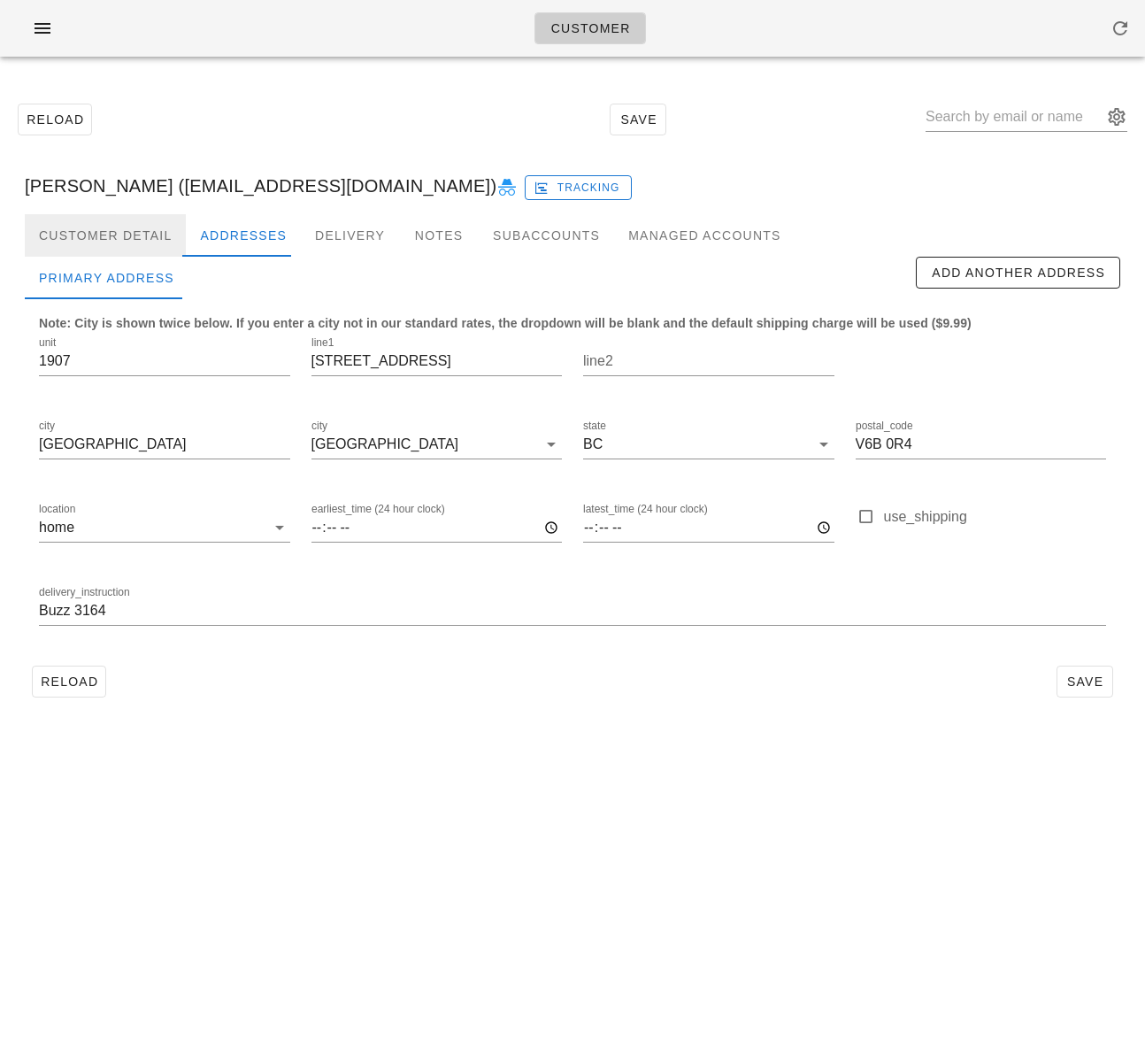
click at [125, 229] on div "Customer Detail" at bounding box center [105, 235] width 161 height 42
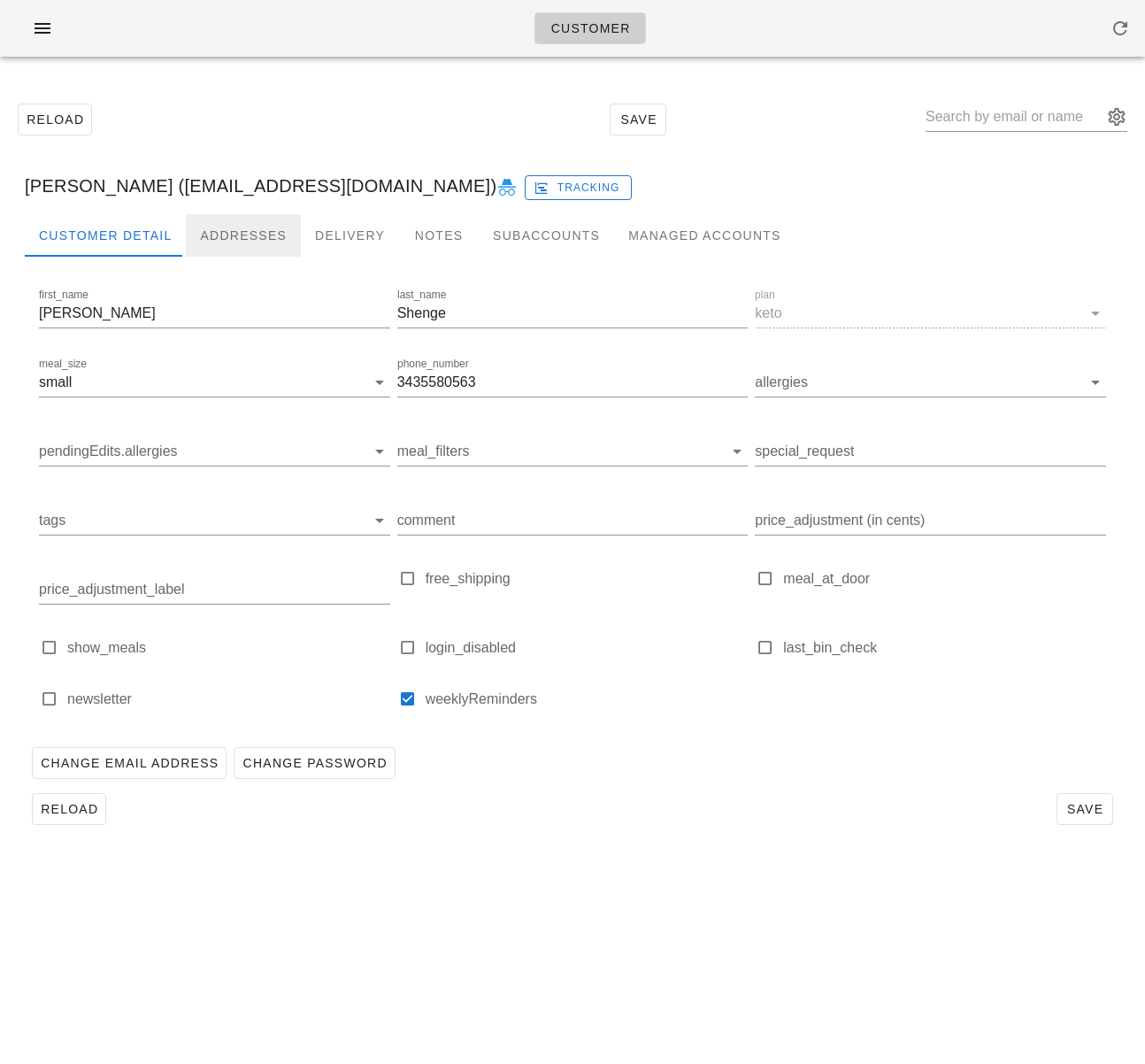
click at [226, 229] on div "Addresses" at bounding box center [243, 235] width 115 height 42
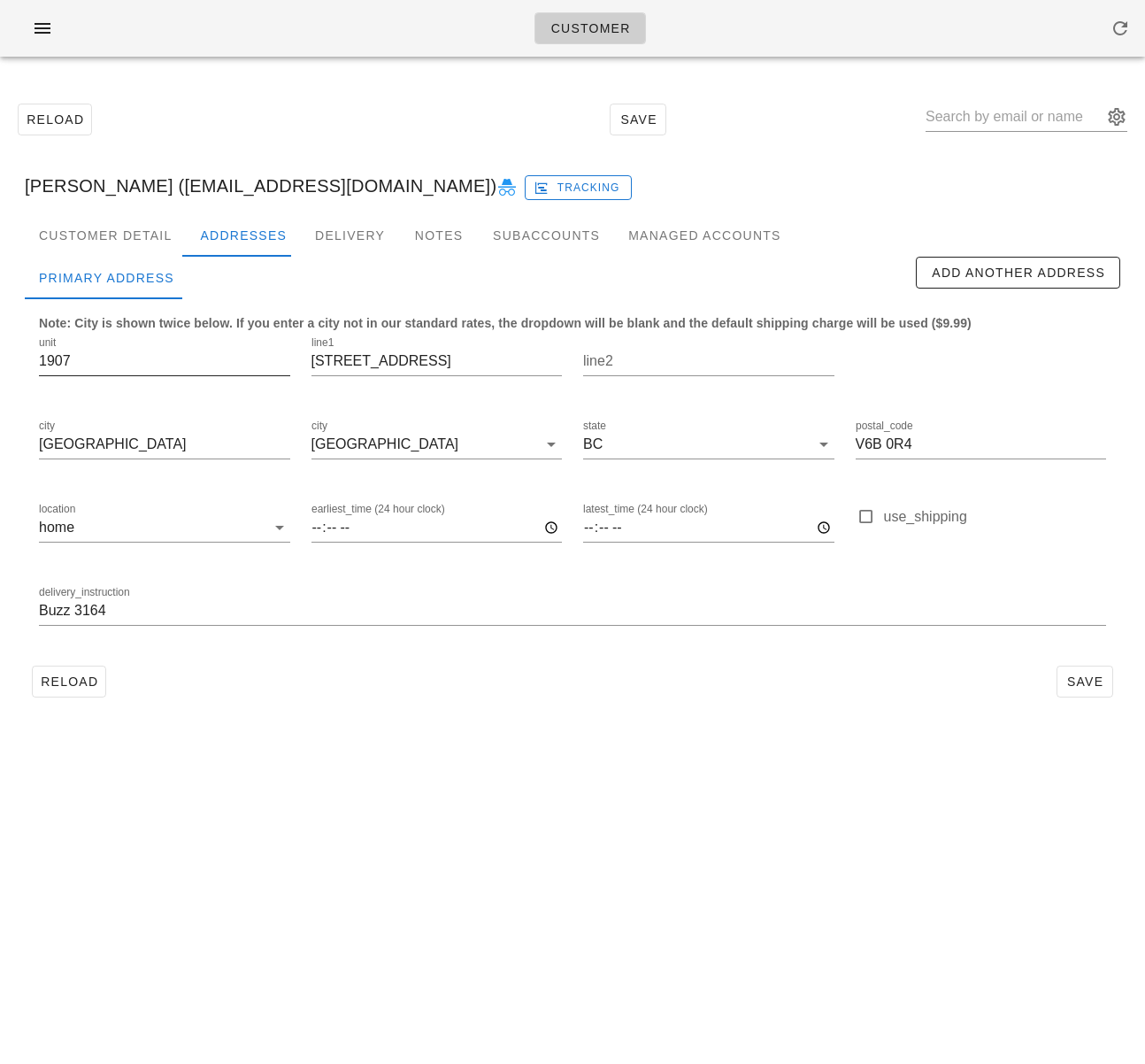
click at [66, 367] on input "1907" at bounding box center [164, 361] width 251 height 29
drag, startPoint x: 68, startPoint y: 365, endPoint x: 26, endPoint y: 358, distance: 42.6
click at [26, 358] on div "Note: City is shown twice below. If you enter a city not in our standard rates,…" at bounding box center [573, 478] width 1096 height 359
click at [40, 615] on input "Buzz 3164" at bounding box center [572, 611] width 1067 height 29
paste input "1907"
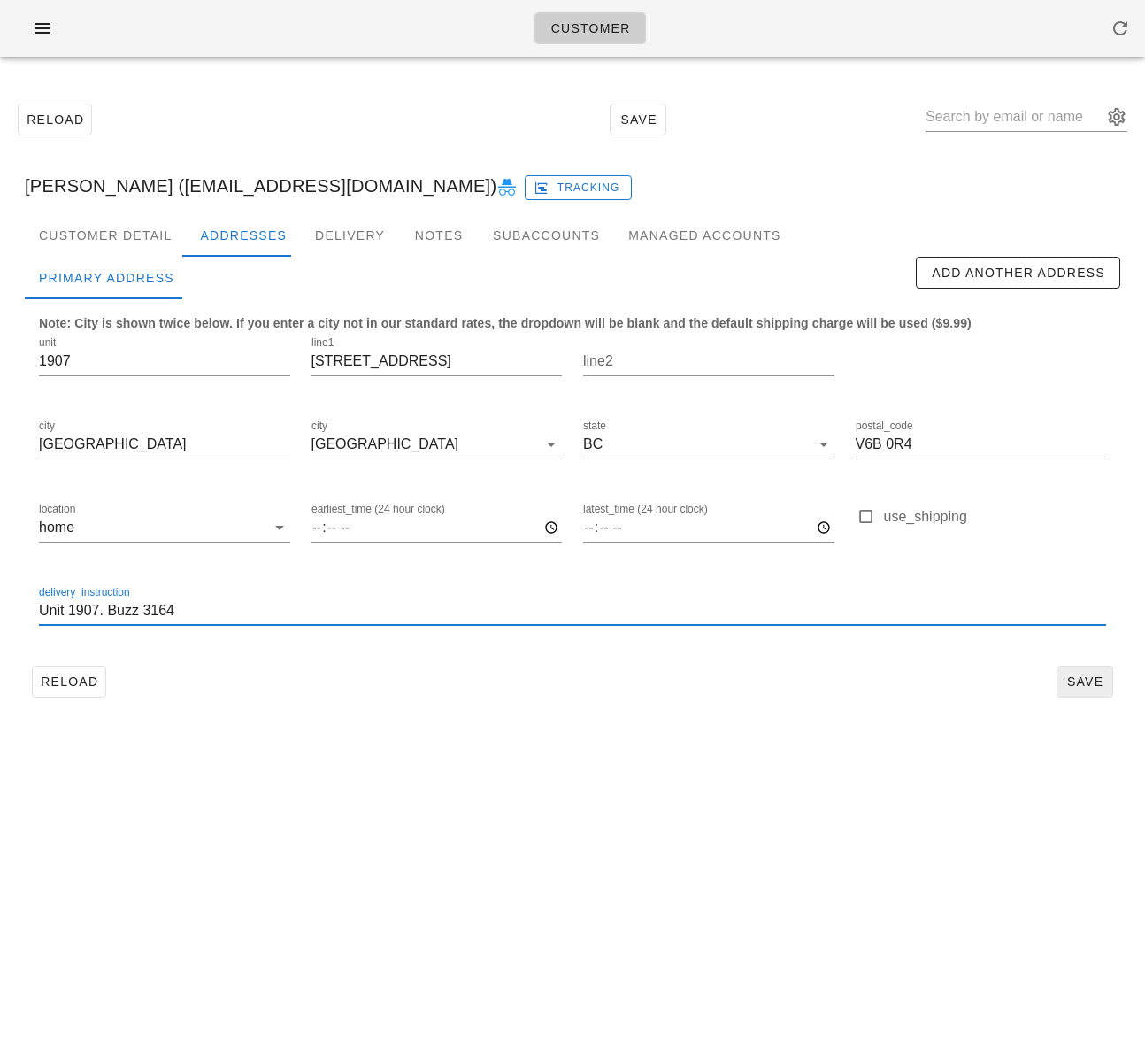
type input "Unit 1907. Buzz 3164"
click at [1089, 685] on span "Save" at bounding box center [1085, 681] width 41 height 14
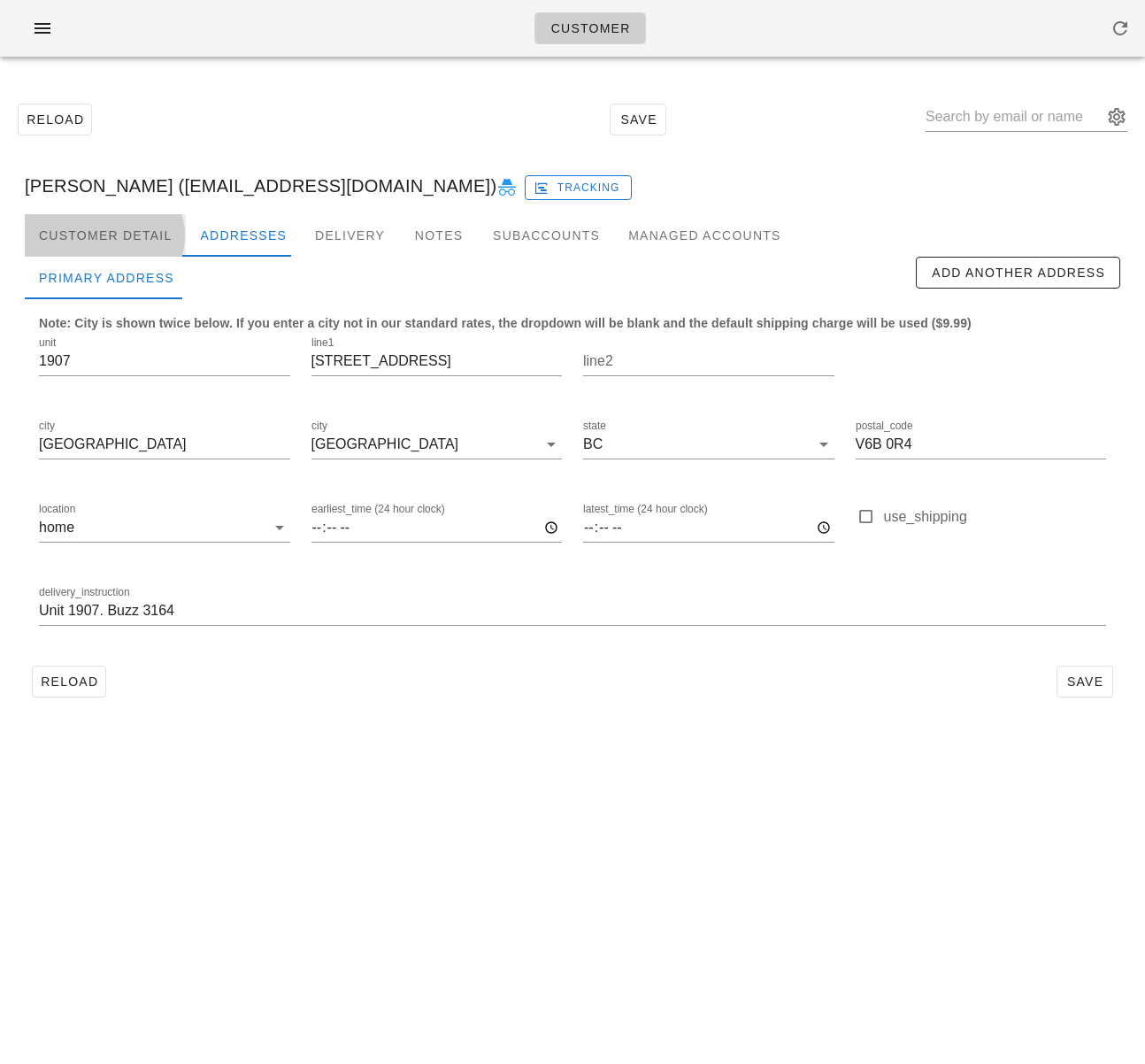
click at [119, 239] on div "Customer Detail" at bounding box center [105, 235] width 161 height 42
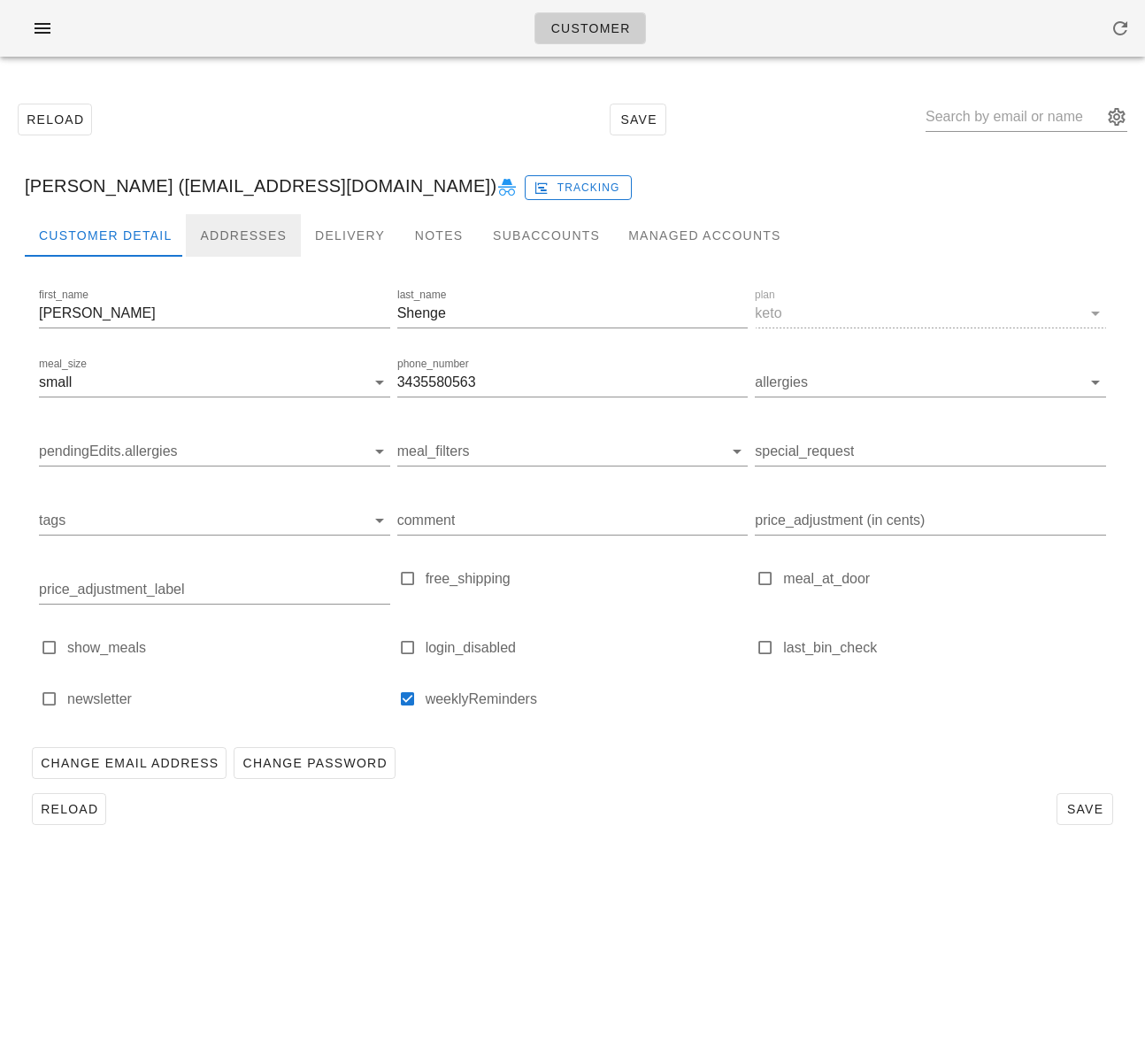
click at [229, 230] on div "Addresses" at bounding box center [243, 235] width 115 height 42
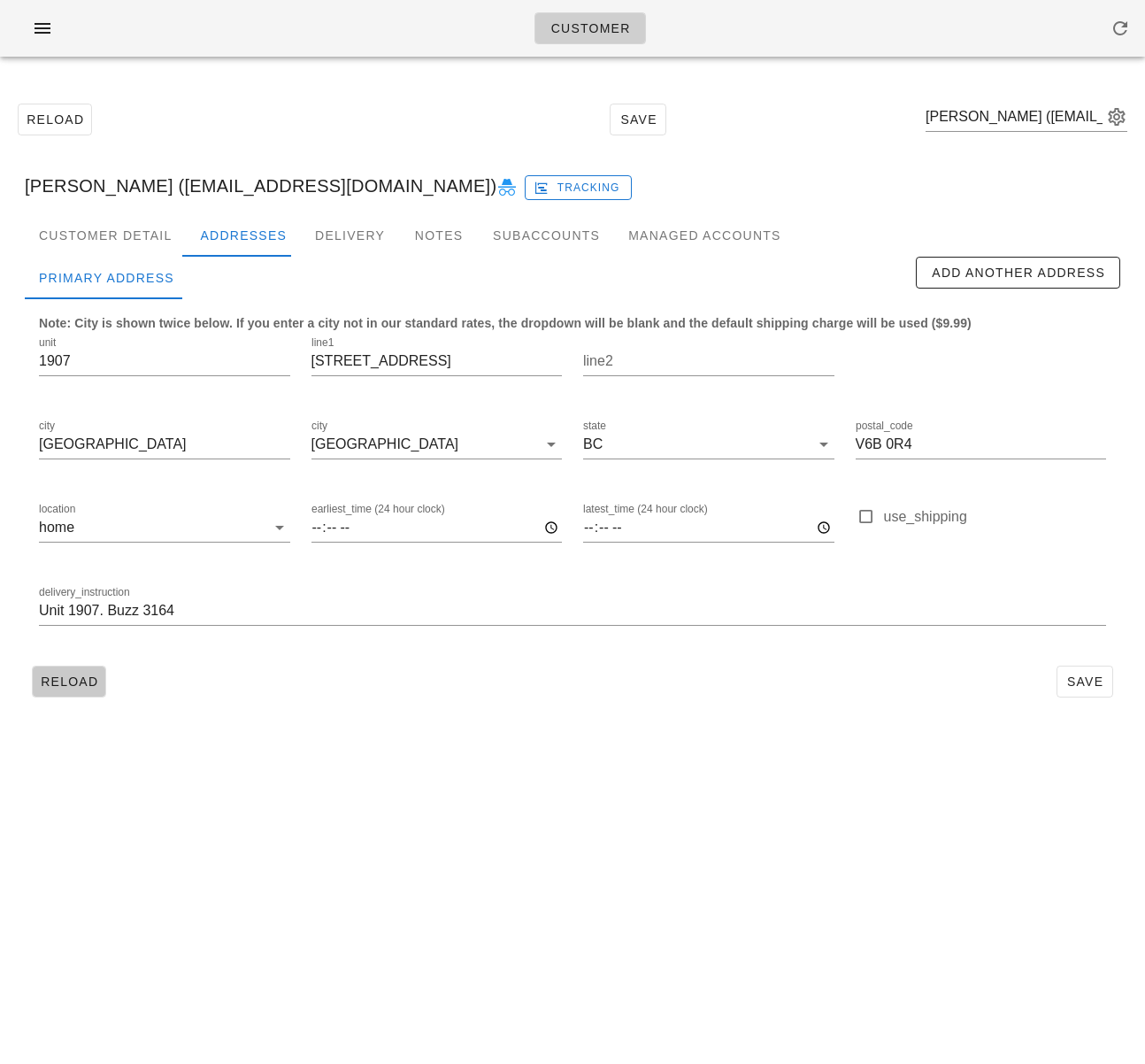
click at [73, 688] on span "Reload" at bounding box center [68, 681] width 58 height 14
click at [127, 236] on div "Customer Detail" at bounding box center [105, 235] width 161 height 42
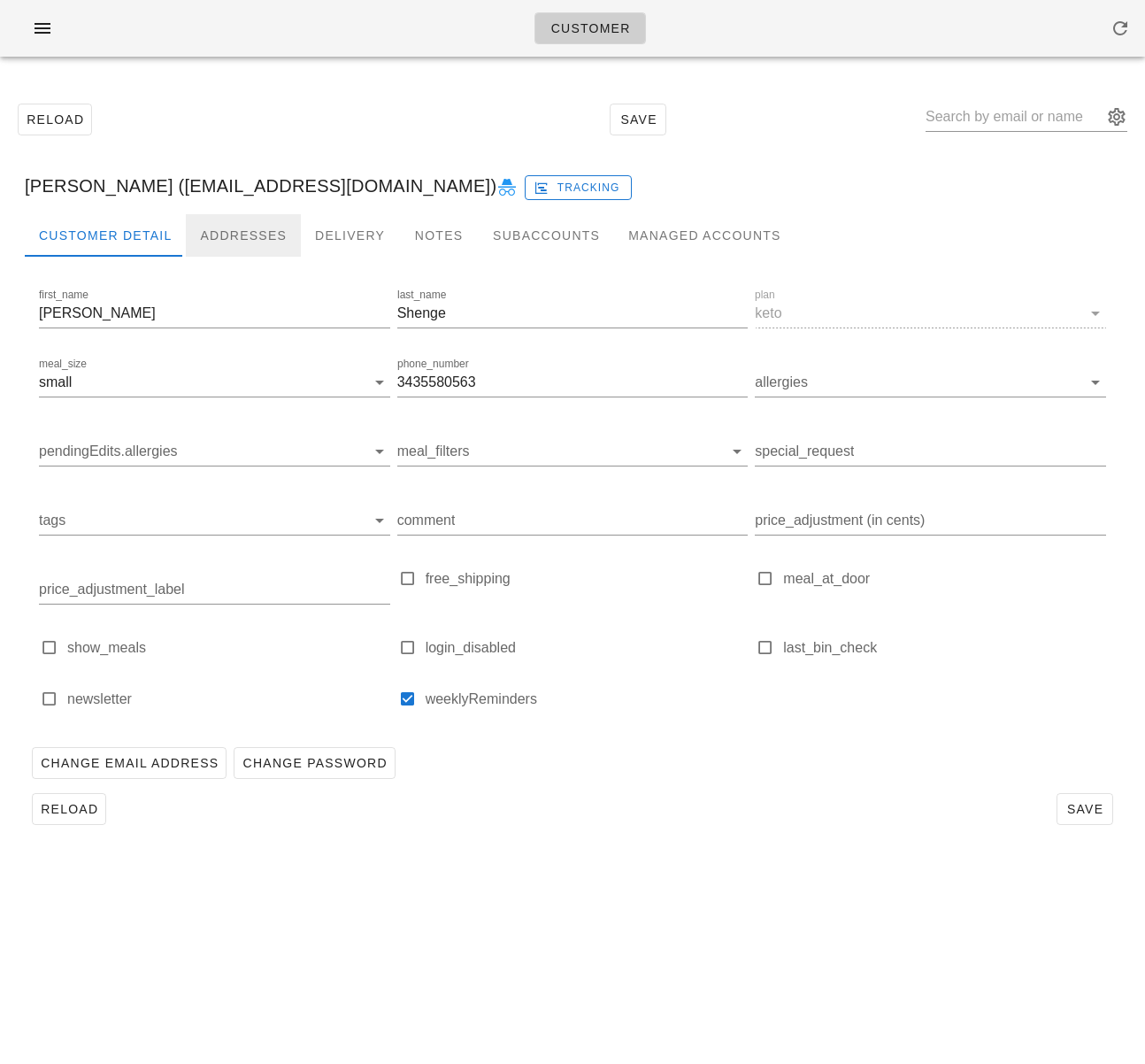
click at [219, 240] on div "Addresses" at bounding box center [243, 235] width 115 height 42
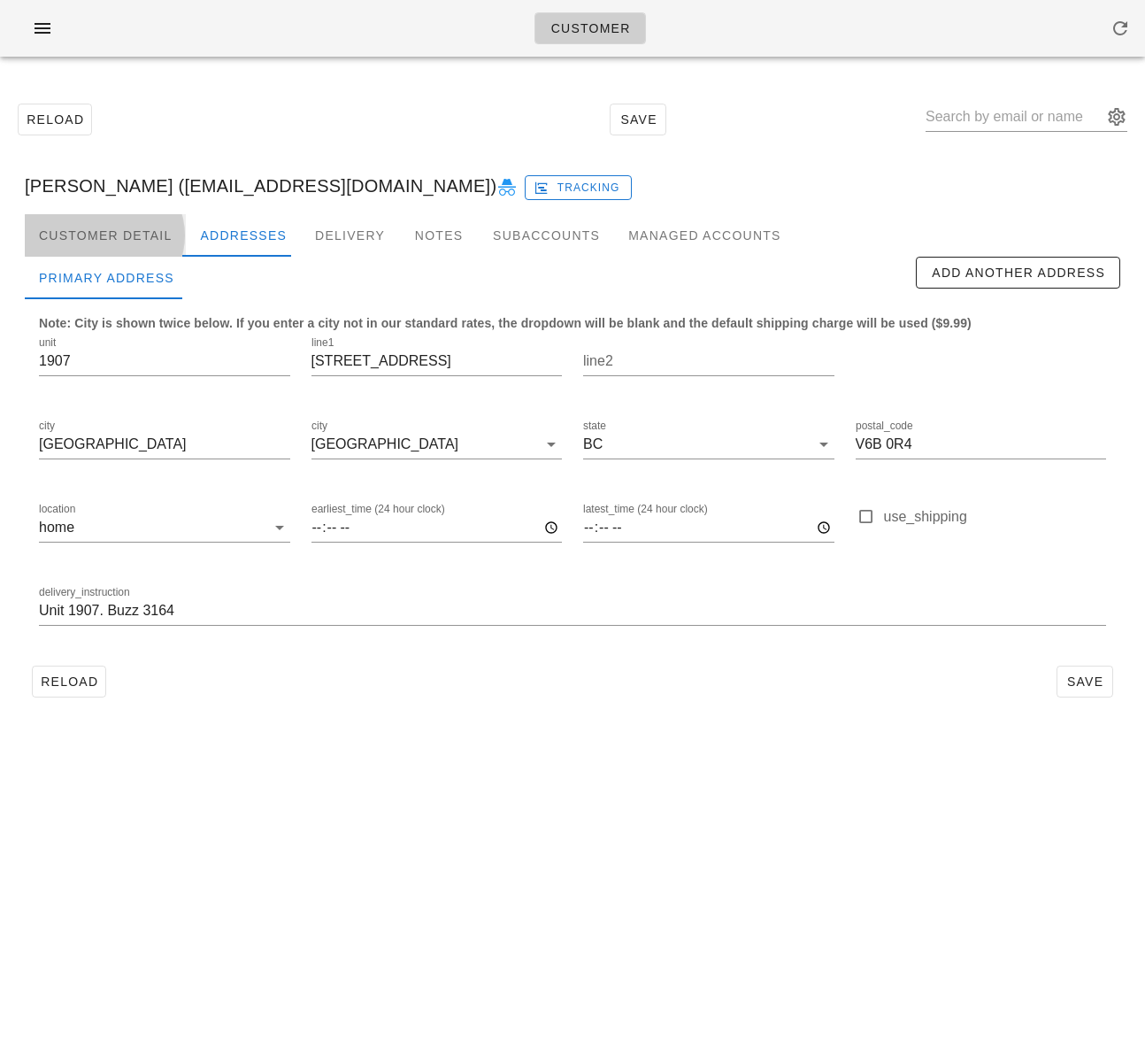
click at [30, 229] on div "Customer Detail" at bounding box center [105, 235] width 161 height 42
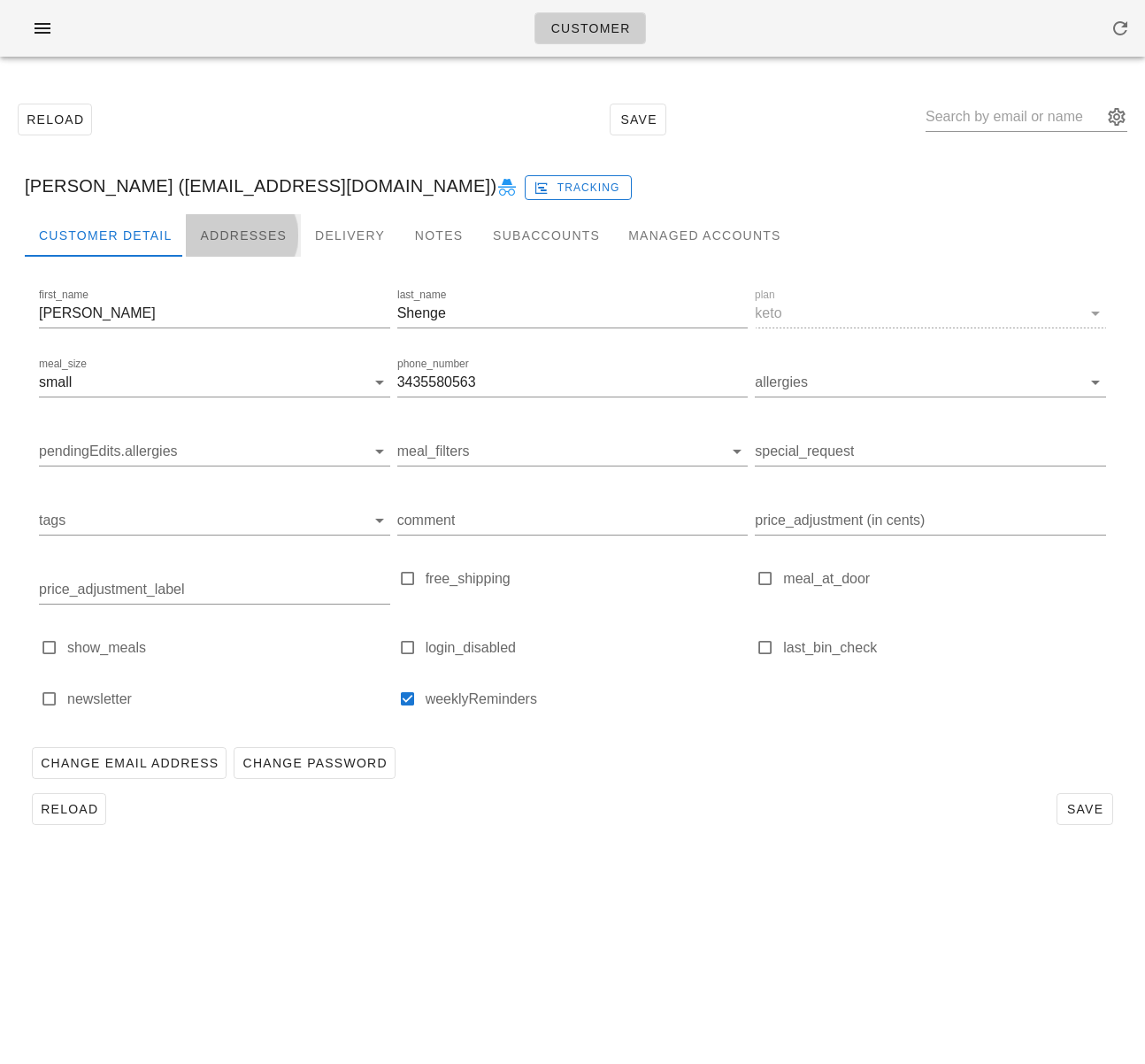
click at [228, 233] on div "Addresses" at bounding box center [243, 235] width 115 height 42
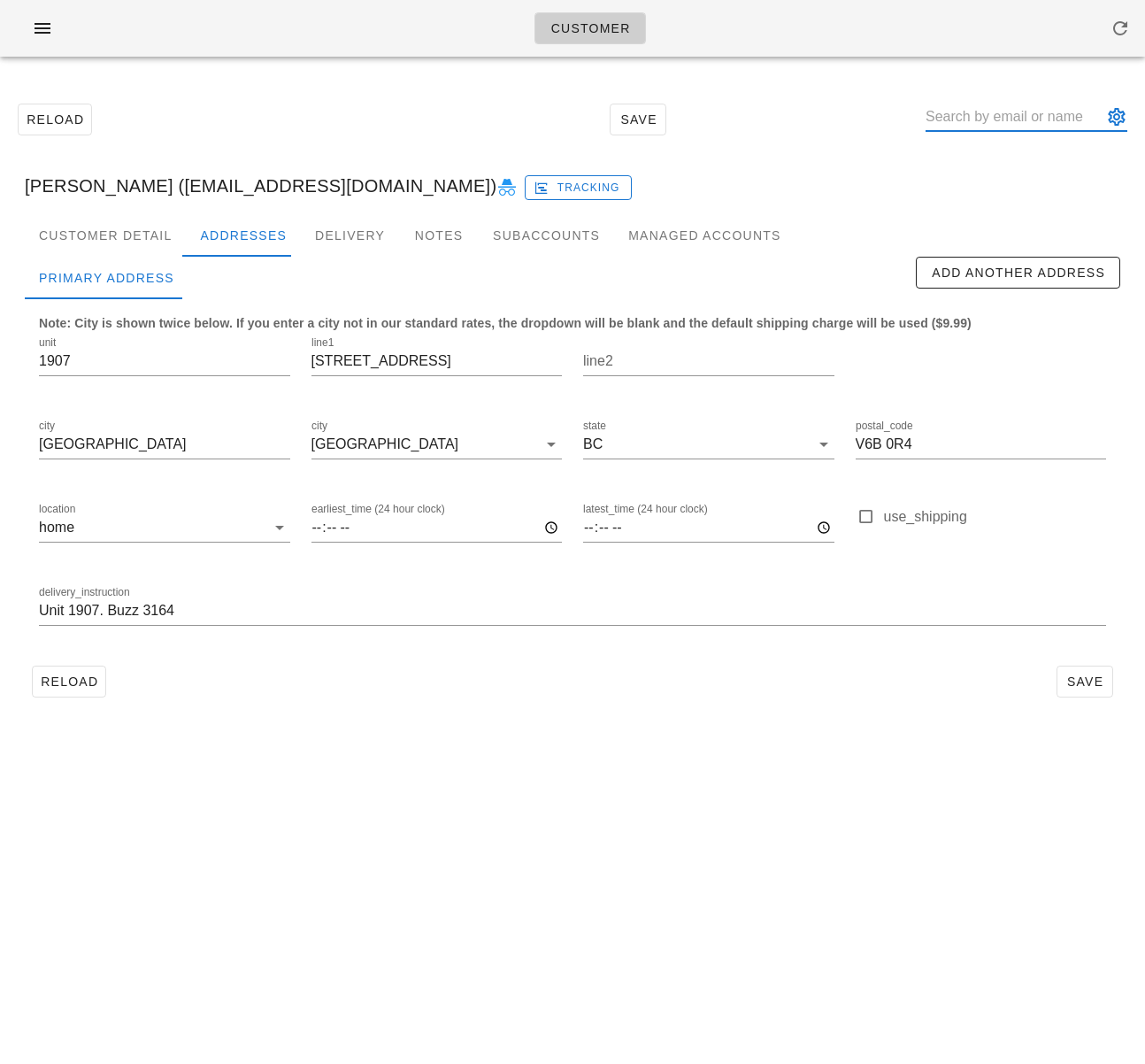
click at [992, 115] on input "text" at bounding box center [1014, 116] width 177 height 29
type input "lora hab"
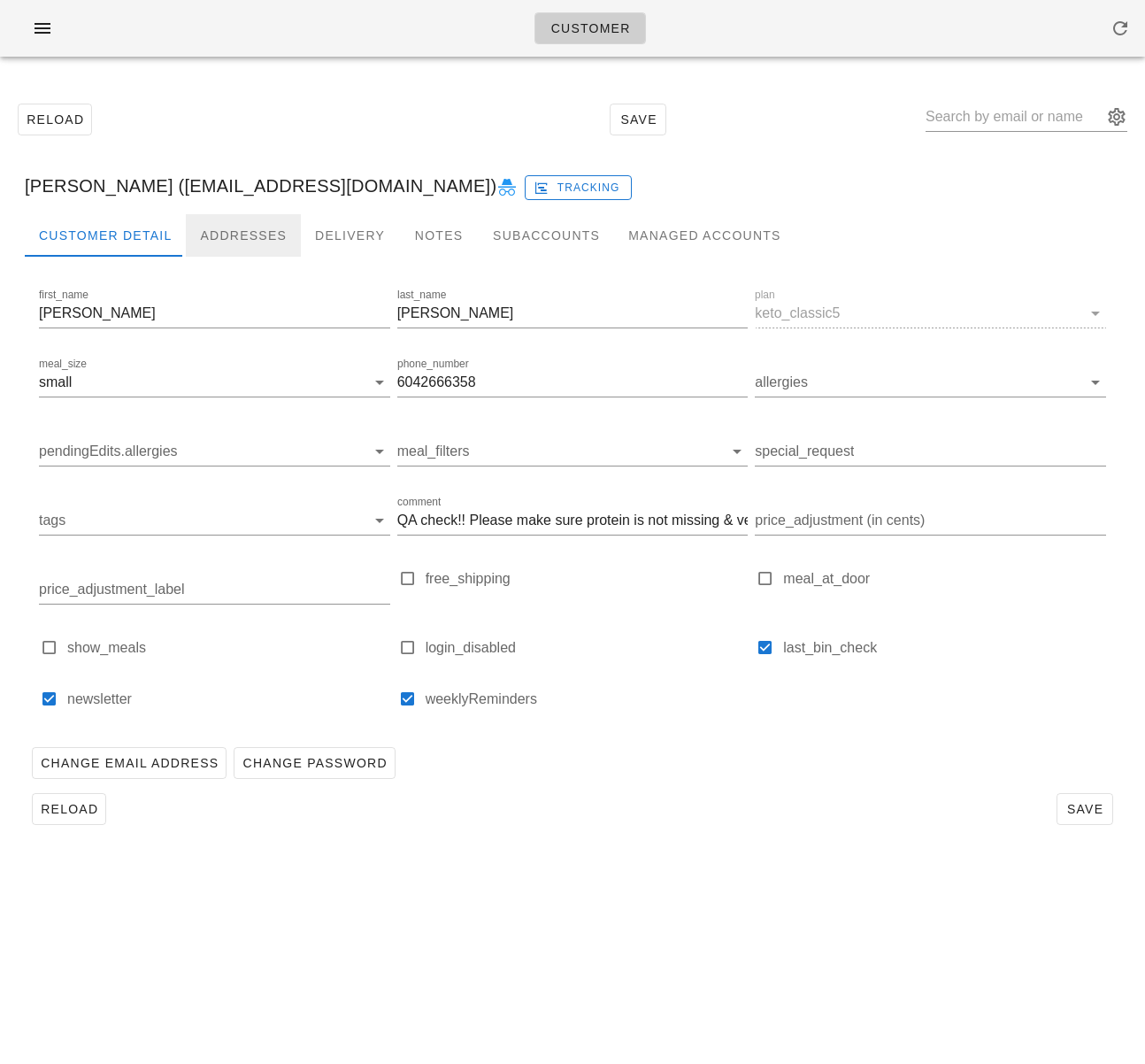
click at [236, 231] on div "Addresses" at bounding box center [243, 235] width 115 height 42
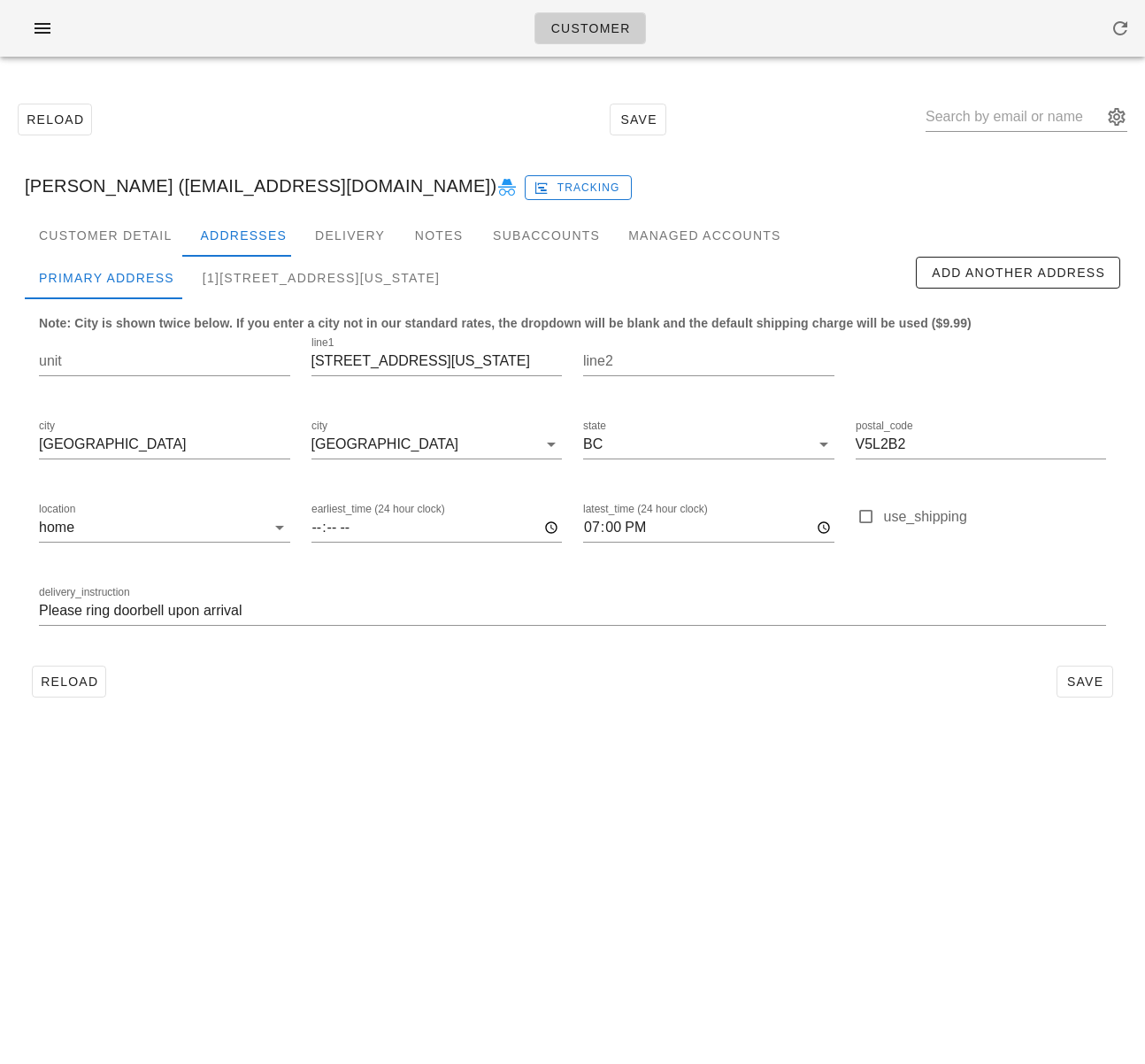
click at [141, 173] on div "Lora Haber (lorahaber@yahoo.ca) Tracking" at bounding box center [573, 185] width 1124 height 56
drag, startPoint x: 128, startPoint y: 185, endPoint x: 290, endPoint y: 181, distance: 162.0
click at [290, 181] on div "Lora Haber (lorahaber@yahoo.ca) Tracking" at bounding box center [573, 185] width 1124 height 56
copy div "lorahaber@yahoo.ca"
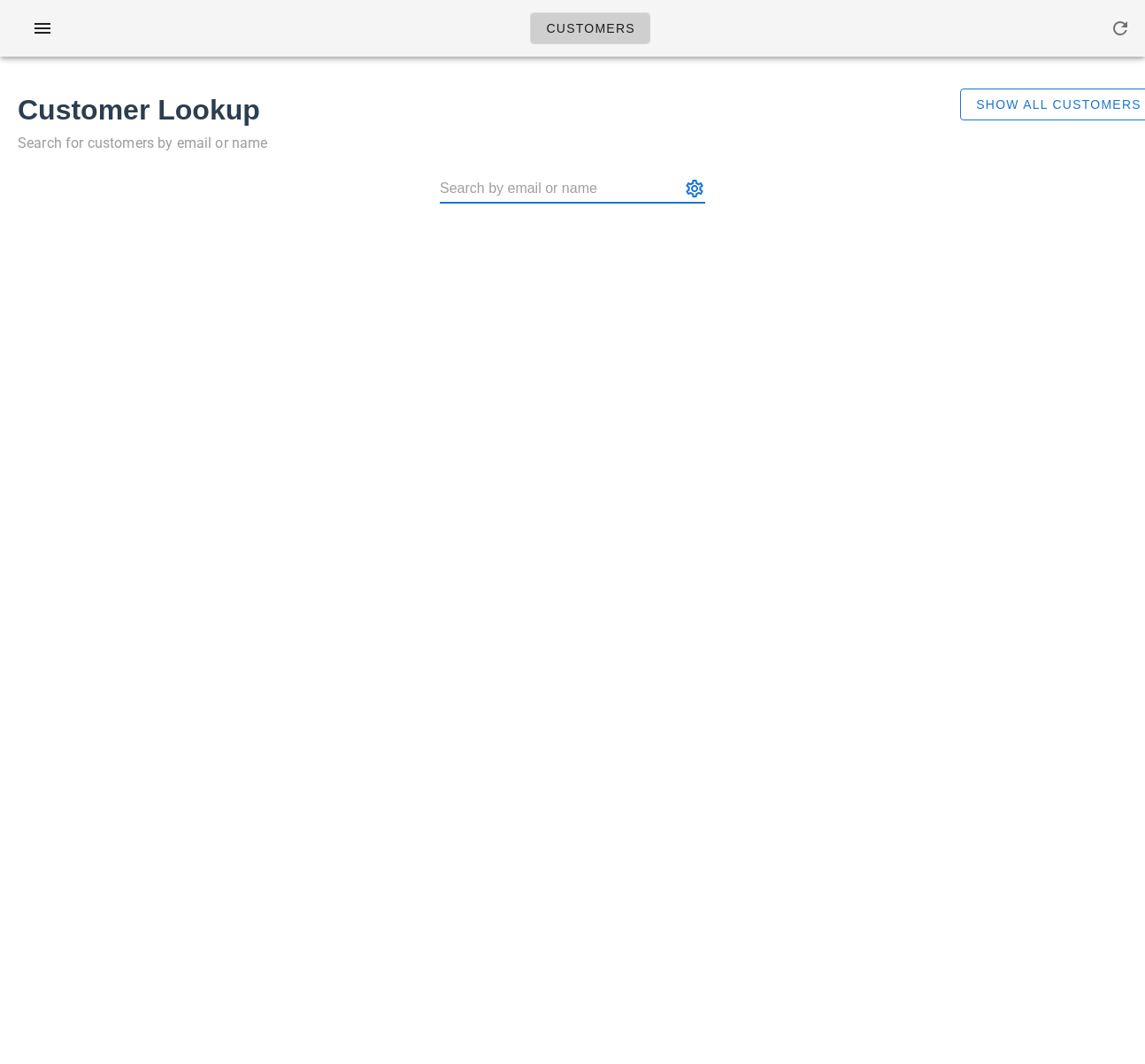
paste input "[EMAIL_ADDRESS][DOMAIN_NAME]"
type input "[EMAIL_ADDRESS][DOMAIN_NAME]"
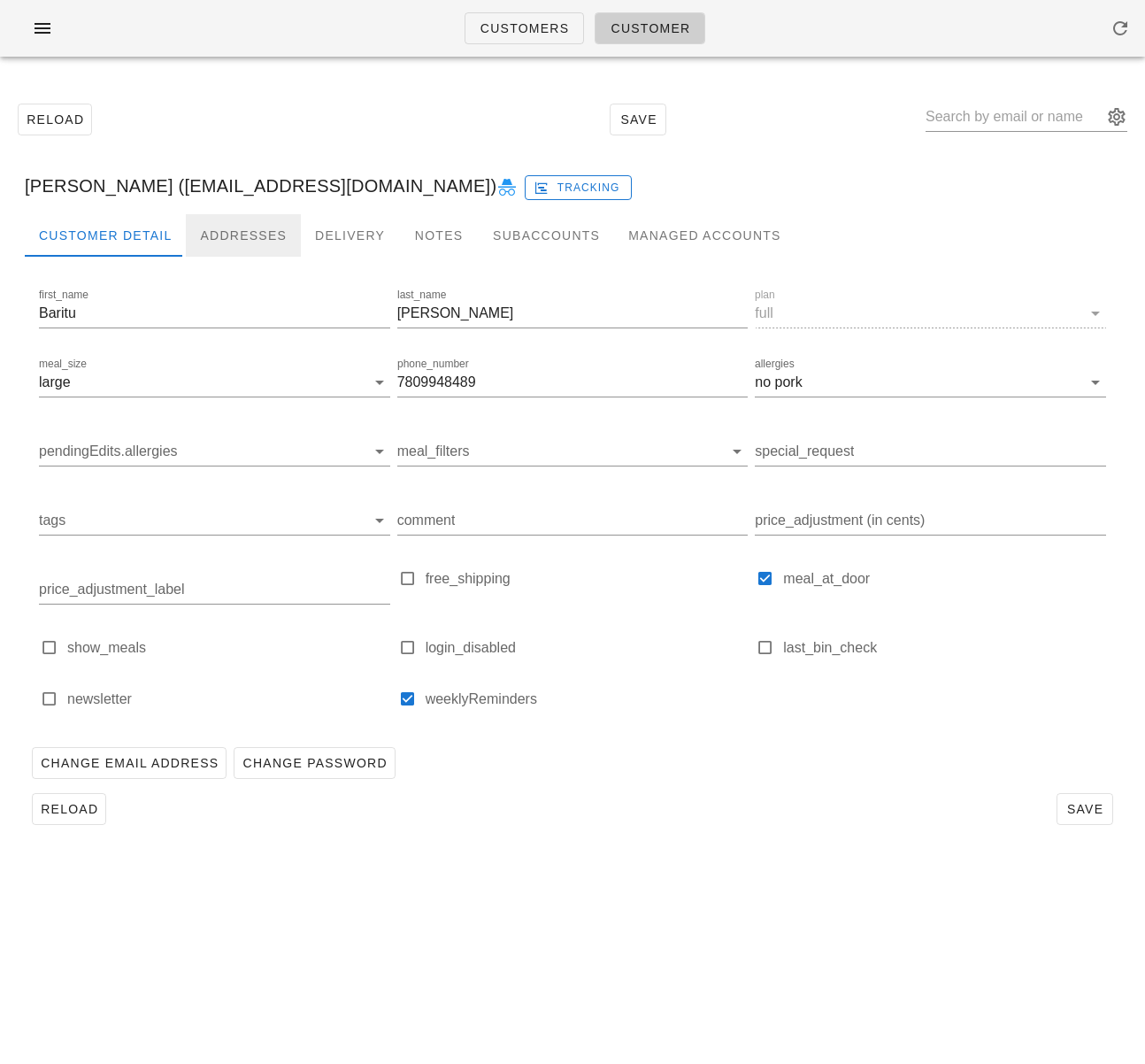
click at [217, 226] on div "Addresses" at bounding box center [243, 235] width 115 height 42
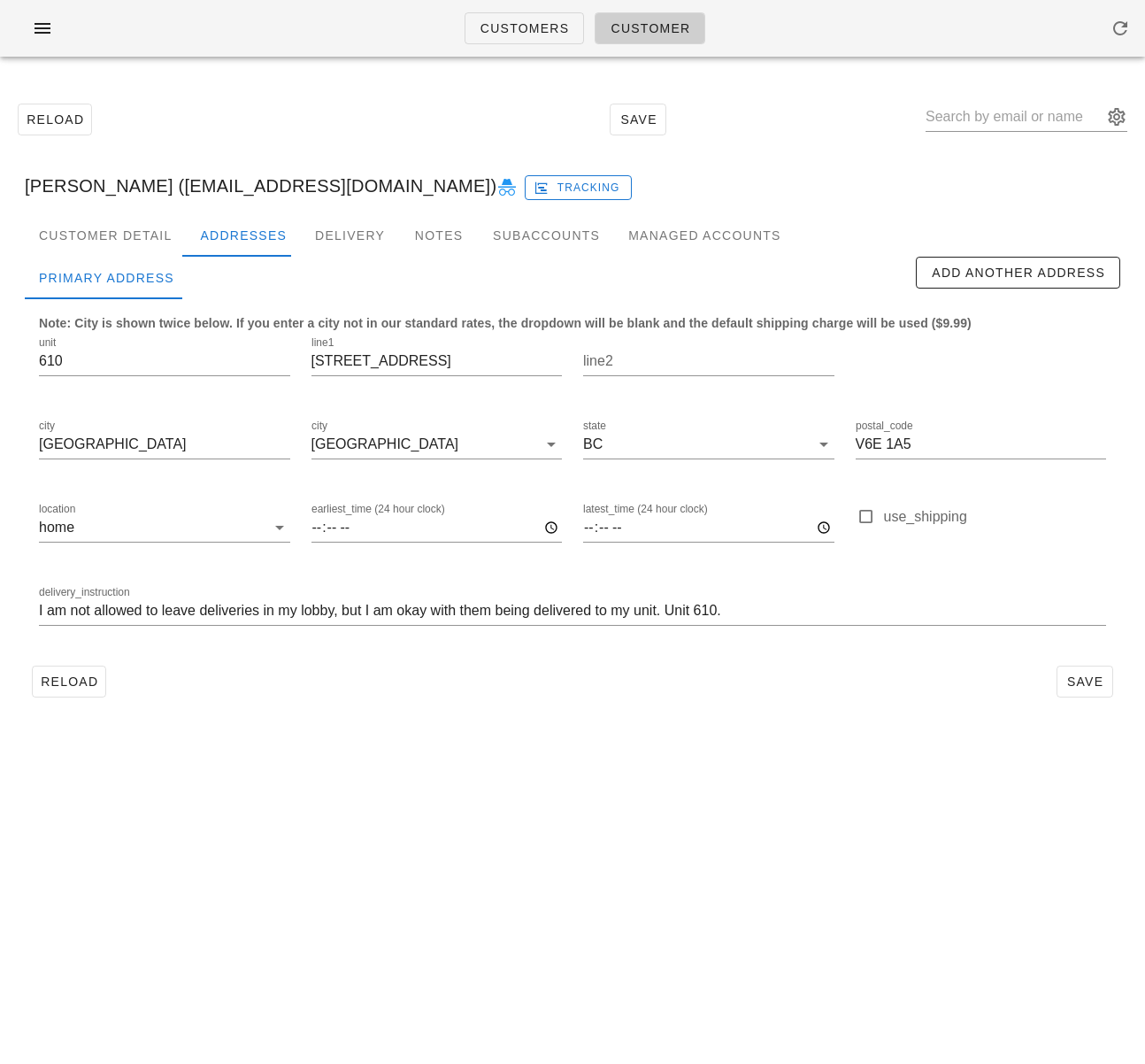
click at [36, 612] on div "delivery_instruction I am not allowed to leave deliveries in my lobby, but I am…" at bounding box center [573, 614] width 1089 height 83
click at [39, 614] on input "I am not allowed to leave deliveries in my lobby, but I am okay with them being…" at bounding box center [572, 611] width 1067 height 29
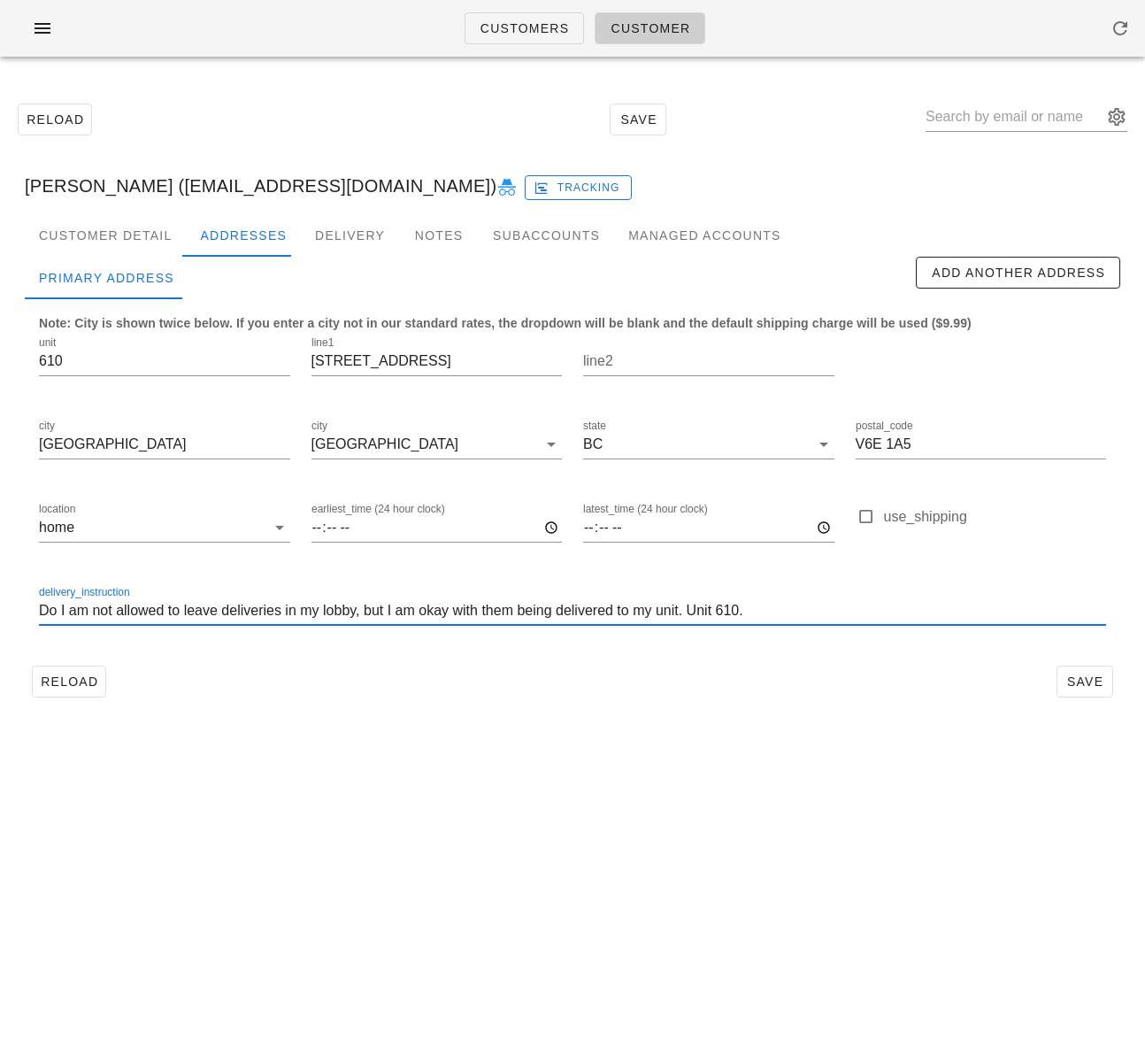
scroll to position [1, 0]
drag, startPoint x: 58, startPoint y: 613, endPoint x: 181, endPoint y: 616, distance: 123.0
click at [181, 616] on input "Do I am not allowed to leave deliveries in my lobby, but I am okay with them be…" at bounding box center [572, 611] width 1067 height 29
drag, startPoint x: 262, startPoint y: 613, endPoint x: 272, endPoint y: 617, distance: 10.8
click at [264, 614] on input "Do not leave deliveries in my lobby, but I am okay with them being delivered to…" at bounding box center [572, 611] width 1067 height 29
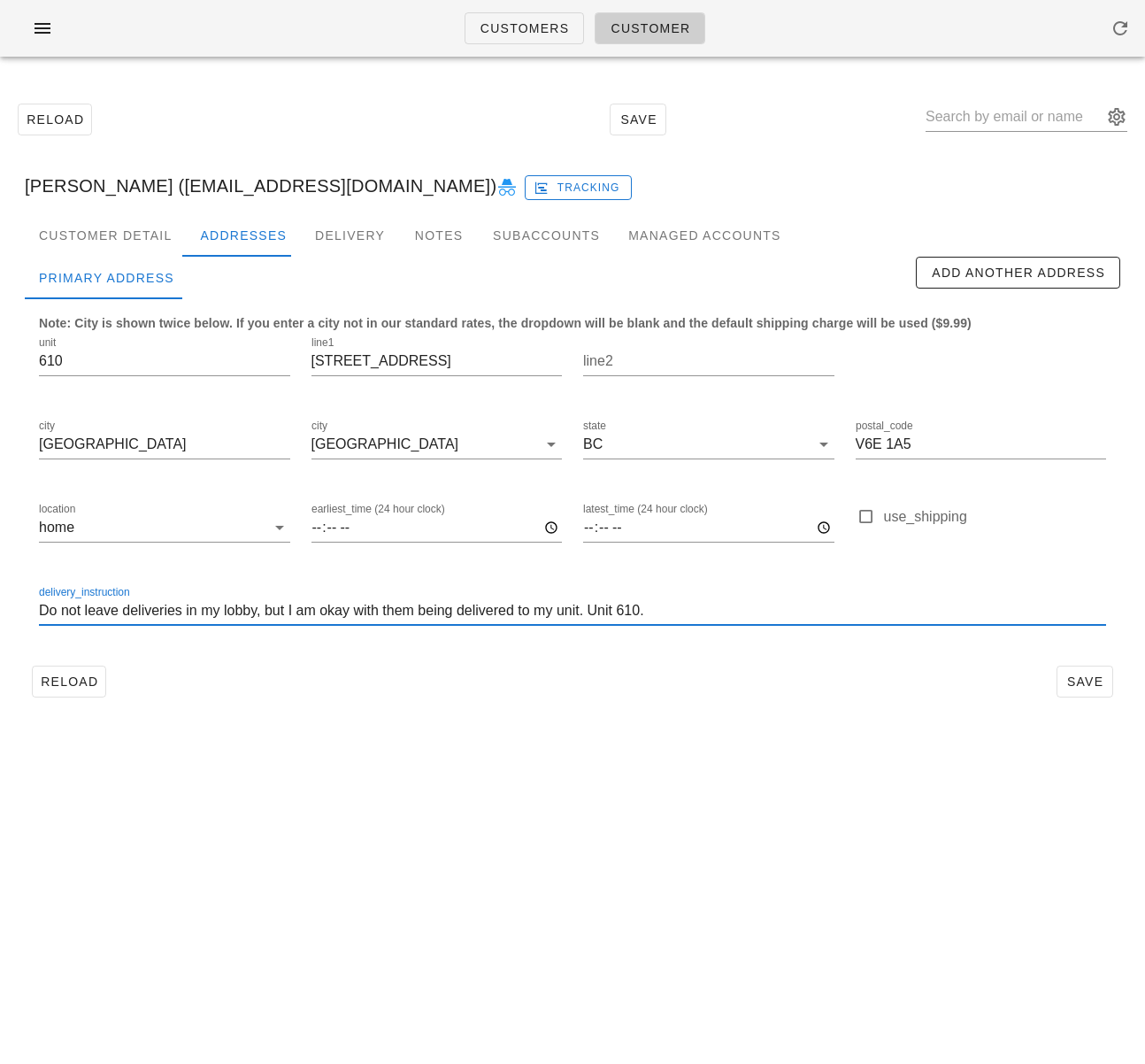
click at [266, 614] on input "Do not leave deliveries in my lobby, but I am okay with them being delivered to…" at bounding box center [572, 611] width 1067 height 29
paste input "coming from the back entrance of the building also instead of the main lobby en…"
click at [278, 609] on input "Do not leave deliveries in my lobby. coming from the back entrance of the build…" at bounding box center [572, 611] width 1067 height 29
click at [315, 612] on input "Do not leave deliveries in my lobby. Coming from the back entrance of the build…" at bounding box center [572, 611] width 1067 height 29
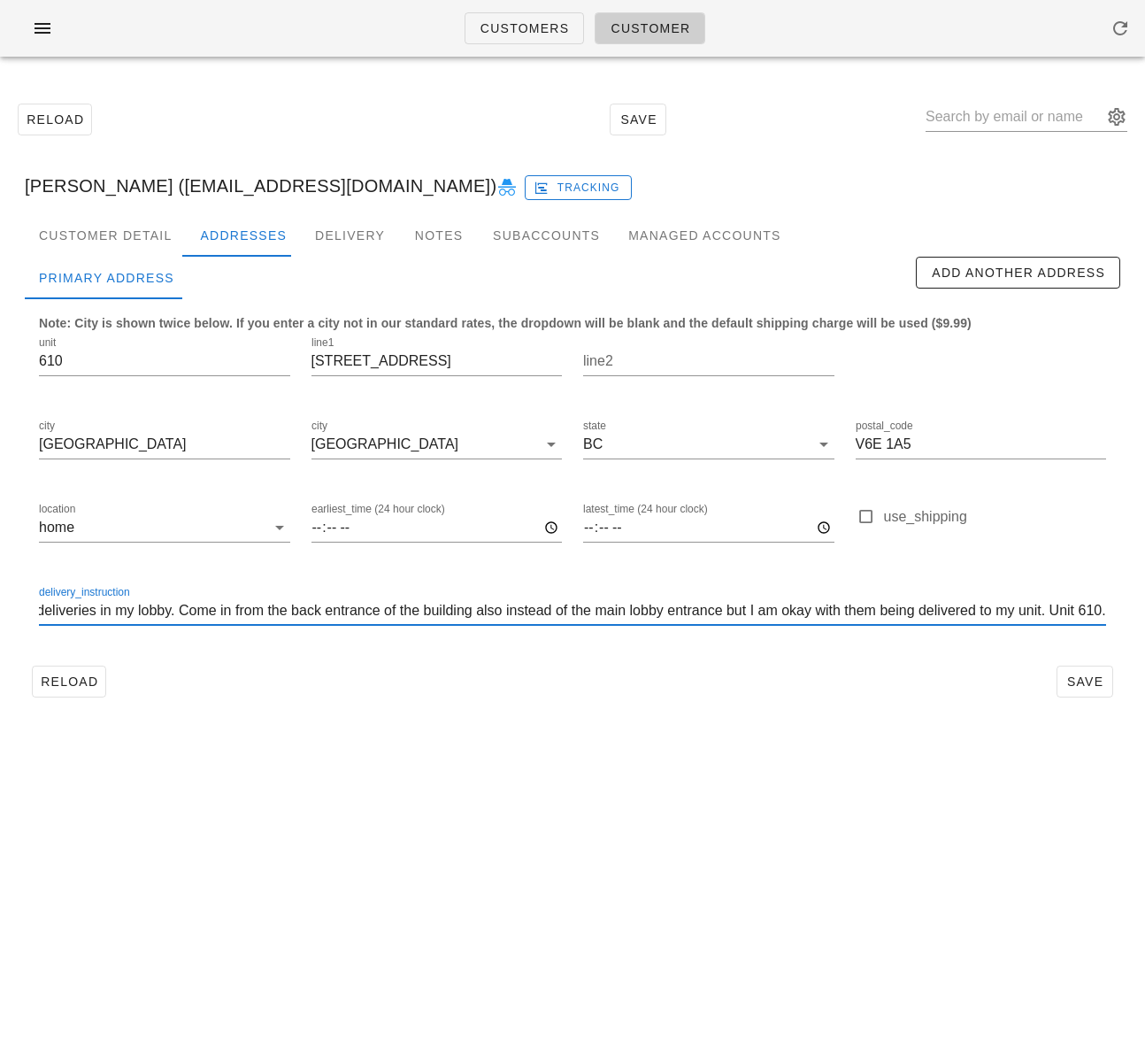
click at [492, 609] on input "Do not leave deliveries in my lobby. Come in from the back entrance of the buil…" at bounding box center [572, 611] width 1067 height 29
click at [715, 613] on input "Do not leave deliveries in my lobby. Come in from the back entrance of the buil…" at bounding box center [572, 611] width 1067 height 29
drag, startPoint x: 719, startPoint y: 612, endPoint x: 923, endPoint y: 612, distance: 204.0
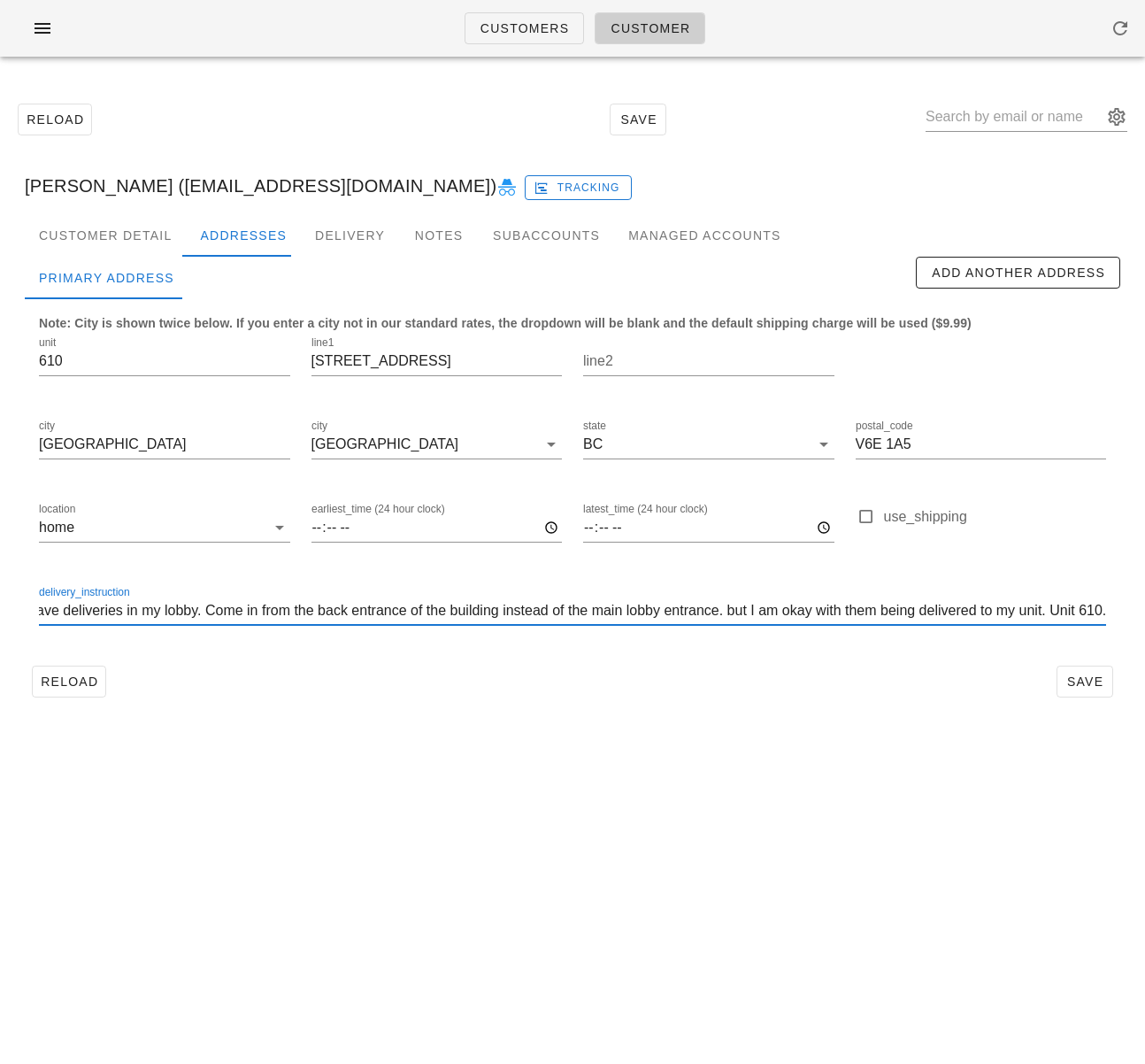
click at [923, 612] on input "Do not leave deliveries in my lobby. Come in from the back entrance of the buil…" at bounding box center [572, 611] width 1067 height 29
click at [1008, 614] on input "Do not leave deliveries in my lobby. Come in from the back entrance of the buil…" at bounding box center [572, 611] width 1067 height 29
type input "Do not leave deliveries in my lobby. Come in from the back entrance of the buil…"
click at [1075, 693] on button "Save" at bounding box center [1084, 681] width 56 height 32
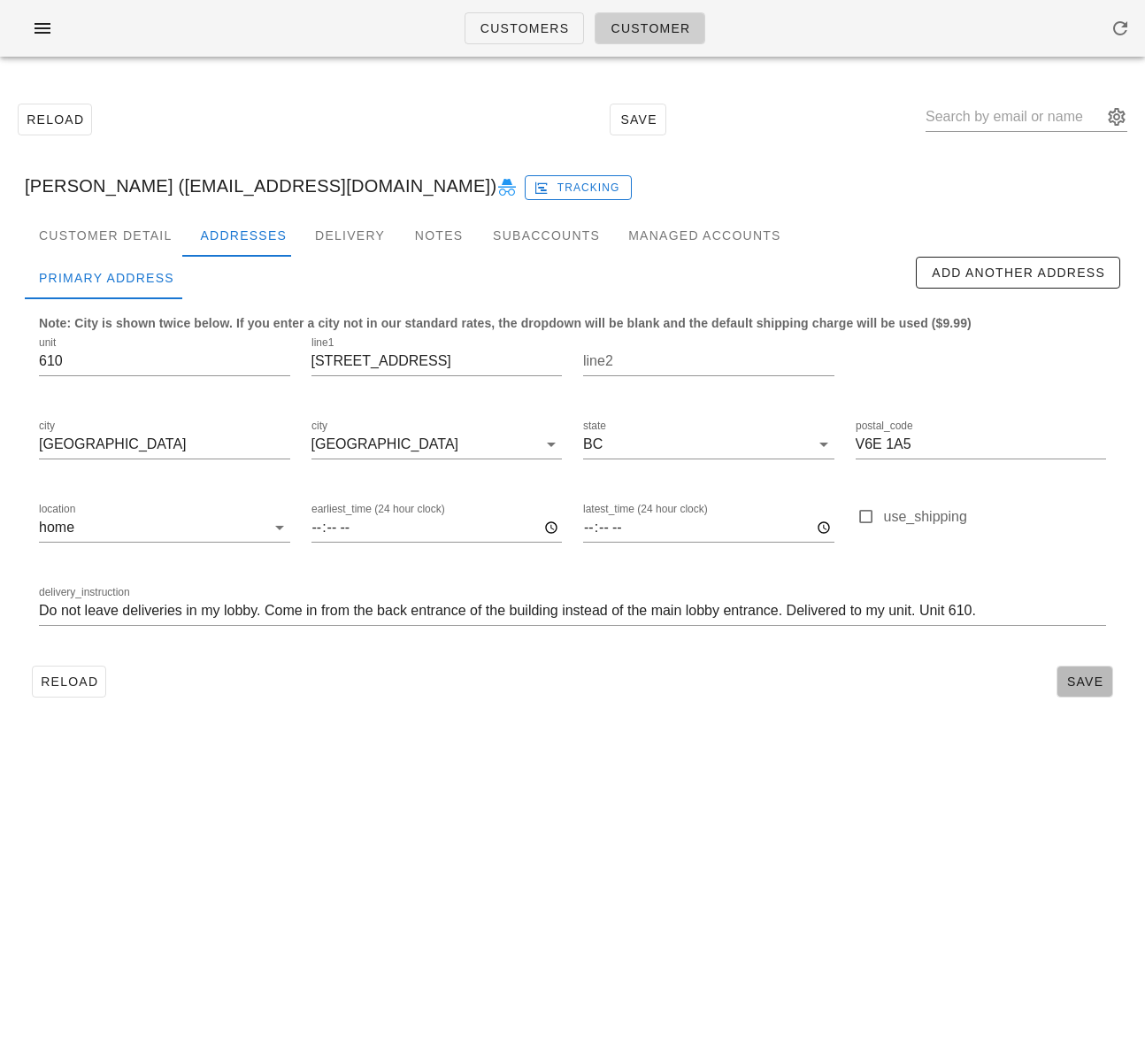
scroll to position [0, 0]
type input "[PERSON_NAME] ([EMAIL_ADDRESS][DOMAIN_NAME])"
click at [72, 697] on button "Reload" at bounding box center [69, 681] width 75 height 32
click at [123, 233] on div "Customer Detail" at bounding box center [105, 235] width 161 height 42
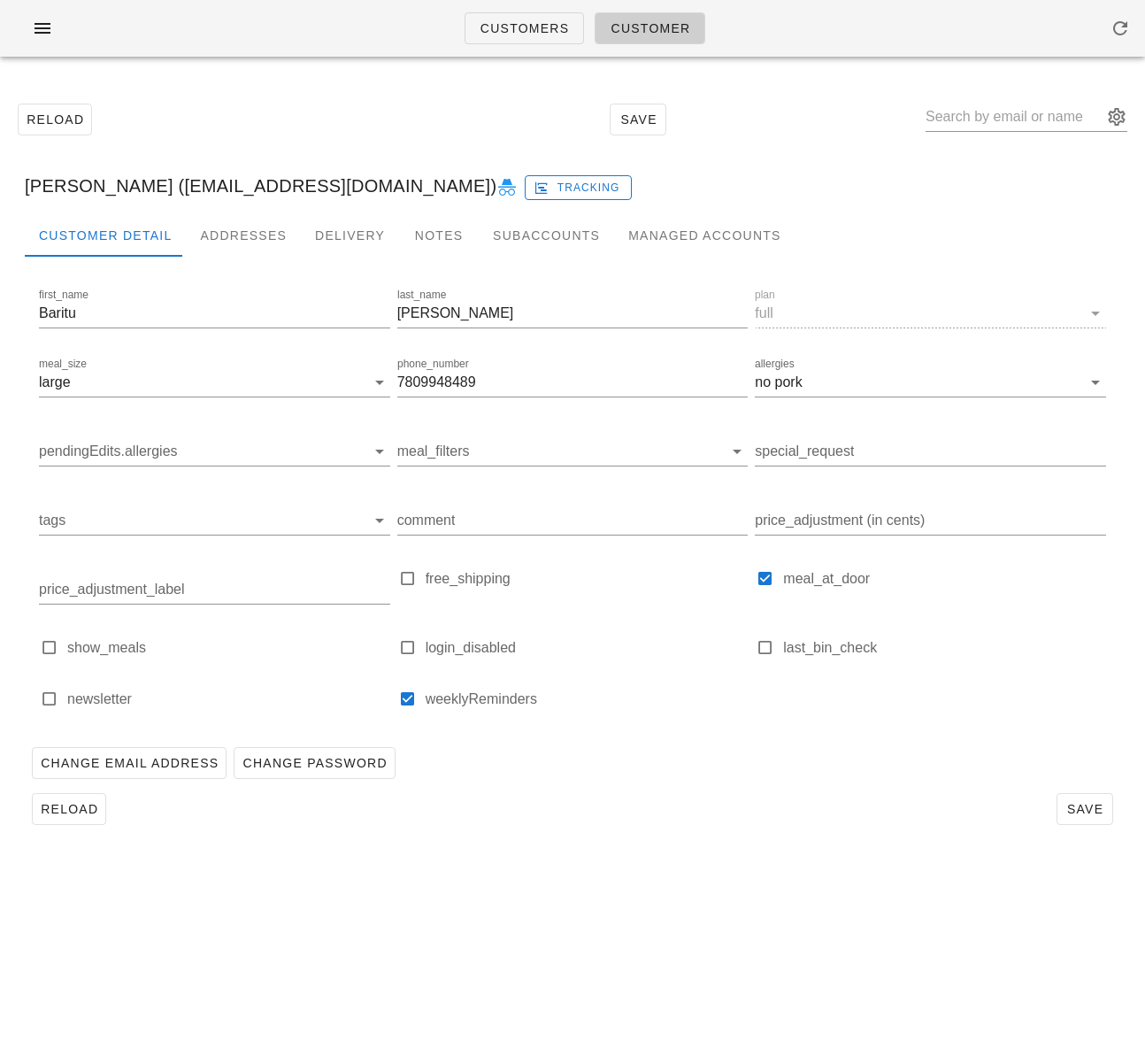
click at [320, 101] on div "Reload Save" at bounding box center [573, 119] width 1124 height 76
click at [975, 126] on input "text" at bounding box center [1014, 116] width 177 height 29
paste input "[EMAIL_ADDRESS][DOMAIN_NAME]"
type input "[EMAIL_ADDRESS][DOMAIN_NAME]"
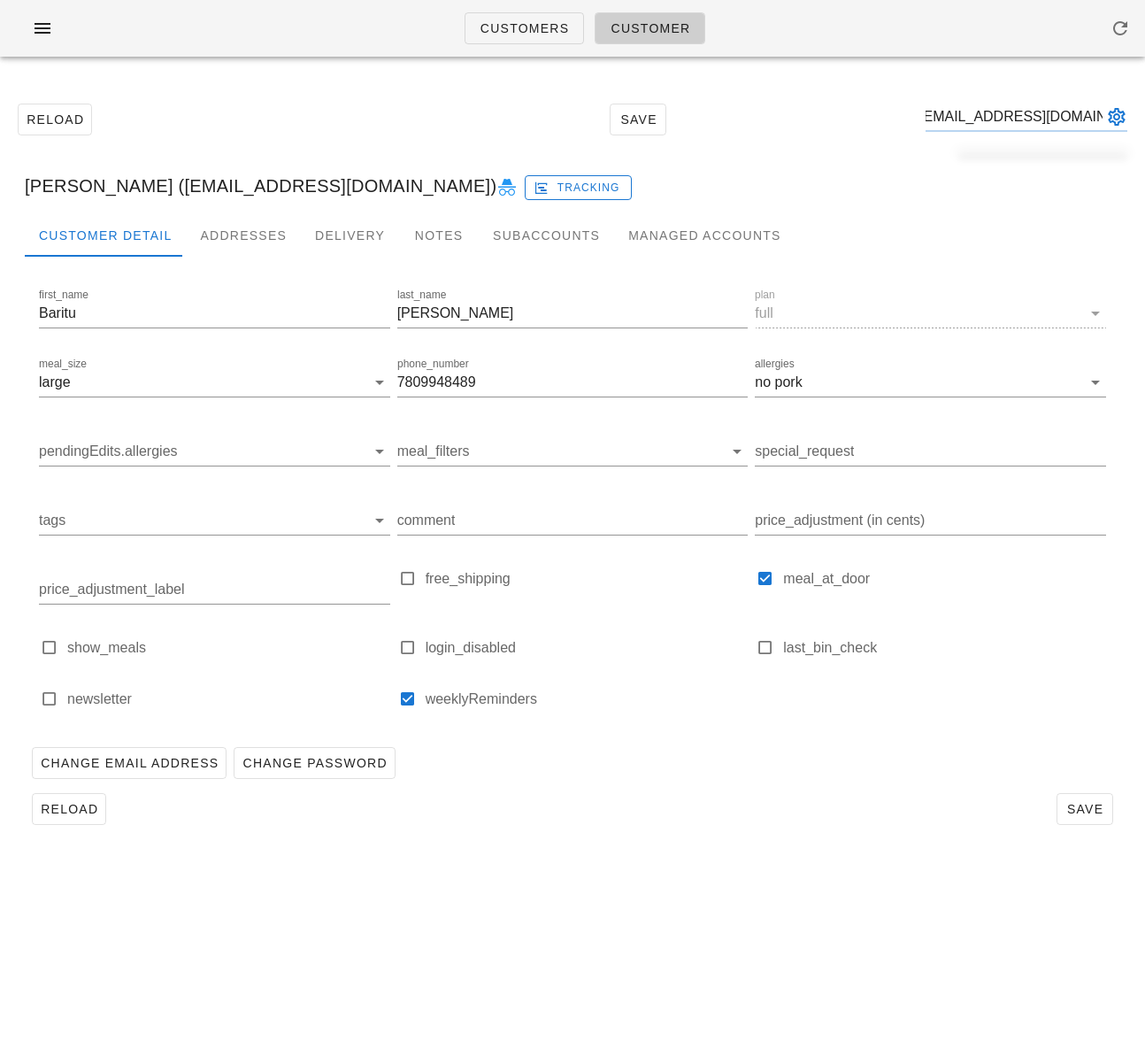
click at [720, 777] on div "Change Email Address Change Password" at bounding box center [573, 763] width 1096 height 46
click at [226, 231] on div "Addresses" at bounding box center [243, 235] width 115 height 42
click at [247, 233] on div "Addresses" at bounding box center [243, 235] width 115 height 42
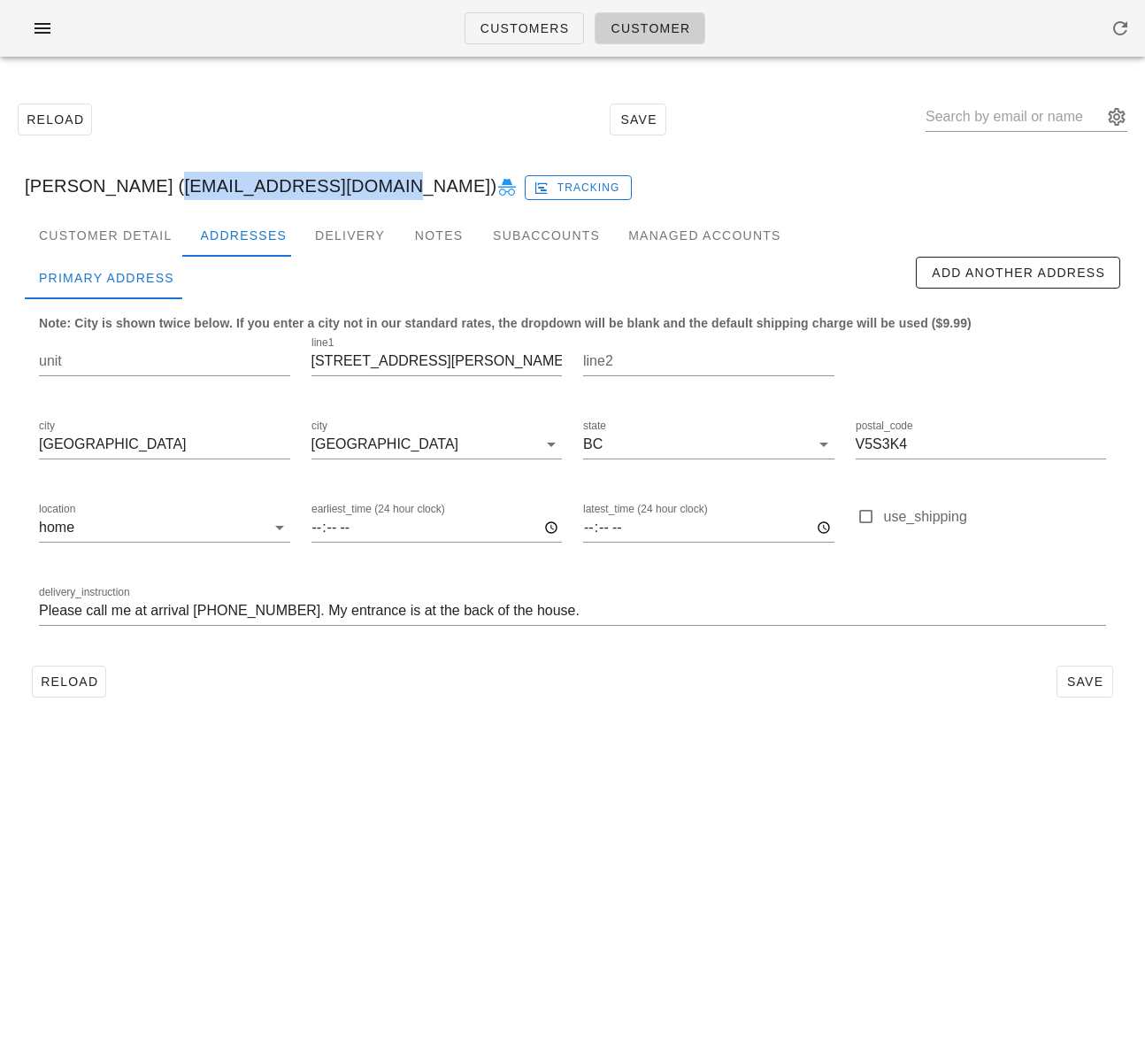
drag, startPoint x: 141, startPoint y: 189, endPoint x: 330, endPoint y: 190, distance: 189.0
click at [331, 188] on div "[PERSON_NAME] ([EMAIL_ADDRESS][DOMAIN_NAME]) Tracking" at bounding box center [573, 185] width 1124 height 56
copy div "[EMAIL_ADDRESS][DOMAIN_NAME]"
click at [506, 21] on span "Customers" at bounding box center [525, 28] width 90 height 14
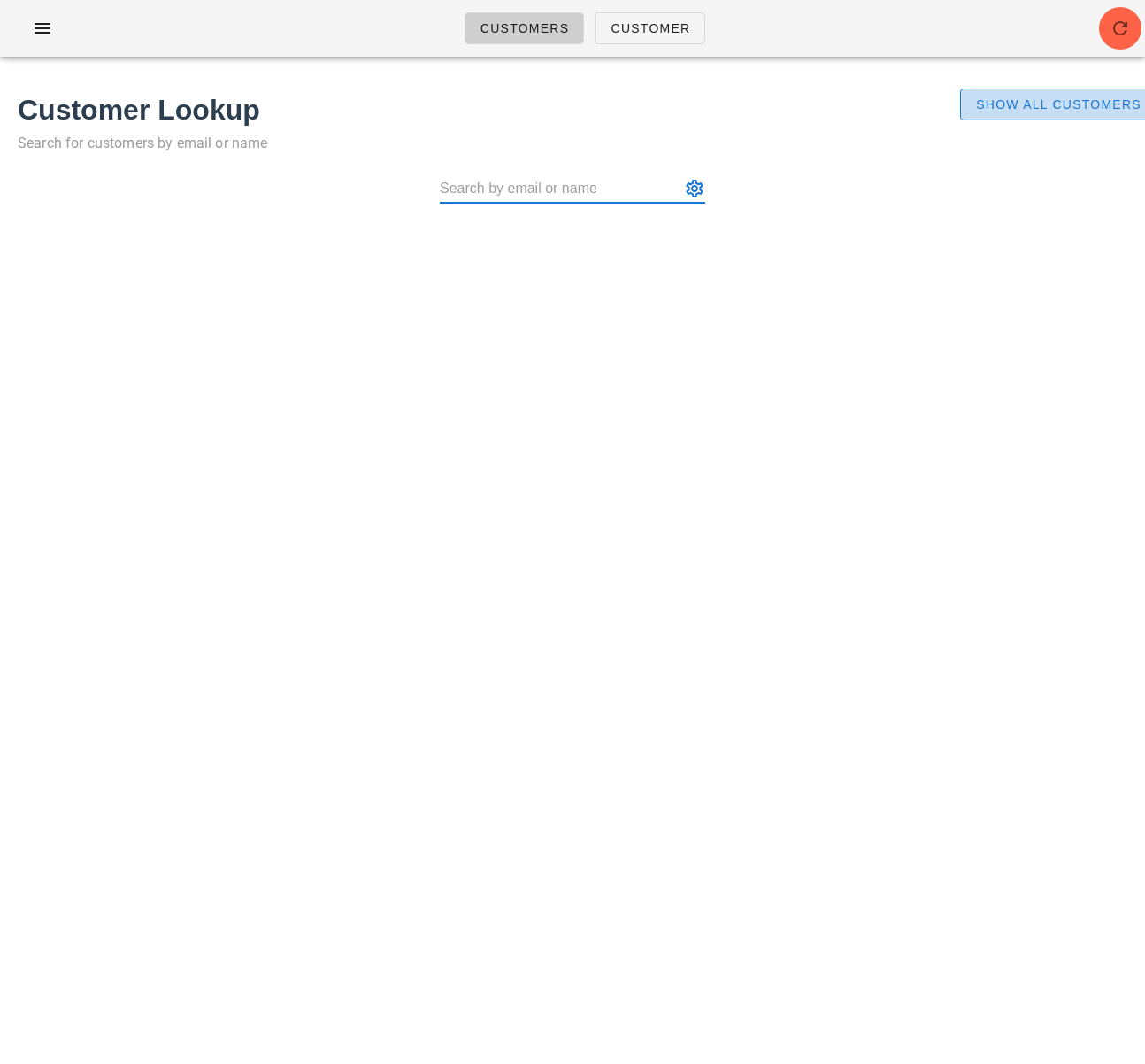
click at [1044, 112] on span "Show All Customers" at bounding box center [1058, 104] width 166 height 14
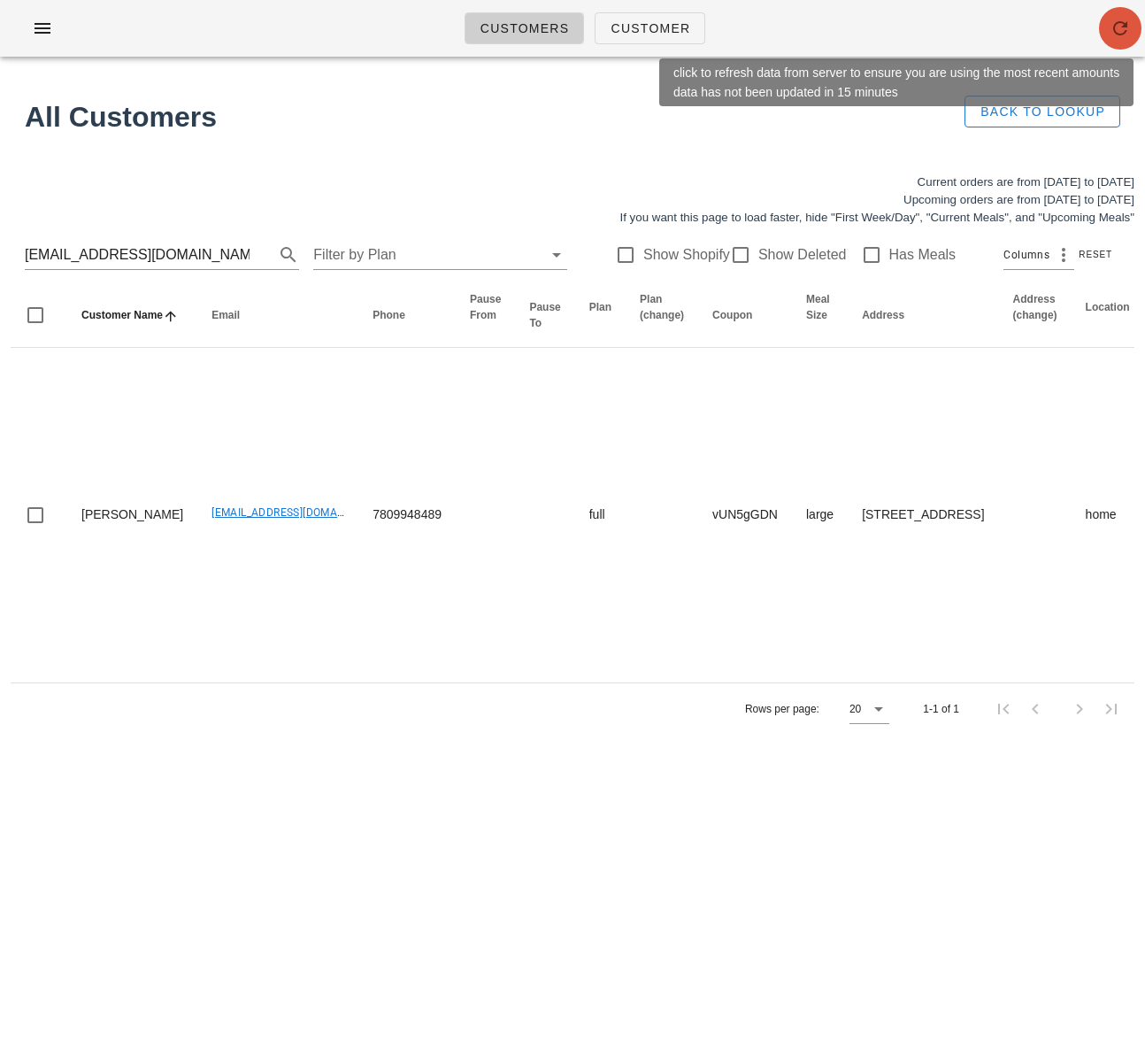
drag, startPoint x: 1115, startPoint y: 24, endPoint x: 853, endPoint y: 30, distance: 262.1
click at [1115, 24] on icon "button" at bounding box center [1120, 28] width 21 height 21
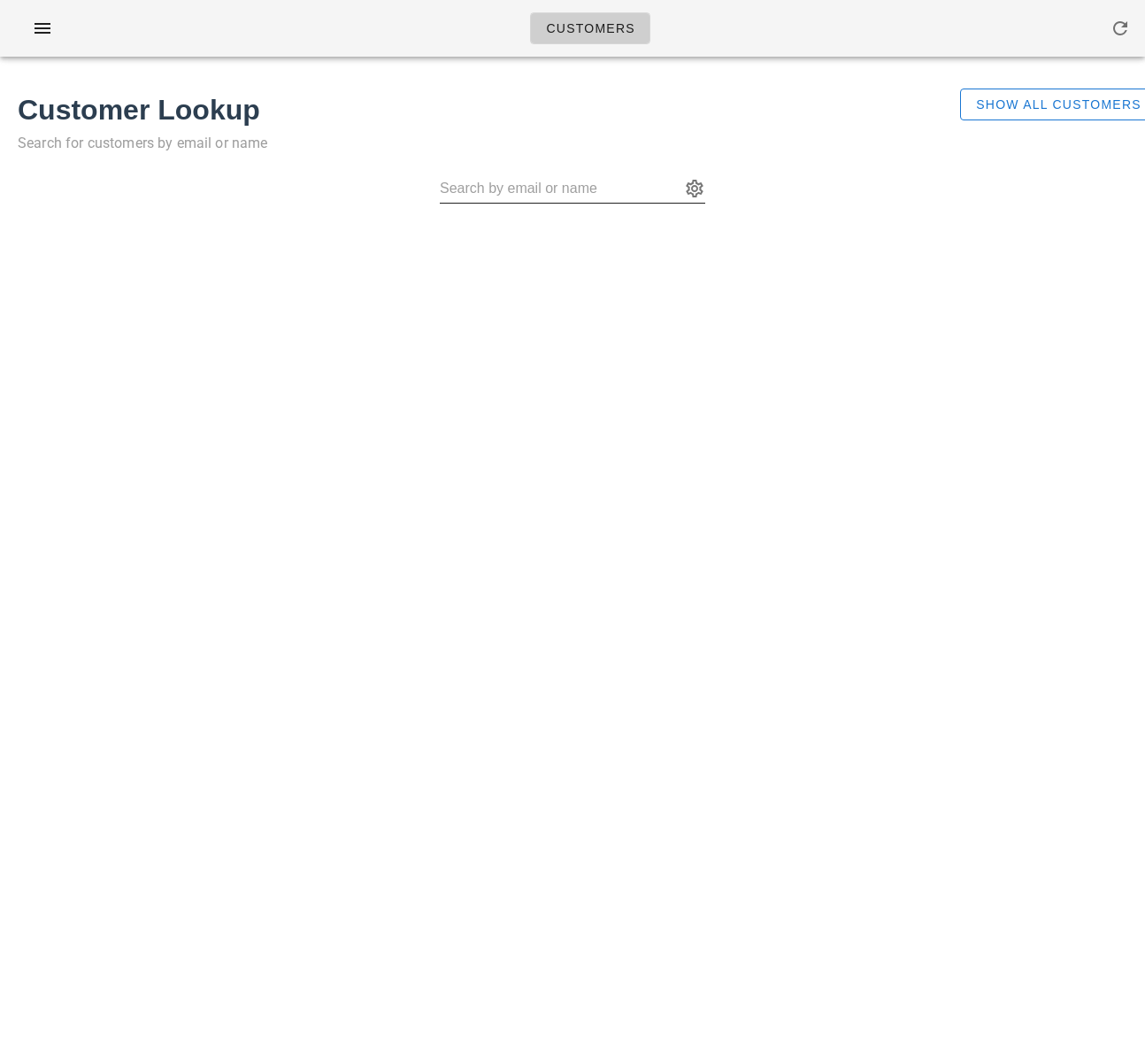
click at [578, 185] on input "text" at bounding box center [560, 188] width 241 height 29
paste input "shengedidi@gmail.com"
type input "shengedidi@gmail.com"
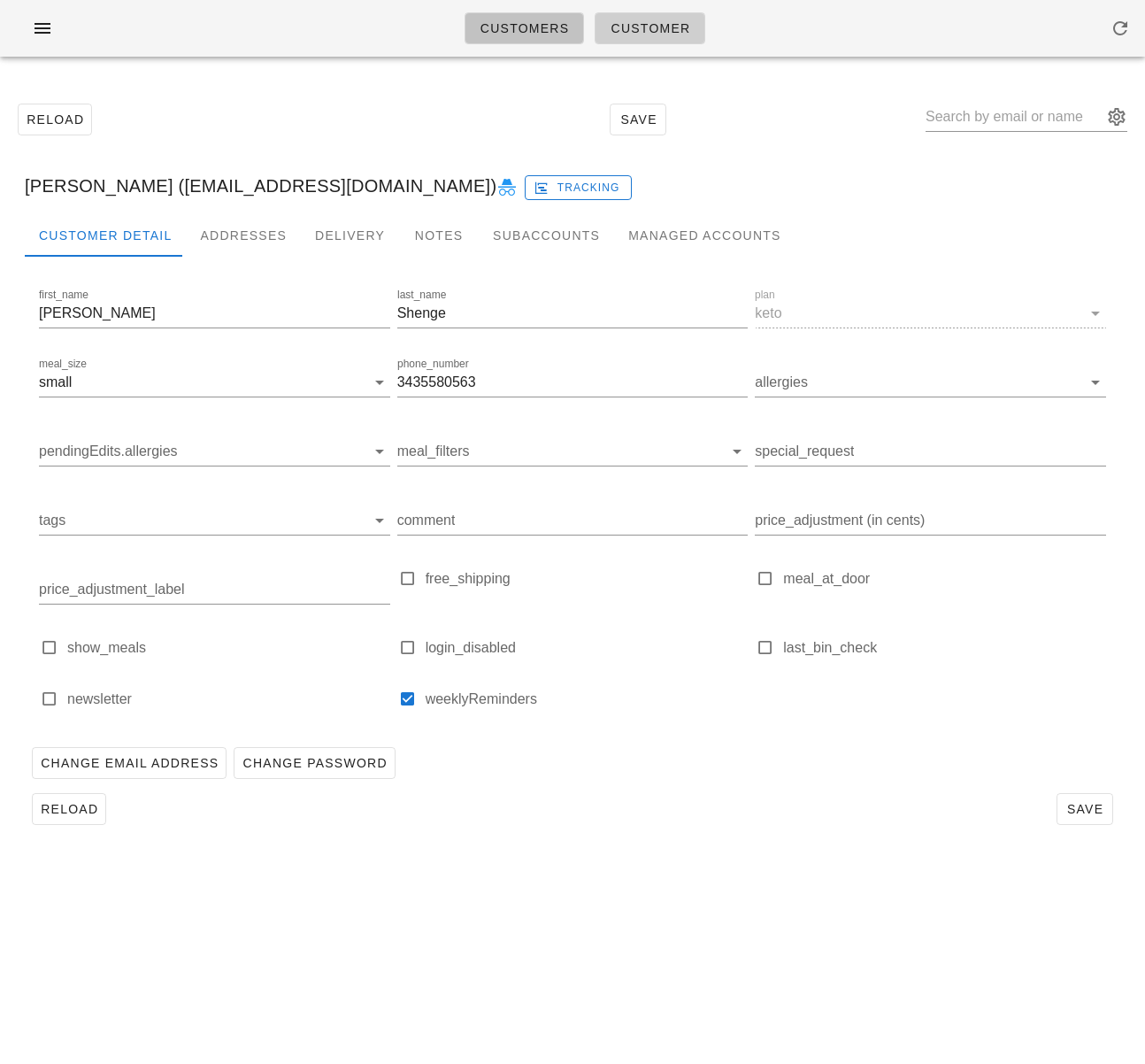
click at [511, 30] on span "Customers" at bounding box center [525, 28] width 90 height 14
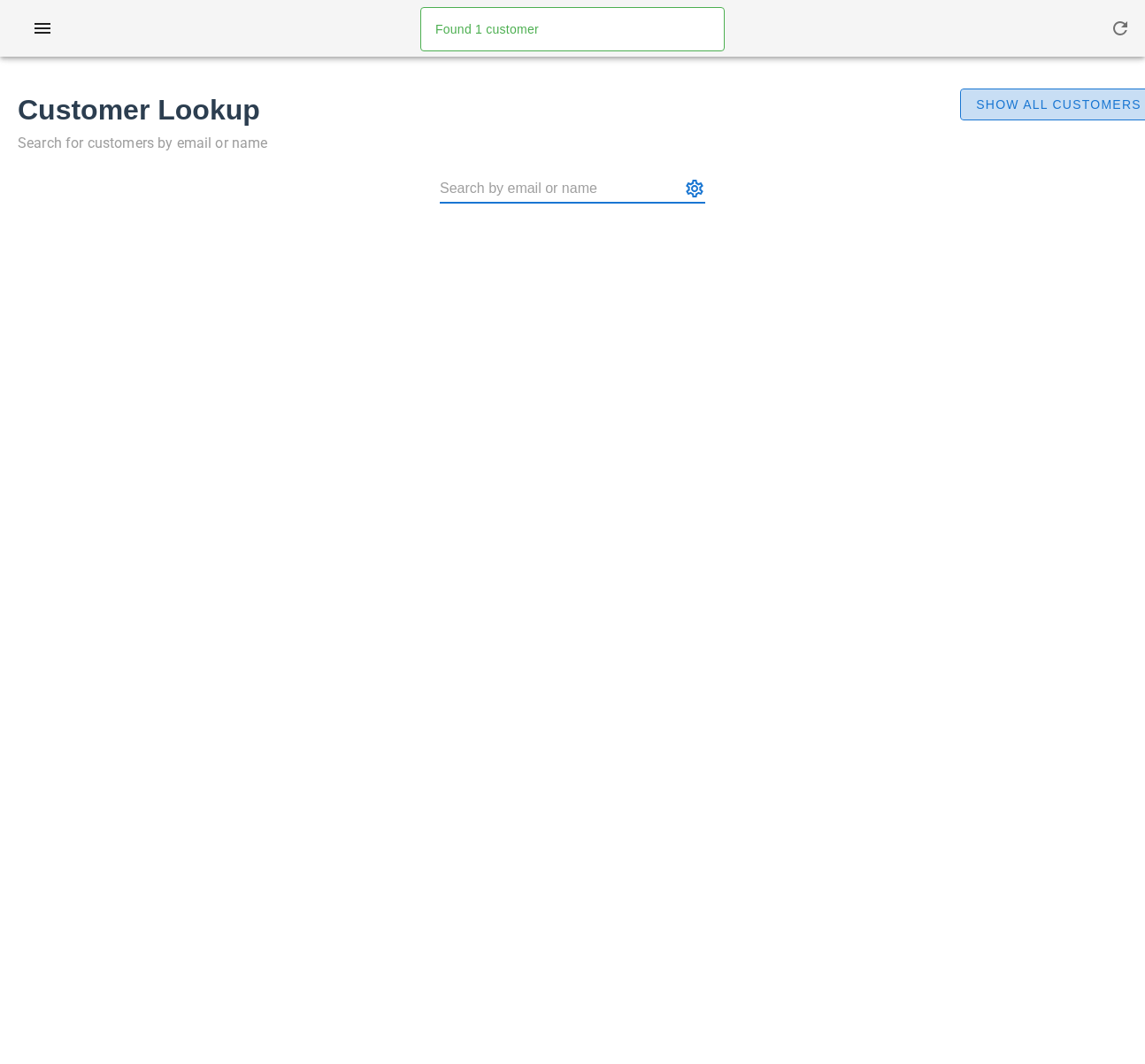
click at [1039, 110] on span "Show All Customers" at bounding box center [1058, 104] width 166 height 14
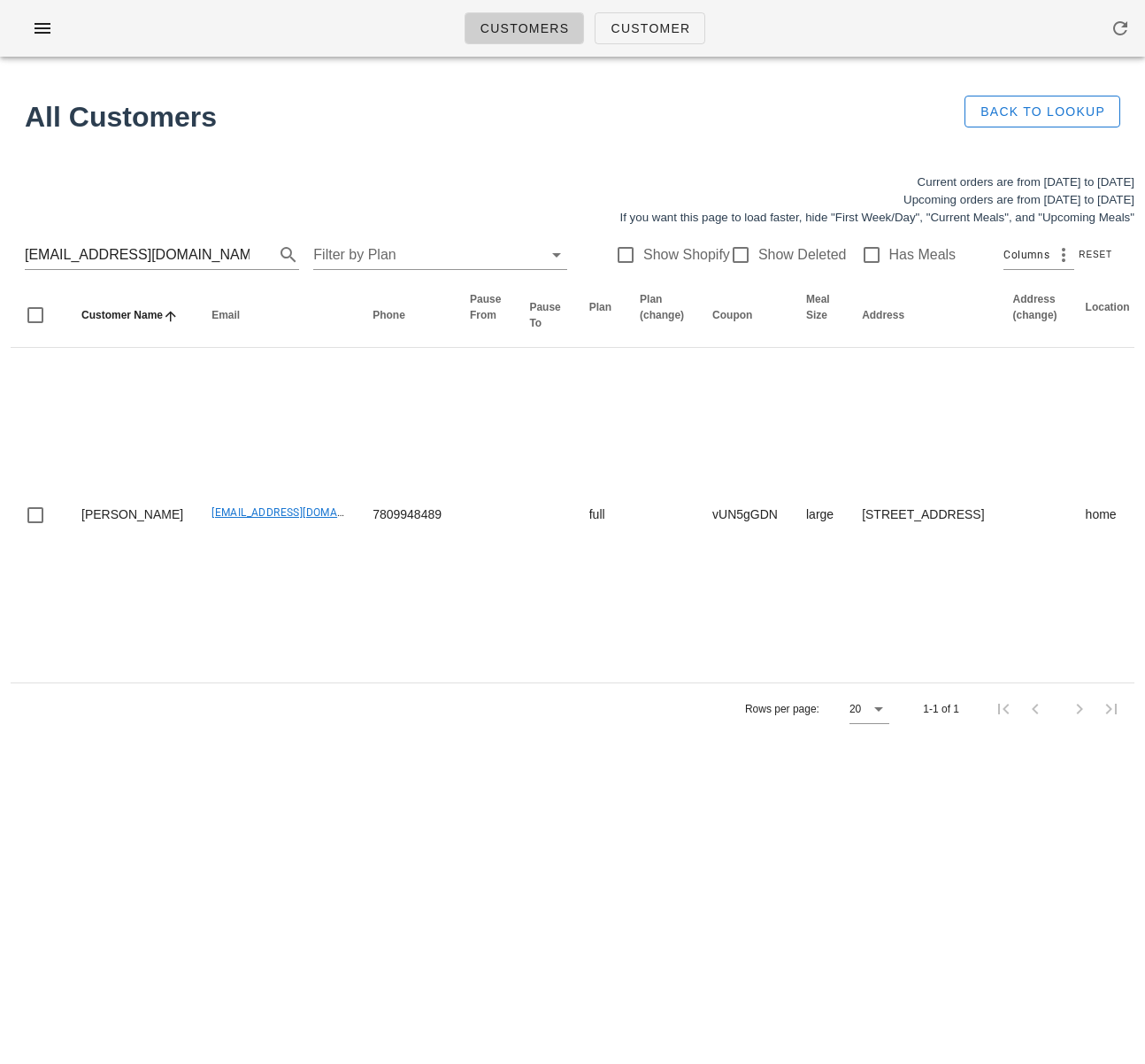
drag, startPoint x: 157, startPoint y: 250, endPoint x: -112, endPoint y: 244, distance: 269.1
click at [0, 244] on html "Customers Customer Found 1 customer All Customers Back to Lookup Current orders…" at bounding box center [572, 532] width 1145 height 1064
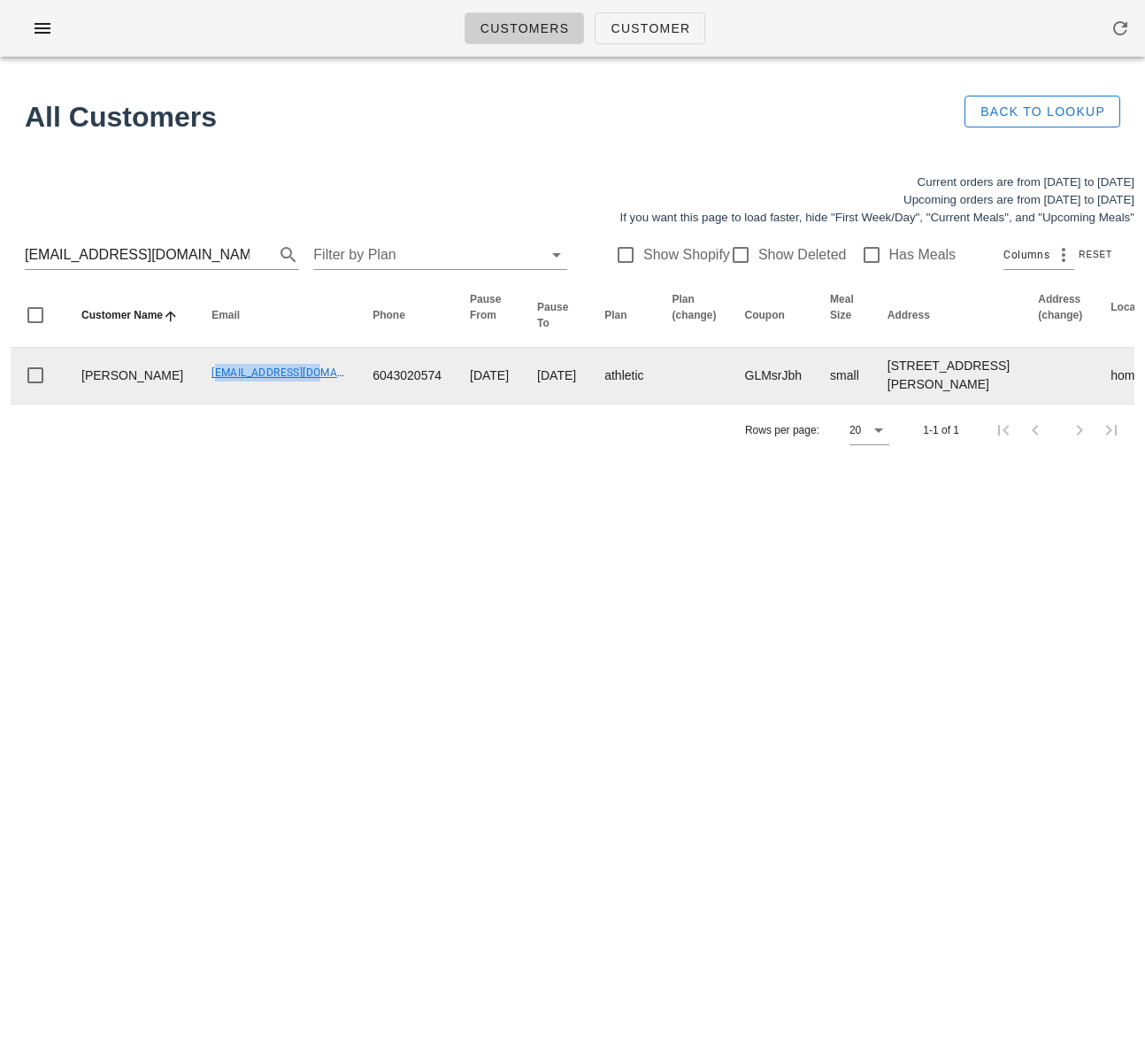
drag, startPoint x: 164, startPoint y: 393, endPoint x: 273, endPoint y: 399, distance: 109.2
click at [273, 399] on td "sirenka@gmail.com" at bounding box center [278, 376] width 161 height 55
copy link "sirenka@gmail.com"
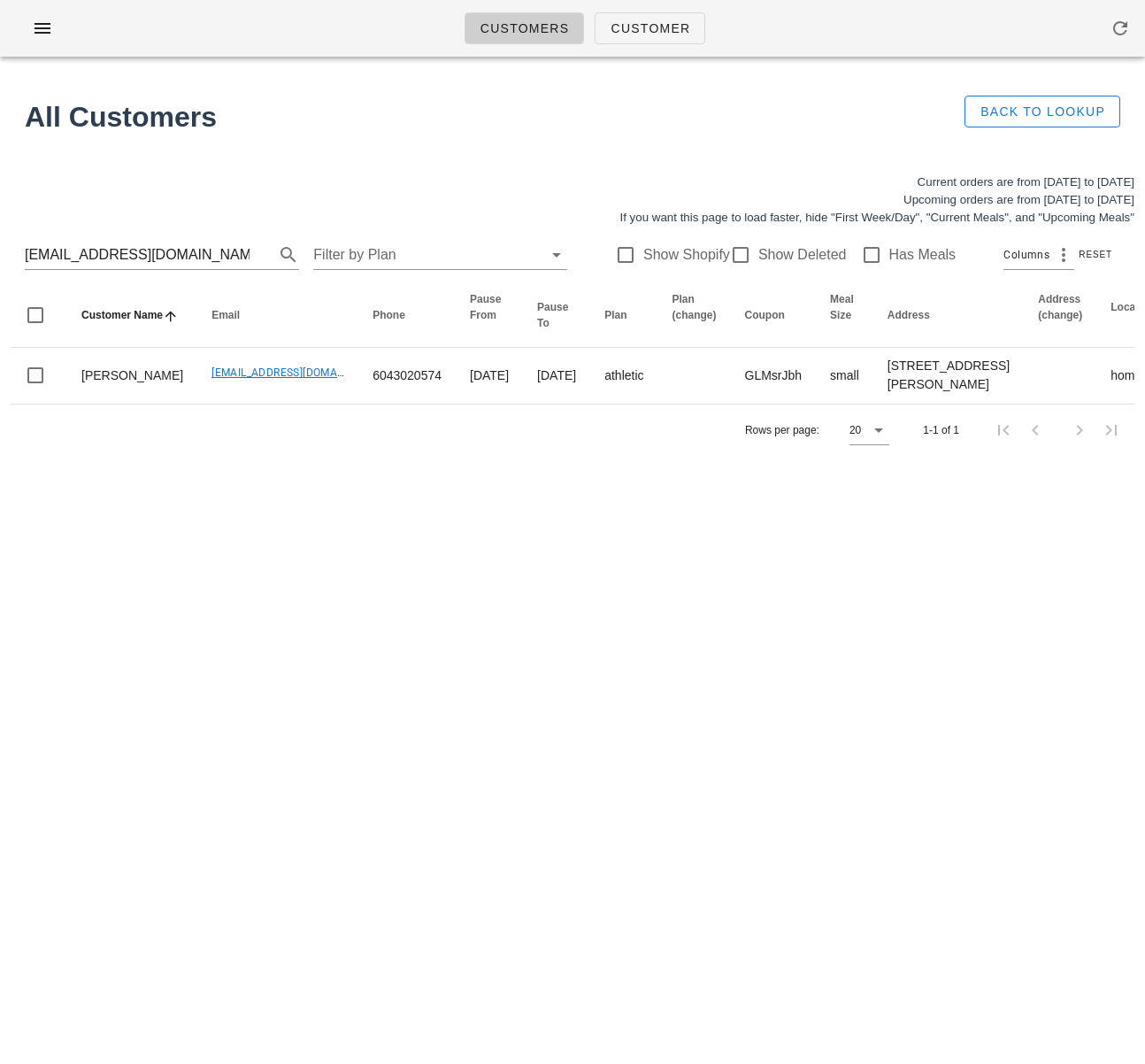
click at [512, 467] on div "Current orders are from Sunday Sep 07 to Saturday Sep 13 Upcoming orders are fr…" at bounding box center [572, 315] width 1145 height 304
click at [107, 254] on input "sirenka@gmail.com" at bounding box center [137, 255] width 225 height 29
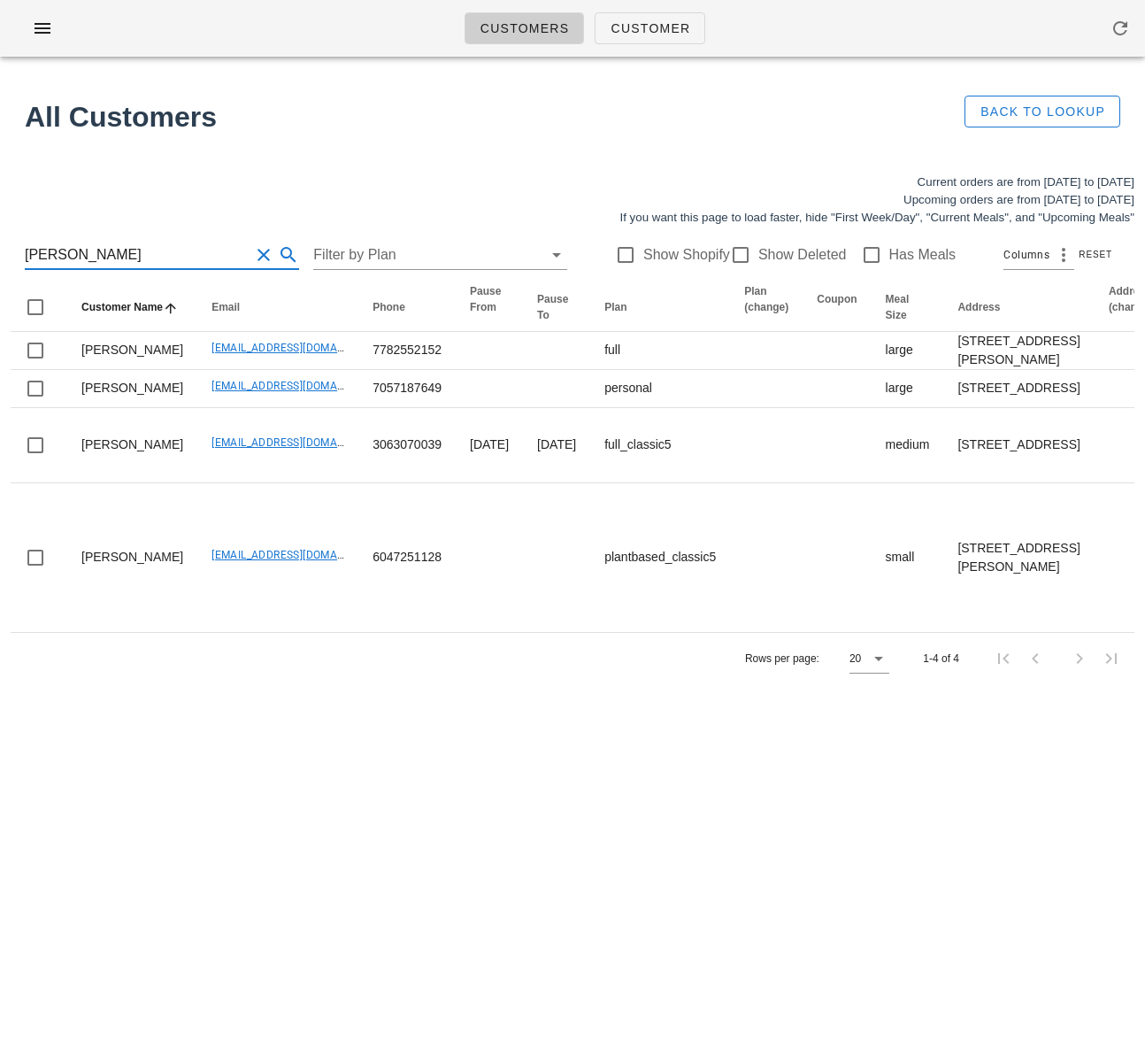
click at [95, 254] on input "bray" at bounding box center [137, 255] width 225 height 29
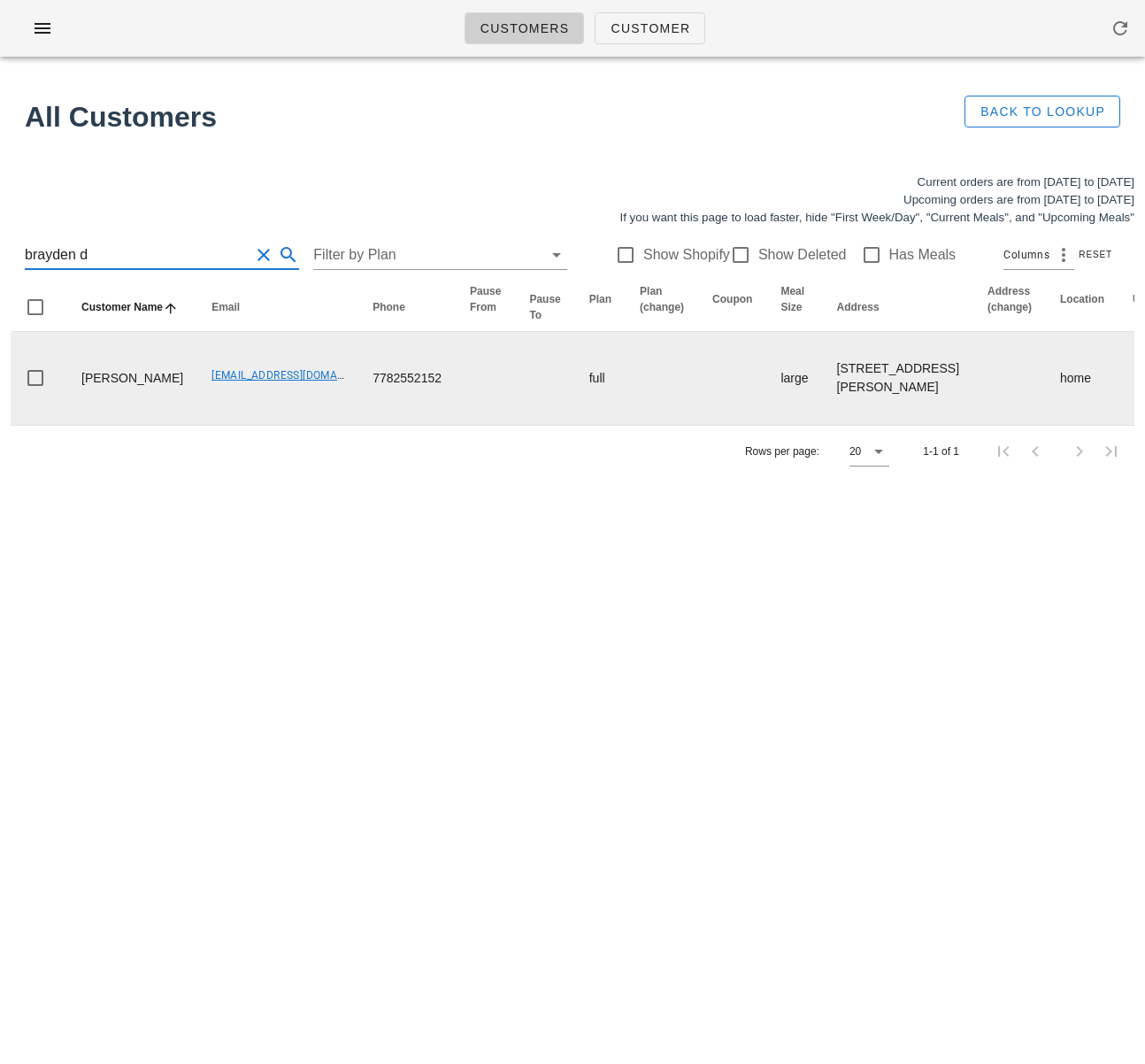
type input "brayden d"
drag, startPoint x: 159, startPoint y: 391, endPoint x: 275, endPoint y: 399, distance: 116.3
click at [275, 399] on td "[EMAIL_ADDRESS][DOMAIN_NAME]" at bounding box center [278, 378] width 161 height 93
copy link "[EMAIL_ADDRESS][DOMAIN_NAME]"
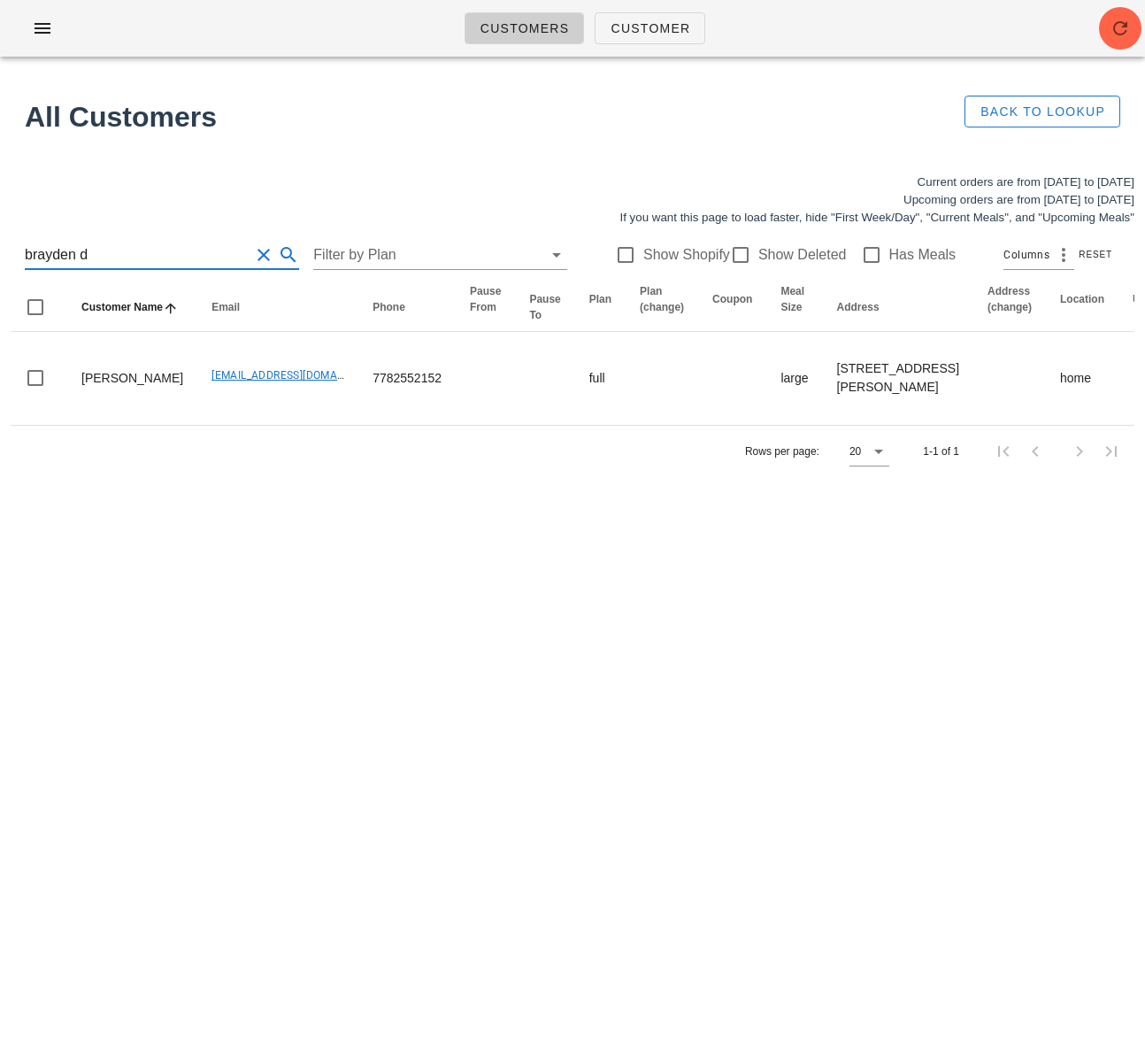
drag, startPoint x: 120, startPoint y: 243, endPoint x: -22, endPoint y: 249, distance: 142.1
click at [0, 249] on html "Customers Customer Found 1 customer All Customers Back to Lookup Current orders…" at bounding box center [572, 532] width 1145 height 1064
drag, startPoint x: 83, startPoint y: 251, endPoint x: -17, endPoint y: 245, distance: 100.2
click at [0, 245] on html "Customers Customer Found 1 customer All Customers Back to Lookup Current orders…" at bounding box center [572, 532] width 1145 height 1064
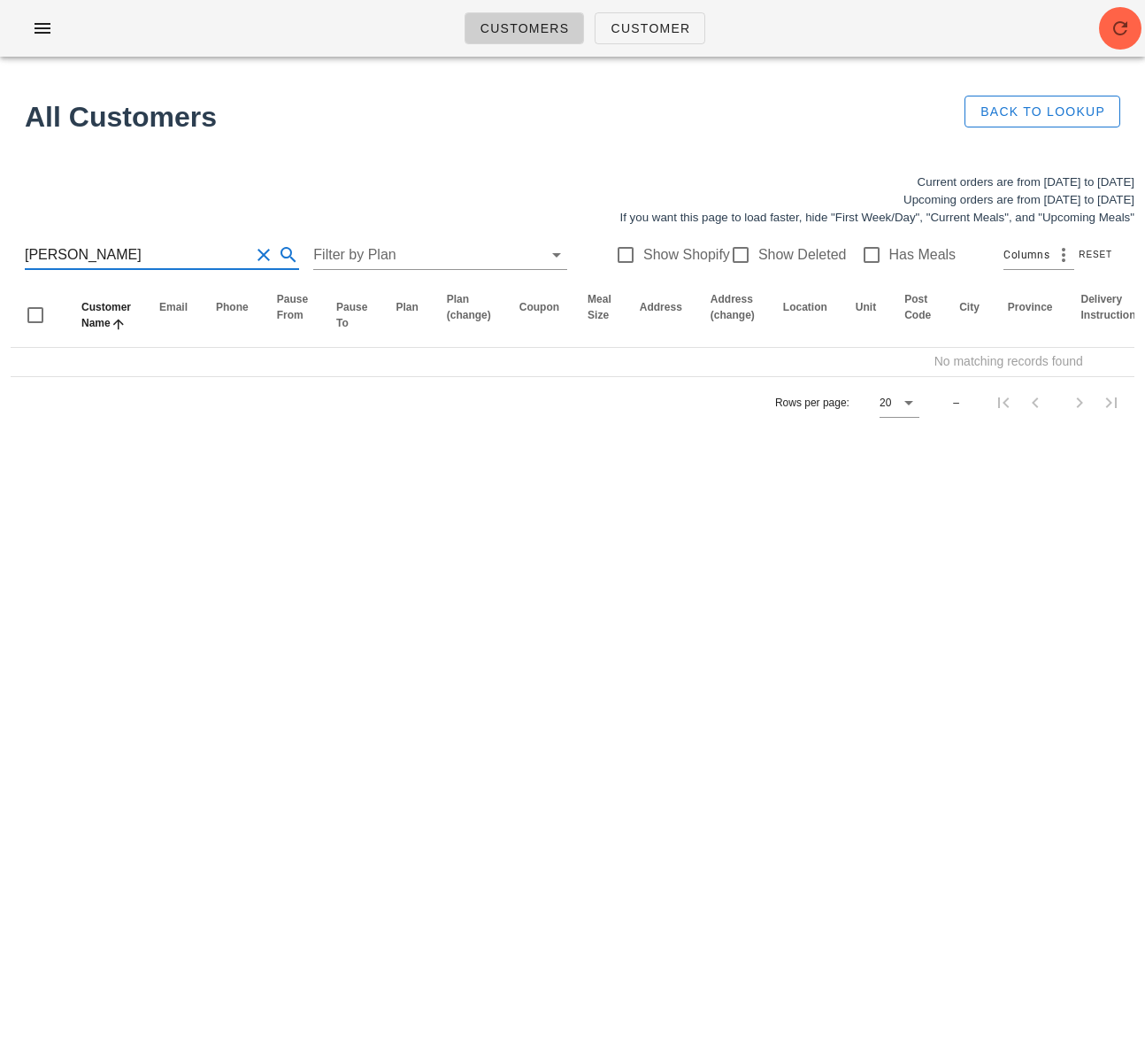
scroll to position [1, 0]
drag, startPoint x: 84, startPoint y: 253, endPoint x: 163, endPoint y: 261, distance: 79.4
click at [163, 261] on input "deborah de n" at bounding box center [137, 255] width 225 height 29
type input "deborah"
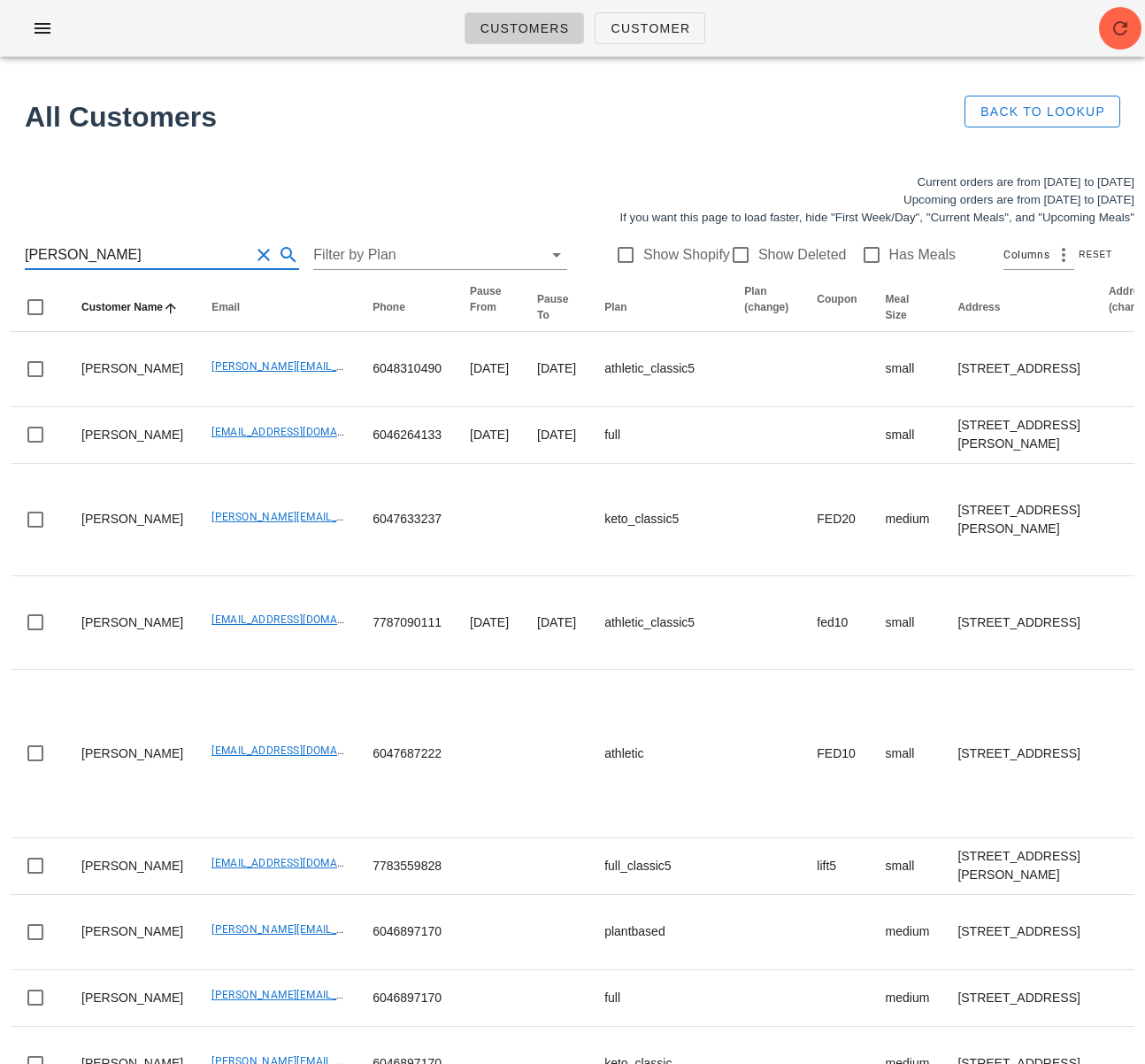
drag, startPoint x: 119, startPoint y: 260, endPoint x: -28, endPoint y: 252, distance: 147.2
click at [0, 252] on html "Customers Customer Found 1 customer All Customers Back to Lookup Current orders…" at bounding box center [572, 788] width 1145 height 1576
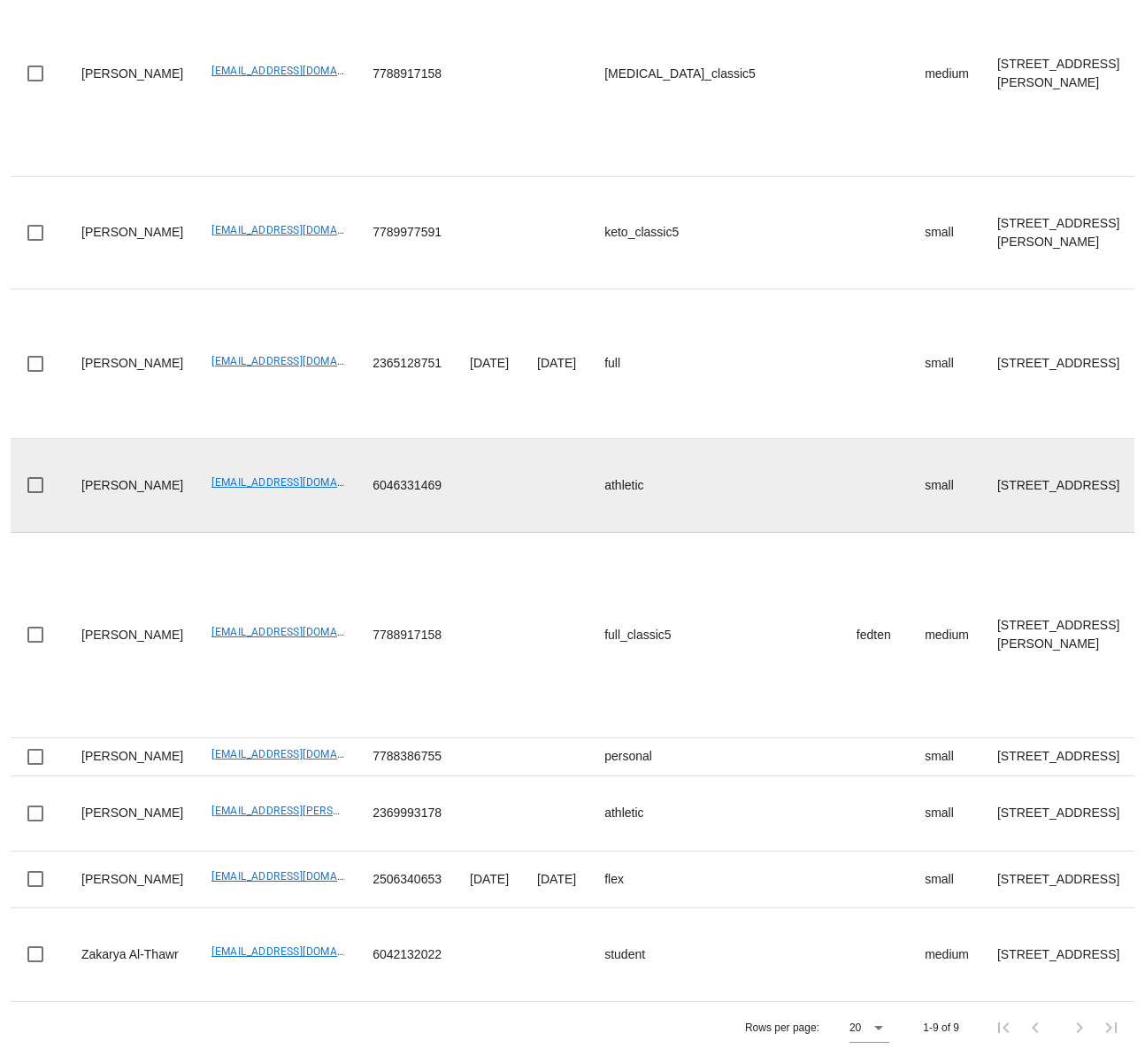
type input "de n"
drag, startPoint x: 161, startPoint y: 492, endPoint x: 275, endPoint y: 458, distance: 119.0
click at [297, 499] on td "[EMAIL_ADDRESS][DOMAIN_NAME]" at bounding box center [278, 486] width 161 height 94
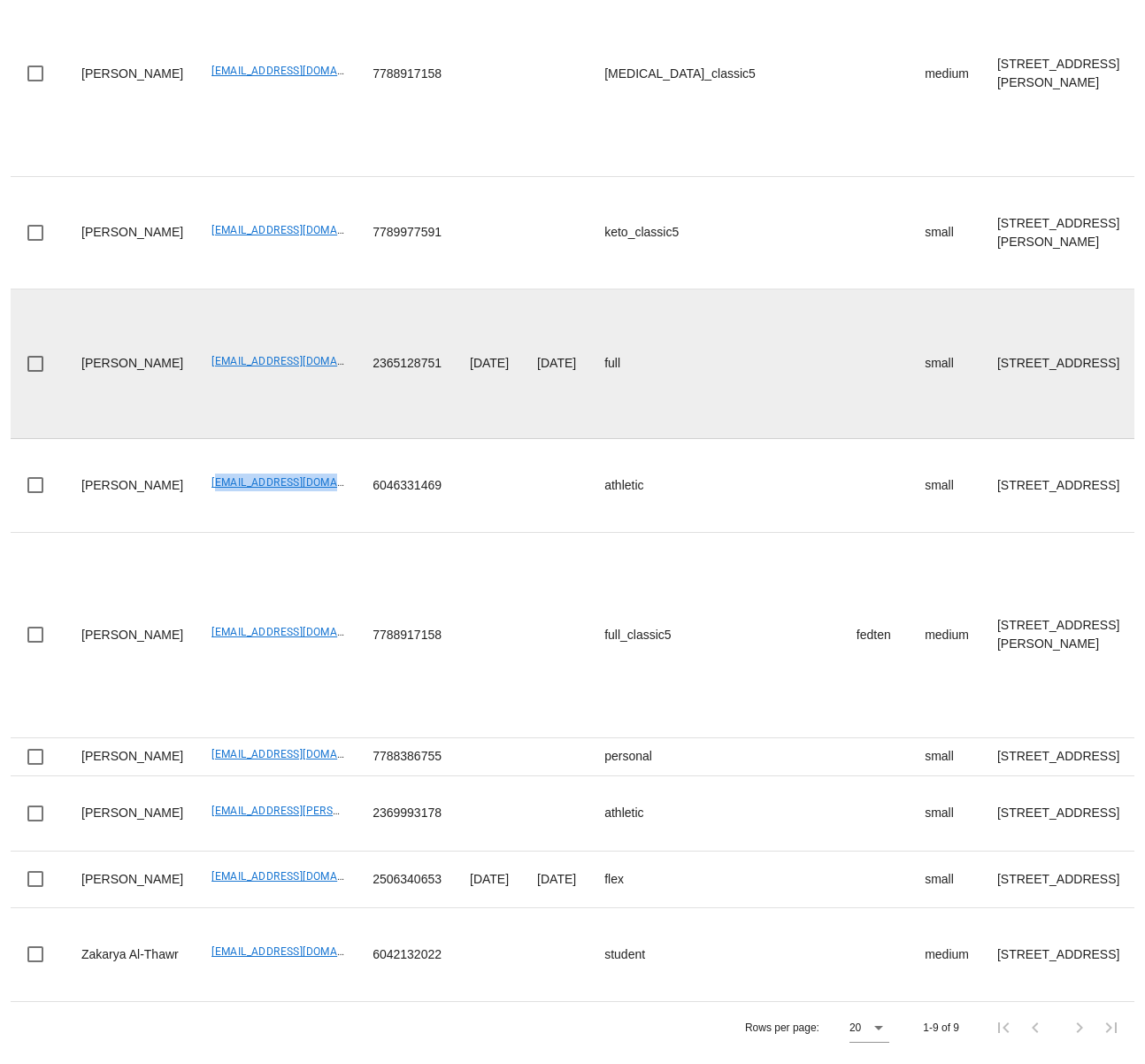
copy link "[EMAIL_ADDRESS][DOMAIN_NAME]"
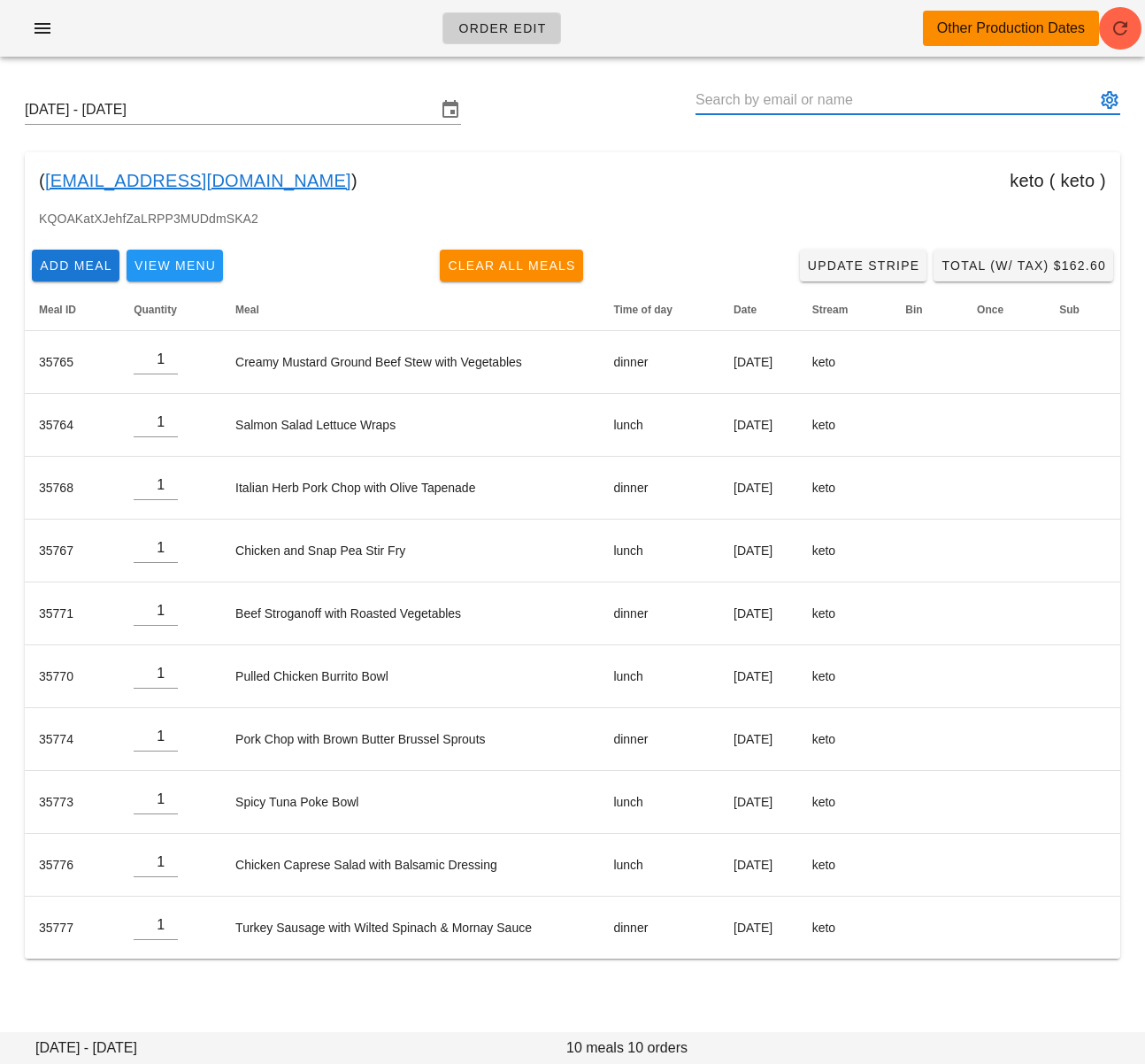
click at [793, 96] on input "text" at bounding box center [896, 100] width 400 height 29
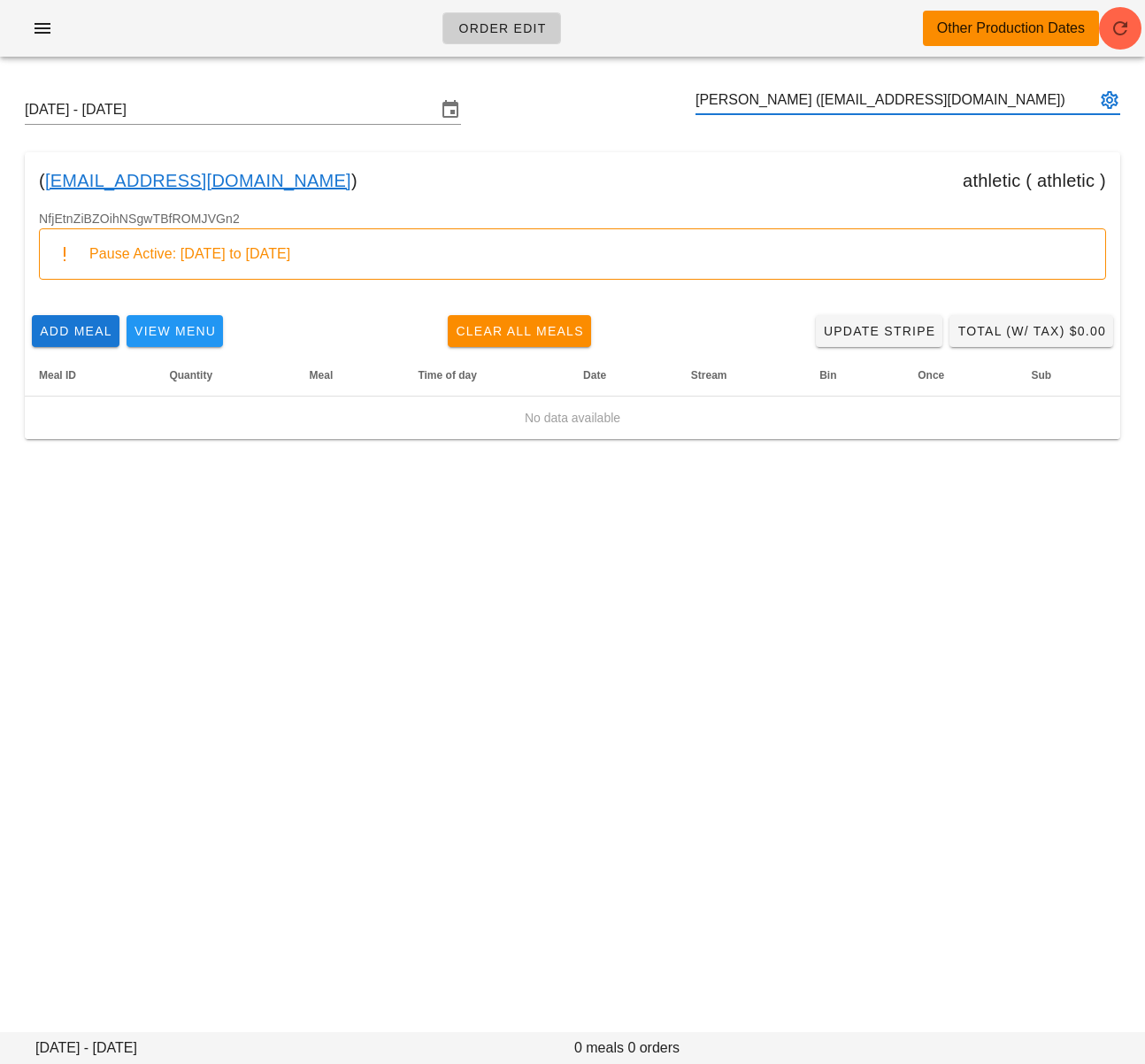
type input "Olga Stepanova (sirenka@gmail.com)"
click at [1129, 39] on button "button" at bounding box center [1120, 29] width 42 height 42
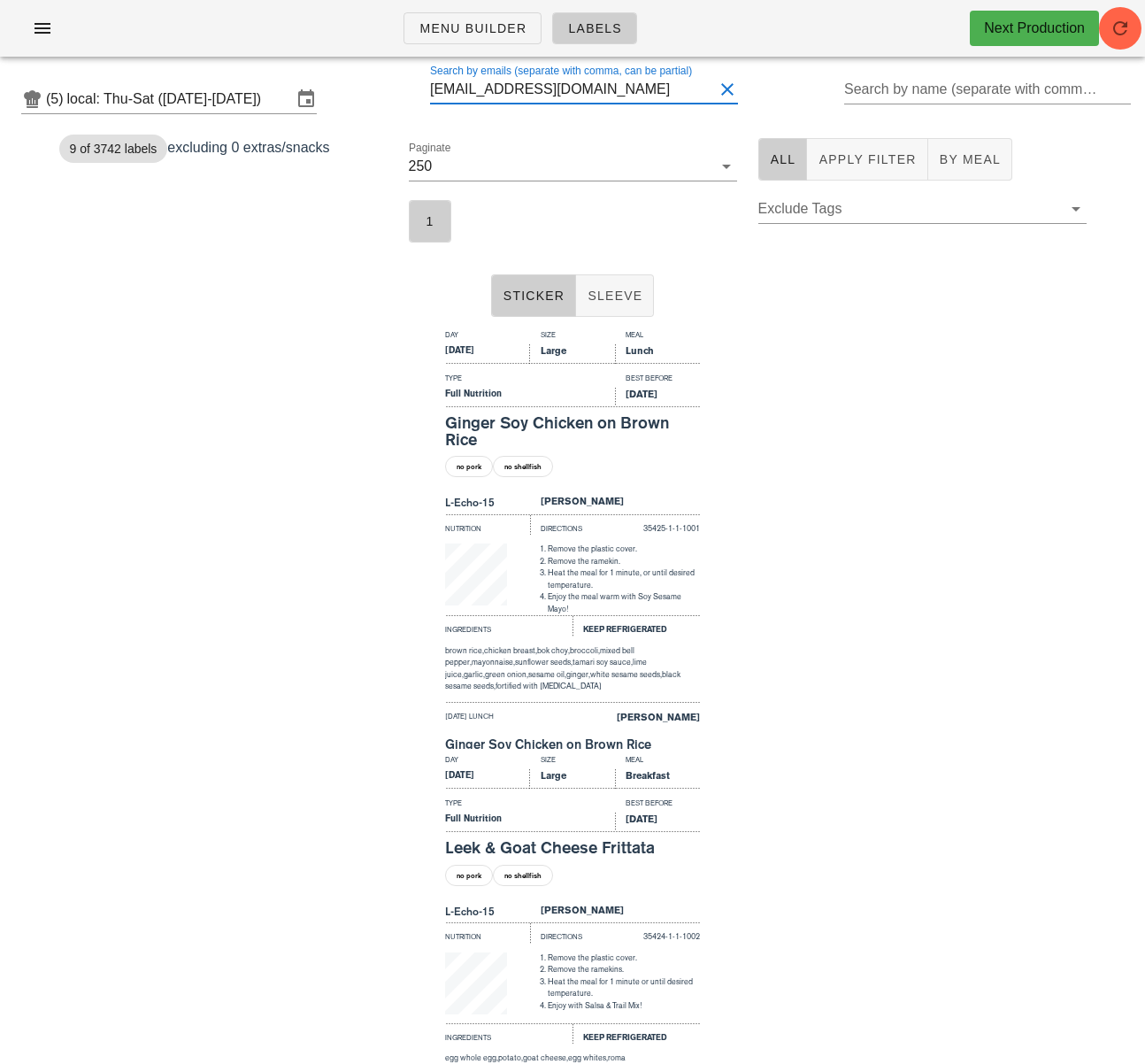
click at [503, 94] on input "[EMAIL_ADDRESS][DOMAIN_NAME]" at bounding box center [571, 90] width 283 height 29
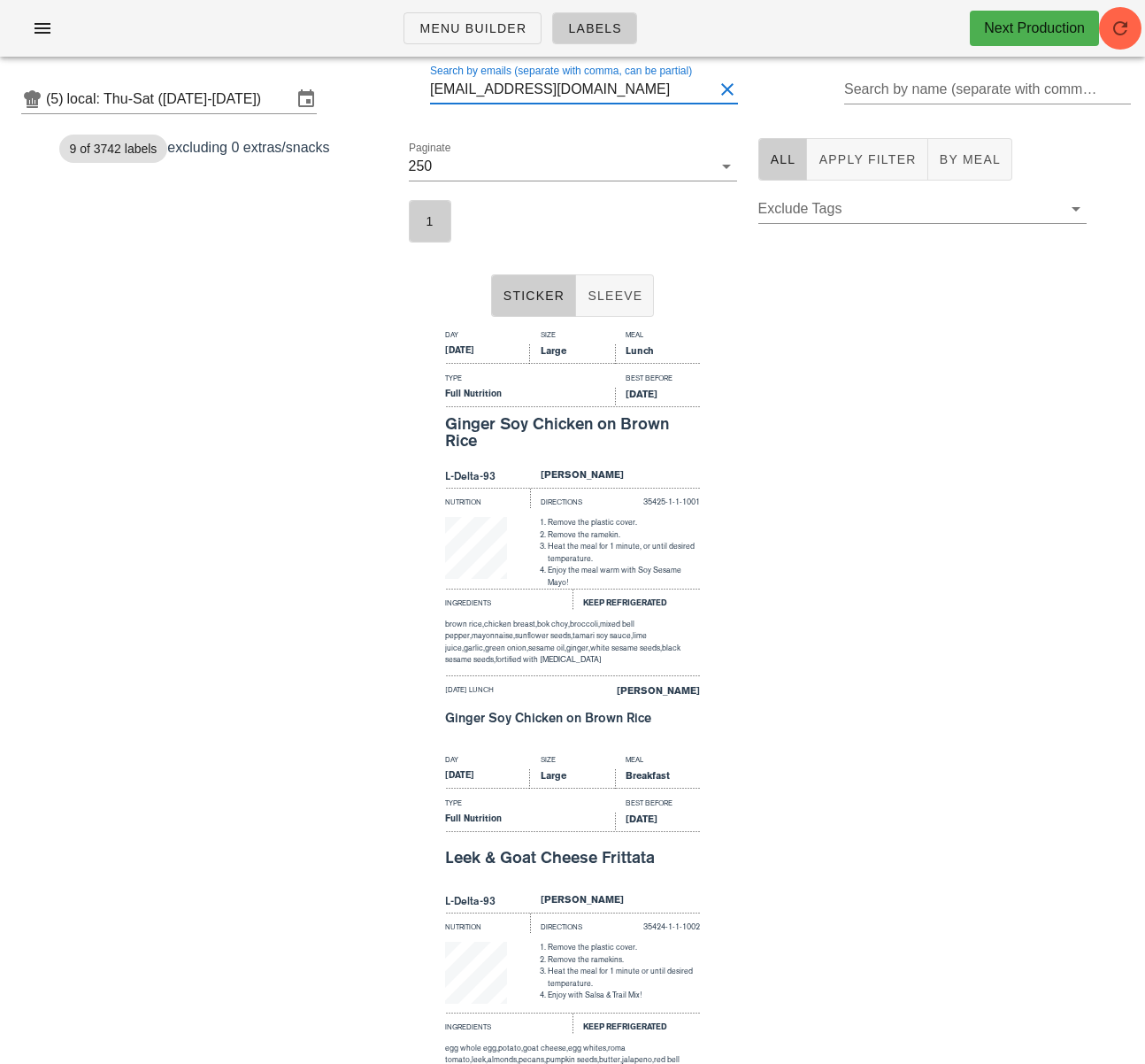
click at [346, 479] on div "Day Size Meal [DATE] Large Lunch Type Best Before Full Nutrition [DATE] Ginger …" at bounding box center [572, 536] width 1145 height 424
click at [518, 87] on input "[EMAIL_ADDRESS][DOMAIN_NAME]" at bounding box center [571, 90] width 283 height 29
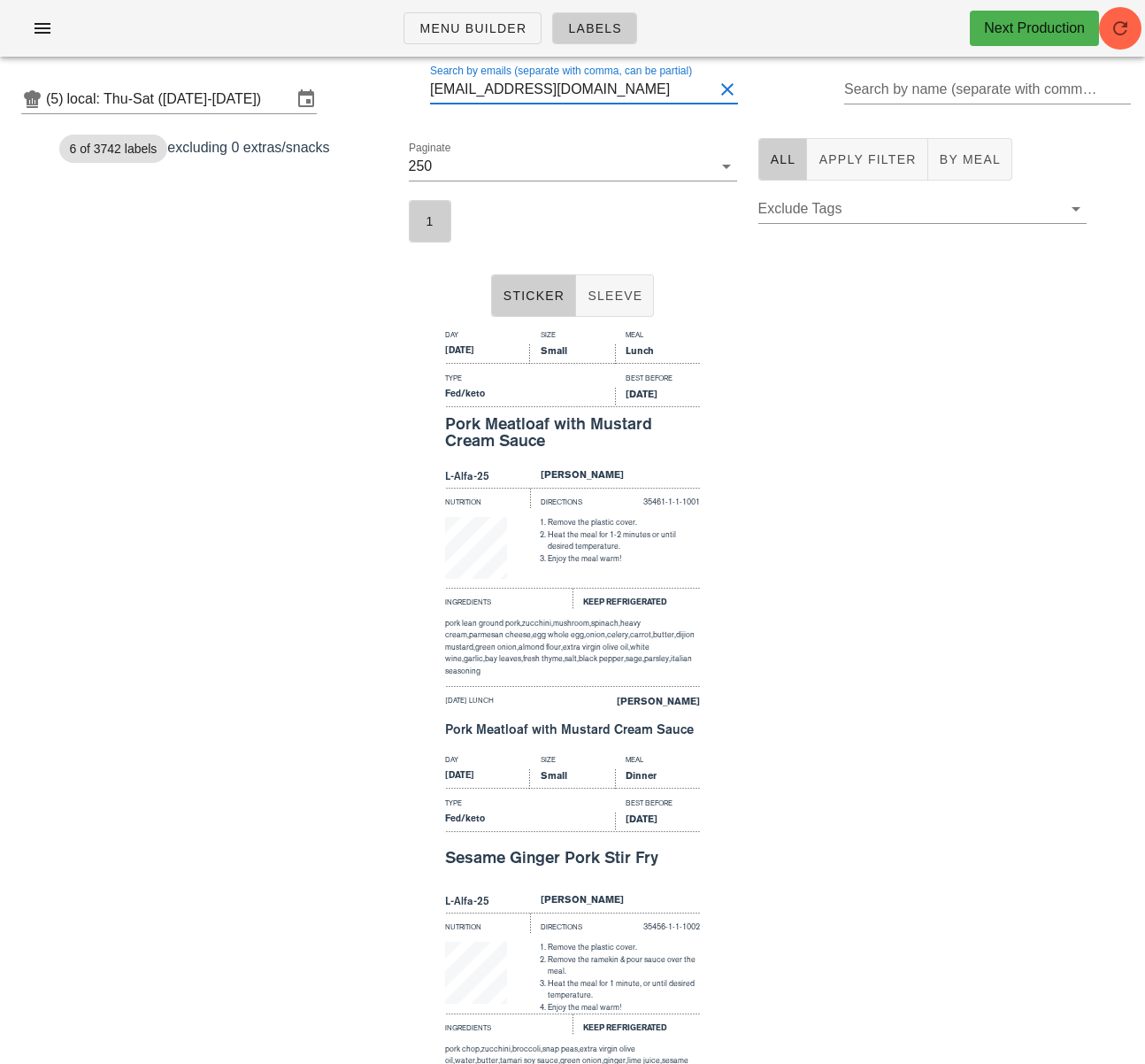
type input "[EMAIL_ADDRESS][DOMAIN_NAME]"
click at [284, 332] on div "Day Size Meal [DATE] Small Lunch Type Best Before Fed/keto [DATE] Pork Meatloaf…" at bounding box center [572, 536] width 1145 height 424
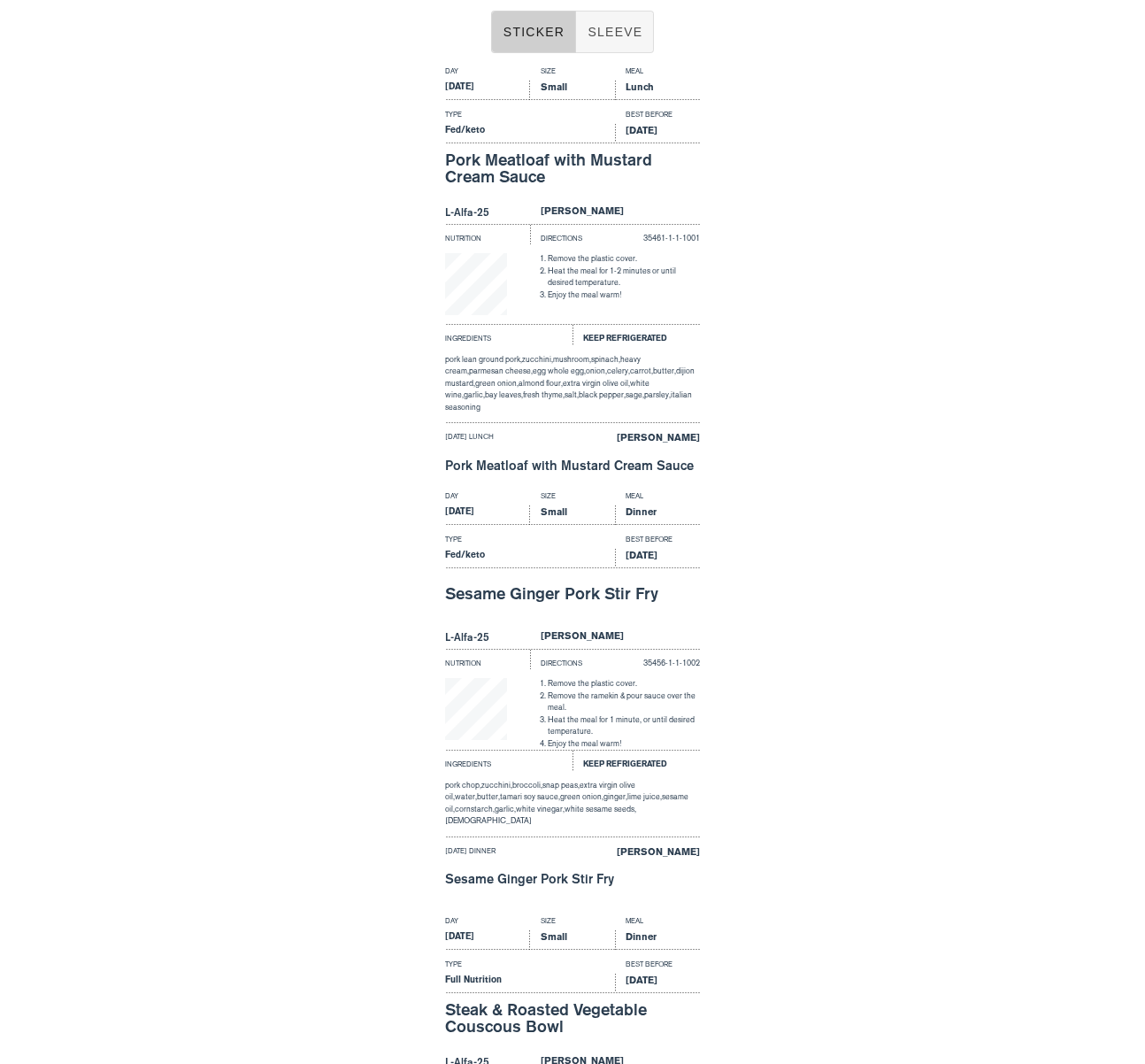
scroll to position [672, 0]
